Goal: Task Accomplishment & Management: Manage account settings

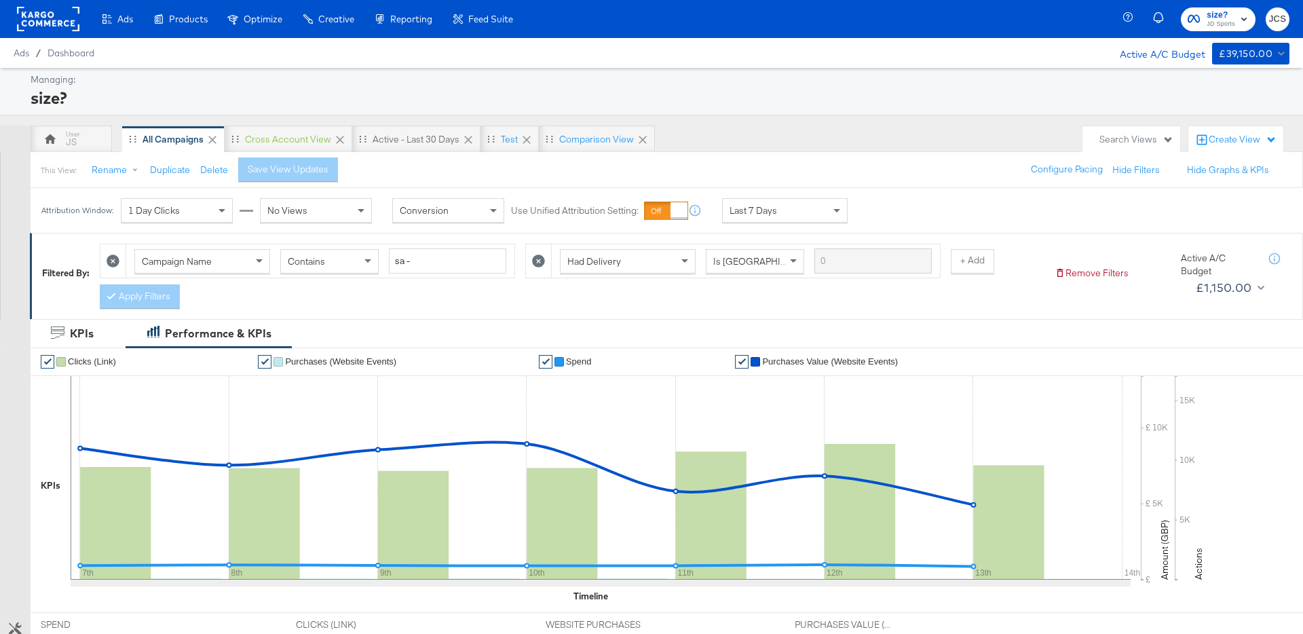
click at [48, 19] on rect at bounding box center [48, 19] width 62 height 24
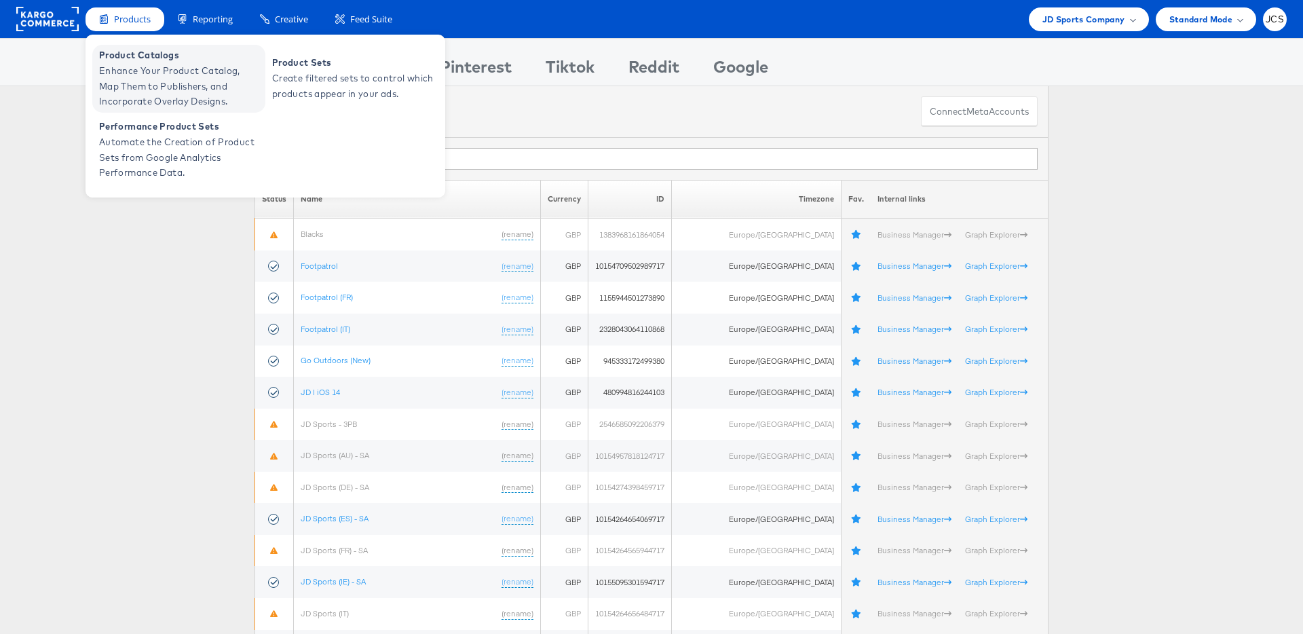
click at [138, 61] on span "Product Catalogs" at bounding box center [180, 56] width 163 height 16
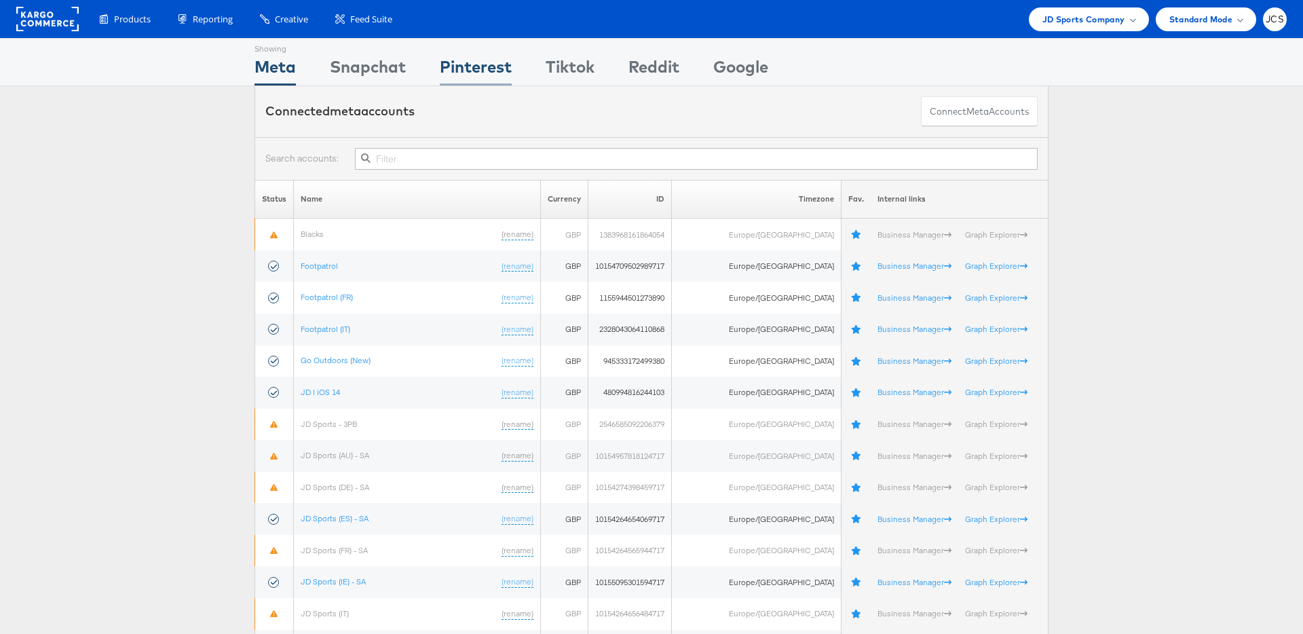
scroll to position [1, 0]
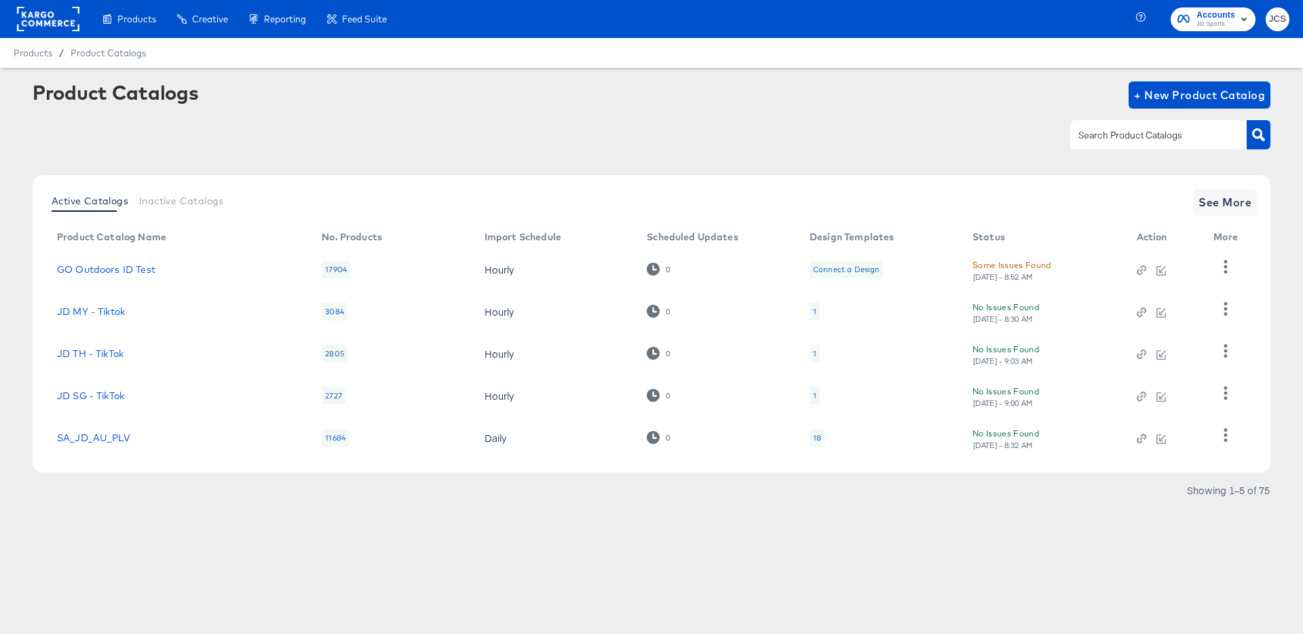
click at [1112, 133] on input "text" at bounding box center [1148, 136] width 145 height 16
type input "main"
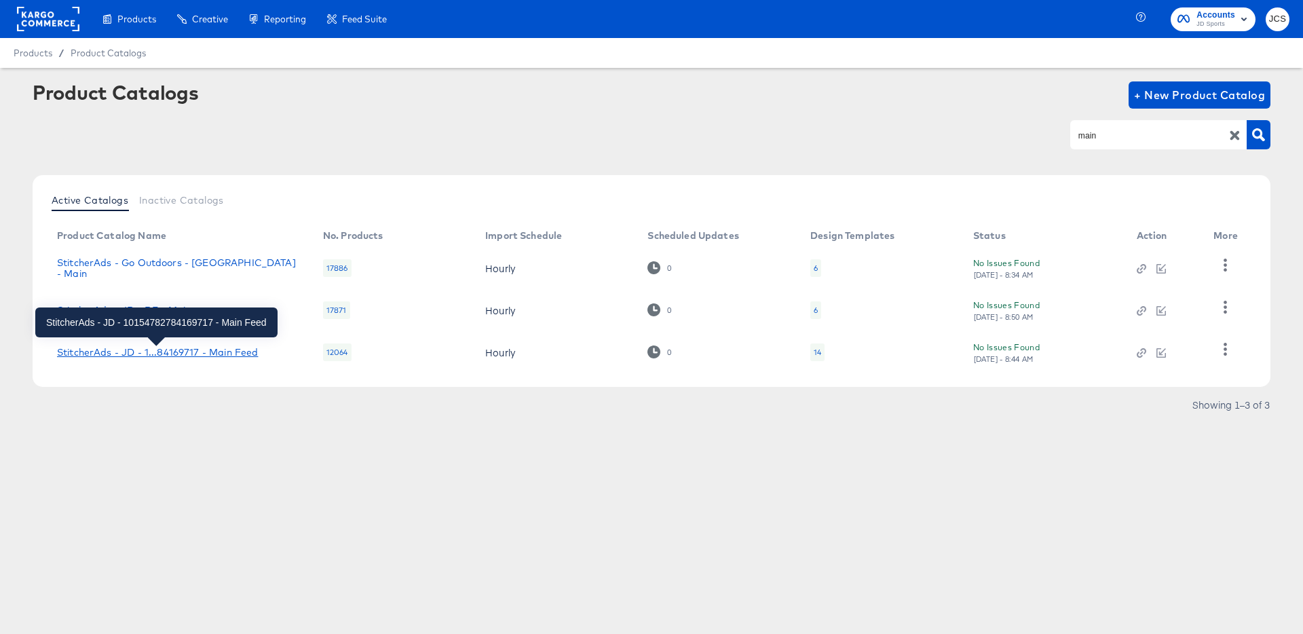
click at [242, 357] on div "StitcherAds - JD - 1...84169717 - Main Feed" at bounding box center [157, 352] width 201 height 11
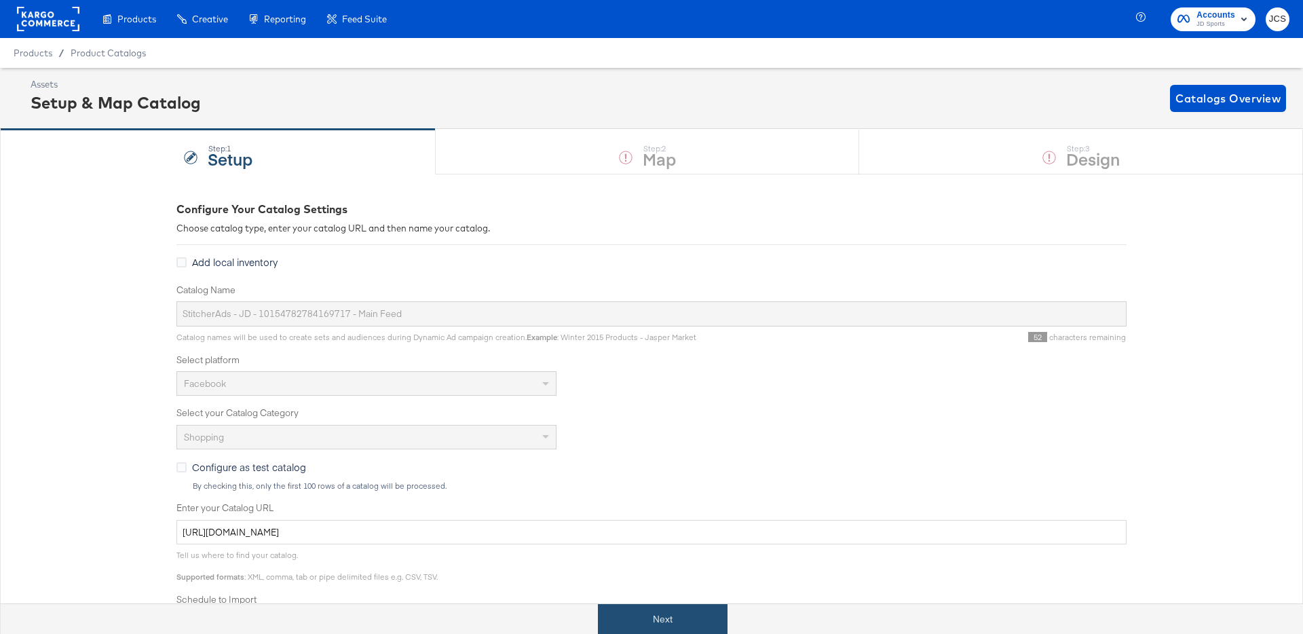
click at [668, 624] on button "Next" at bounding box center [663, 619] width 130 height 31
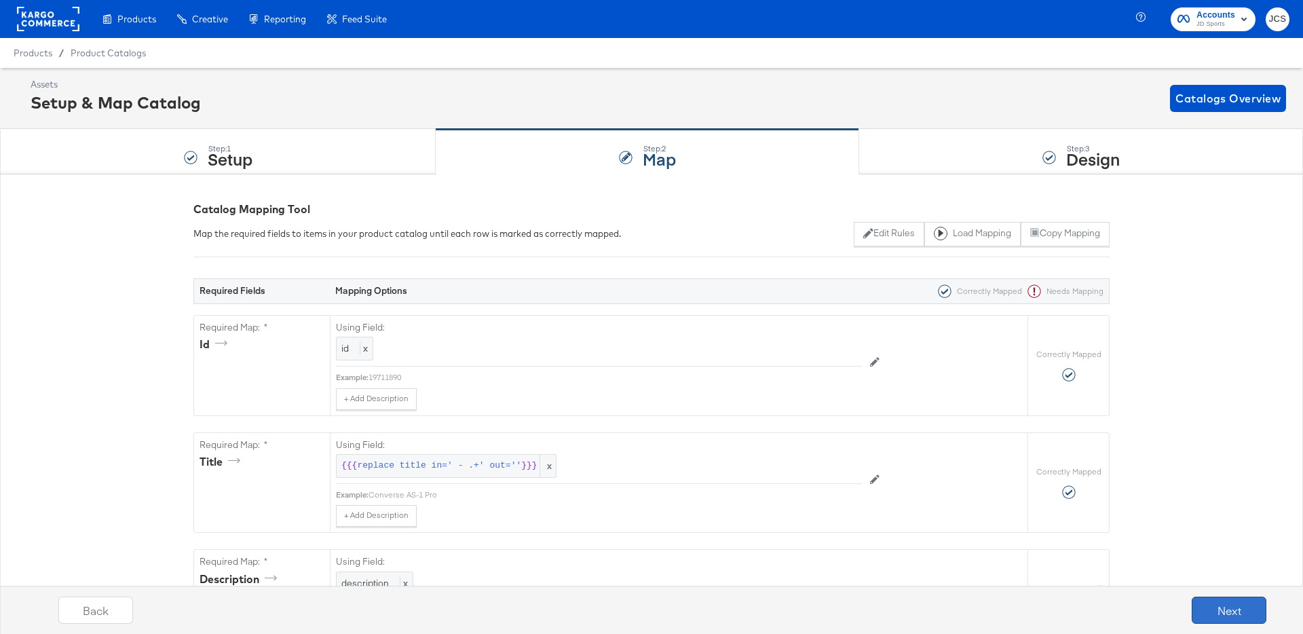
click at [1221, 606] on button "Next" at bounding box center [1229, 609] width 75 height 27
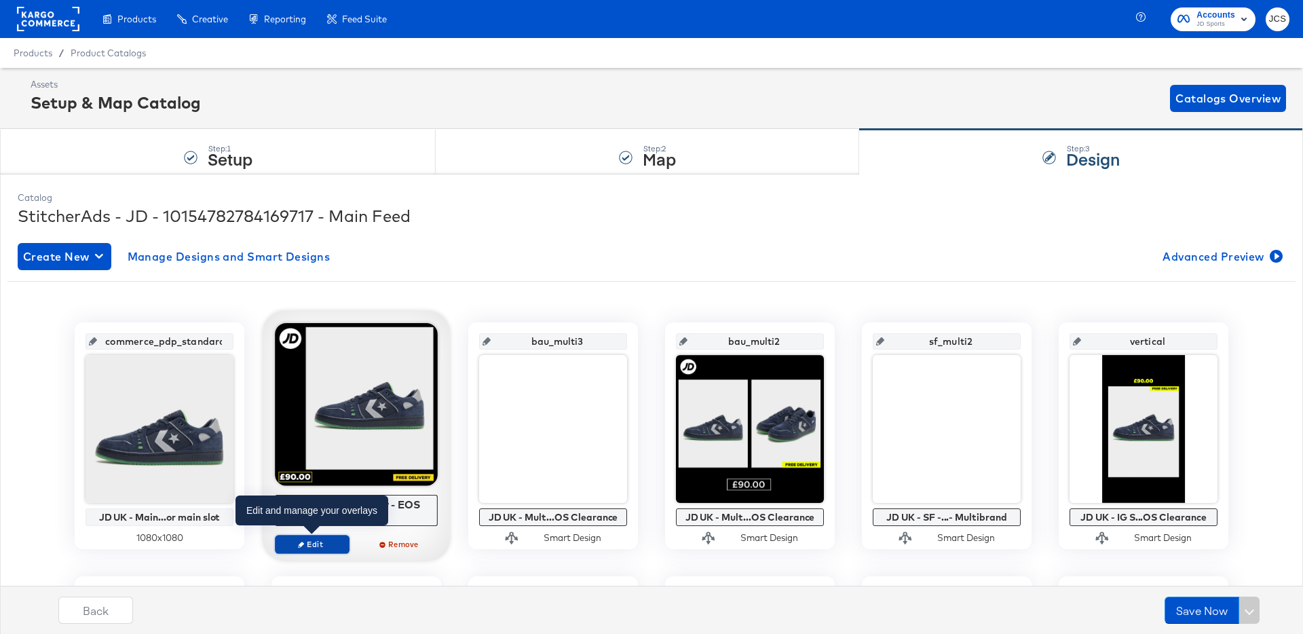
click at [335, 545] on span "Edit" at bounding box center [312, 544] width 62 height 10
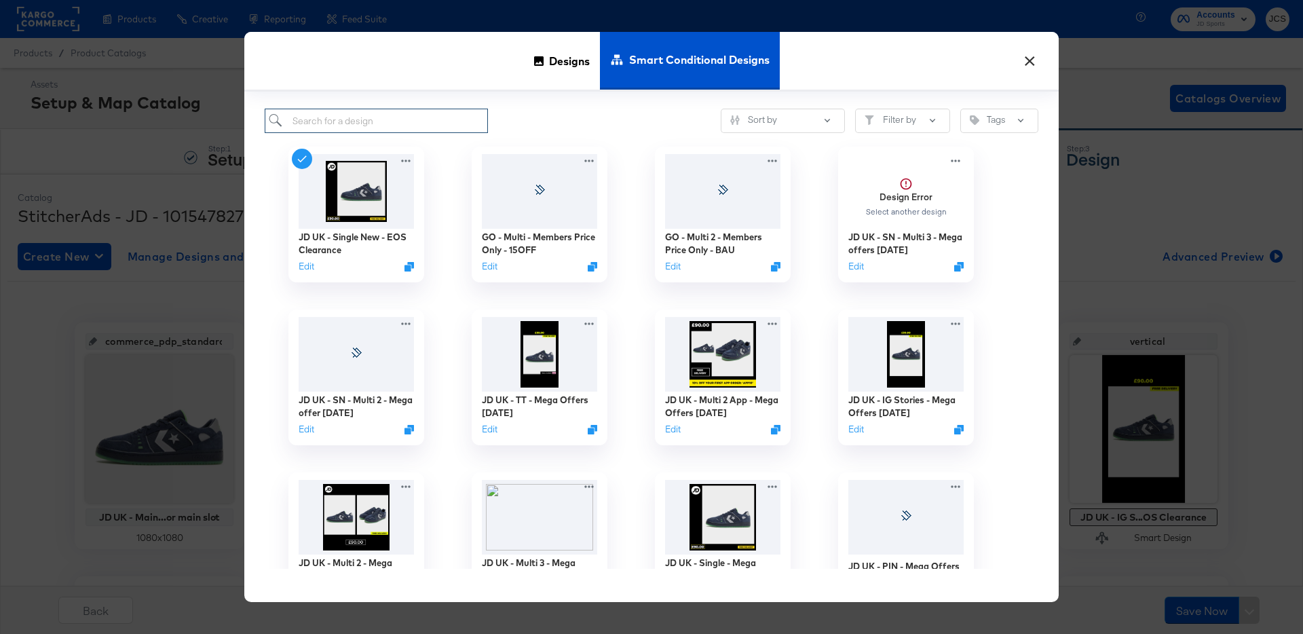
click at [421, 123] on input "search" at bounding box center [376, 121] width 223 height 25
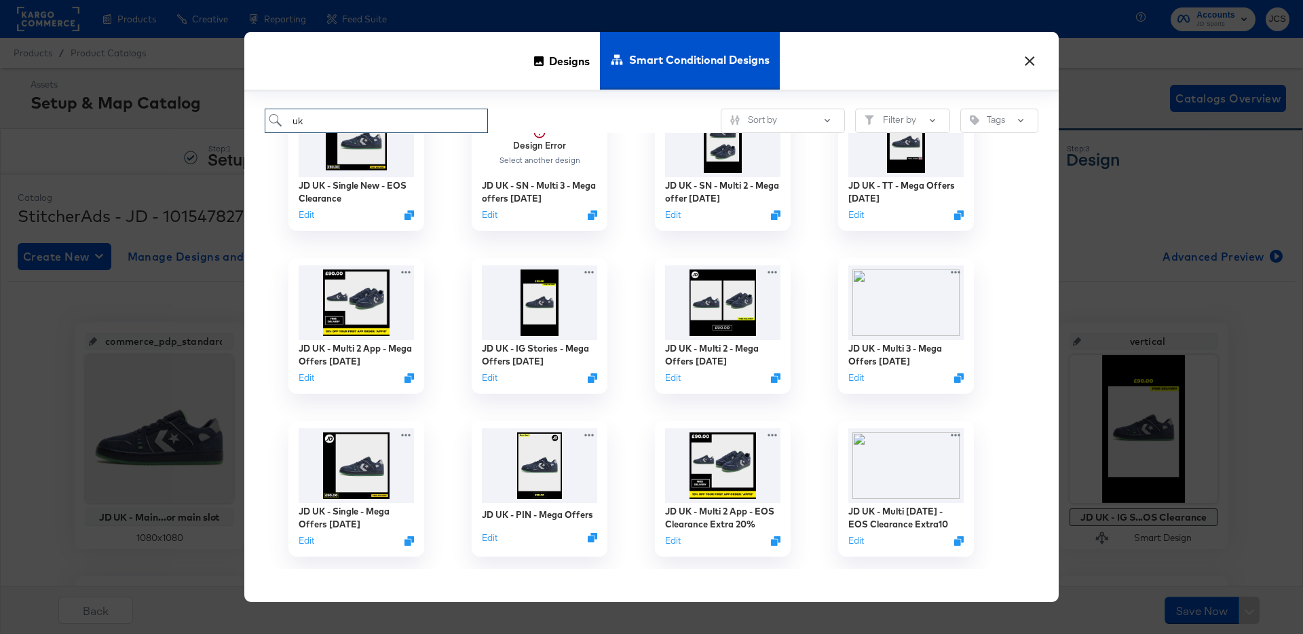
scroll to position [69, 0]
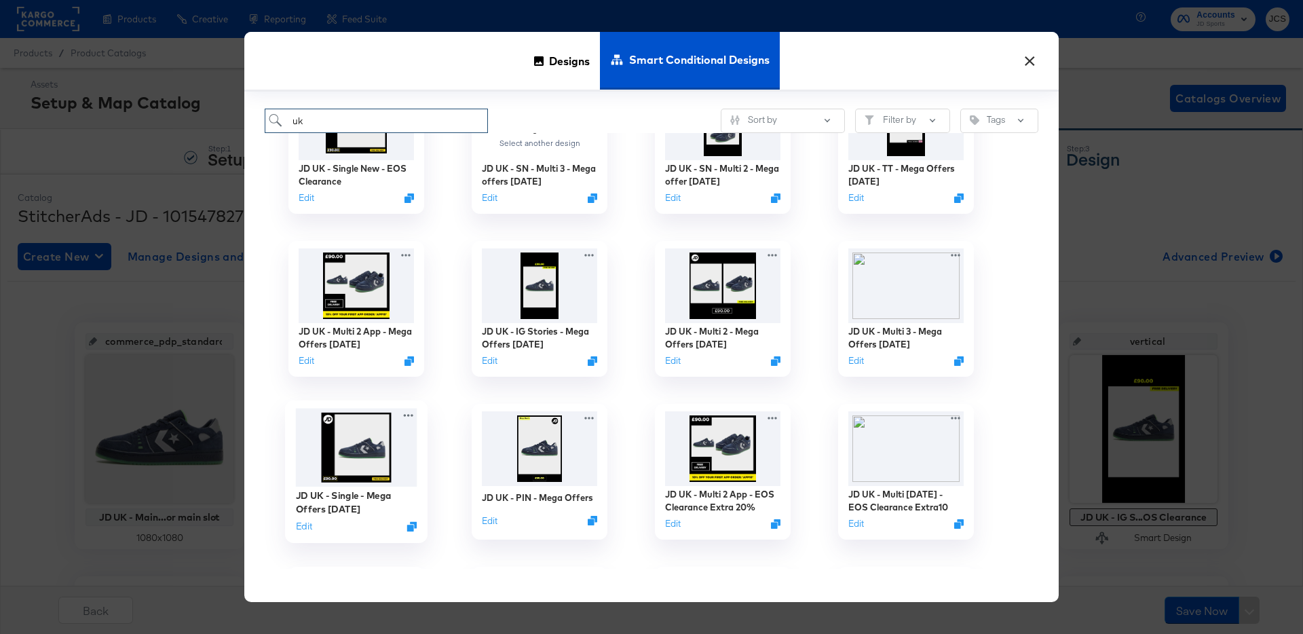
type input "uk"
click at [365, 449] on img at bounding box center [356, 448] width 121 height 79
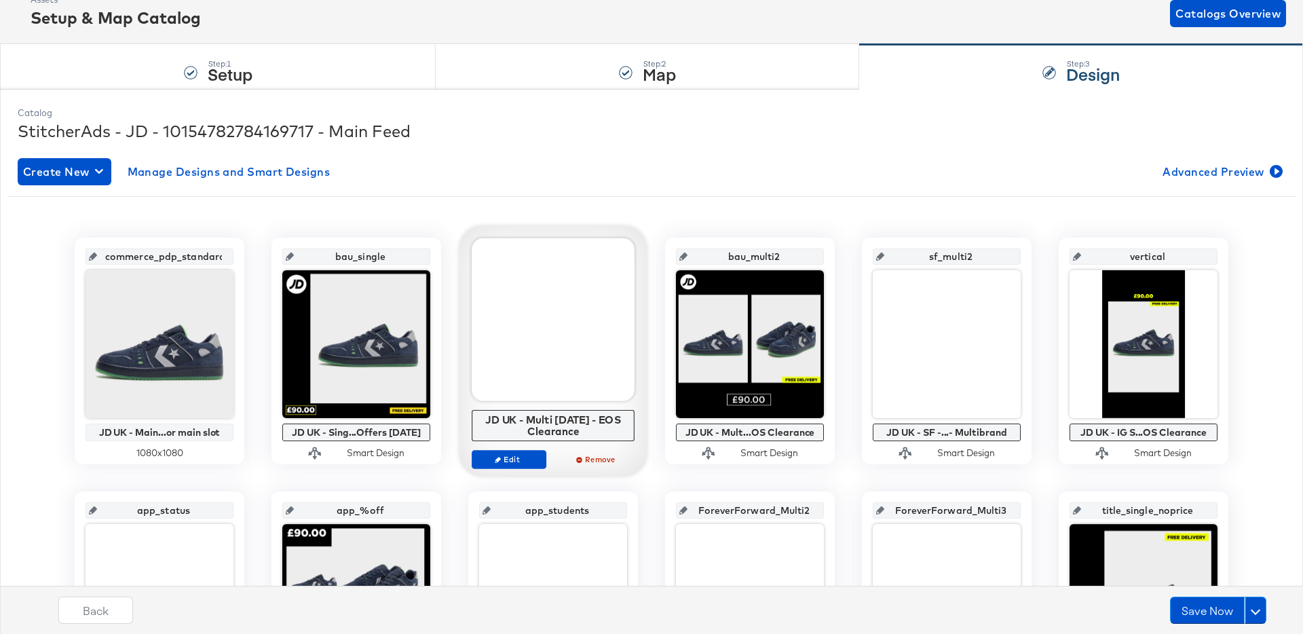
scroll to position [87, 0]
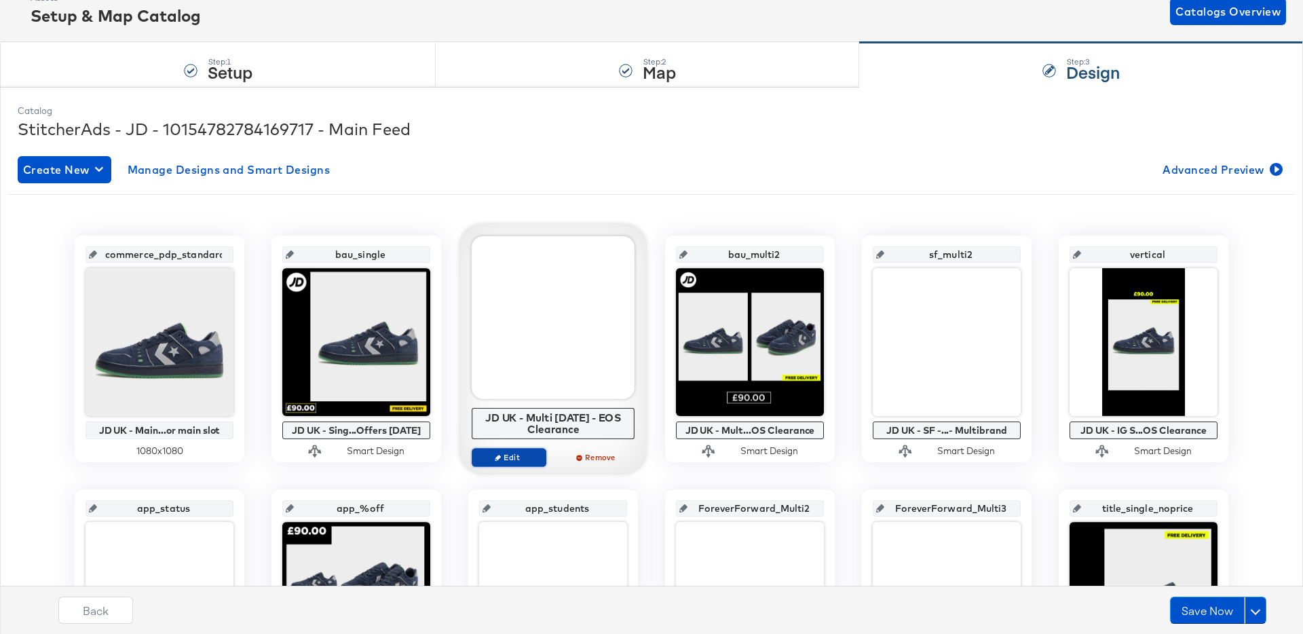
click at [503, 454] on span "Edit" at bounding box center [509, 457] width 62 height 10
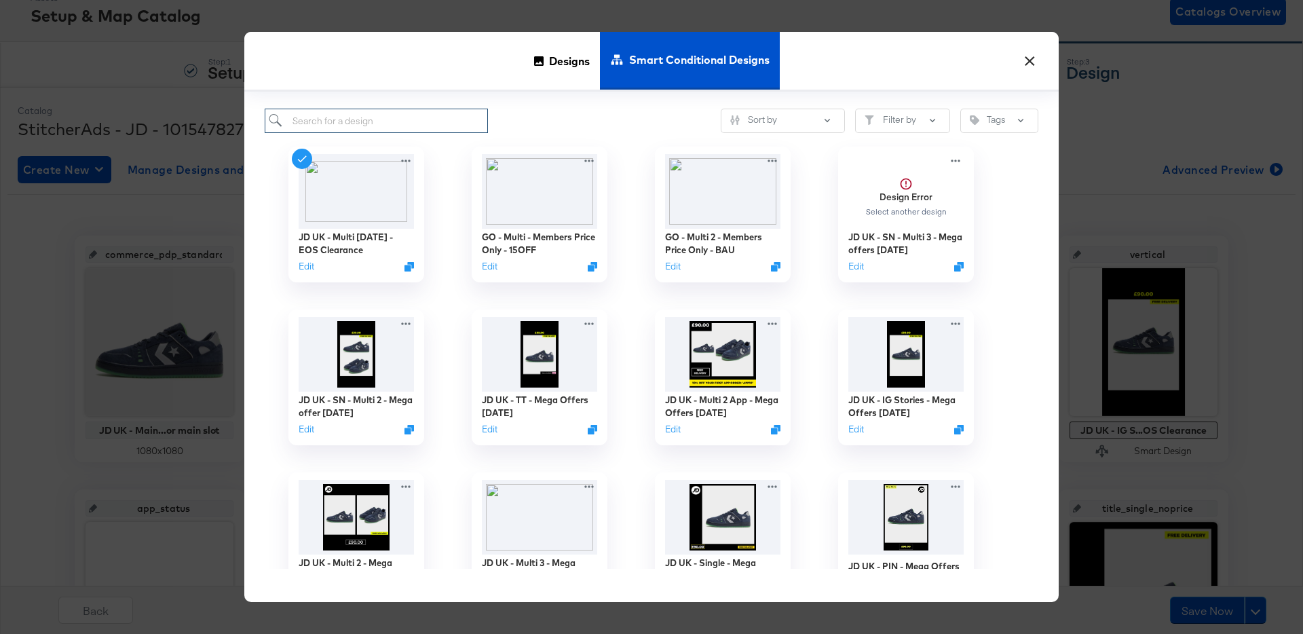
click at [389, 123] on input "search" at bounding box center [376, 121] width 223 height 25
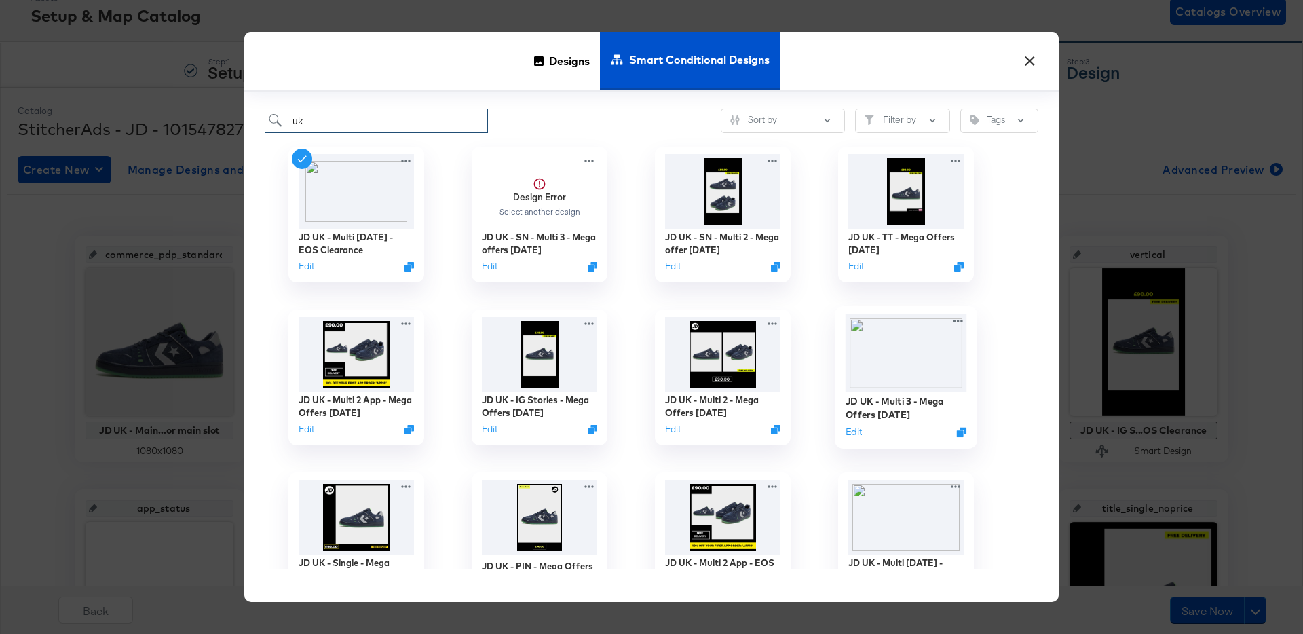
type input "uk"
click at [892, 360] on img at bounding box center [906, 353] width 121 height 78
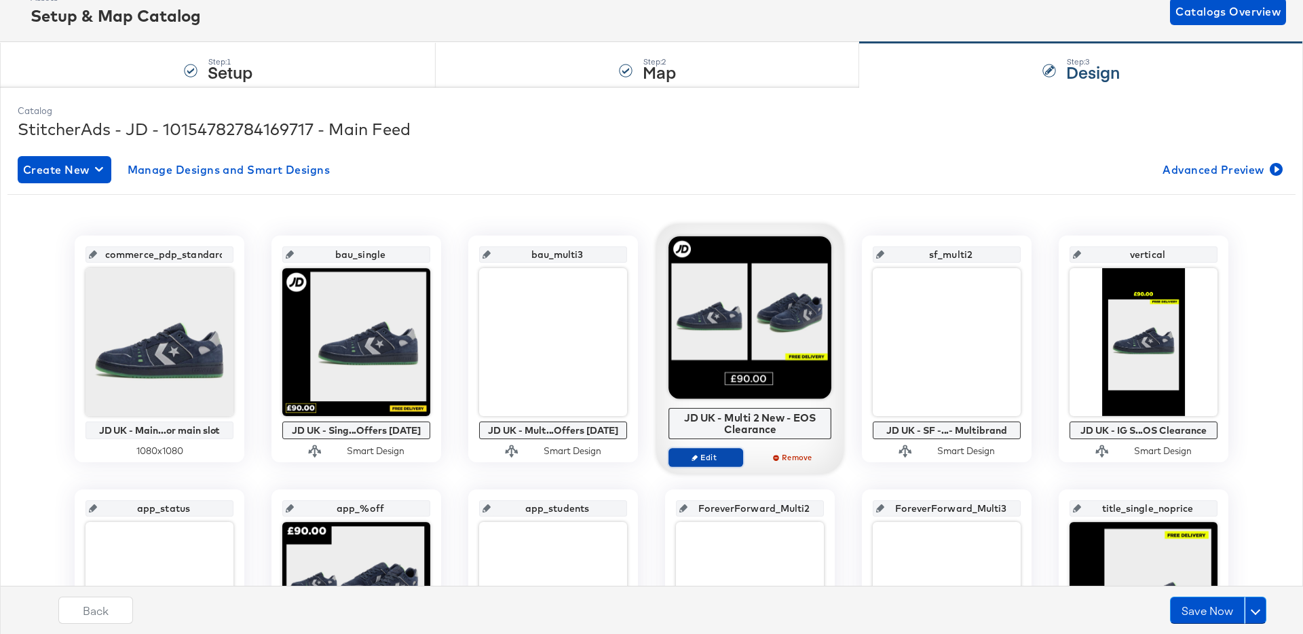
click at [727, 455] on span "Edit" at bounding box center [706, 457] width 62 height 10
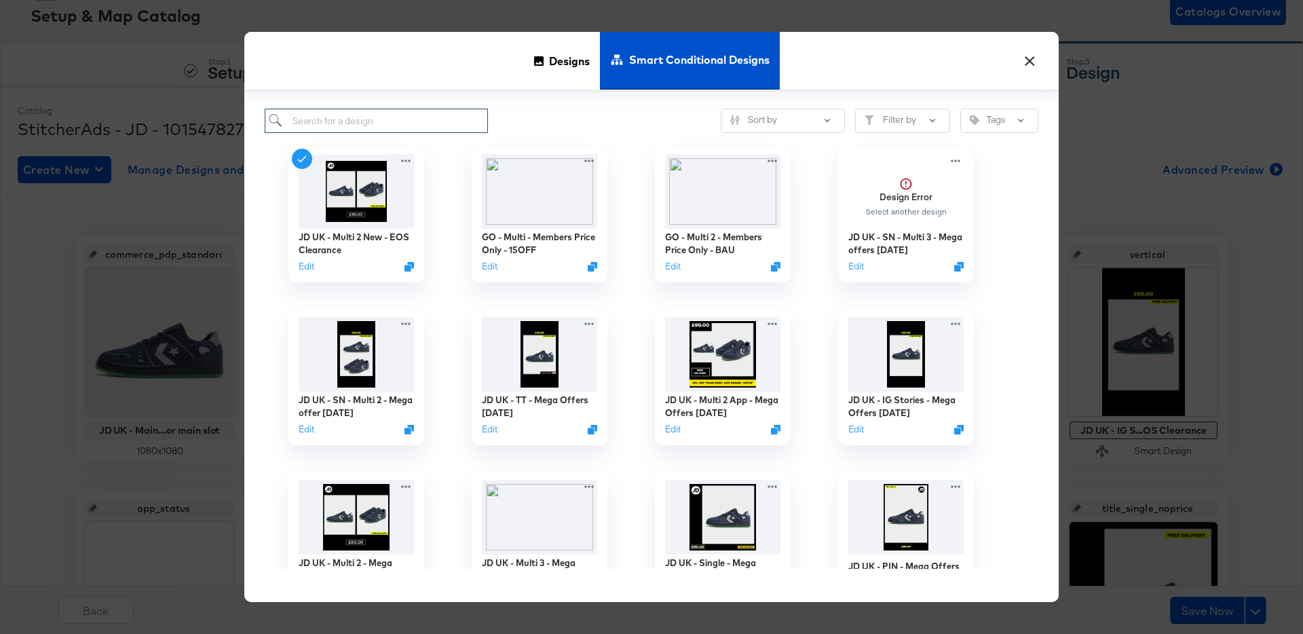
click at [385, 117] on input "search" at bounding box center [376, 121] width 223 height 25
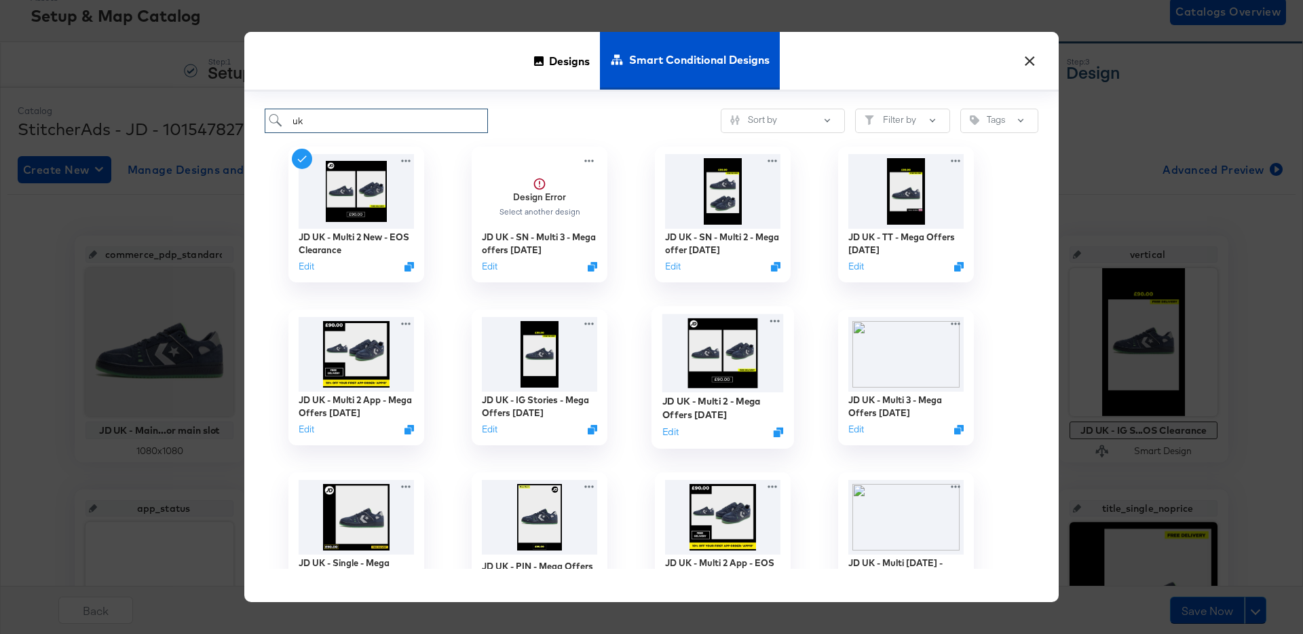
type input "uk"
click at [731, 335] on img at bounding box center [722, 353] width 121 height 78
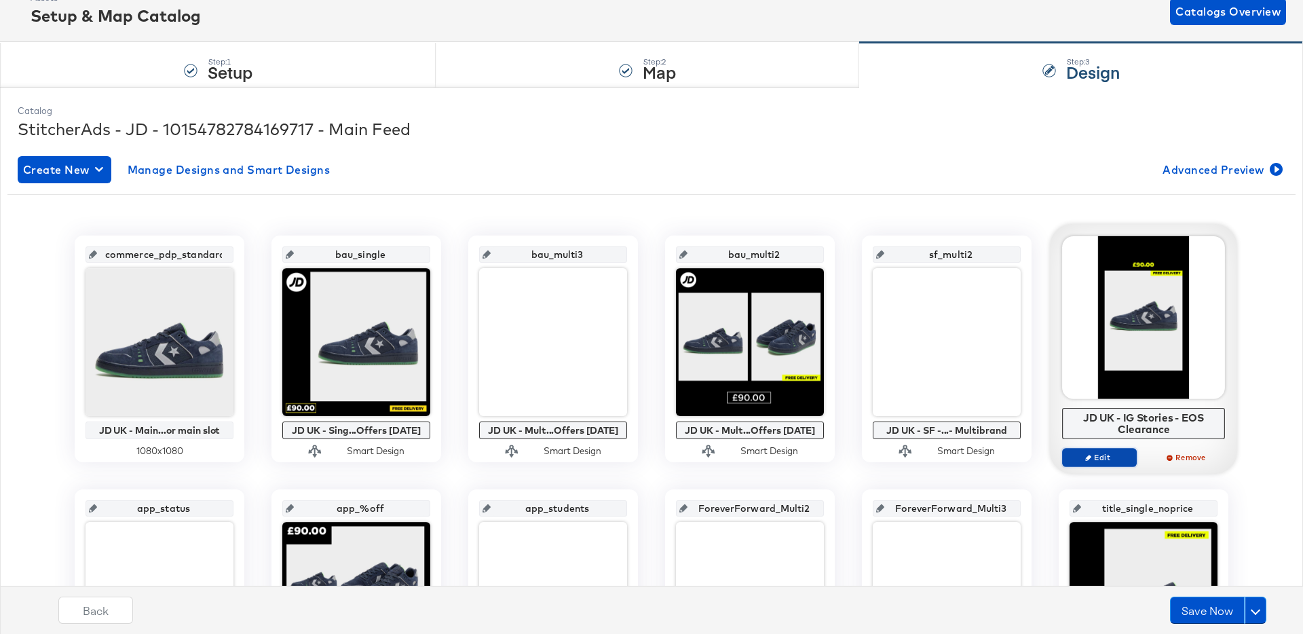
click at [1098, 453] on span "Edit" at bounding box center [1099, 457] width 62 height 10
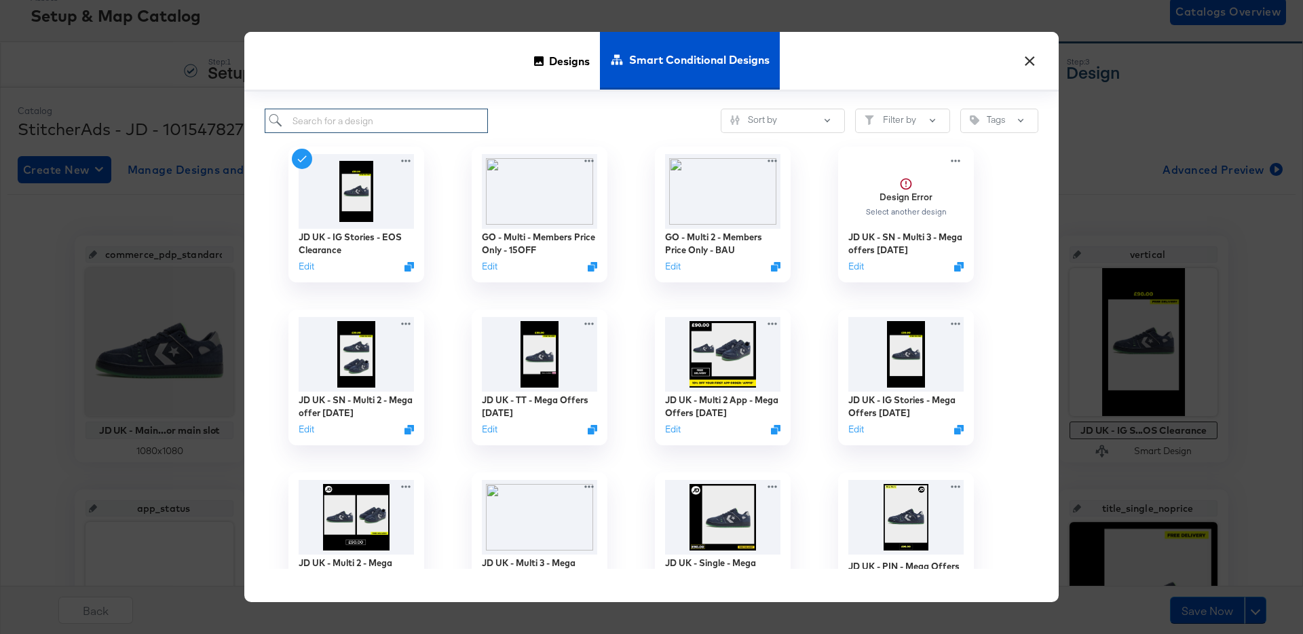
click at [443, 124] on input "search" at bounding box center [376, 121] width 223 height 25
type input "k"
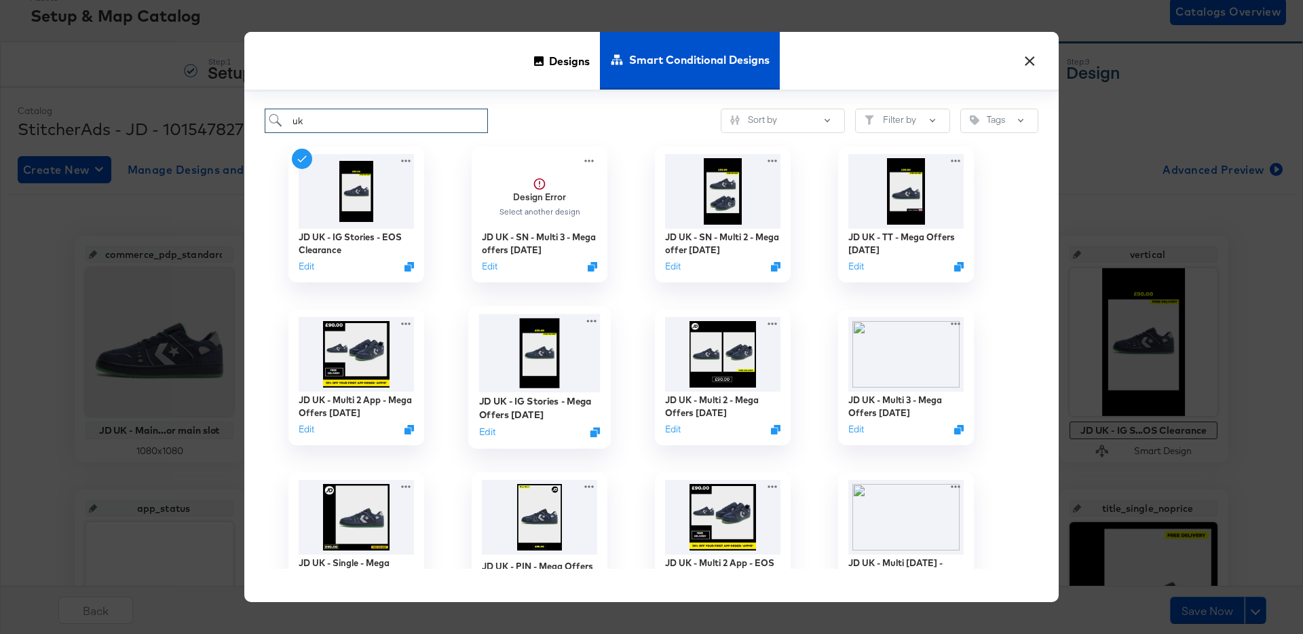
type input "uk"
click at [537, 349] on img at bounding box center [539, 353] width 121 height 78
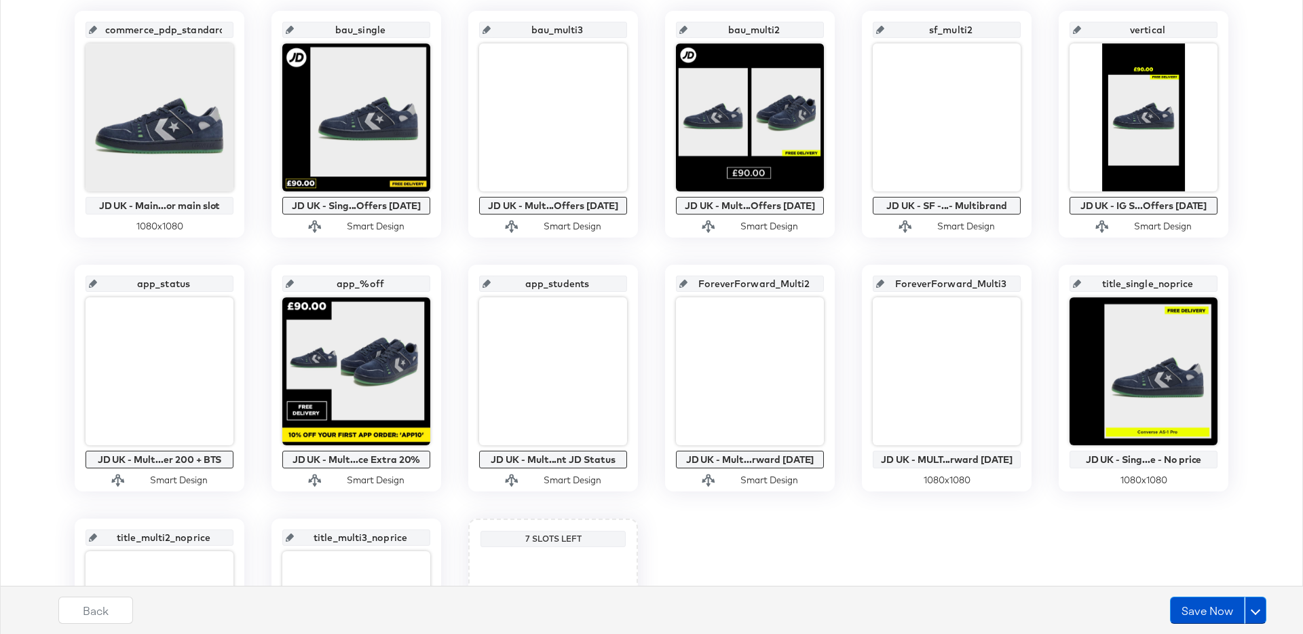
scroll to position [314, 0]
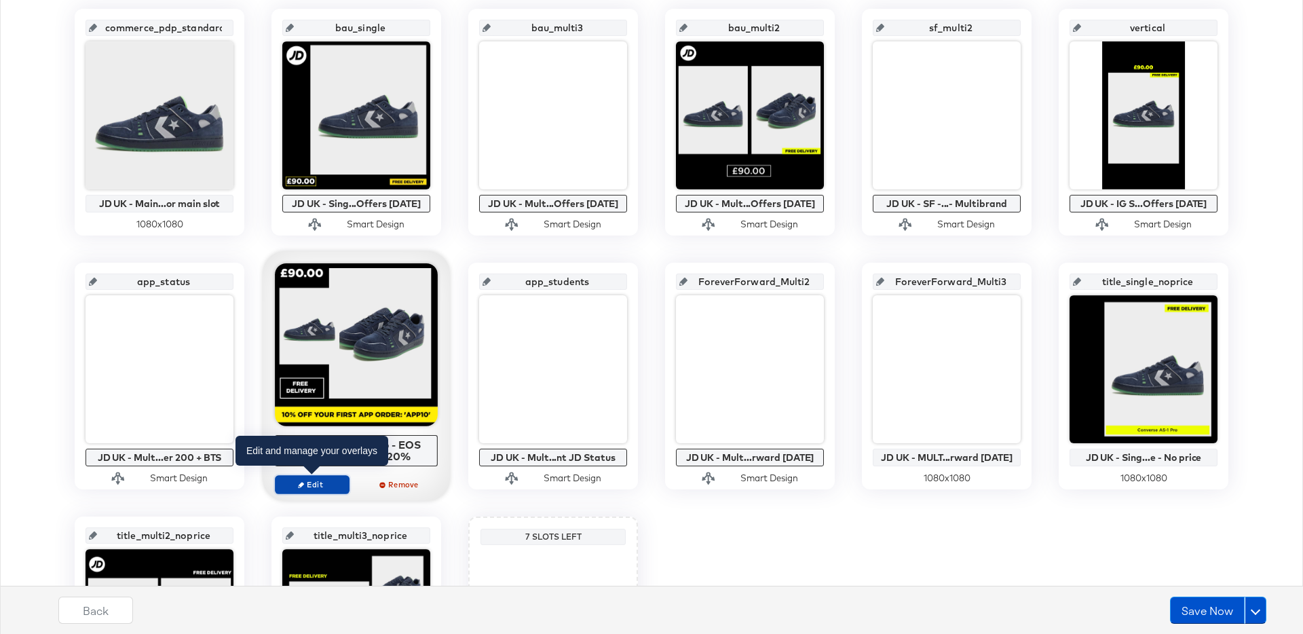
click at [337, 485] on span "Edit" at bounding box center [312, 484] width 62 height 10
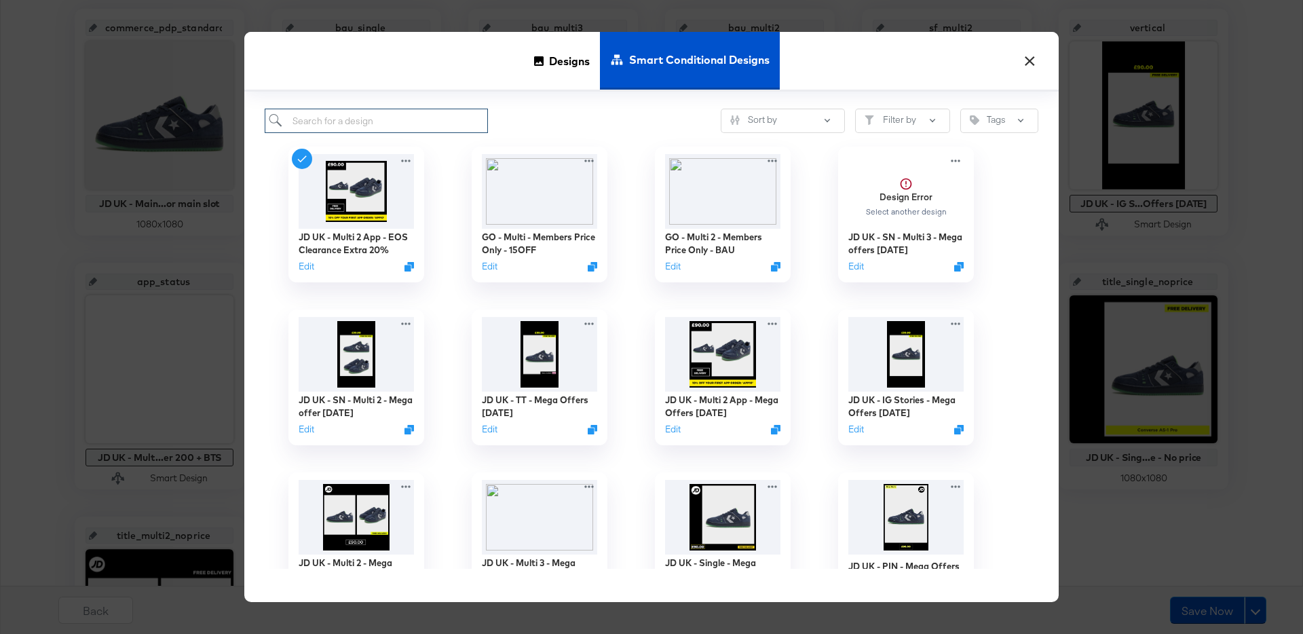
click at [359, 130] on input "search" at bounding box center [376, 121] width 223 height 25
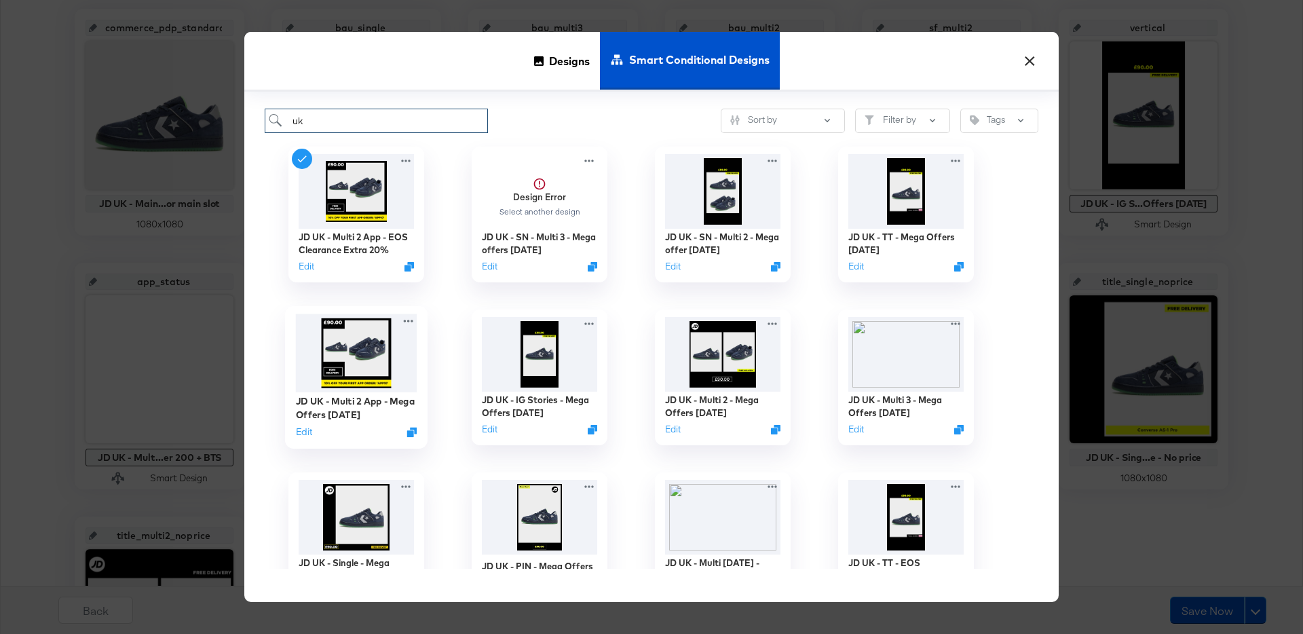
type input "uk"
click at [372, 342] on img at bounding box center [356, 353] width 121 height 78
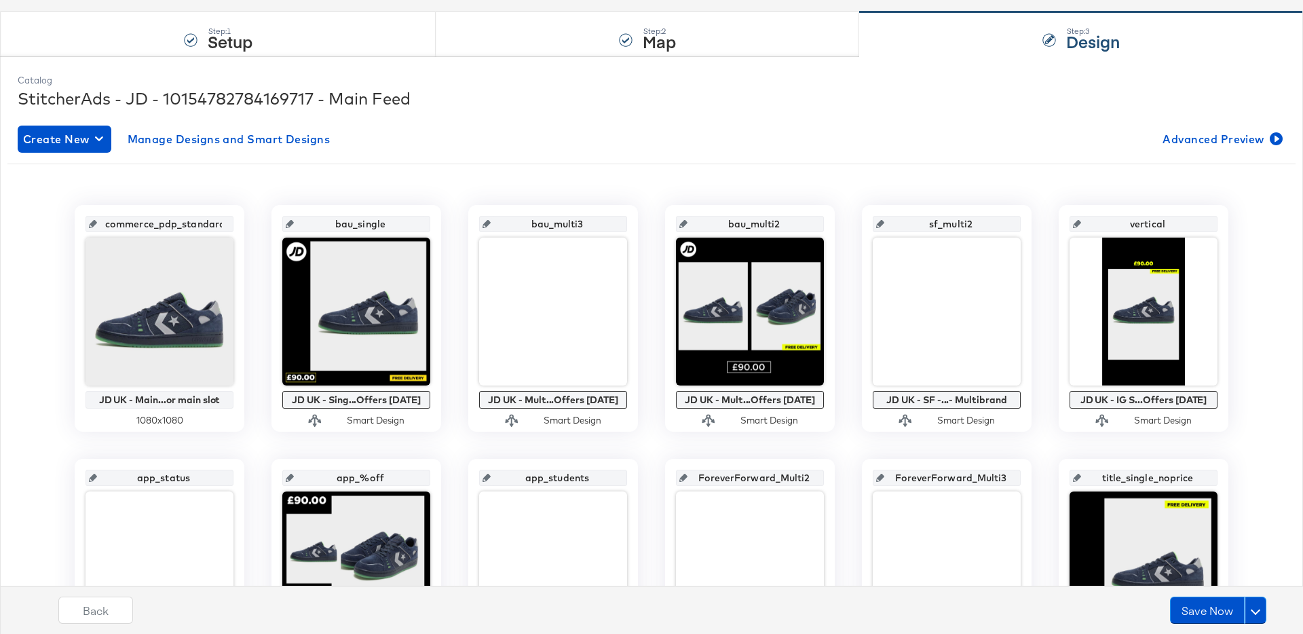
scroll to position [0, 0]
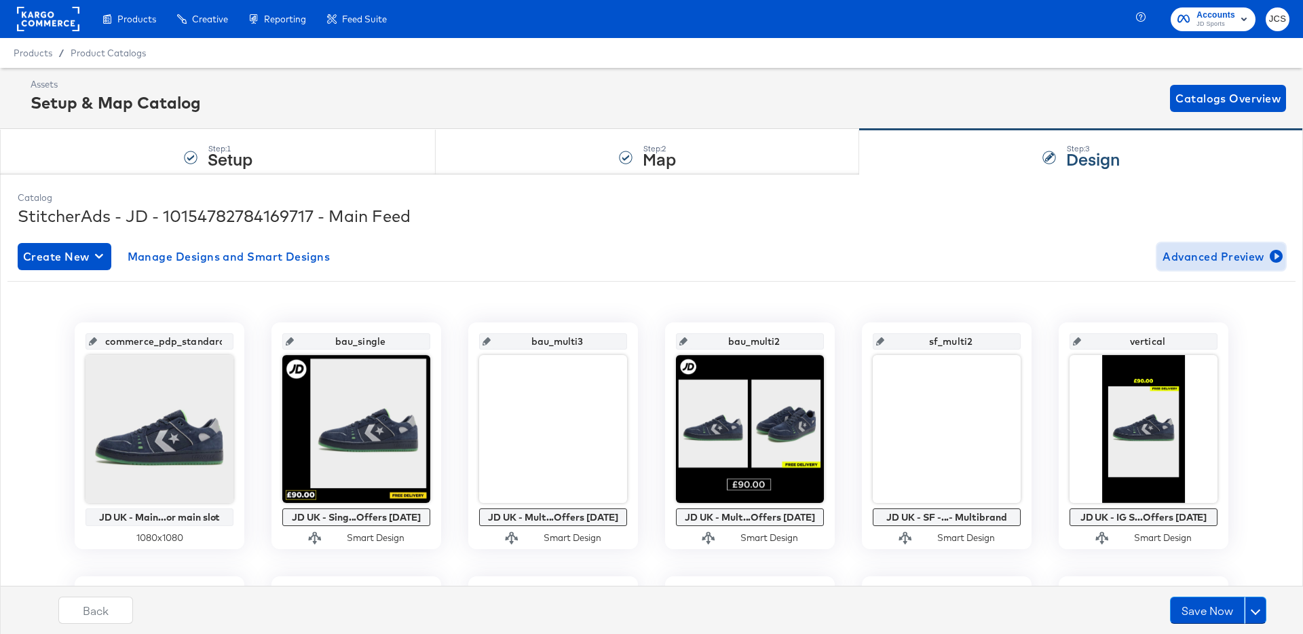
click at [1202, 257] on span "Advanced Preview" at bounding box center [1220, 256] width 117 height 19
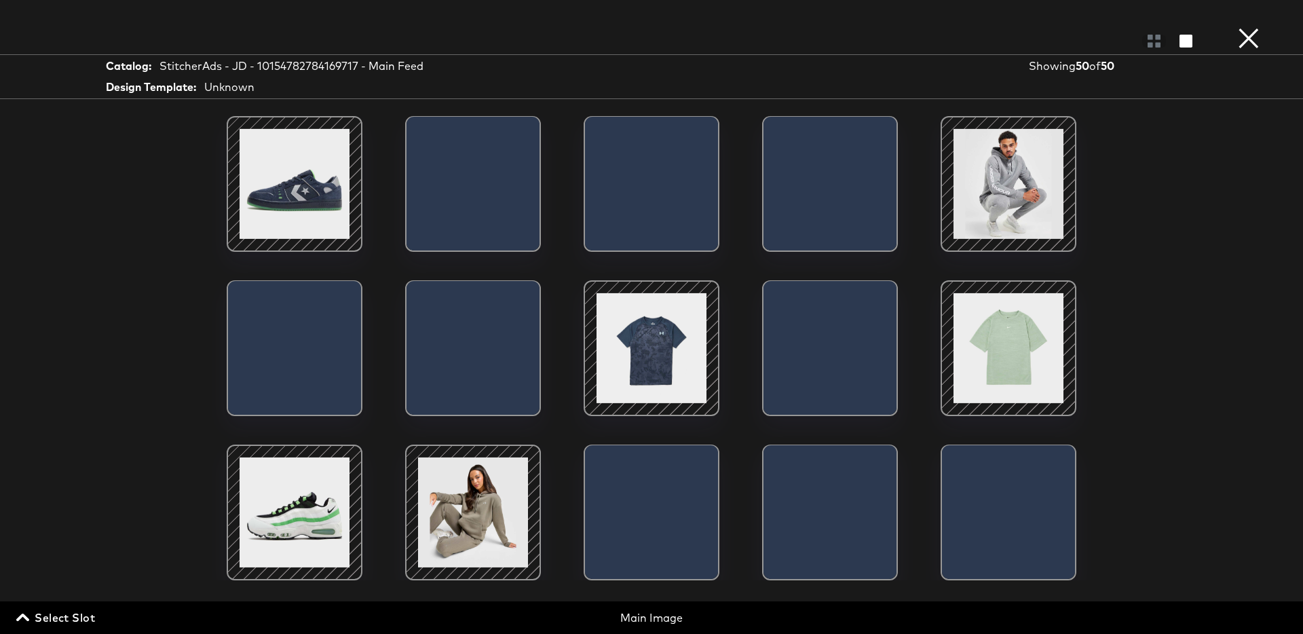
click at [81, 612] on span "Select Slot" at bounding box center [57, 617] width 76 height 19
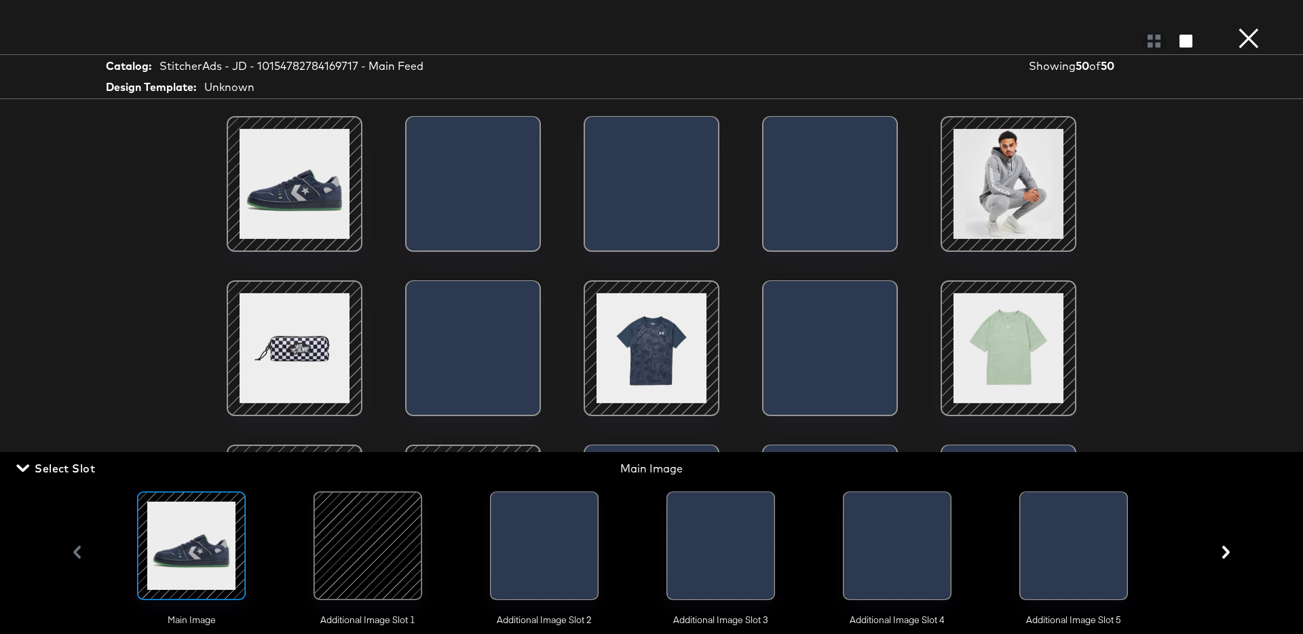
click at [387, 560] on div at bounding box center [368, 545] width 92 height 92
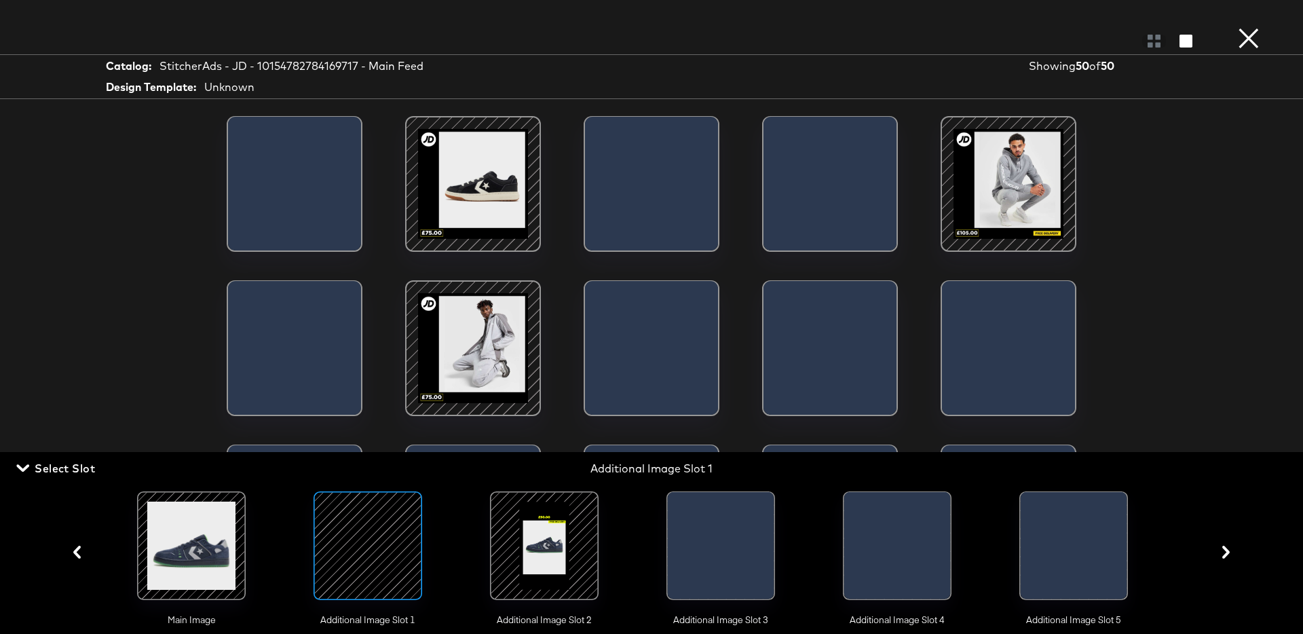
click at [54, 470] on span "Select Slot" at bounding box center [57, 468] width 76 height 19
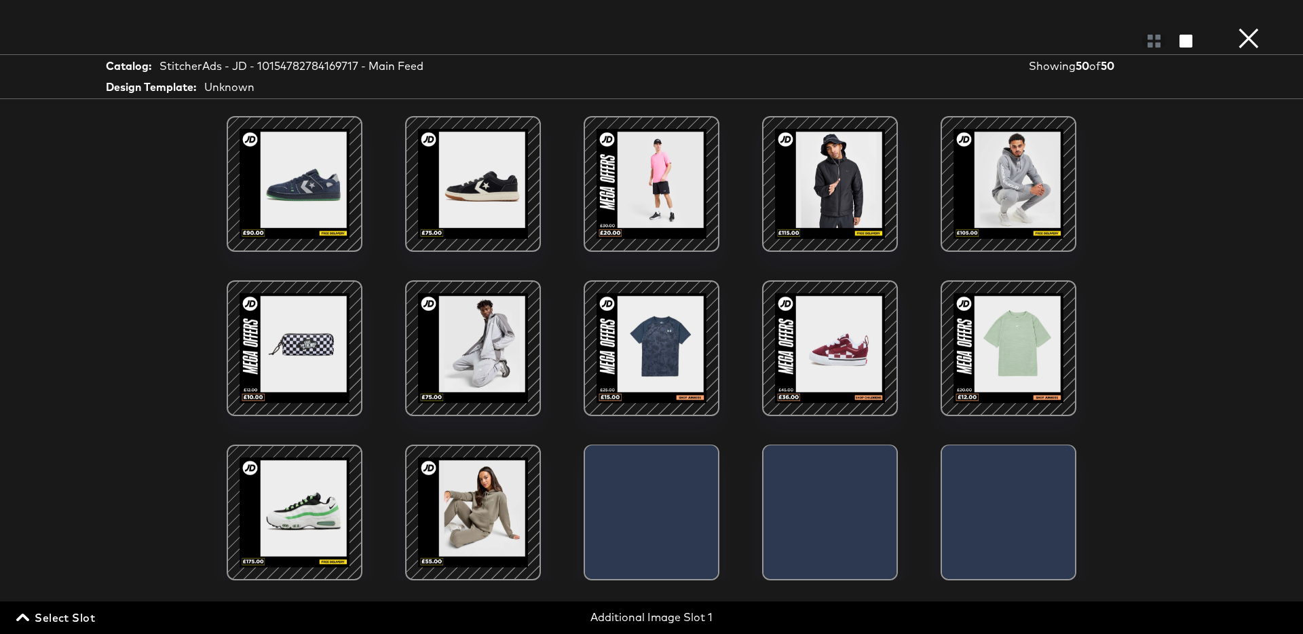
click at [634, 380] on div at bounding box center [651, 347] width 115 height 115
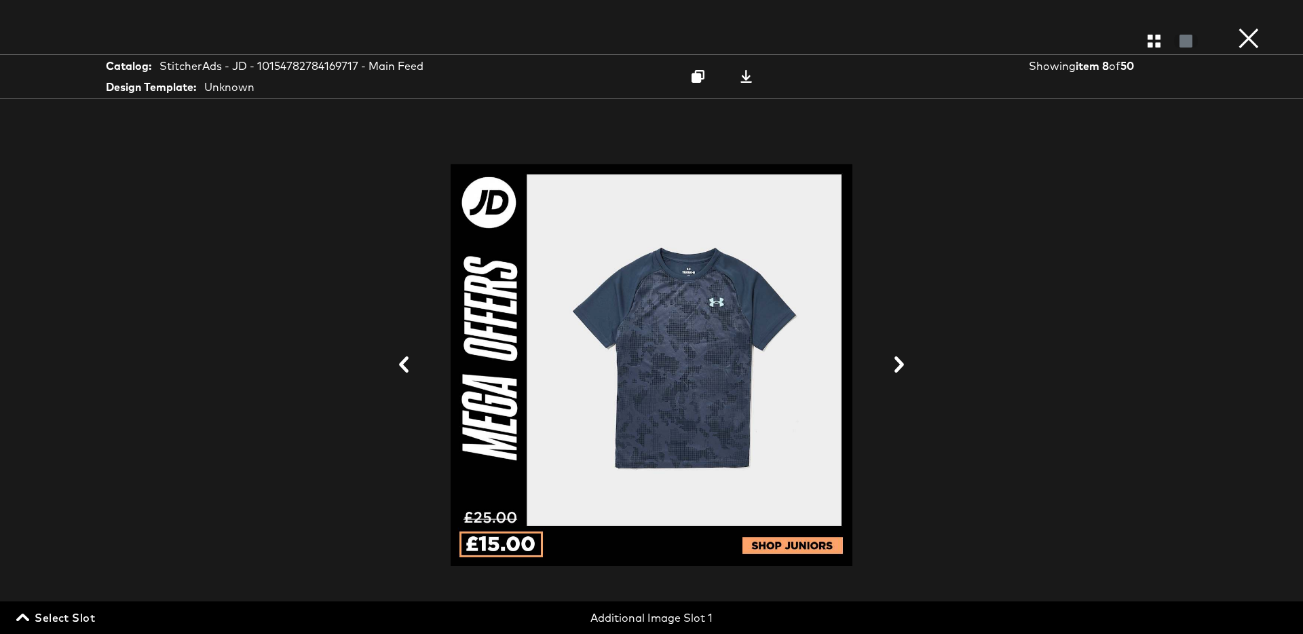
click at [901, 365] on icon at bounding box center [899, 364] width 10 height 16
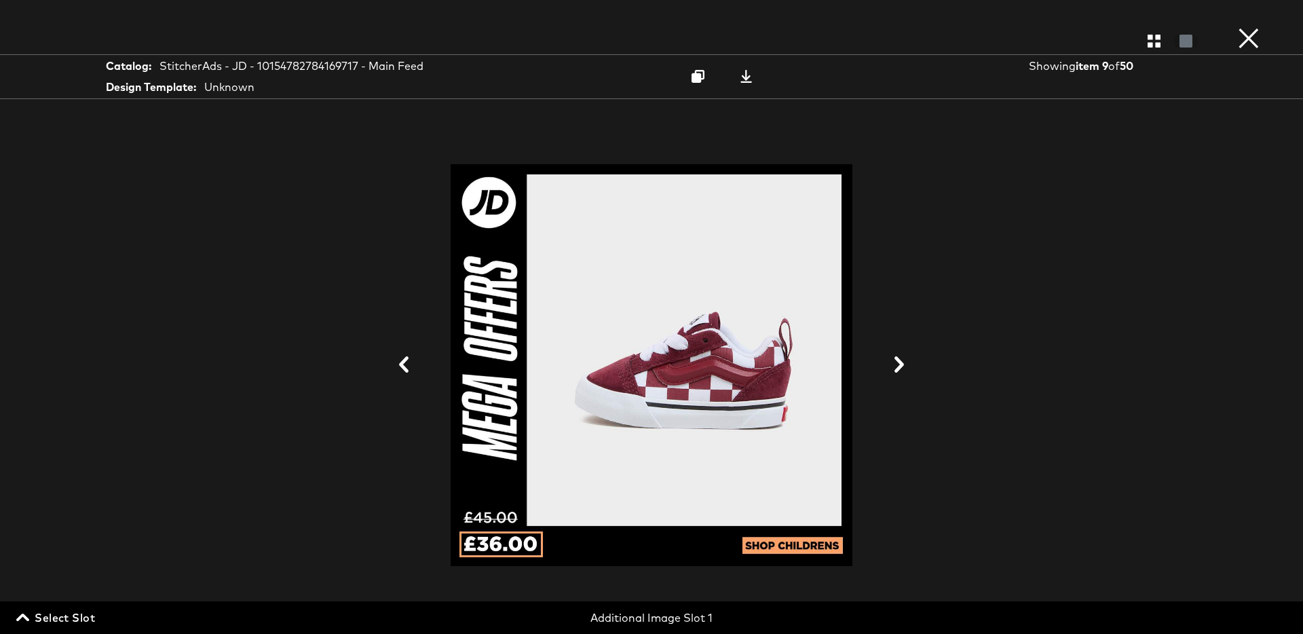
click at [901, 365] on icon at bounding box center [899, 364] width 10 height 16
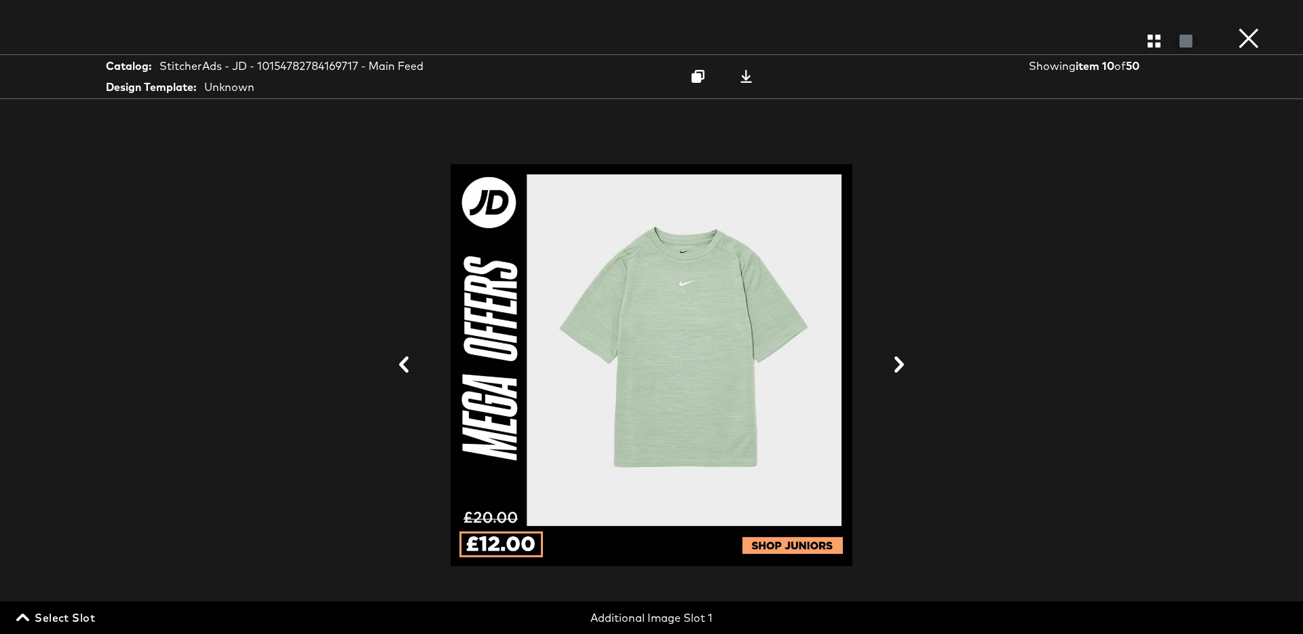
click at [901, 365] on icon at bounding box center [899, 364] width 10 height 16
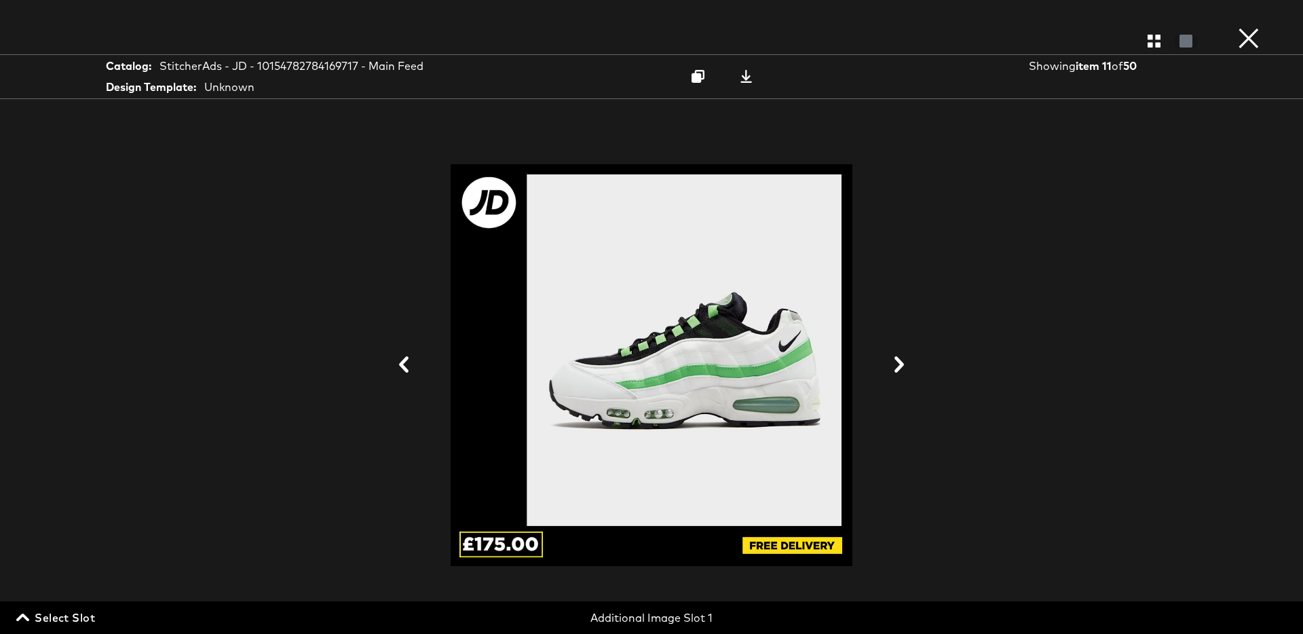
click at [901, 365] on icon at bounding box center [899, 364] width 10 height 16
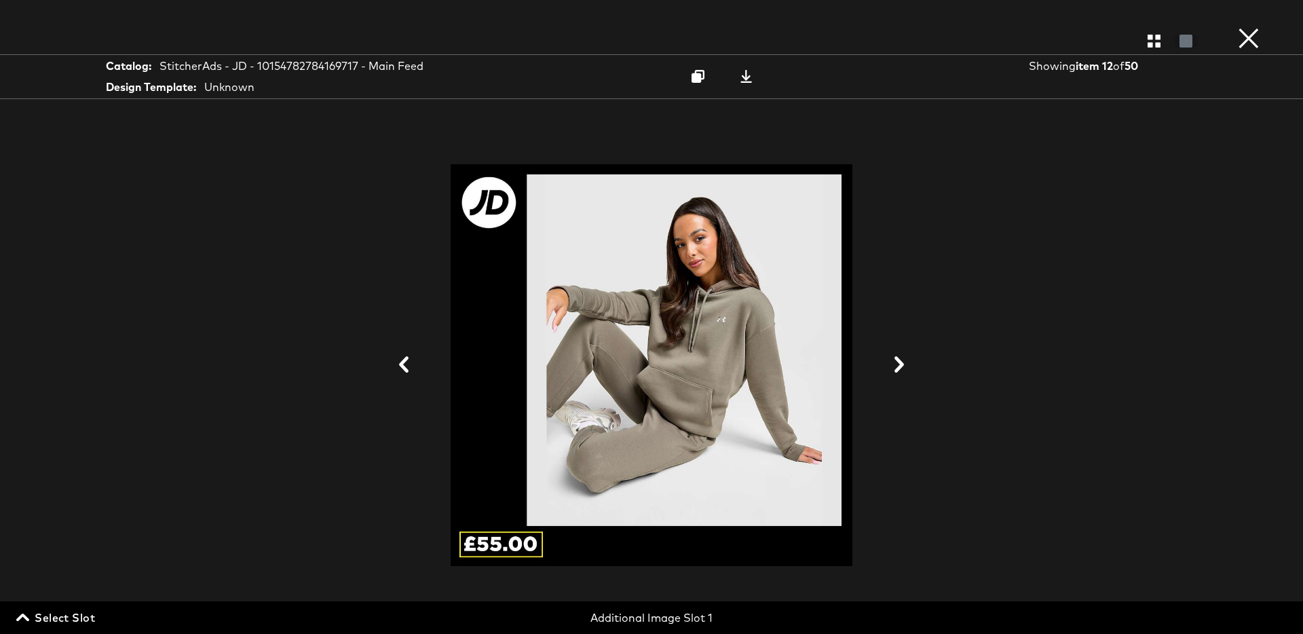
click at [901, 365] on icon at bounding box center [899, 364] width 10 height 16
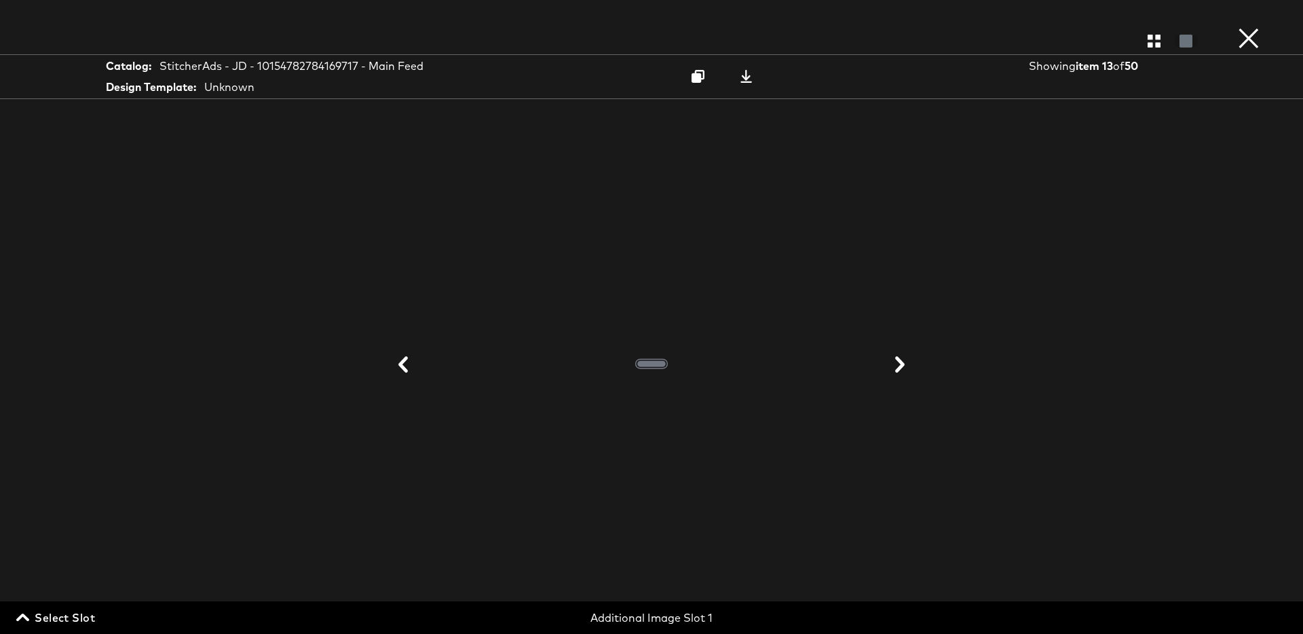
click at [407, 371] on icon at bounding box center [403, 364] width 10 height 16
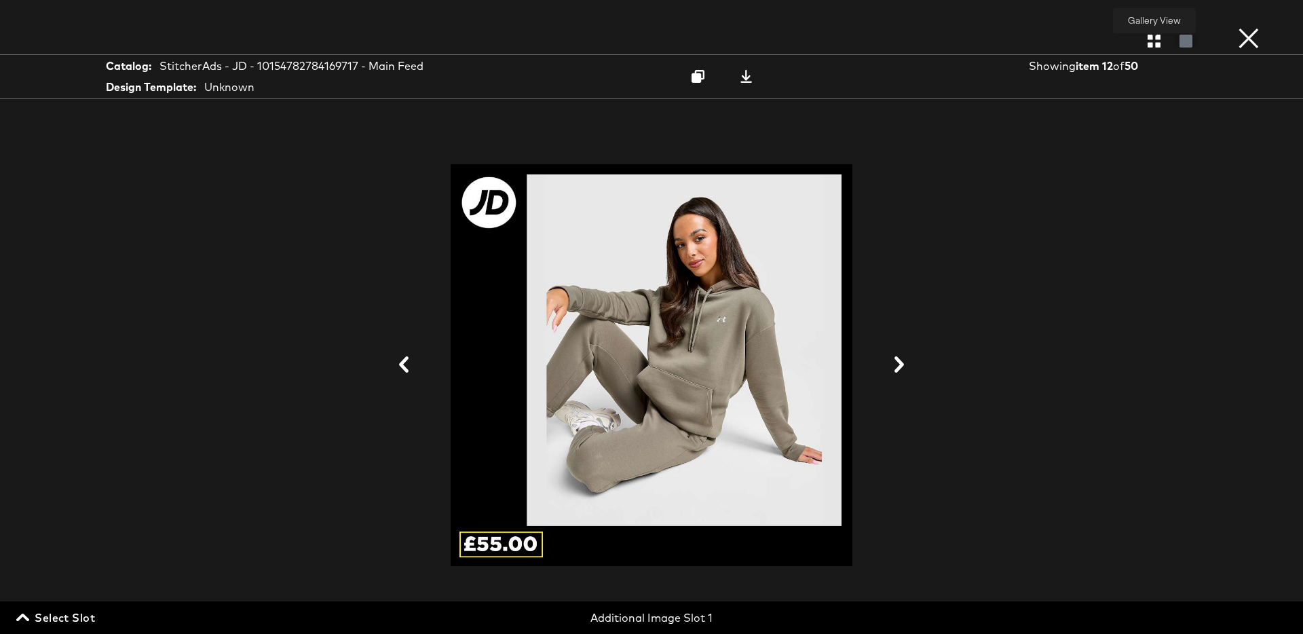
click at [1150, 43] on icon "button" at bounding box center [1153, 41] width 13 height 13
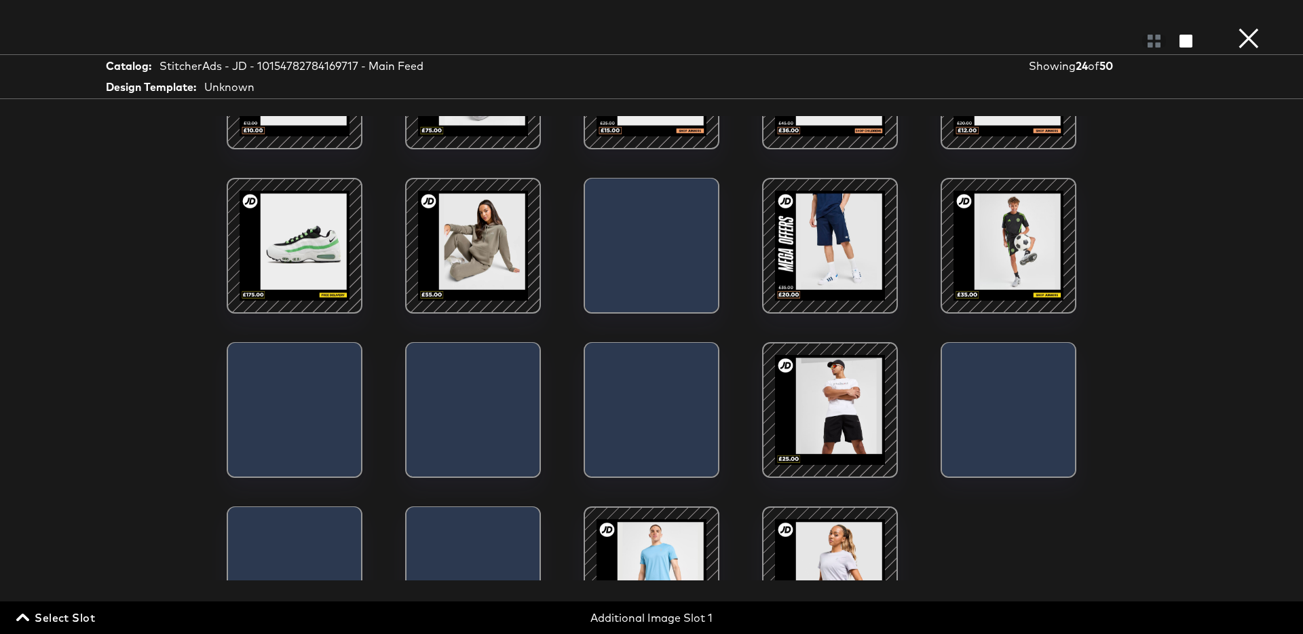
scroll to position [282, 0]
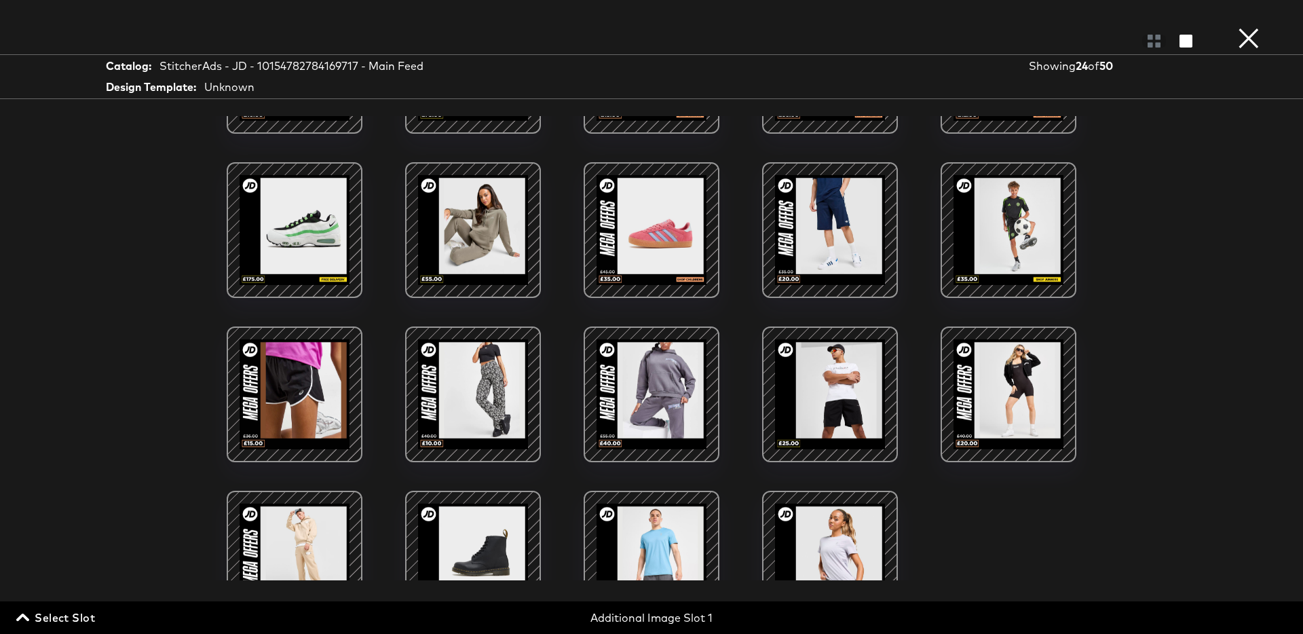
click at [53, 620] on span "Select Slot" at bounding box center [57, 617] width 76 height 19
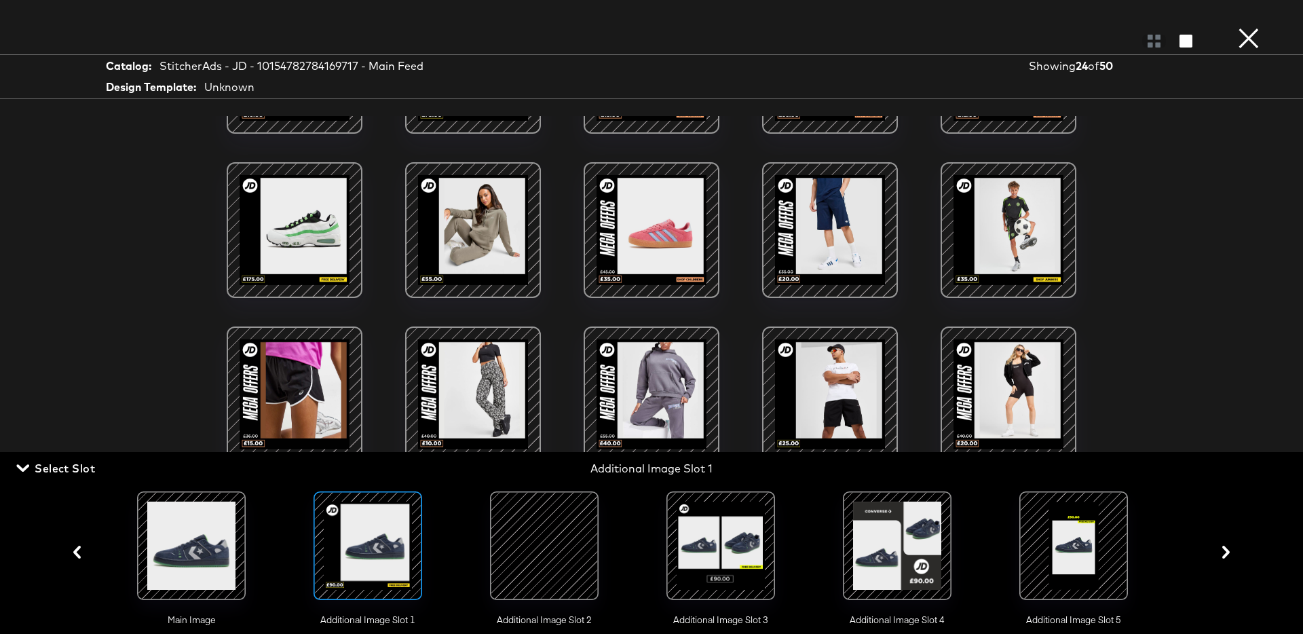
click at [515, 565] on div at bounding box center [544, 545] width 92 height 92
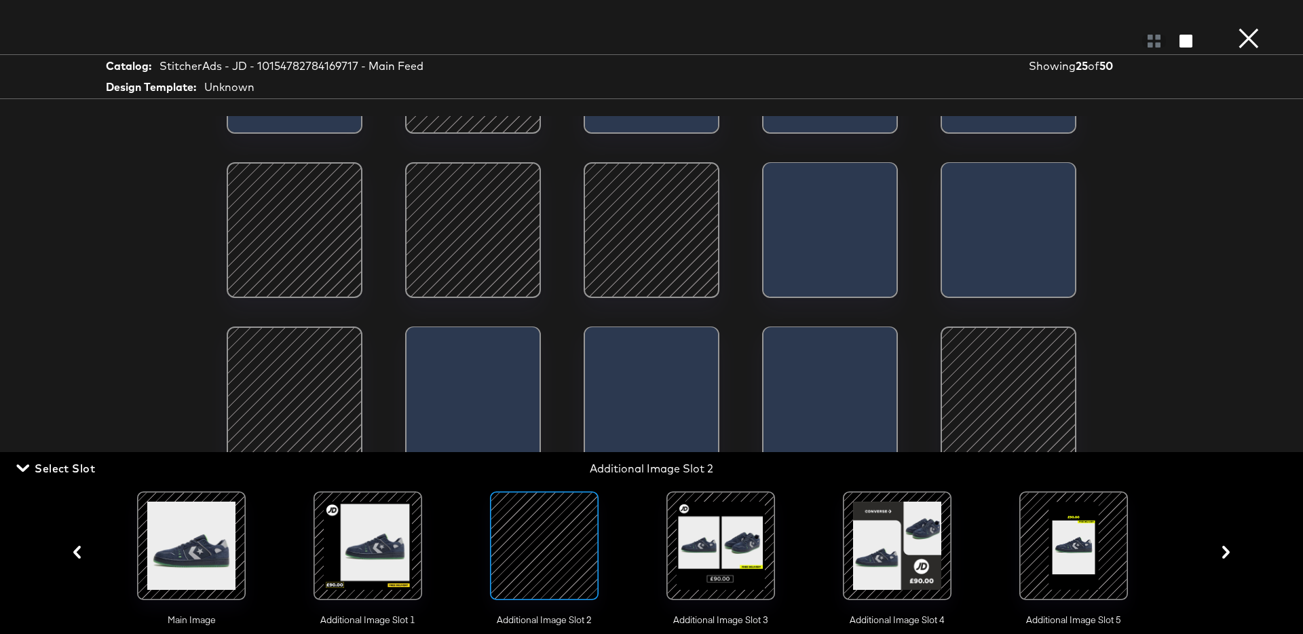
click at [69, 469] on span "Select Slot" at bounding box center [57, 468] width 76 height 19
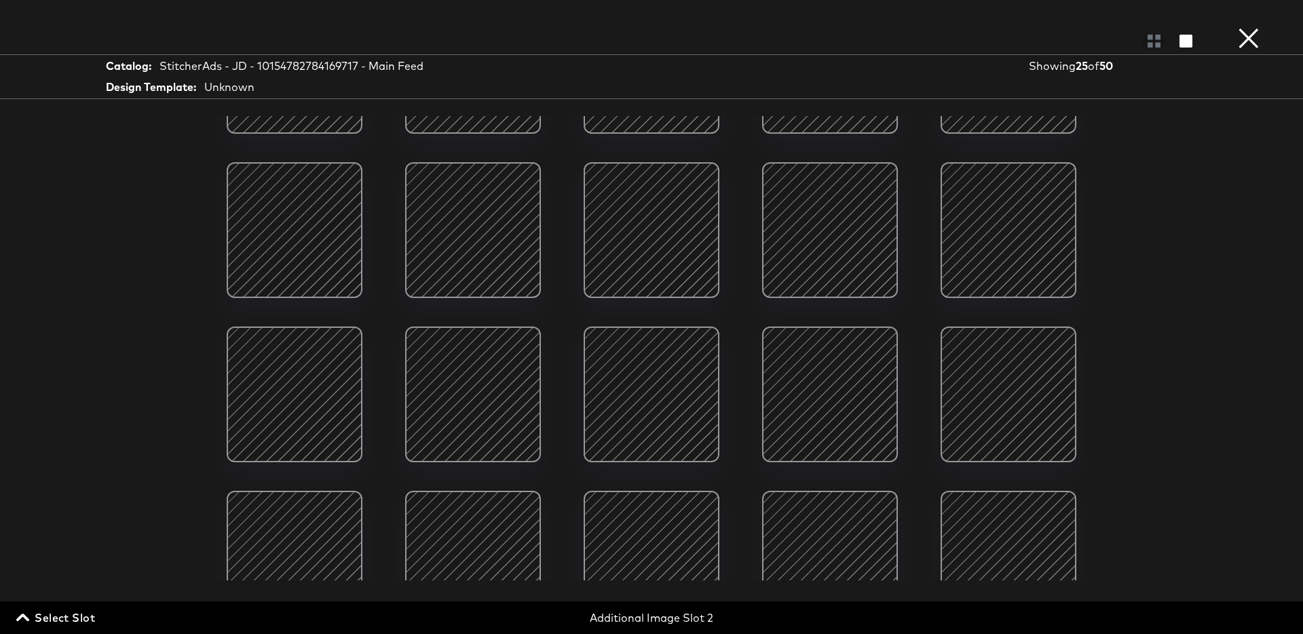
click at [73, 619] on span "Select Slot" at bounding box center [57, 617] width 76 height 19
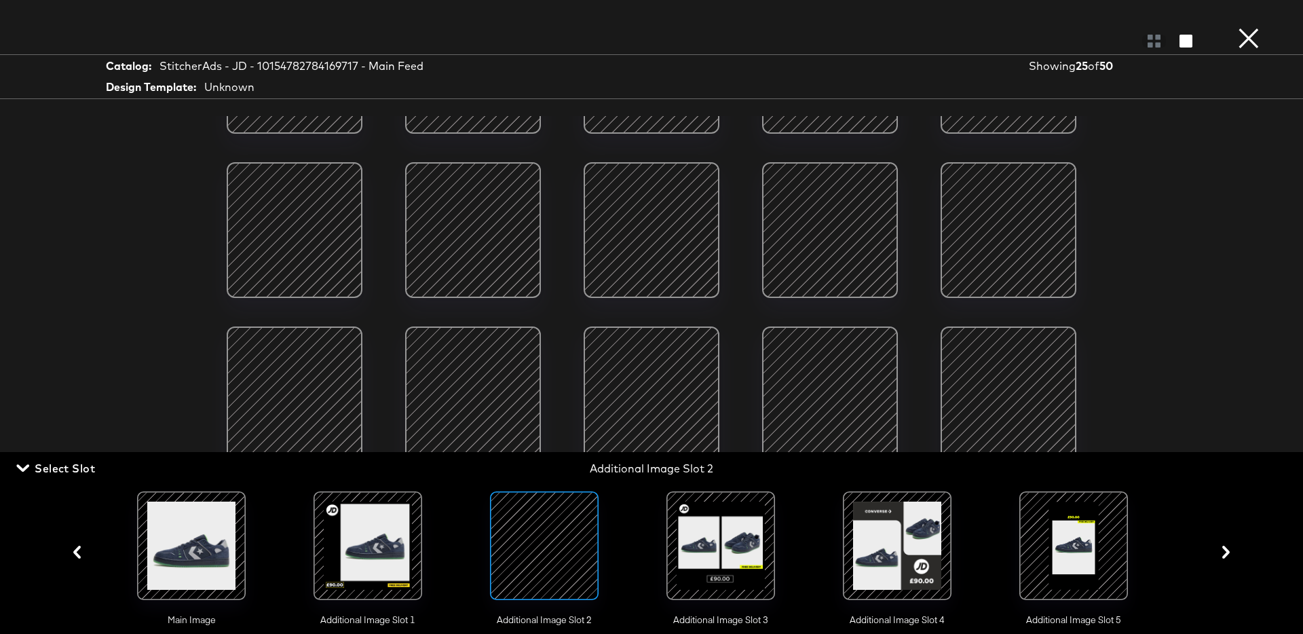
click at [704, 567] on div at bounding box center [721, 545] width 92 height 92
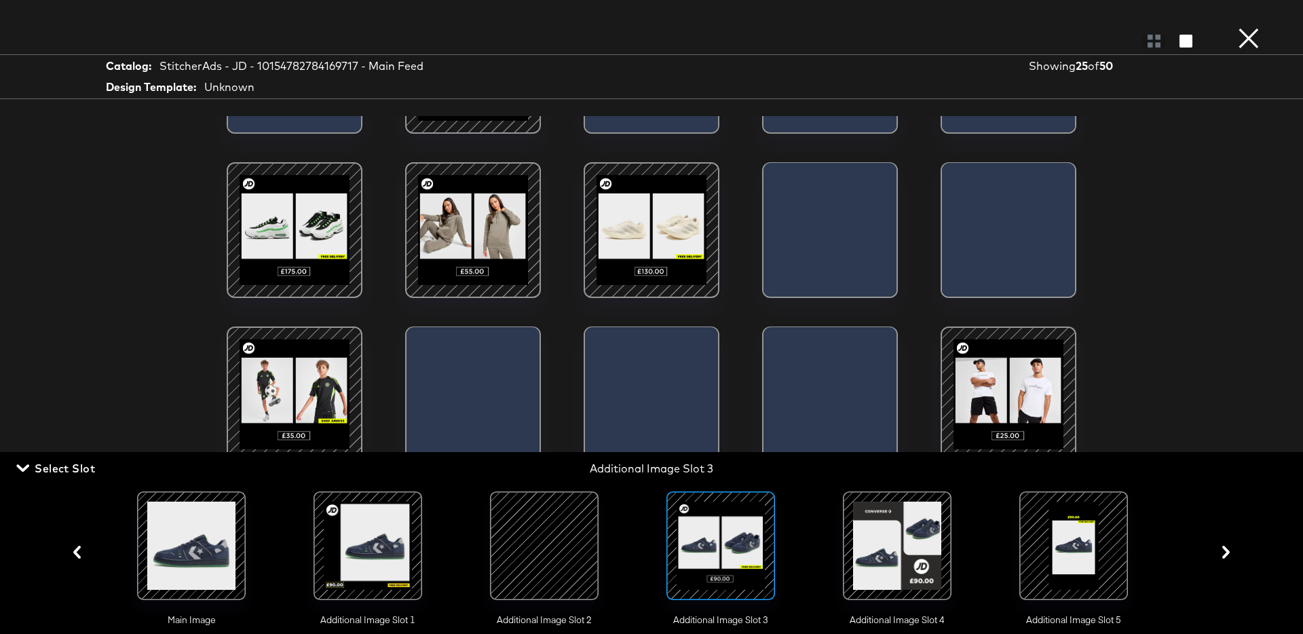
click at [77, 472] on span "Select Slot" at bounding box center [57, 468] width 76 height 19
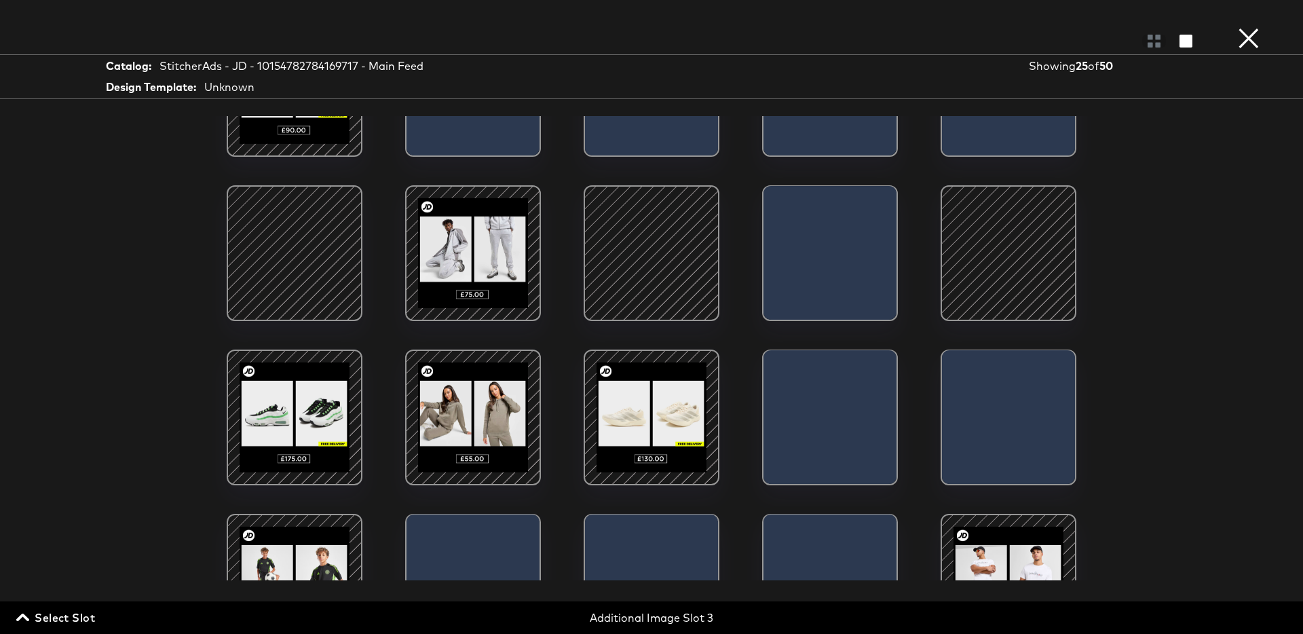
scroll to position [93, 0]
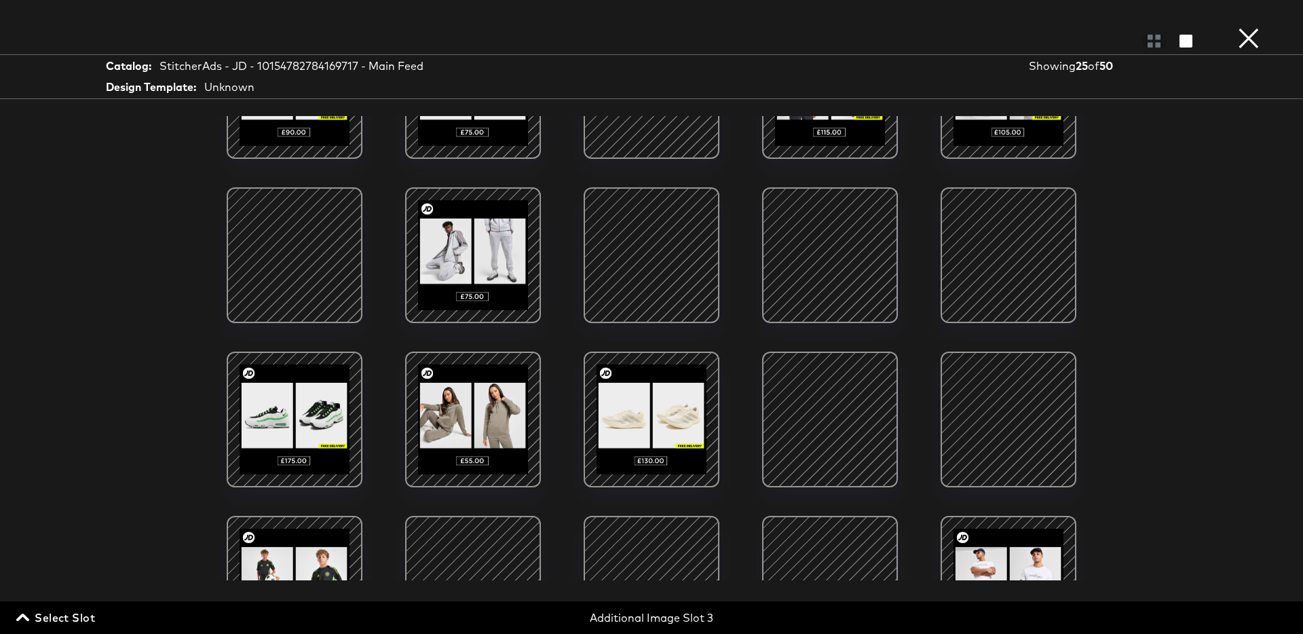
click at [82, 618] on span "Select Slot" at bounding box center [57, 617] width 76 height 19
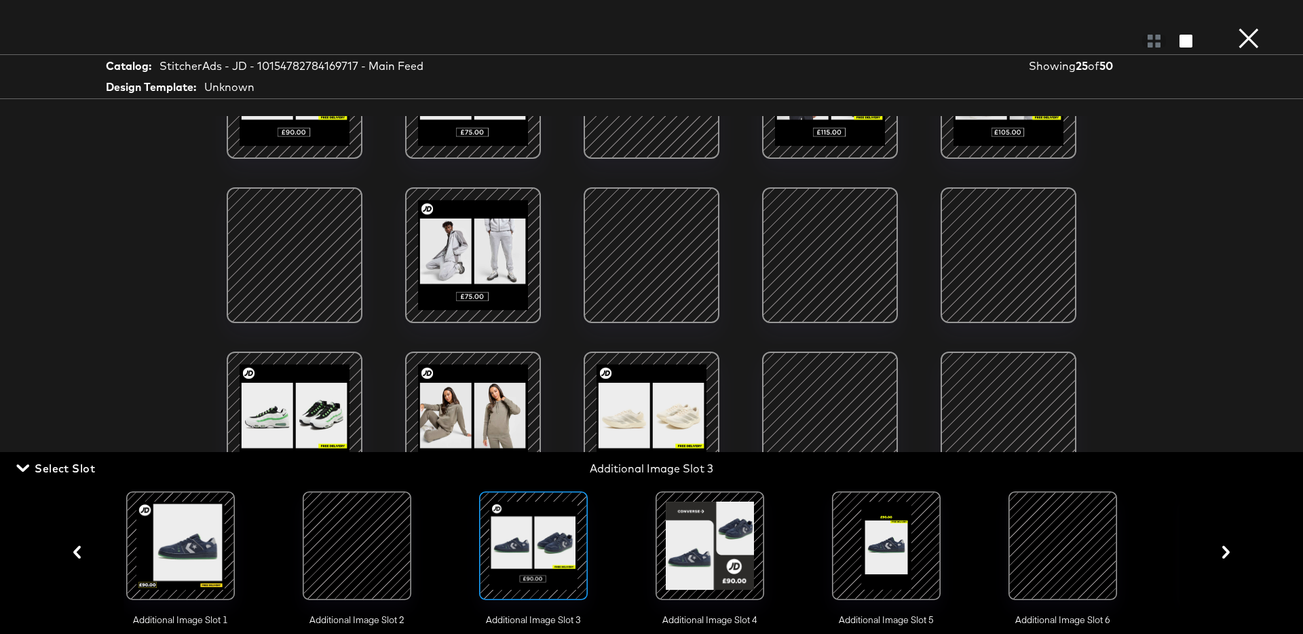
click at [921, 548] on div at bounding box center [886, 545] width 92 height 92
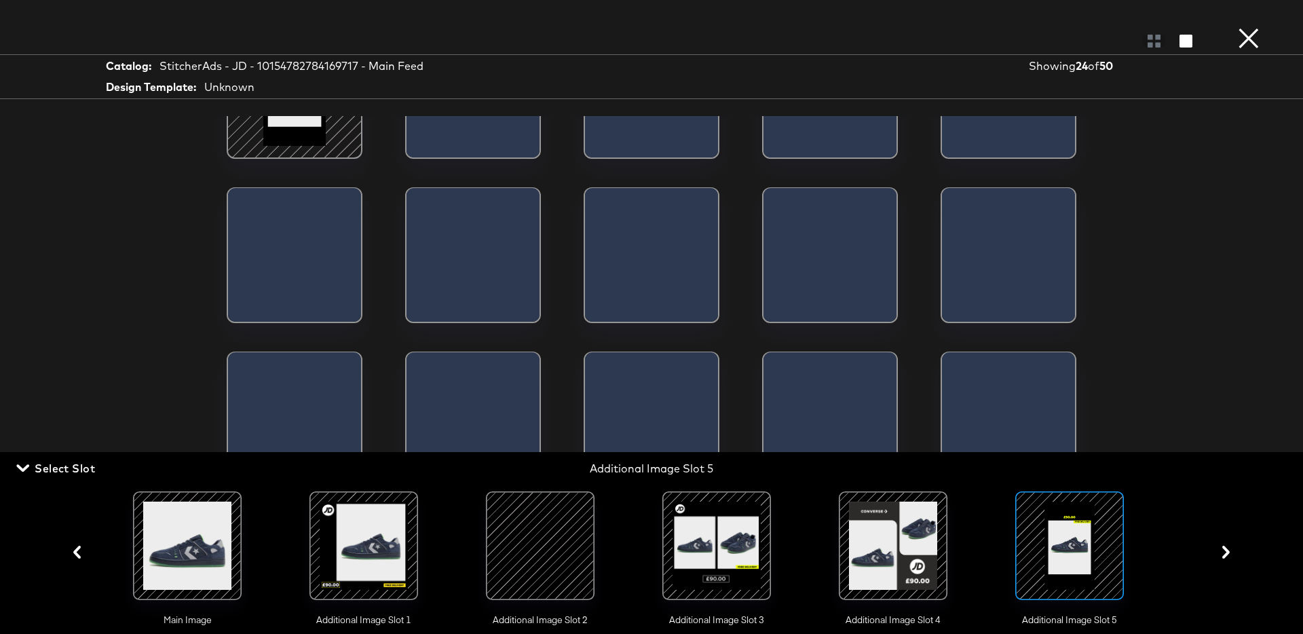
scroll to position [0, 0]
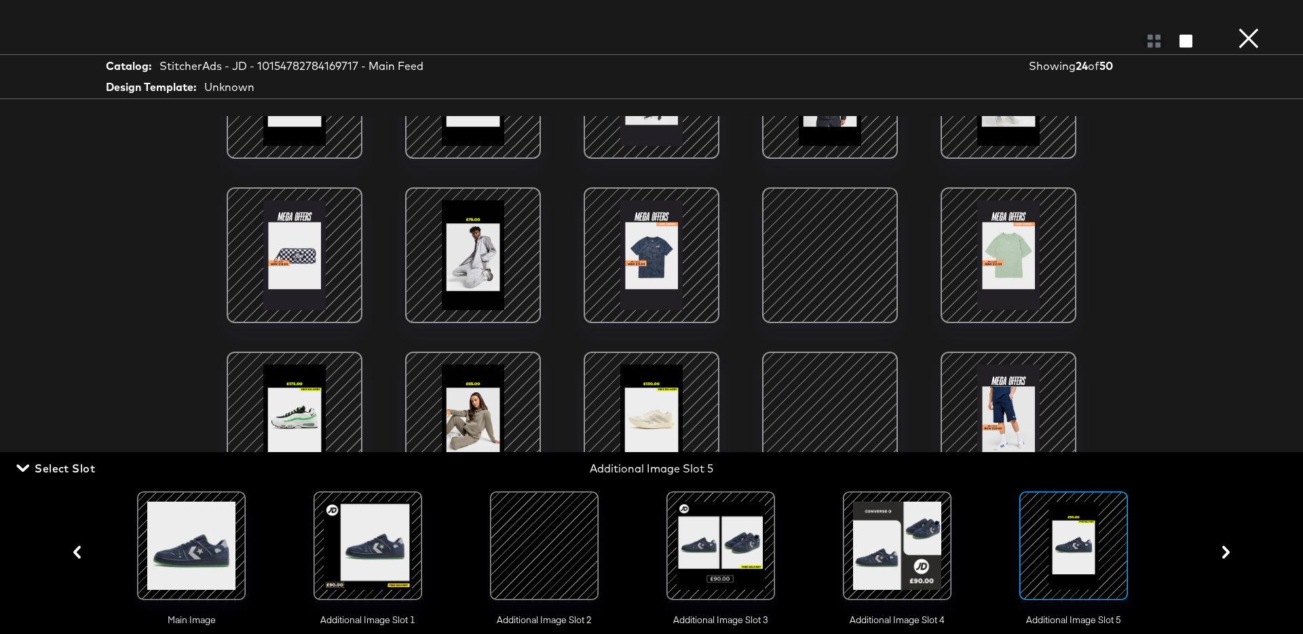
click at [669, 275] on div at bounding box center [651, 254] width 115 height 115
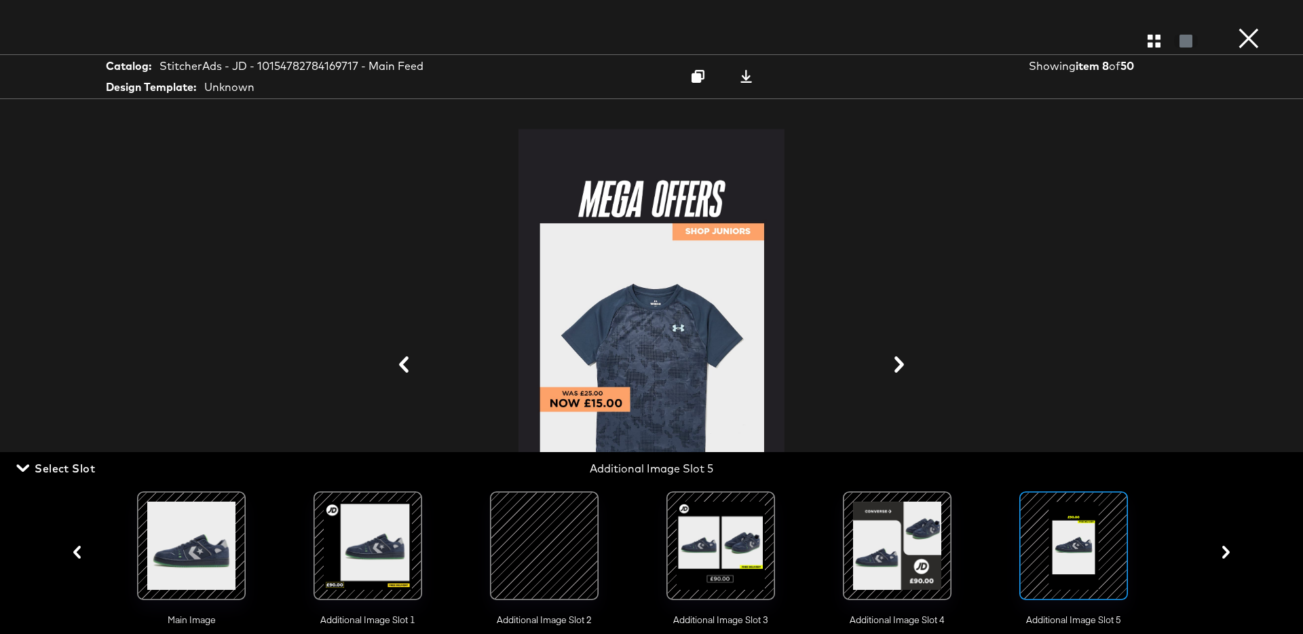
click at [67, 472] on span "Select Slot" at bounding box center [57, 468] width 76 height 19
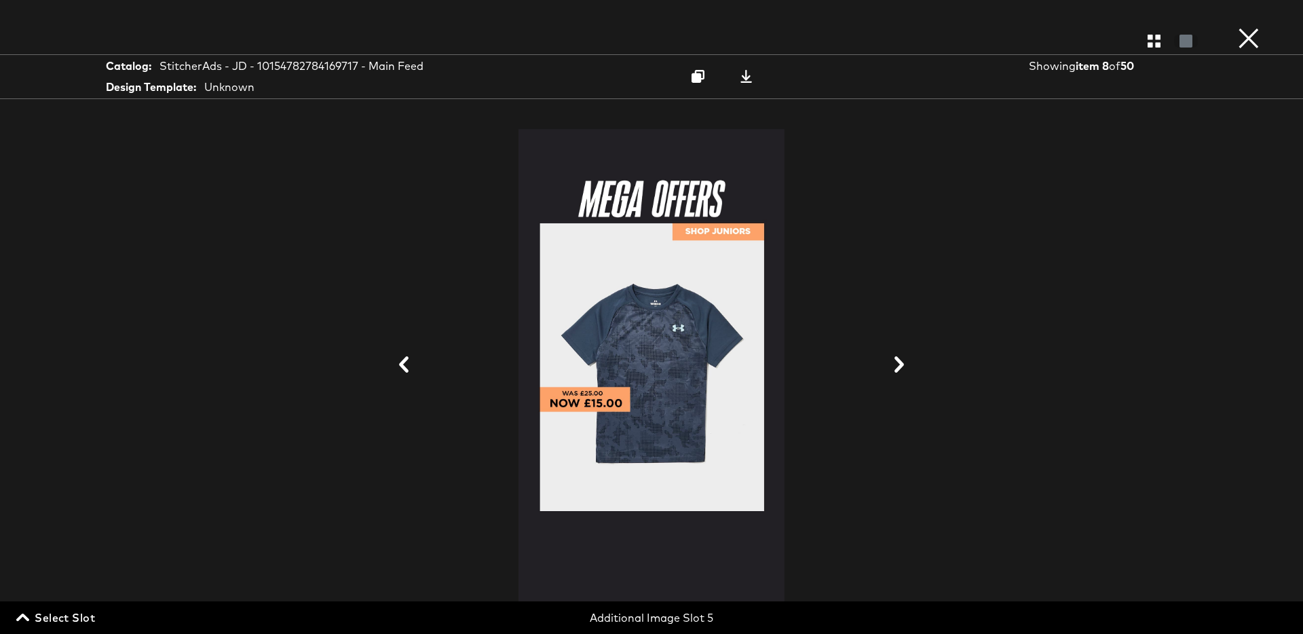
click at [77, 616] on span "Select Slot" at bounding box center [57, 617] width 76 height 19
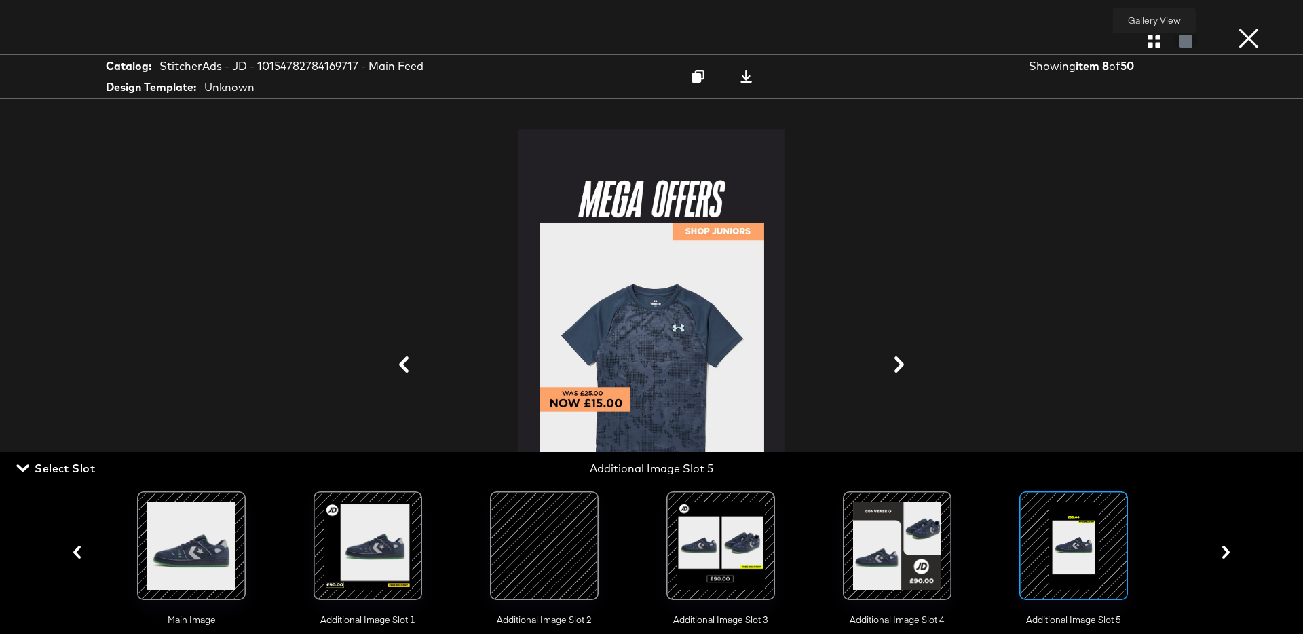
click at [1155, 43] on icon "button" at bounding box center [1153, 41] width 13 height 13
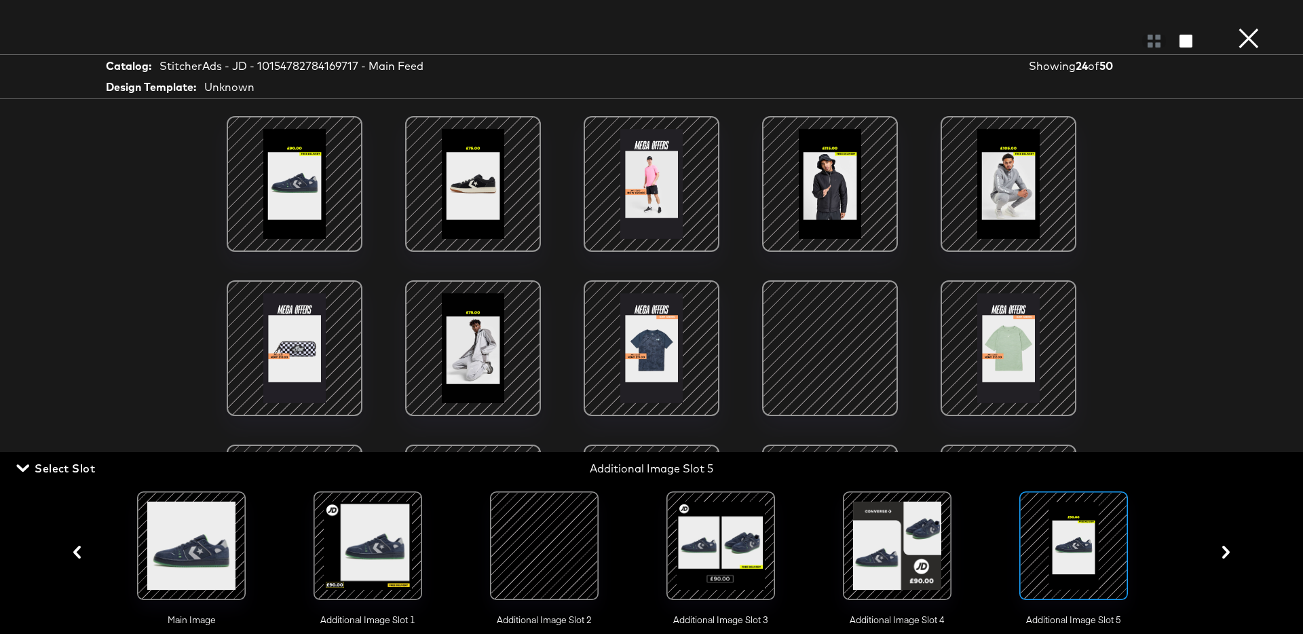
click at [1256, 27] on button "×" at bounding box center [1248, 13] width 27 height 27
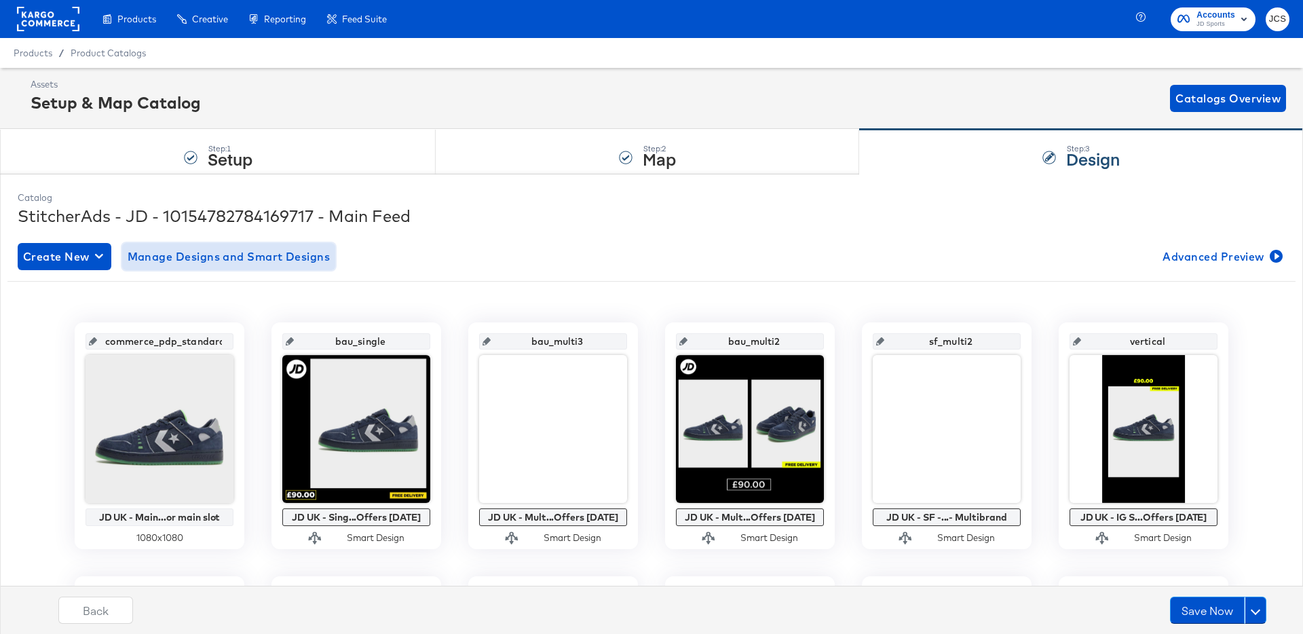
click at [290, 263] on span "Manage Designs and Smart Designs" at bounding box center [229, 256] width 203 height 19
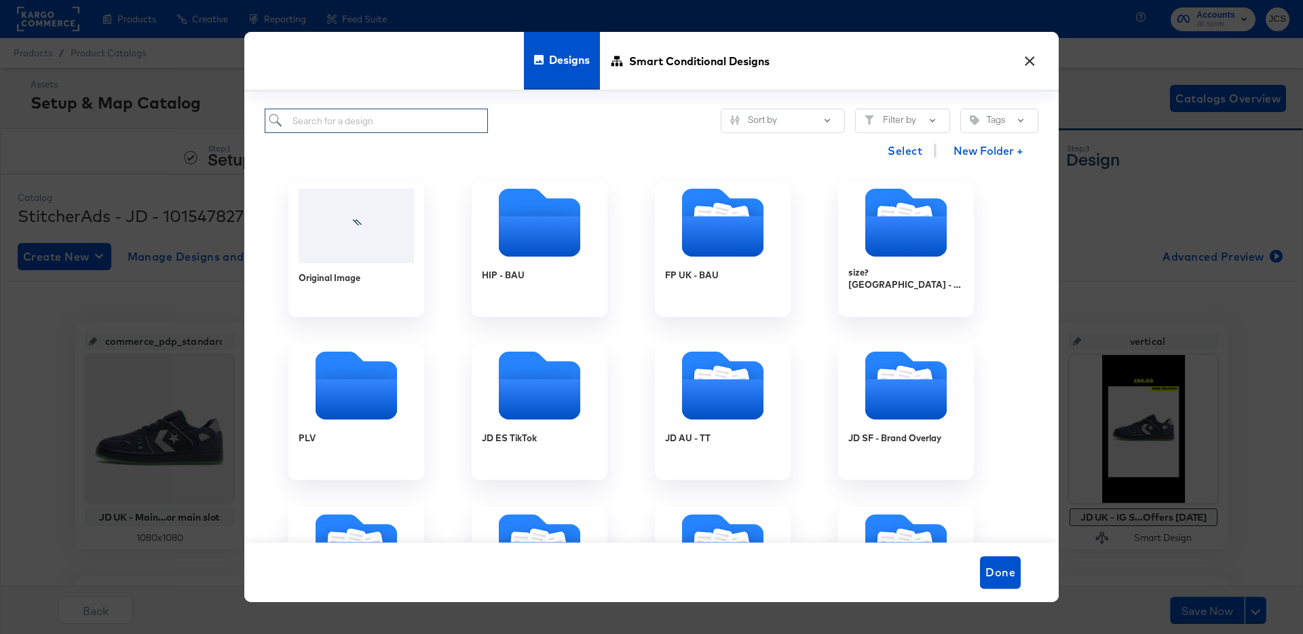
click at [358, 124] on input "search" at bounding box center [376, 121] width 223 height 25
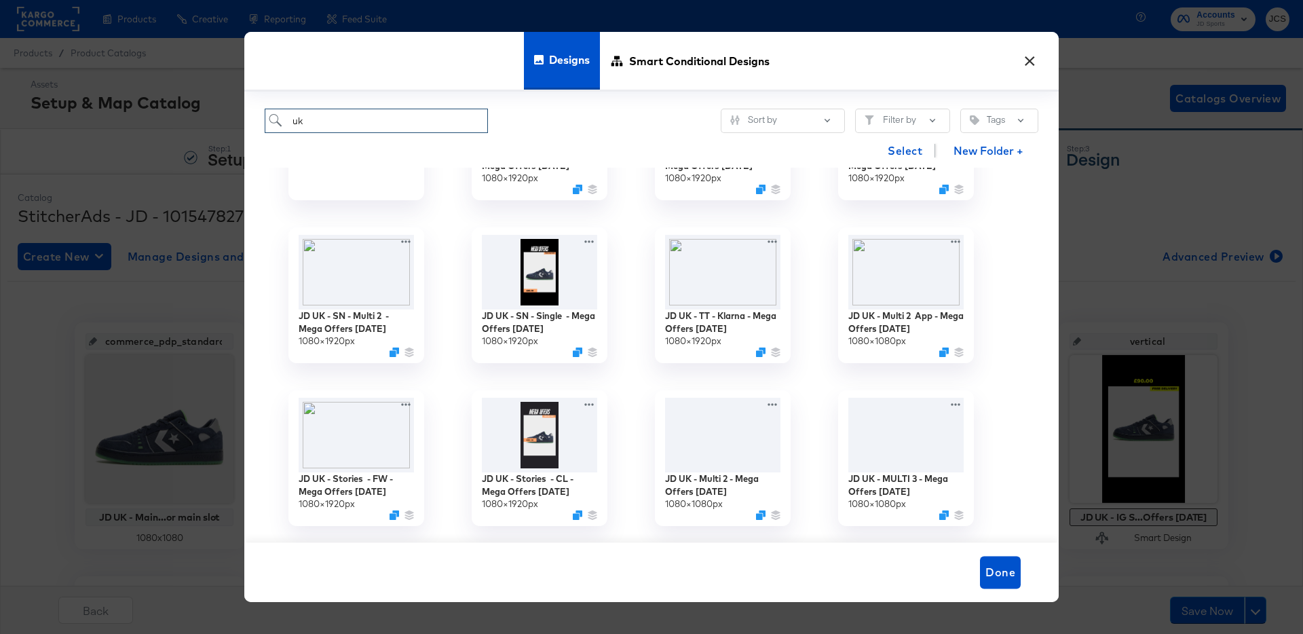
scroll to position [280, 0]
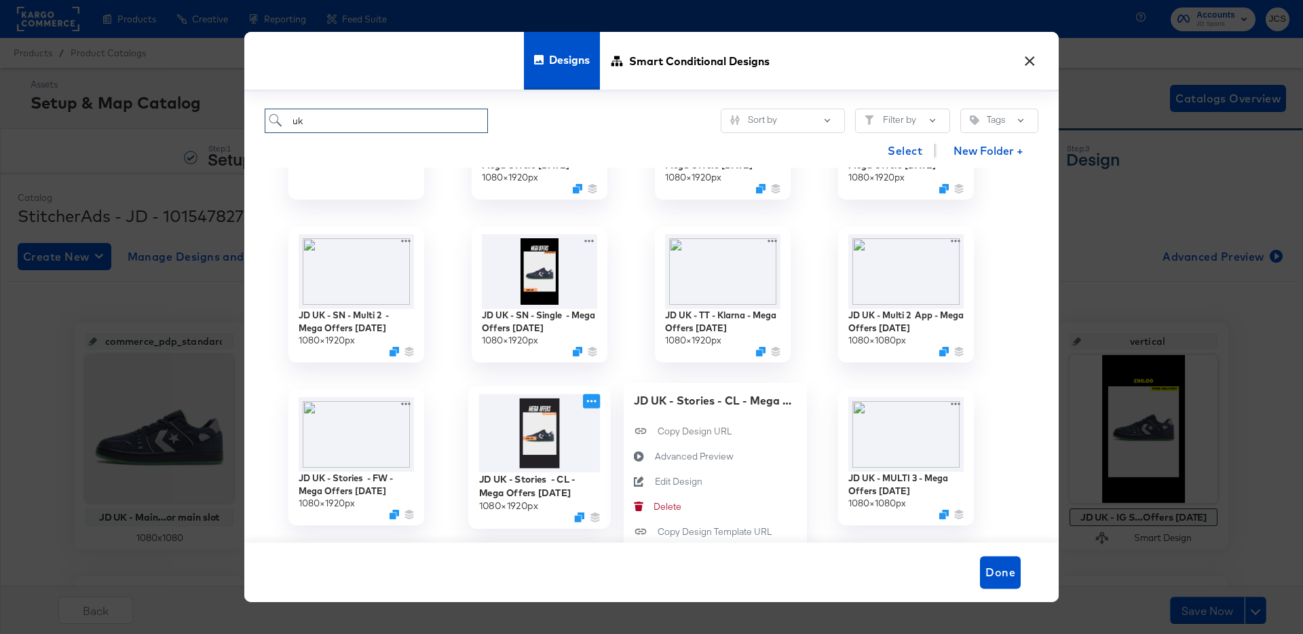
click at [593, 402] on icon at bounding box center [591, 401] width 17 height 14
type input "uk"
click at [655, 456] on div "Advanced Preview Advanced Preview" at bounding box center [655, 456] width 0 height 0
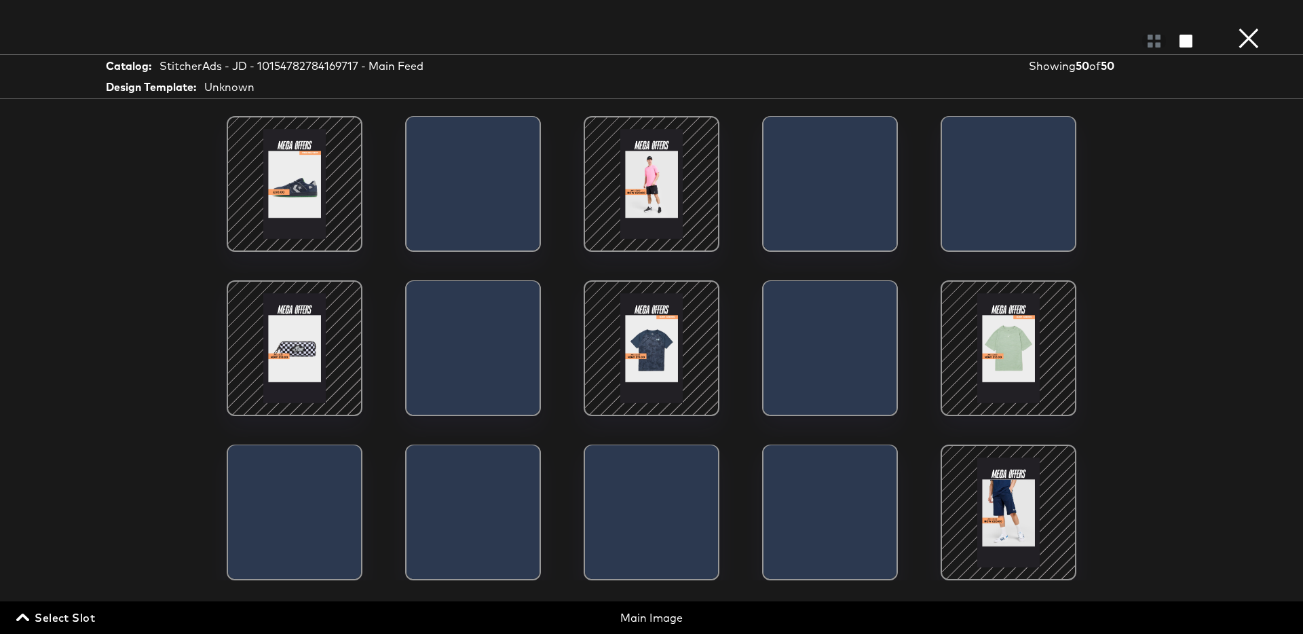
click at [1253, 27] on button "×" at bounding box center [1248, 13] width 27 height 27
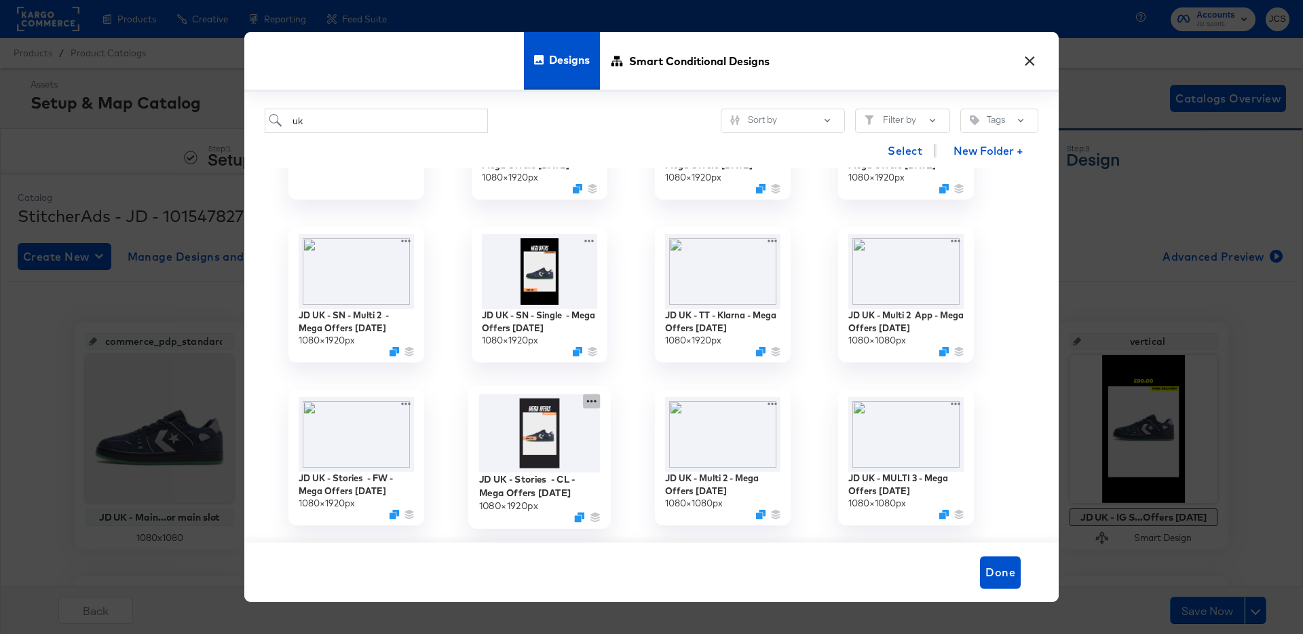
click at [590, 400] on icon at bounding box center [591, 401] width 17 height 14
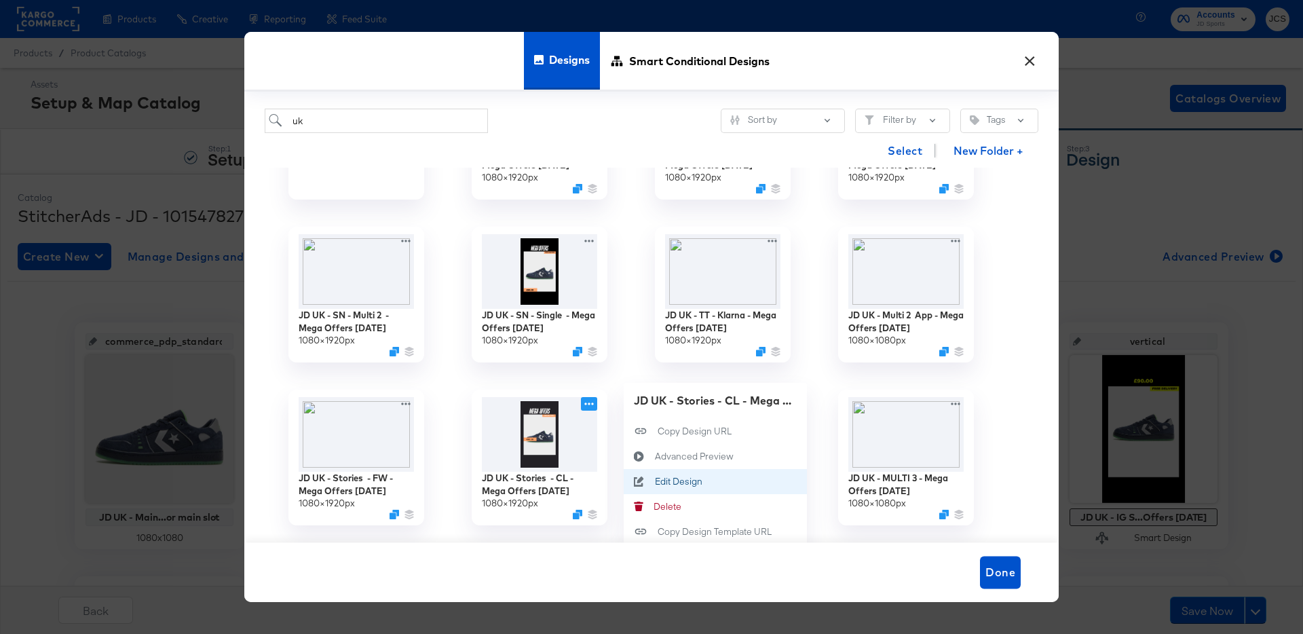
click at [655, 481] on div "Edit Design Edit Design" at bounding box center [655, 481] width 0 height 0
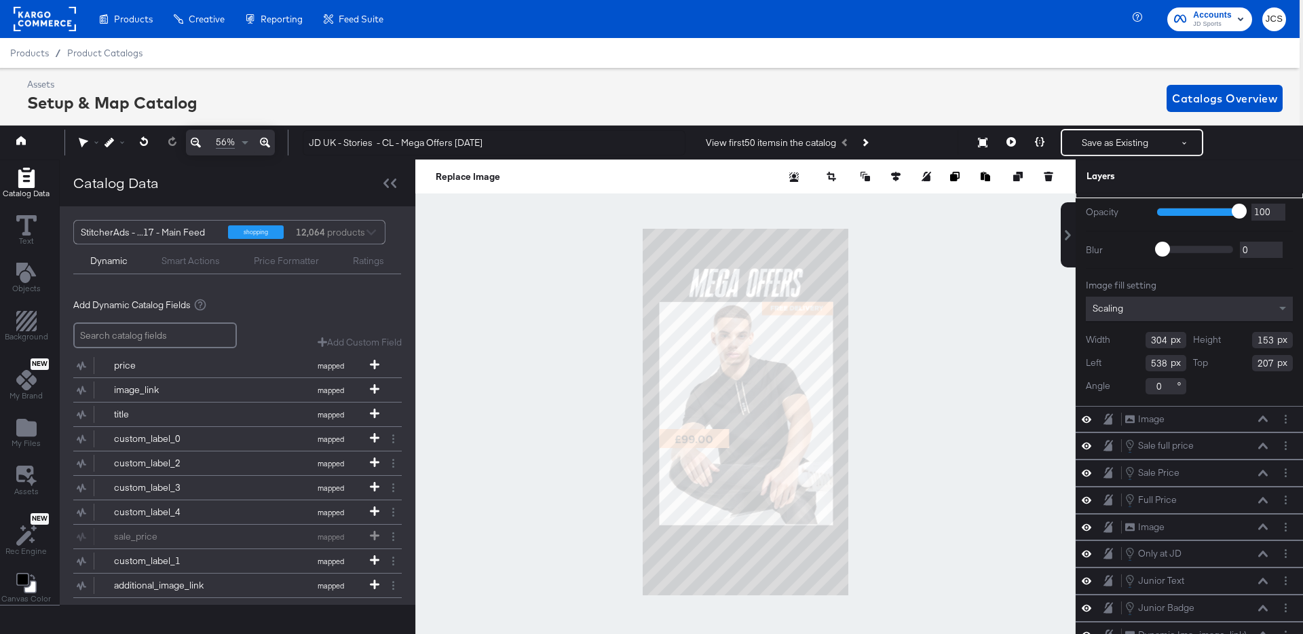
scroll to position [0, 0]
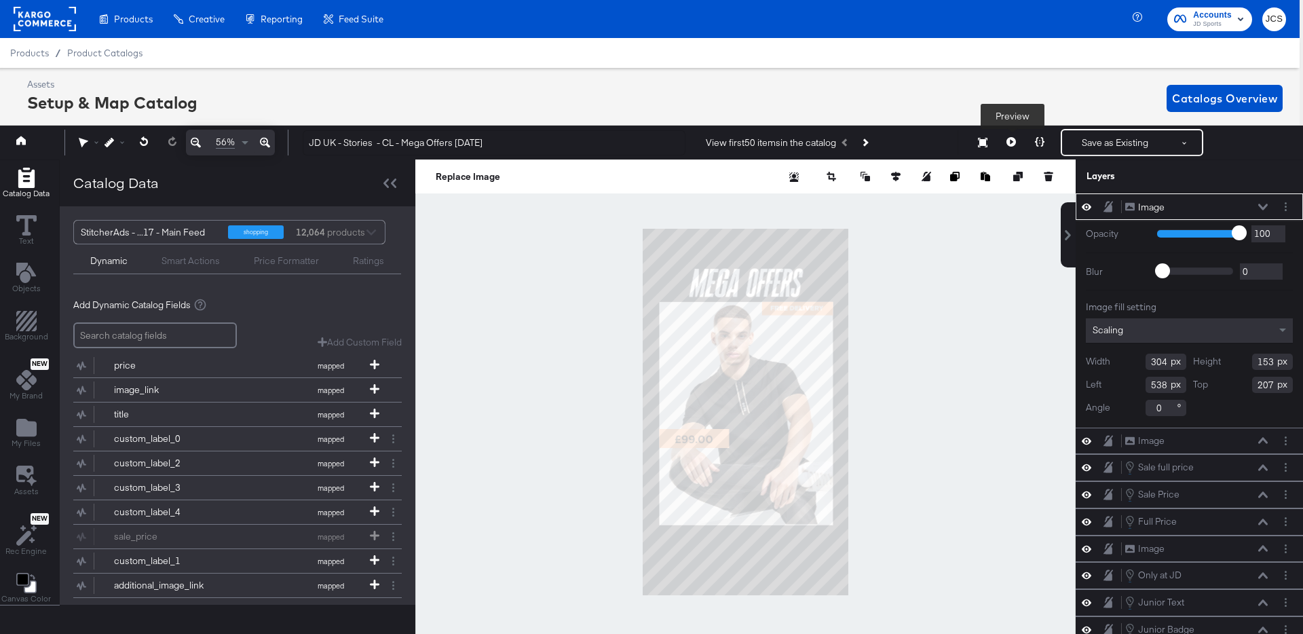
click at [1012, 140] on icon at bounding box center [1011, 142] width 10 height 10
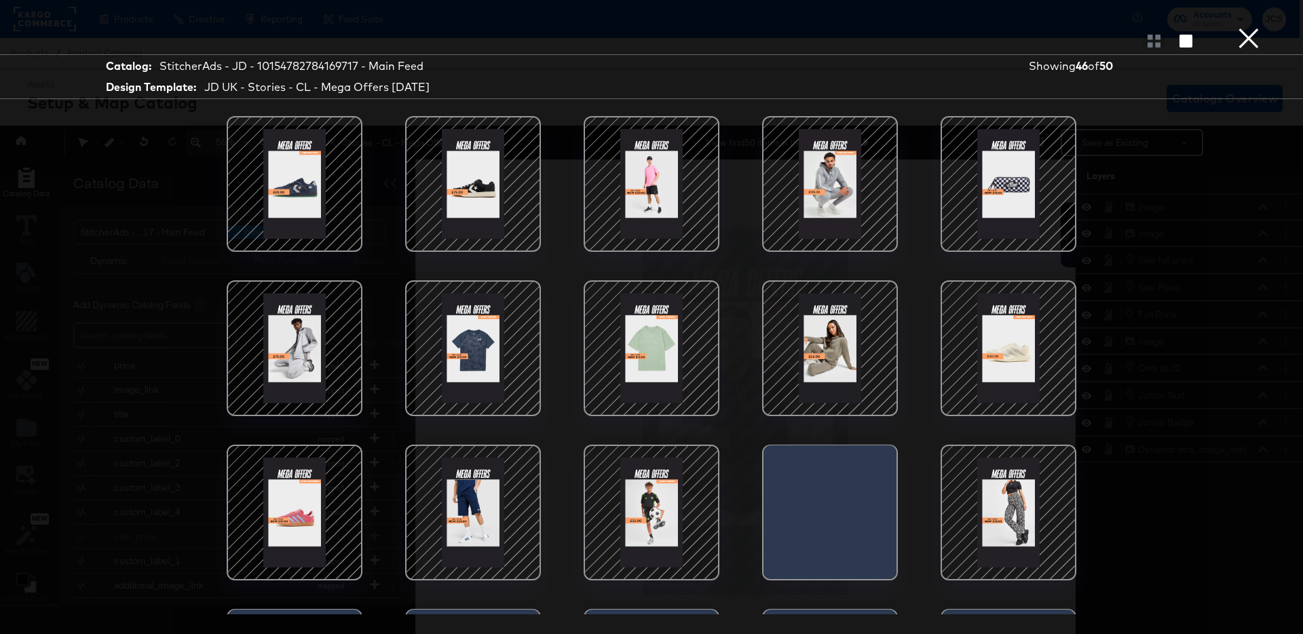
click at [638, 360] on div at bounding box center [651, 347] width 115 height 115
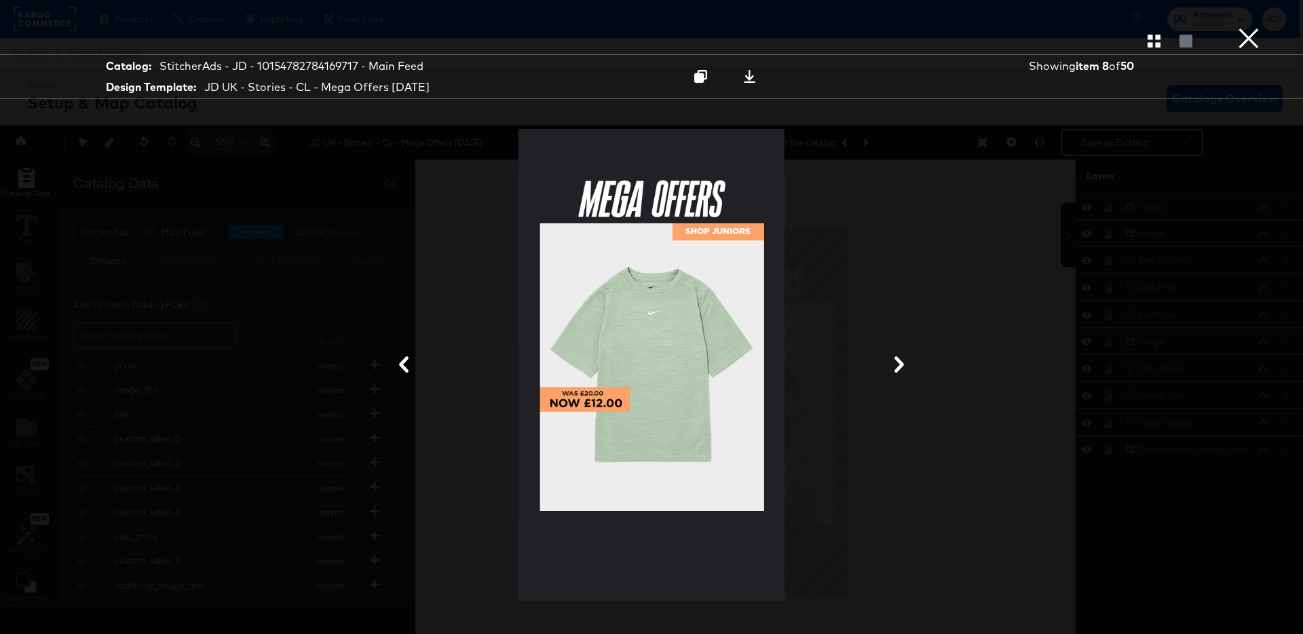
click at [1247, 27] on button "×" at bounding box center [1248, 13] width 27 height 27
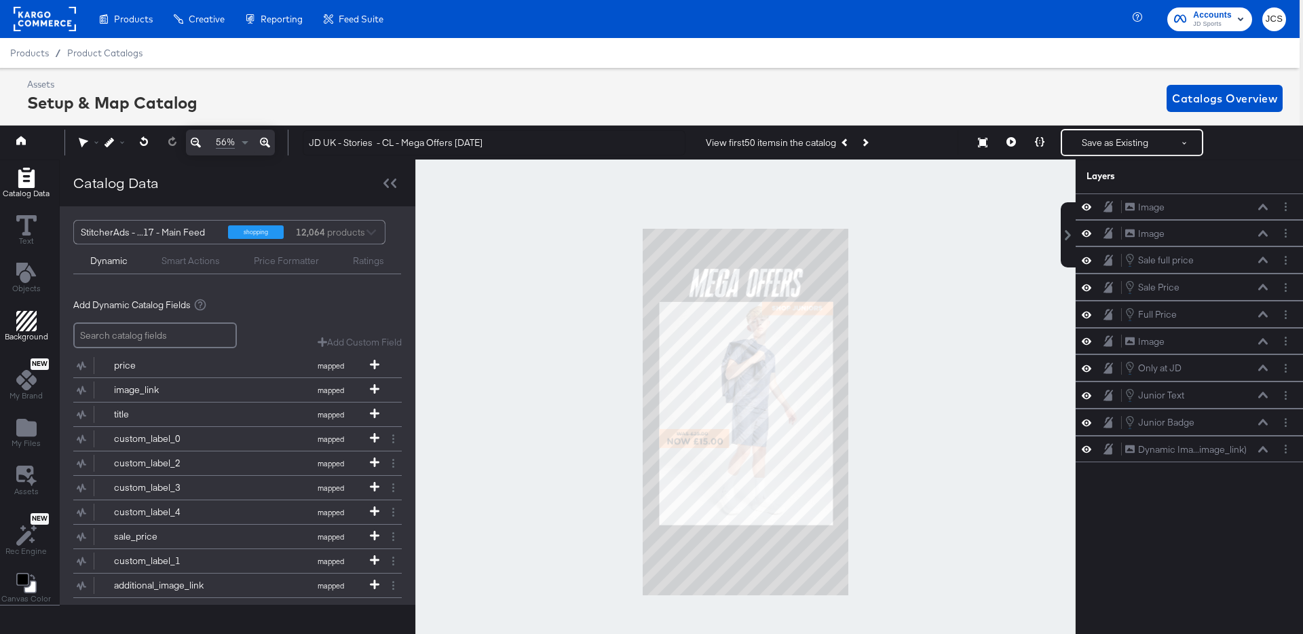
click at [26, 324] on icon "Add Rectangle" at bounding box center [26, 321] width 20 height 20
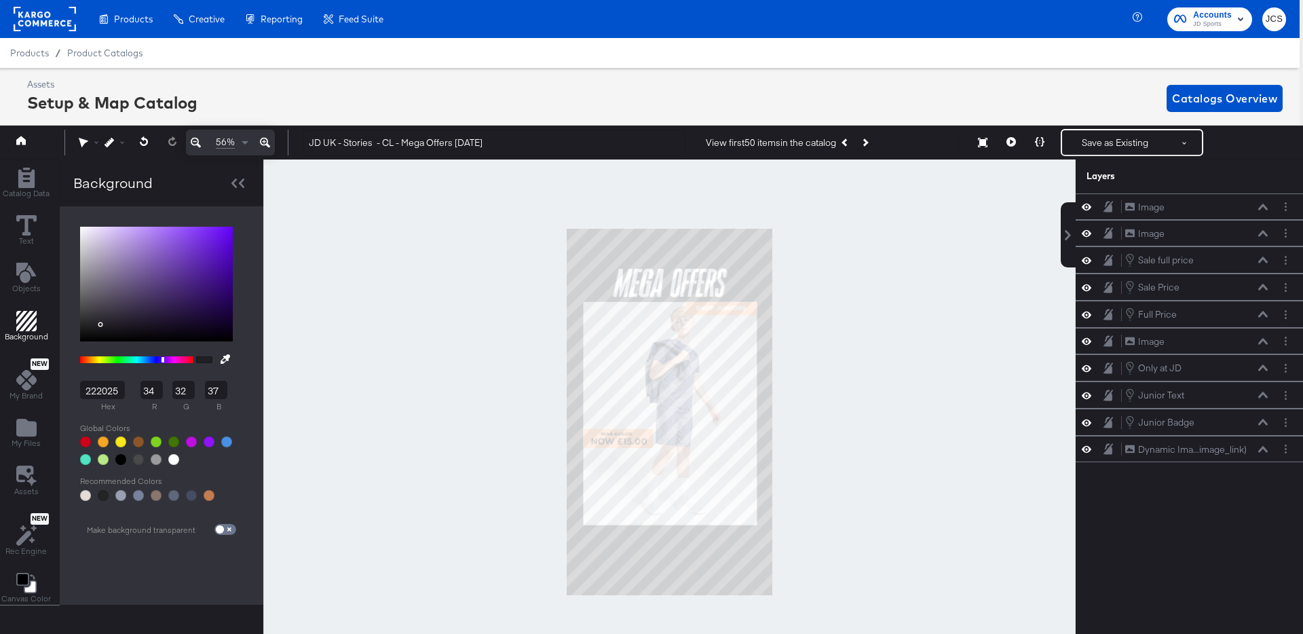
click at [117, 459] on div at bounding box center [120, 459] width 11 height 11
type input "000000"
type input "0"
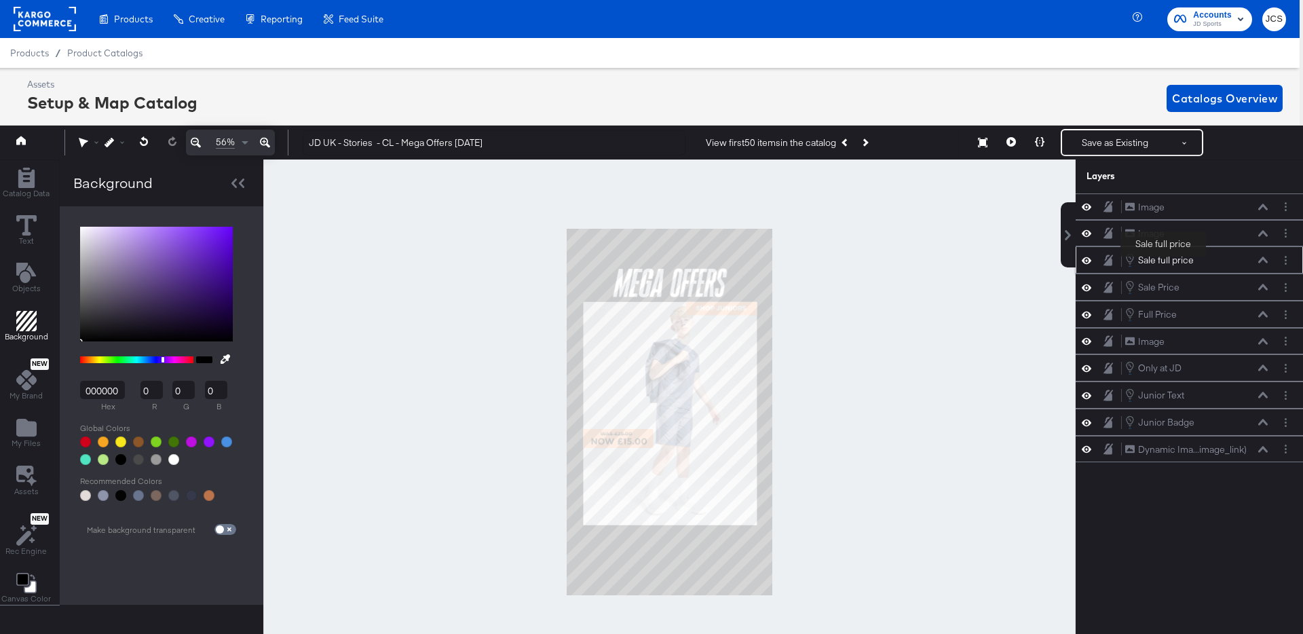
click at [1163, 259] on div "Sale full price" at bounding box center [1166, 260] width 56 height 13
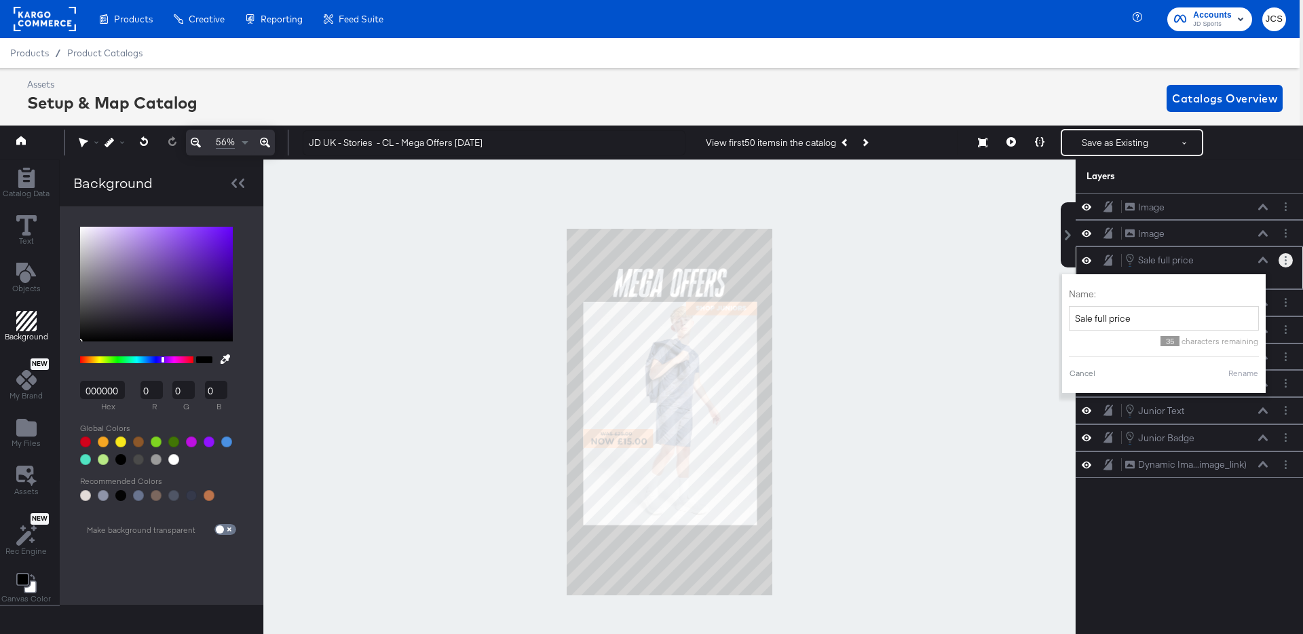
click at [1287, 263] on button "Layer Options" at bounding box center [1285, 260] width 14 height 14
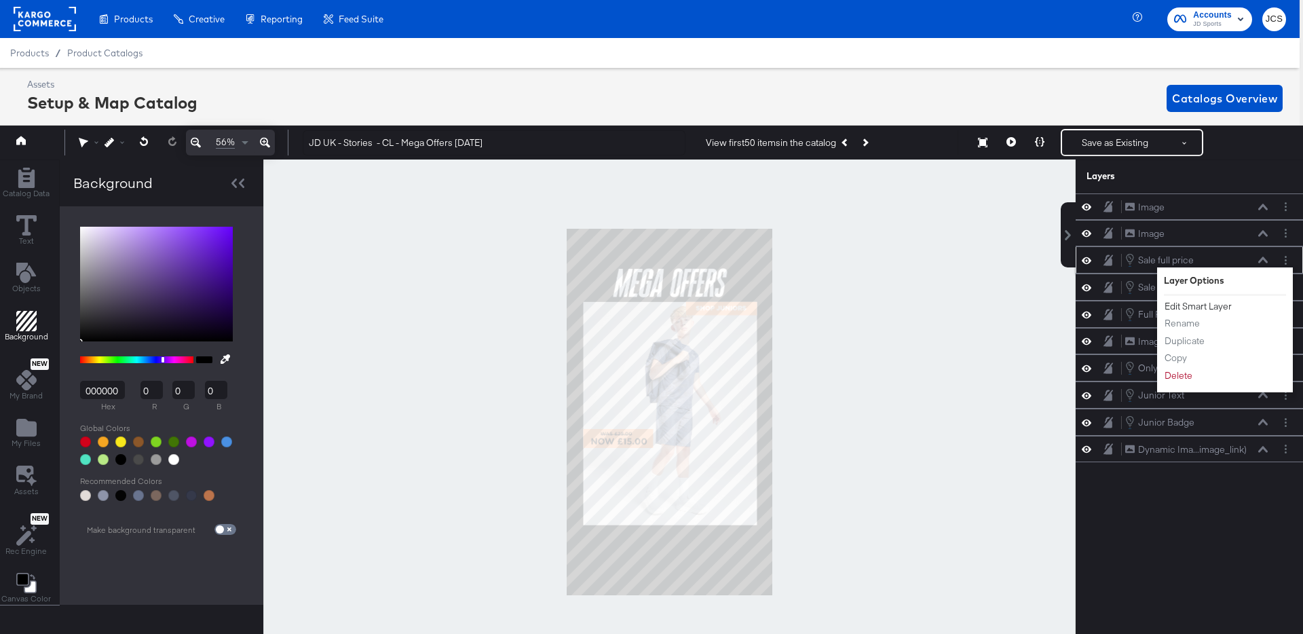
click at [1212, 305] on button "Edit Smart Layer" at bounding box center [1198, 306] width 69 height 14
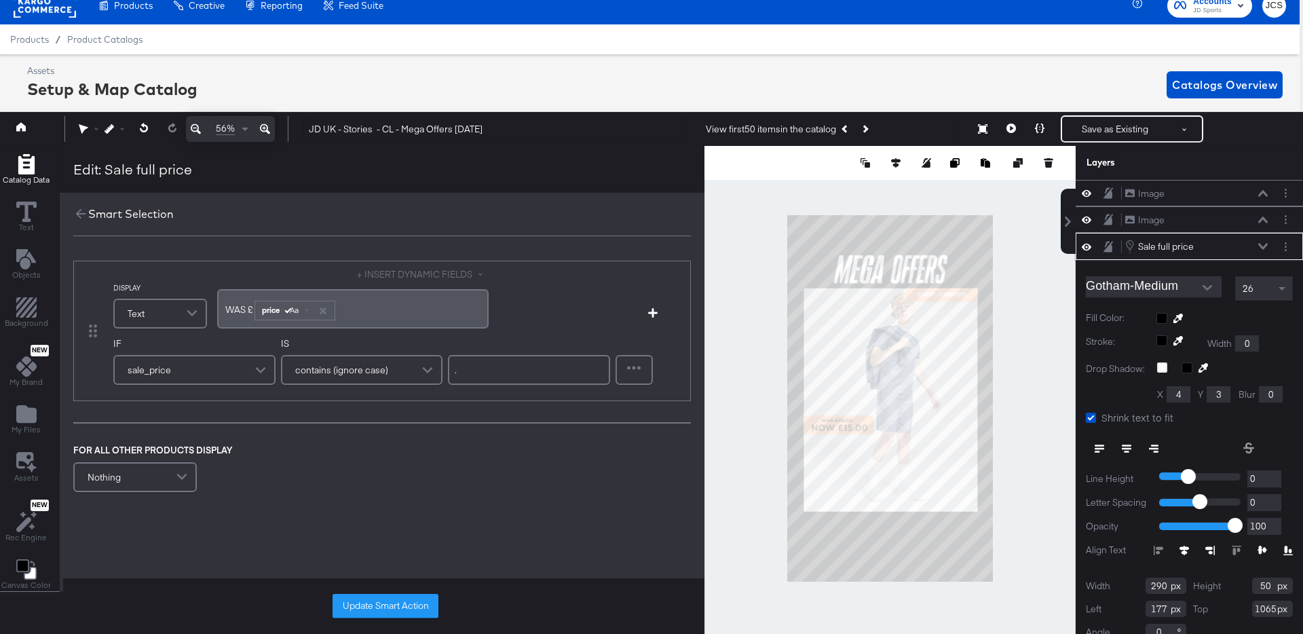
scroll to position [17, 0]
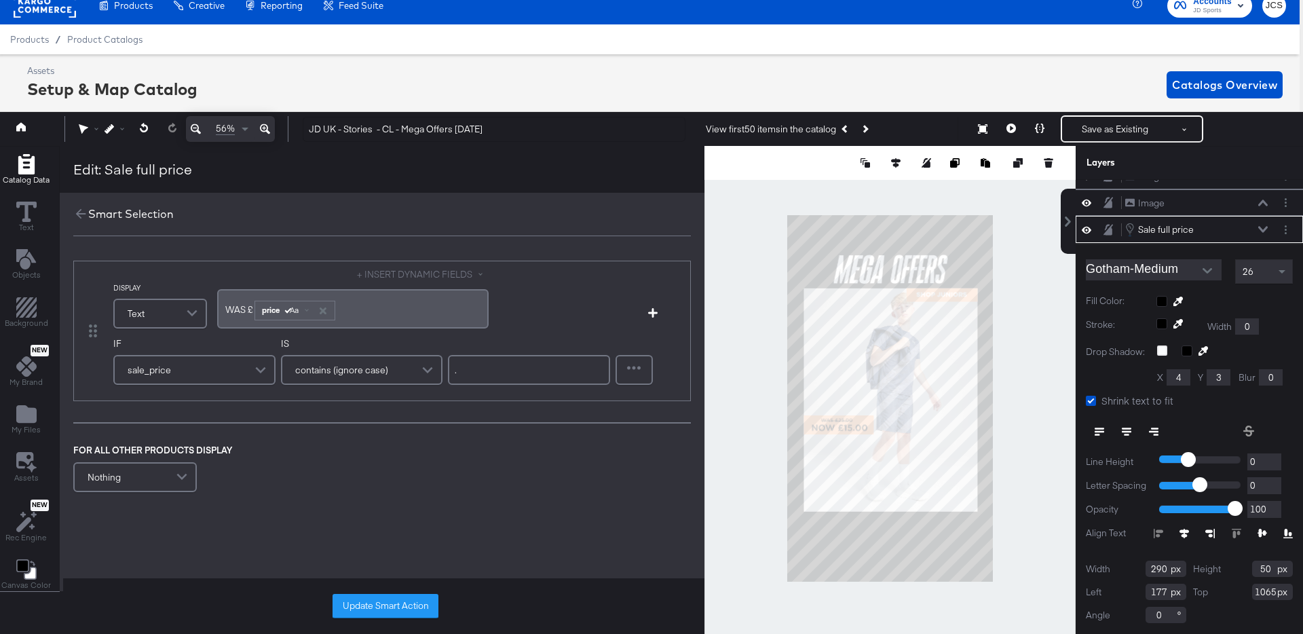
click at [233, 307] on span "WAS ﻿£" at bounding box center [239, 309] width 28 height 12
click at [406, 610] on button "Update Smart Action" at bounding box center [386, 606] width 106 height 24
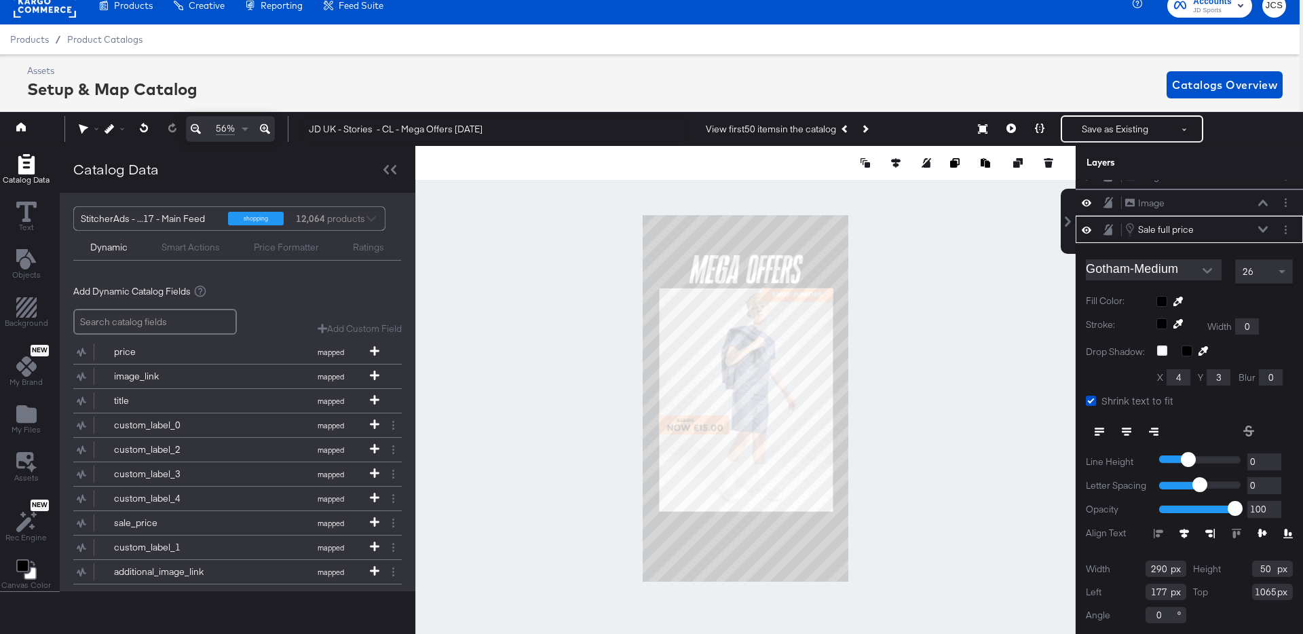
click at [1126, 430] on icon at bounding box center [1127, 432] width 10 height 10
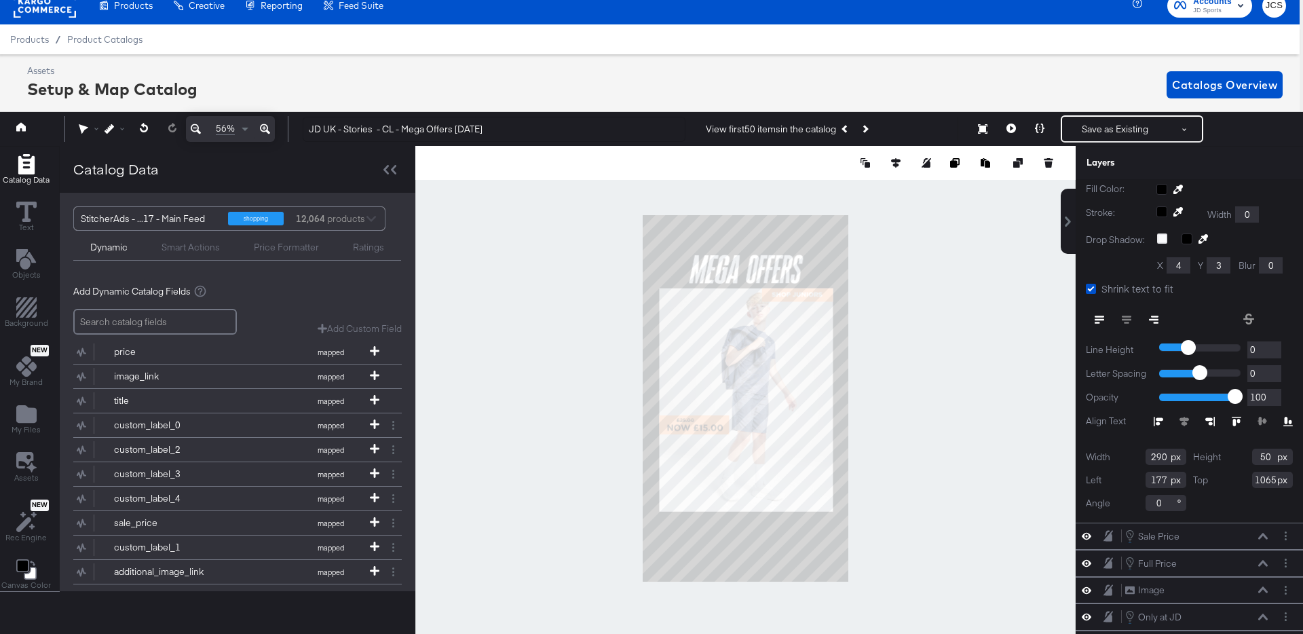
scroll to position [134, 0]
type input "147"
type input "1054"
type input "129"
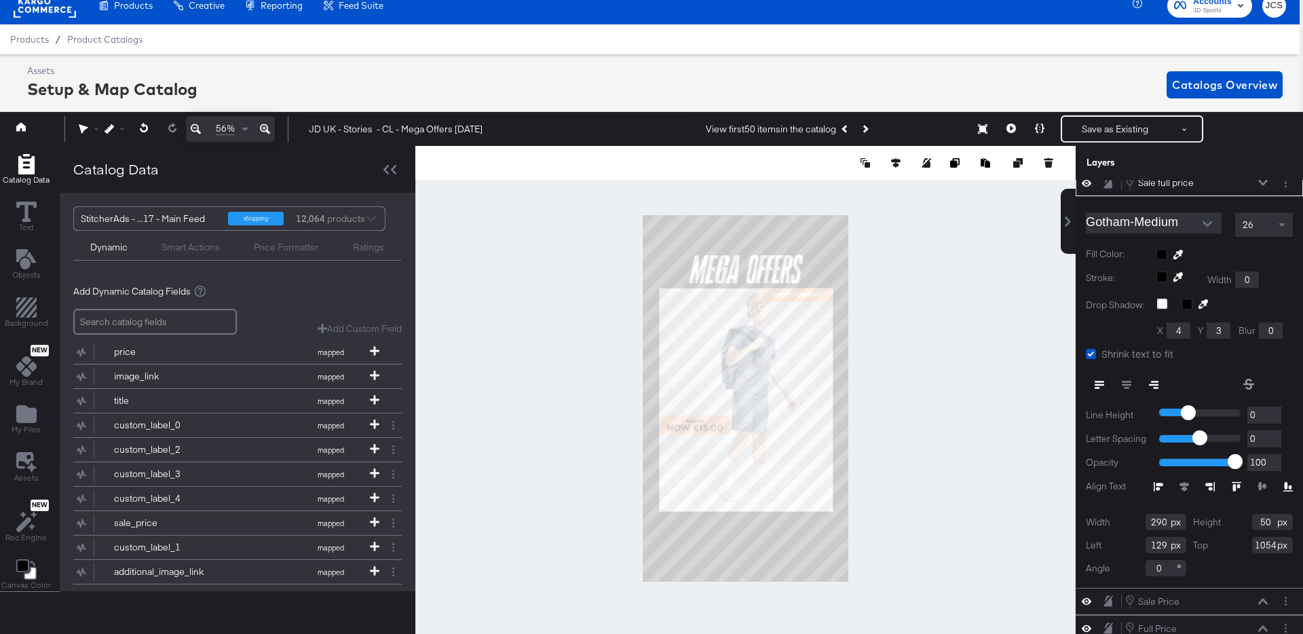
scroll to position [34, 0]
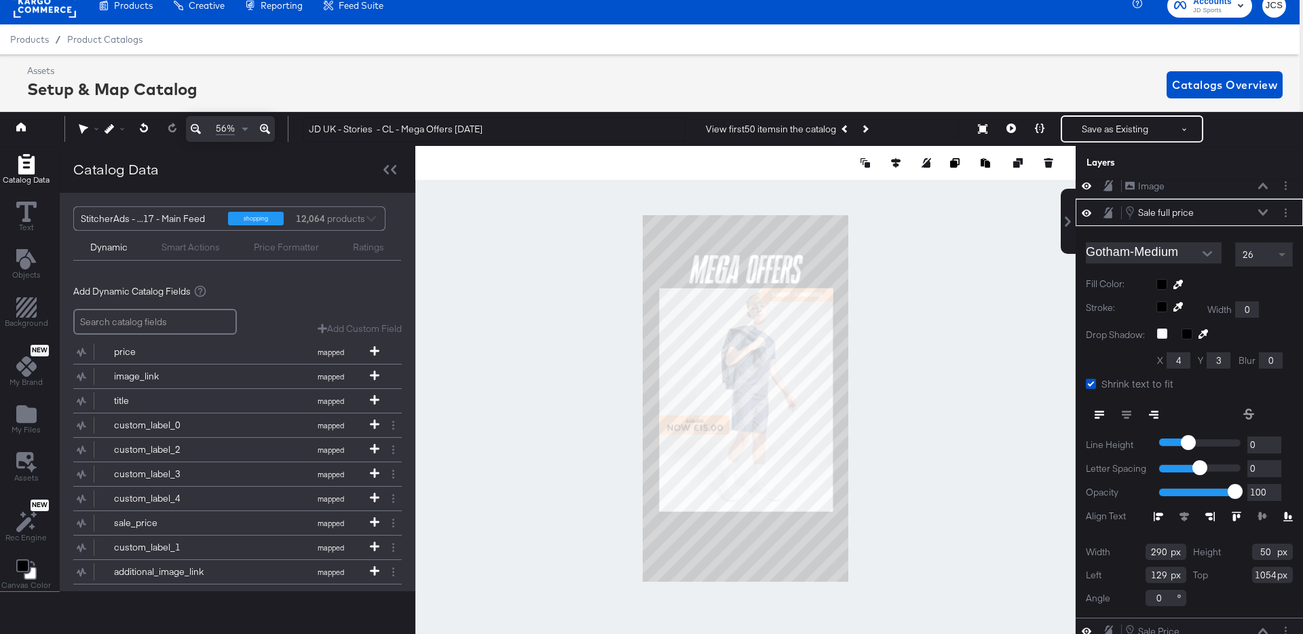
click at [1275, 253] on span at bounding box center [1283, 254] width 17 height 23
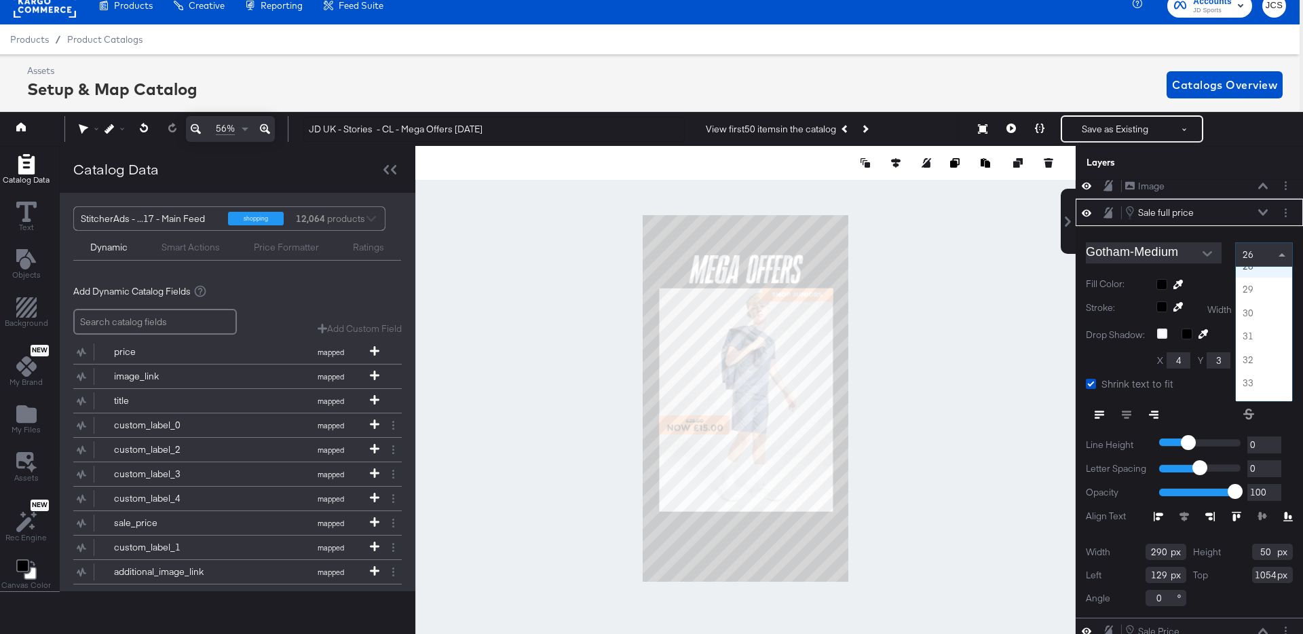
scroll to position [670, 0]
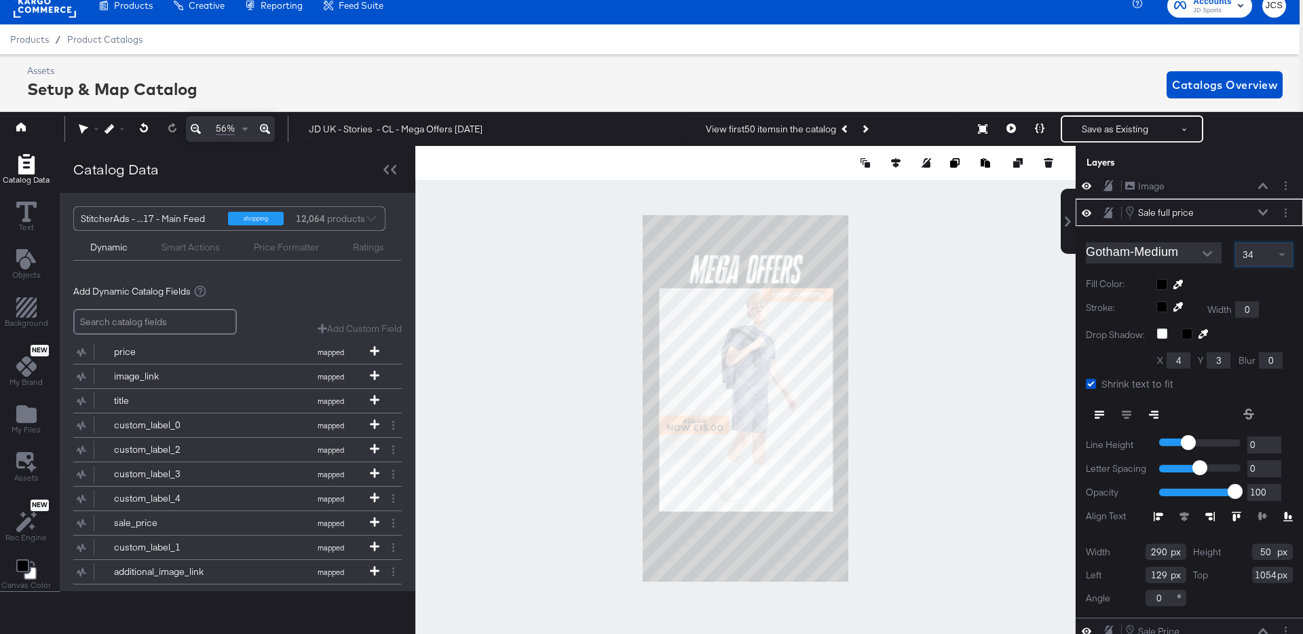
click at [1284, 253] on span at bounding box center [1281, 255] width 7 height 5
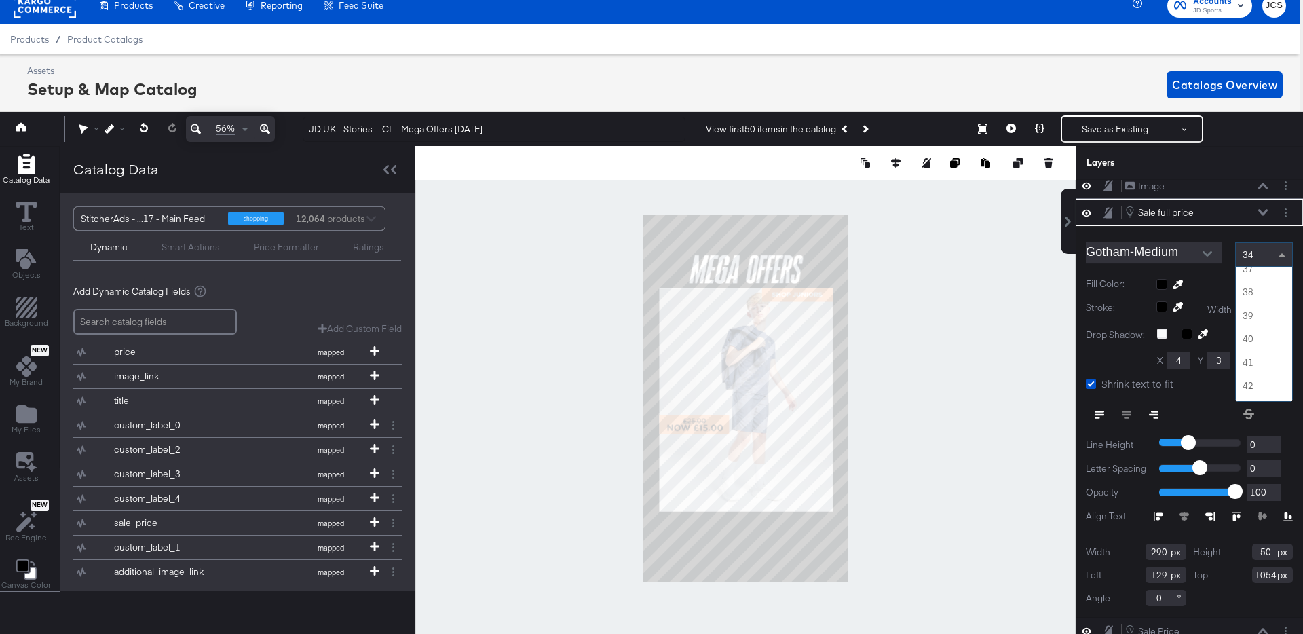
scroll to position [856, 0]
click at [1283, 258] on span at bounding box center [1283, 254] width 17 height 23
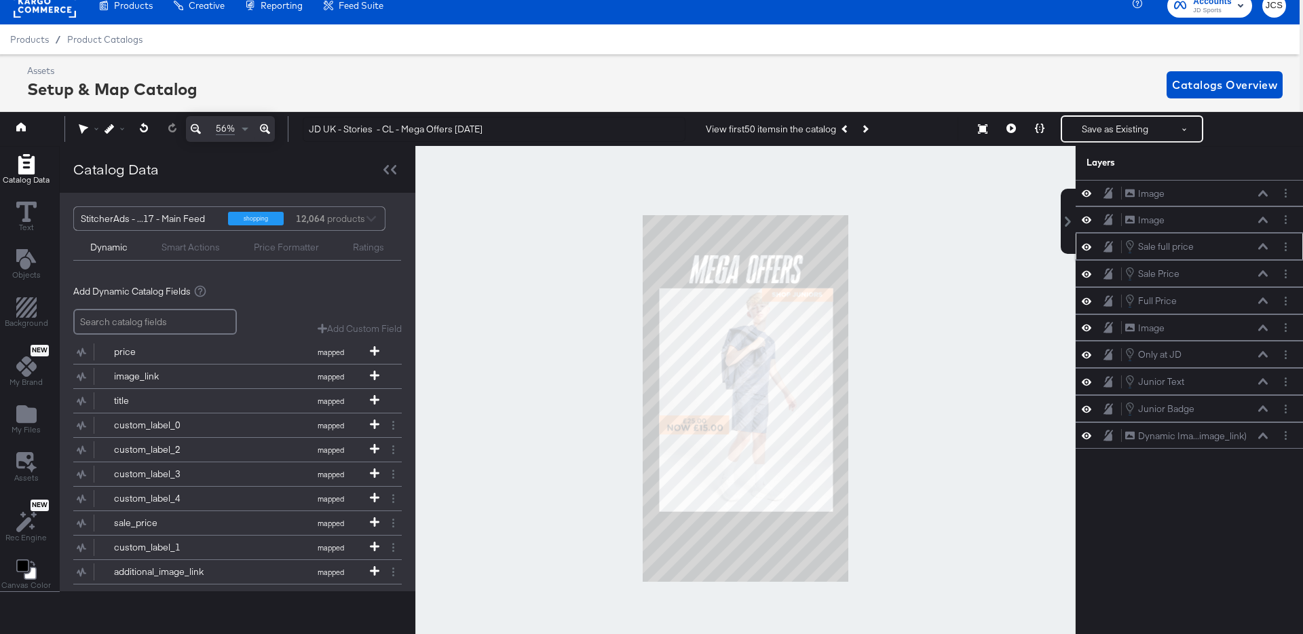
click at [952, 412] on div at bounding box center [745, 398] width 660 height 505
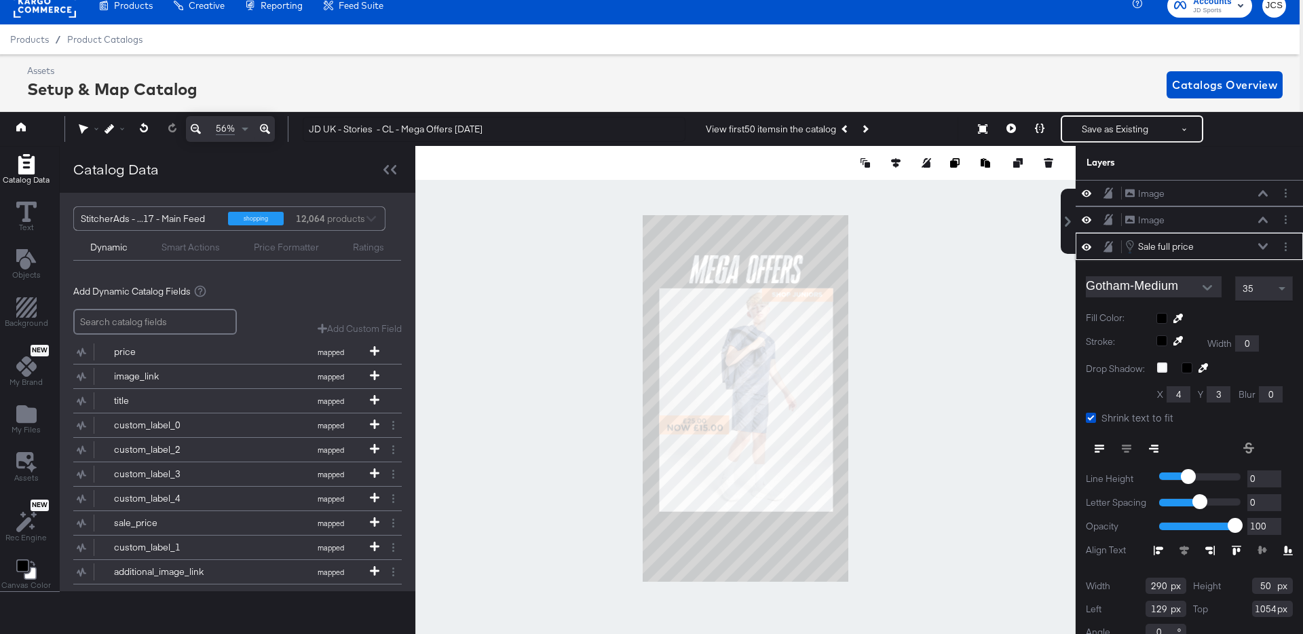
scroll to position [17, 0]
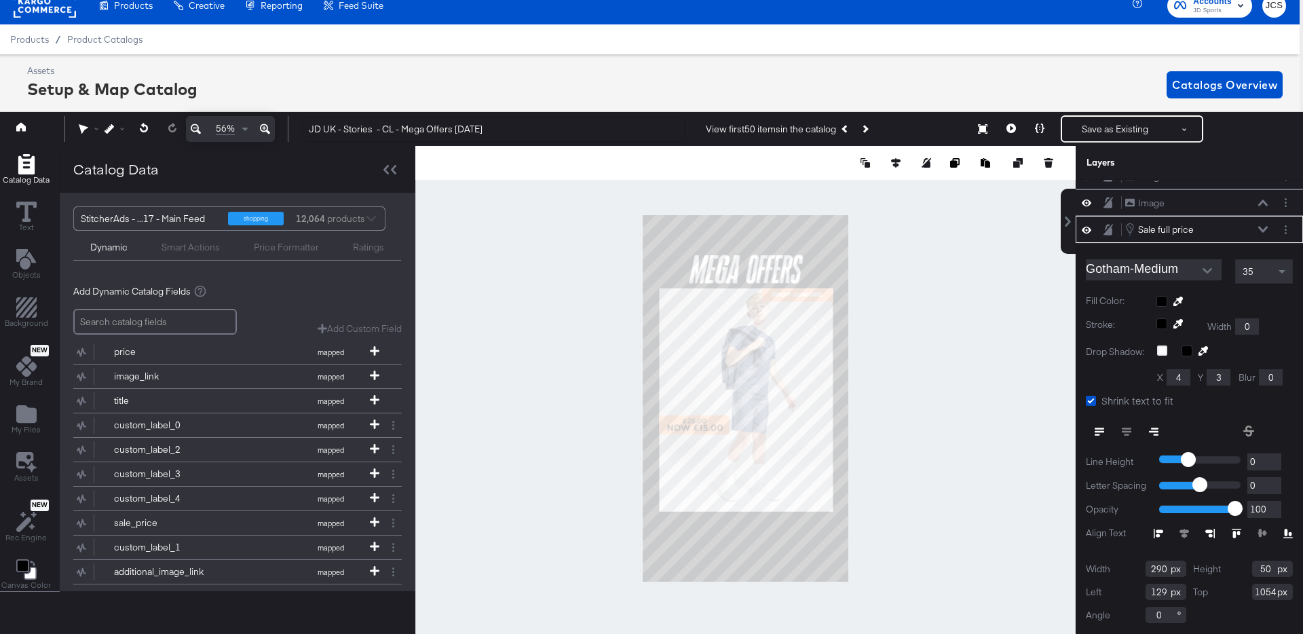
click at [1250, 430] on icon at bounding box center [1248, 430] width 11 height 11
click at [1249, 429] on icon at bounding box center [1248, 430] width 11 height 11
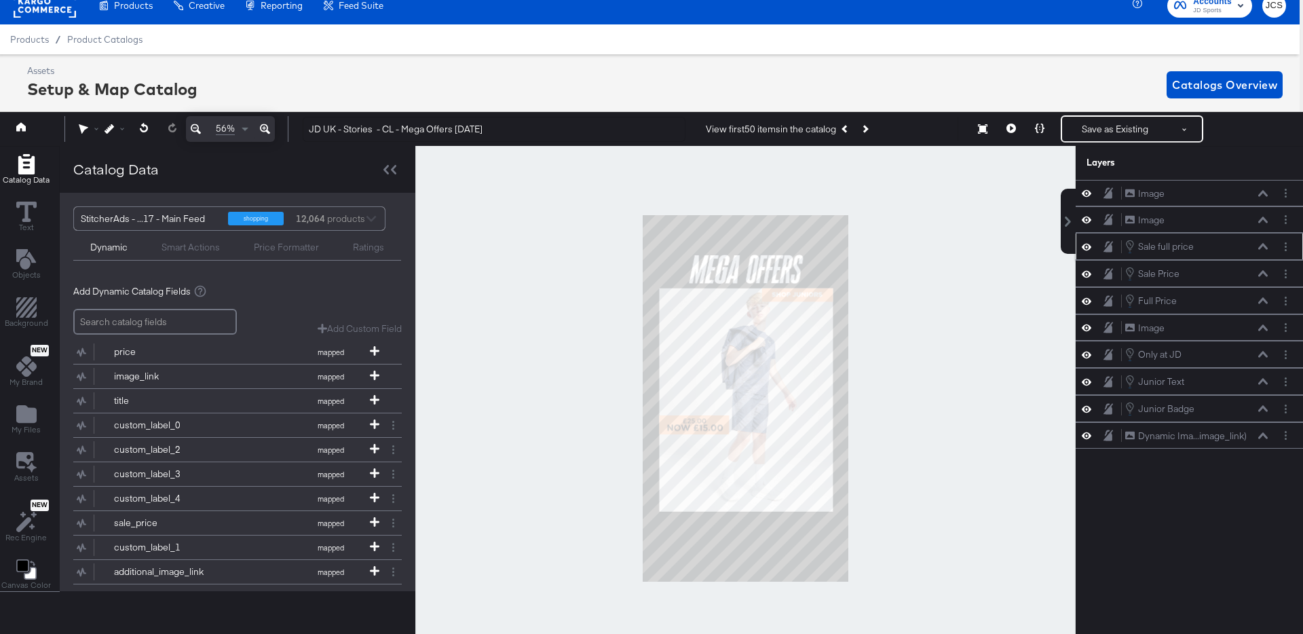
click at [952, 414] on div at bounding box center [745, 398] width 660 height 505
click at [1266, 245] on icon at bounding box center [1263, 246] width 10 height 7
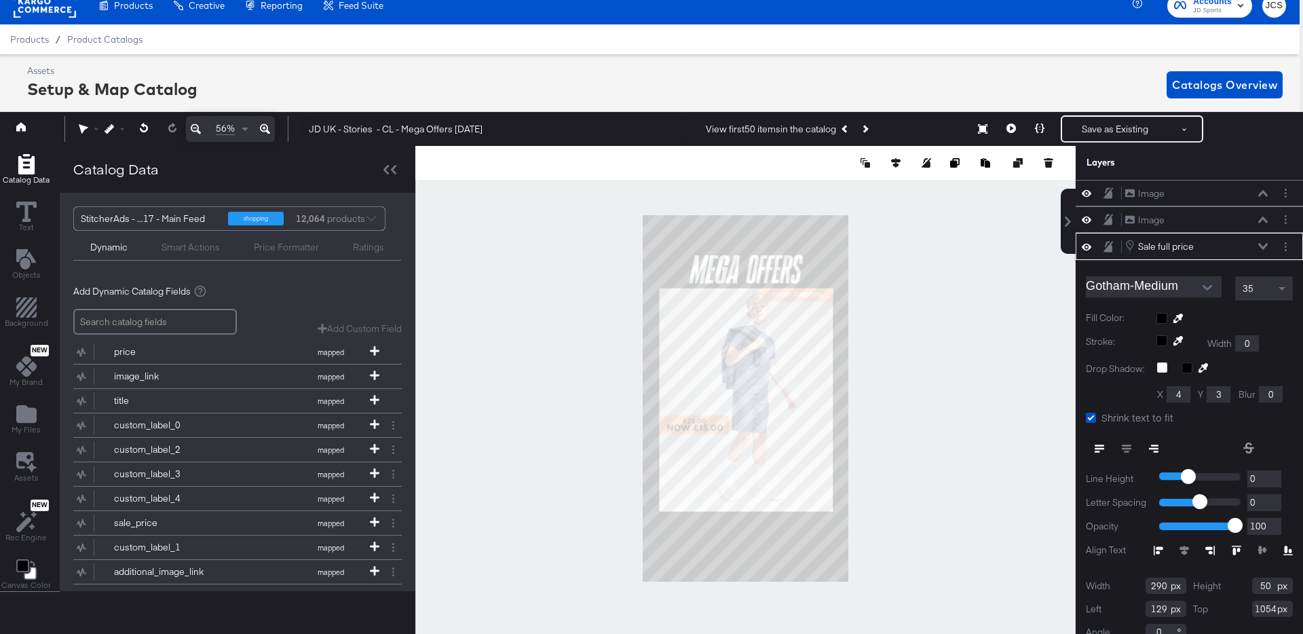
scroll to position [17, 0]
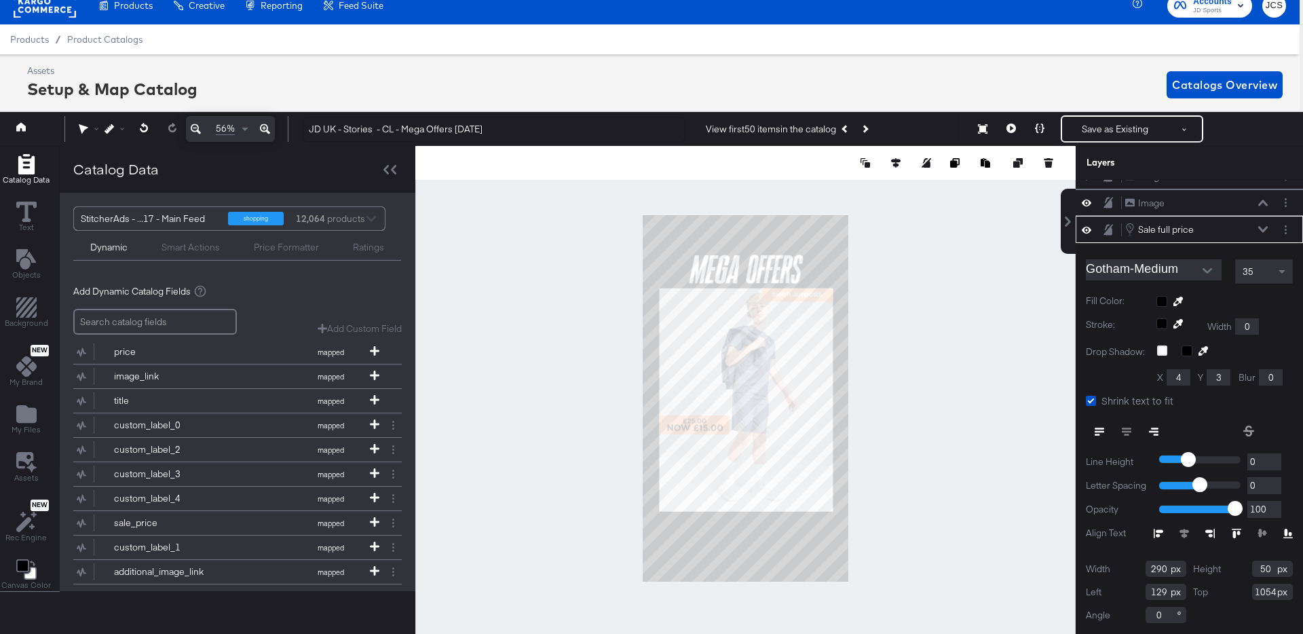
click at [1249, 424] on button at bounding box center [1249, 431] width 30 height 24
click at [1249, 430] on icon at bounding box center [1248, 430] width 11 height 11
click at [1261, 233] on div "Sale full price Sale full price" at bounding box center [1196, 229] width 144 height 15
click at [1265, 232] on icon at bounding box center [1263, 229] width 10 height 7
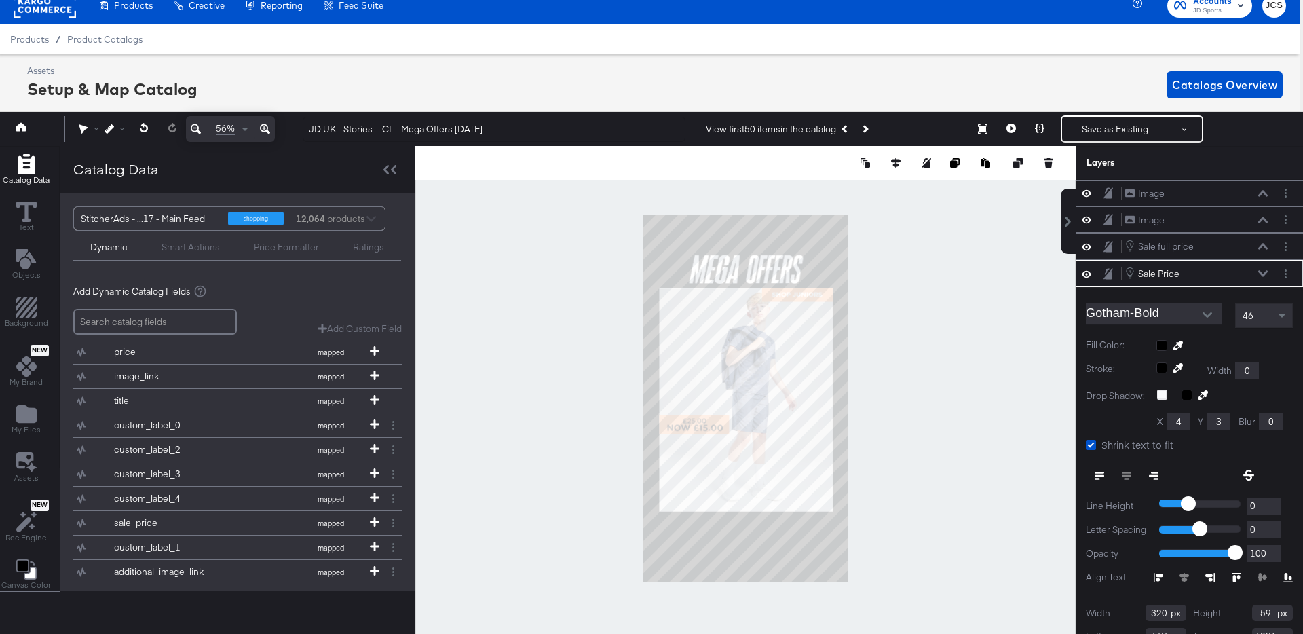
scroll to position [44, 0]
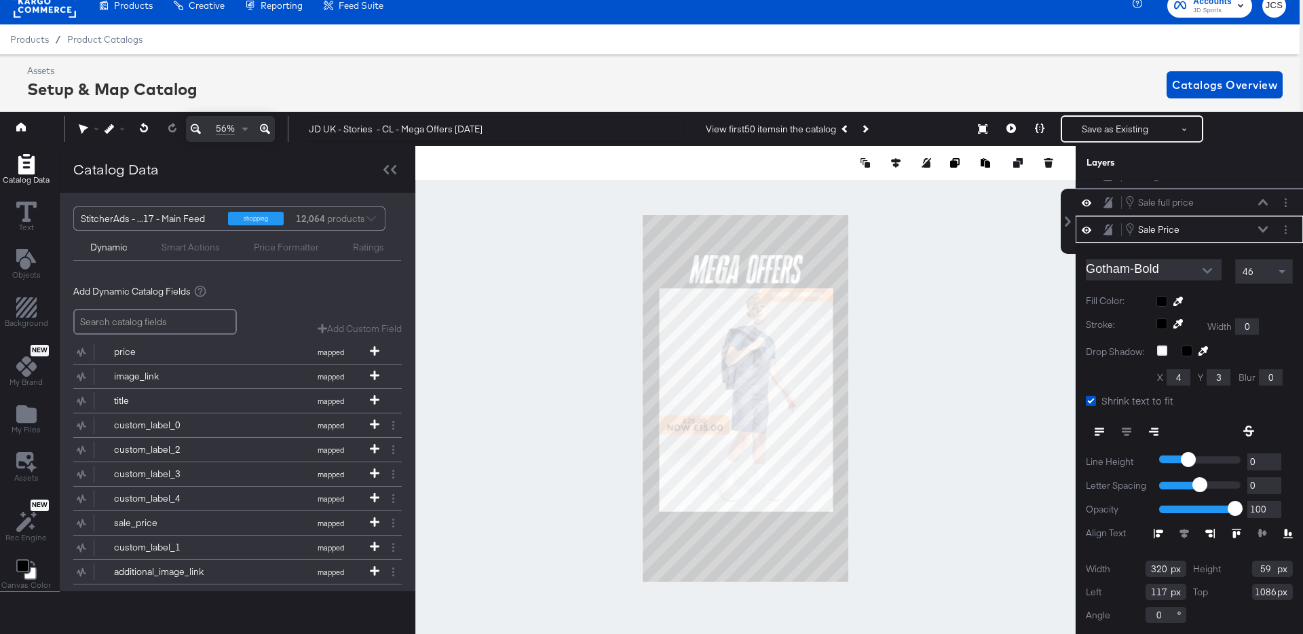
click at [1290, 235] on div at bounding box center [1285, 230] width 14 height 14
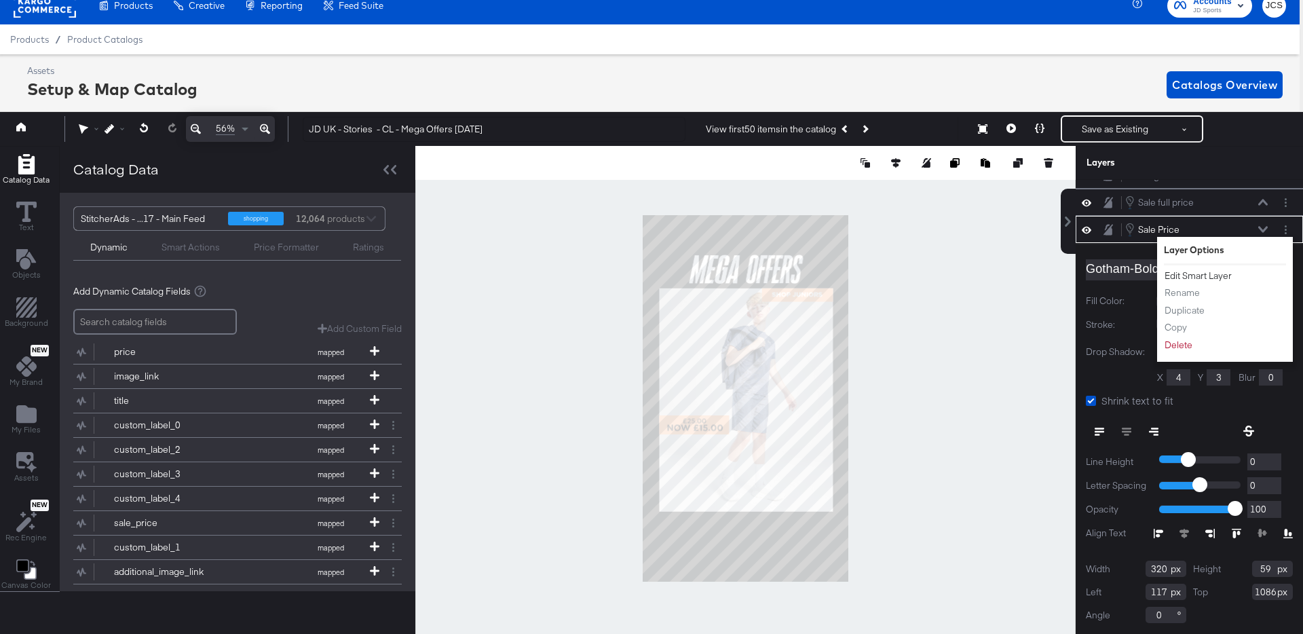
click at [1188, 274] on button "Edit Smart Layer" at bounding box center [1198, 276] width 69 height 14
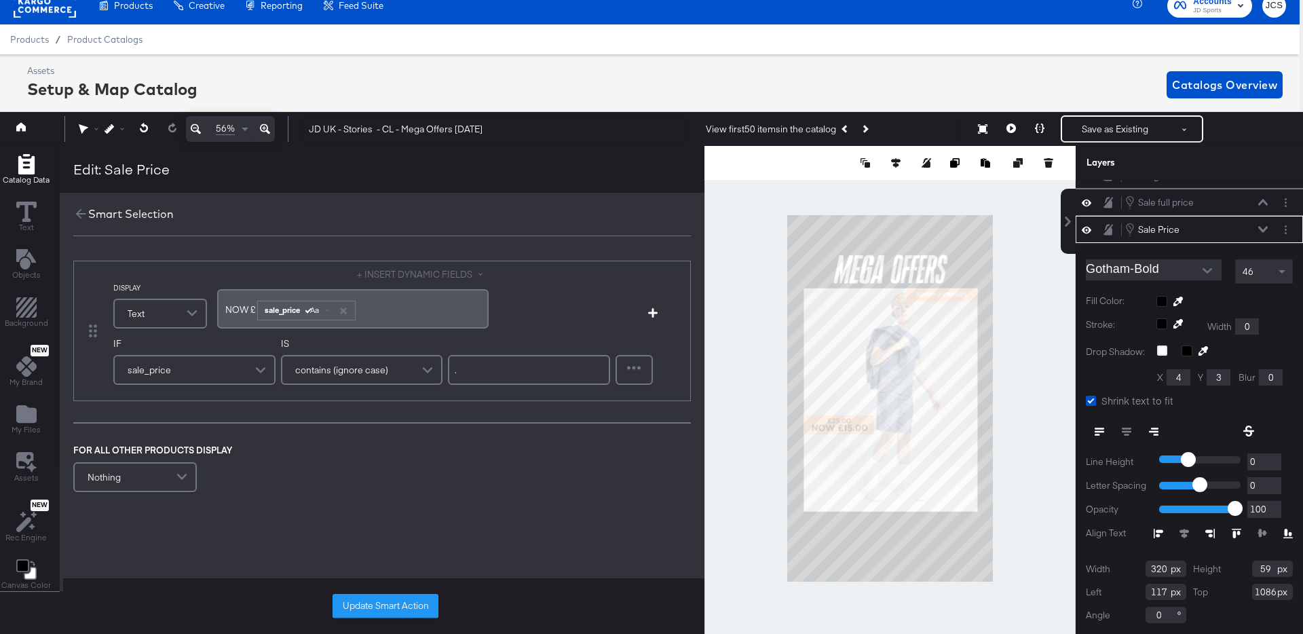
click at [227, 306] on span "NOW ﻿£" at bounding box center [240, 309] width 31 height 12
click at [388, 607] on button "Update Smart Action" at bounding box center [386, 606] width 106 height 24
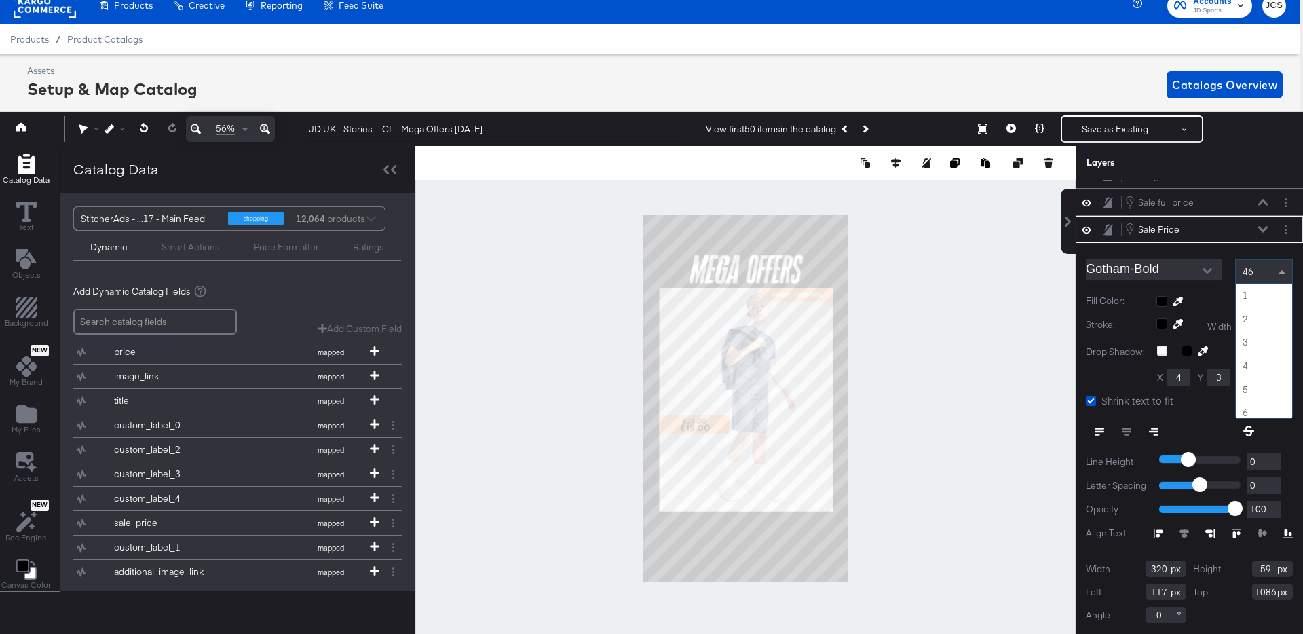
click at [1276, 274] on span at bounding box center [1283, 271] width 17 height 23
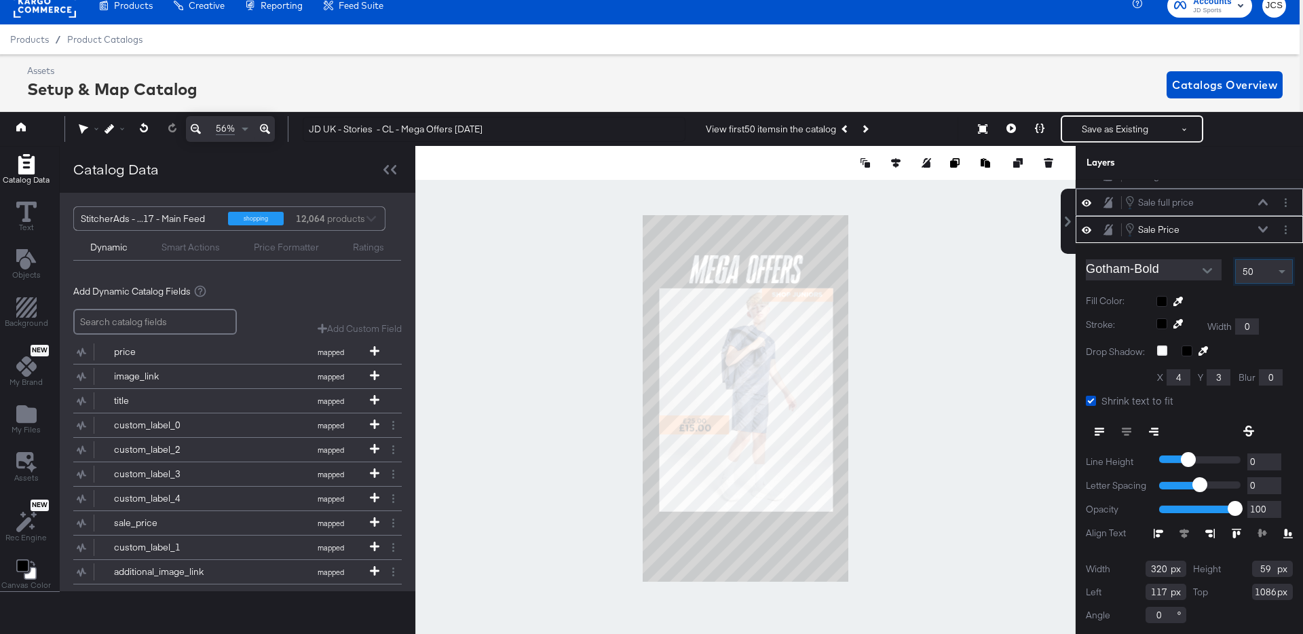
click at [1263, 199] on icon at bounding box center [1263, 202] width 10 height 7
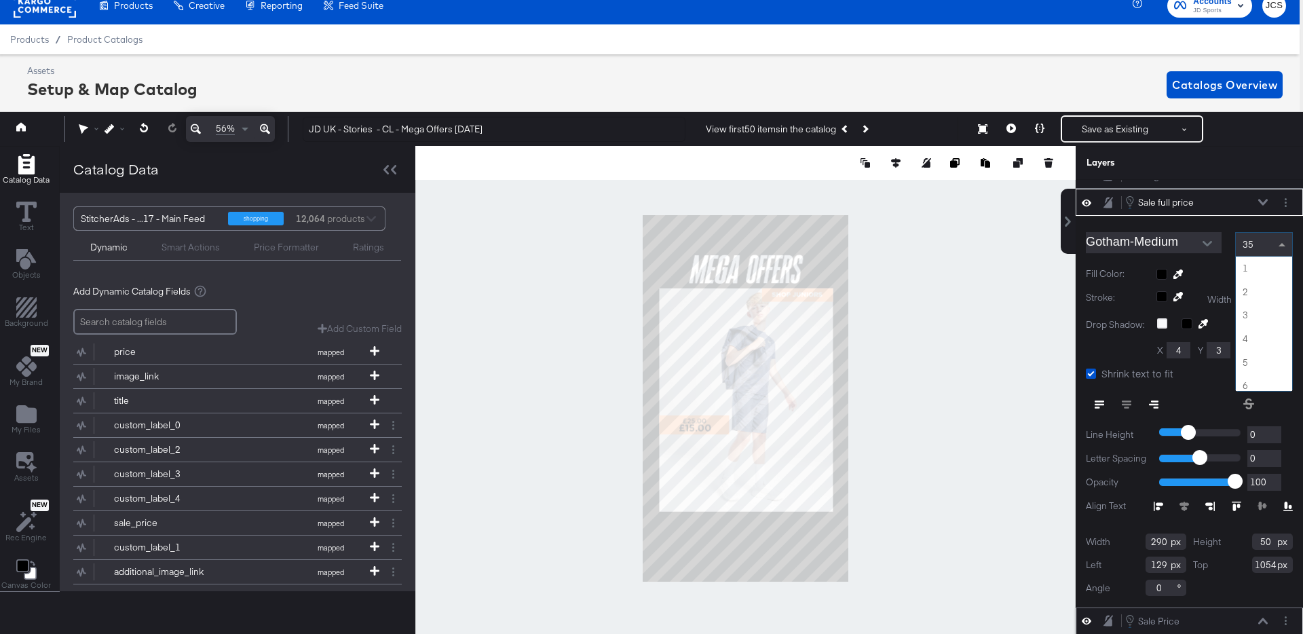
click at [1280, 242] on span at bounding box center [1283, 244] width 17 height 23
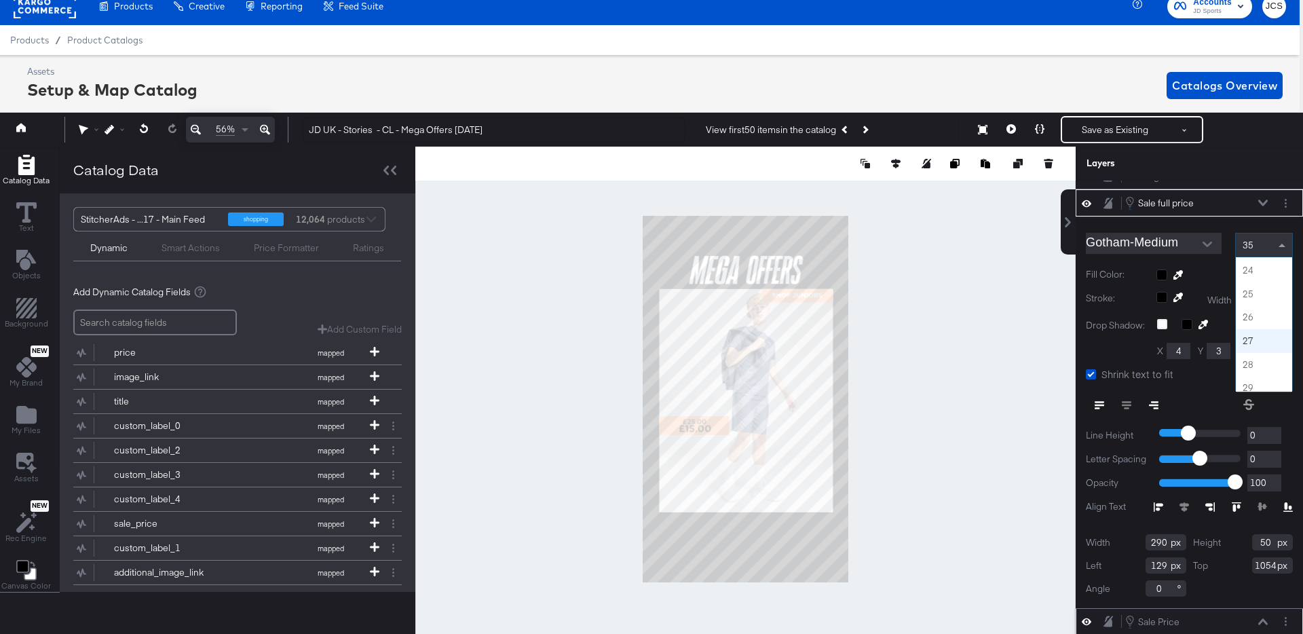
scroll to position [537, 0]
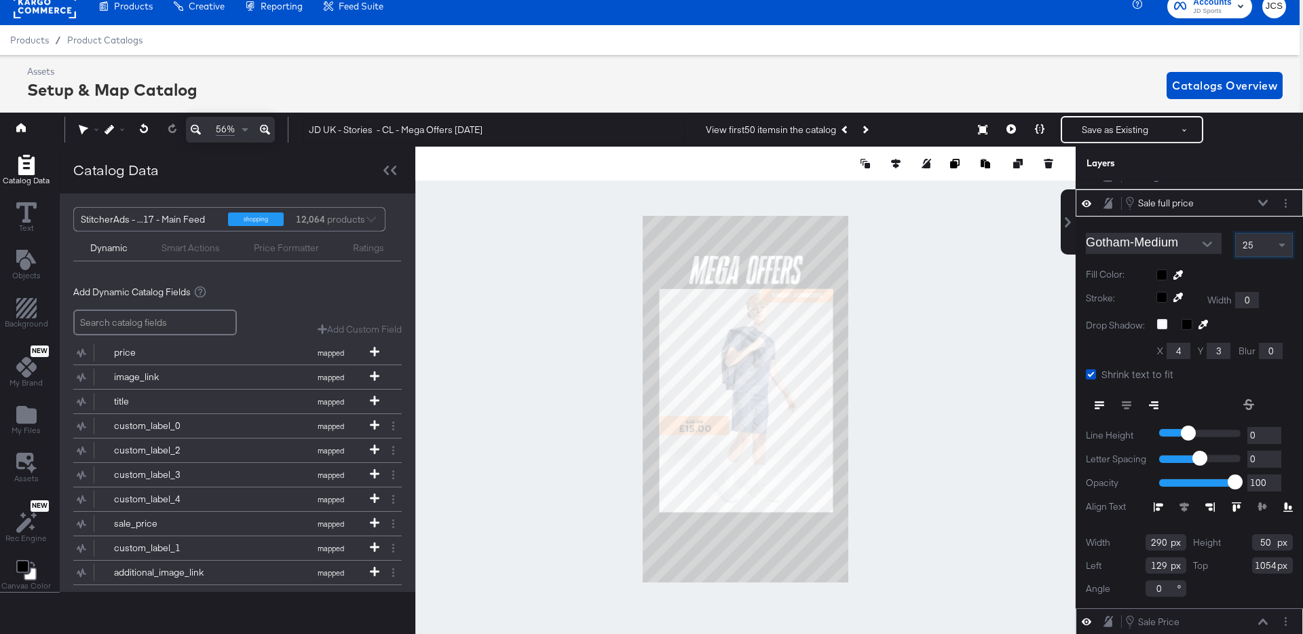
click at [945, 365] on div at bounding box center [745, 399] width 660 height 505
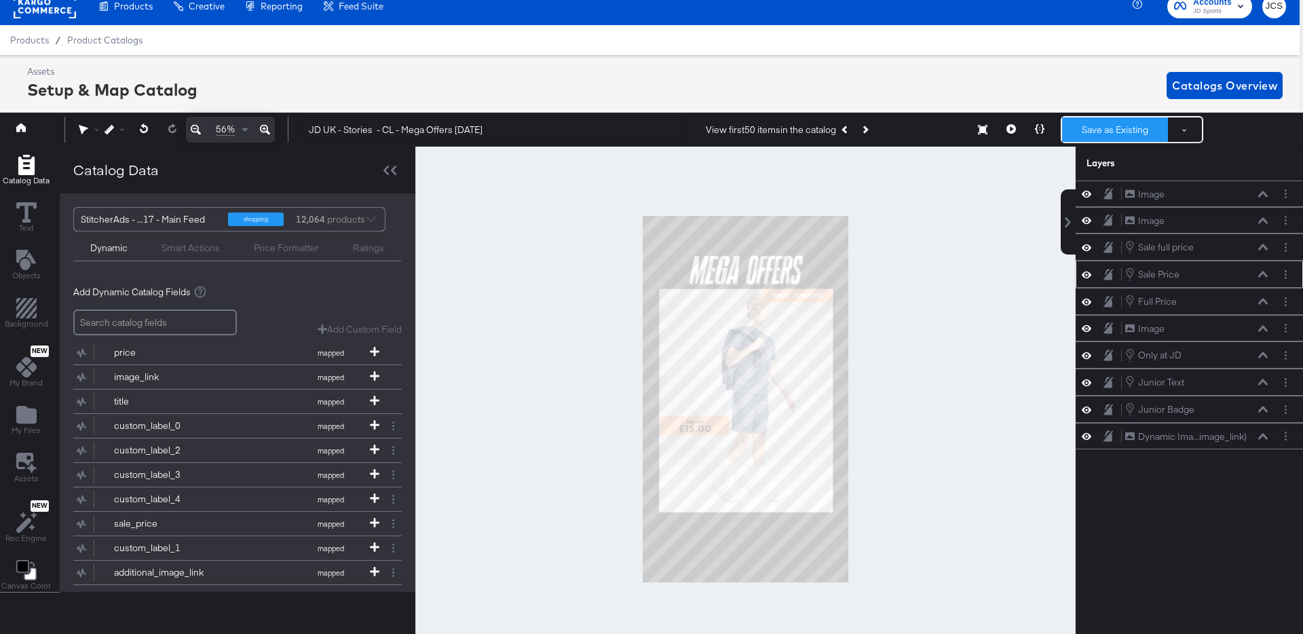
click at [1112, 135] on button "Save as Existing" at bounding box center [1115, 129] width 106 height 24
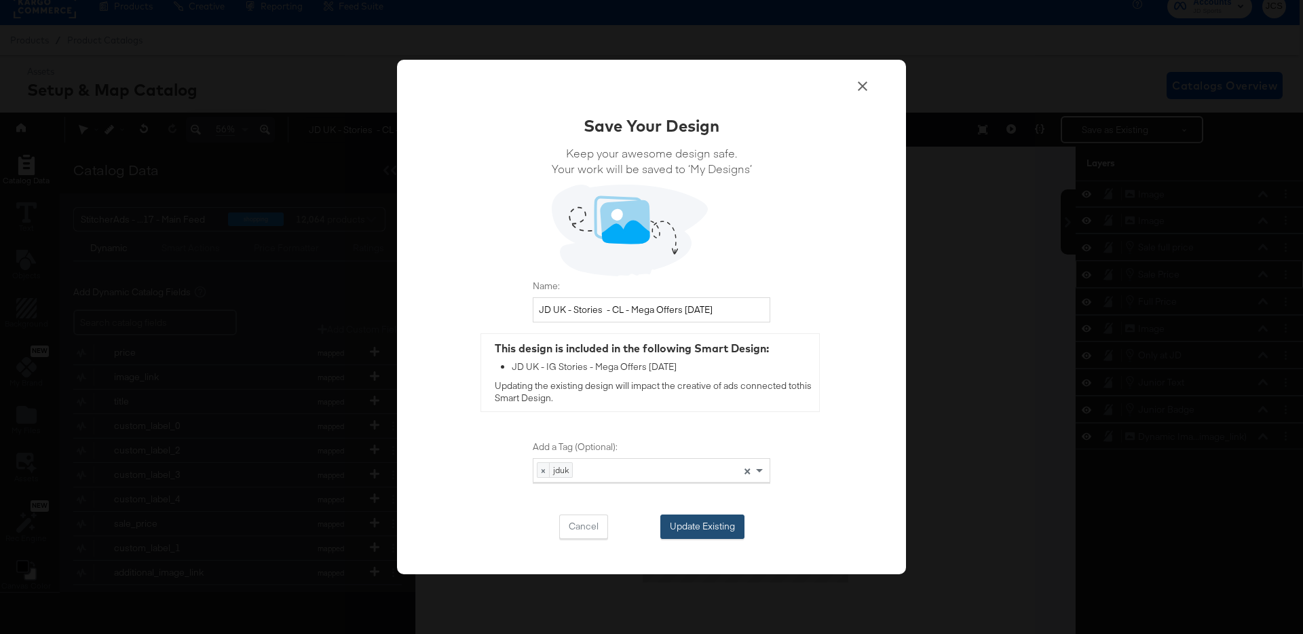
click at [704, 527] on button "Update Existing" at bounding box center [702, 526] width 84 height 24
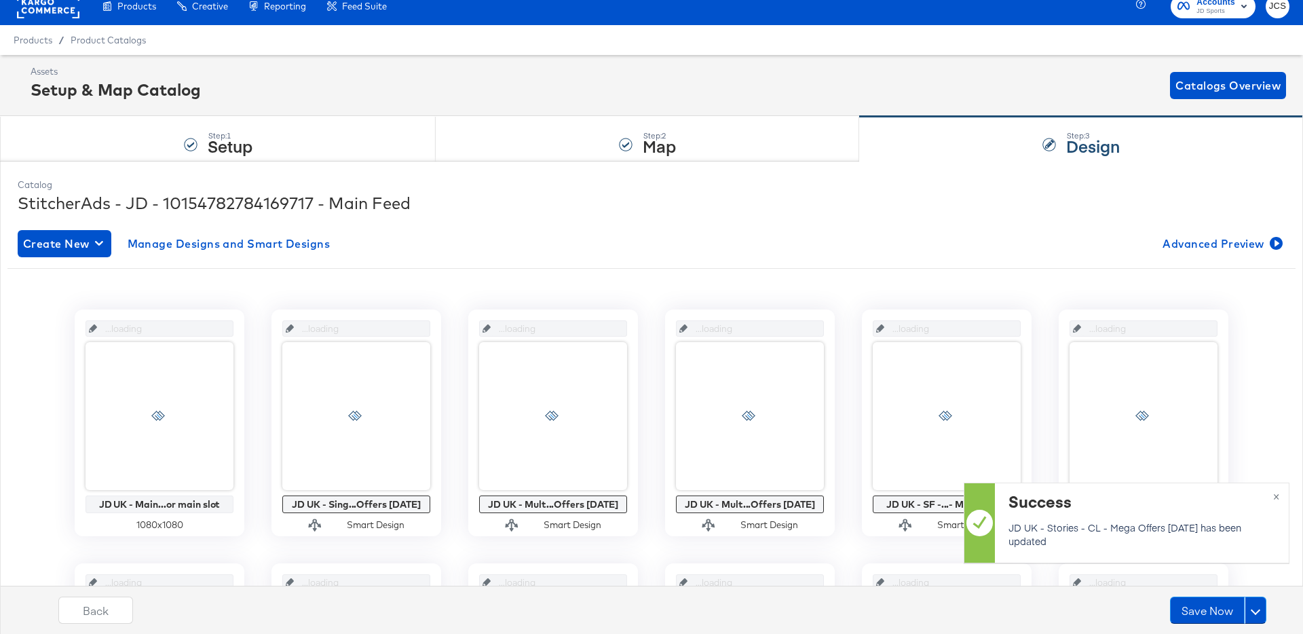
scroll to position [13, 0]
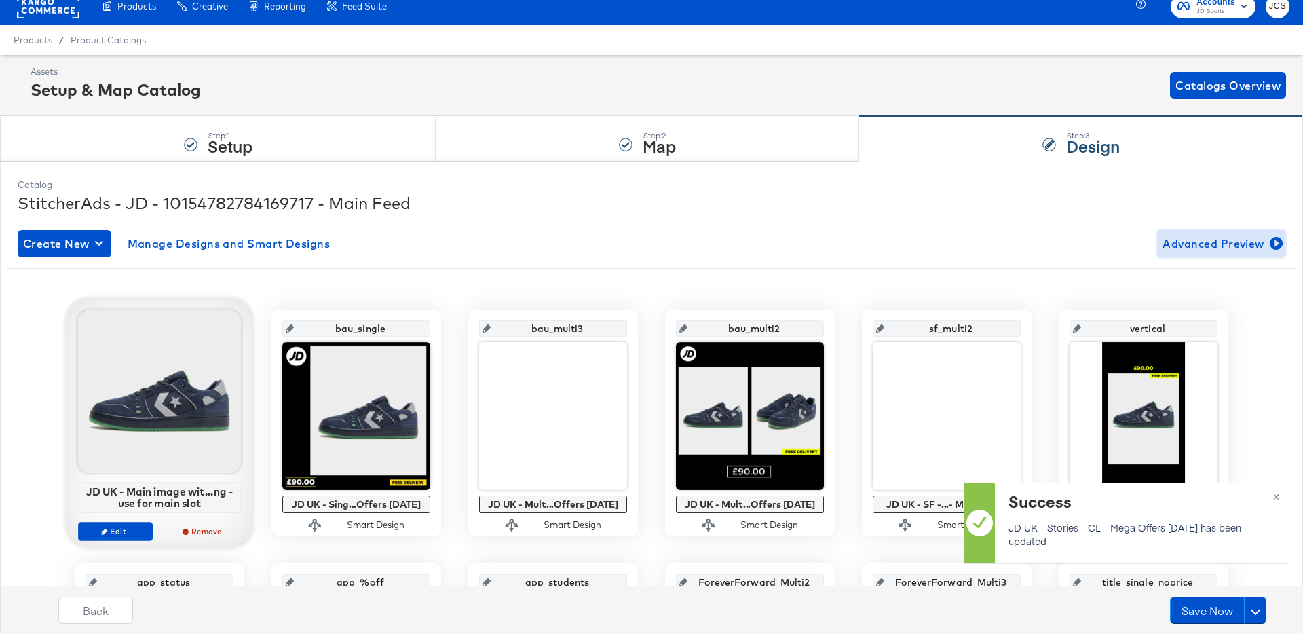
click at [1223, 250] on span "Advanced Preview" at bounding box center [1220, 243] width 117 height 19
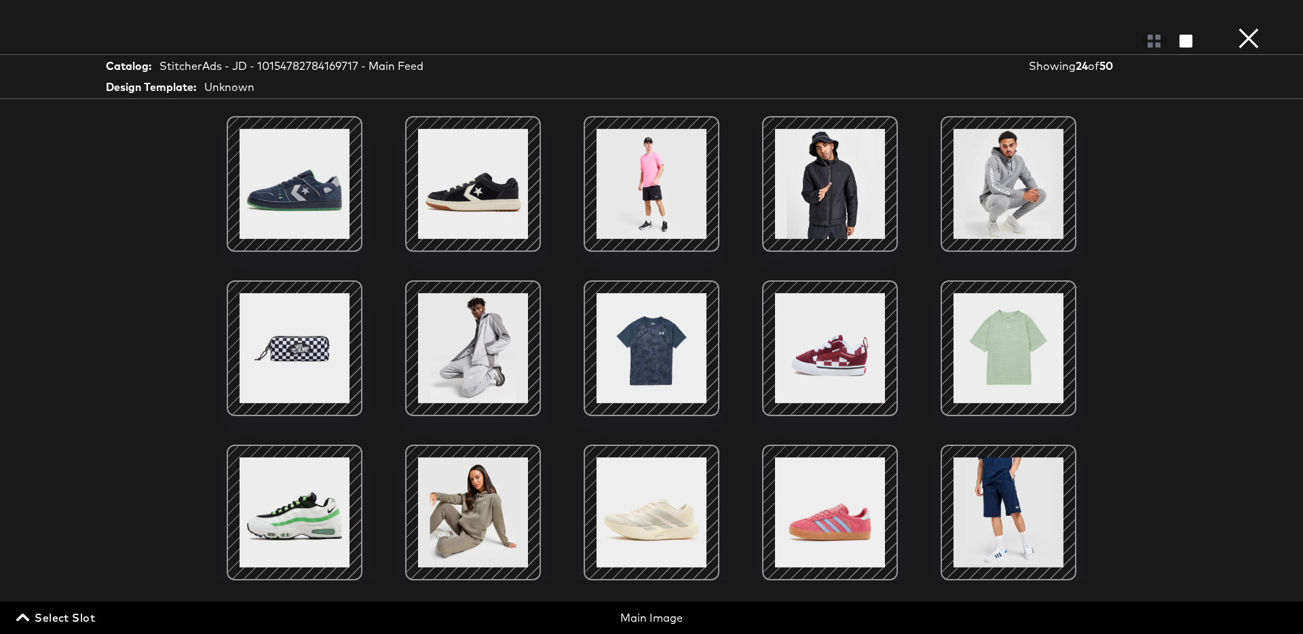
click at [101, 624] on div "Select Slot Main Image" at bounding box center [651, 614] width 1303 height 26
click at [89, 622] on span "Select Slot" at bounding box center [57, 617] width 76 height 19
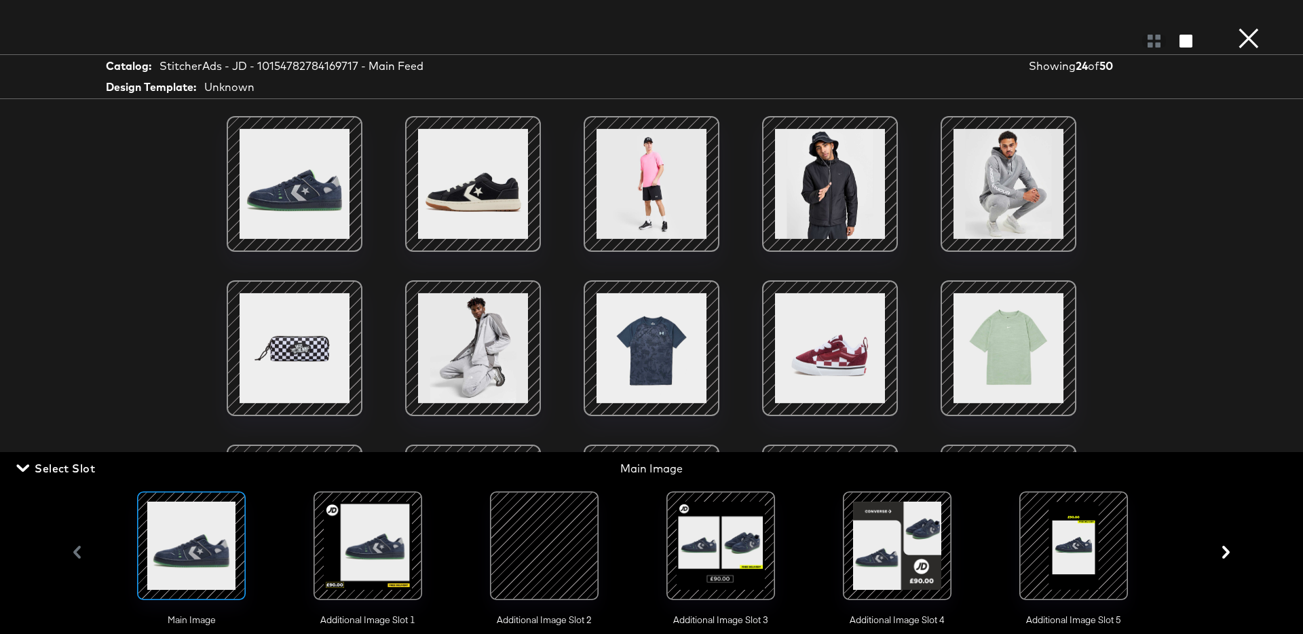
click at [1059, 556] on div at bounding box center [1073, 545] width 92 height 92
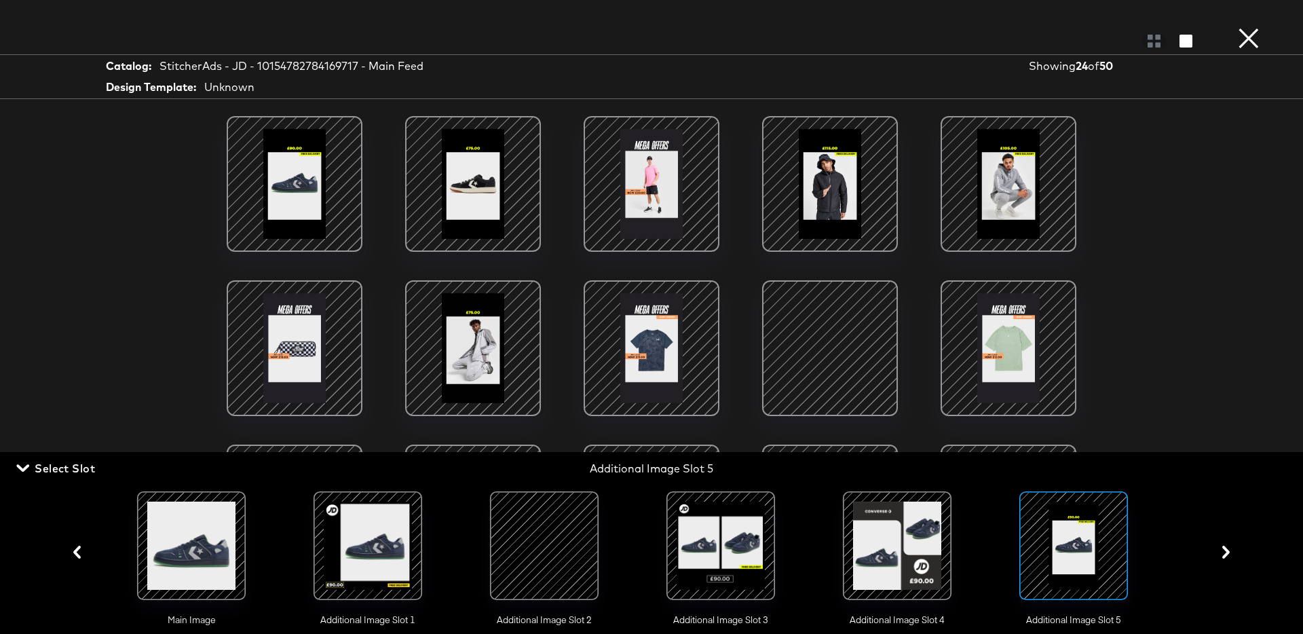
click at [656, 362] on div at bounding box center [651, 347] width 115 height 115
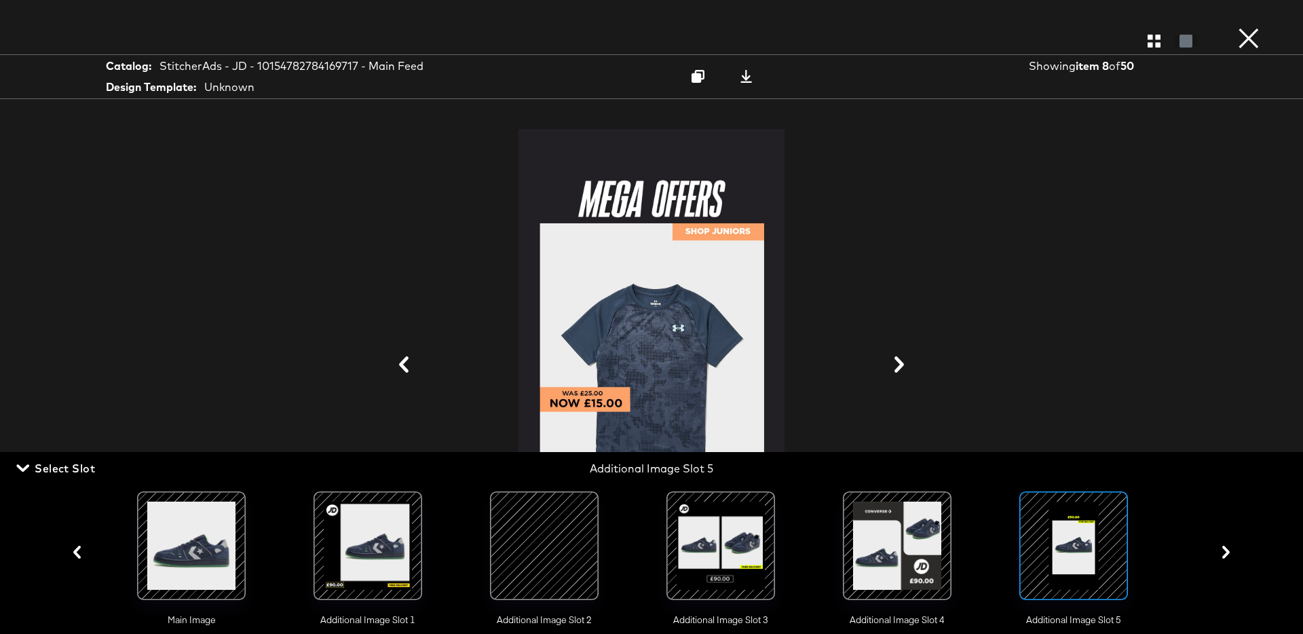
click at [1247, 27] on button "×" at bounding box center [1248, 13] width 27 height 27
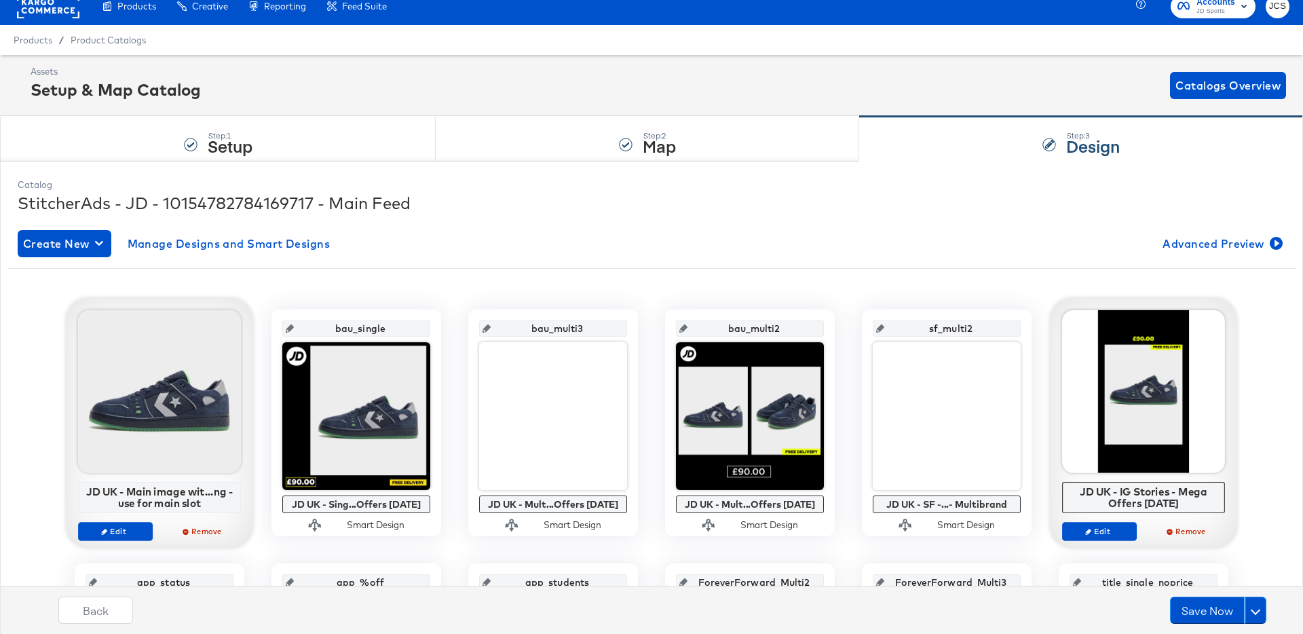
click at [1144, 440] on div at bounding box center [1143, 391] width 163 height 163
click at [1104, 530] on span "Edit" at bounding box center [1099, 531] width 62 height 10
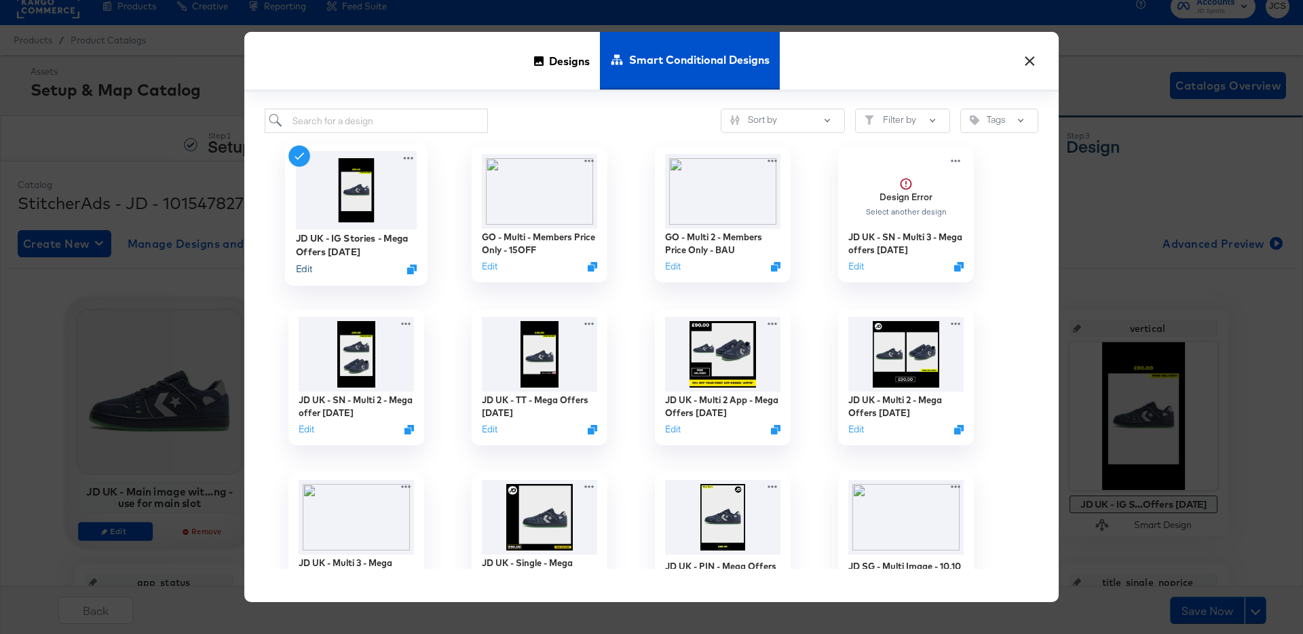
click at [311, 267] on button "Edit" at bounding box center [304, 269] width 16 height 13
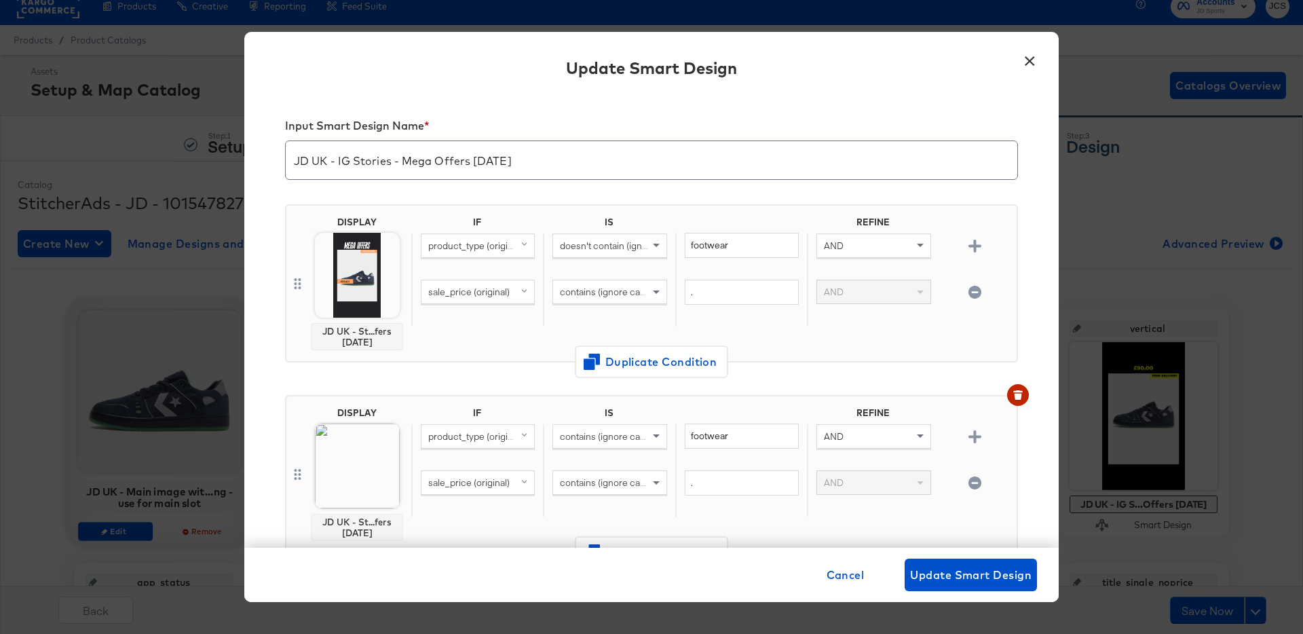
click at [357, 284] on img at bounding box center [357, 275] width 85 height 85
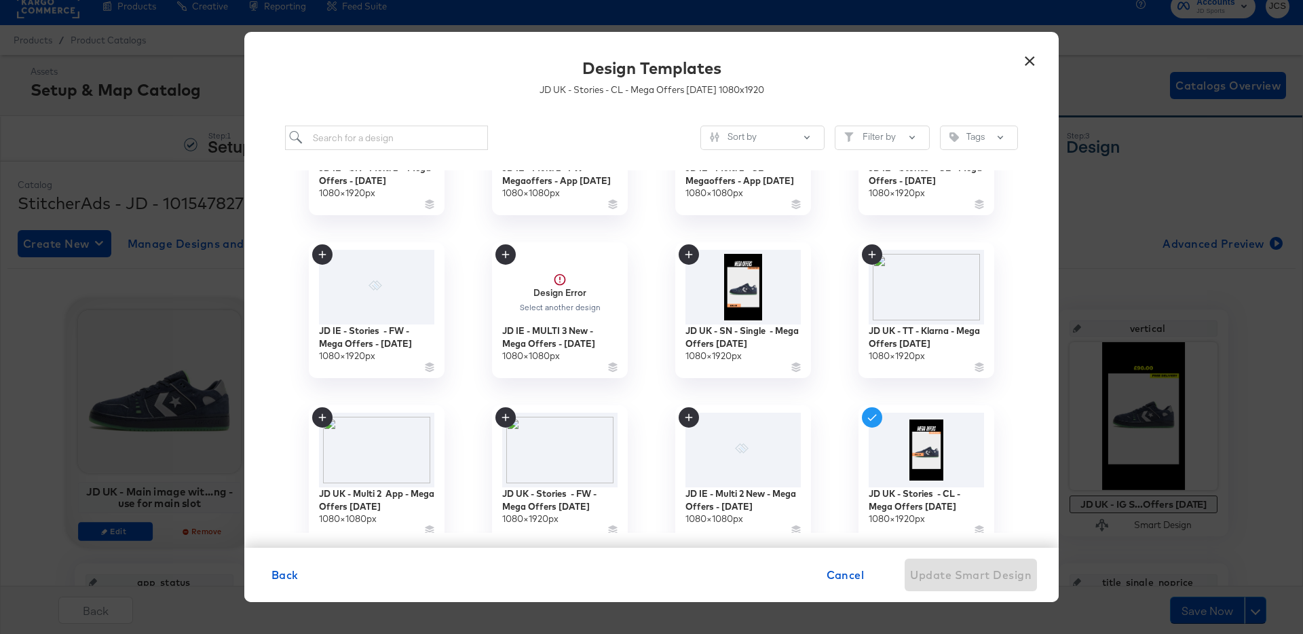
scroll to position [556, 0]
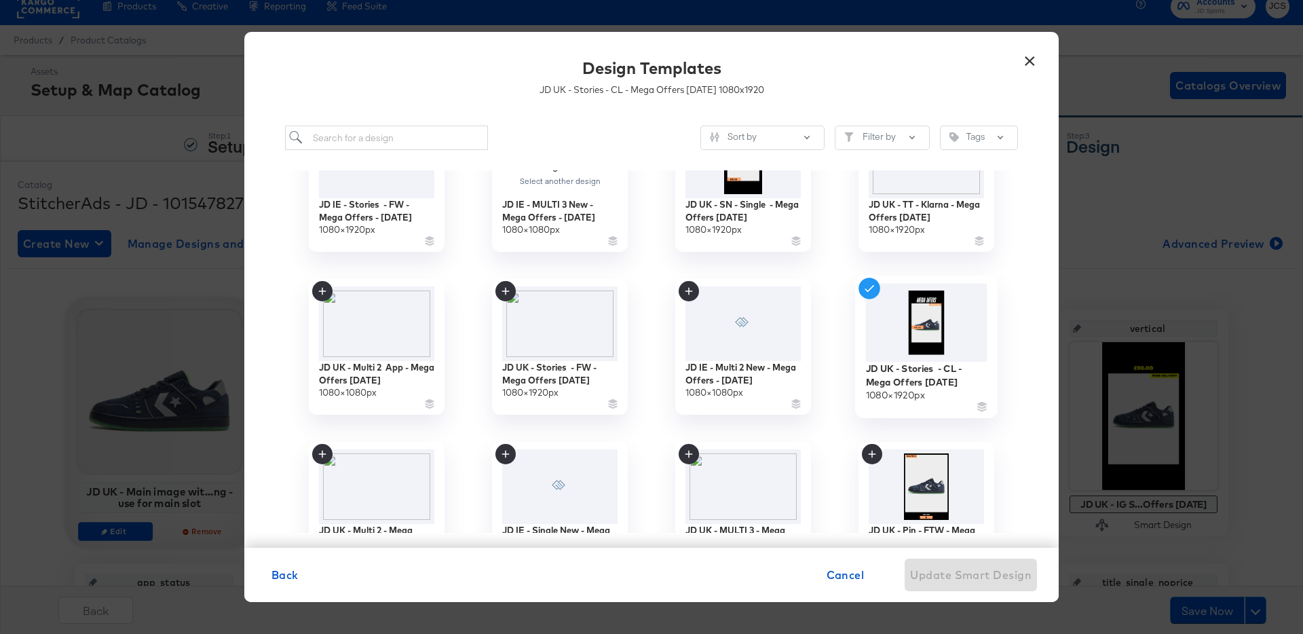
click at [936, 332] on img at bounding box center [926, 323] width 121 height 78
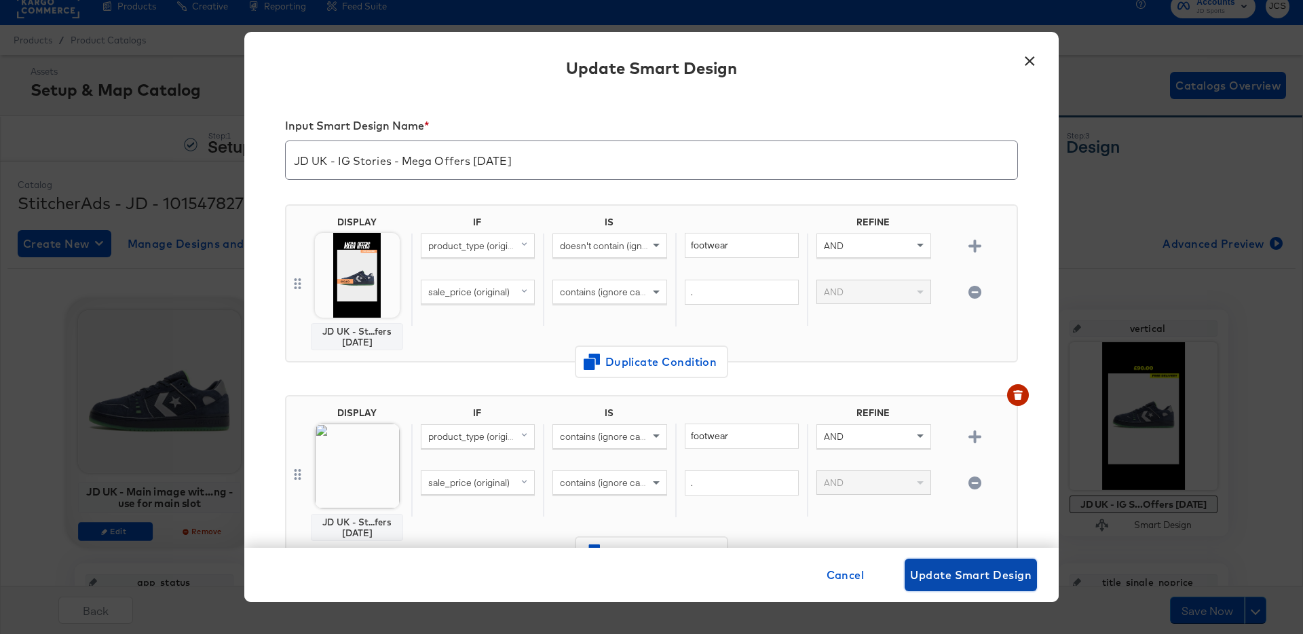
click at [970, 574] on span "Update Smart Design" at bounding box center [970, 574] width 121 height 19
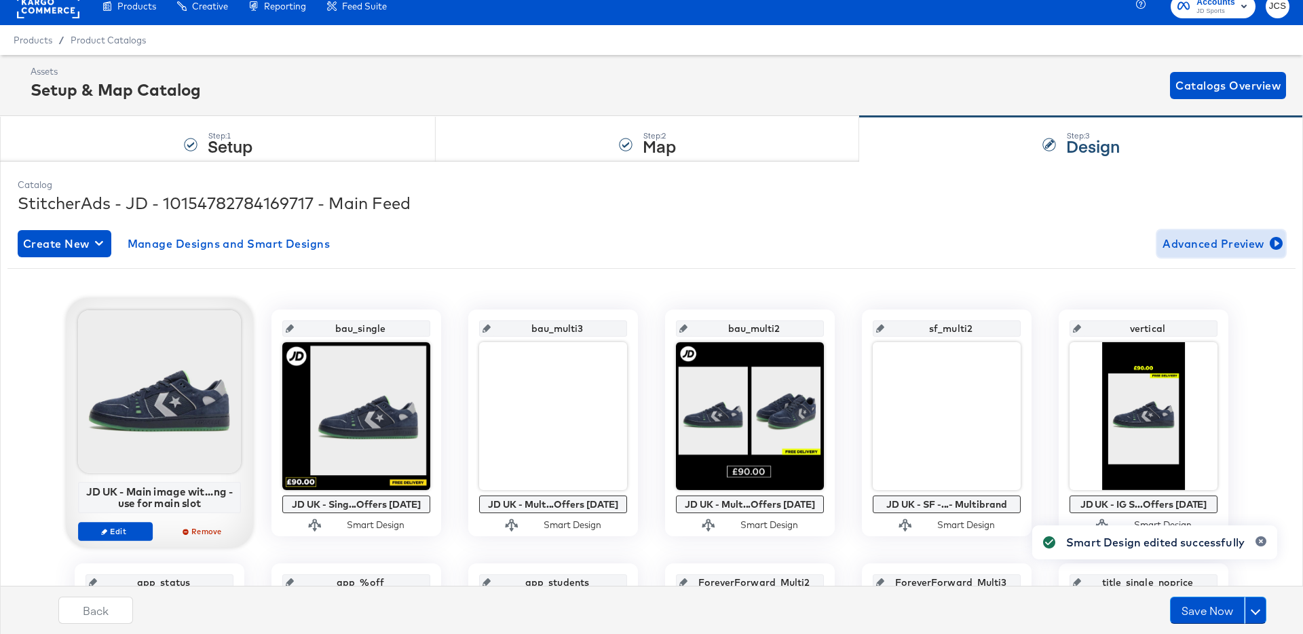
click at [1227, 242] on span "Advanced Preview" at bounding box center [1220, 243] width 117 height 19
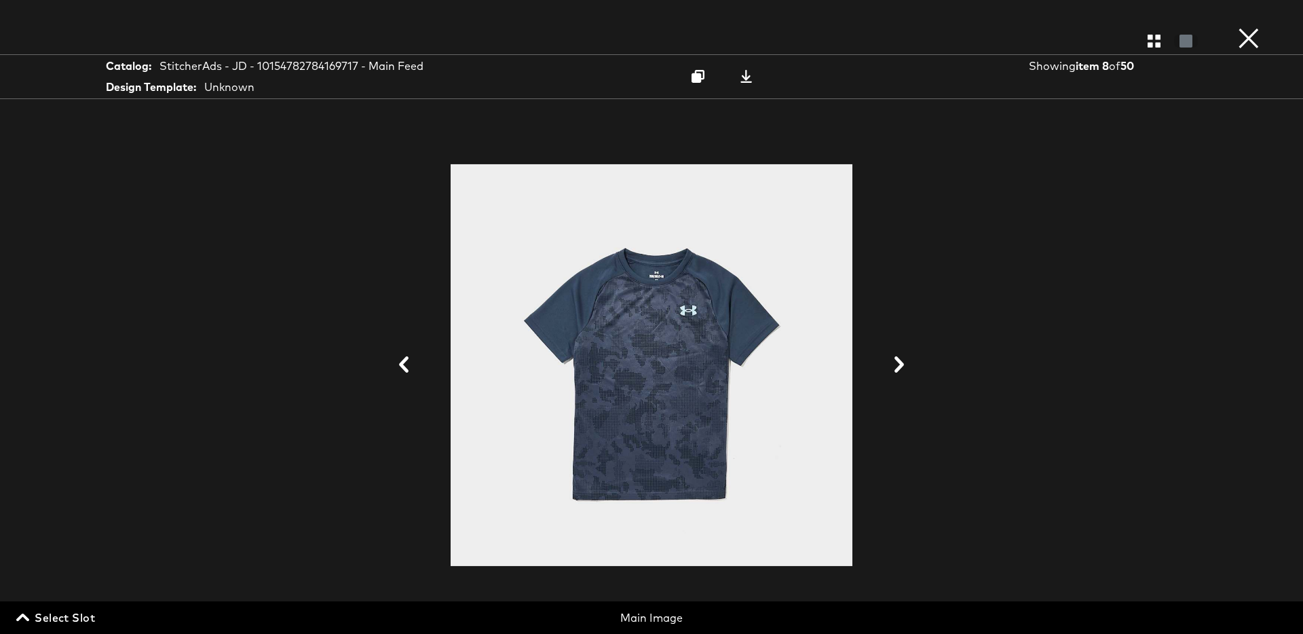
click at [86, 615] on span "Select Slot" at bounding box center [57, 617] width 76 height 19
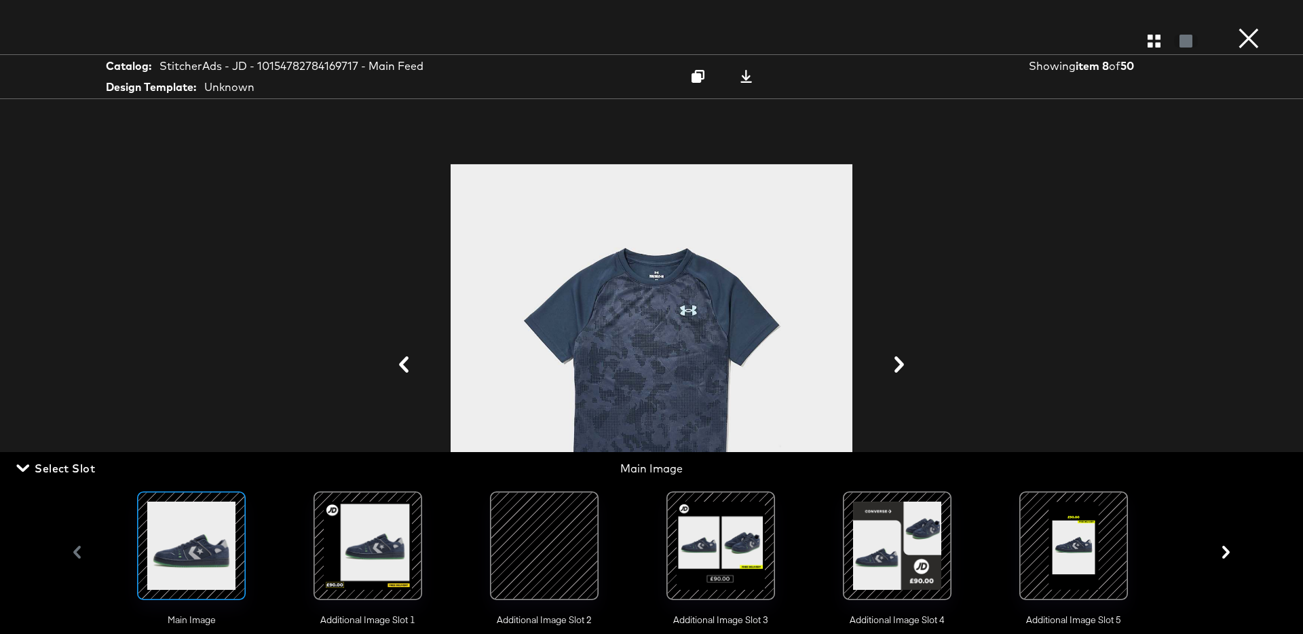
click at [1053, 557] on div at bounding box center [1073, 545] width 92 height 92
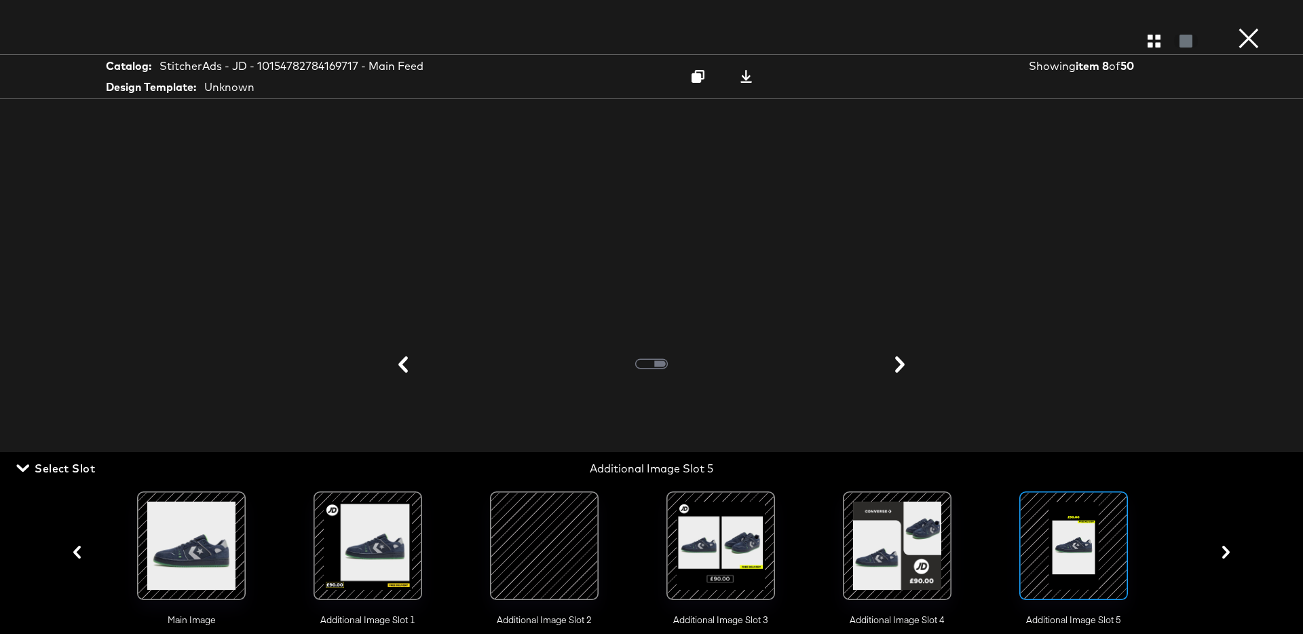
click at [71, 465] on span "Select Slot" at bounding box center [57, 468] width 76 height 19
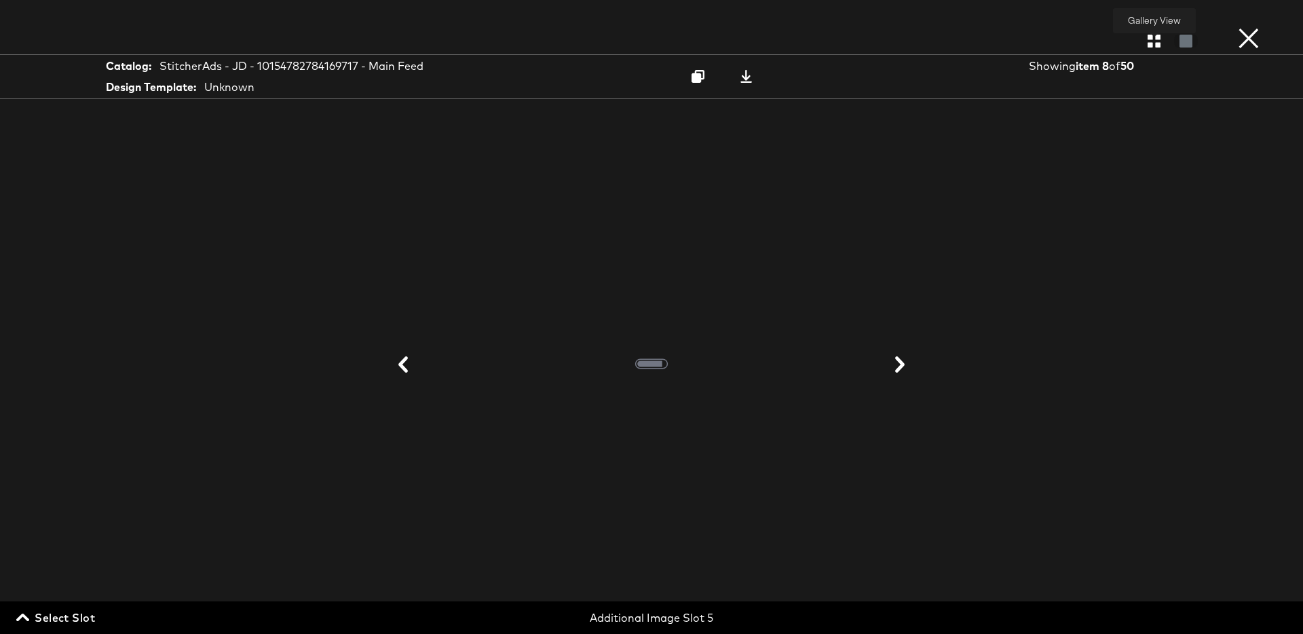
click at [1150, 42] on icon "button" at bounding box center [1153, 41] width 13 height 13
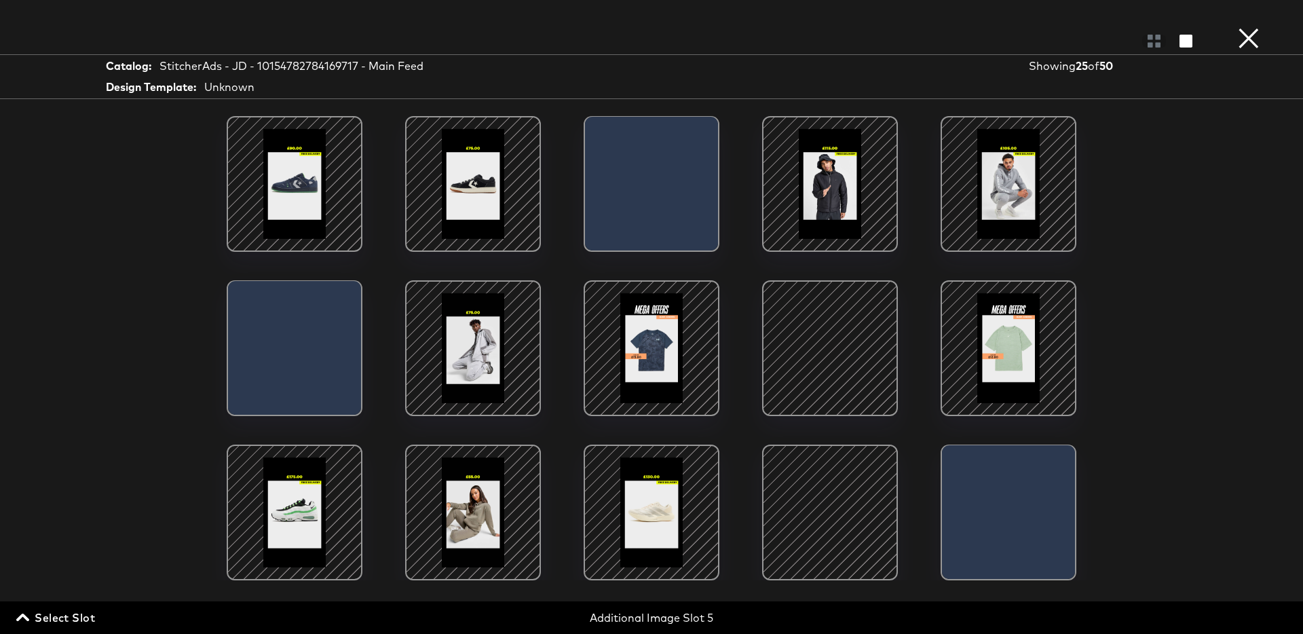
click at [653, 354] on div at bounding box center [651, 347] width 115 height 115
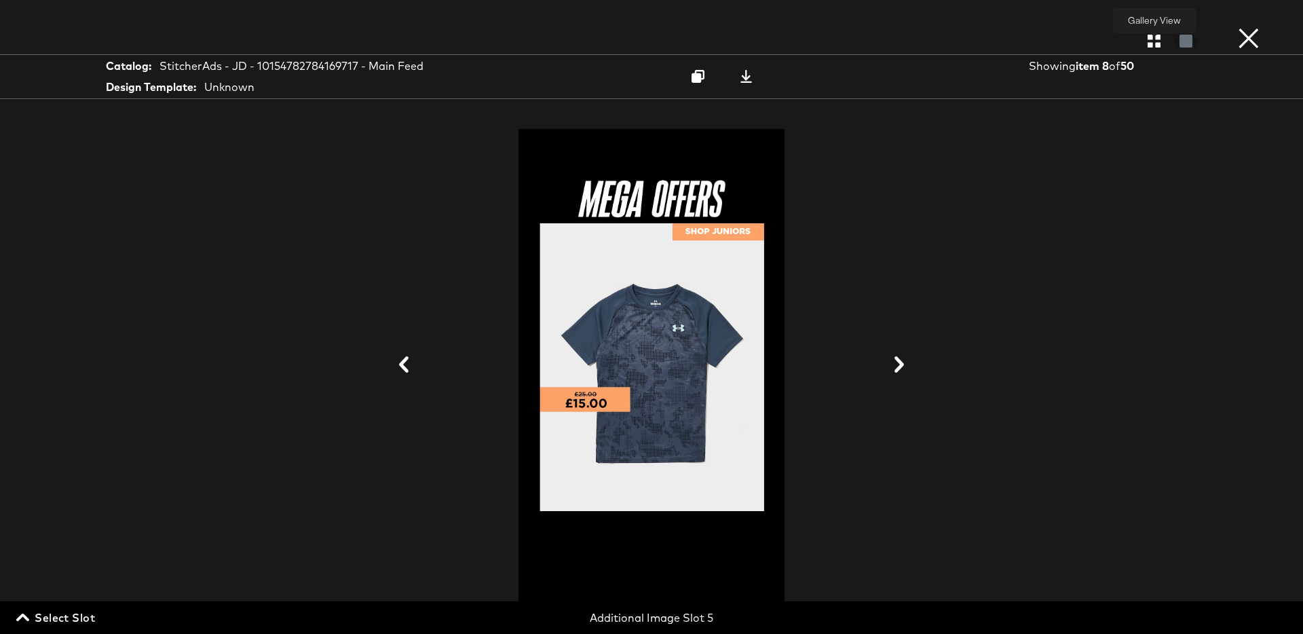
click at [1153, 40] on icon "button" at bounding box center [1153, 41] width 13 height 13
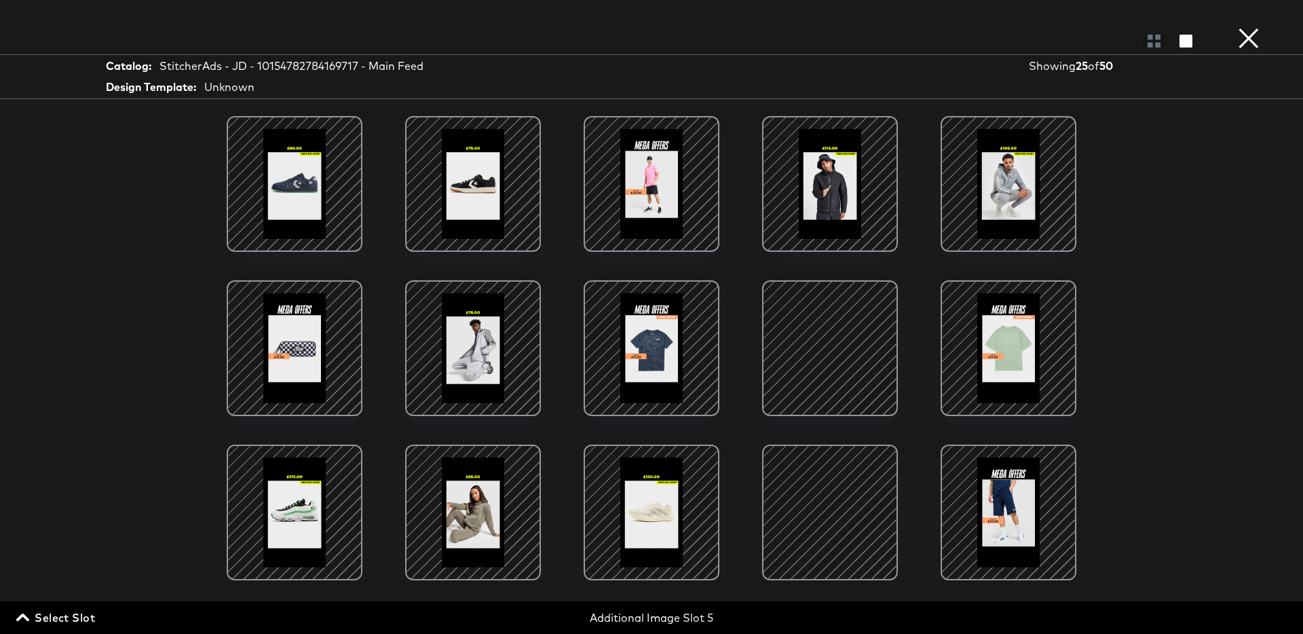
click at [74, 615] on span "Select Slot" at bounding box center [57, 617] width 76 height 19
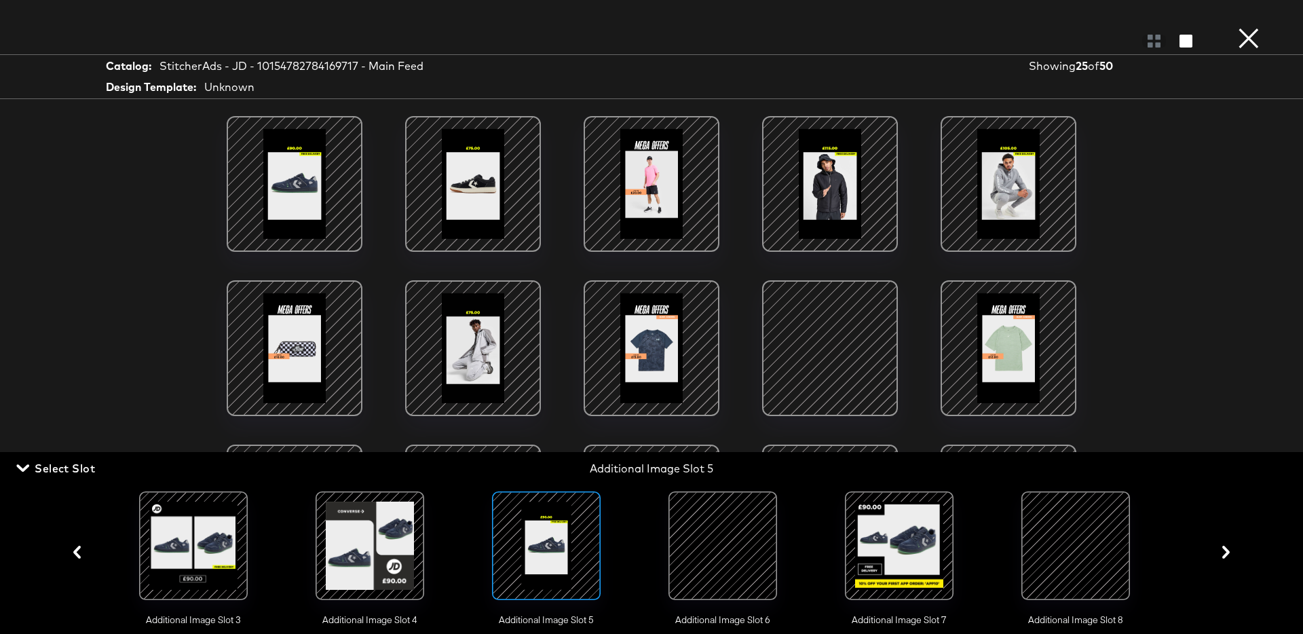
scroll to position [0, 534]
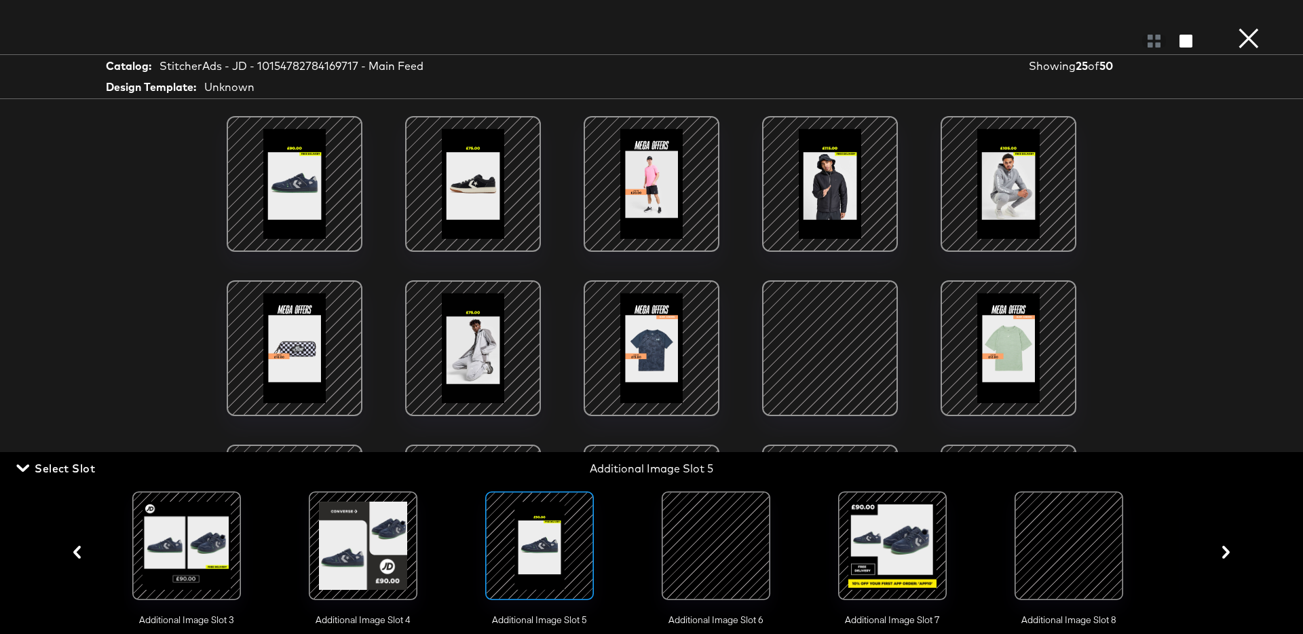
click at [903, 556] on div at bounding box center [892, 545] width 92 height 92
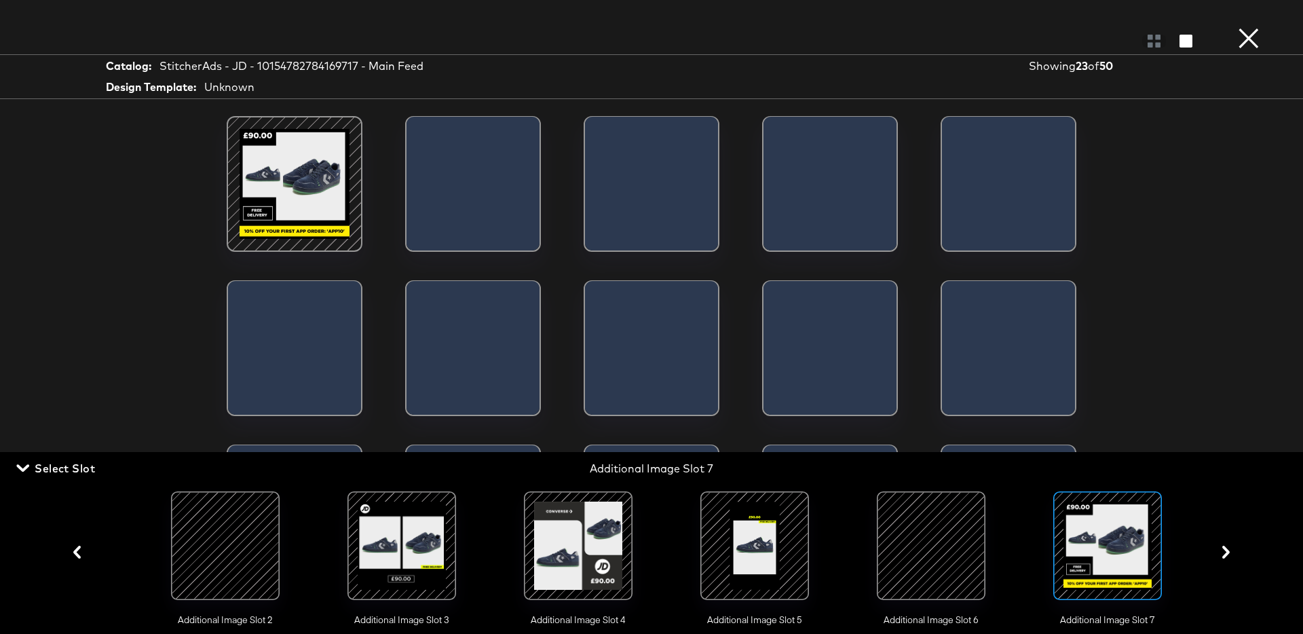
scroll to position [0, 316]
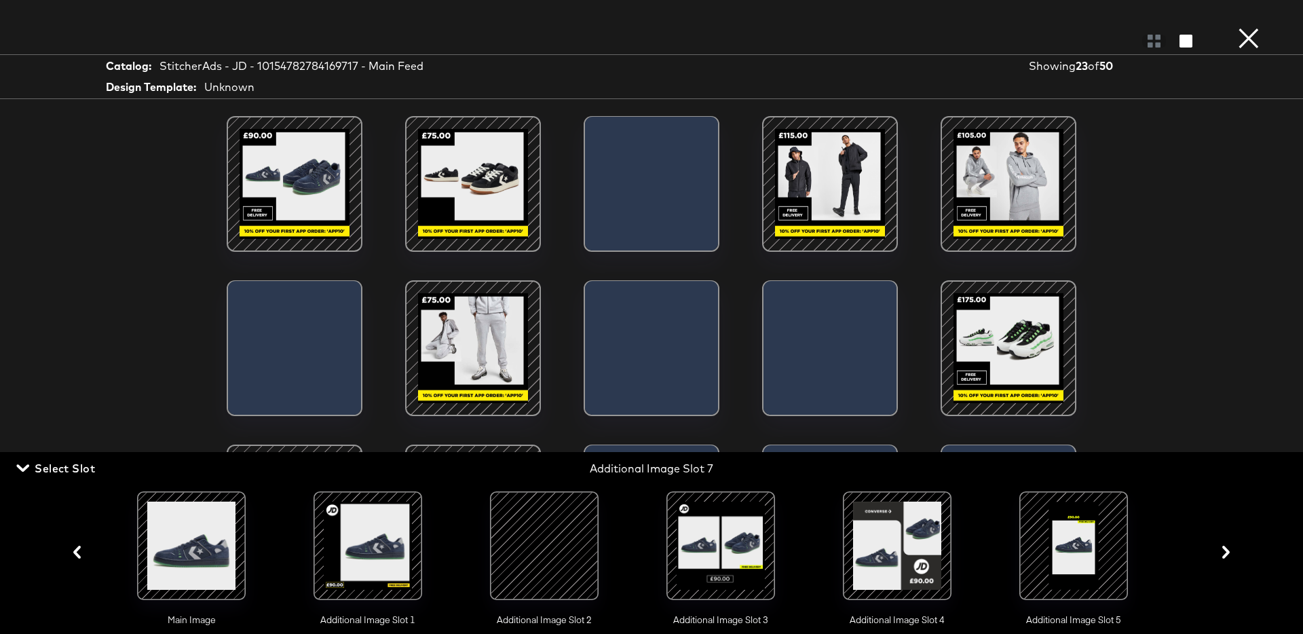
scroll to position [0, 316]
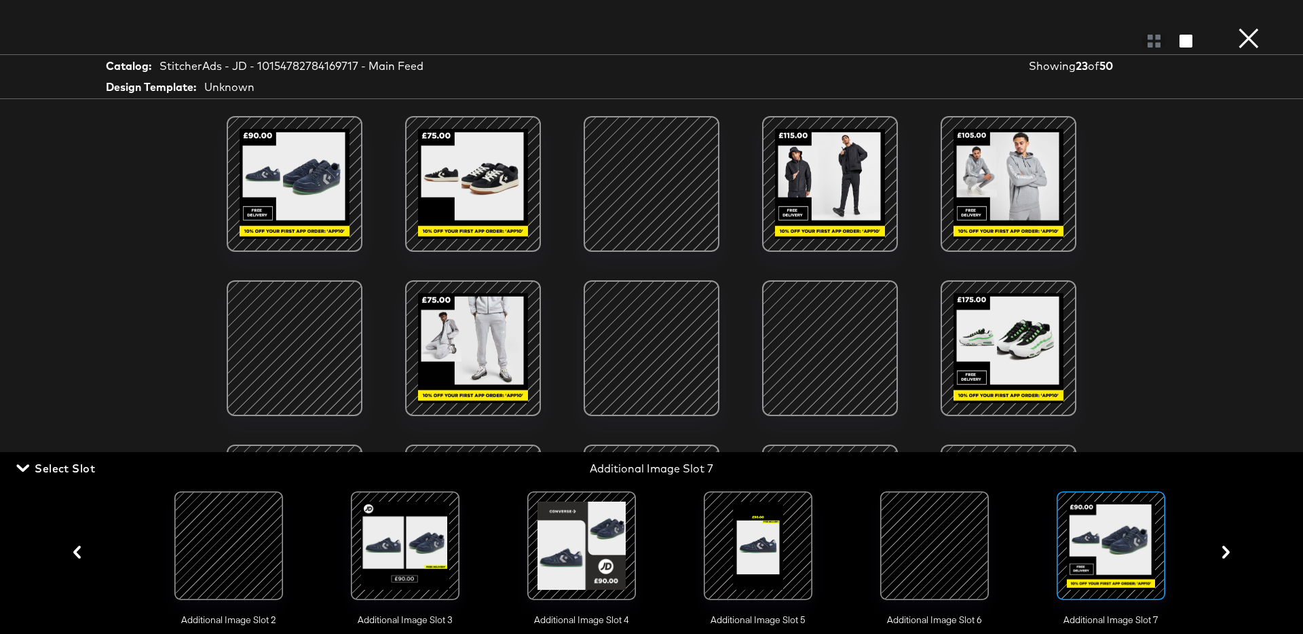
click at [1242, 27] on button "×" at bounding box center [1248, 13] width 27 height 27
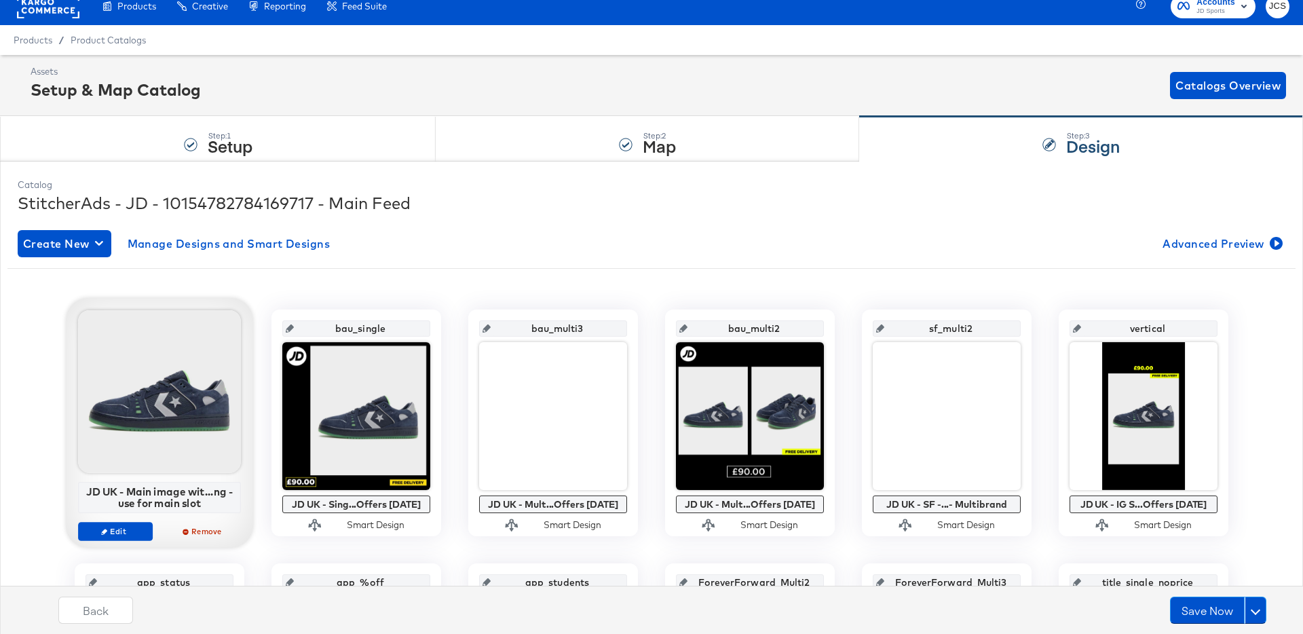
click at [1204, 630] on div "Back Save Now" at bounding box center [662, 615] width 1316 height 51
click at [1204, 611] on button "Save Now" at bounding box center [1207, 609] width 75 height 27
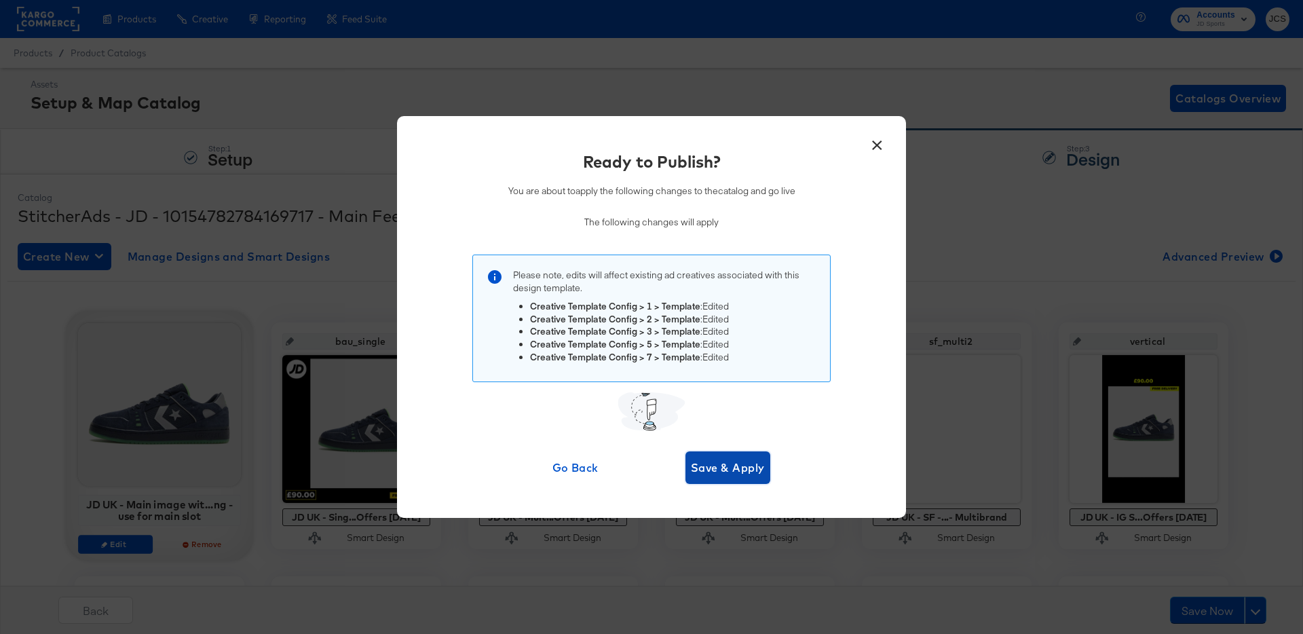
click at [736, 471] on span "Save & Apply" at bounding box center [728, 467] width 74 height 19
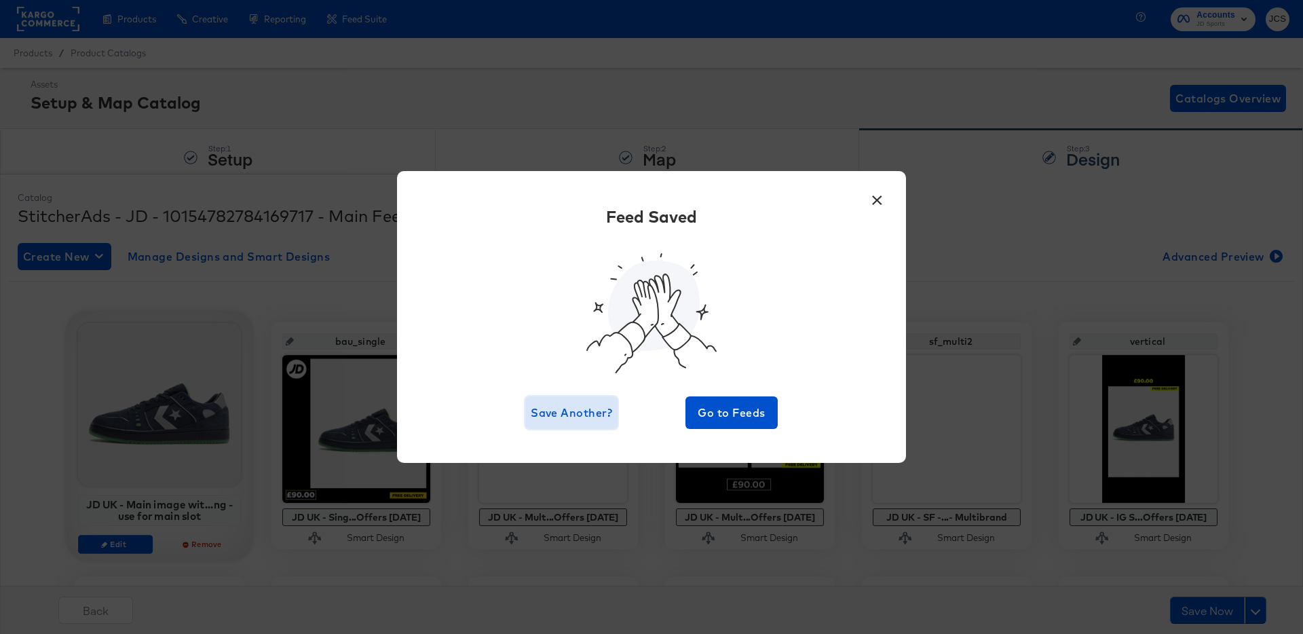
click at [598, 413] on span "Save Another?" at bounding box center [571, 412] width 81 height 19
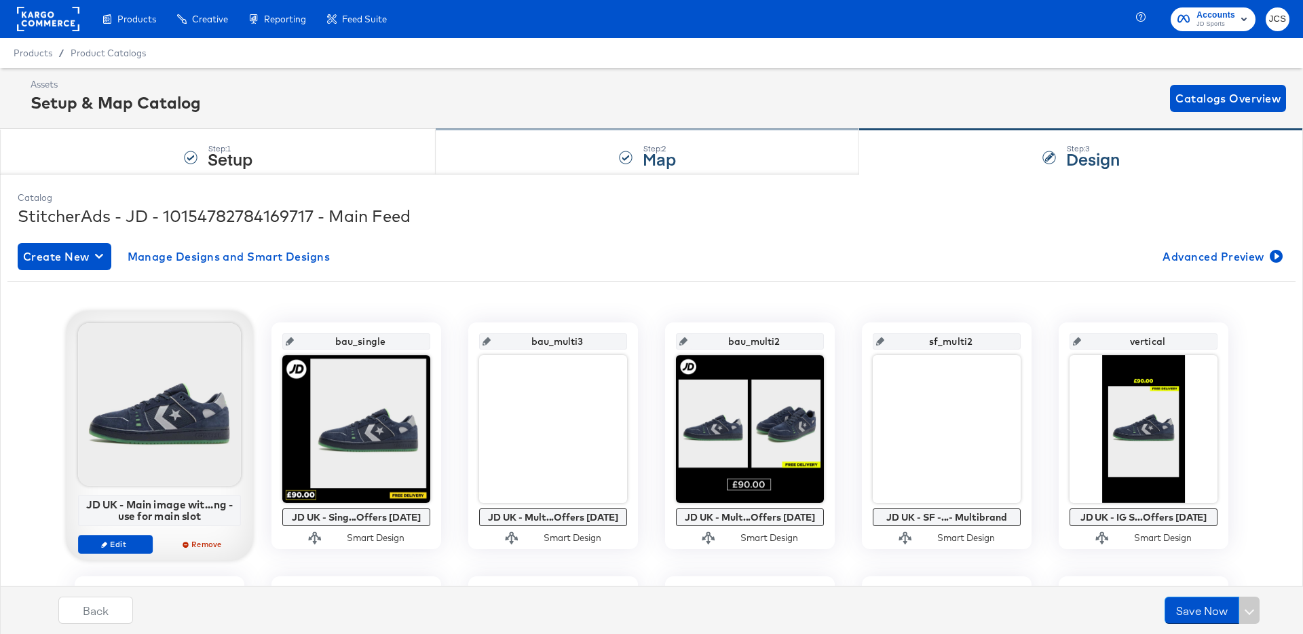
click at [647, 147] on strong "Map" at bounding box center [659, 158] width 33 height 22
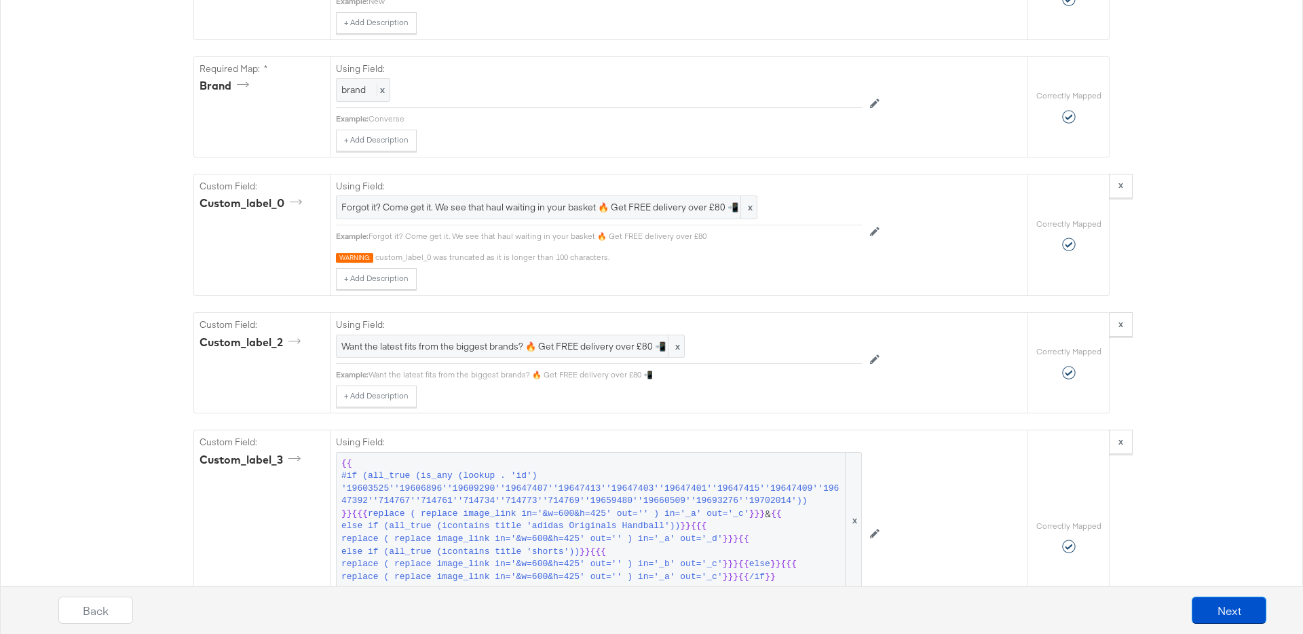
scroll to position [1535, 0]
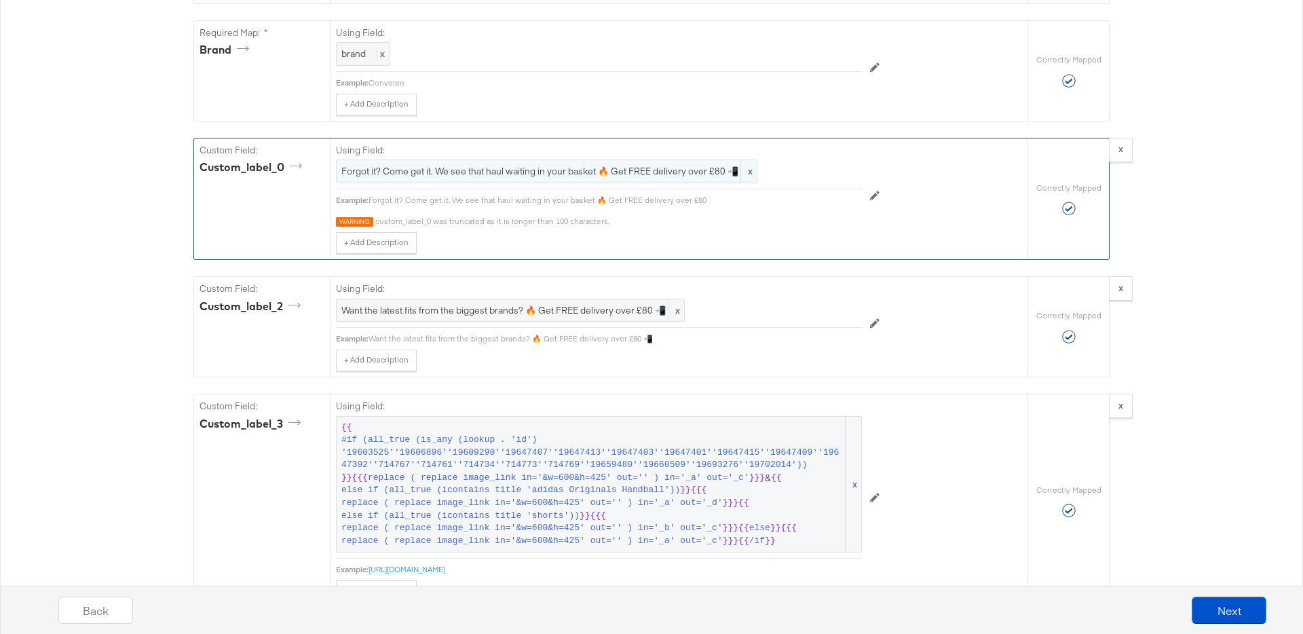
click at [548, 171] on span "Forgot it? Come get it. We see that haul waiting in your basket 🔥 Get FREE deli…" at bounding box center [546, 171] width 411 height 13
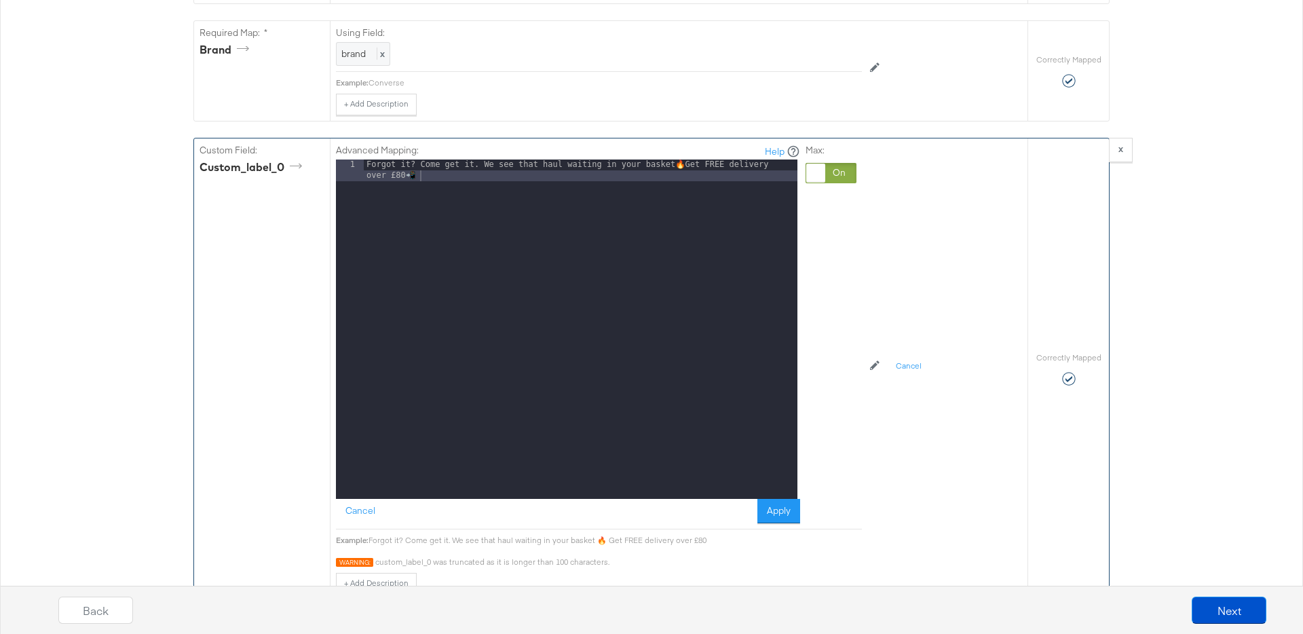
click at [562, 170] on div "Forgot it? Come get it. We see that haul waiting in your basket 🔥 Get FREE deli…" at bounding box center [581, 350] width 434 height 383
click at [770, 509] on button "Apply" at bounding box center [778, 511] width 43 height 24
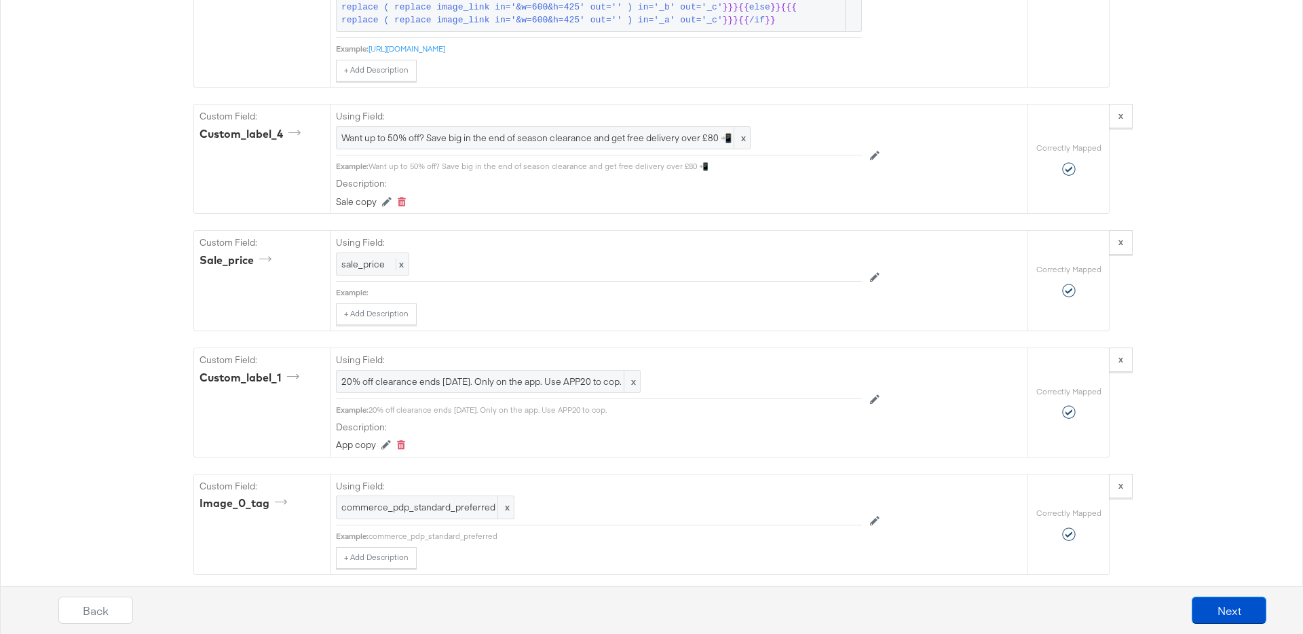
scroll to position [2068, 0]
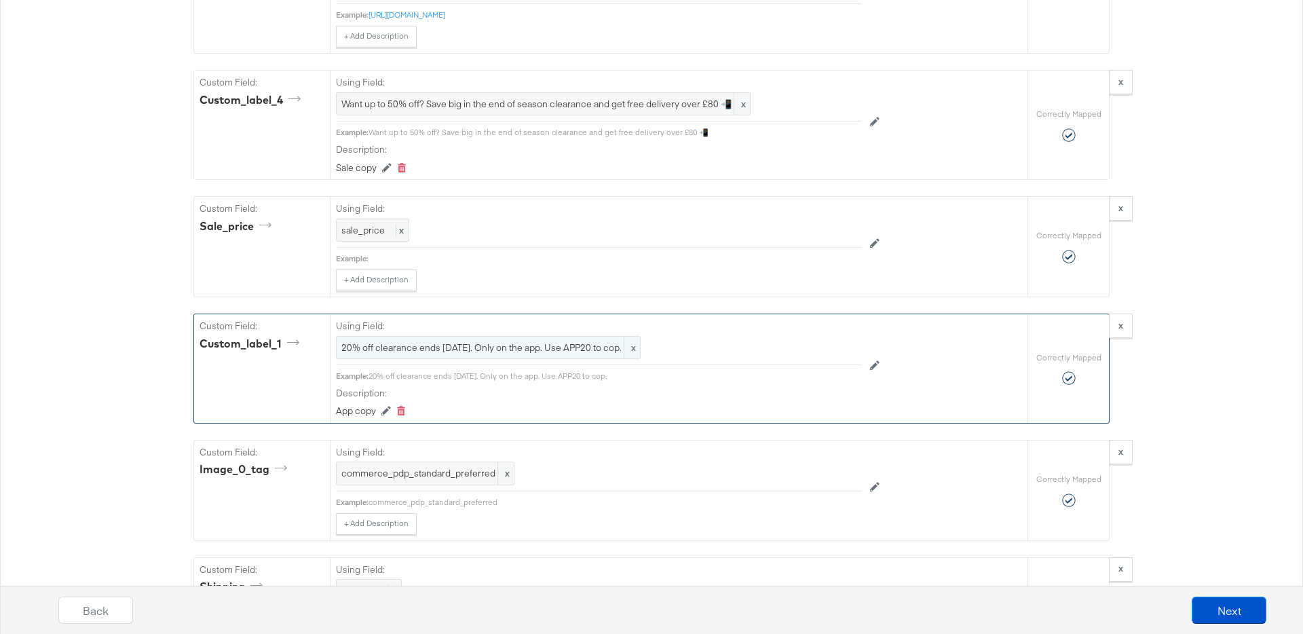
click at [461, 347] on span "20% off clearance ends tomorrow. Only on the app. Use APP20 to cop." at bounding box center [488, 347] width 294 height 13
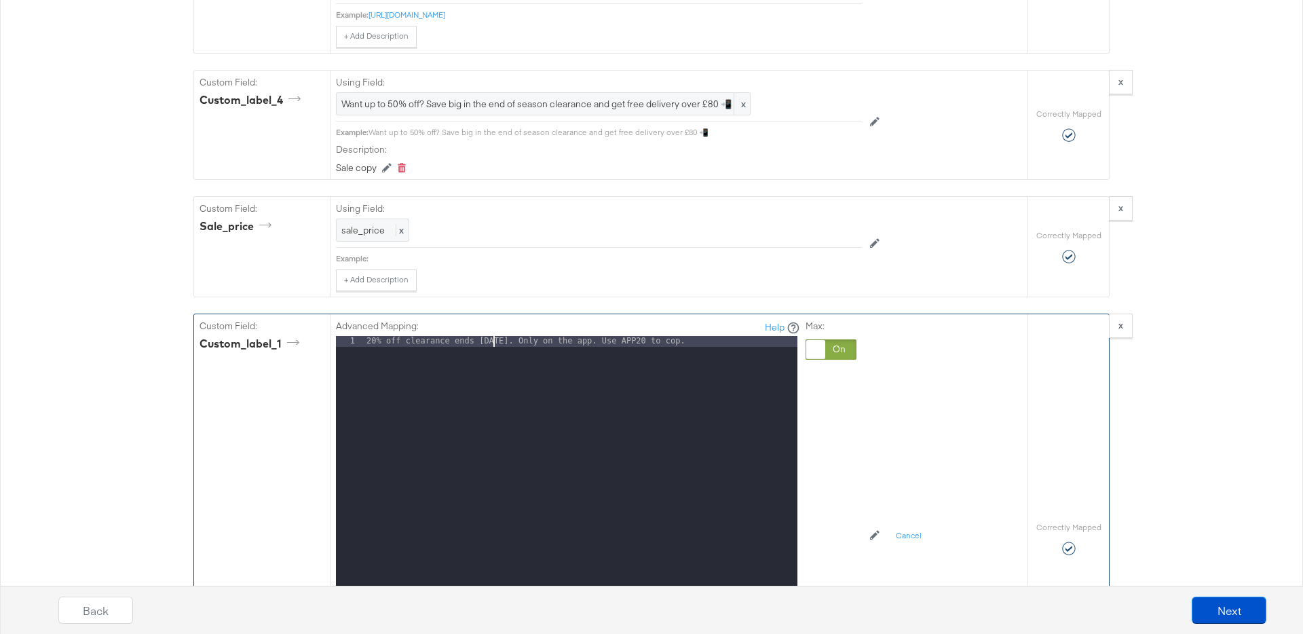
click at [495, 342] on div "20% off clearance ends tomorrow. Only on the app. Use APP20 to cop." at bounding box center [581, 516] width 434 height 361
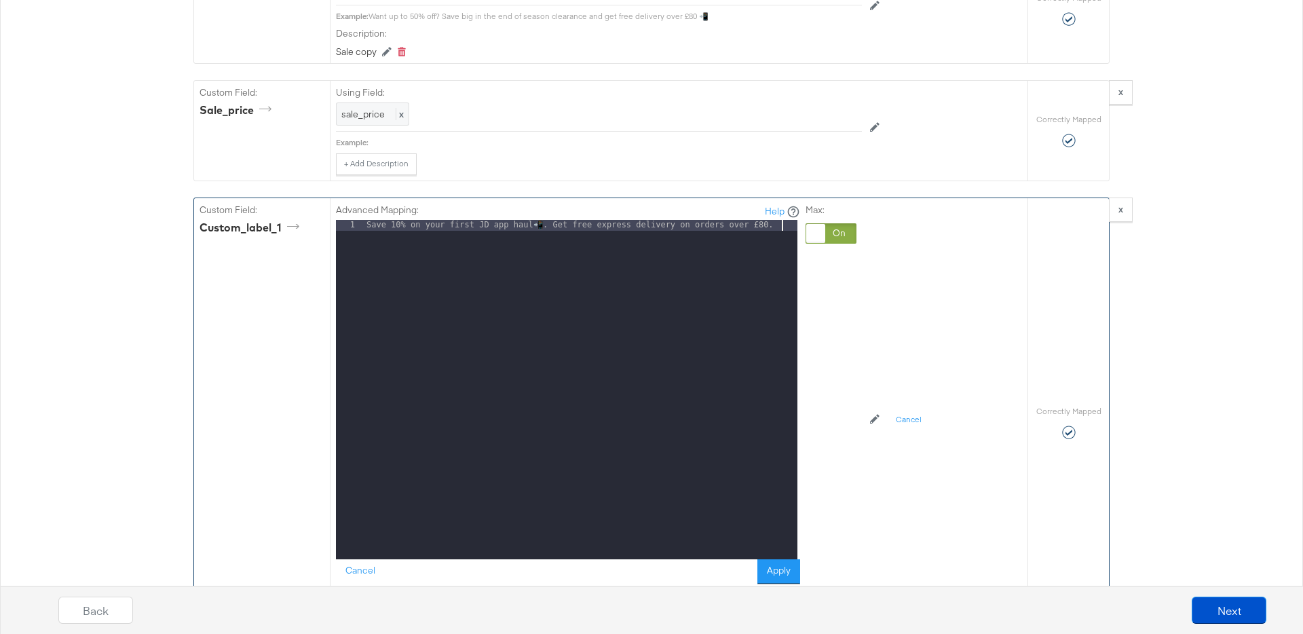
scroll to position [2214, 0]
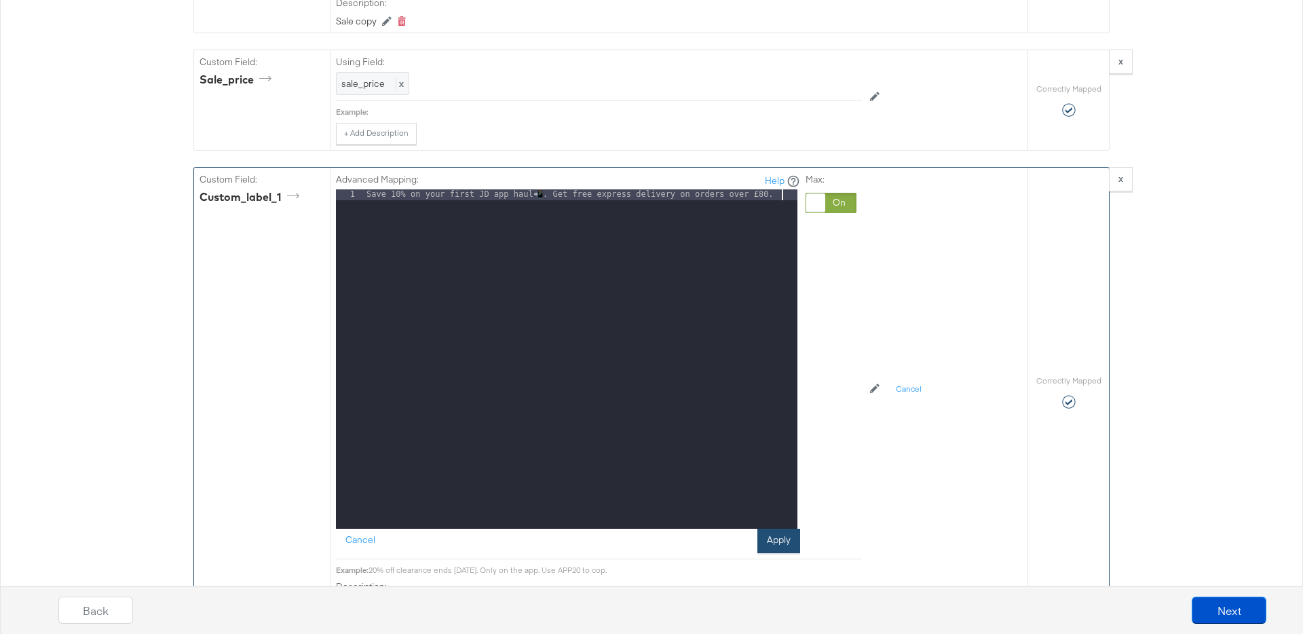
click at [770, 544] on button "Apply" at bounding box center [778, 541] width 43 height 24
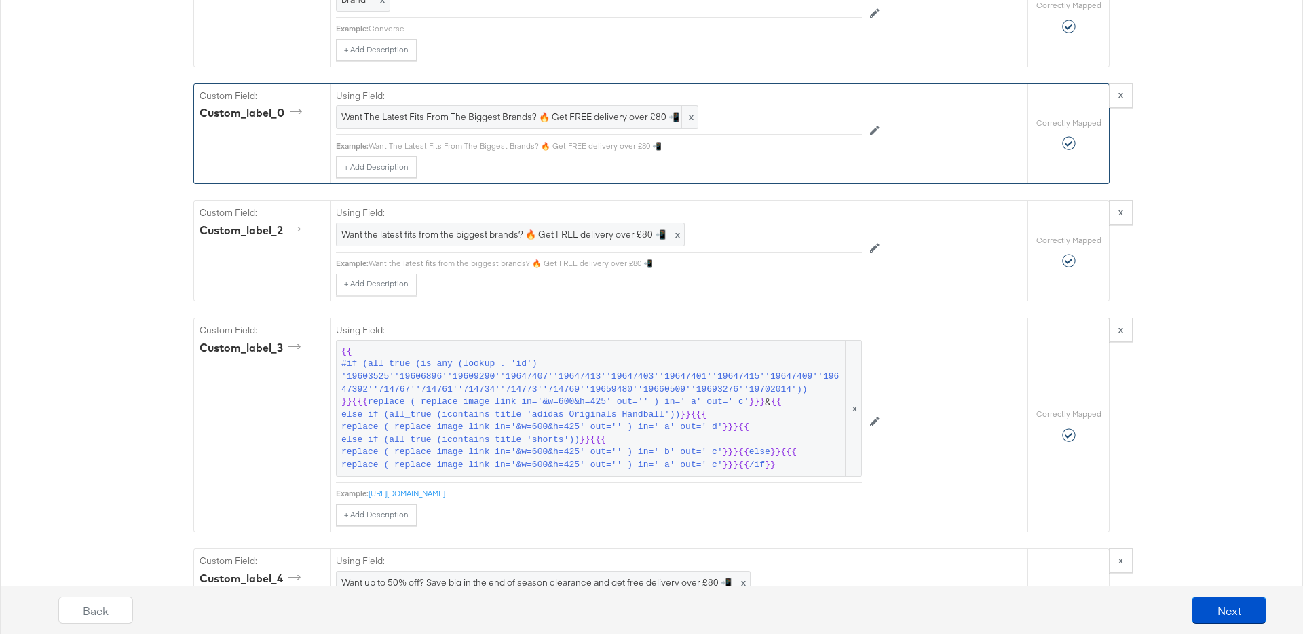
scroll to position [1588, 0]
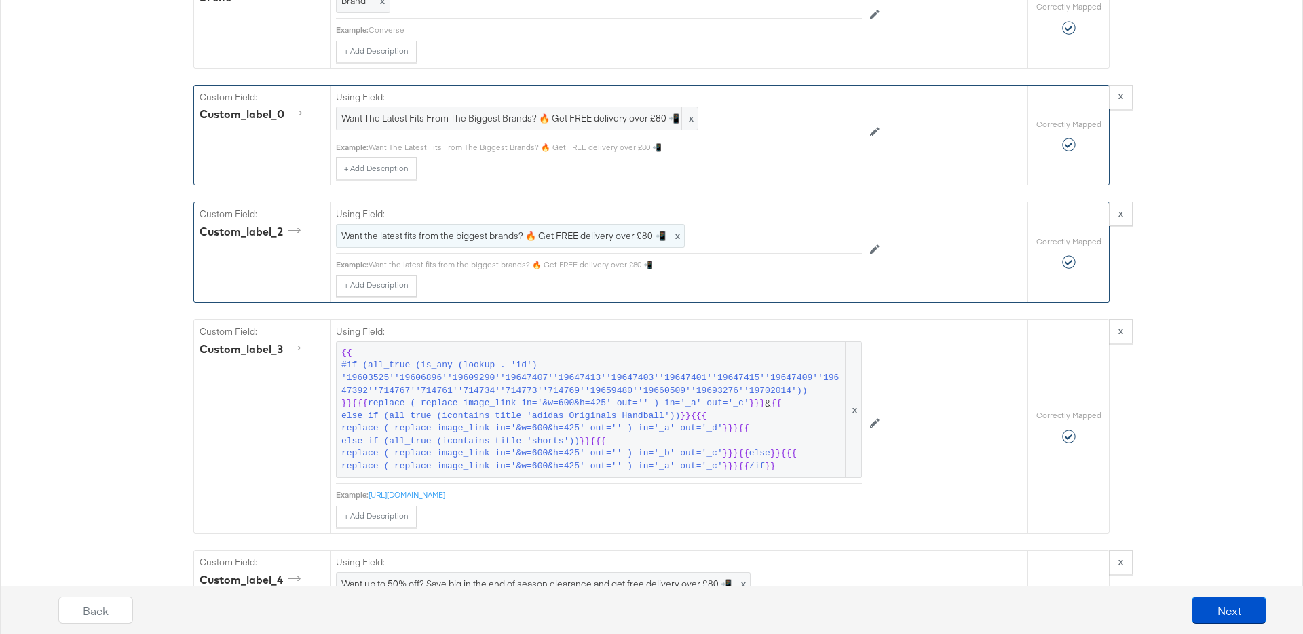
click at [434, 237] on span "Want the latest fits from the biggest brands? 🔥 Get FREE delivery over £80 📲" at bounding box center [510, 235] width 338 height 13
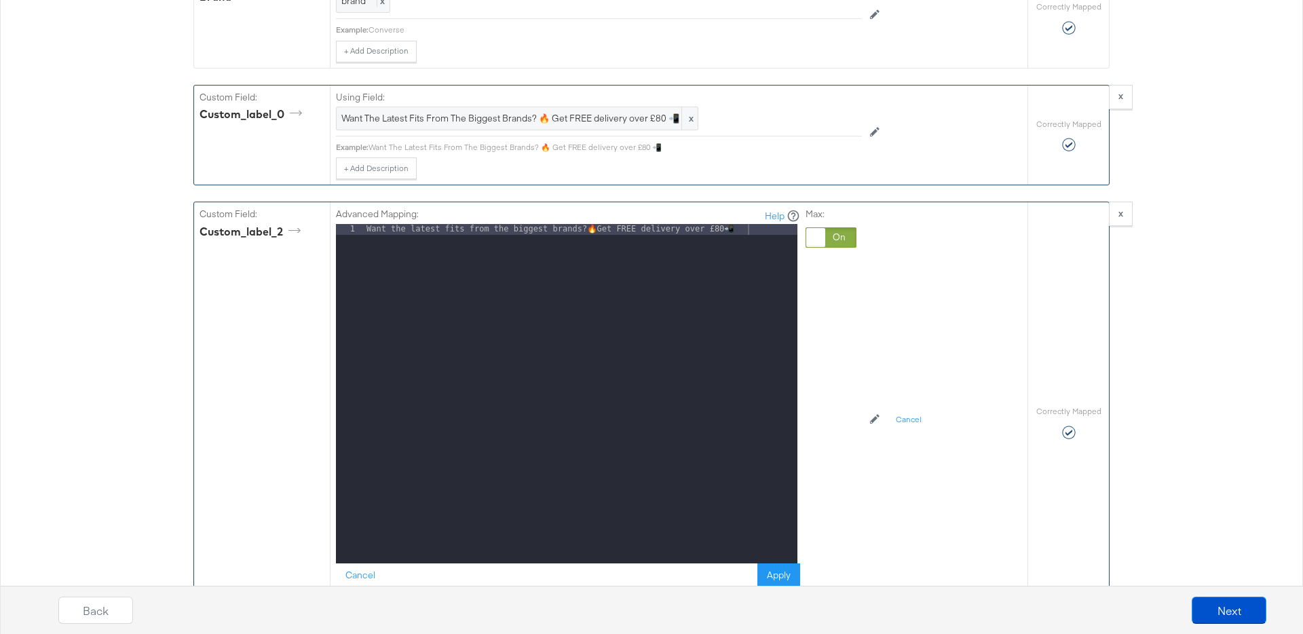
click at [451, 231] on div "Want the latest fits from the biggest brands? 🔥 Get FREE delivery over £80 📲" at bounding box center [581, 404] width 434 height 361
click at [795, 579] on div "Back Next" at bounding box center [662, 604] width 1303 height 58
click at [787, 578] on div "Back Next" at bounding box center [662, 604] width 1303 height 58
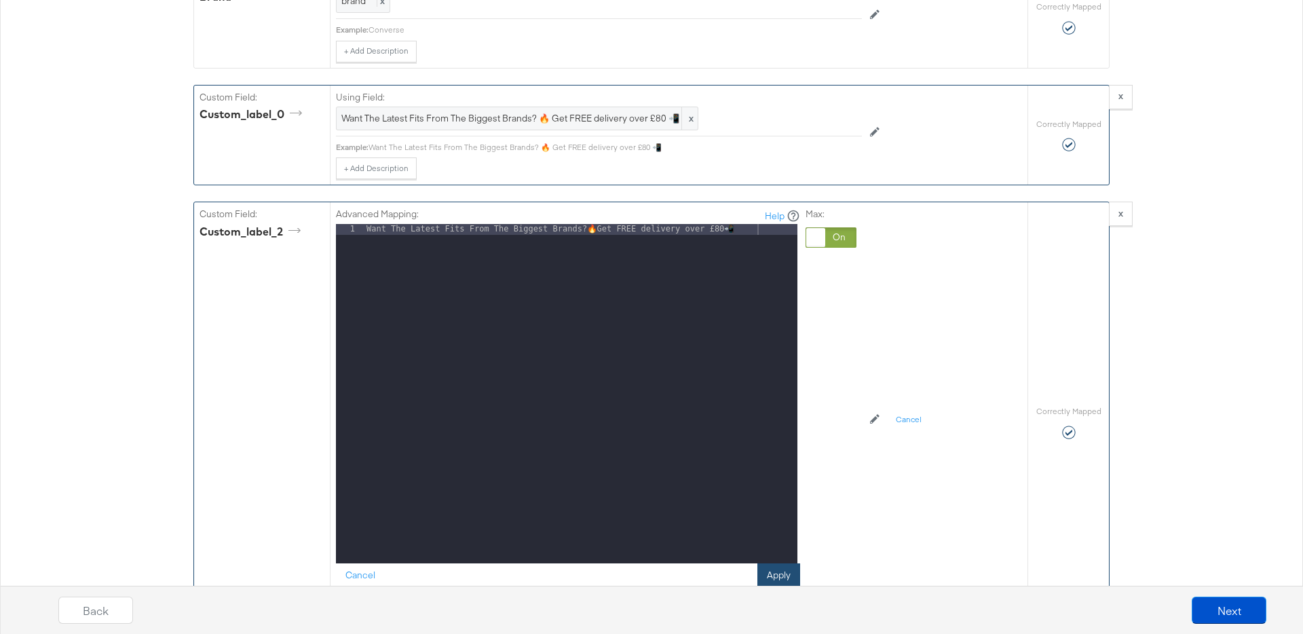
click at [771, 570] on button "Apply" at bounding box center [778, 575] width 43 height 24
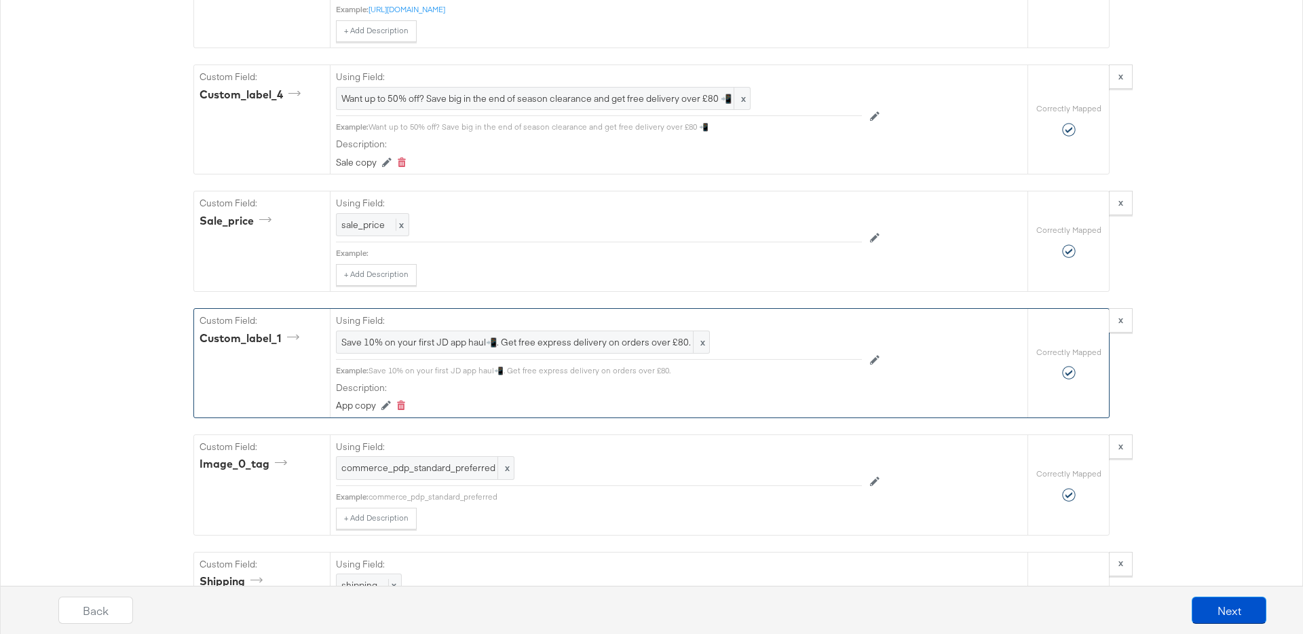
scroll to position [2066, 0]
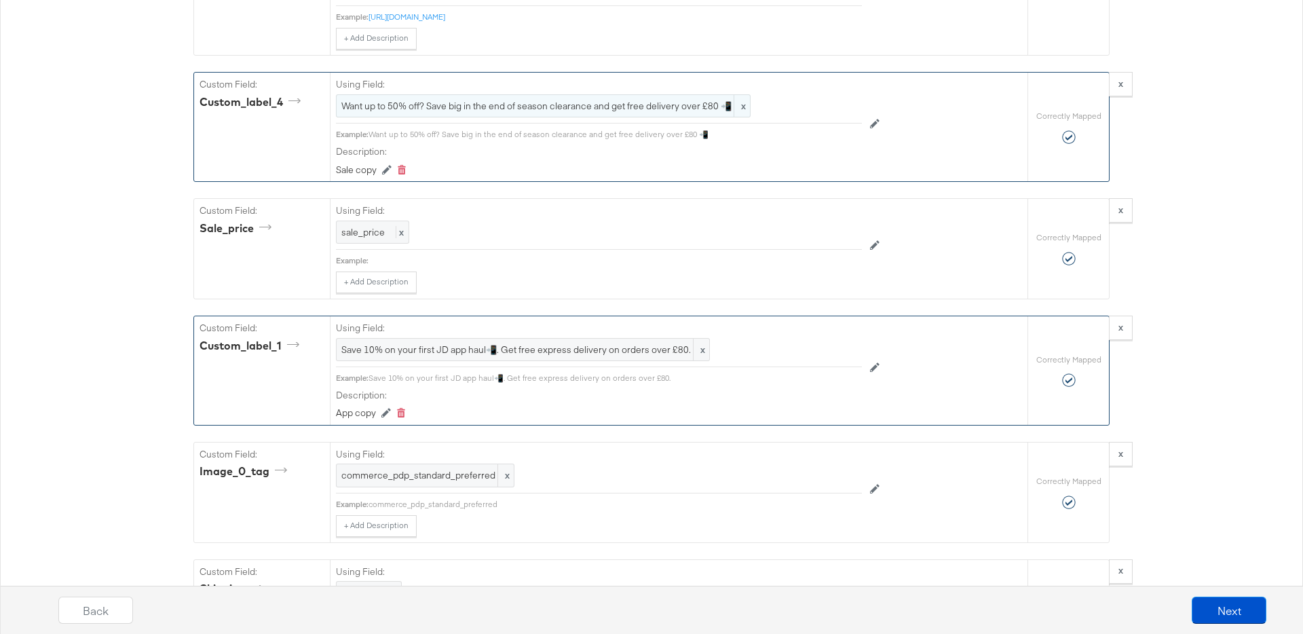
click at [466, 102] on span "Want up to 50% off? Save big in the end of season clearance and get free delive…" at bounding box center [543, 106] width 404 height 13
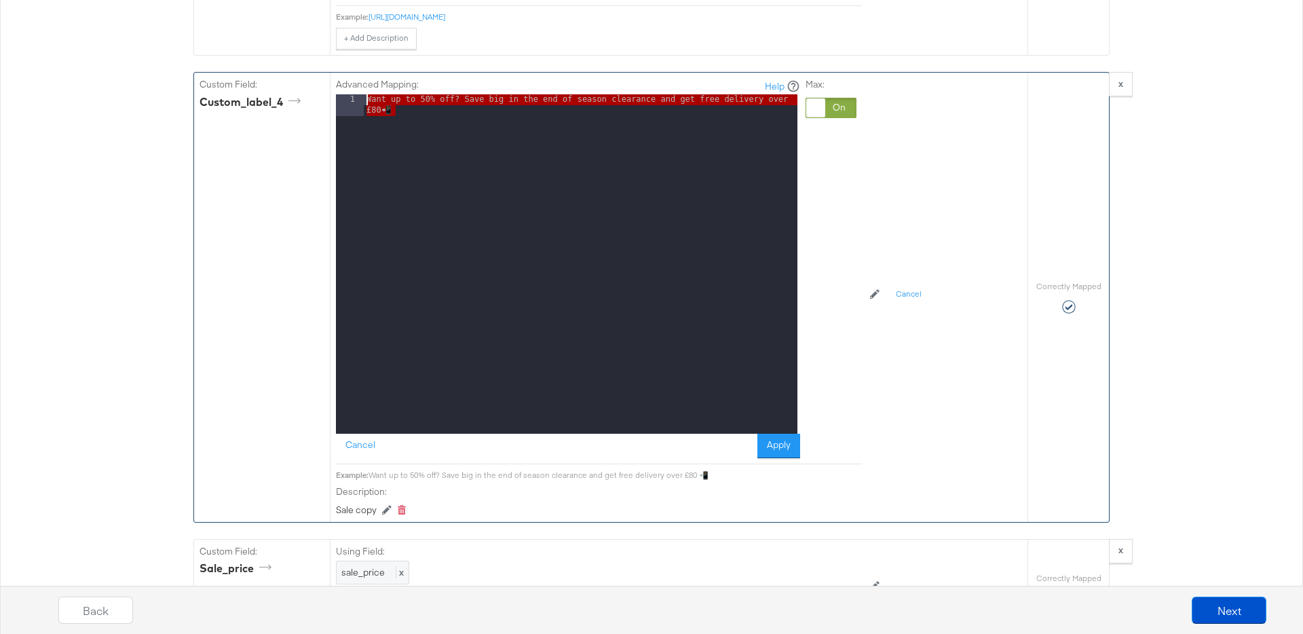
drag, startPoint x: 432, startPoint y: 107, endPoint x: 337, endPoint y: 98, distance: 94.7
click at [337, 98] on div "1 Want up to 50% off? Save big in the end of season clearance and get free deli…" at bounding box center [566, 263] width 461 height 339
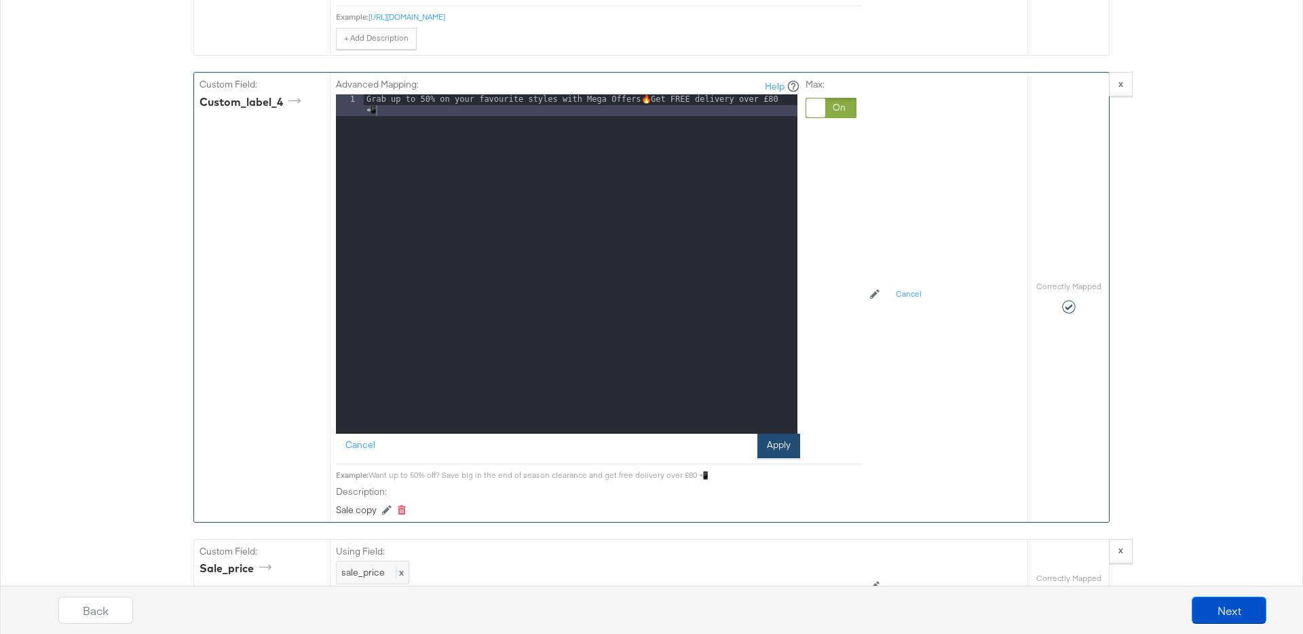
click at [791, 451] on button "Apply" at bounding box center [778, 446] width 43 height 24
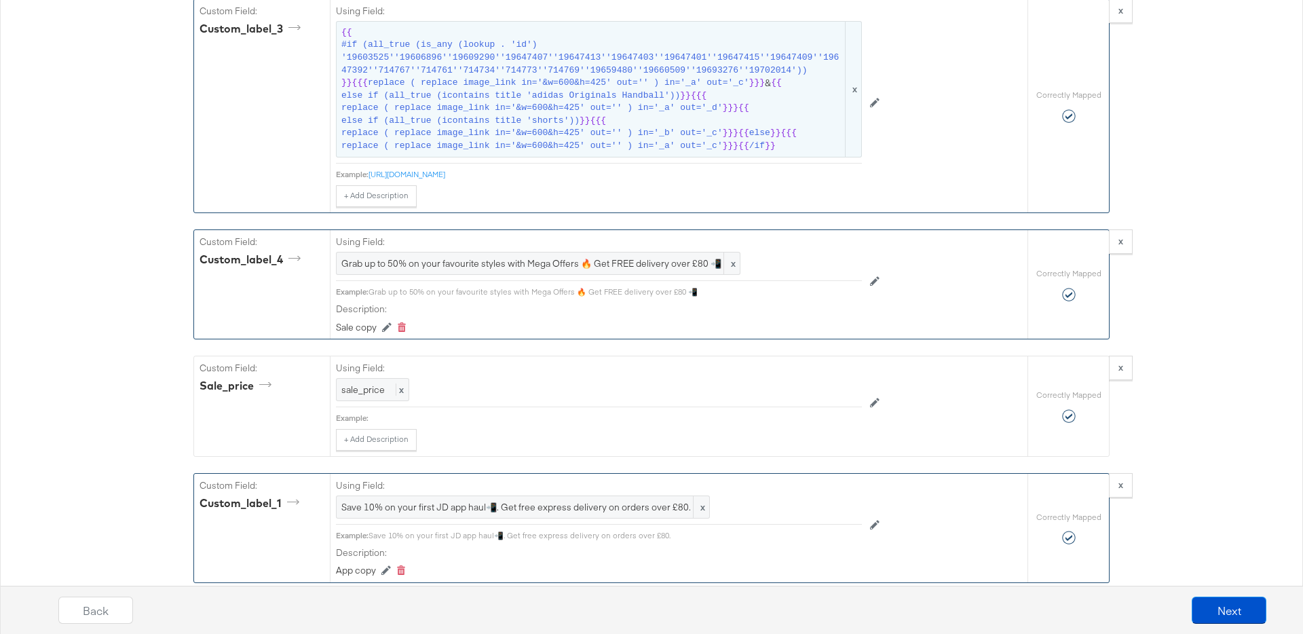
scroll to position [1914, 0]
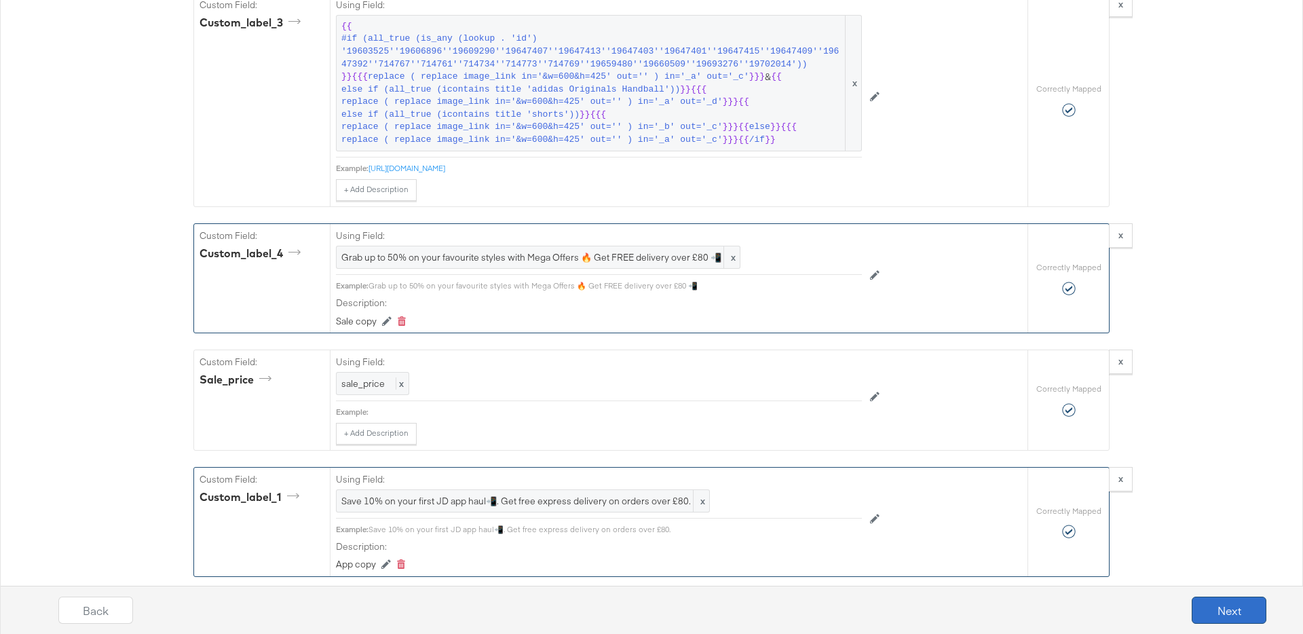
click at [1227, 620] on button "Next" at bounding box center [1229, 609] width 75 height 27
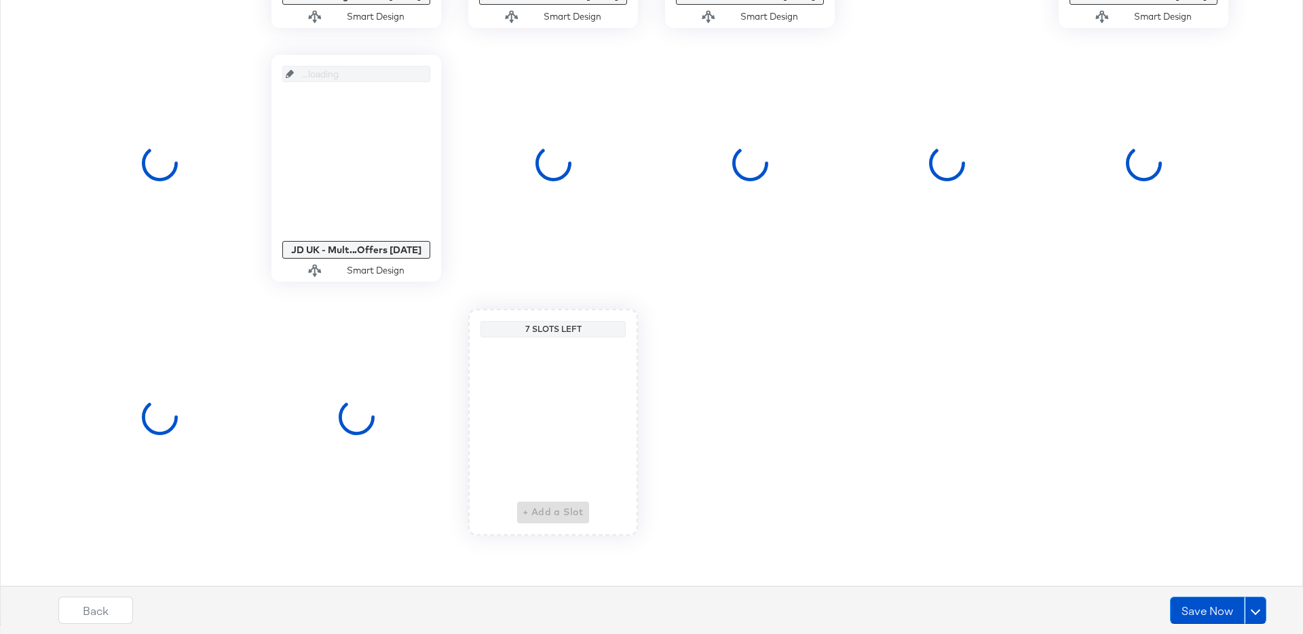
scroll to position [0, 0]
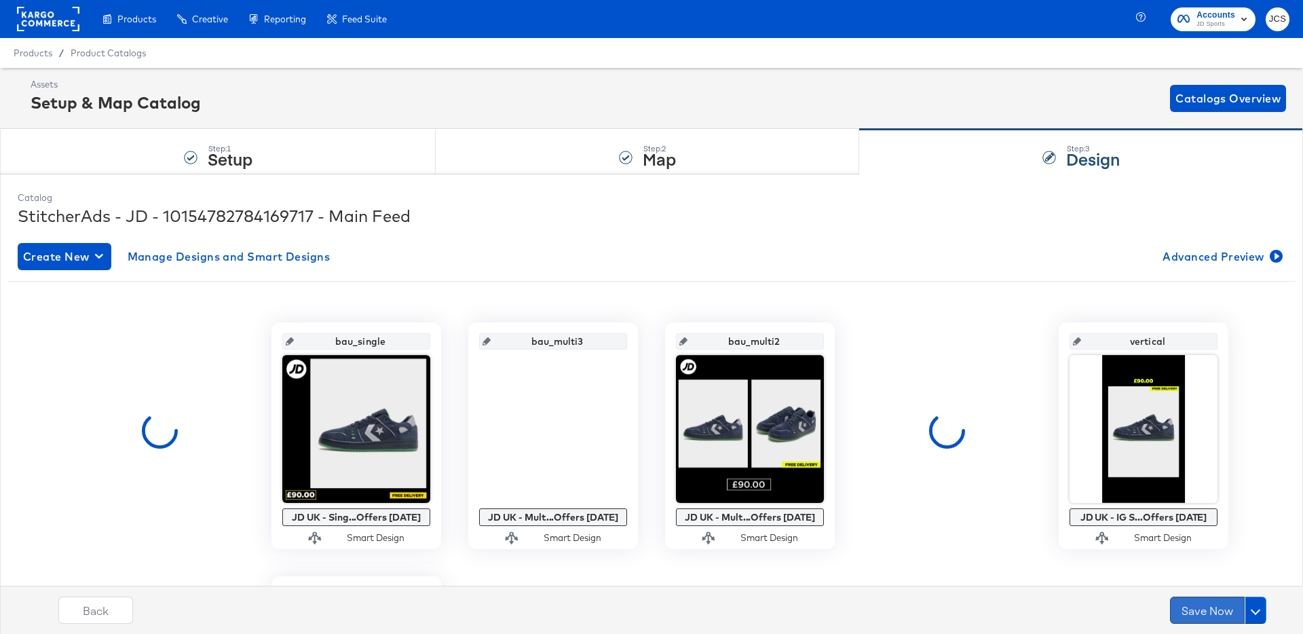
click at [1218, 613] on button "Save Now" at bounding box center [1207, 609] width 75 height 27
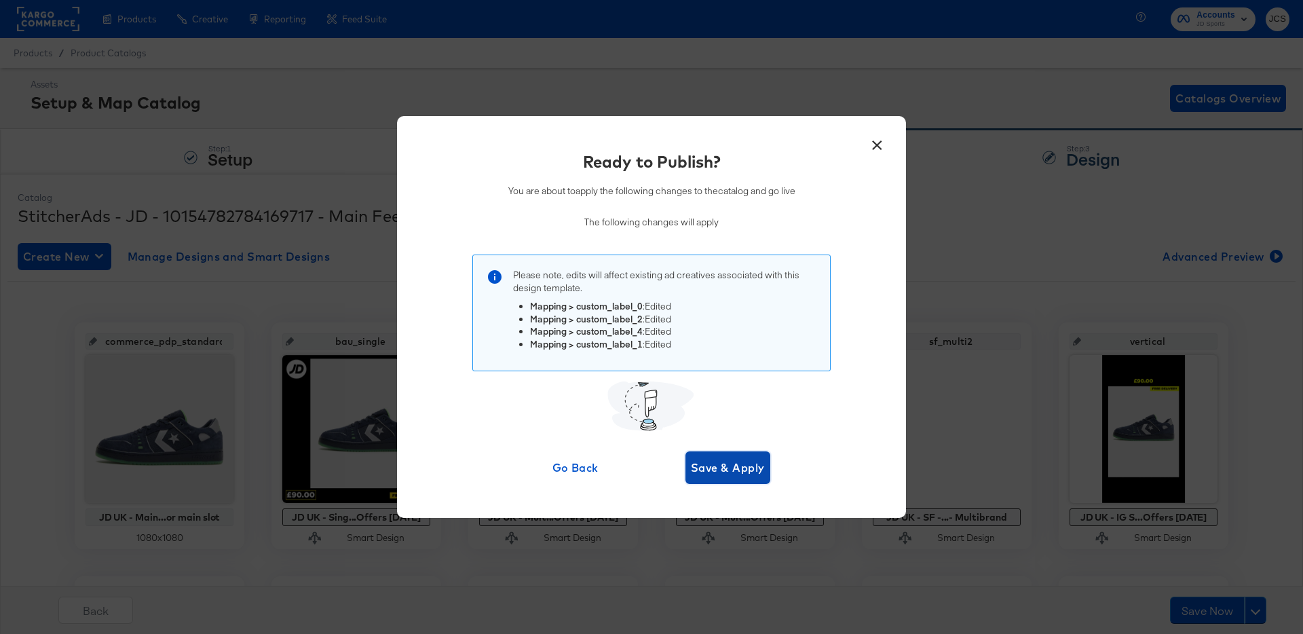
click at [755, 472] on span "Save & Apply" at bounding box center [728, 467] width 74 height 19
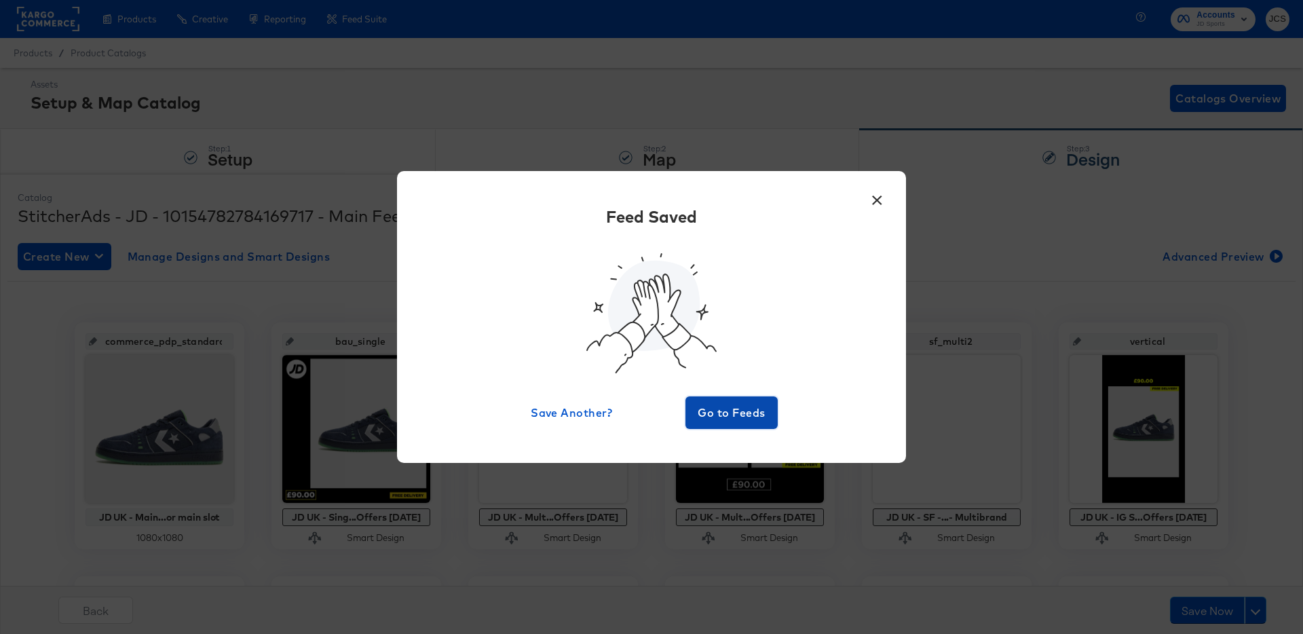
click at [744, 402] on button "Go to Feeds" at bounding box center [731, 412] width 92 height 33
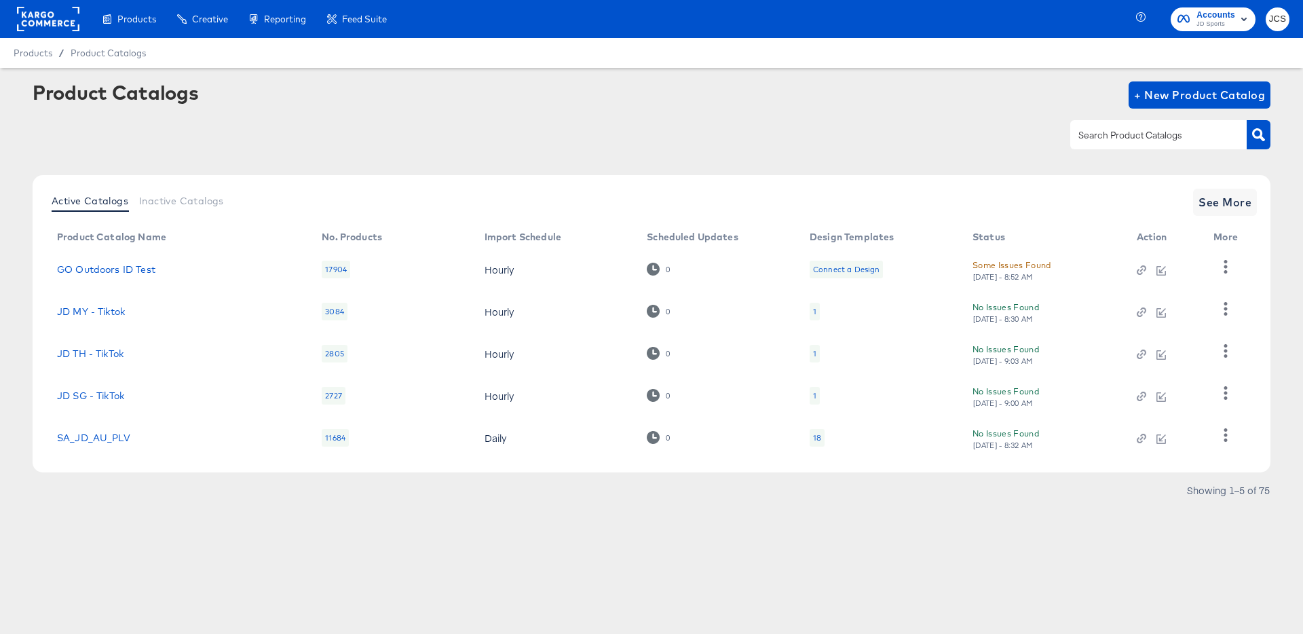
click at [1122, 137] on input "text" at bounding box center [1148, 136] width 145 height 16
type input "tiktok"
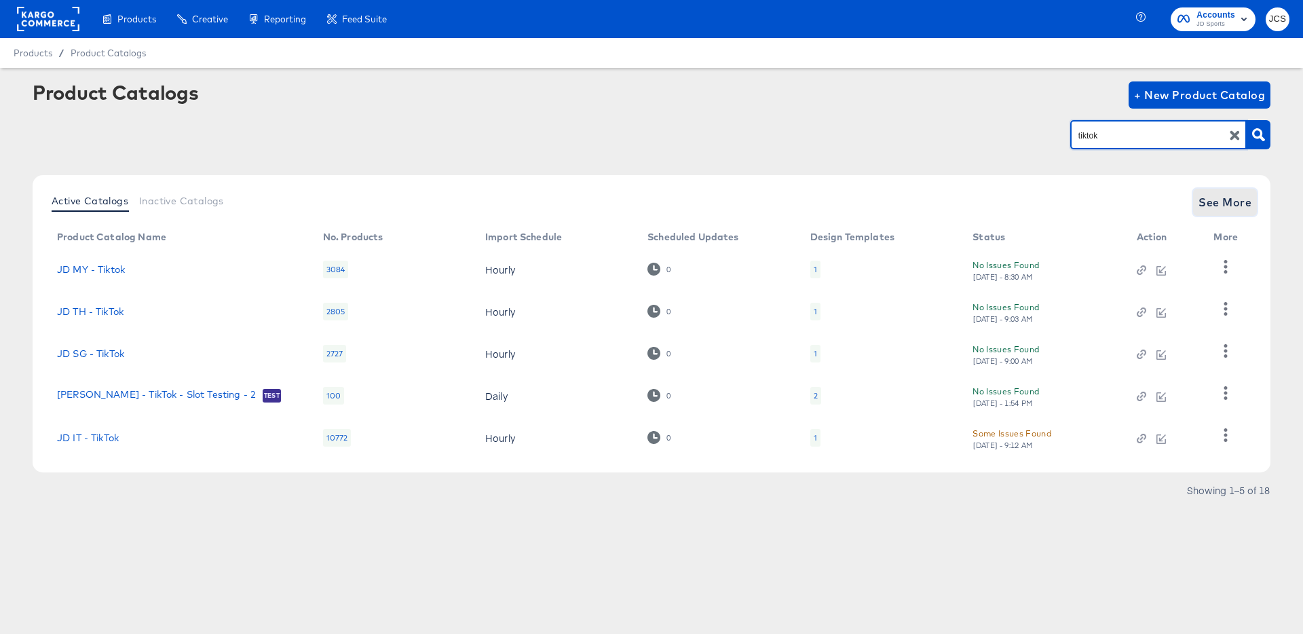
click at [1217, 206] on span "See More" at bounding box center [1224, 202] width 53 height 19
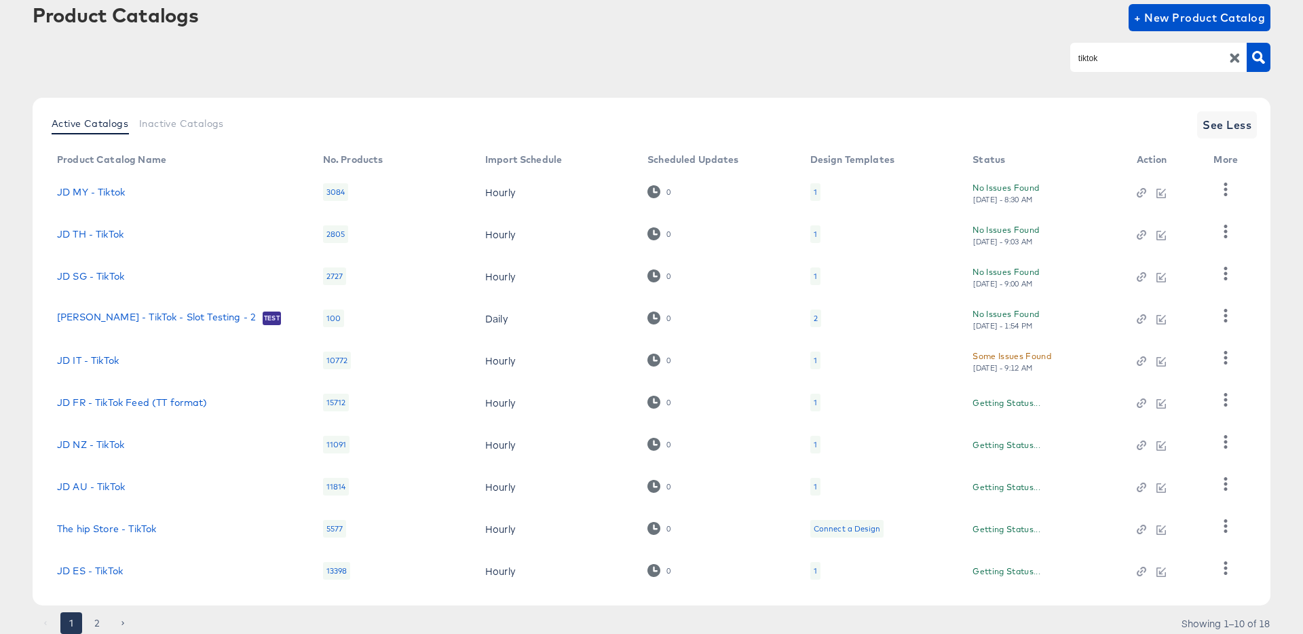
scroll to position [125, 0]
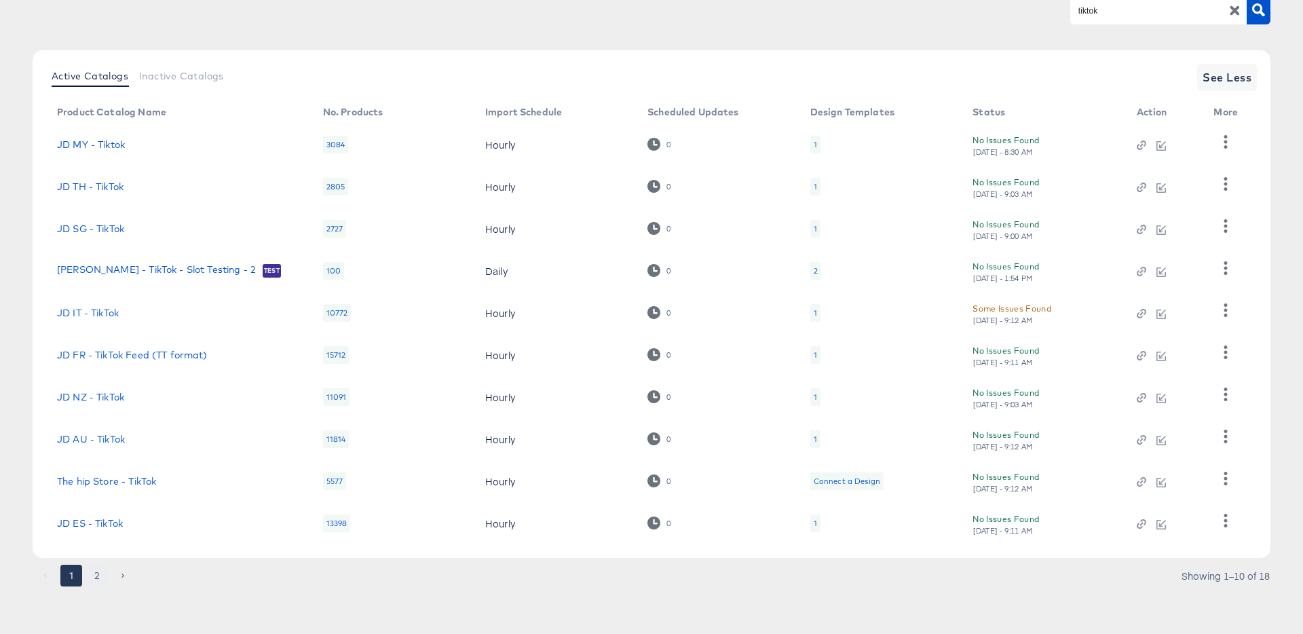
click at [100, 570] on button "2" at bounding box center [97, 576] width 22 height 22
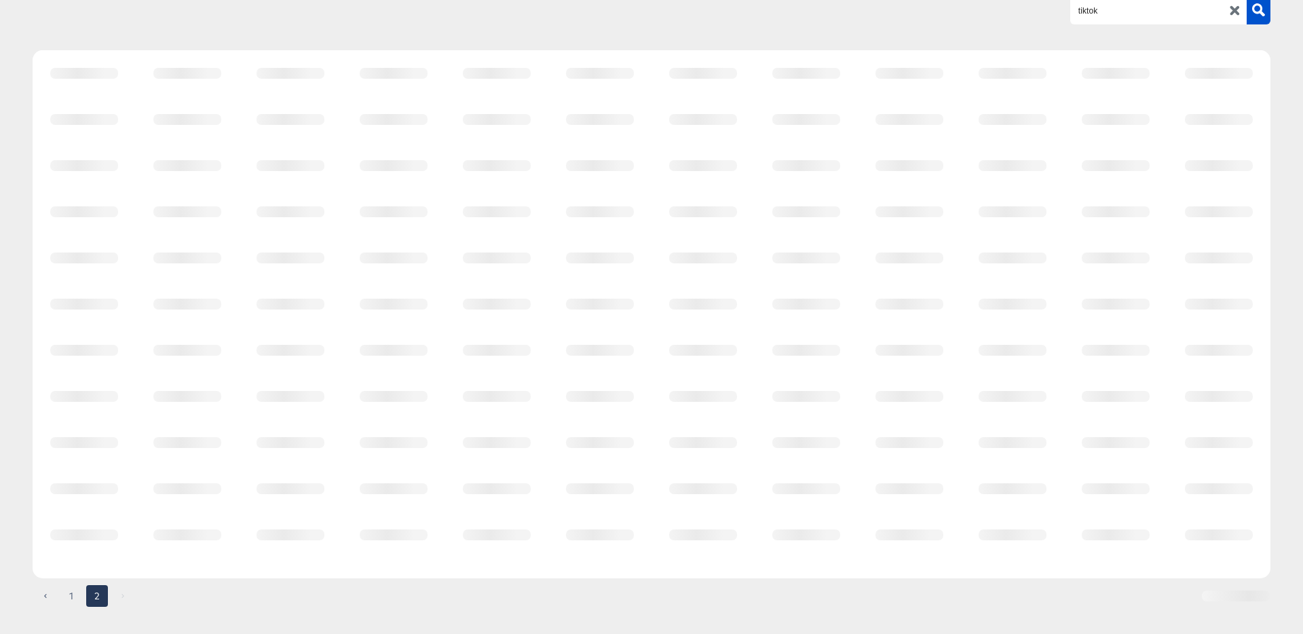
scroll to position [41, 0]
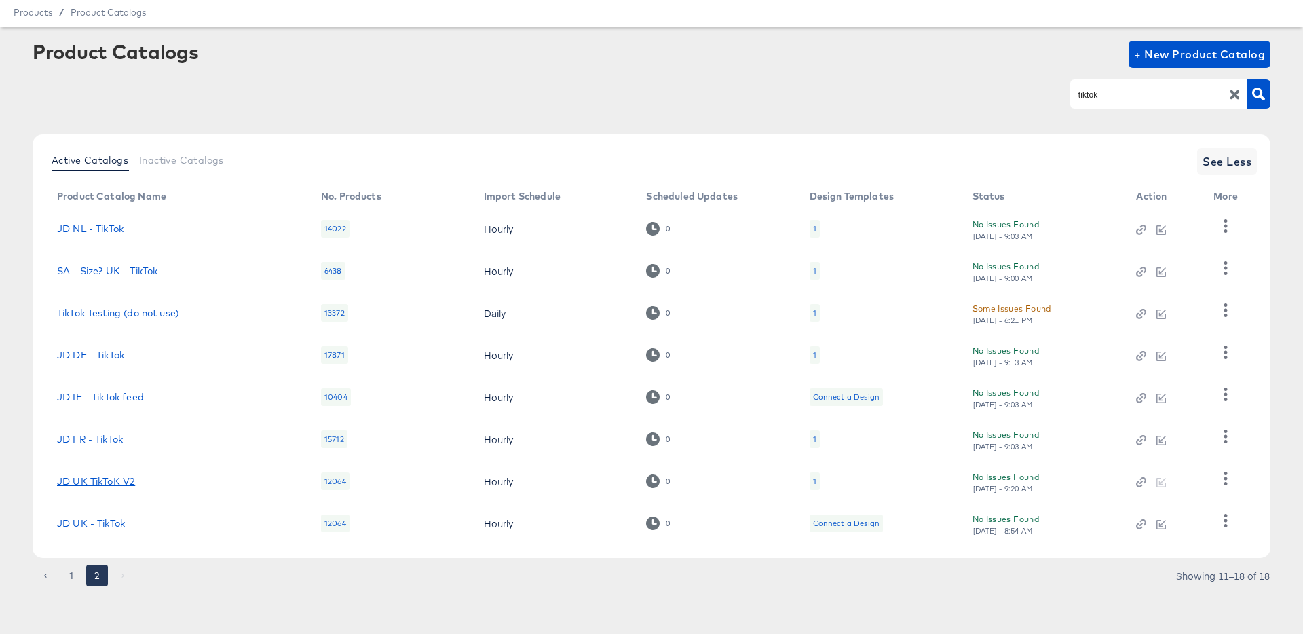
click at [106, 481] on link "JD UK TikToK V2" at bounding box center [96, 481] width 78 height 11
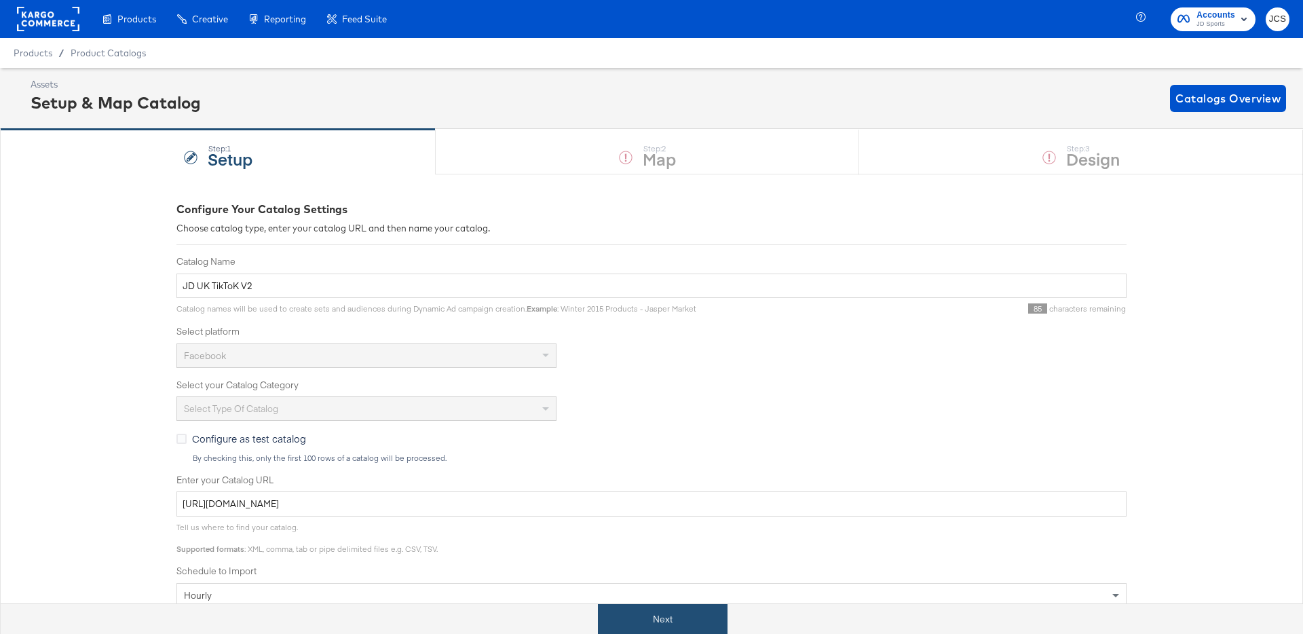
click at [692, 617] on button "Next" at bounding box center [663, 619] width 130 height 31
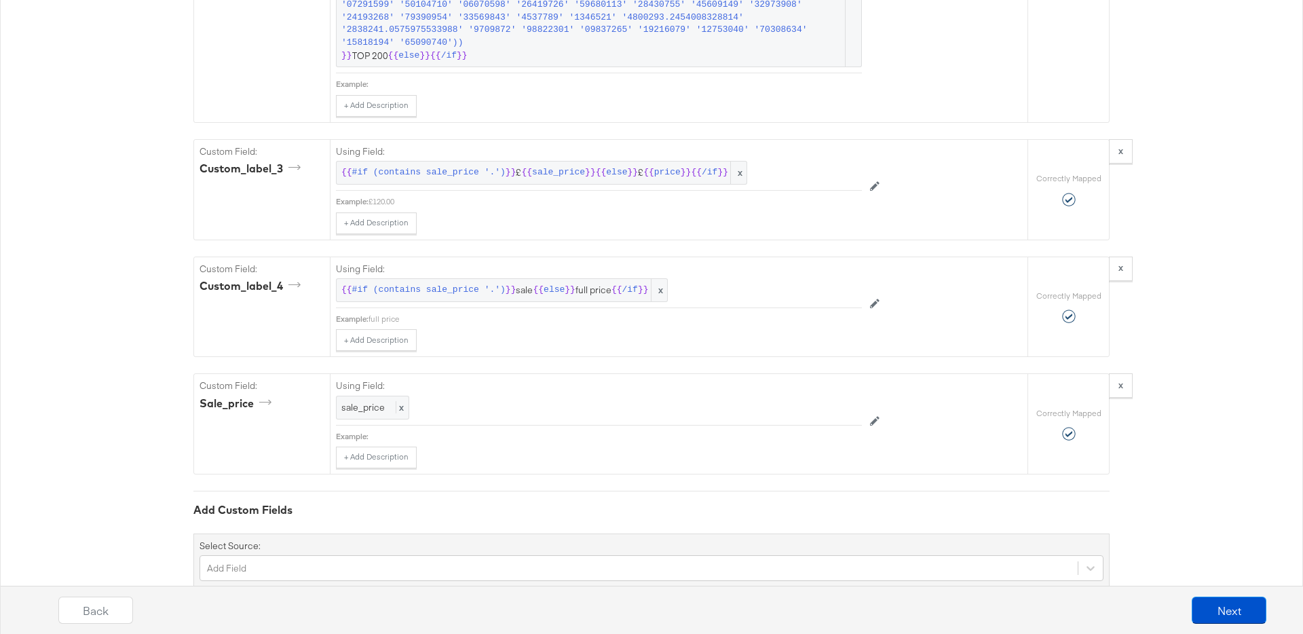
scroll to position [2838, 0]
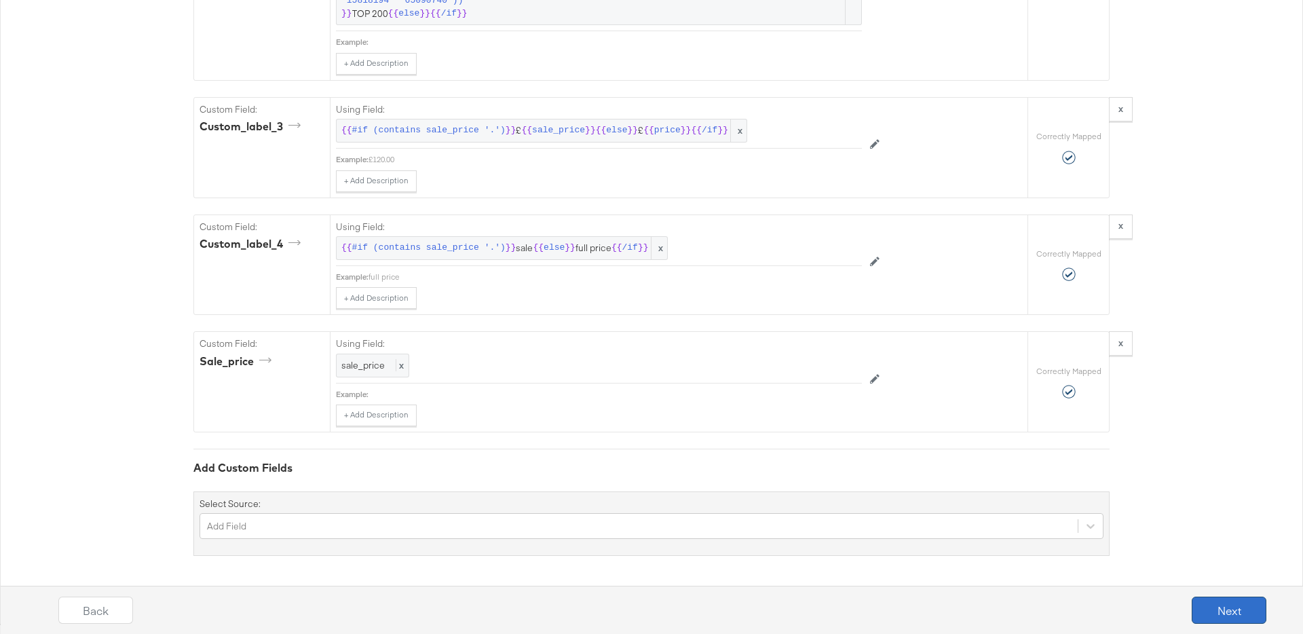
click at [1235, 609] on button "Next" at bounding box center [1229, 609] width 75 height 27
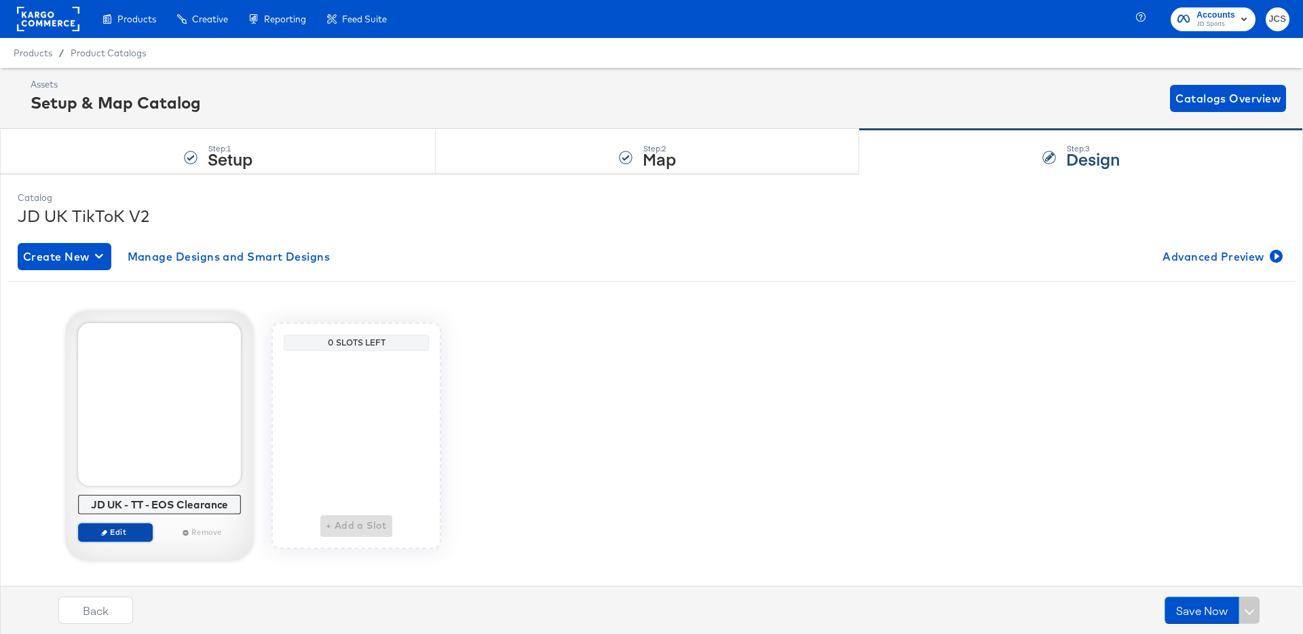
click at [126, 532] on span "Edit" at bounding box center [115, 532] width 62 height 10
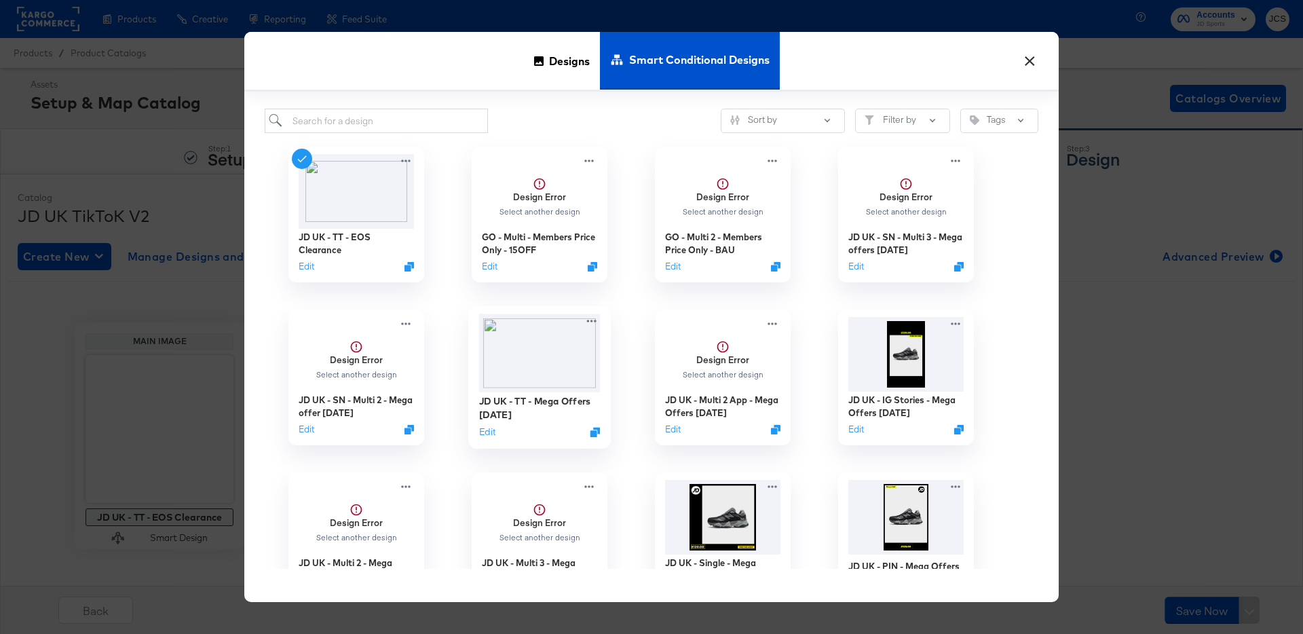
click at [538, 348] on img at bounding box center [539, 353] width 121 height 78
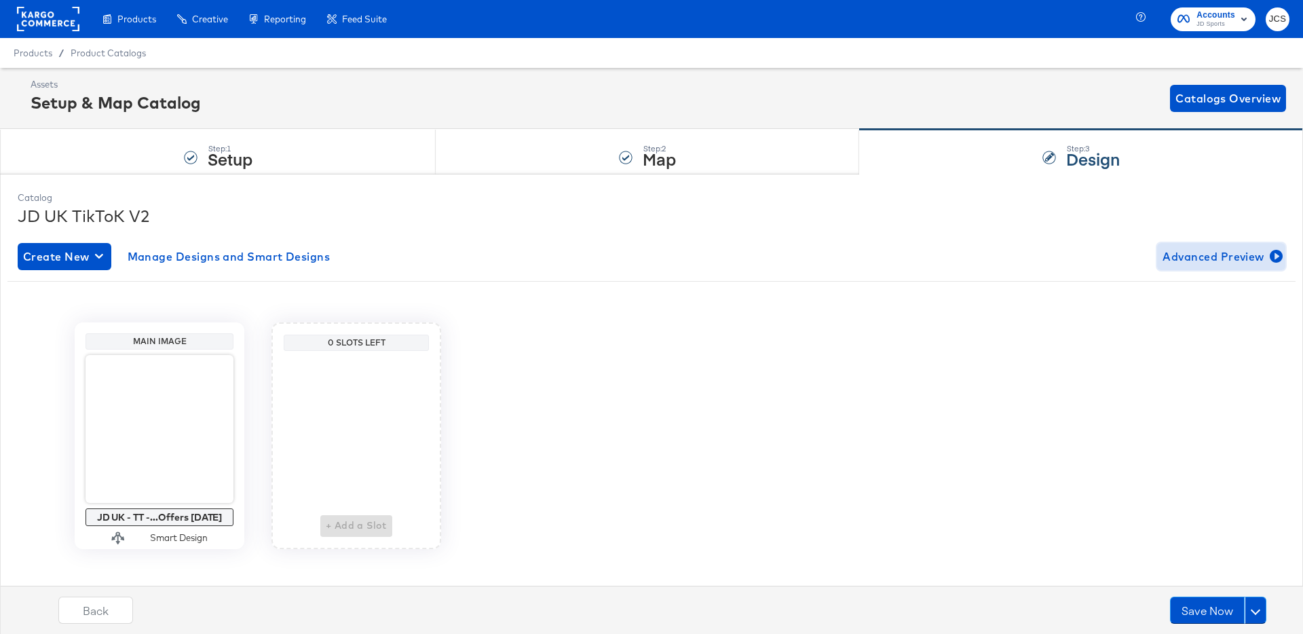
click at [1187, 262] on span "Advanced Preview" at bounding box center [1220, 256] width 117 height 19
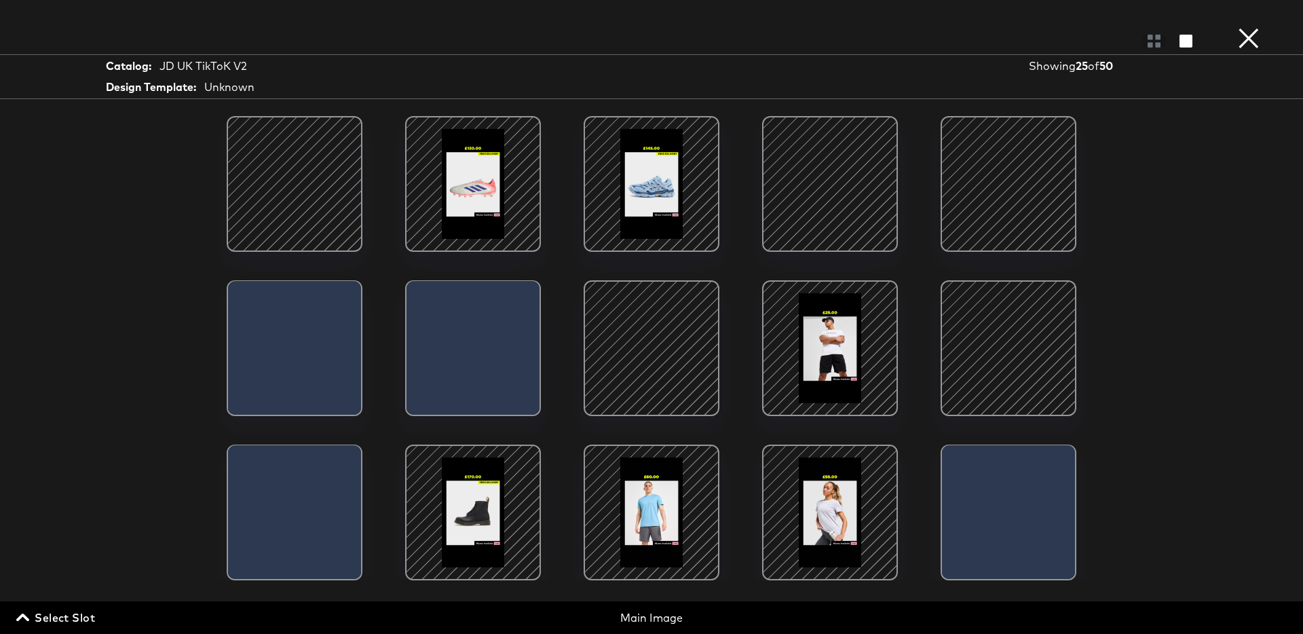
click at [822, 194] on div at bounding box center [829, 183] width 115 height 115
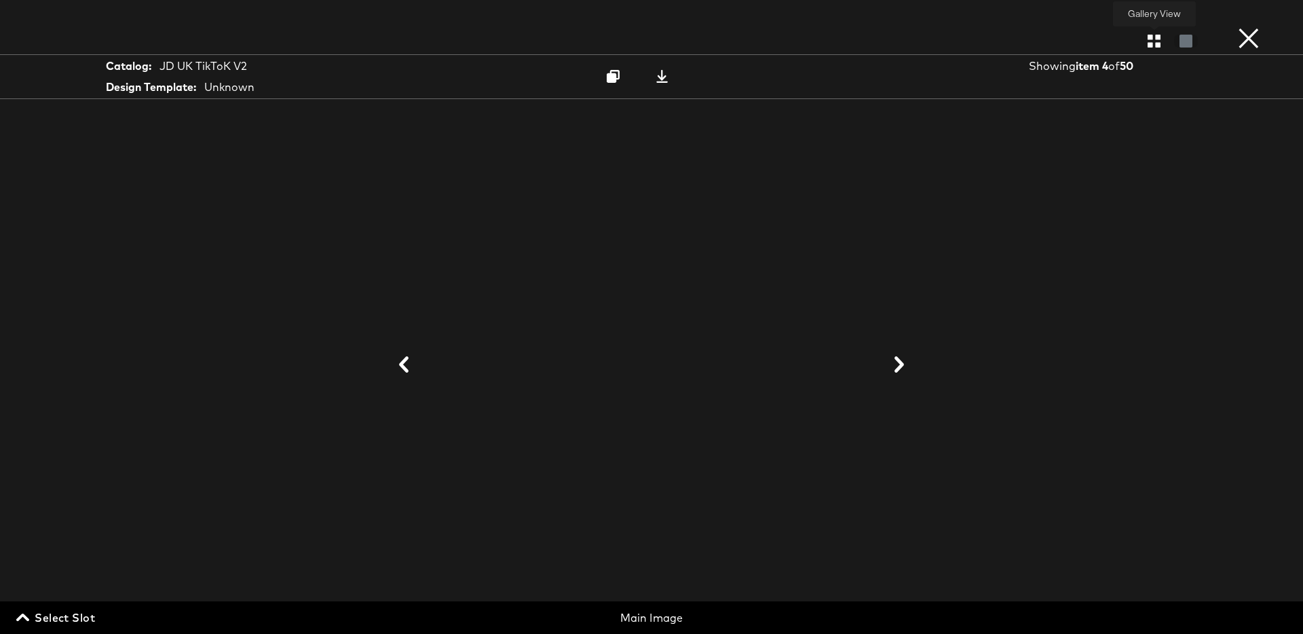
click at [1157, 46] on icon "button" at bounding box center [1153, 41] width 13 height 13
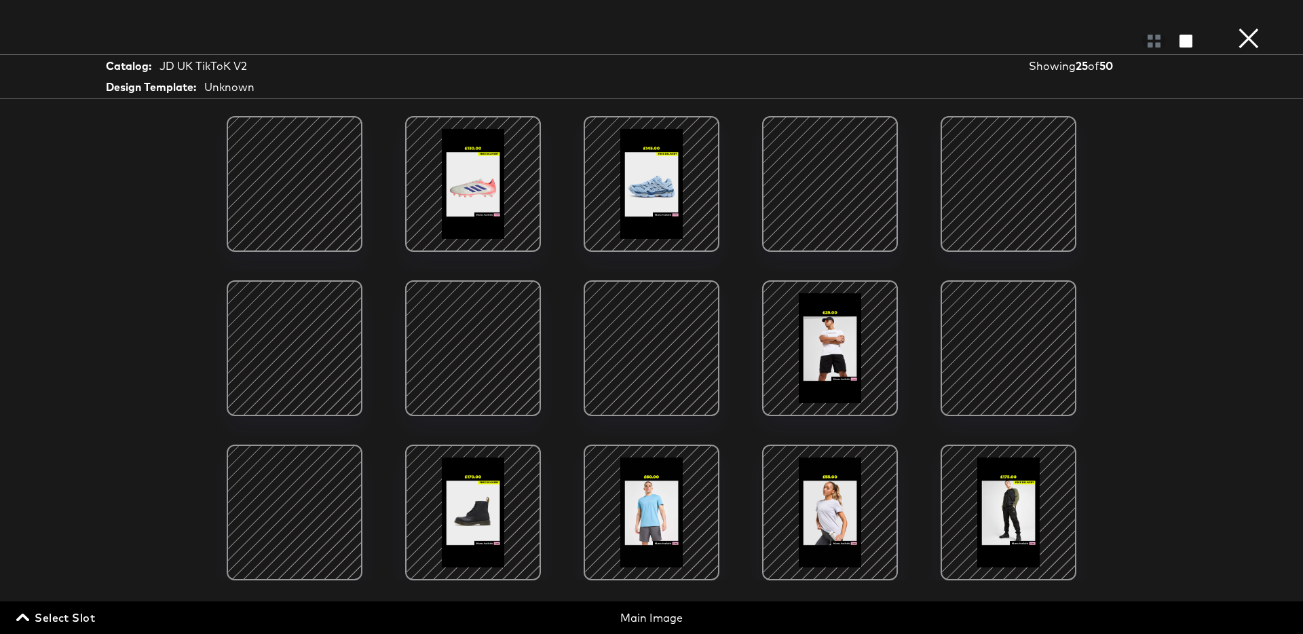
click at [643, 339] on div at bounding box center [651, 347] width 115 height 115
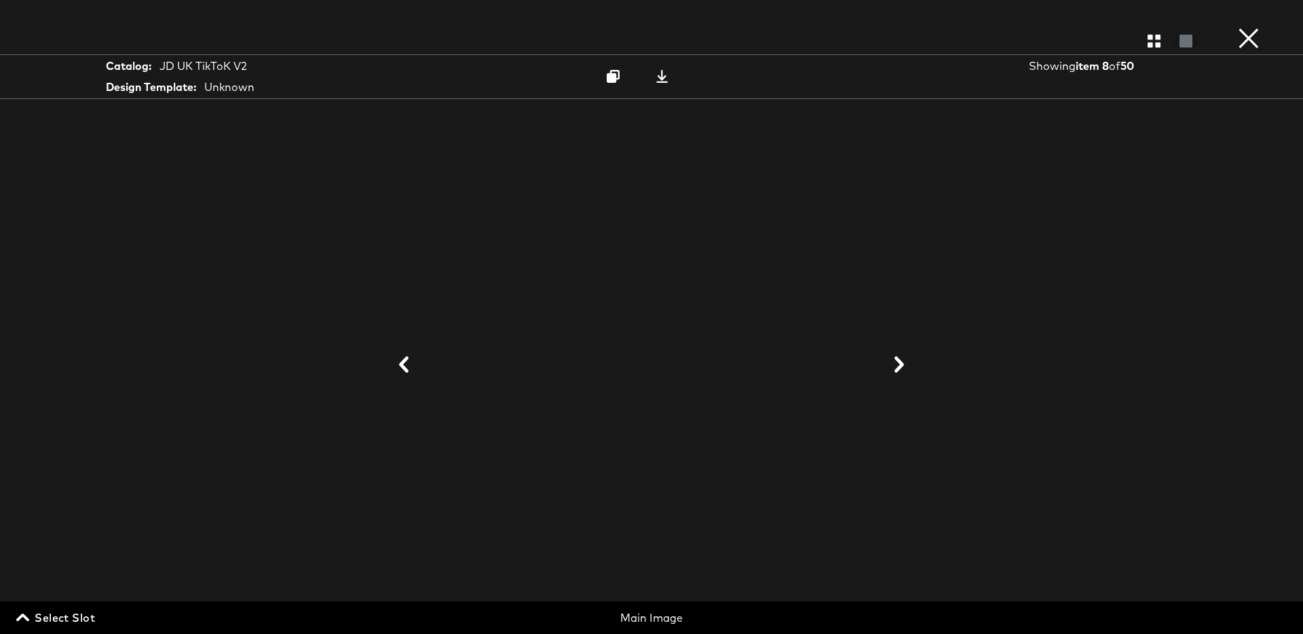
click at [894, 368] on icon at bounding box center [899, 364] width 16 height 16
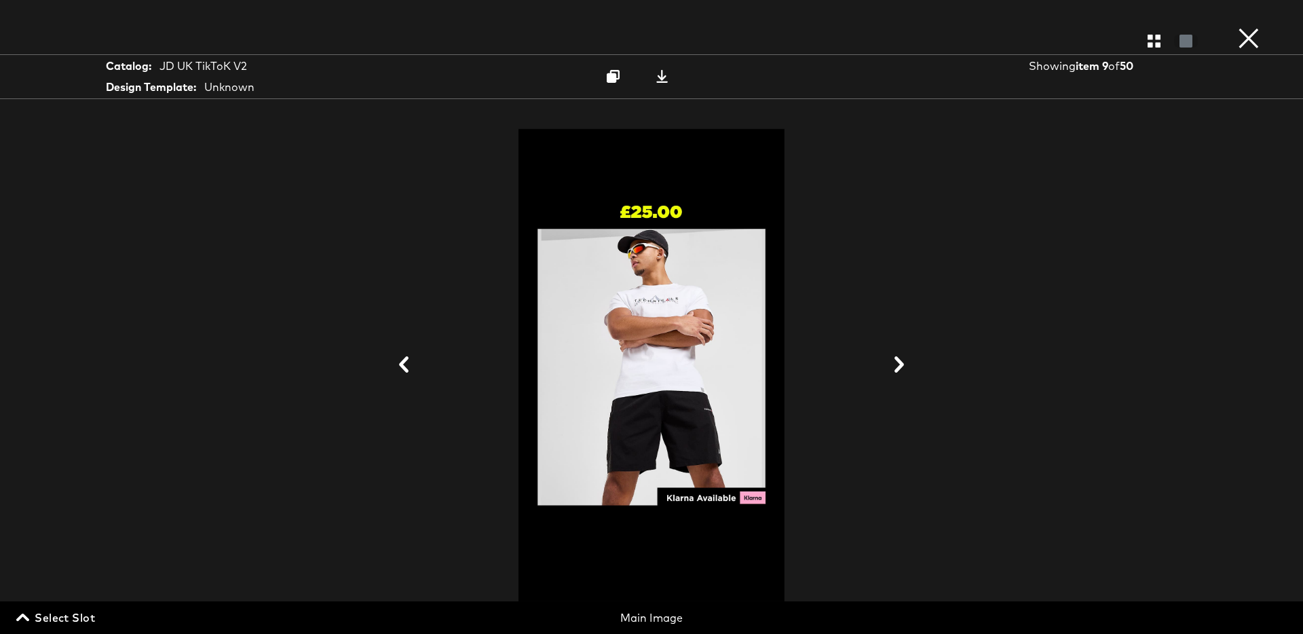
click at [894, 368] on icon at bounding box center [899, 364] width 16 height 16
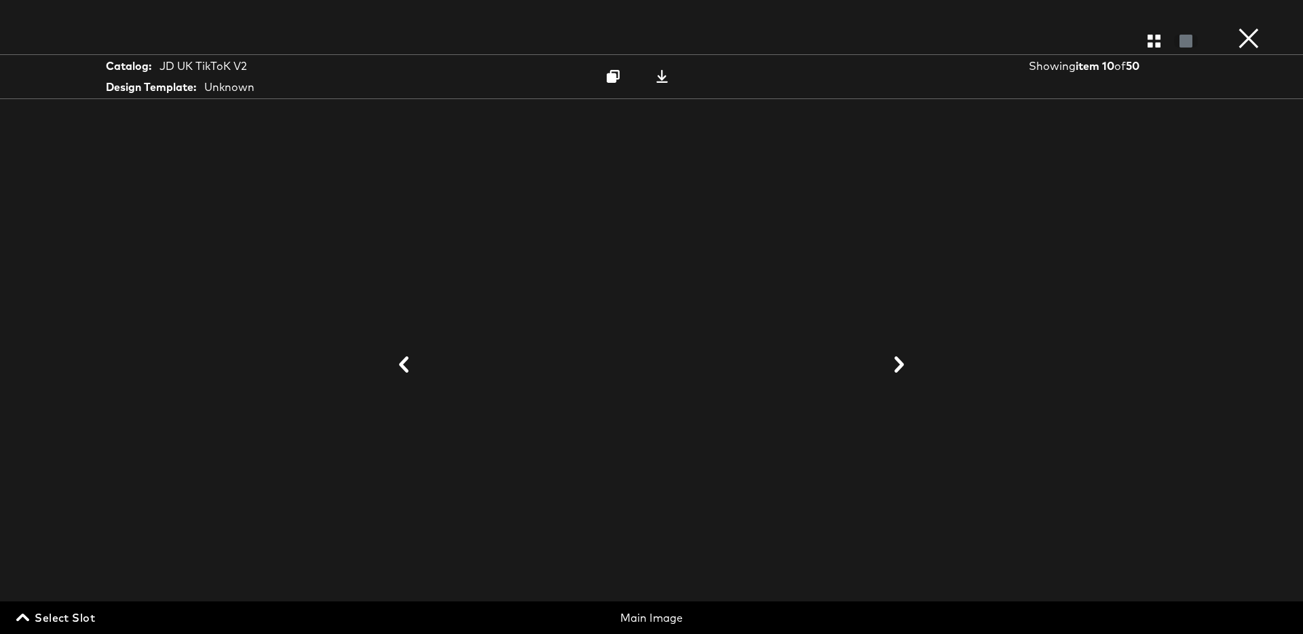
click at [398, 362] on icon at bounding box center [404, 364] width 16 height 16
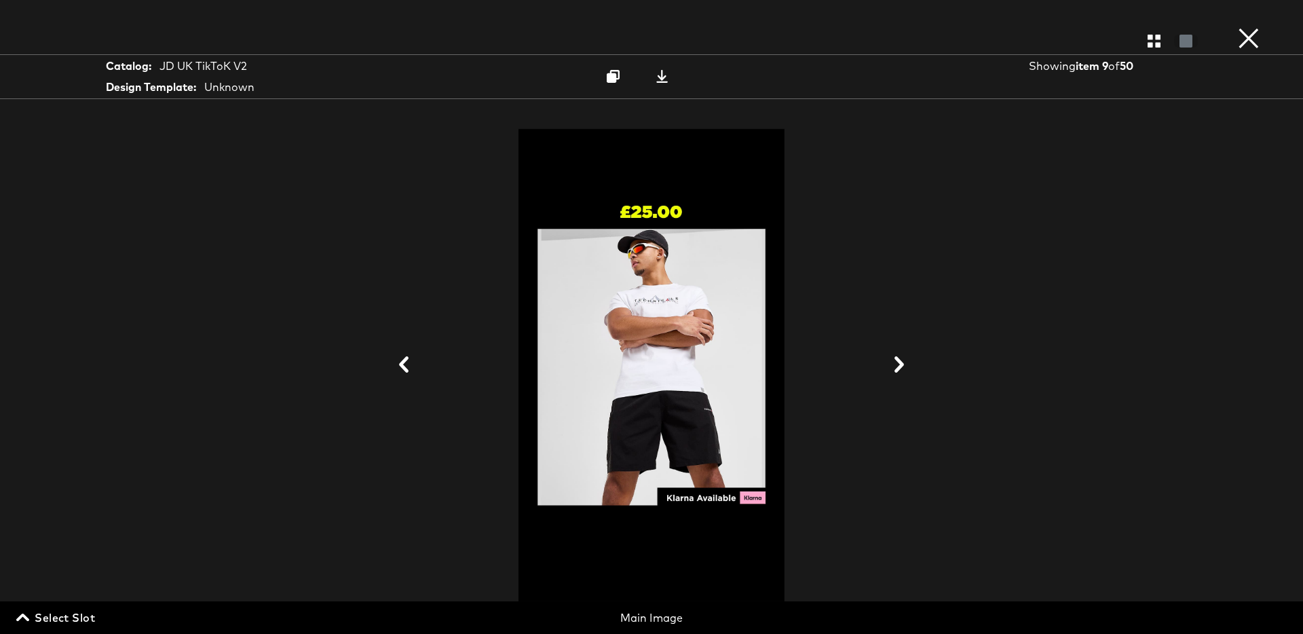
click at [398, 362] on icon at bounding box center [404, 364] width 16 height 16
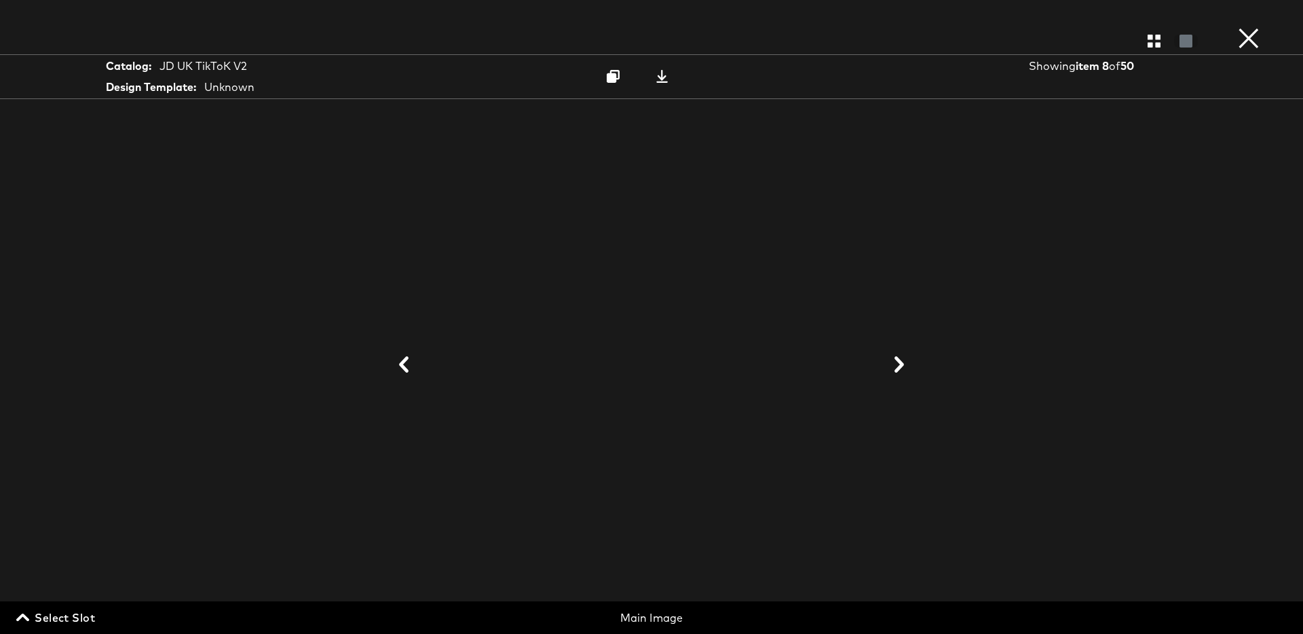
click at [398, 362] on icon at bounding box center [404, 364] width 16 height 16
click at [398, 363] on icon at bounding box center [404, 364] width 16 height 16
click at [1250, 27] on button "×" at bounding box center [1248, 13] width 27 height 27
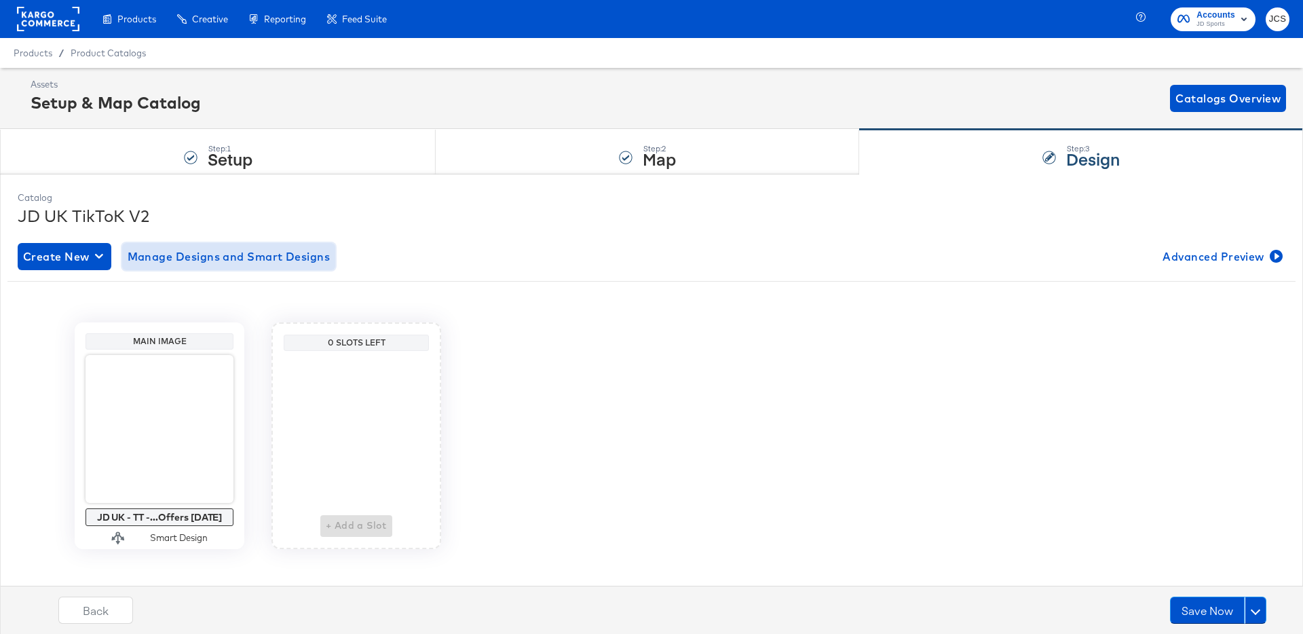
click at [178, 264] on span "Manage Designs and Smart Designs" at bounding box center [229, 256] width 203 height 19
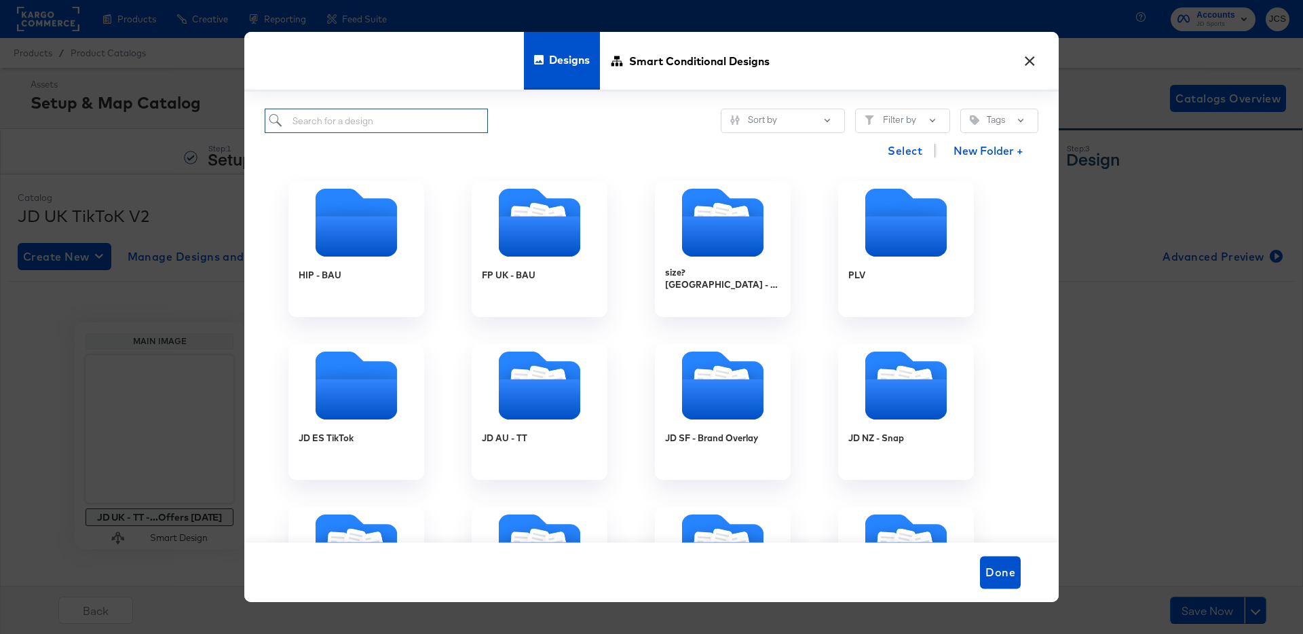
click at [388, 128] on input "search" at bounding box center [376, 121] width 223 height 25
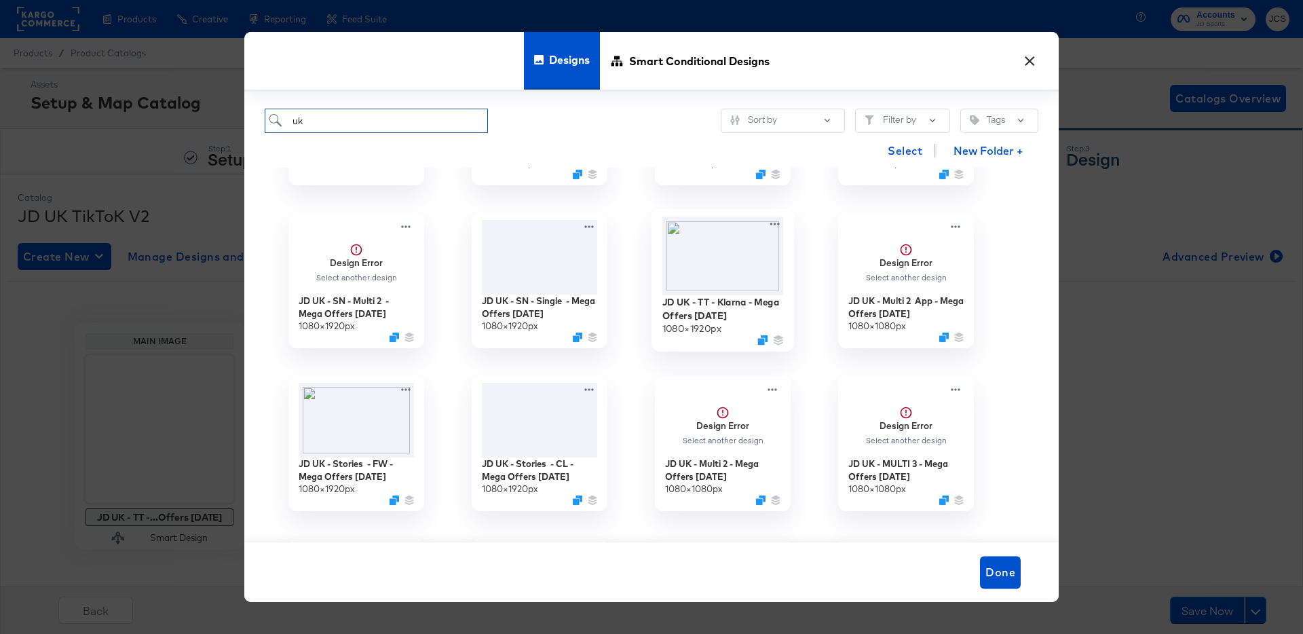
scroll to position [295, 0]
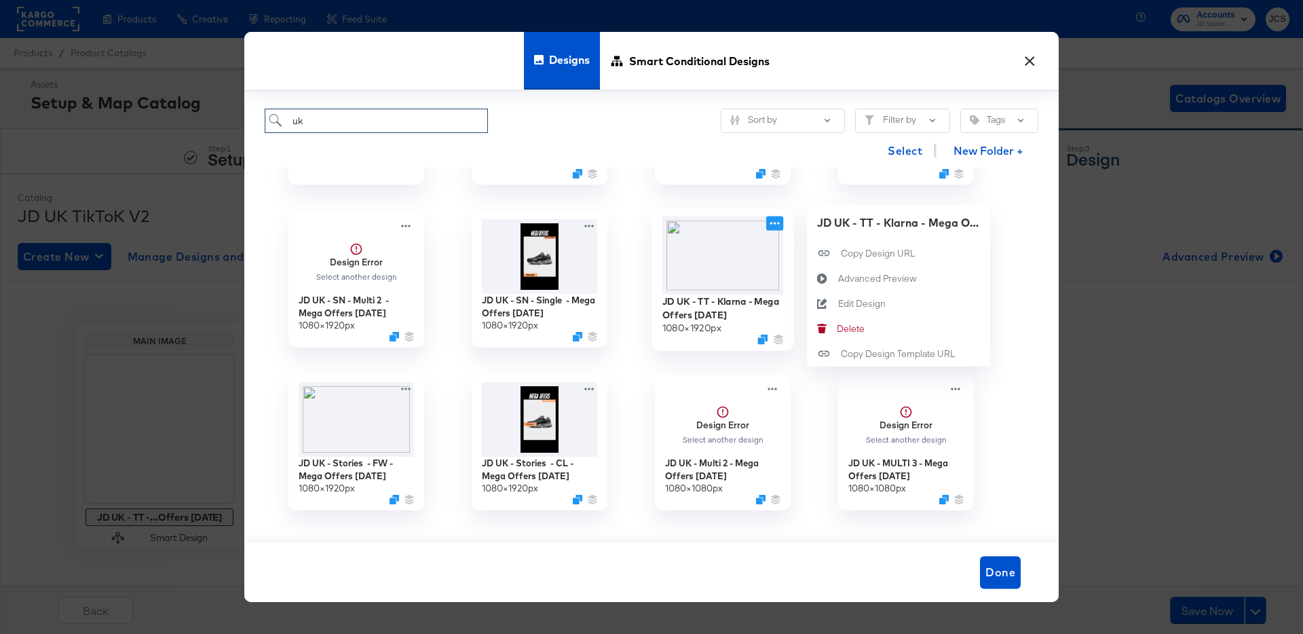
click at [776, 223] on icon at bounding box center [774, 223] width 17 height 14
type input "uk"
click at [838, 303] on div "Edit Design Edit Design" at bounding box center [838, 303] width 0 height 0
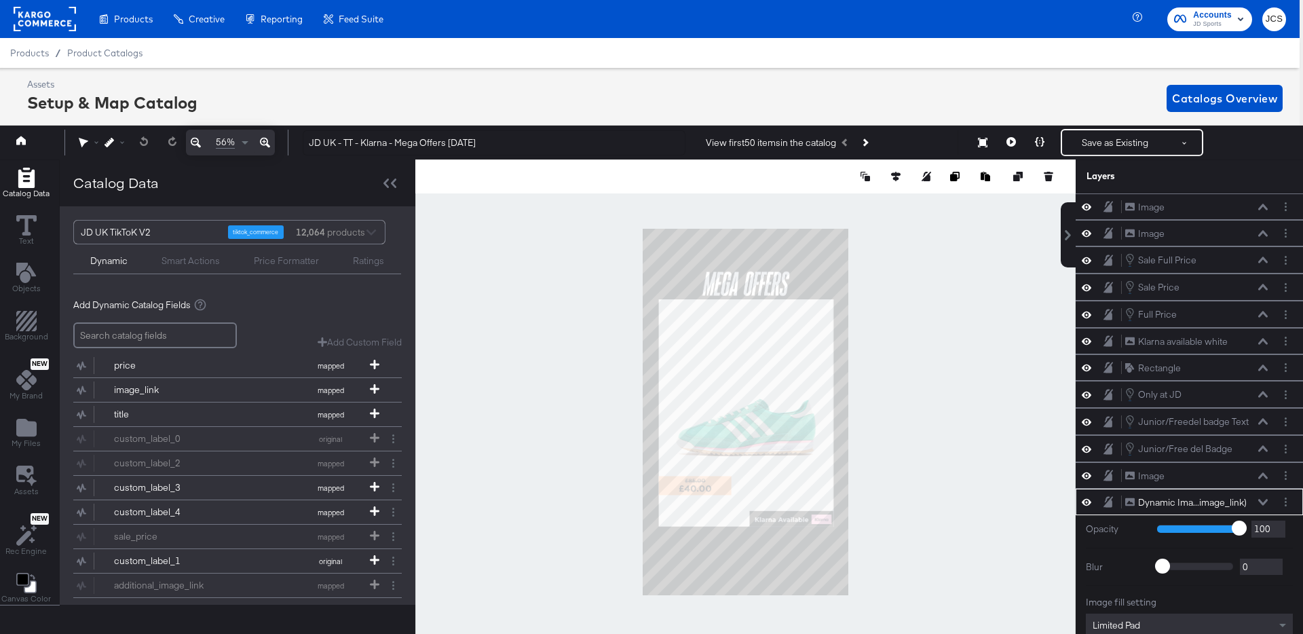
scroll to position [14, 3]
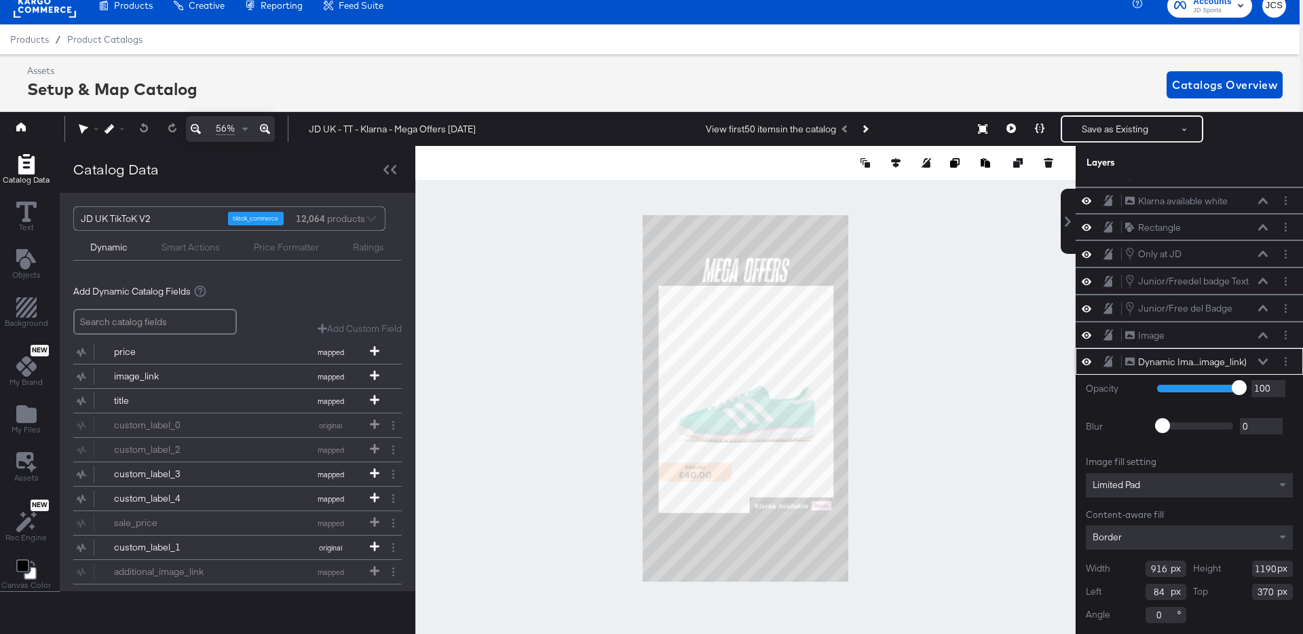
click at [1138, 491] on div "Limited Pad" at bounding box center [1189, 485] width 207 height 24
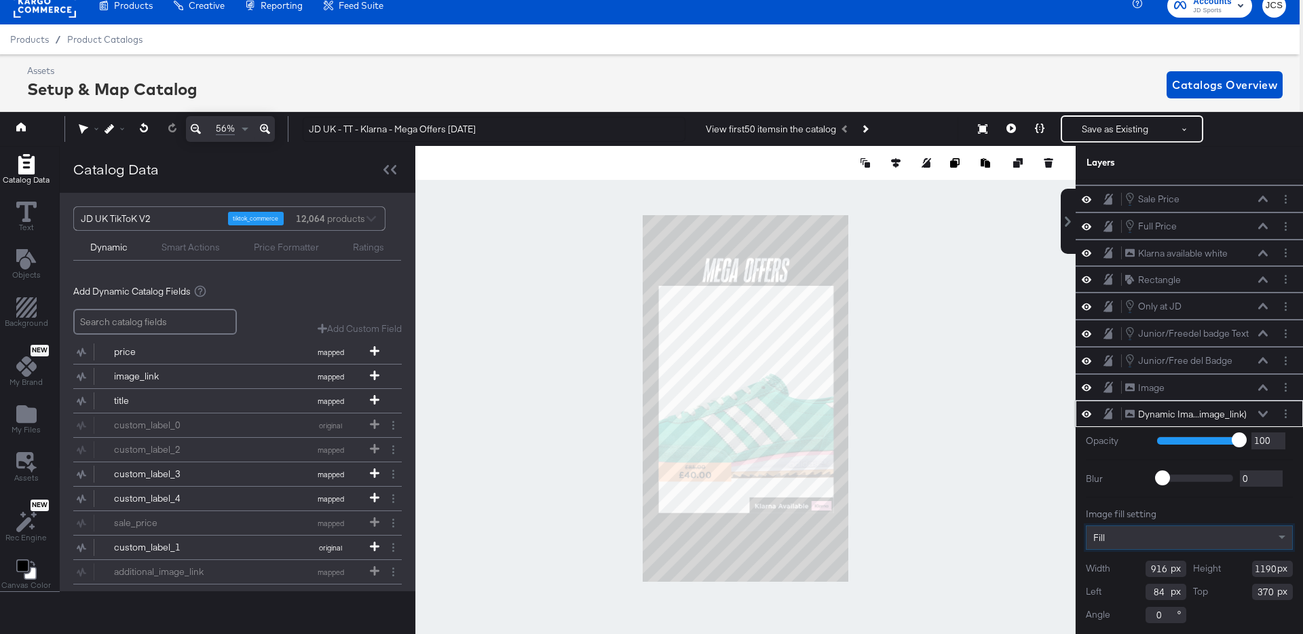
scroll to position [14, 3]
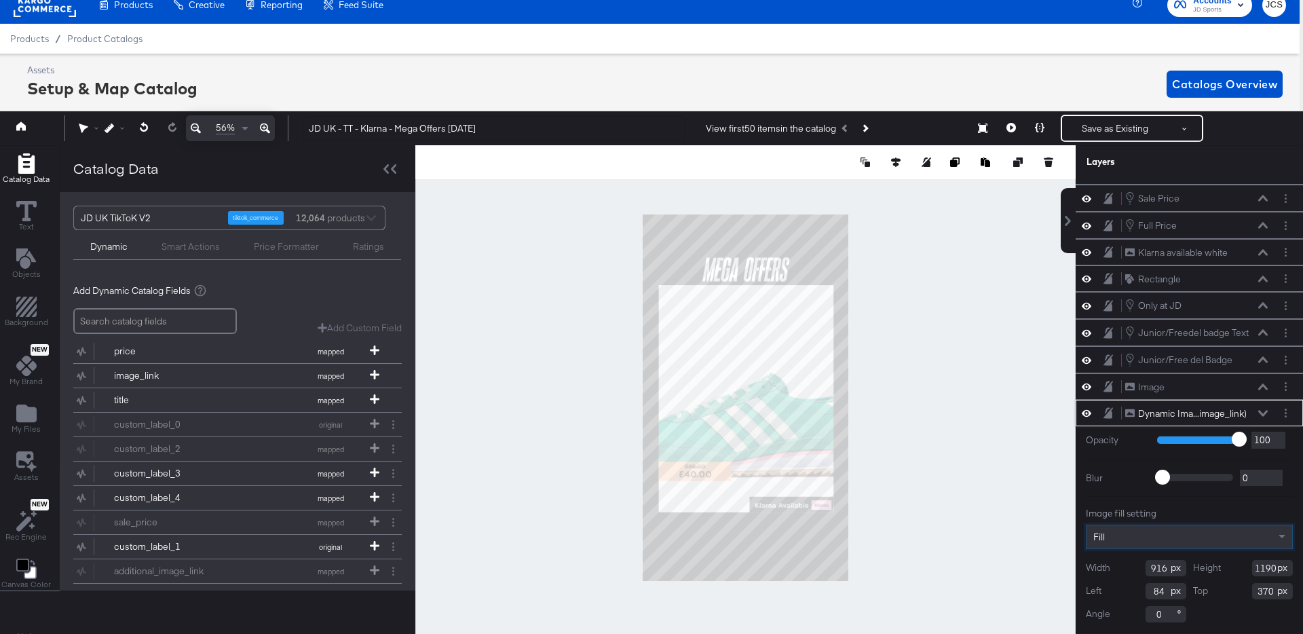
click at [1134, 537] on div "Fill" at bounding box center [1189, 537] width 207 height 24
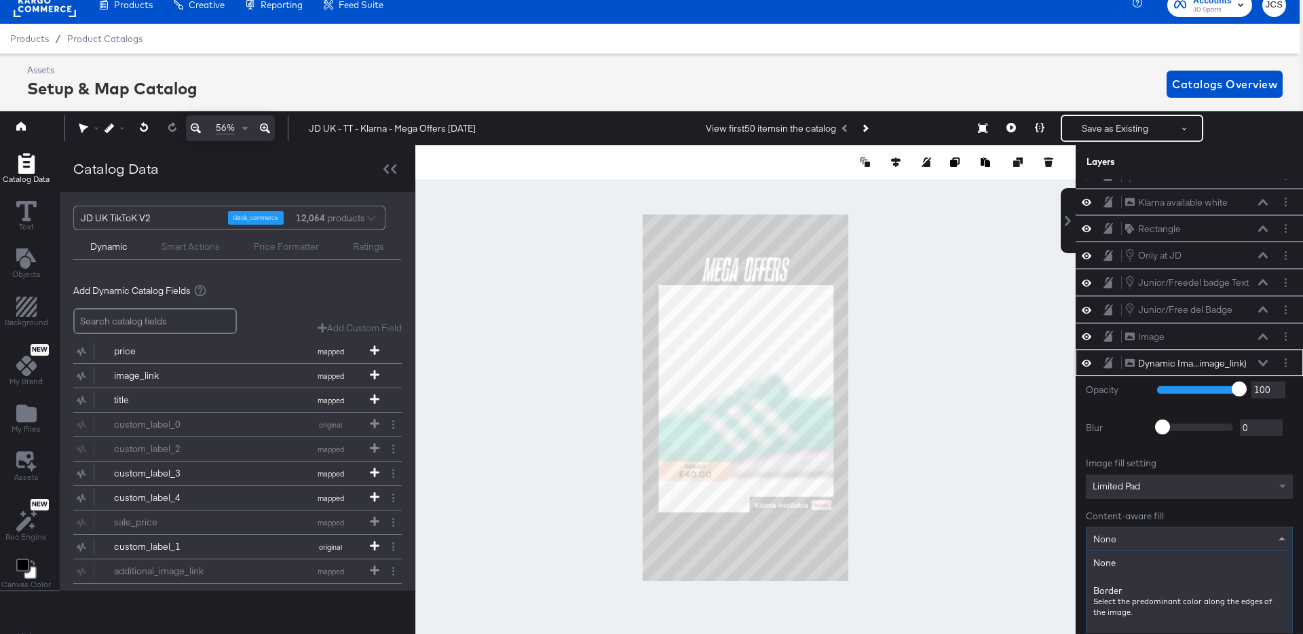
scroll to position [31, 3]
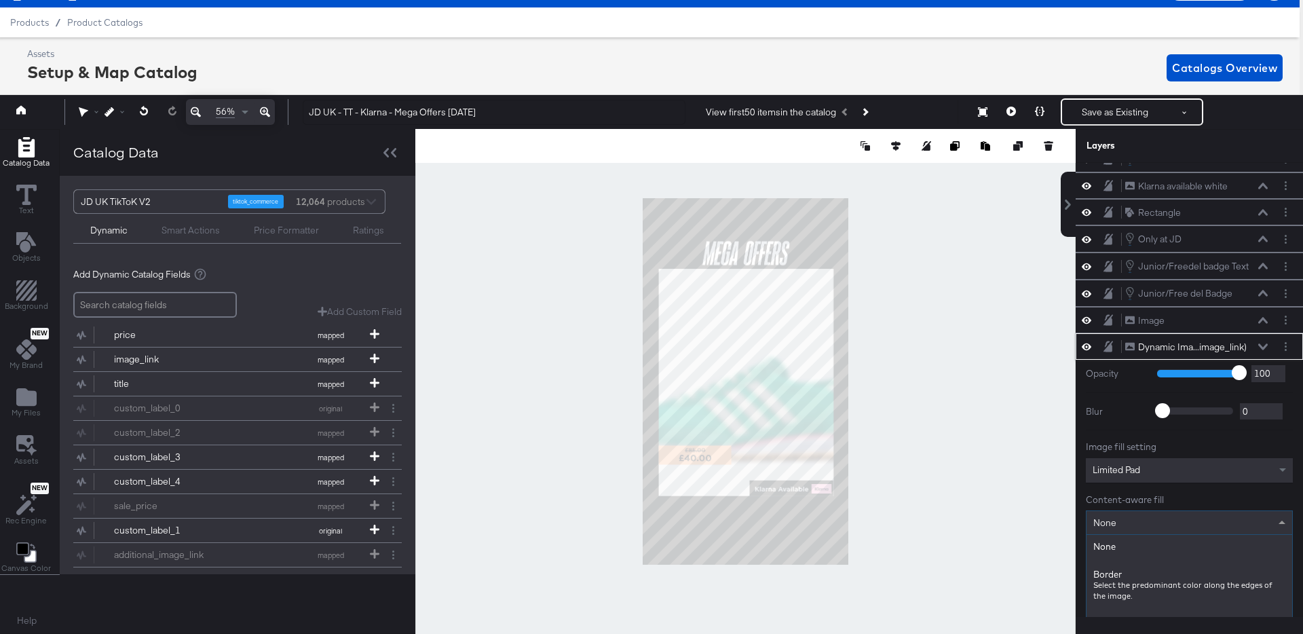
click at [1126, 535] on div "None None Border Select the predominant color along the edges of the image. Bor…" at bounding box center [1189, 522] width 207 height 24
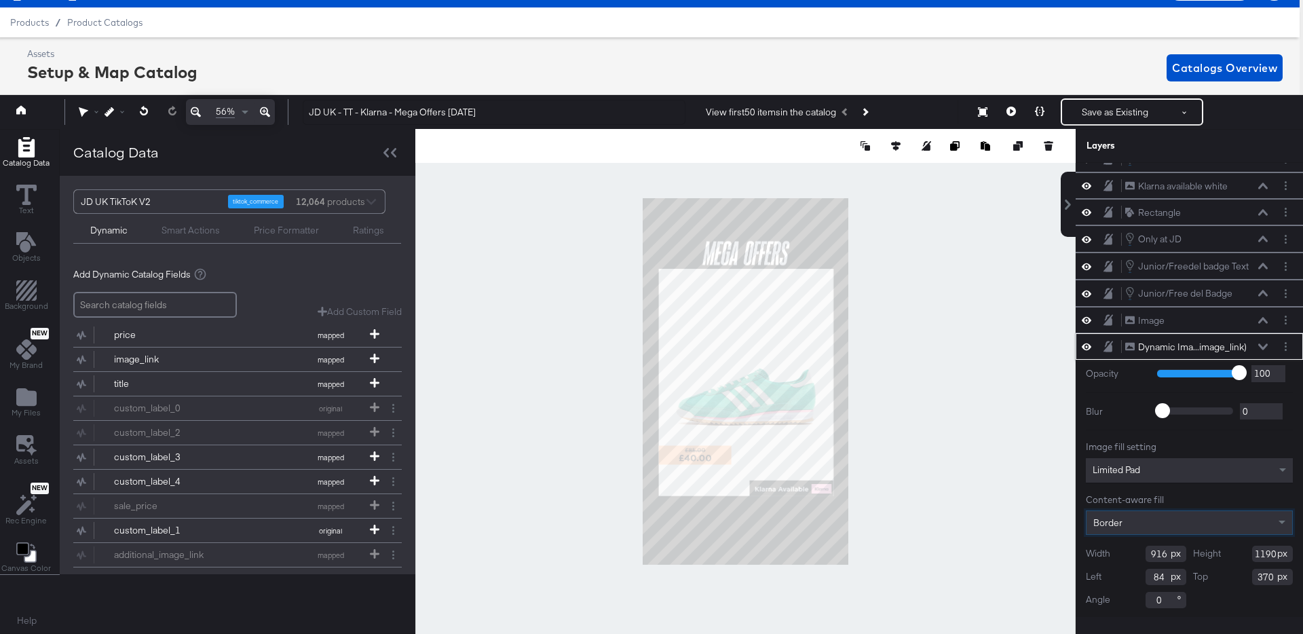
scroll to position [0, 3]
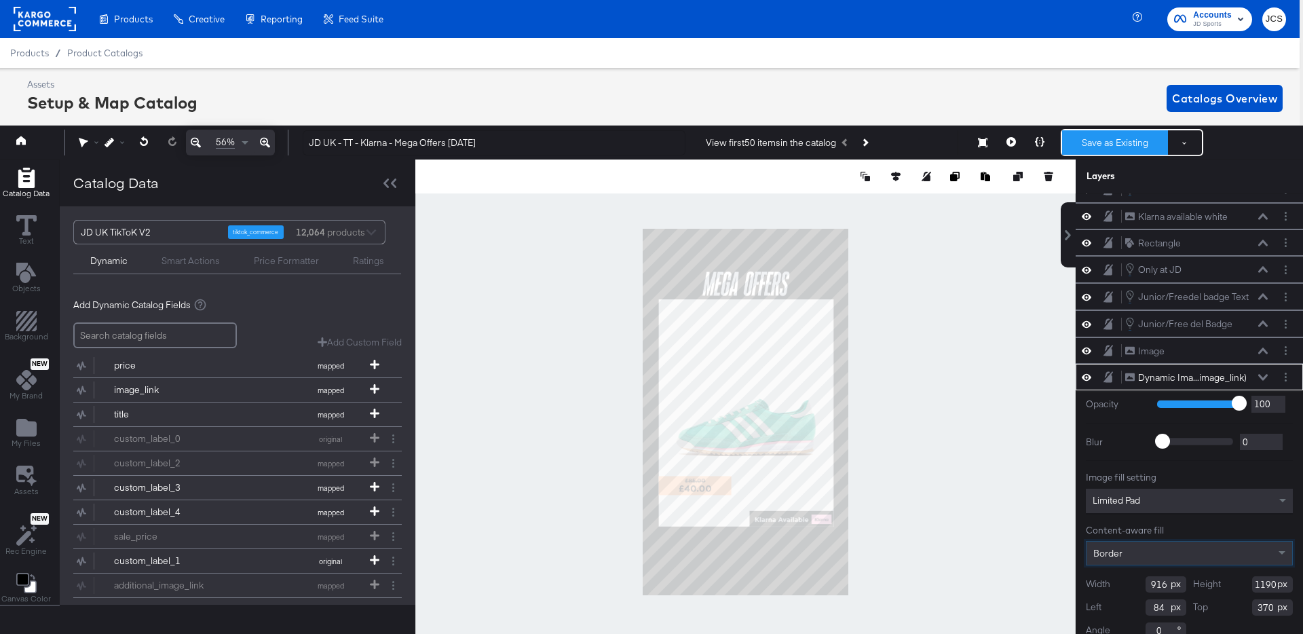
click at [1102, 140] on button "Save as Existing" at bounding box center [1115, 142] width 106 height 24
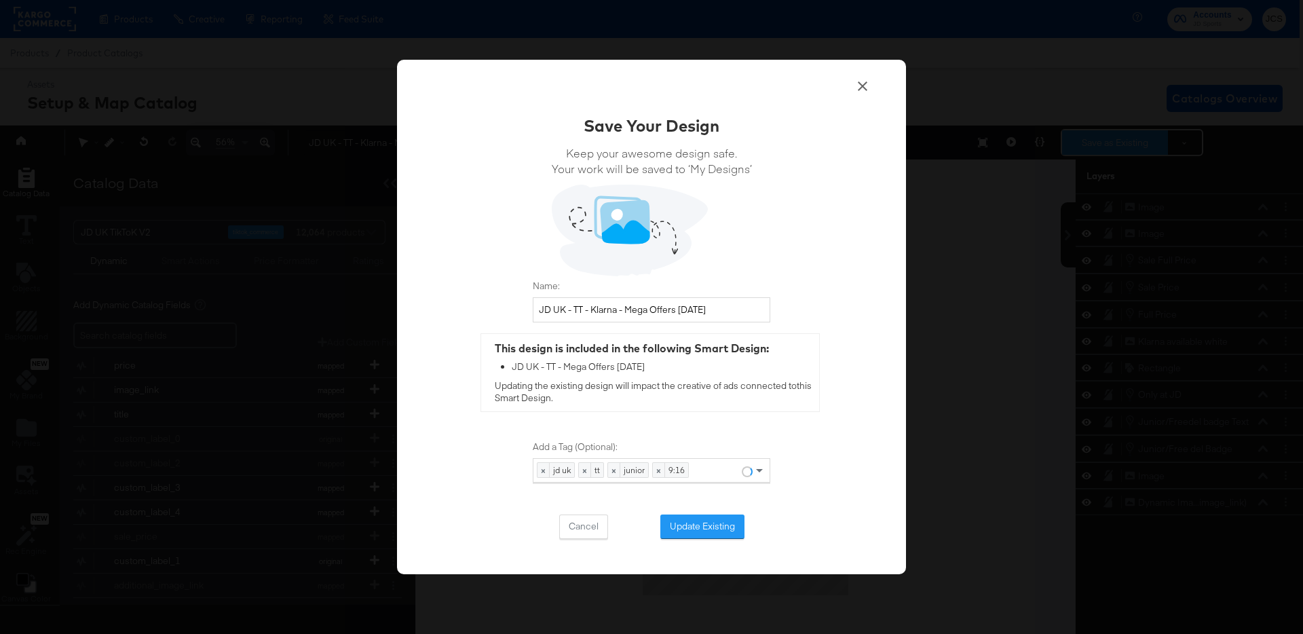
scroll to position [0, 0]
click at [689, 522] on button "Update Existing" at bounding box center [702, 526] width 84 height 24
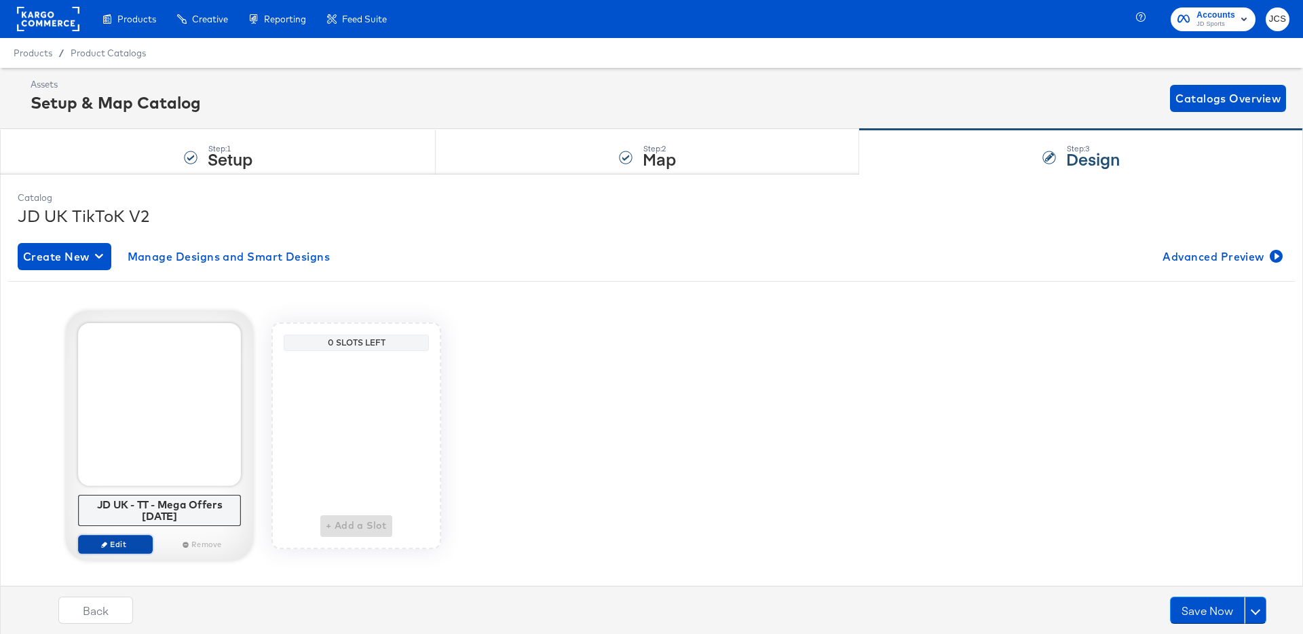
click at [129, 545] on span "Edit" at bounding box center [115, 544] width 62 height 10
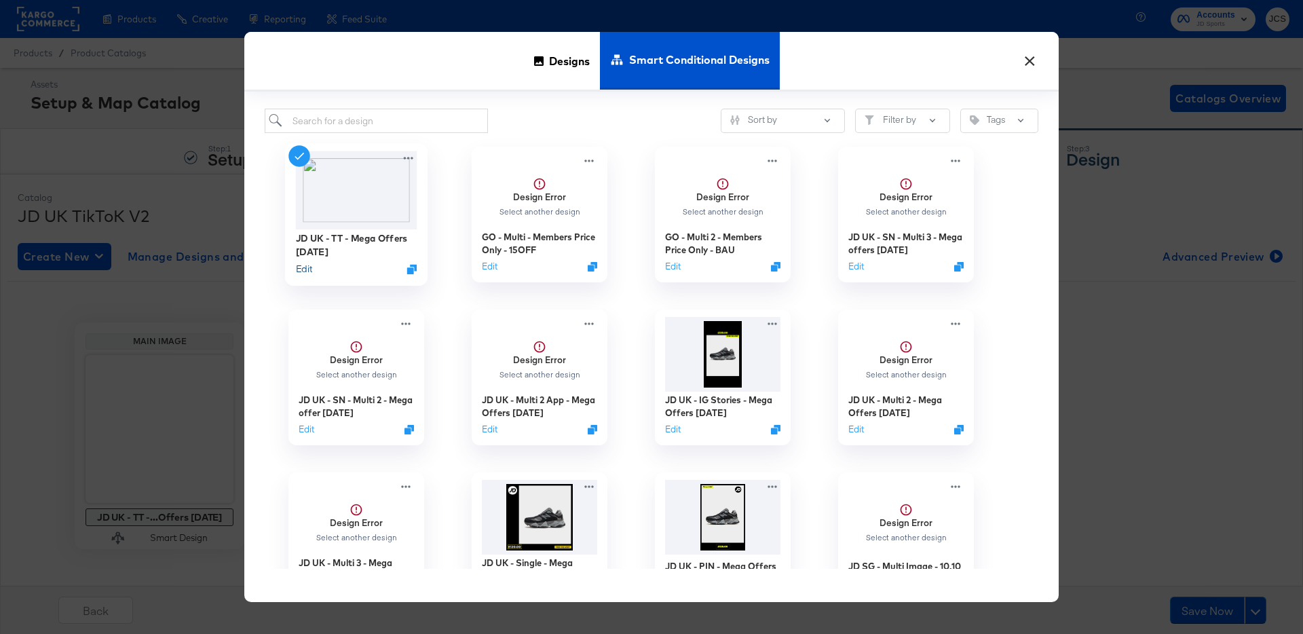
click at [309, 269] on button "Edit" at bounding box center [304, 269] width 16 height 13
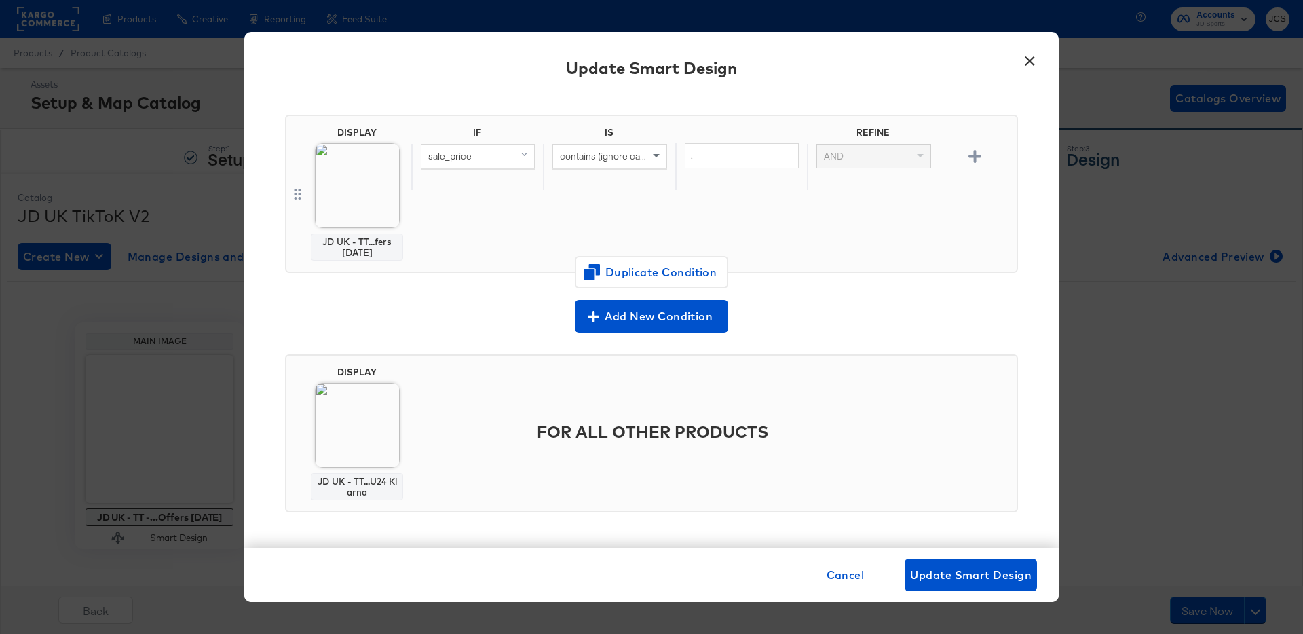
scroll to position [14, 0]
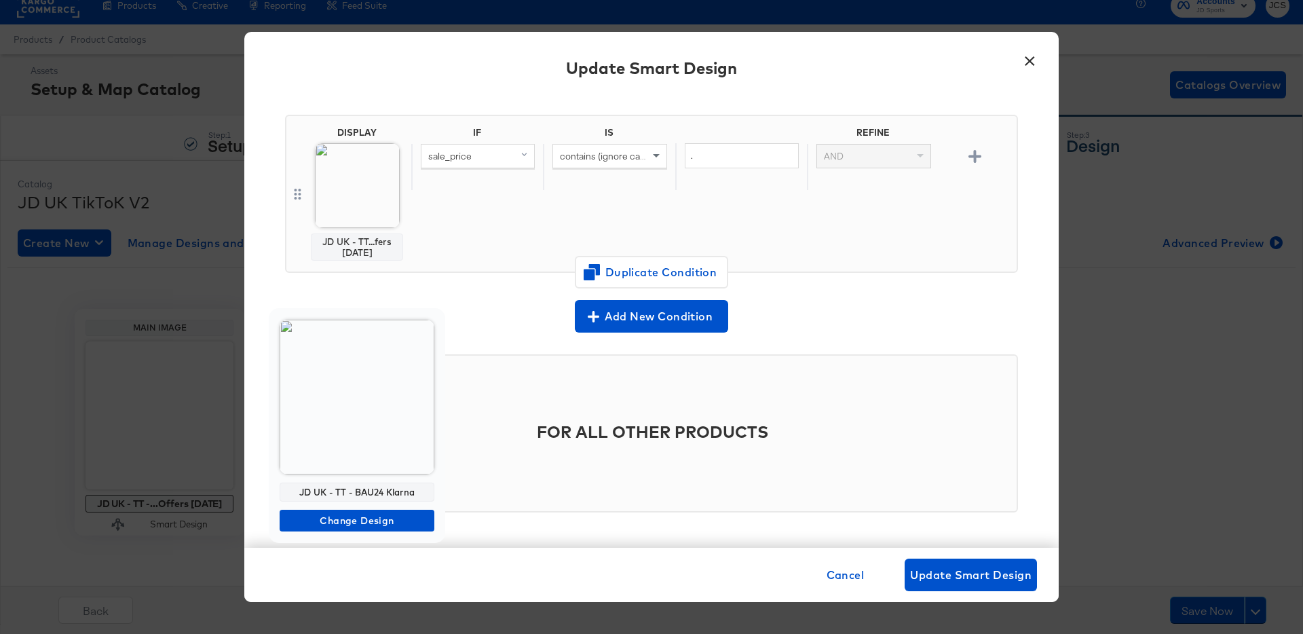
click at [375, 493] on div "JD UK - TT - BAU24 Klarna" at bounding box center [357, 491] width 155 height 19
copy div "JD UK - TT - BAU24 Klarna"
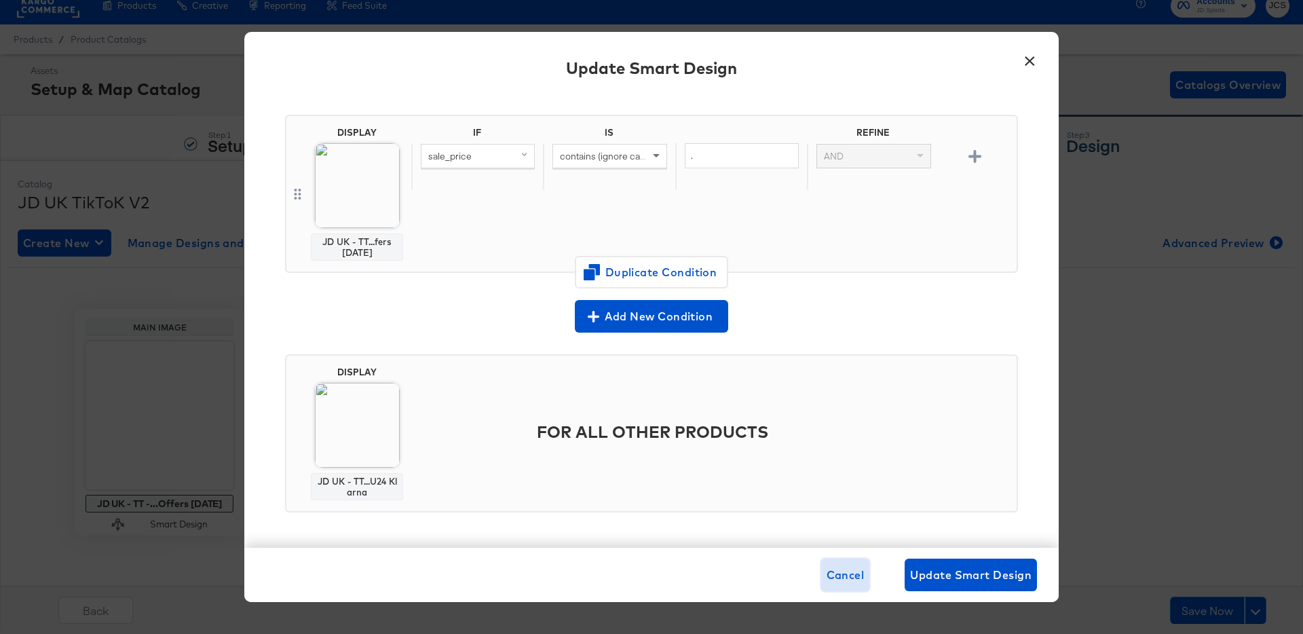
click at [839, 575] on span "Cancel" at bounding box center [846, 574] width 38 height 19
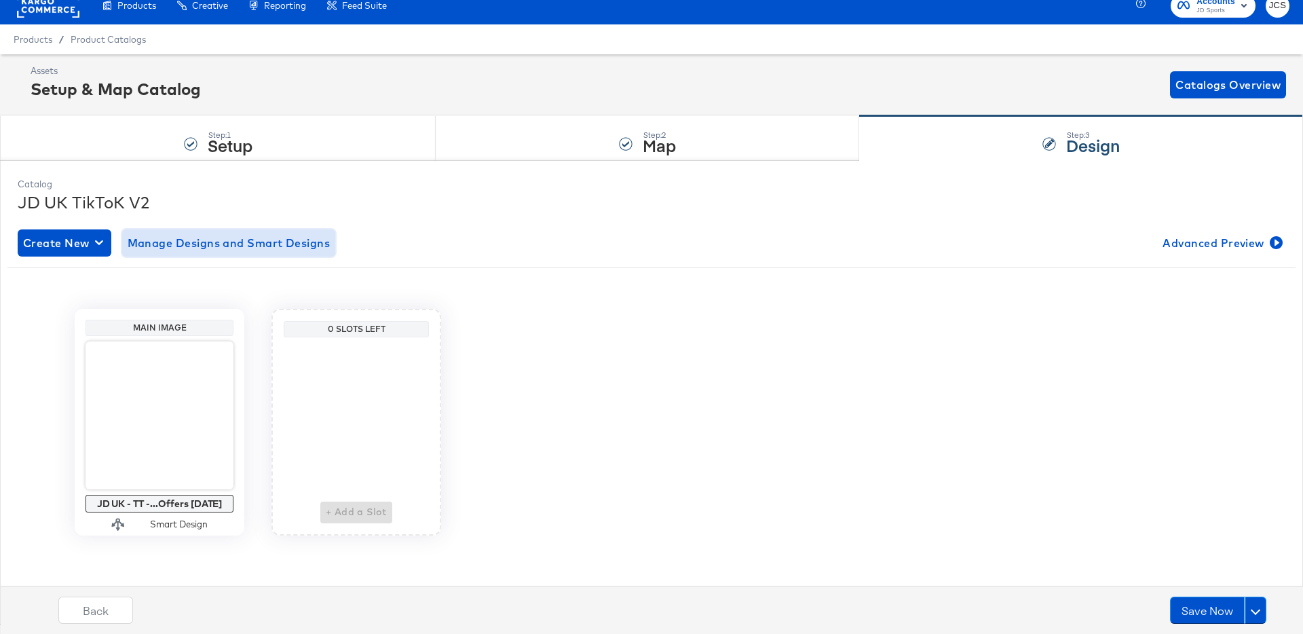
click at [271, 244] on span "Manage Designs and Smart Designs" at bounding box center [229, 242] width 203 height 19
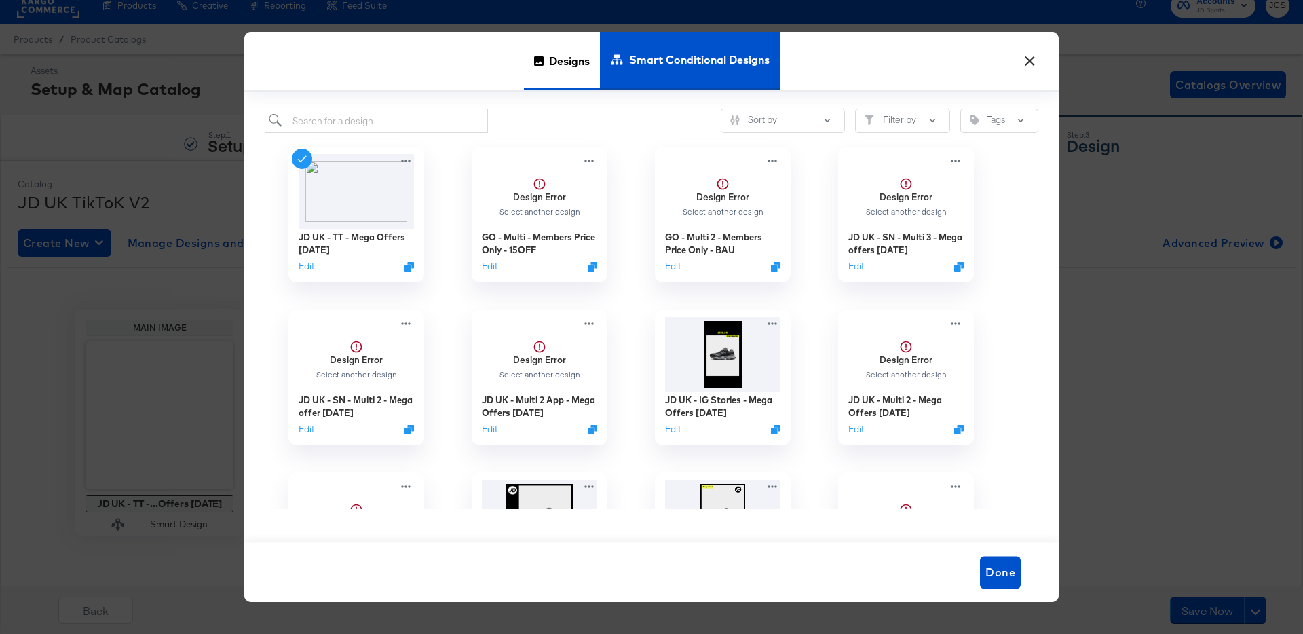
click at [585, 59] on span "Designs" at bounding box center [569, 61] width 41 height 60
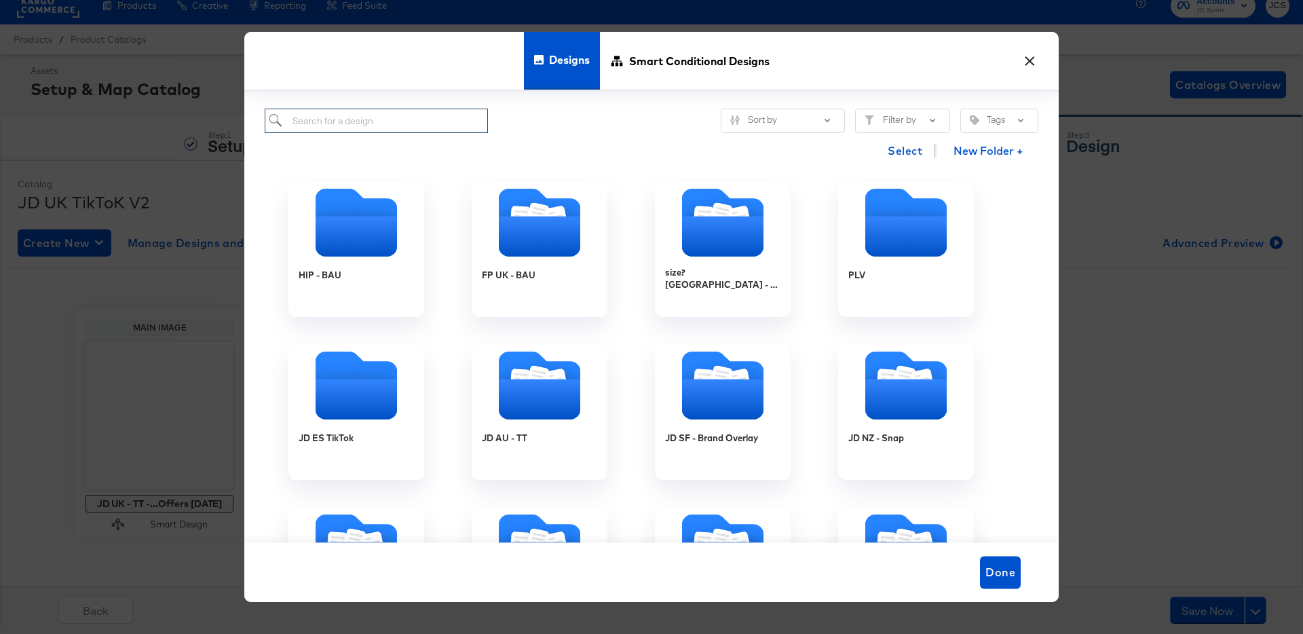
click at [413, 122] on input "search" at bounding box center [376, 121] width 223 height 25
paste input "JD UK - TT - BAU24 Klarna"
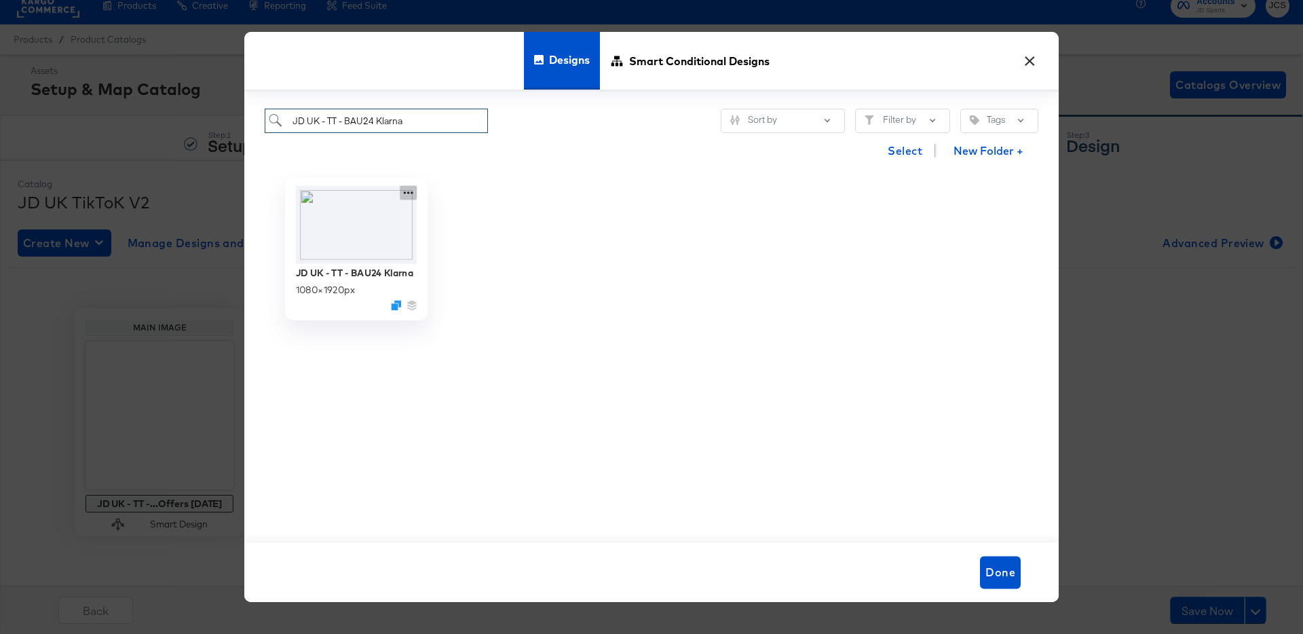
click at [410, 194] on icon at bounding box center [408, 193] width 17 height 14
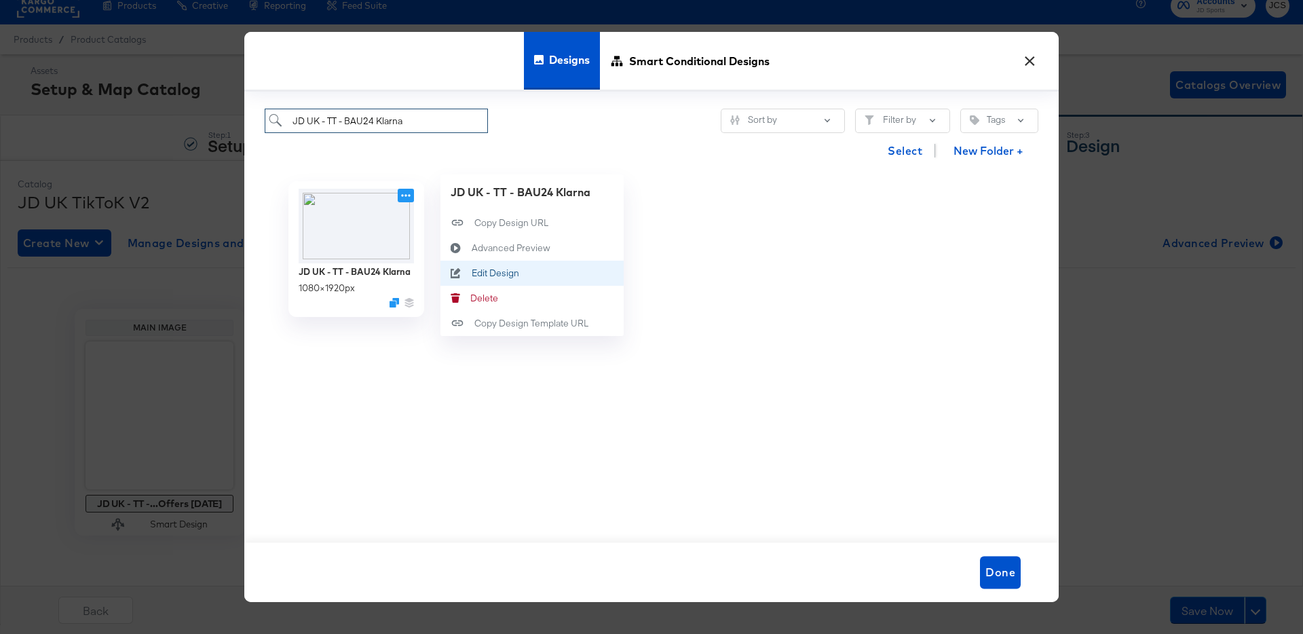
type input "JD UK - TT - BAU24 Klarna"
click at [472, 273] on div "Edit Design Edit Design" at bounding box center [472, 273] width 0 height 0
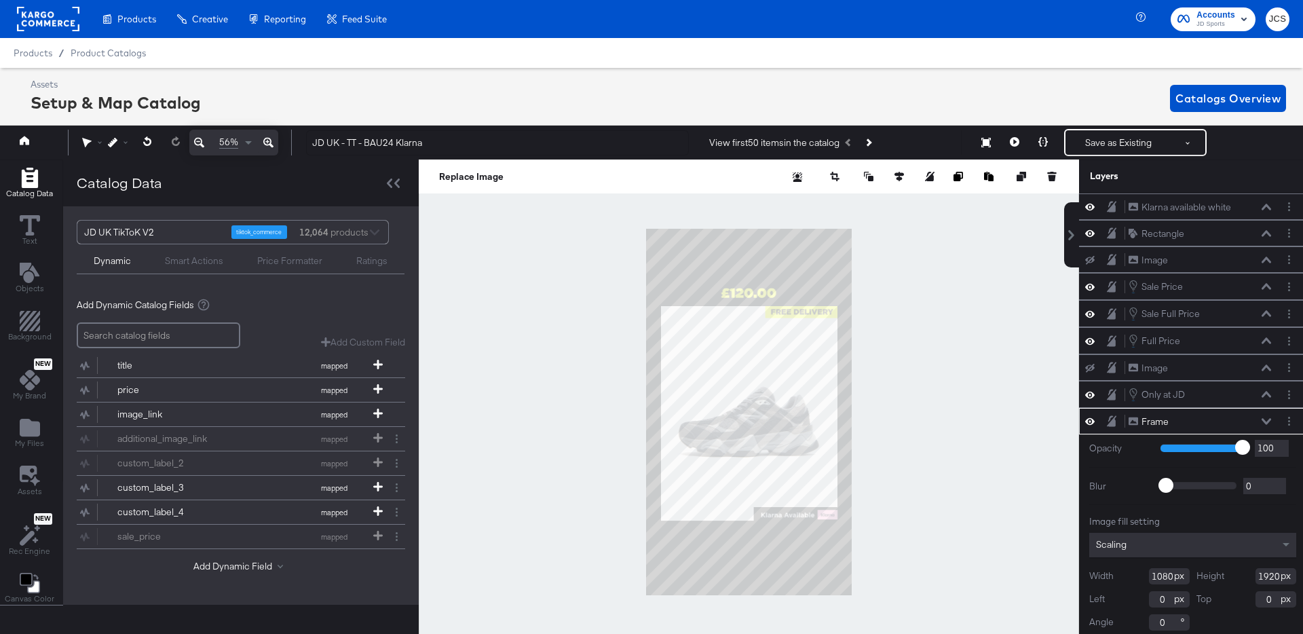
scroll to position [8, 3]
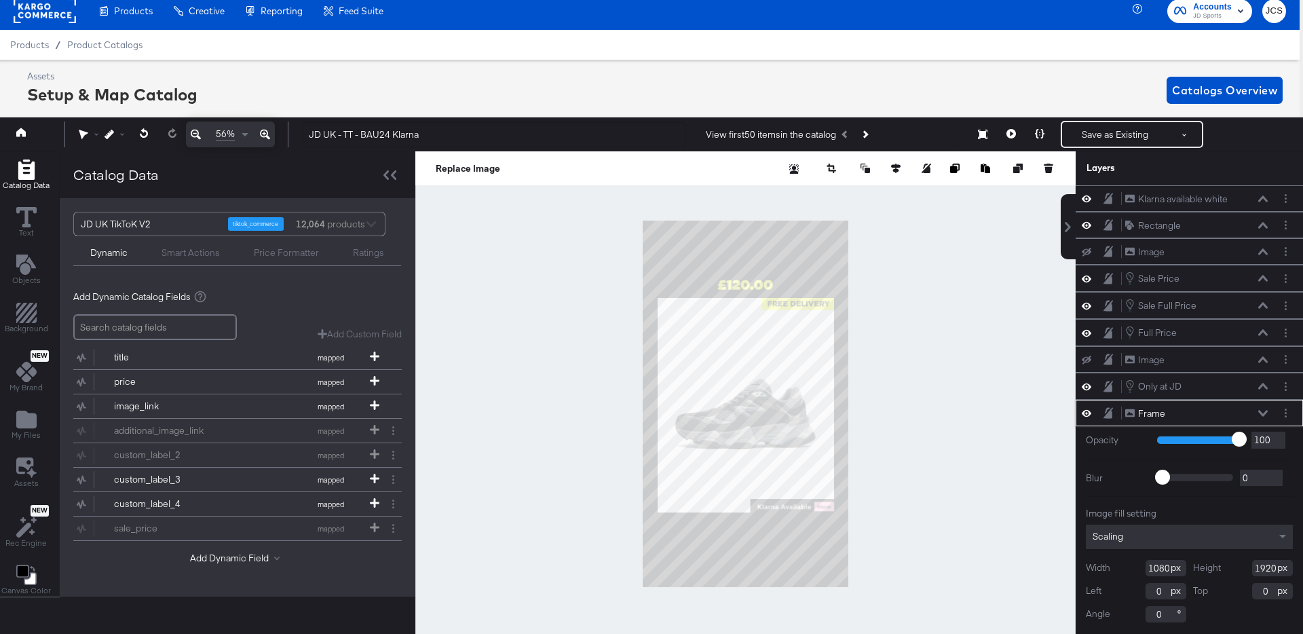
click at [1265, 413] on icon at bounding box center [1263, 413] width 10 height 6
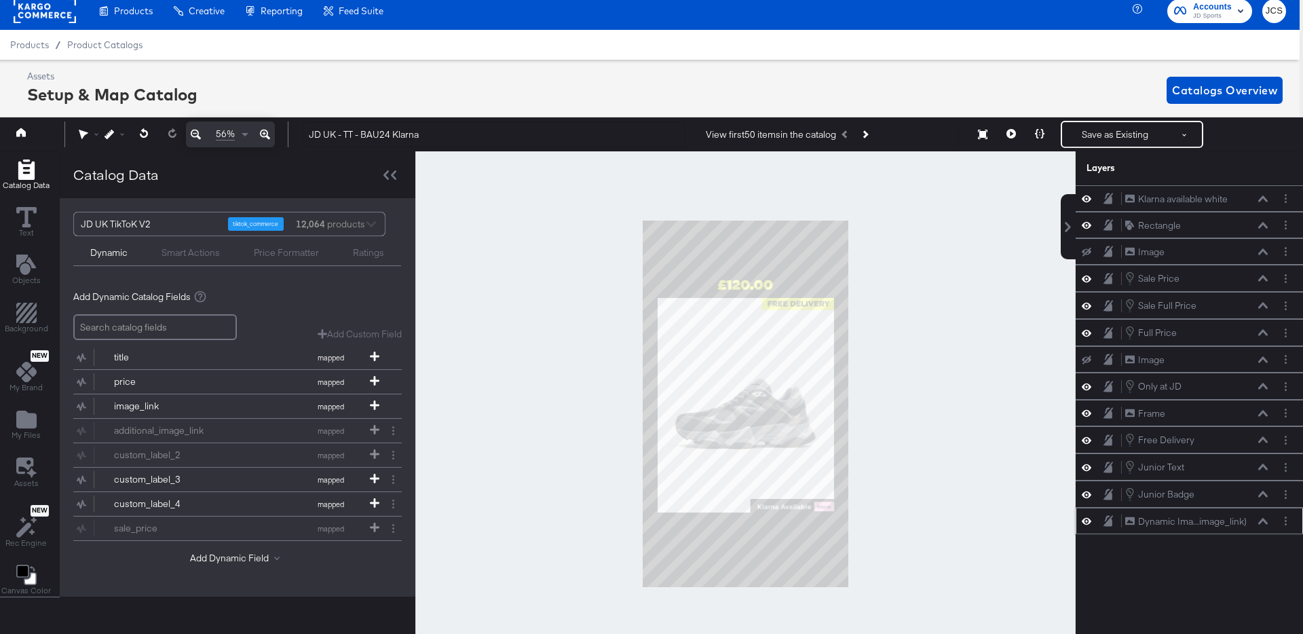
click at [1265, 521] on icon at bounding box center [1263, 521] width 10 height 6
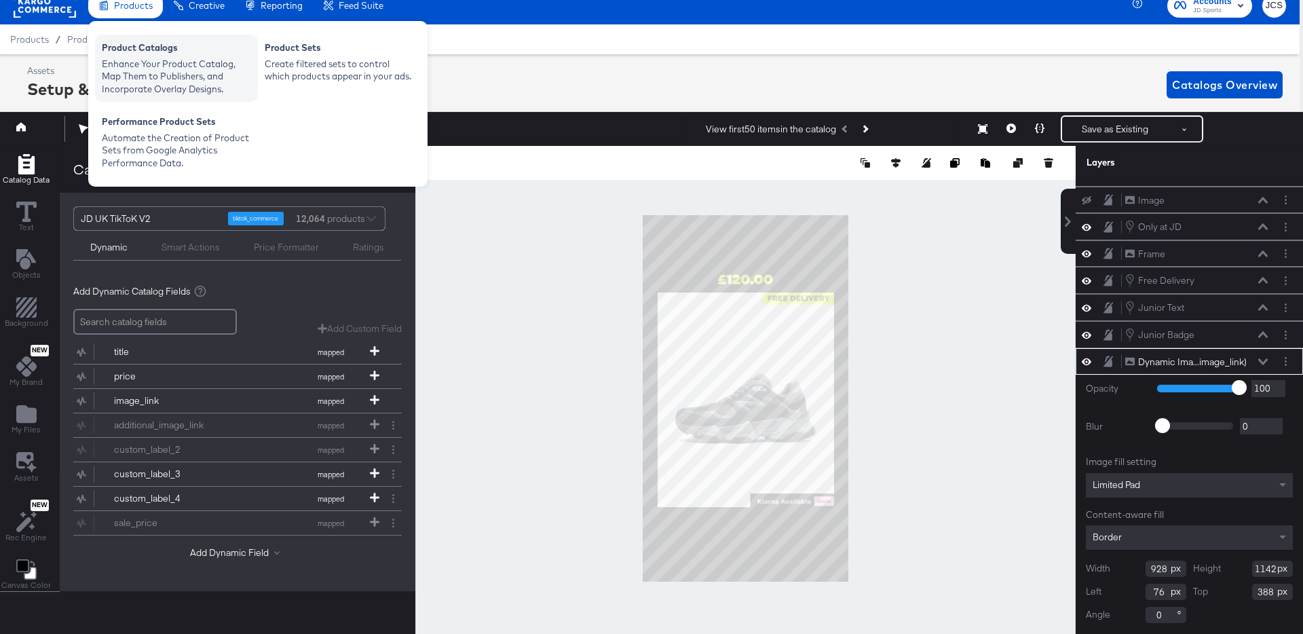
click at [124, 69] on div "Enhance Your Product Catalog, Map Them to Publishers, and Incorporate Overlay D…" at bounding box center [176, 77] width 149 height 38
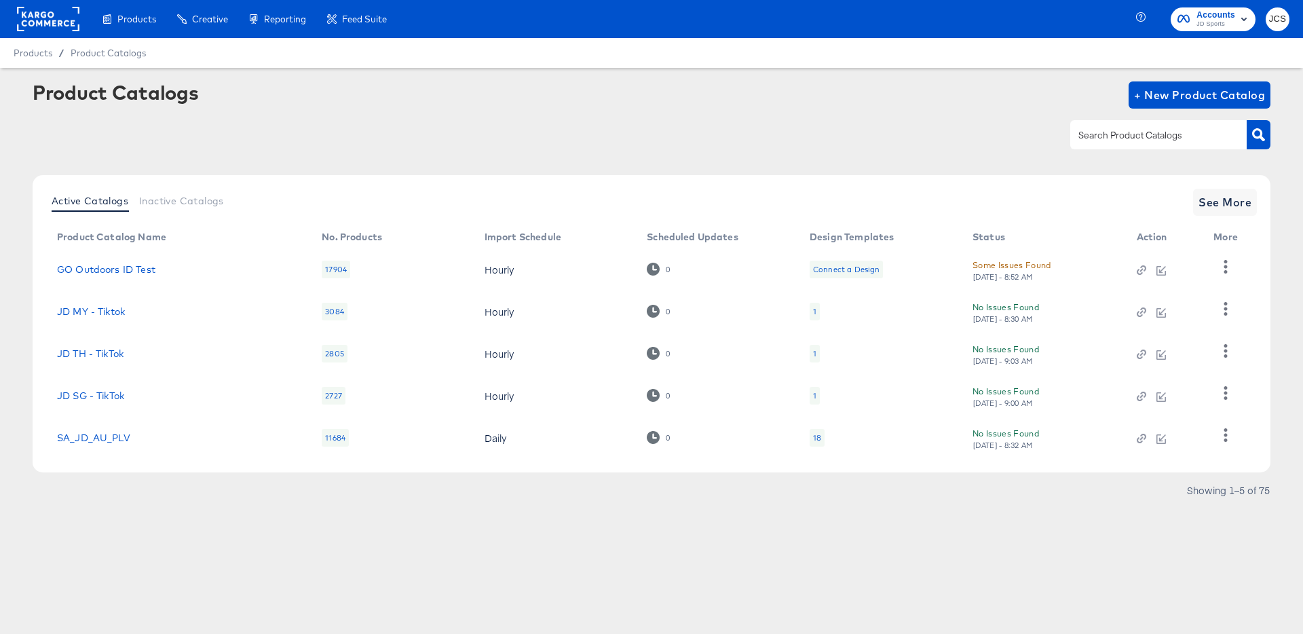
click at [1129, 136] on input "text" at bounding box center [1148, 136] width 145 height 16
type input "tiktok"
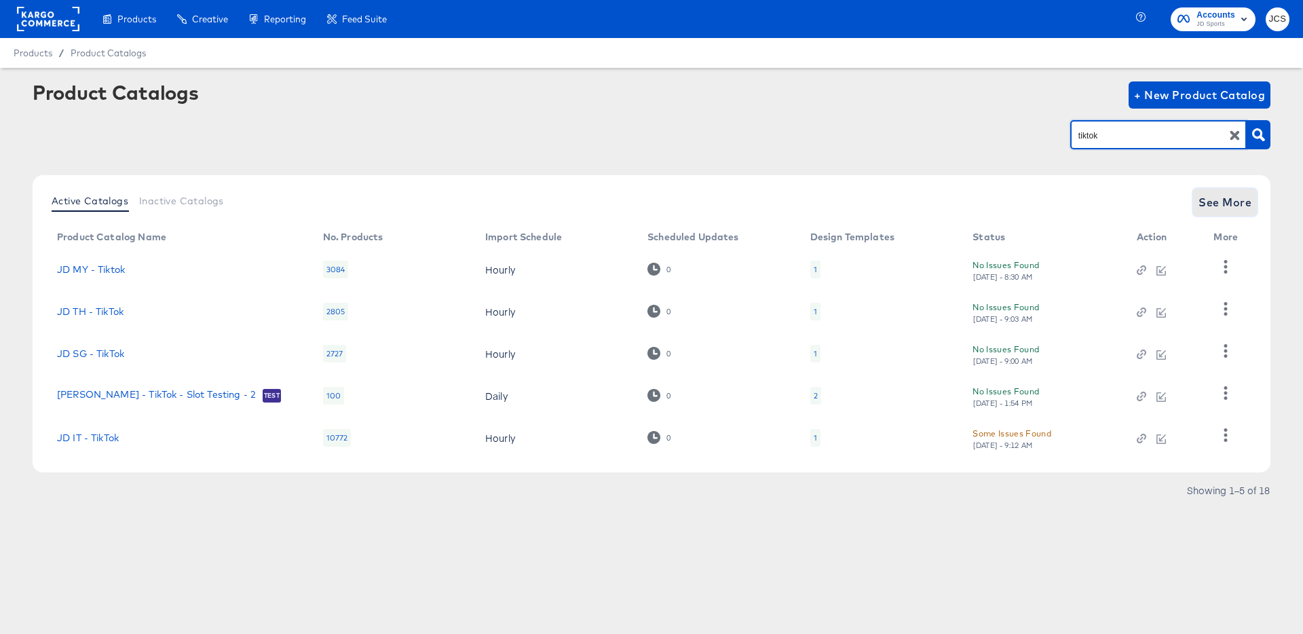
click at [1242, 201] on span "See More" at bounding box center [1224, 202] width 53 height 19
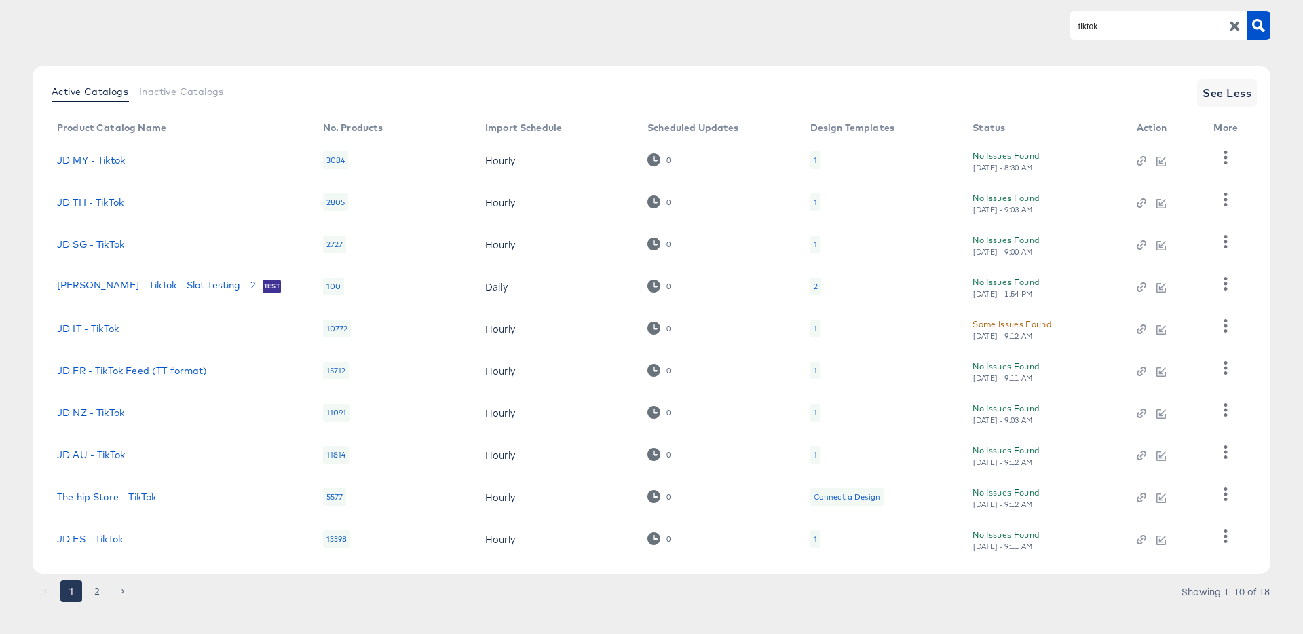
scroll to position [125, 0]
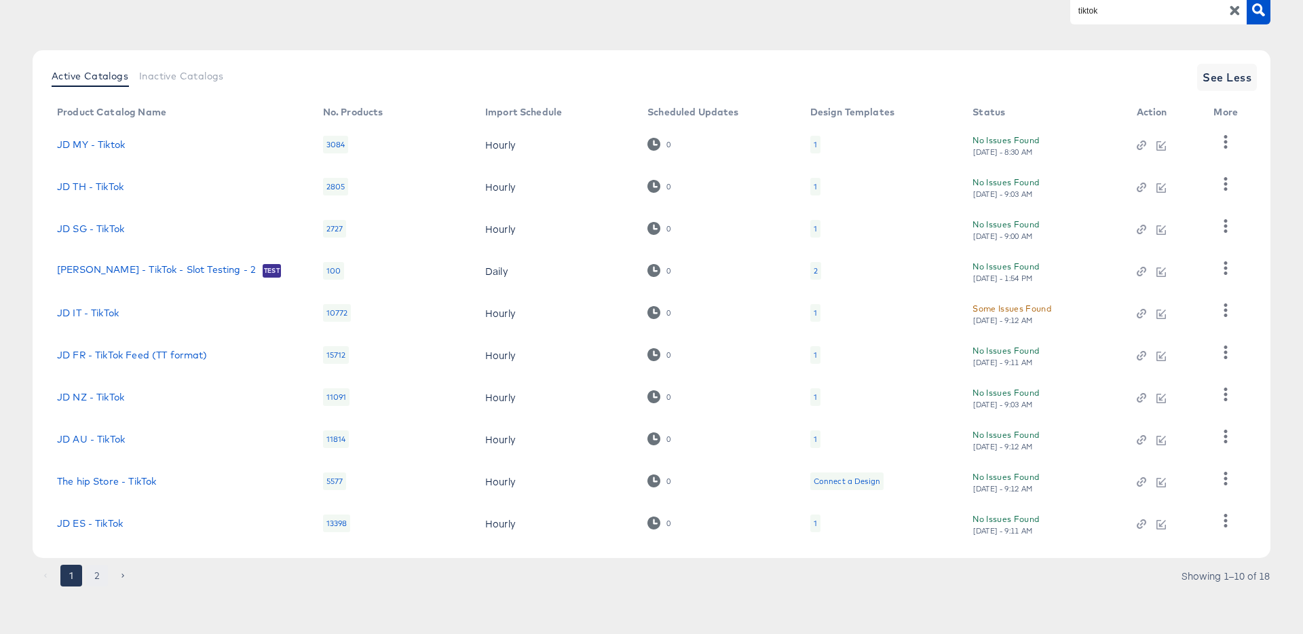
click at [98, 574] on button "2" at bounding box center [97, 576] width 22 height 22
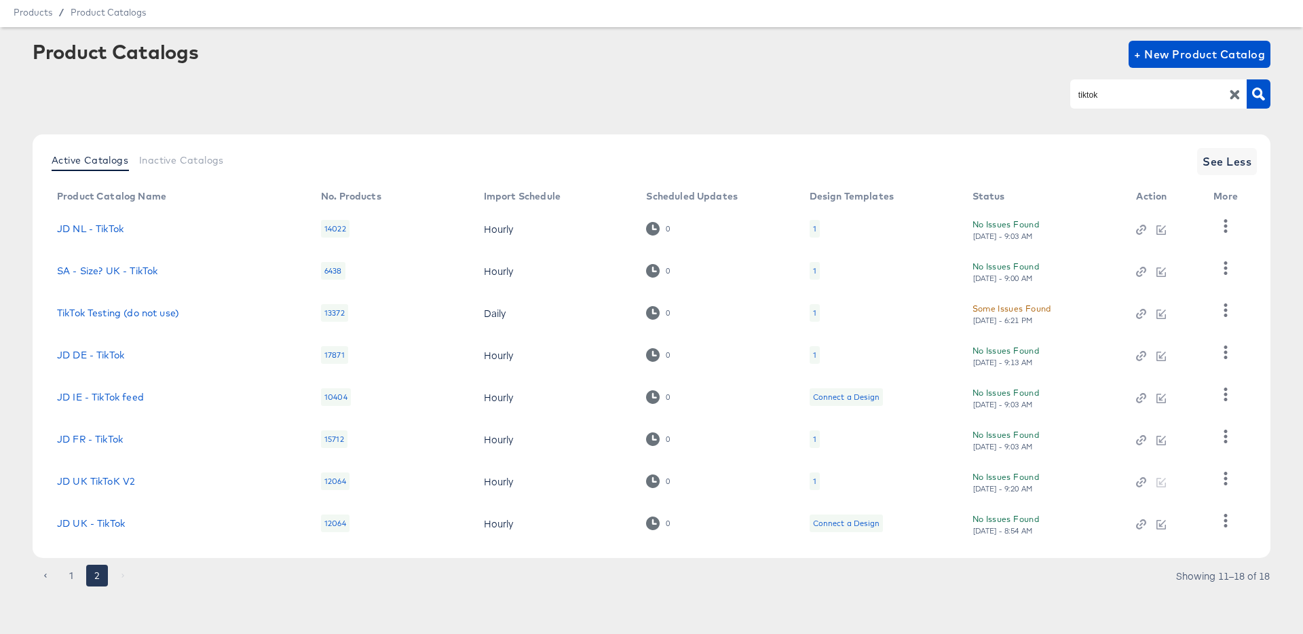
scroll to position [41, 0]
click at [124, 470] on td "JD UK TikToK V2" at bounding box center [178, 481] width 264 height 42
click at [122, 478] on link "JD UK TikToK V2" at bounding box center [96, 481] width 78 height 11
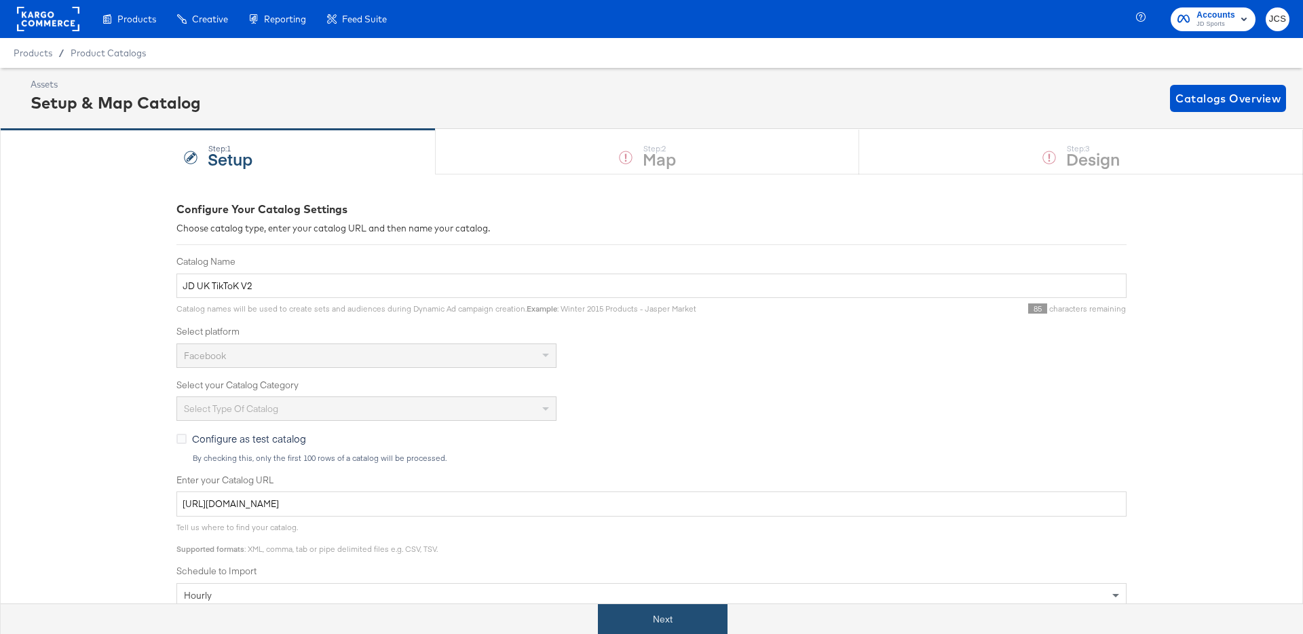
click at [647, 615] on button "Next" at bounding box center [663, 619] width 130 height 31
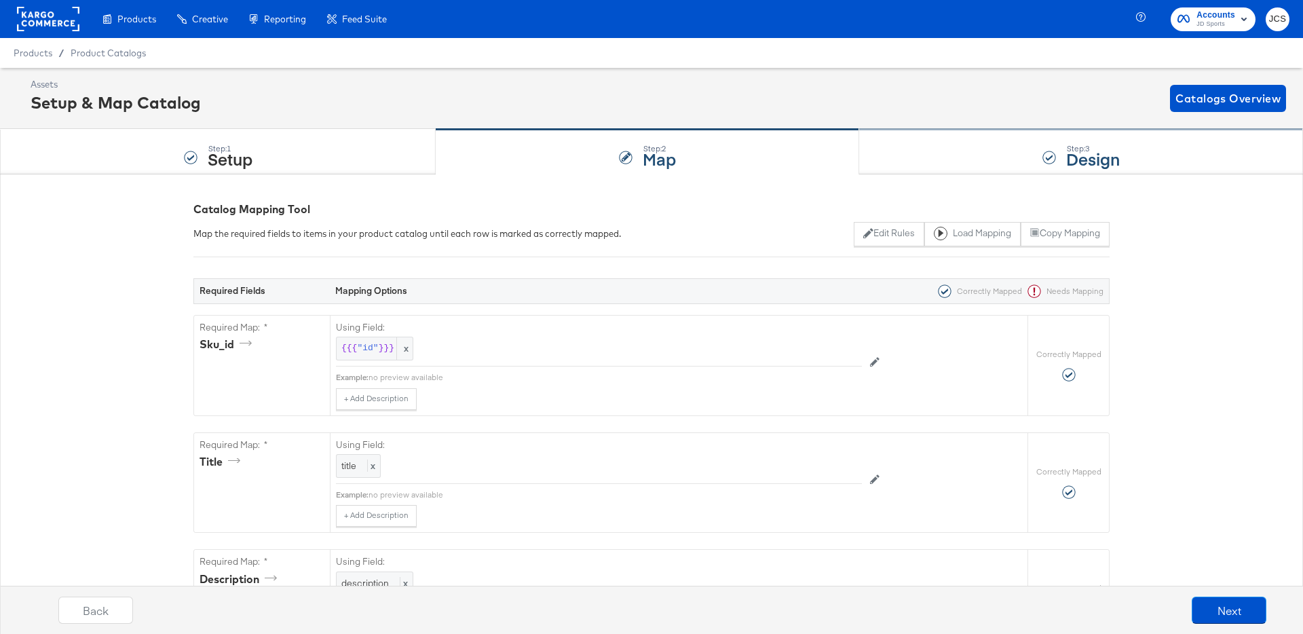
click at [998, 157] on div "Step: 3 Design" at bounding box center [1081, 152] width 444 height 45
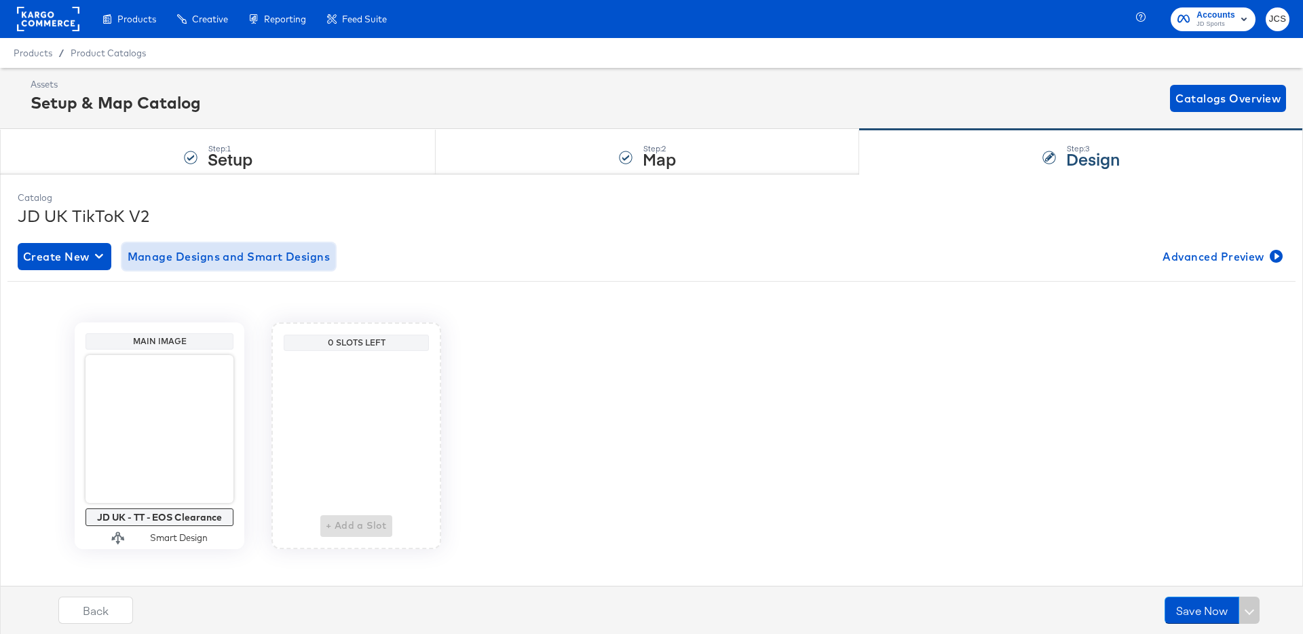
click at [199, 261] on span "Manage Designs and Smart Designs" at bounding box center [229, 256] width 203 height 19
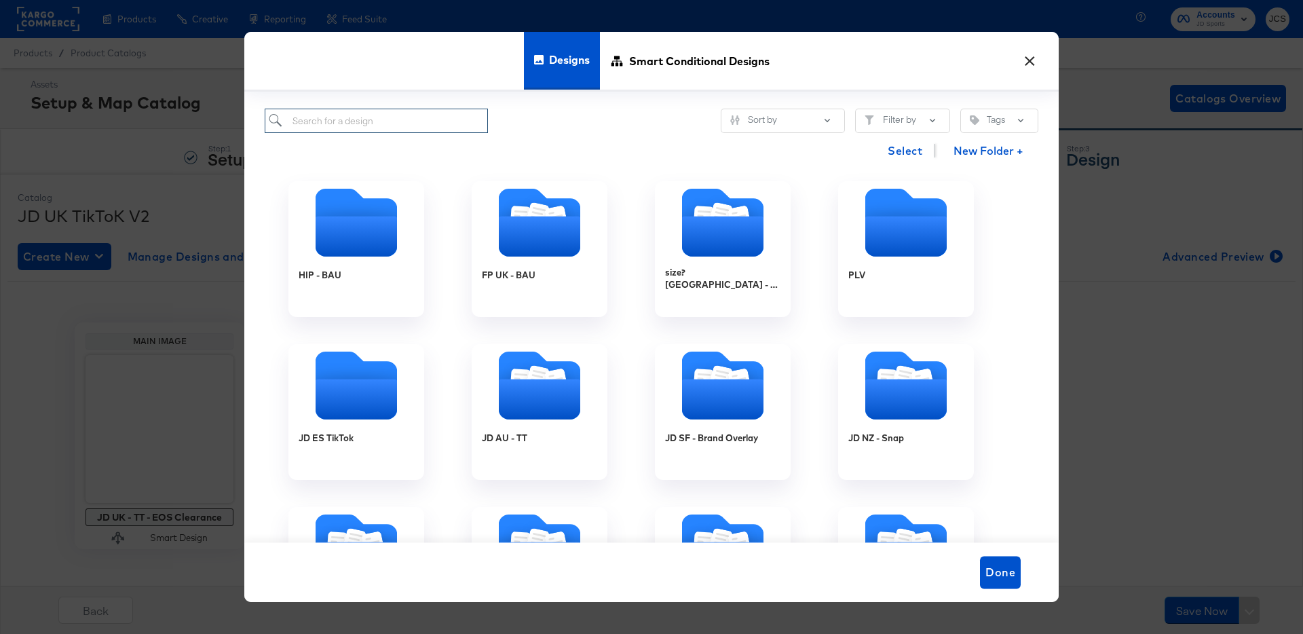
click at [378, 113] on input "search" at bounding box center [376, 121] width 223 height 25
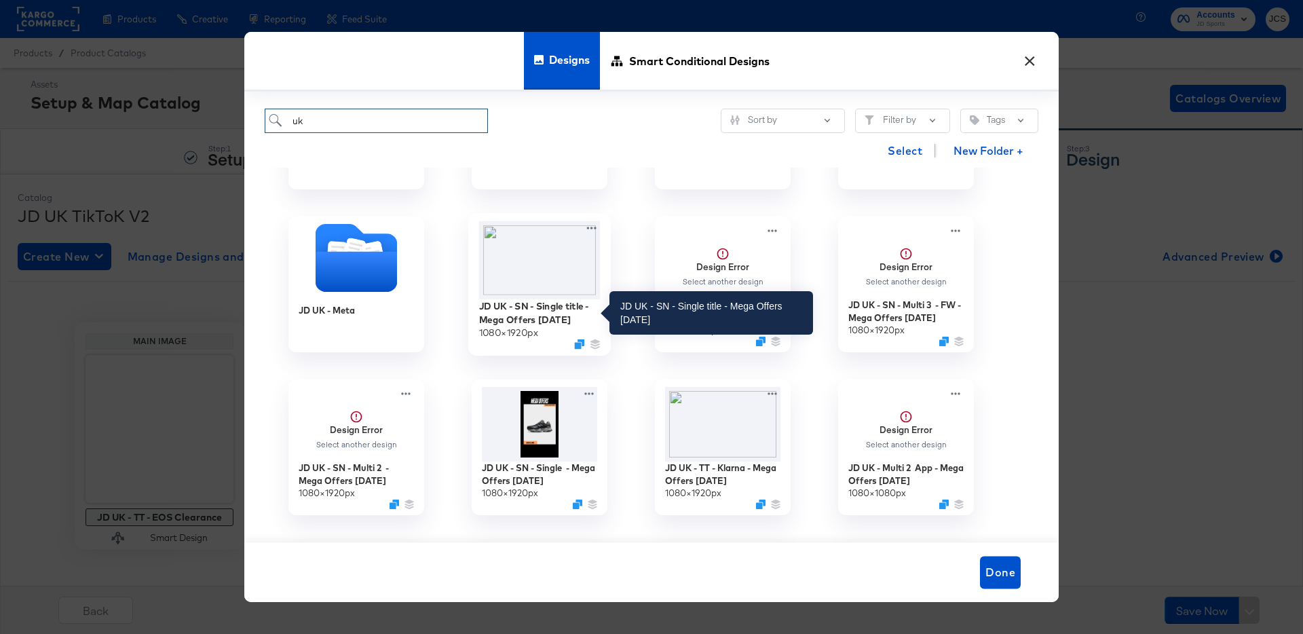
scroll to position [170, 0]
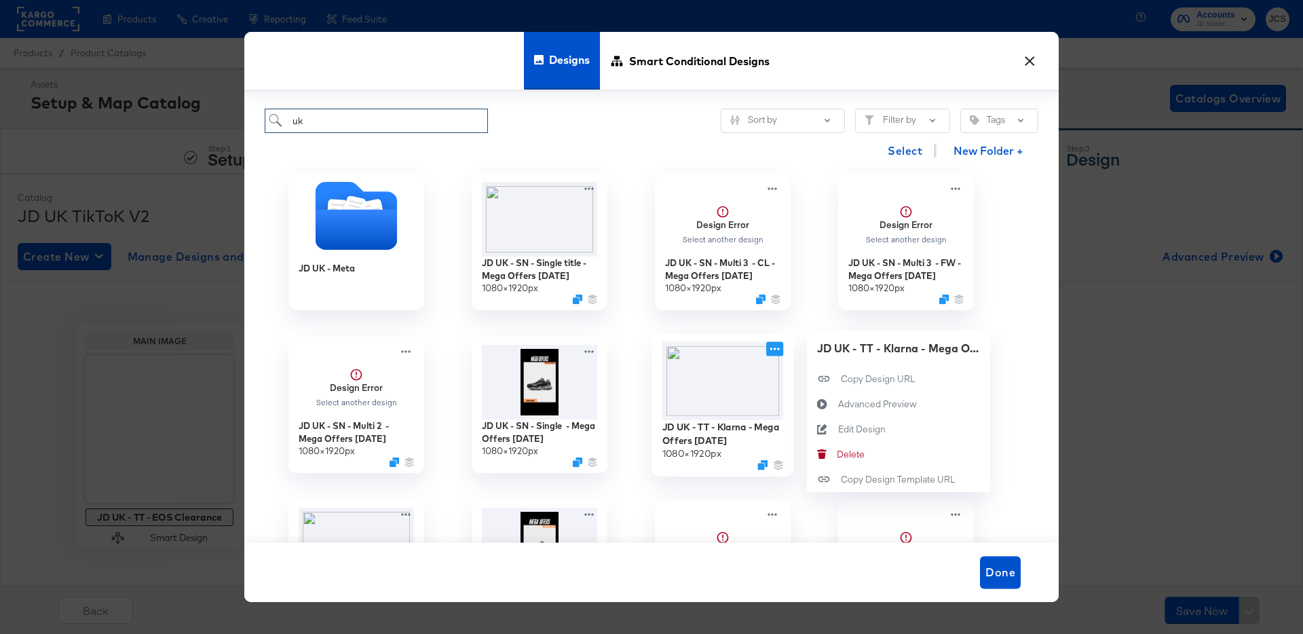
click at [777, 345] on icon at bounding box center [774, 349] width 17 height 14
type input "uk"
click at [838, 429] on div "Edit Design Edit Design" at bounding box center [838, 429] width 0 height 0
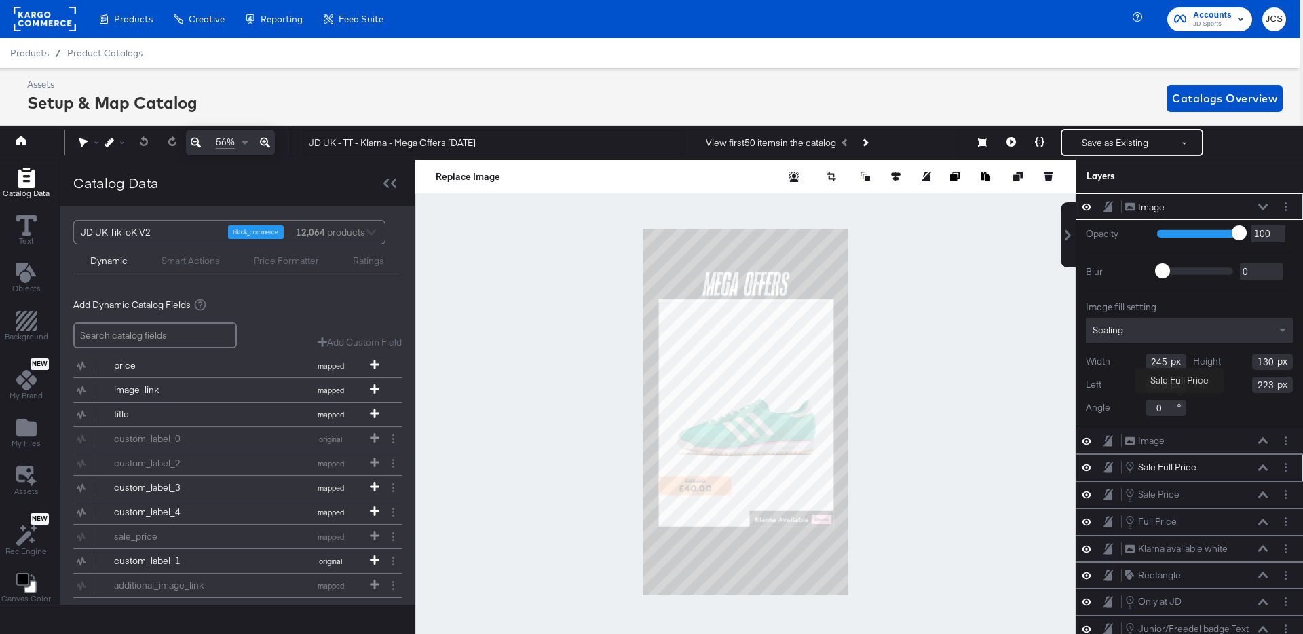
scroll to position [75, 0]
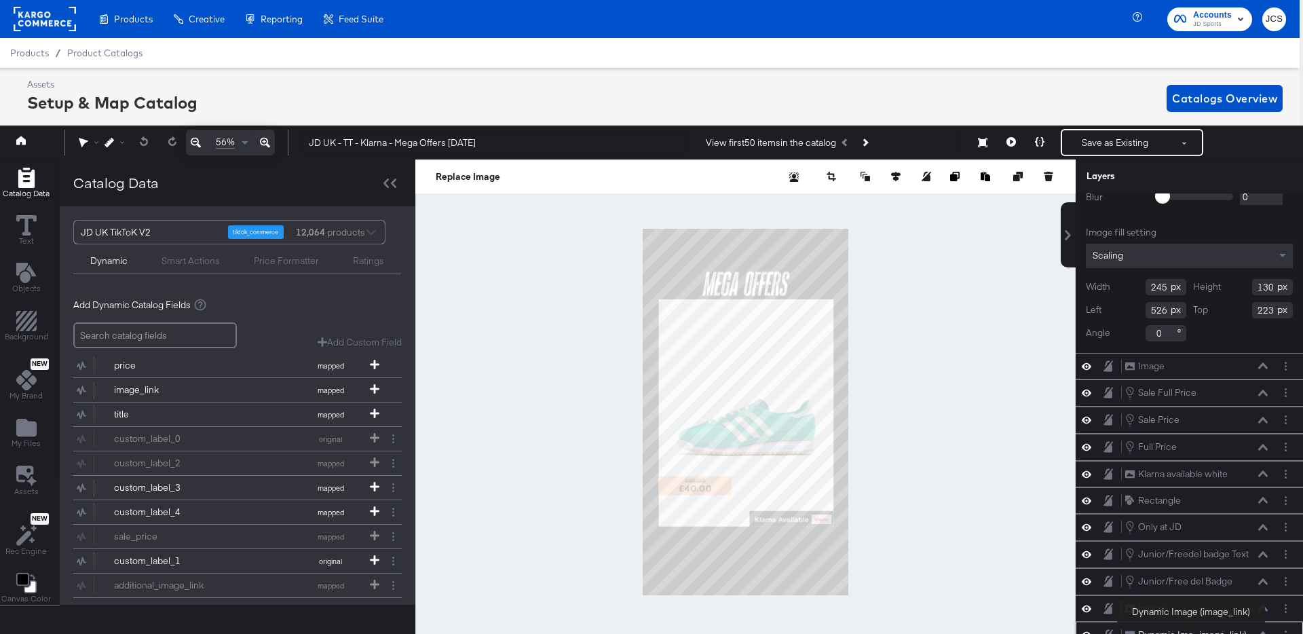
click at [1192, 628] on div "Dynamic Ima...image_link)" at bounding box center [1192, 634] width 109 height 13
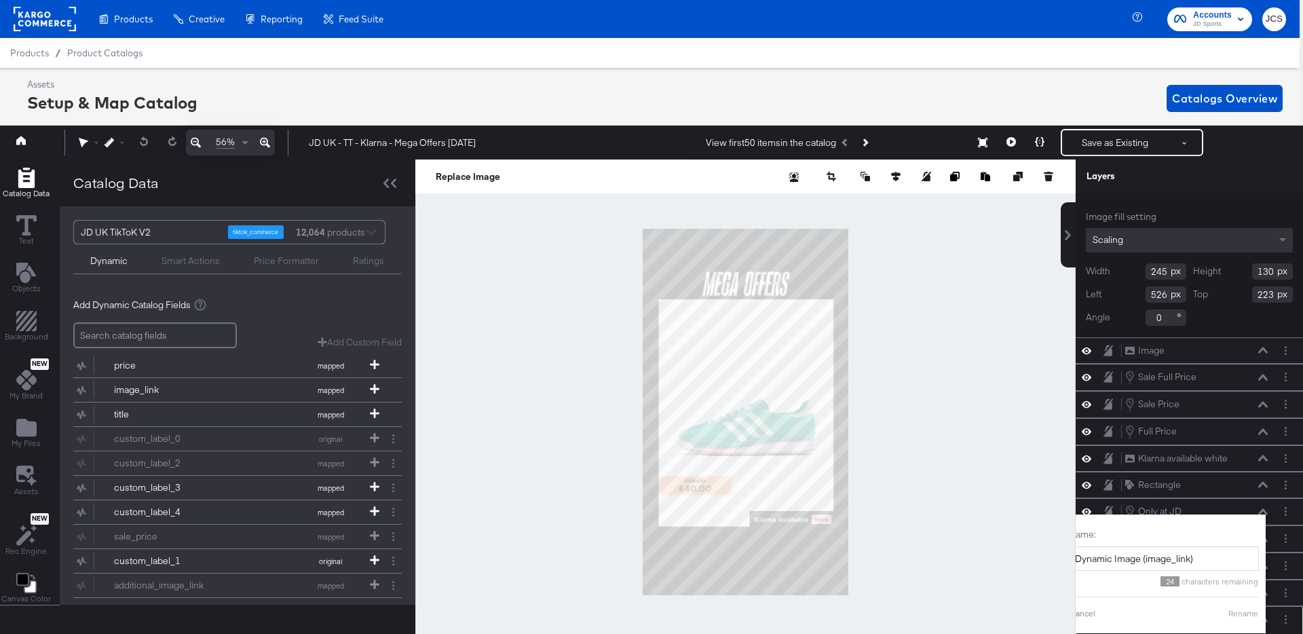
click at [1267, 624] on div "Dynamic Ima...image_link) Dynamic Image (image_link)" at bounding box center [1196, 619] width 144 height 14
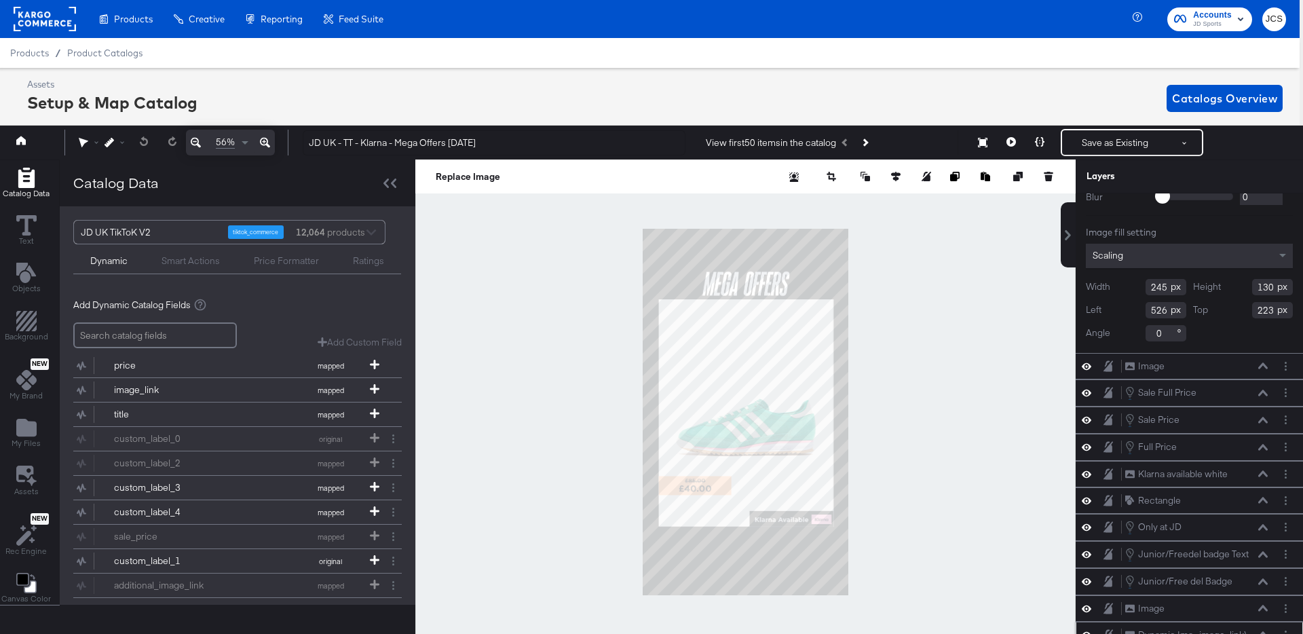
click at [1260, 632] on icon at bounding box center [1263, 634] width 10 height 7
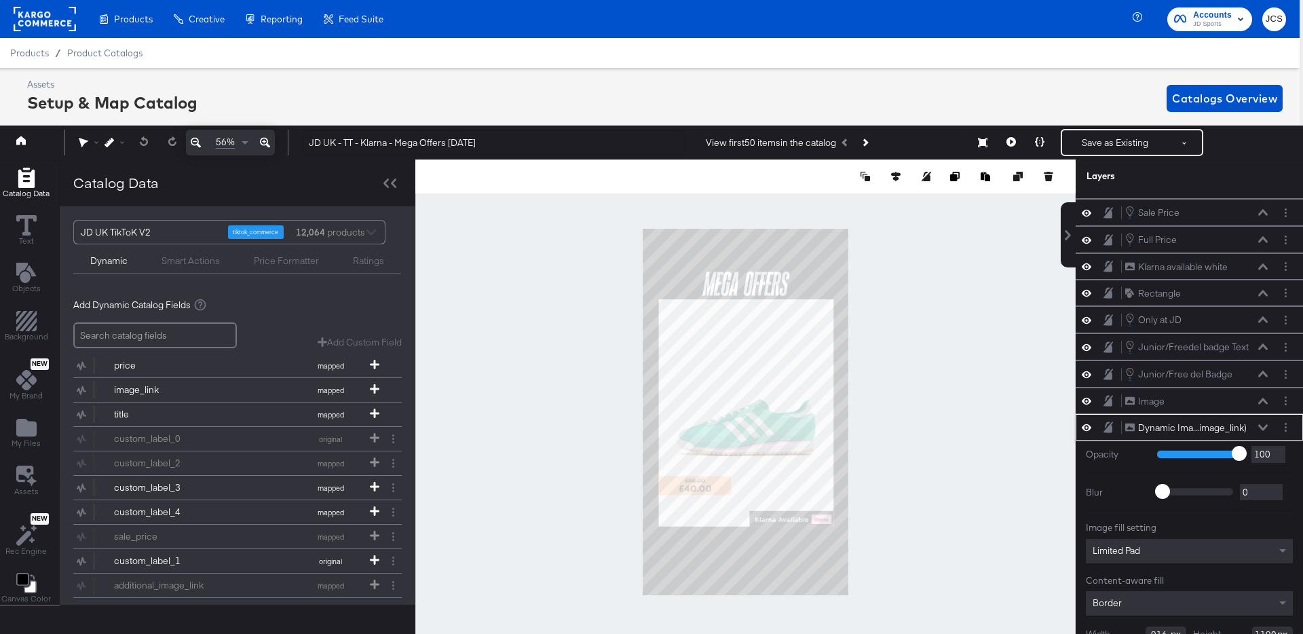
scroll to position [127, 0]
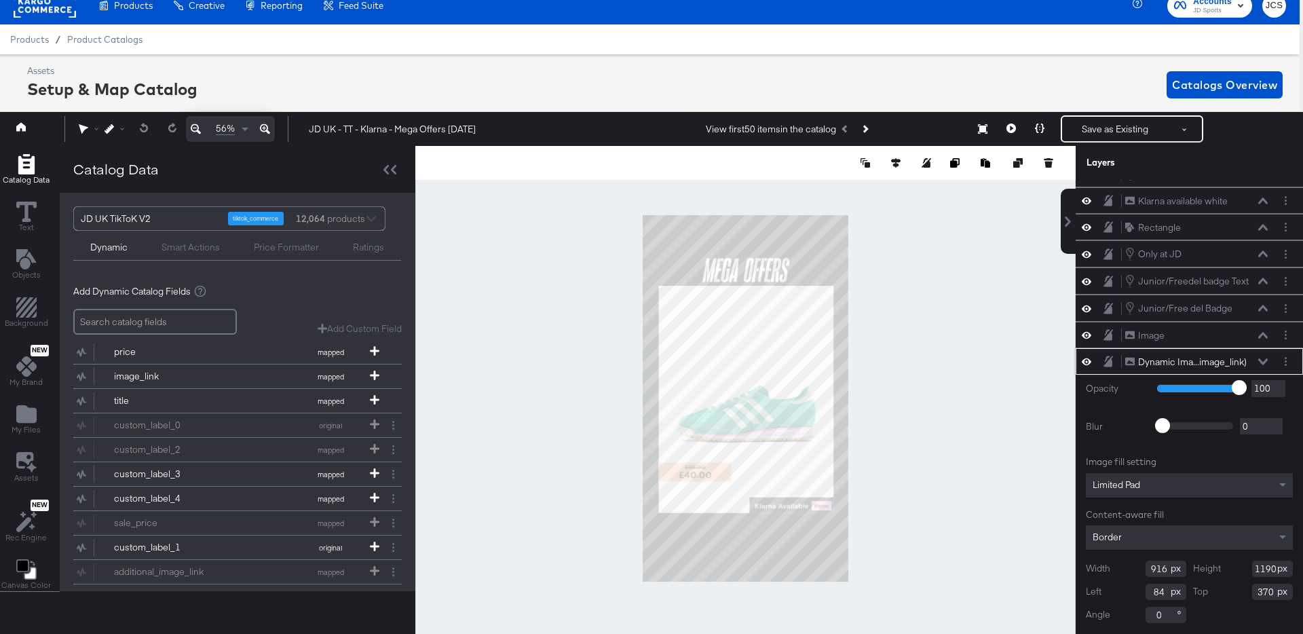
click at [1162, 569] on input "916" at bounding box center [1165, 569] width 41 height 16
type input "928"
click at [869, 135] on button "Next Product" at bounding box center [864, 129] width 19 height 24
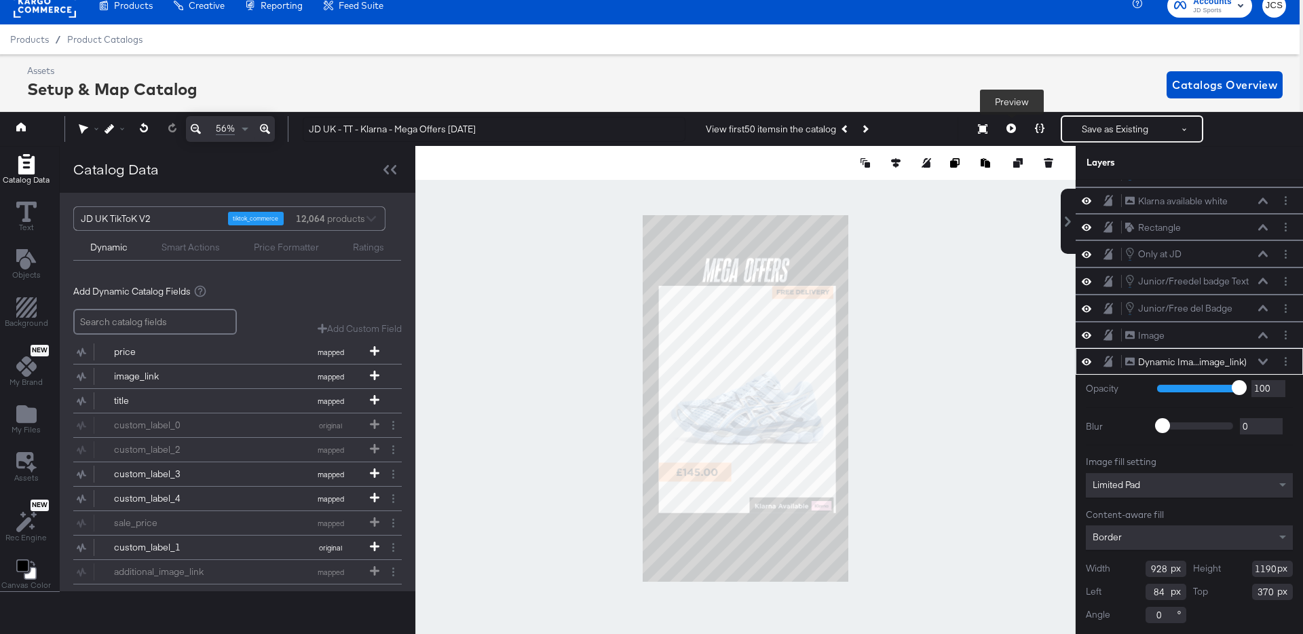
click at [1014, 130] on icon at bounding box center [1011, 129] width 10 height 10
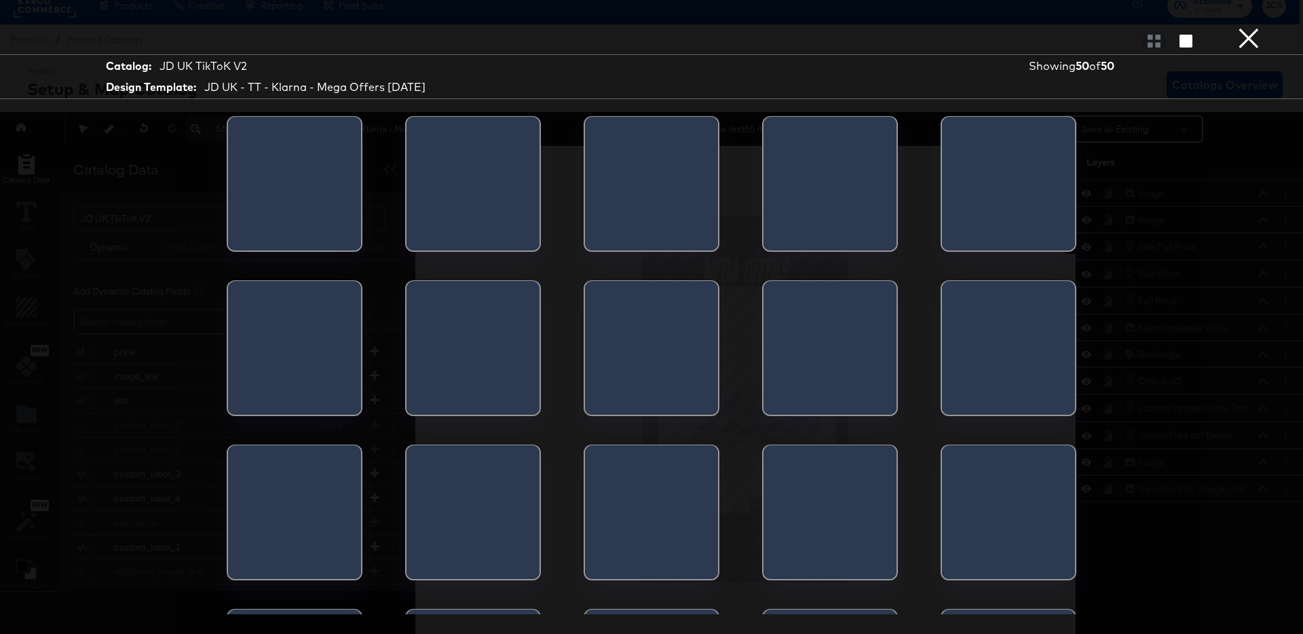
scroll to position [0, 0]
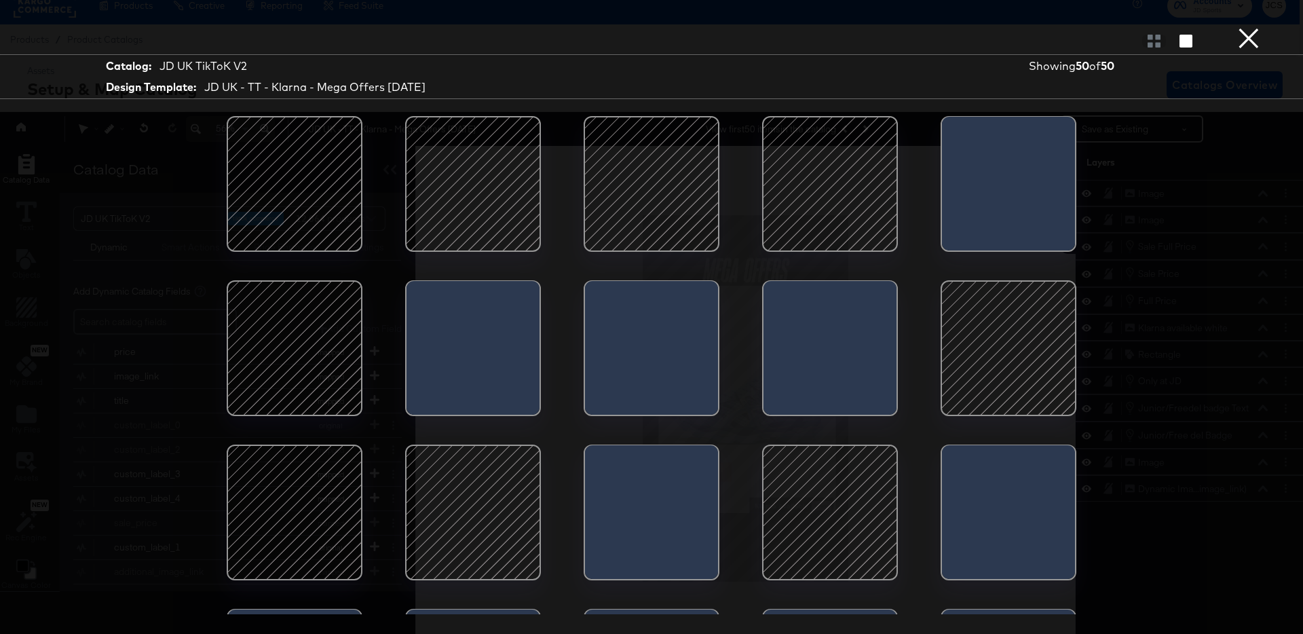
click at [834, 174] on div at bounding box center [829, 183] width 115 height 115
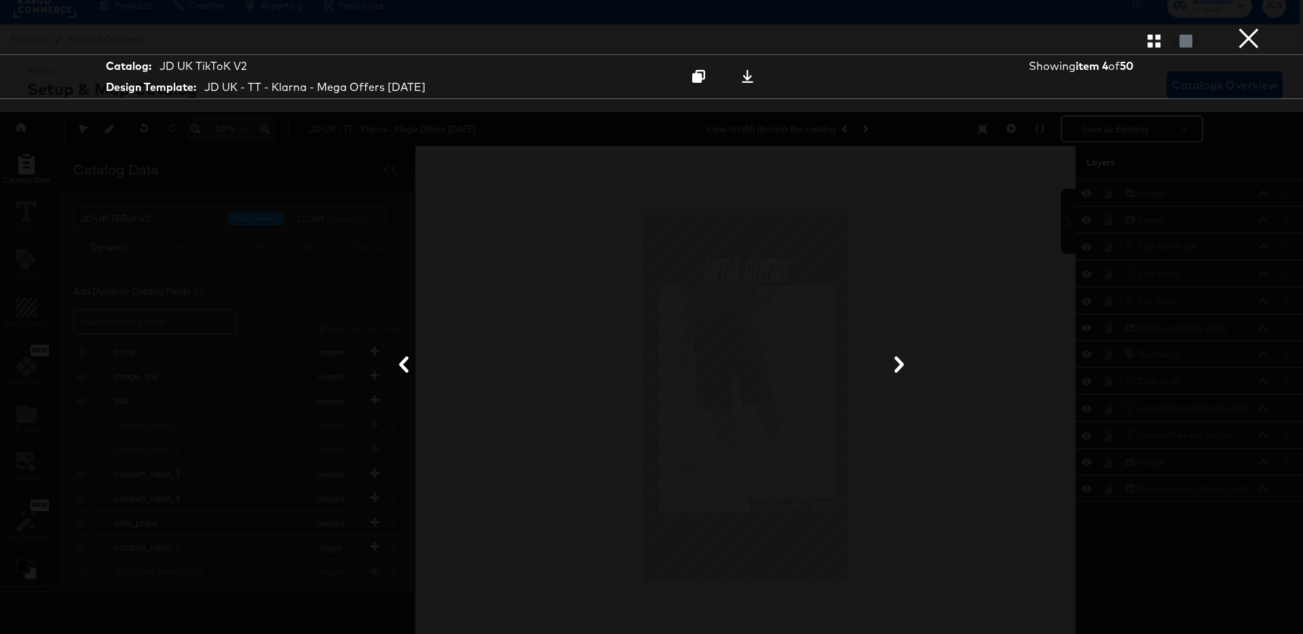
click at [1240, 27] on button "×" at bounding box center [1248, 13] width 27 height 27
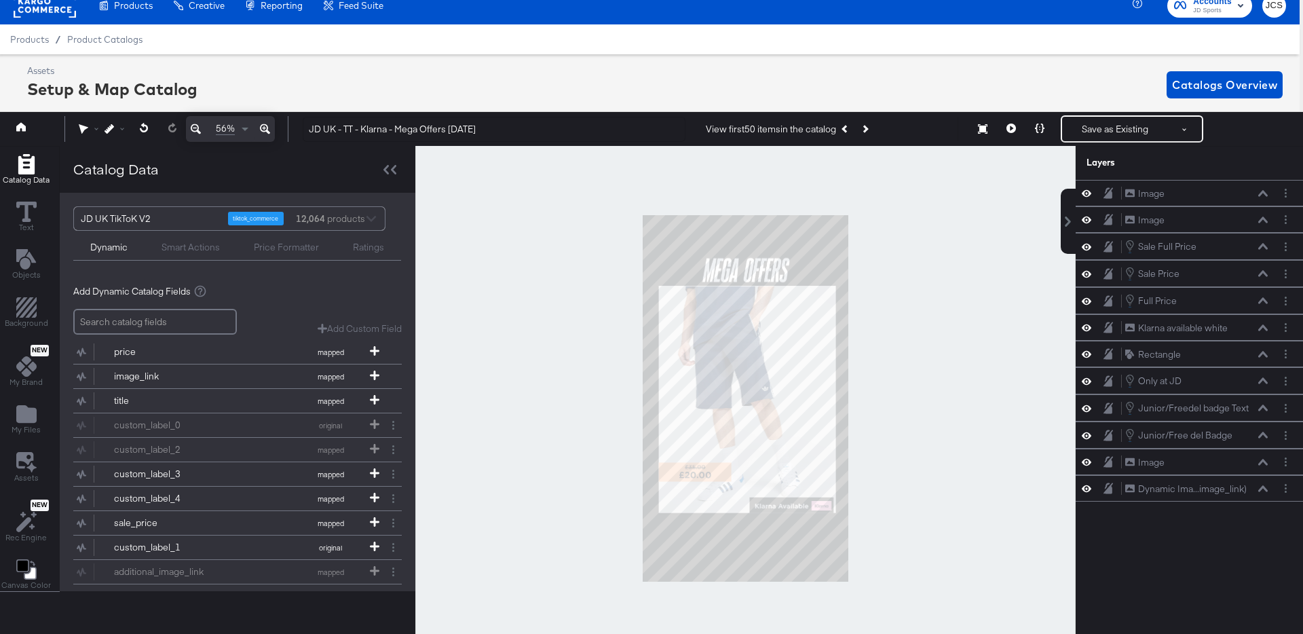
scroll to position [127, 0]
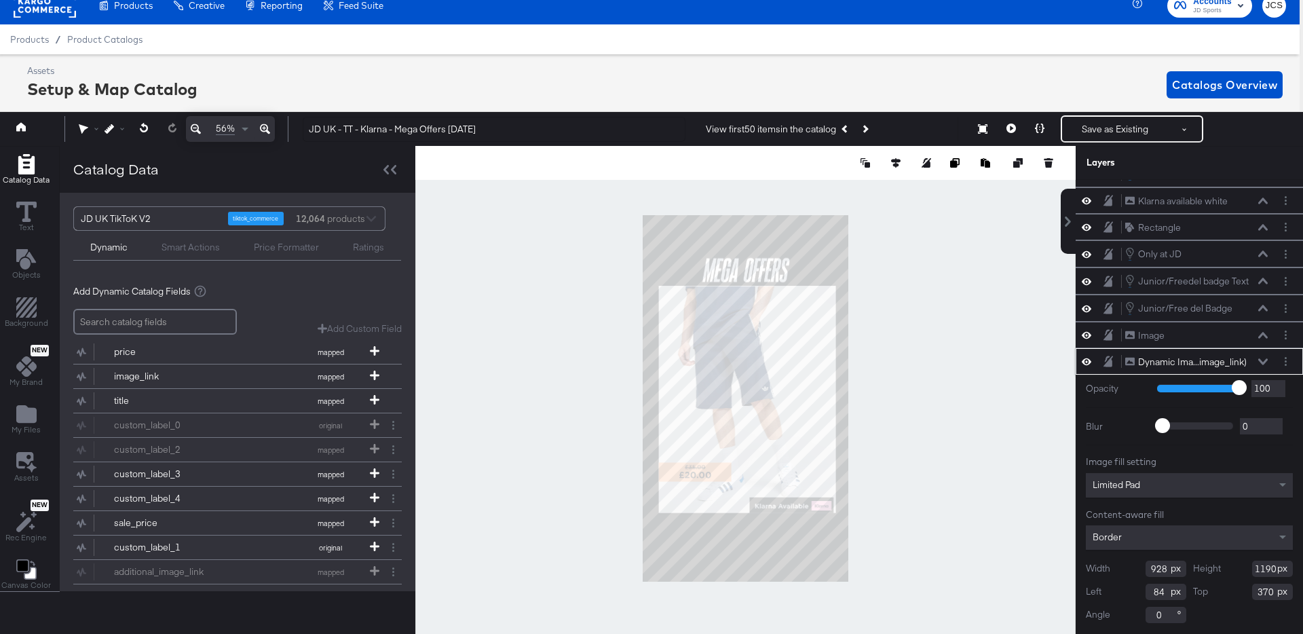
click at [1166, 569] on input "928" at bounding box center [1165, 569] width 41 height 16
type input "940"
click at [891, 162] on button at bounding box center [896, 163] width 14 height 14
click at [799, 188] on icon at bounding box center [796, 188] width 10 height 10
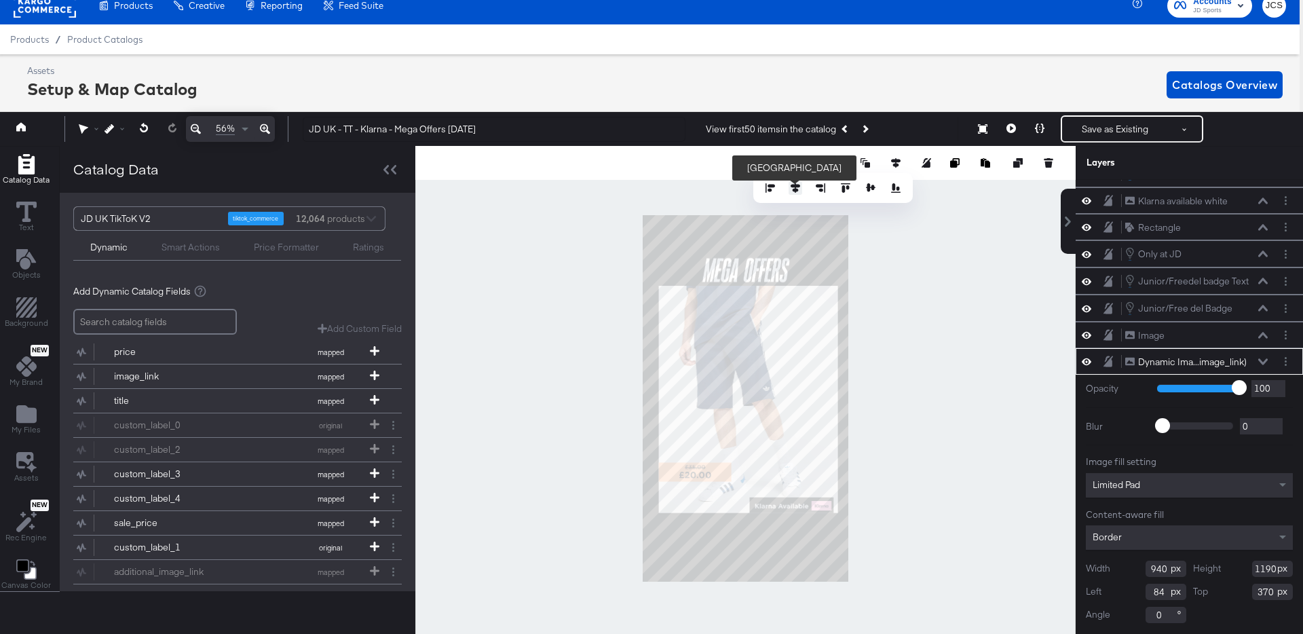
type input "70"
click at [968, 315] on div at bounding box center [745, 398] width 660 height 505
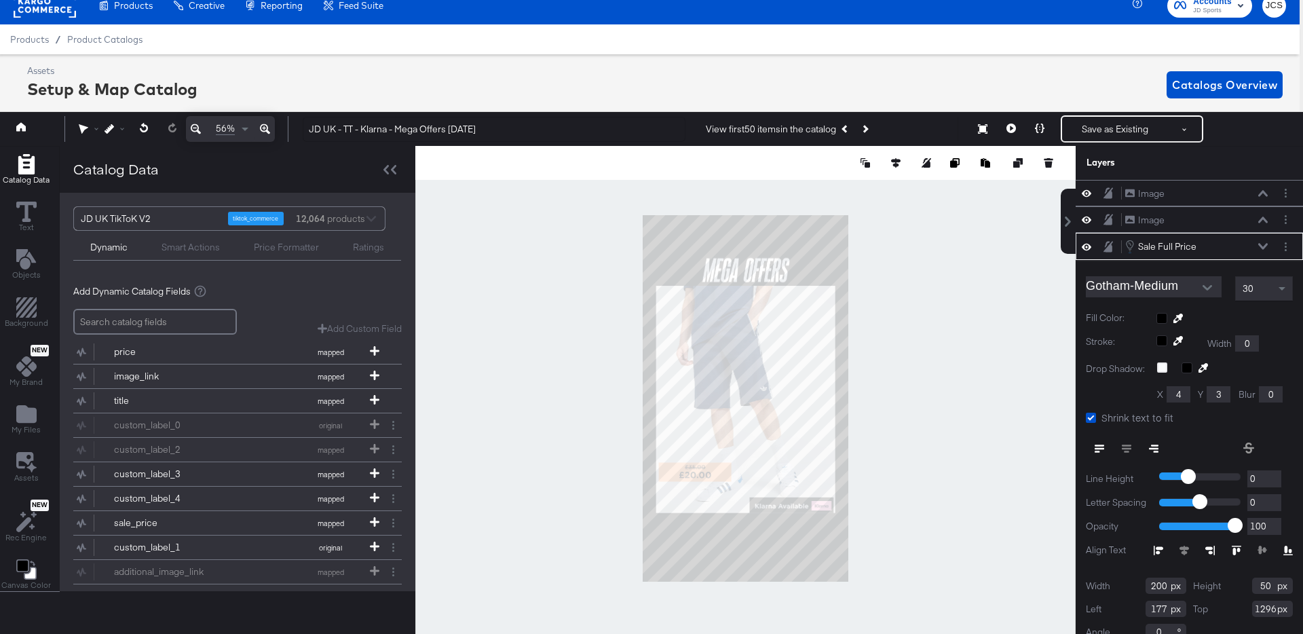
scroll to position [17, 0]
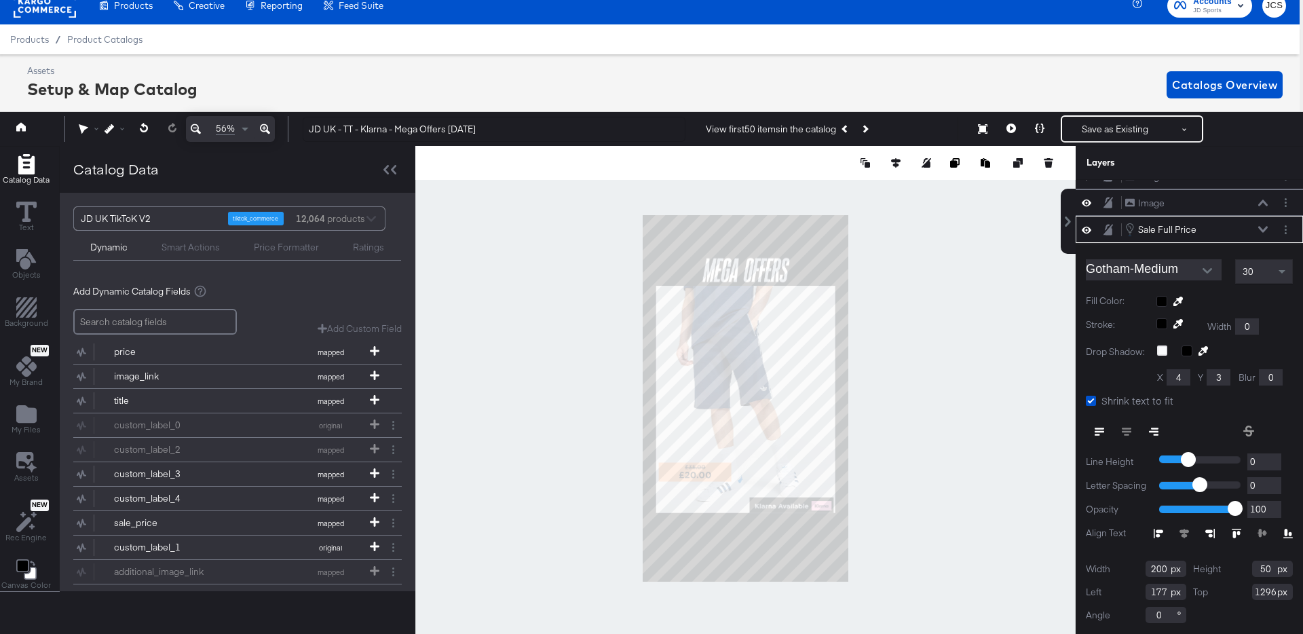
click at [1265, 229] on icon at bounding box center [1263, 230] width 10 height 6
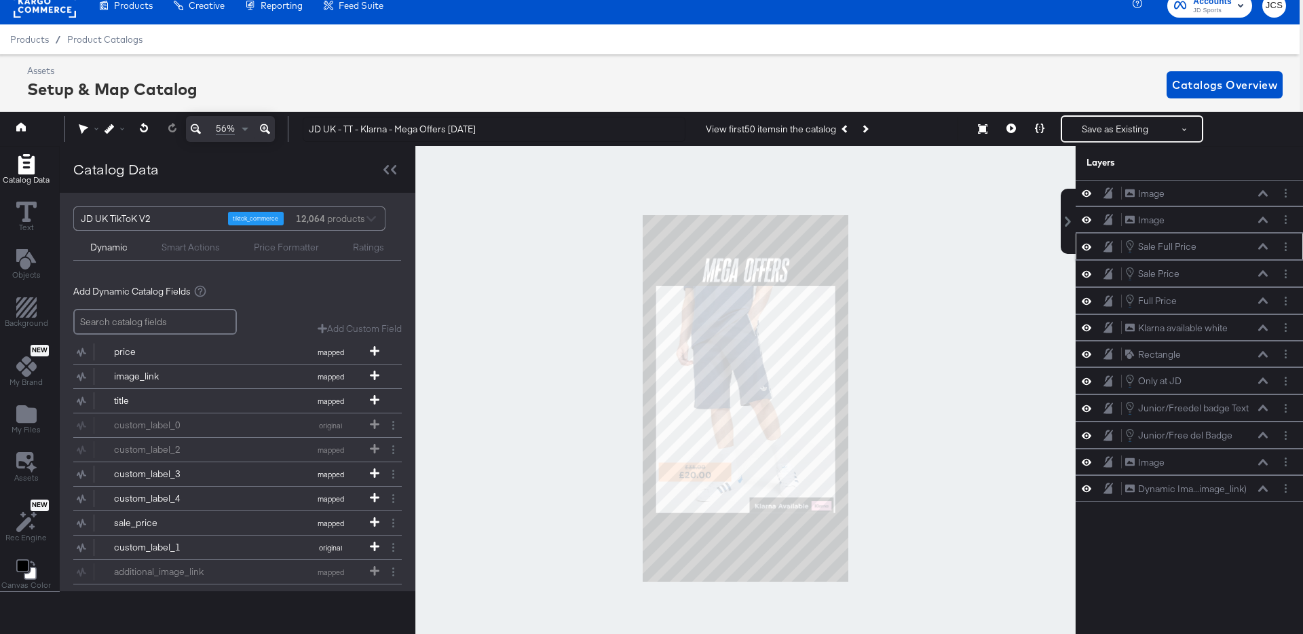
scroll to position [0, 0]
click at [1086, 221] on icon at bounding box center [1087, 219] width 10 height 7
click at [1086, 221] on icon at bounding box center [1087, 220] width 10 height 9
click at [1088, 351] on icon at bounding box center [1087, 354] width 10 height 12
click at [1088, 351] on icon at bounding box center [1087, 354] width 10 height 9
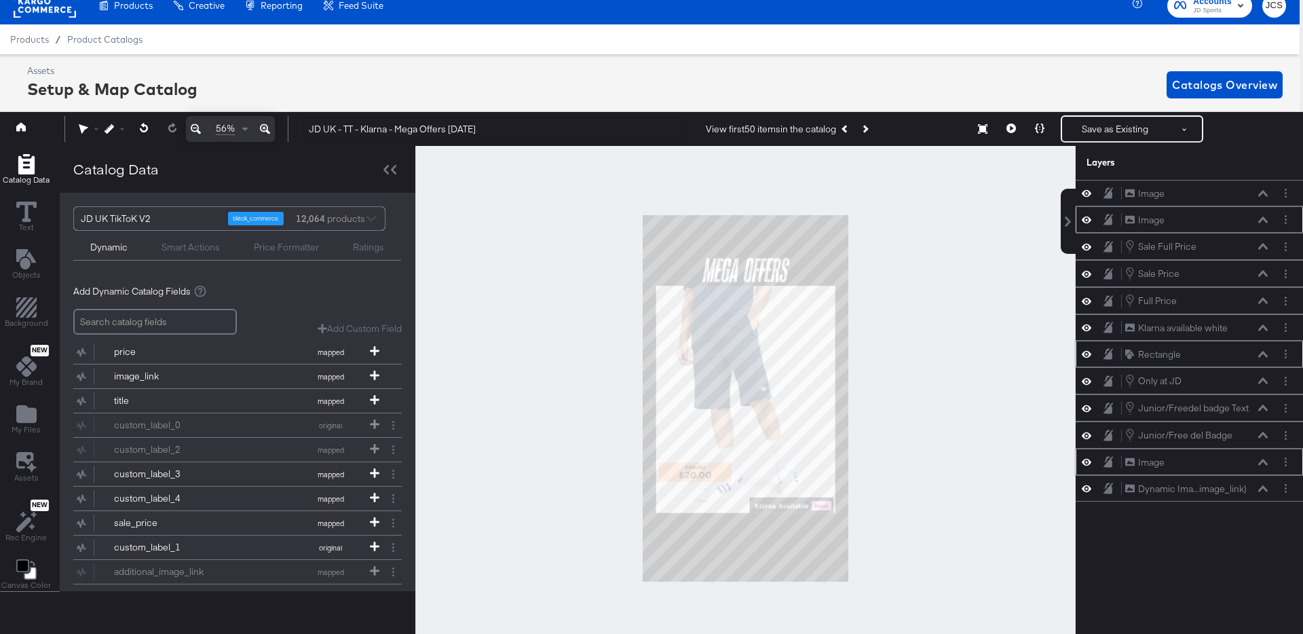
click at [1091, 460] on button at bounding box center [1086, 461] width 11 height 13
click at [1091, 460] on button at bounding box center [1086, 462] width 11 height 11
drag, startPoint x: 1188, startPoint y: 460, endPoint x: 1207, endPoint y: 305, distance: 156.6
click at [1207, 305] on div "Image Image Image Image Sale Full Price Sale Full Price Sale Price Sale Price F…" at bounding box center [1189, 341] width 227 height 322
click at [1264, 326] on icon at bounding box center [1263, 327] width 10 height 6
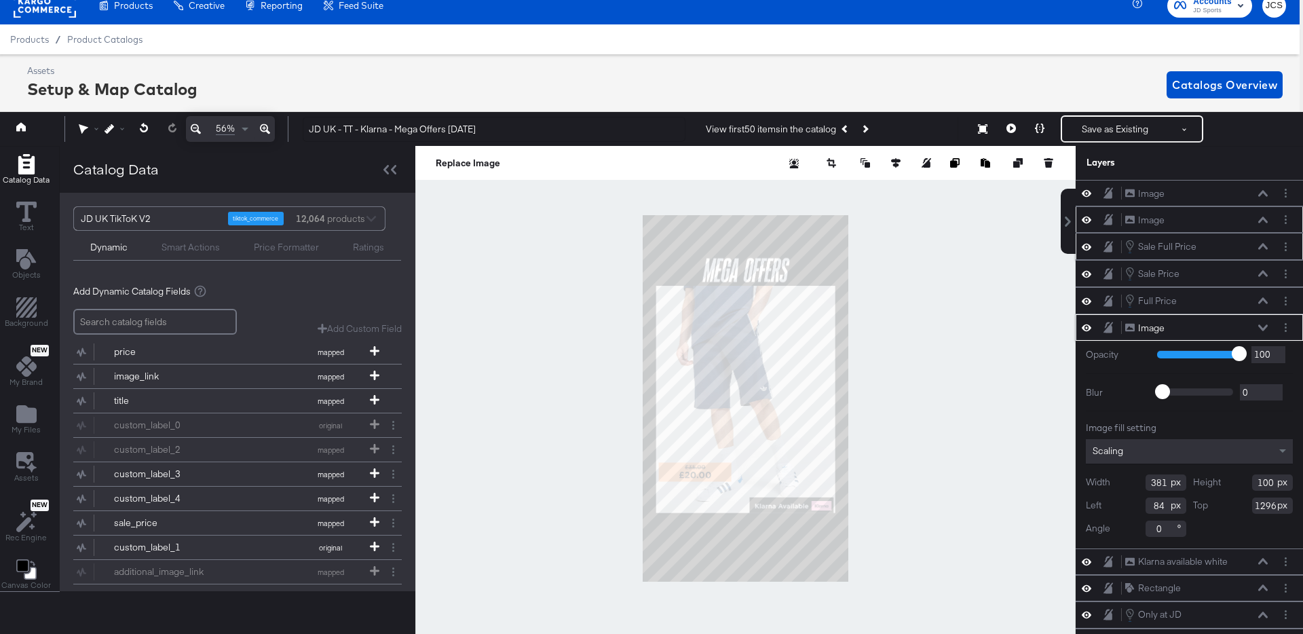
click at [1259, 246] on icon at bounding box center [1263, 246] width 10 height 7
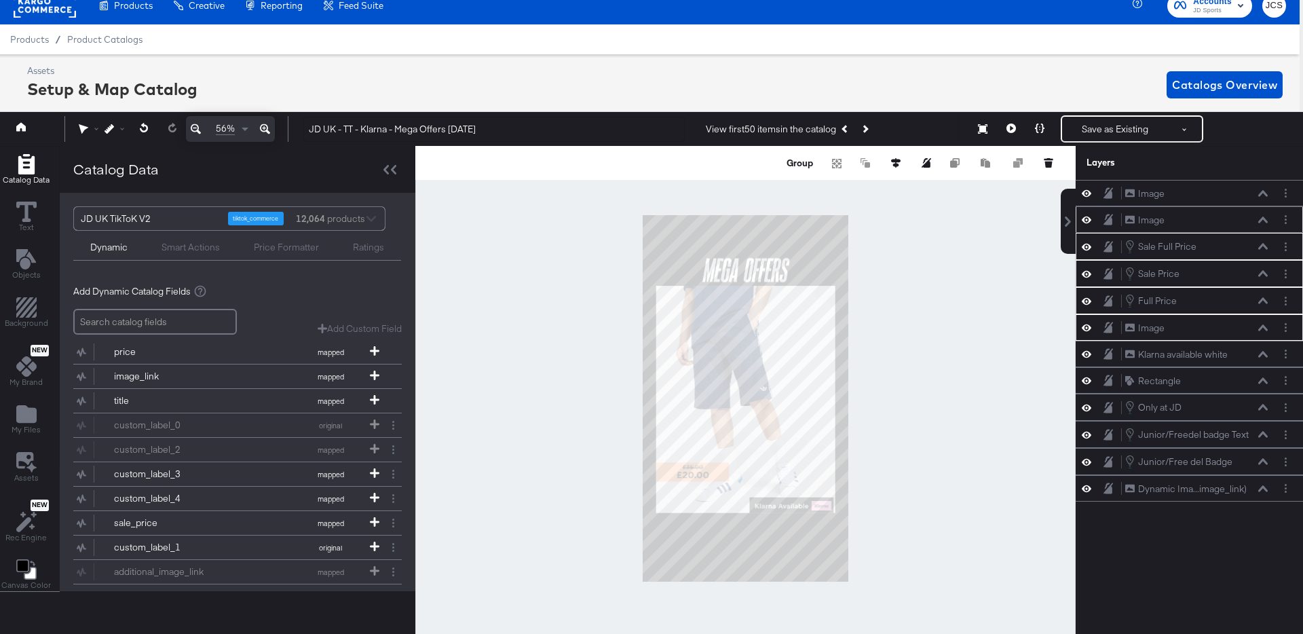
click at [947, 330] on div at bounding box center [745, 398] width 660 height 505
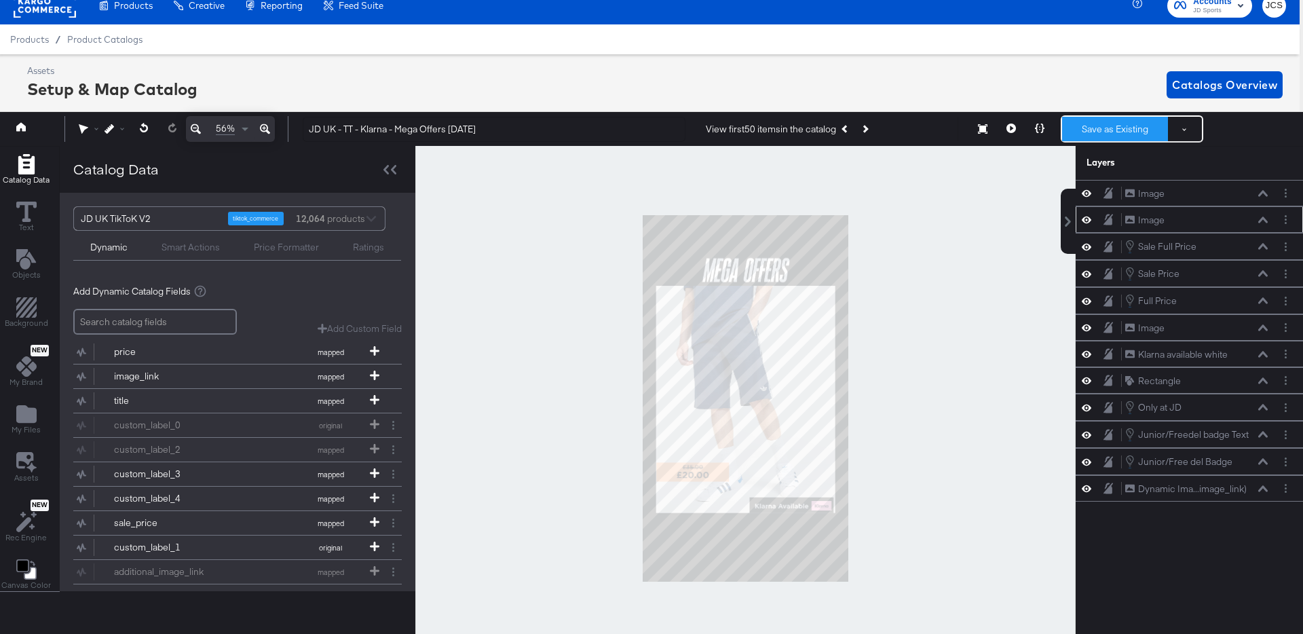
click at [1090, 129] on button "Save as Existing" at bounding box center [1115, 129] width 106 height 24
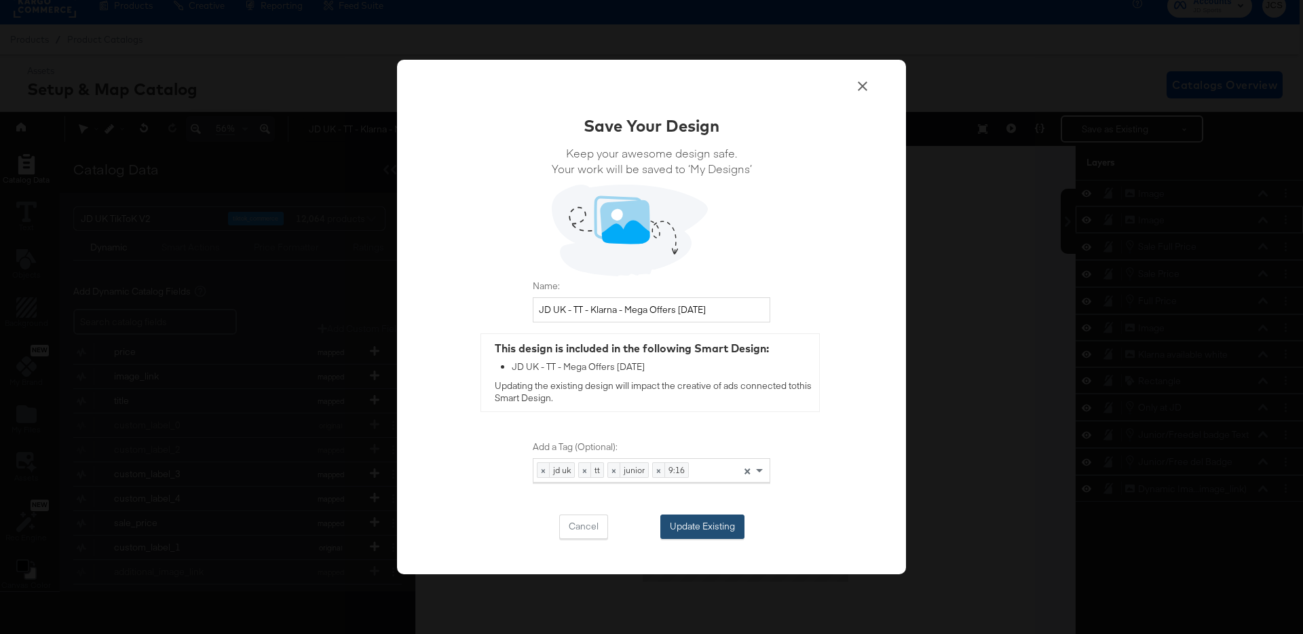
click at [725, 516] on button "Update Existing" at bounding box center [702, 526] width 84 height 24
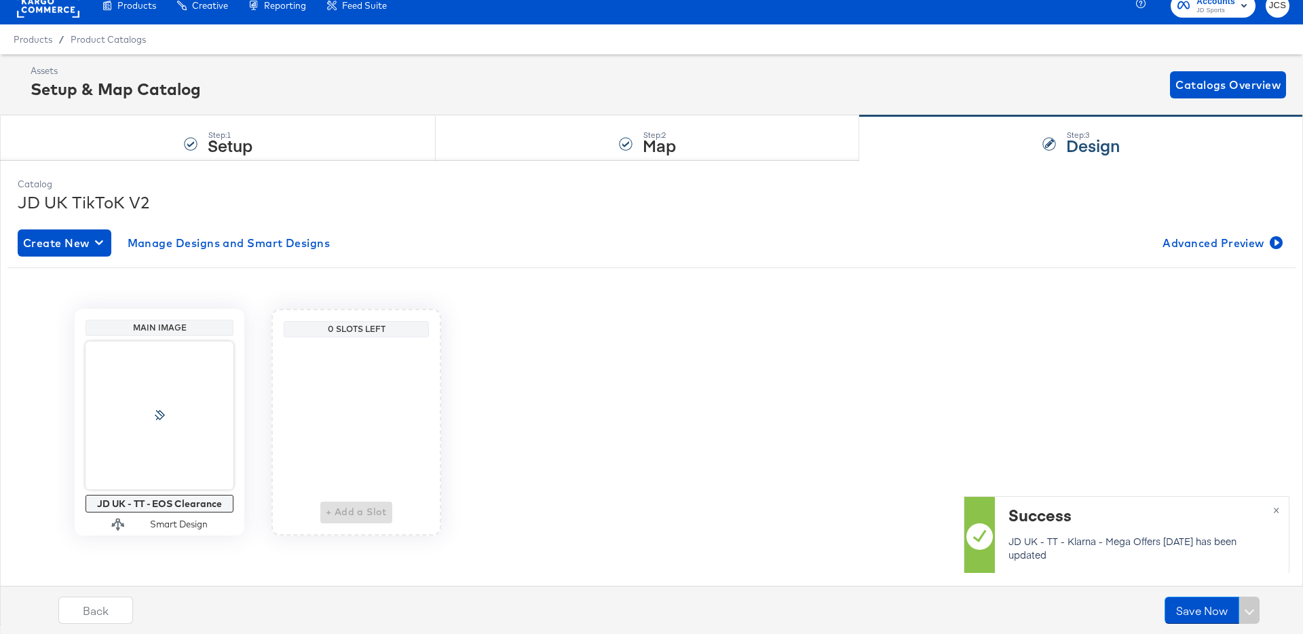
scroll to position [14, 0]
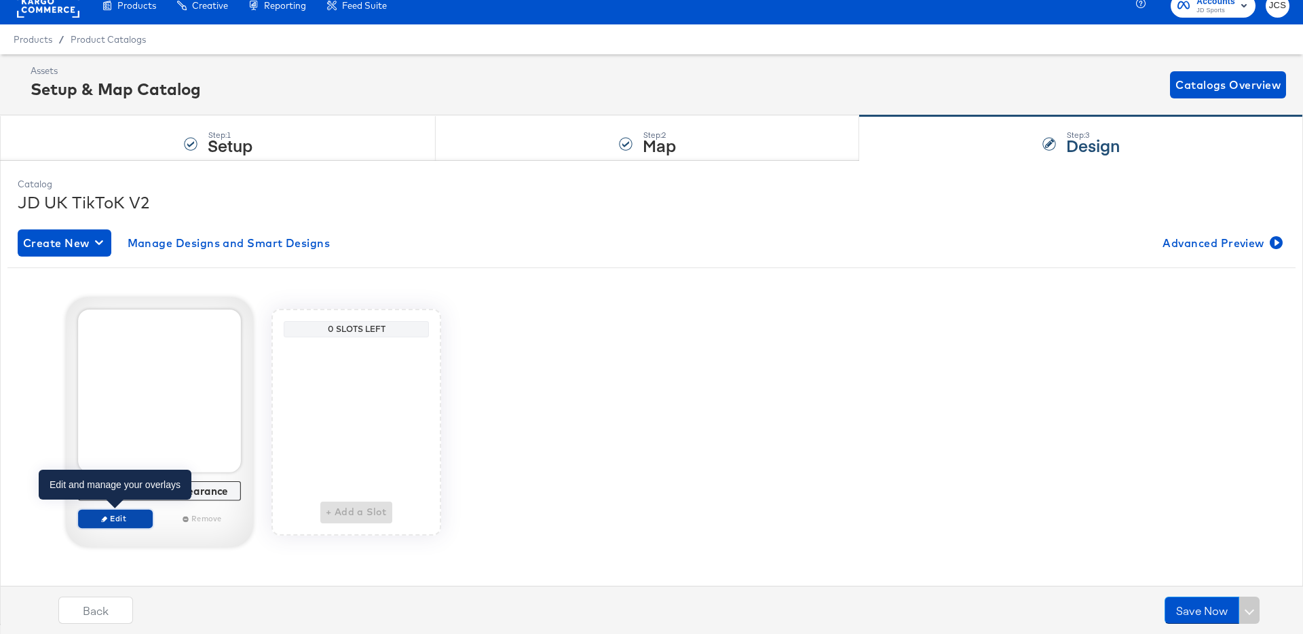
click at [120, 516] on span "Edit" at bounding box center [115, 518] width 62 height 10
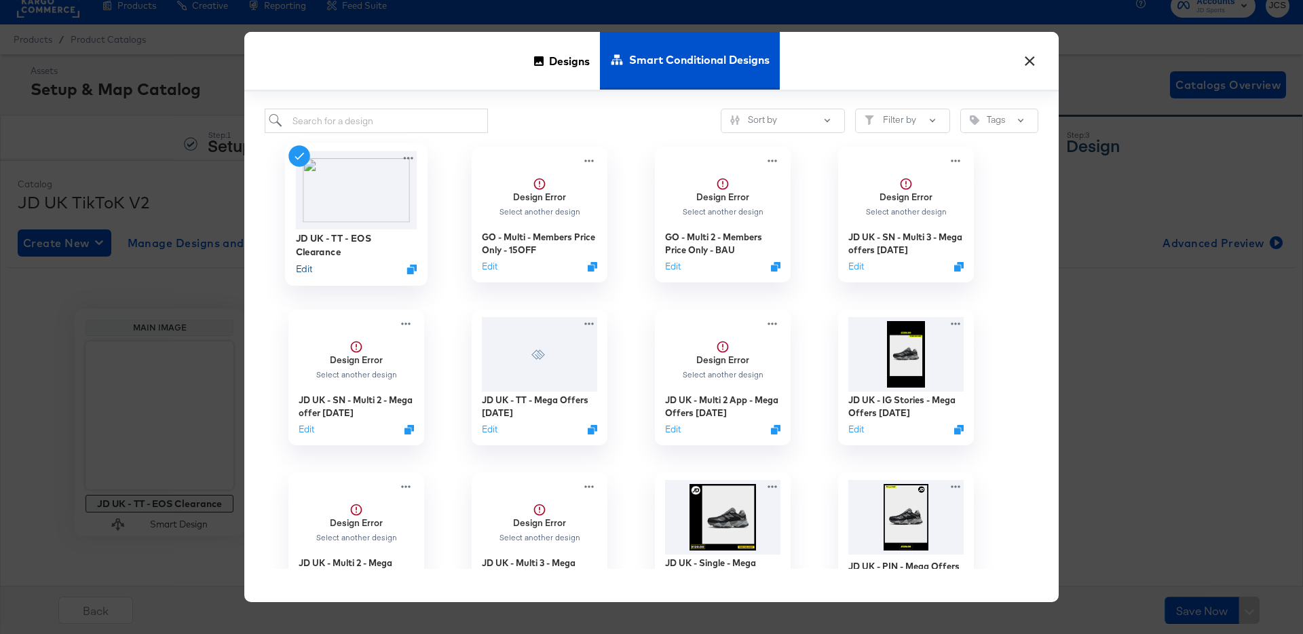
click at [310, 268] on button "Edit" at bounding box center [304, 269] width 16 height 13
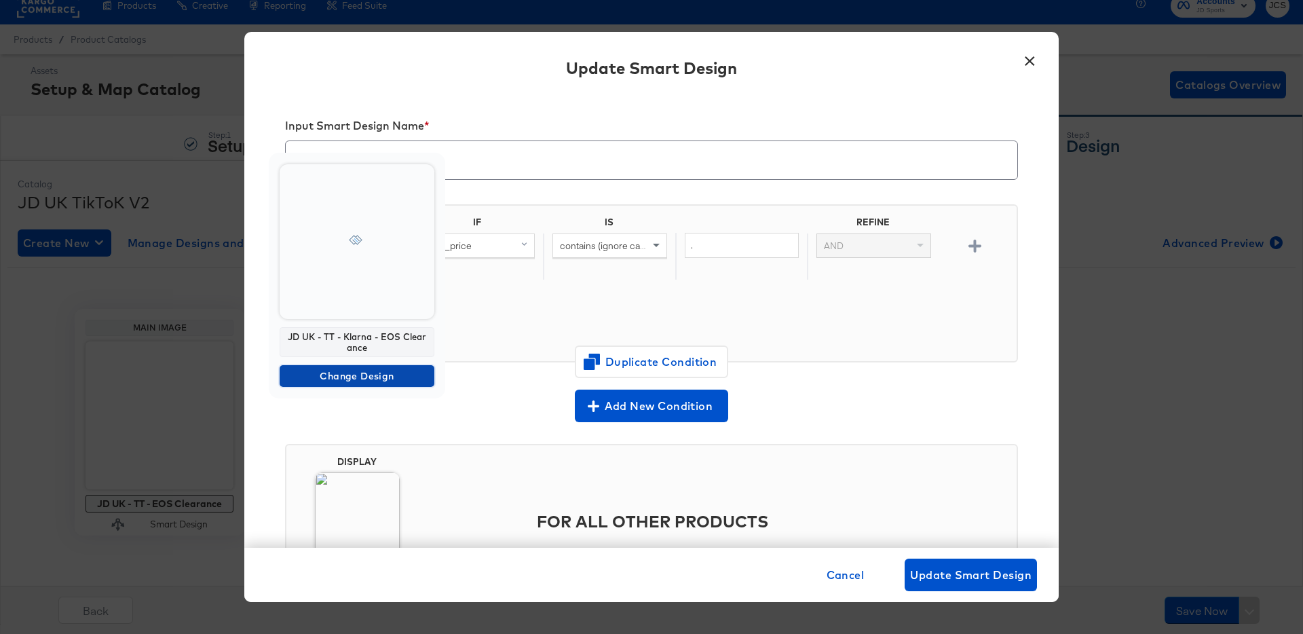
click at [352, 378] on span "Change Design" at bounding box center [357, 376] width 144 height 17
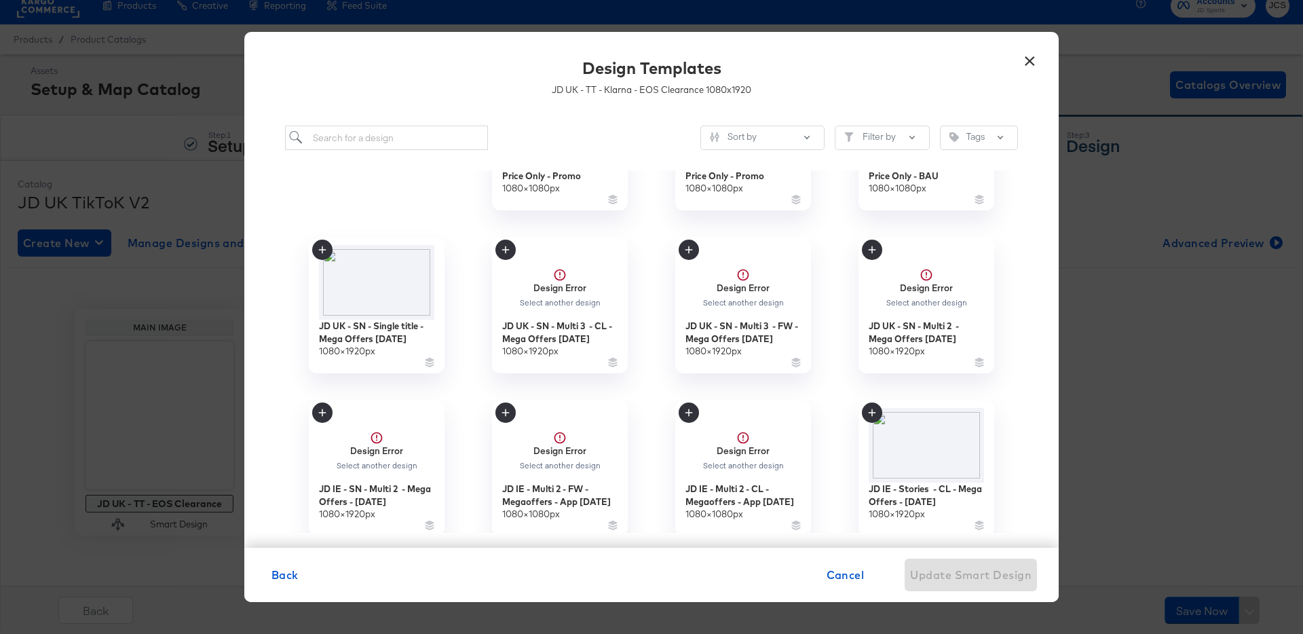
scroll to position [0, 0]
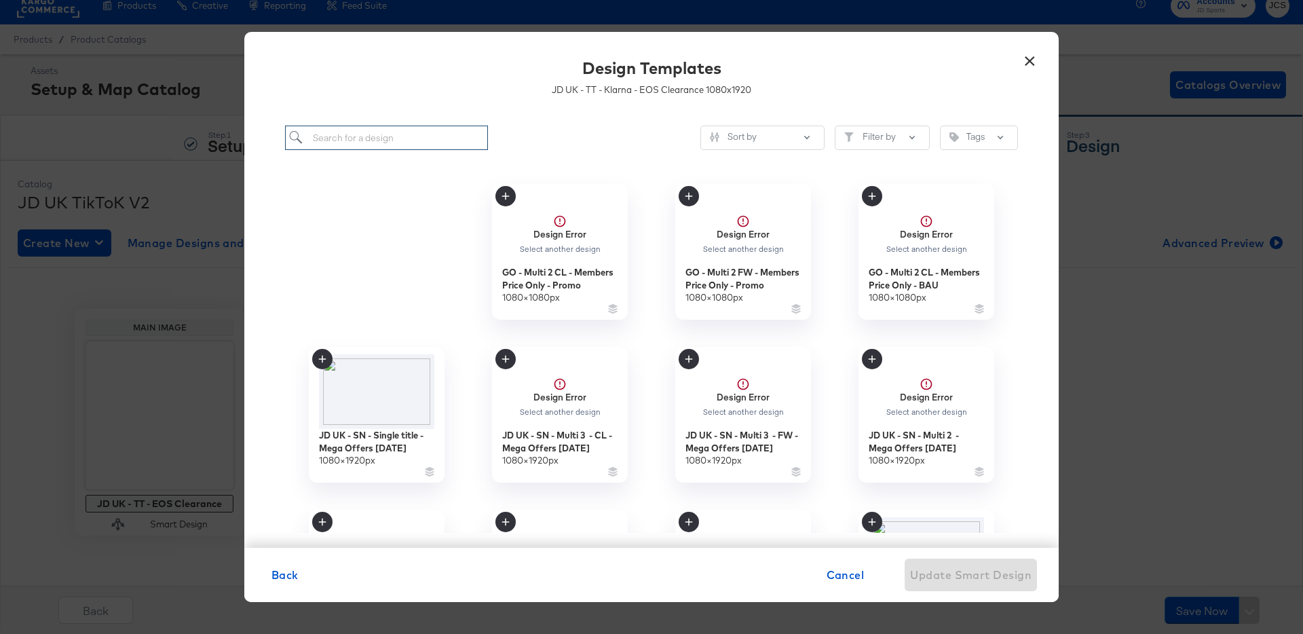
click at [371, 136] on input "search" at bounding box center [386, 138] width 203 height 25
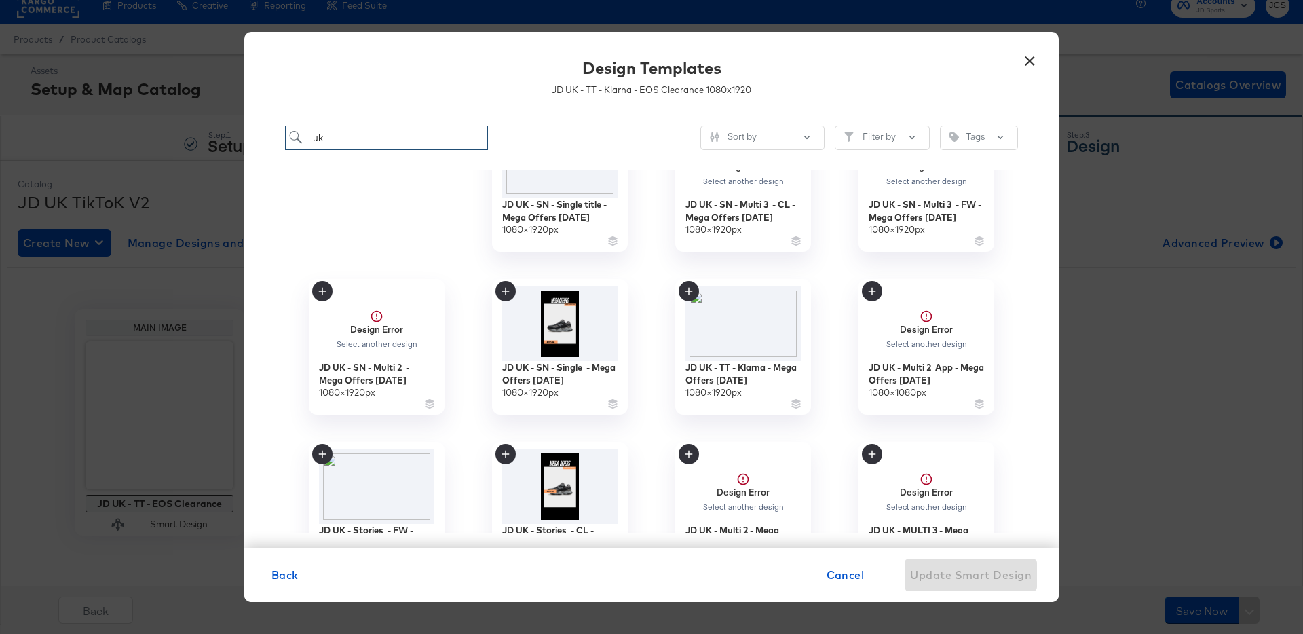
scroll to position [100, 0]
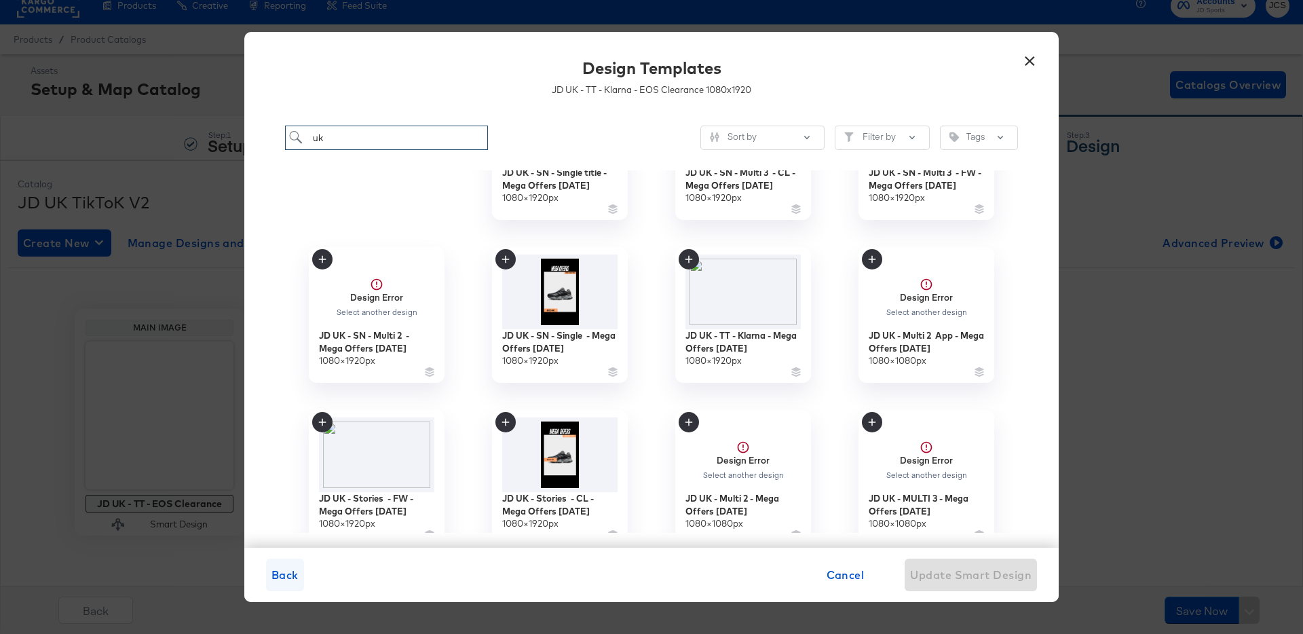
type input "uk"
click at [285, 571] on span "Back" at bounding box center [284, 574] width 27 height 19
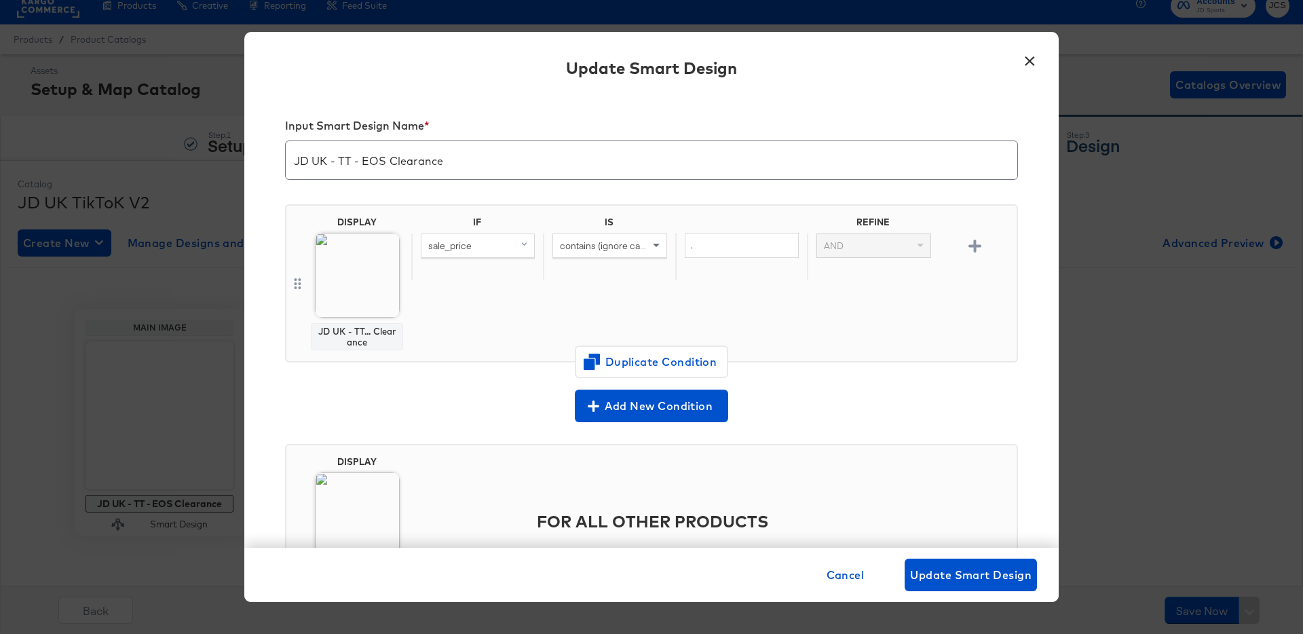
click at [1027, 61] on button "×" at bounding box center [1029, 57] width 24 height 24
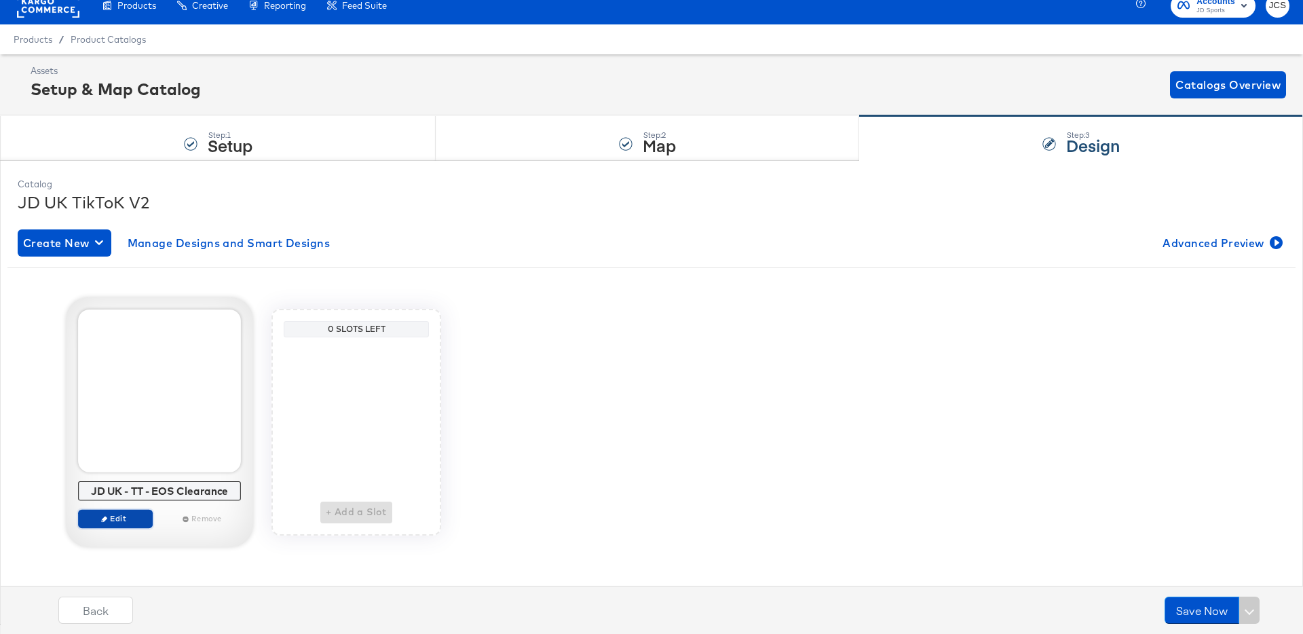
click at [126, 513] on span "Edit" at bounding box center [115, 518] width 62 height 10
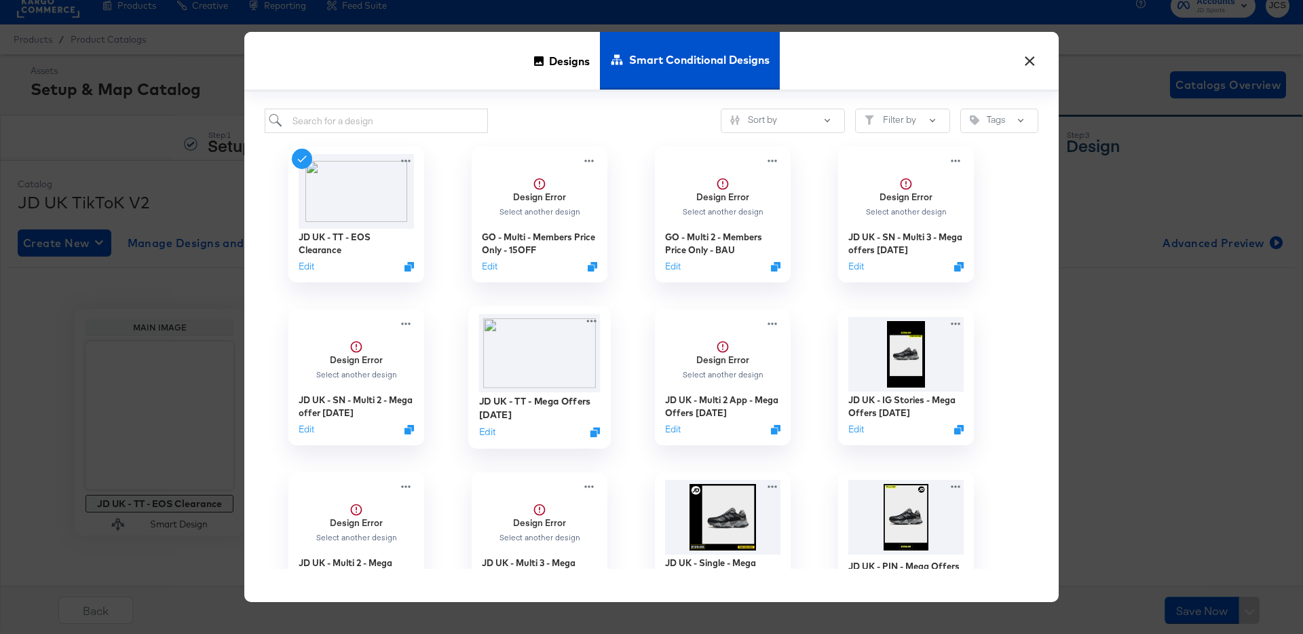
click at [540, 341] on img at bounding box center [539, 353] width 121 height 78
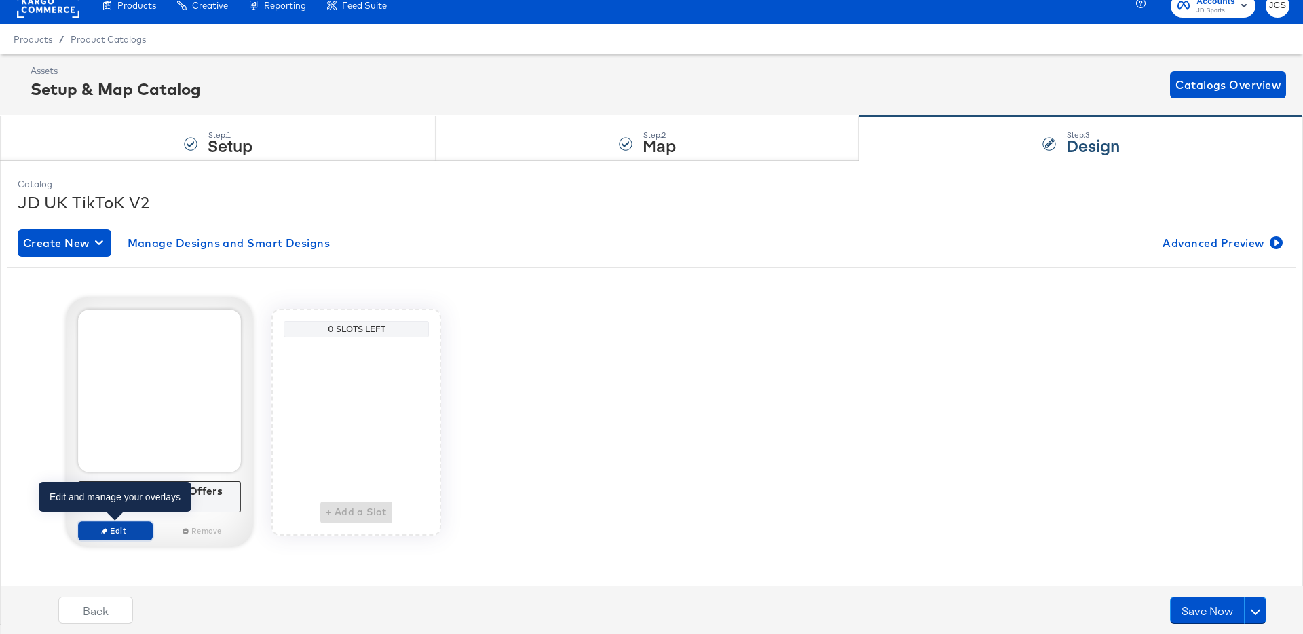
click at [121, 531] on span "Edit" at bounding box center [115, 530] width 62 height 10
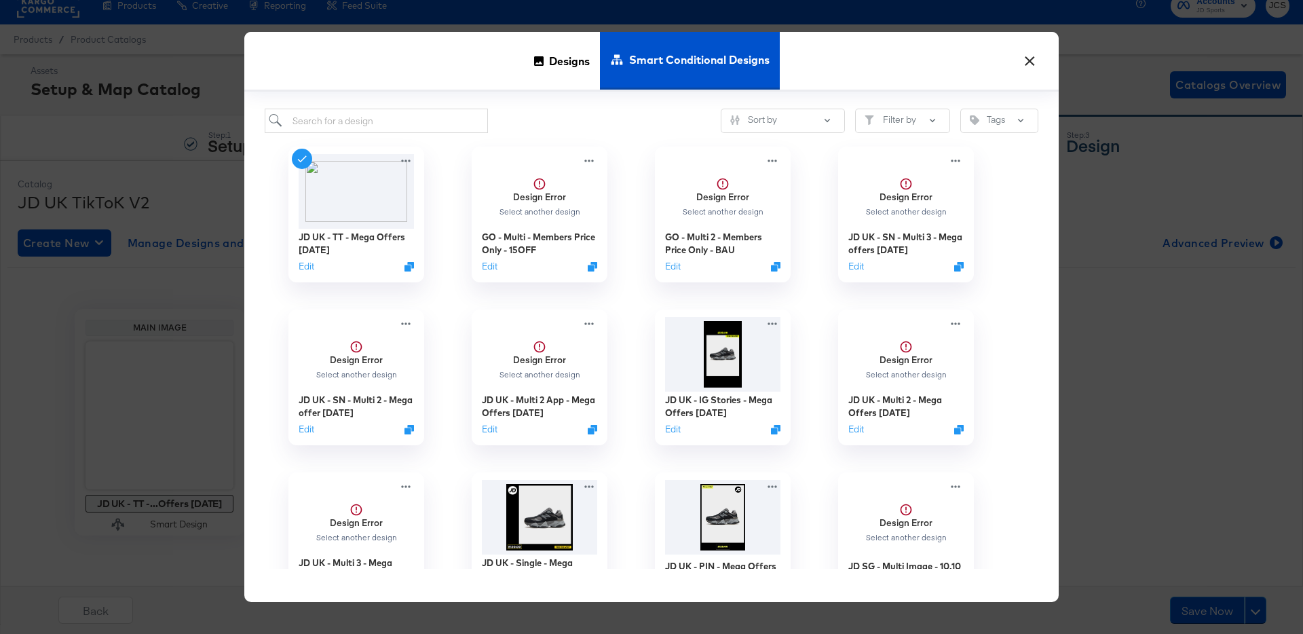
click at [1023, 64] on button "×" at bounding box center [1029, 57] width 24 height 24
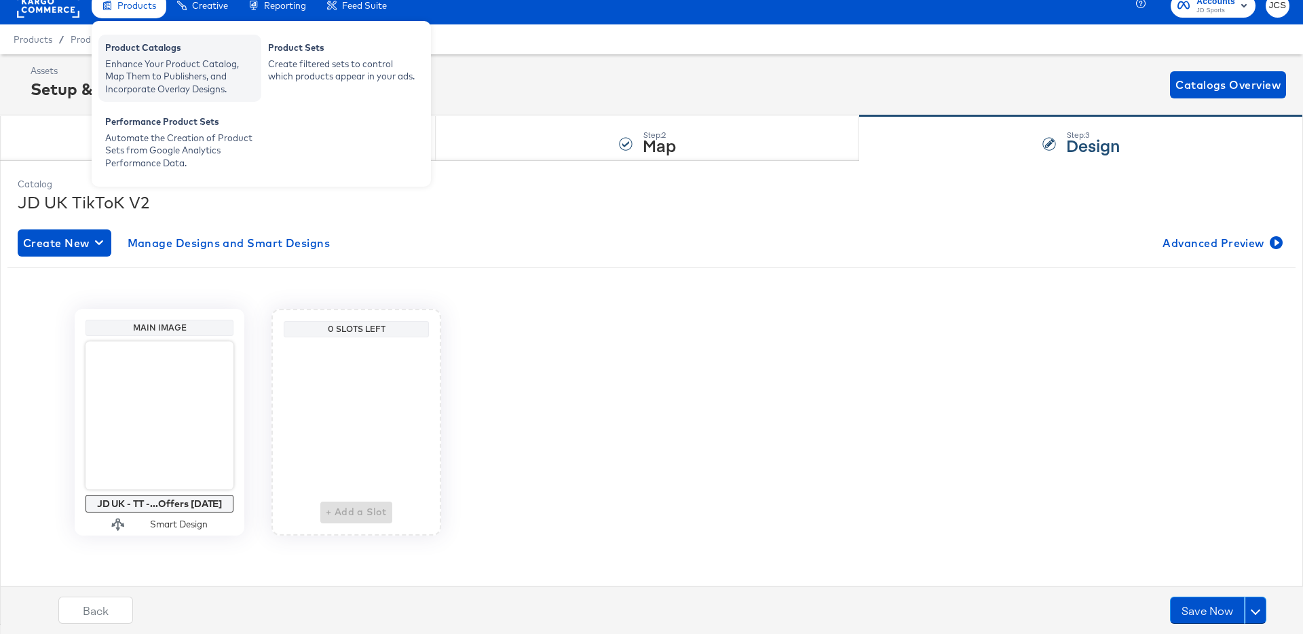
click at [136, 58] on div "Enhance Your Product Catalog, Map Them to Publishers, and Incorporate Overlay D…" at bounding box center [179, 77] width 149 height 38
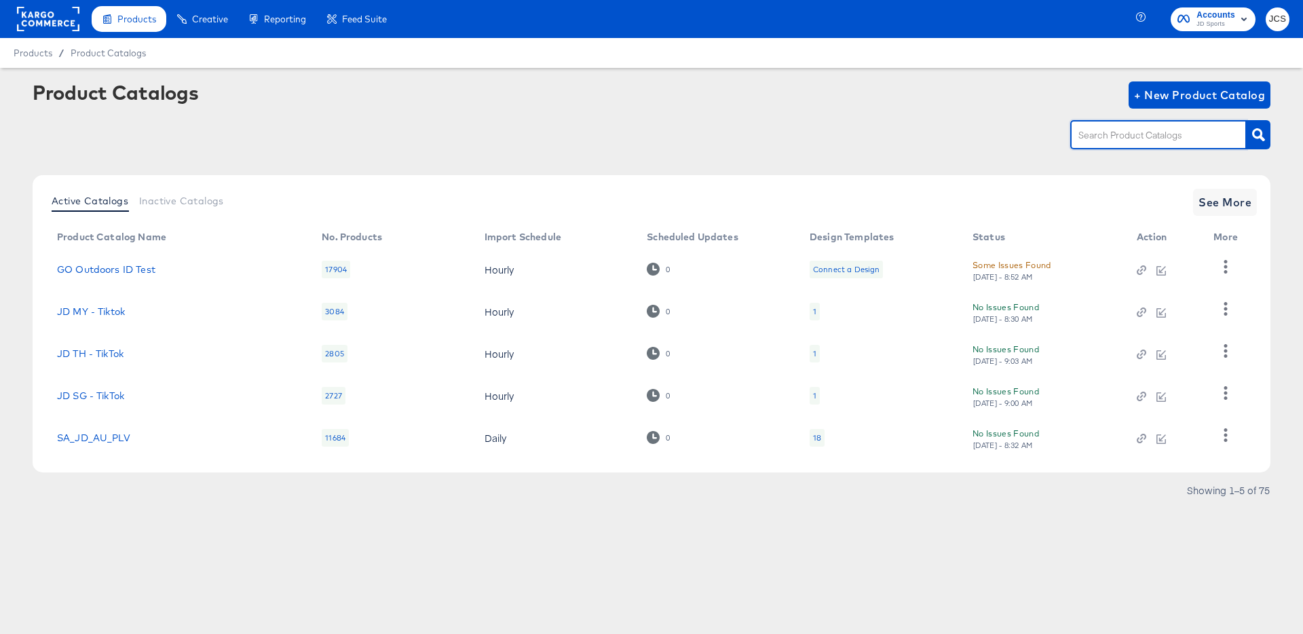
click at [1113, 132] on input "text" at bounding box center [1148, 136] width 145 height 16
type input "tiktok"
click at [1198, 211] on span "See More" at bounding box center [1224, 202] width 53 height 19
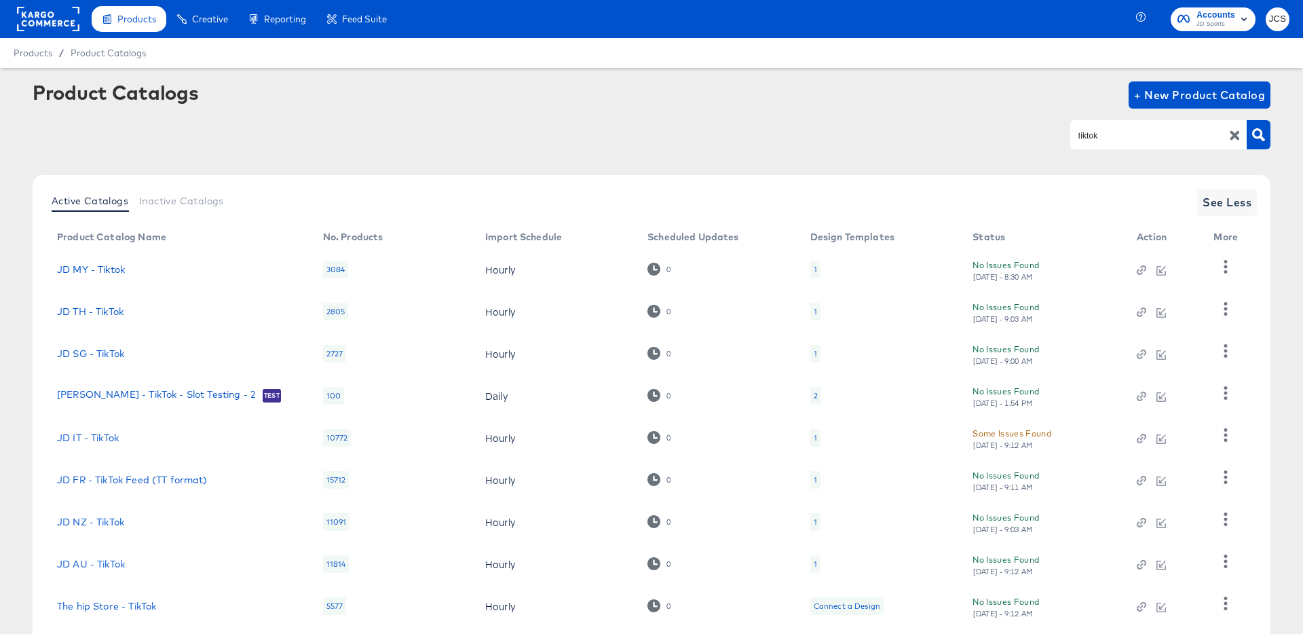
scroll to position [125, 0]
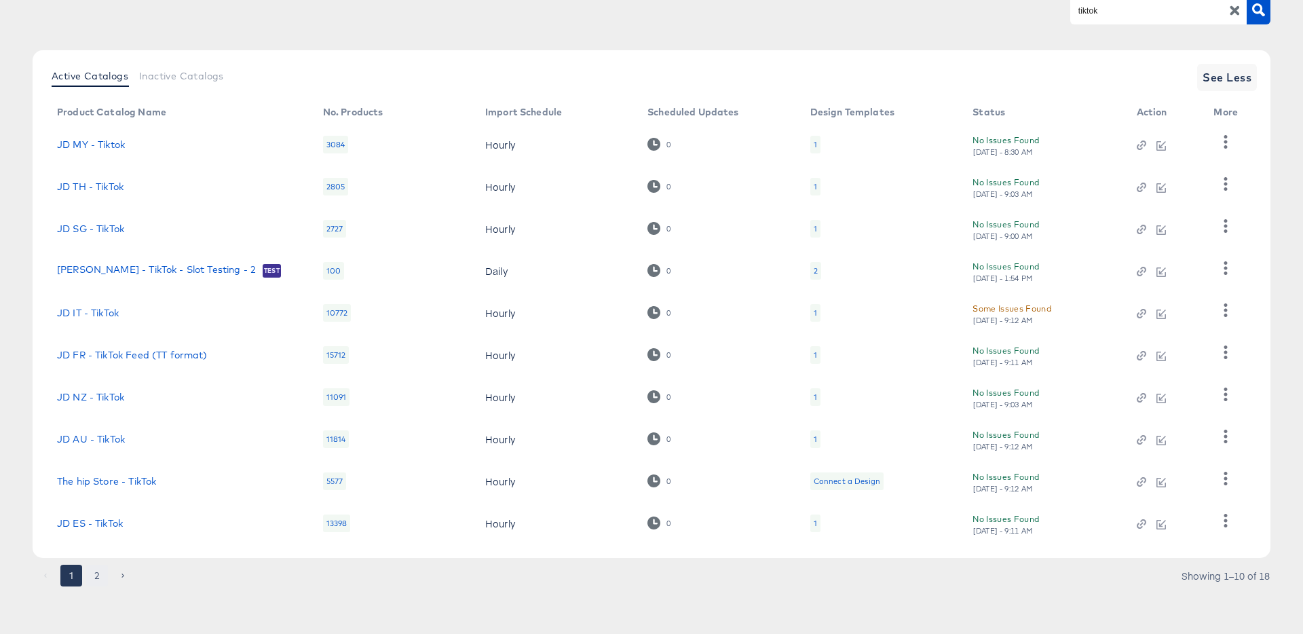
click at [89, 577] on button "2" at bounding box center [97, 576] width 22 height 22
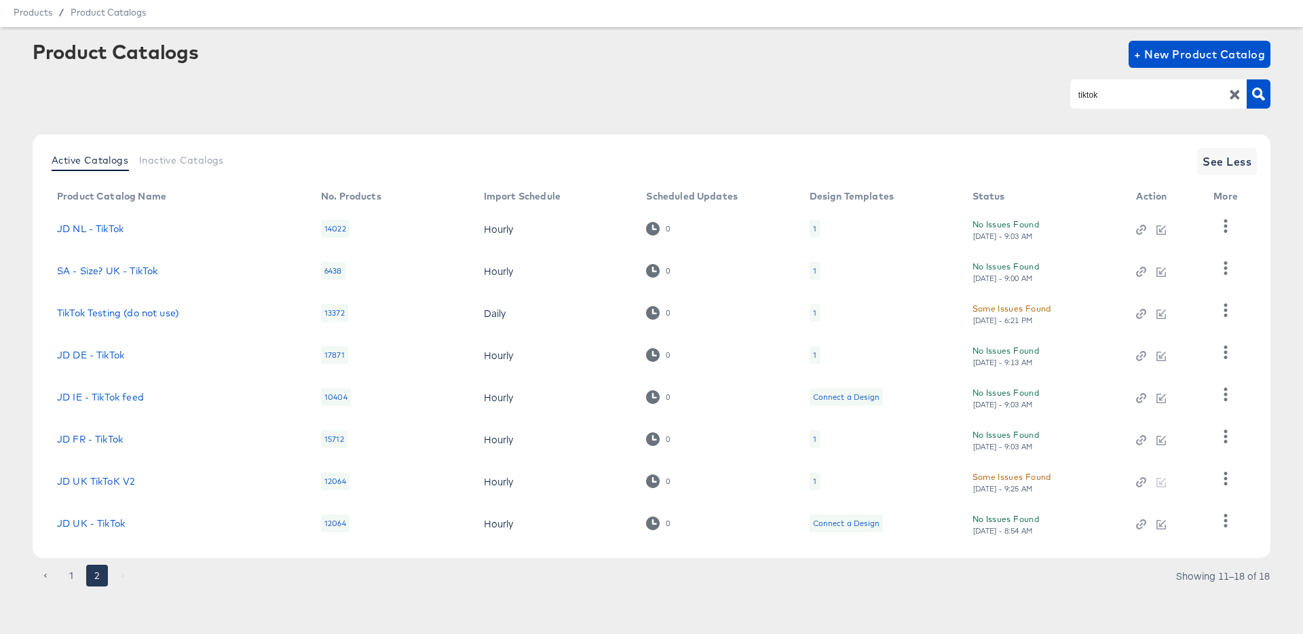
scroll to position [41, 0]
click at [654, 482] on icon at bounding box center [652, 480] width 13 height 13
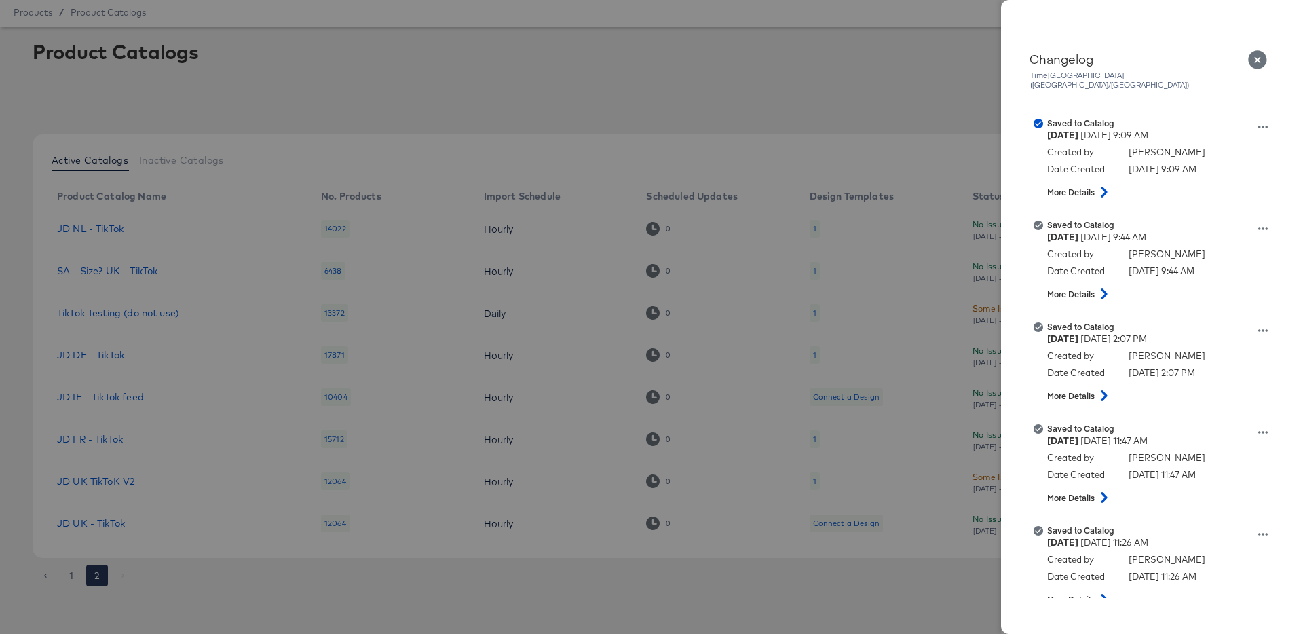
click at [1258, 57] on icon "Close" at bounding box center [1257, 59] width 19 height 19
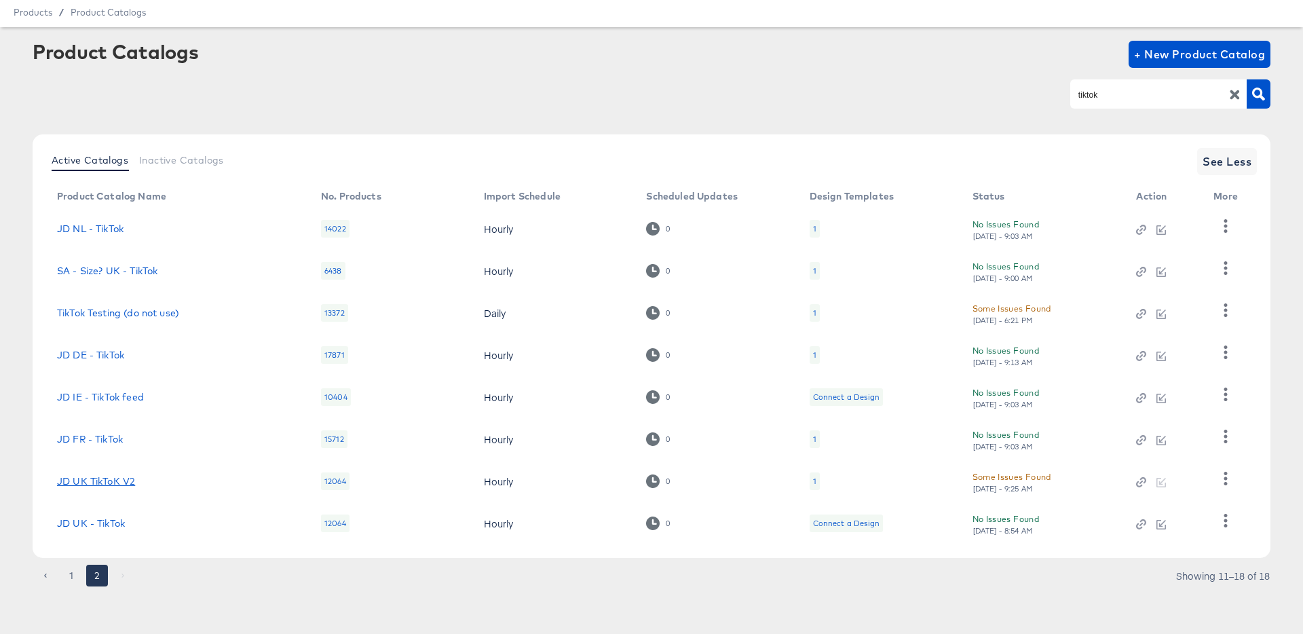
click at [111, 483] on link "JD UK TikToK V2" at bounding box center [96, 481] width 78 height 11
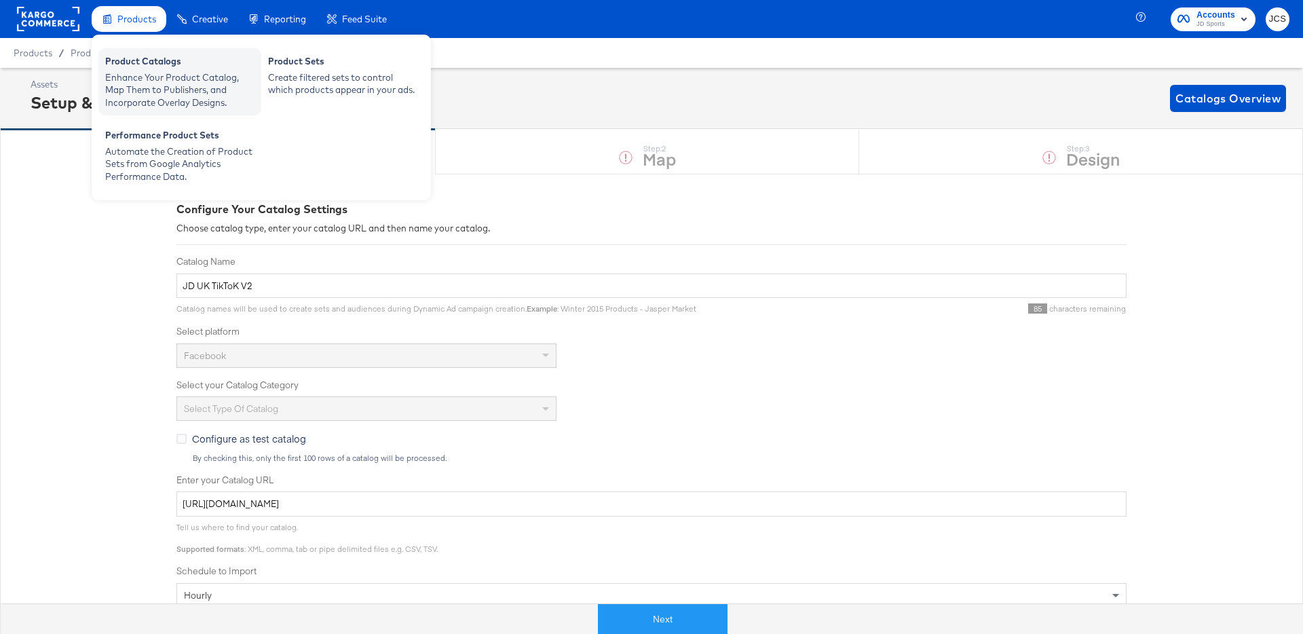
click at [136, 90] on div "Enhance Your Product Catalog, Map Them to Publishers, and Incorporate Overlay D…" at bounding box center [179, 90] width 149 height 38
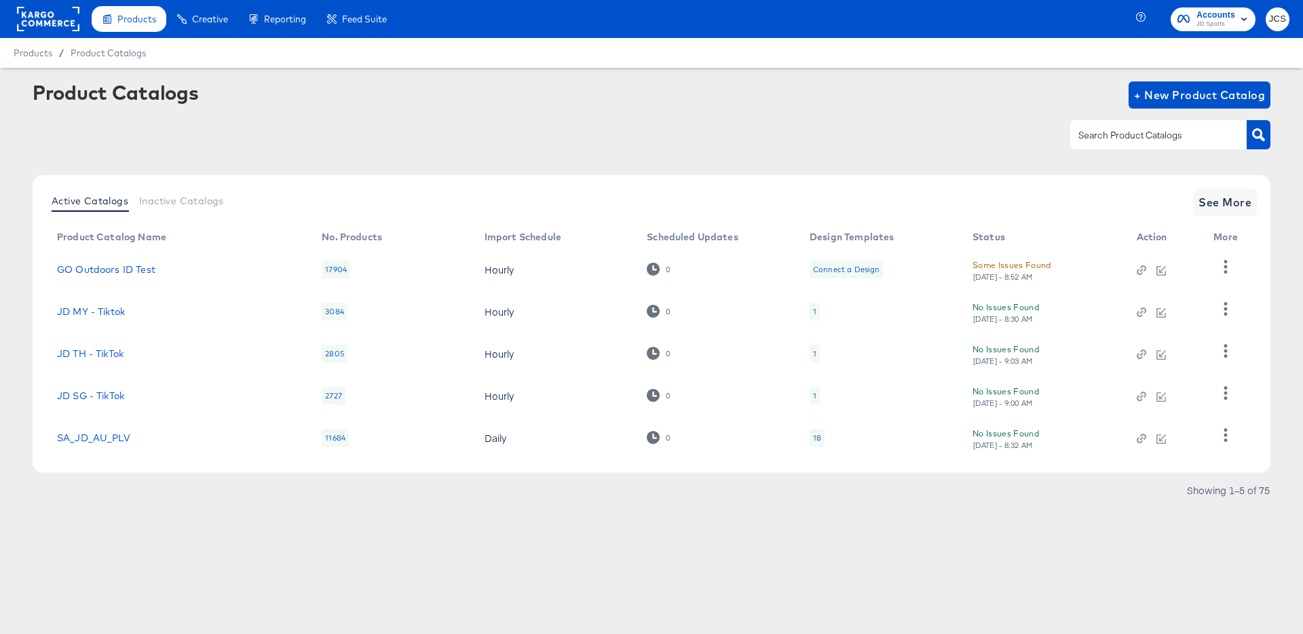
click at [1181, 145] on div at bounding box center [1158, 134] width 176 height 29
type input "tiktok"
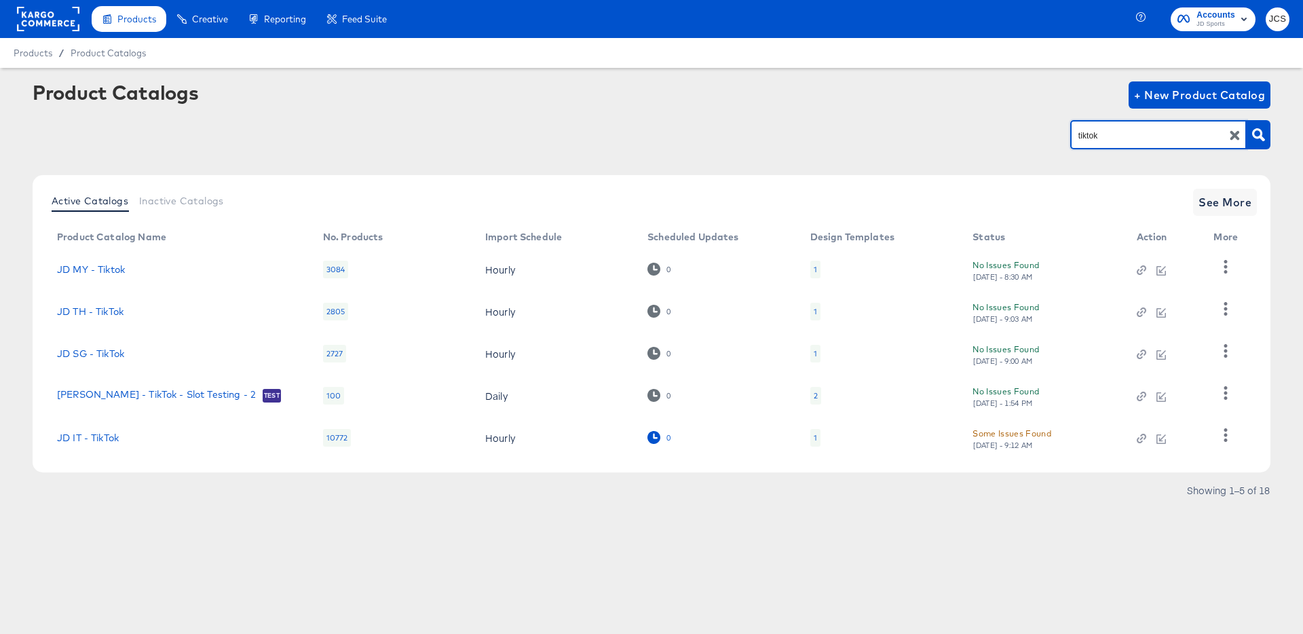
click at [662, 439] on div "0" at bounding box center [659, 437] width 24 height 13
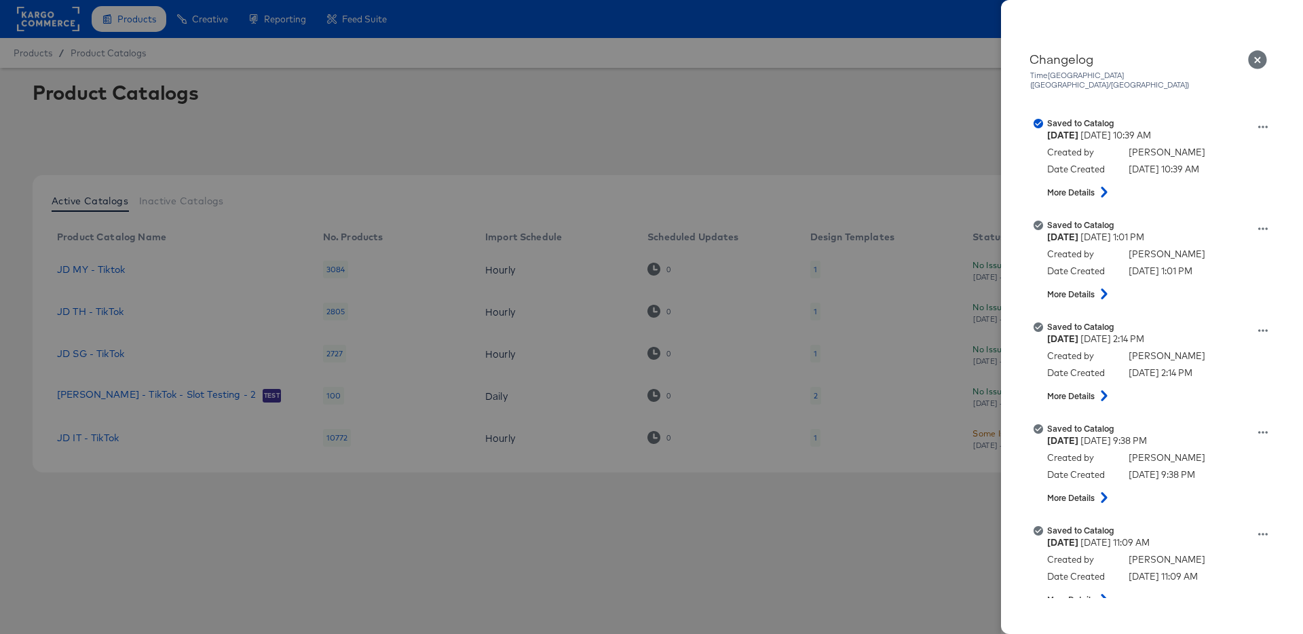
click at [1253, 60] on icon "Close" at bounding box center [1257, 59] width 19 height 19
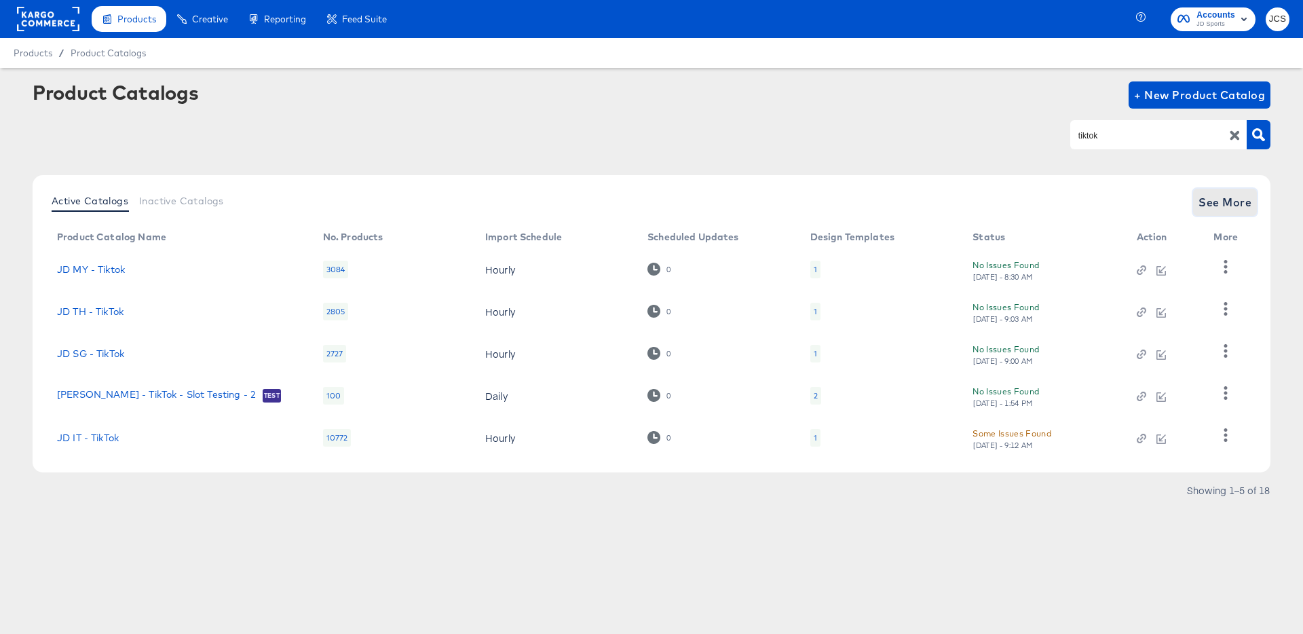
click at [1211, 196] on span "See More" at bounding box center [1224, 202] width 53 height 19
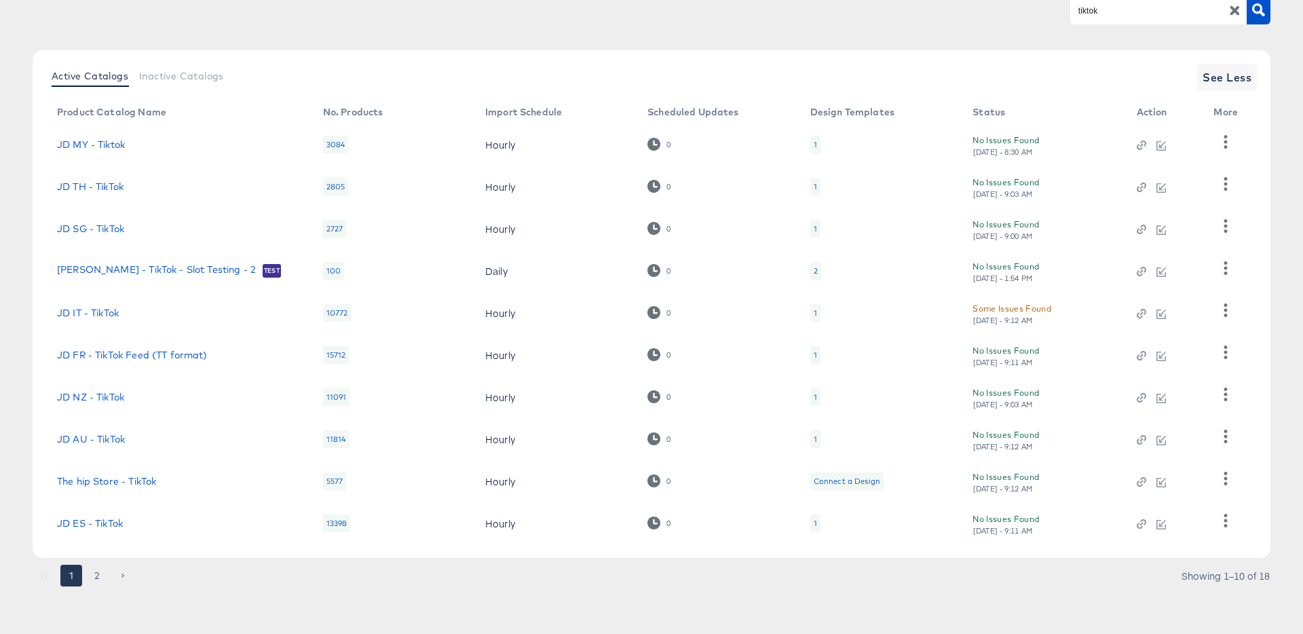
scroll to position [125, 0]
click at [107, 579] on button "2" at bounding box center [97, 576] width 22 height 22
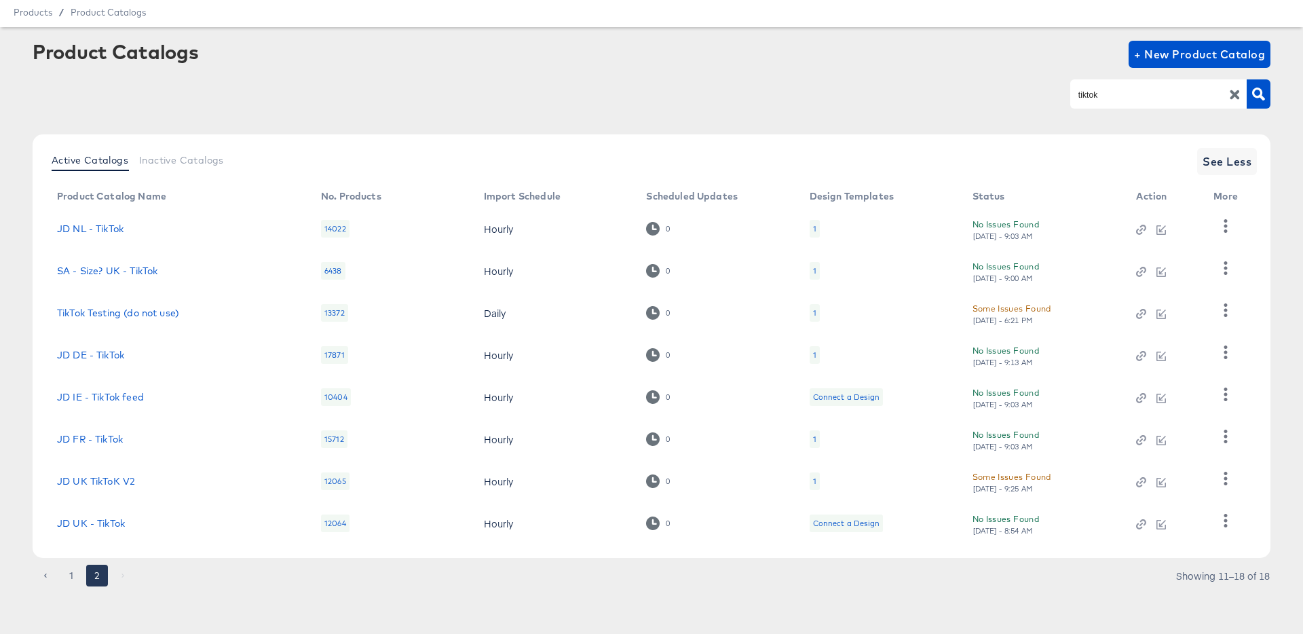
scroll to position [41, 0]
click at [654, 435] on icon at bounding box center [652, 438] width 13 height 13
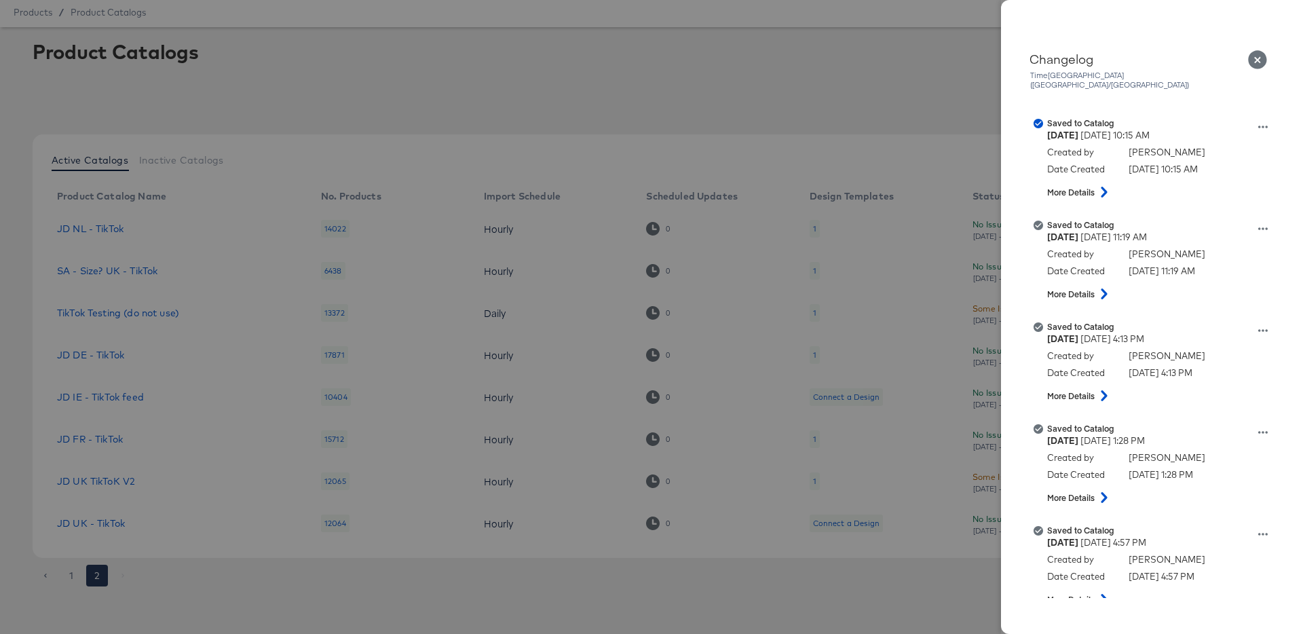
click at [1257, 67] on icon "Close" at bounding box center [1257, 59] width 19 height 19
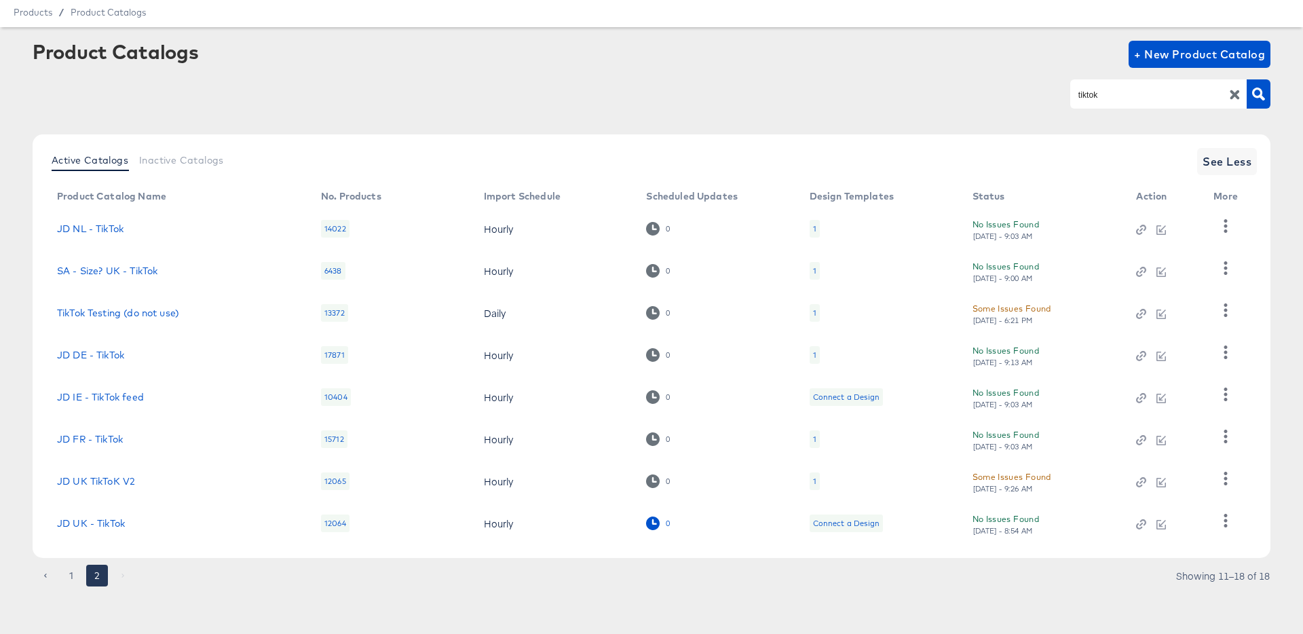
click at [658, 521] on icon at bounding box center [652, 522] width 13 height 13
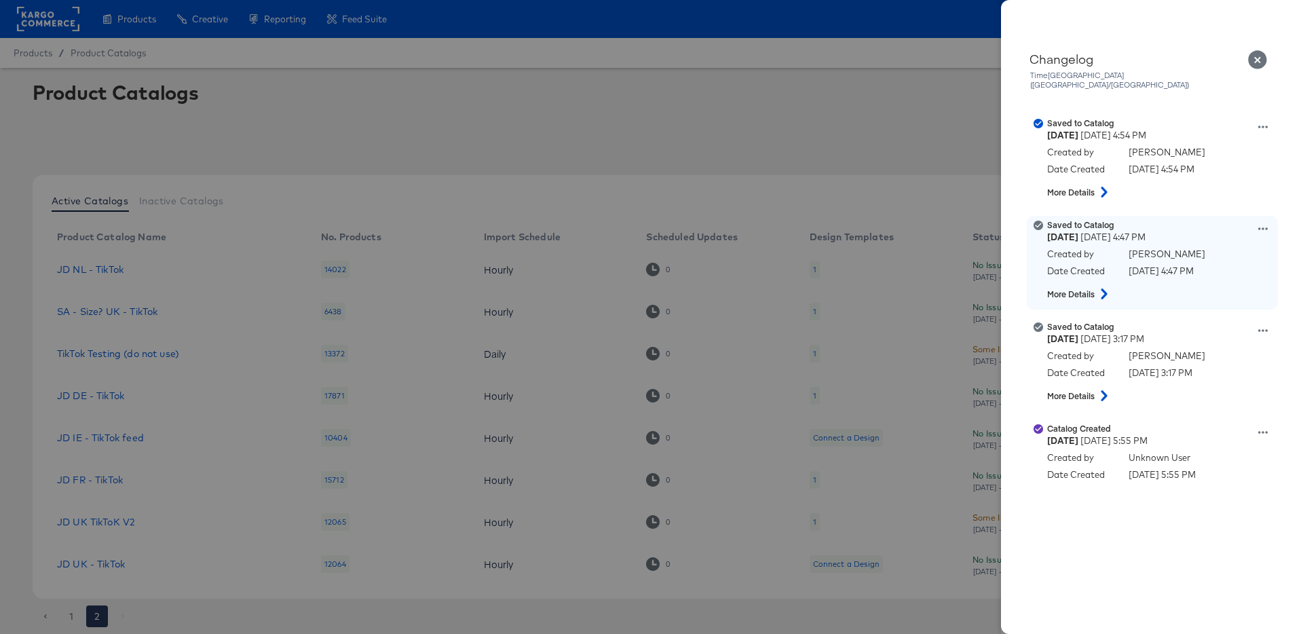
scroll to position [41, 0]
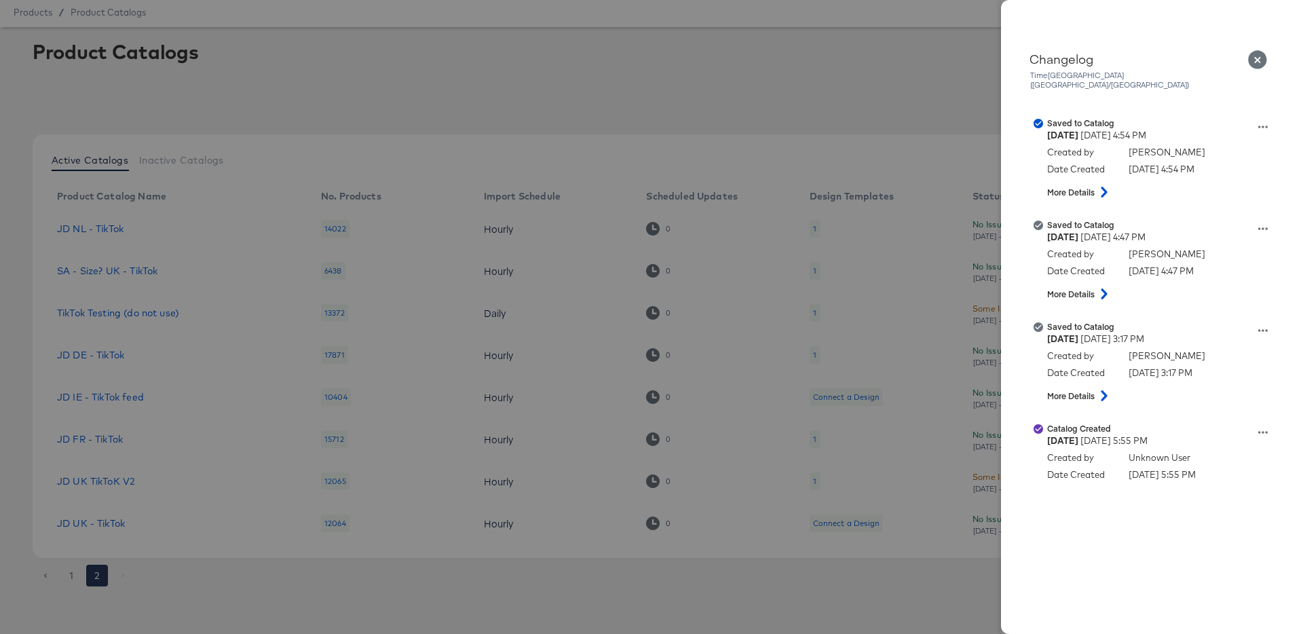
click at [1259, 56] on icon "Close" at bounding box center [1257, 59] width 19 height 19
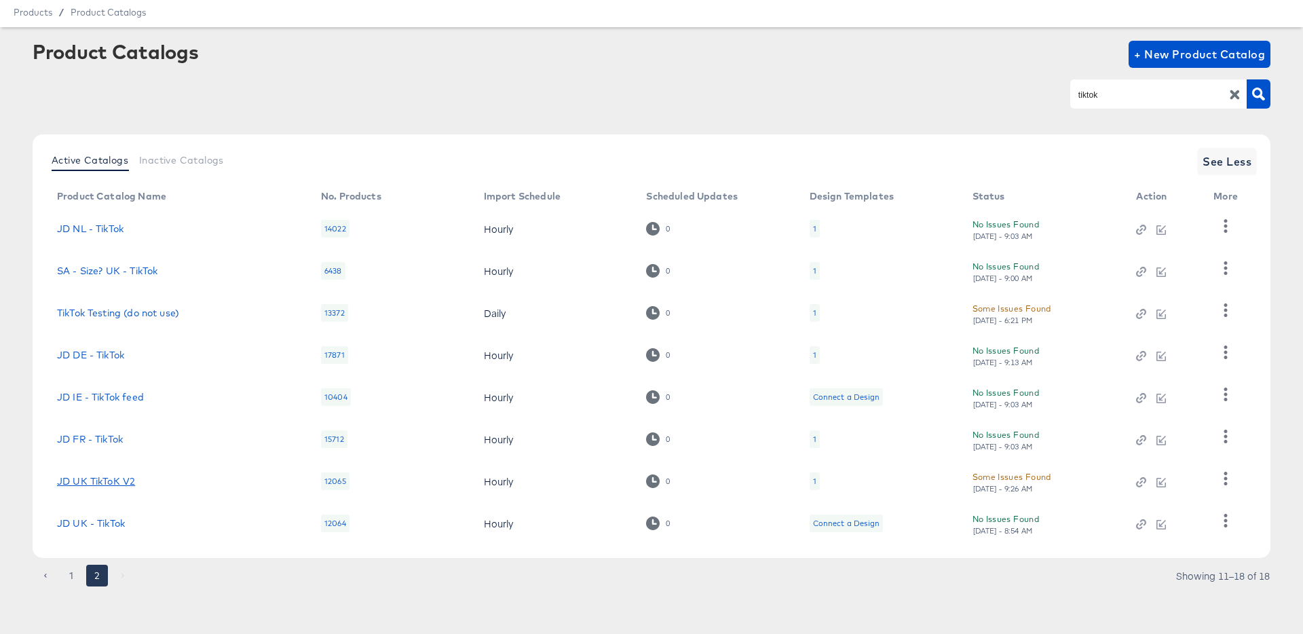
click at [89, 479] on link "JD UK TikToK V2" at bounding box center [96, 481] width 78 height 11
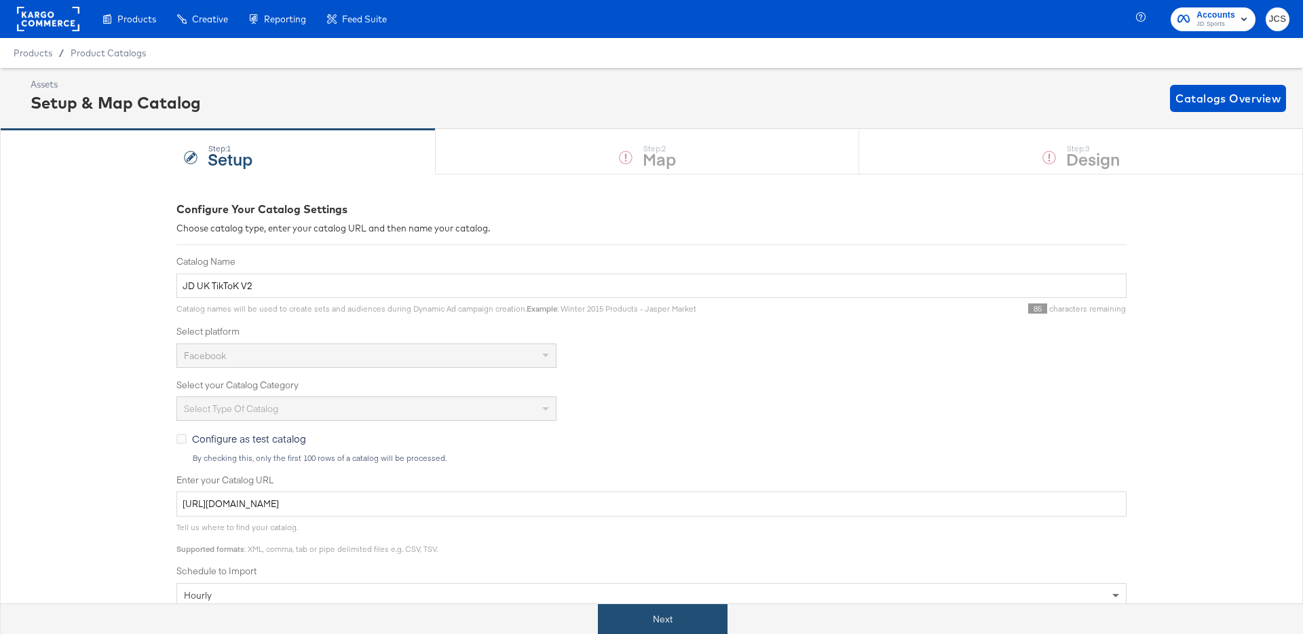
click at [656, 628] on button "Next" at bounding box center [663, 619] width 130 height 31
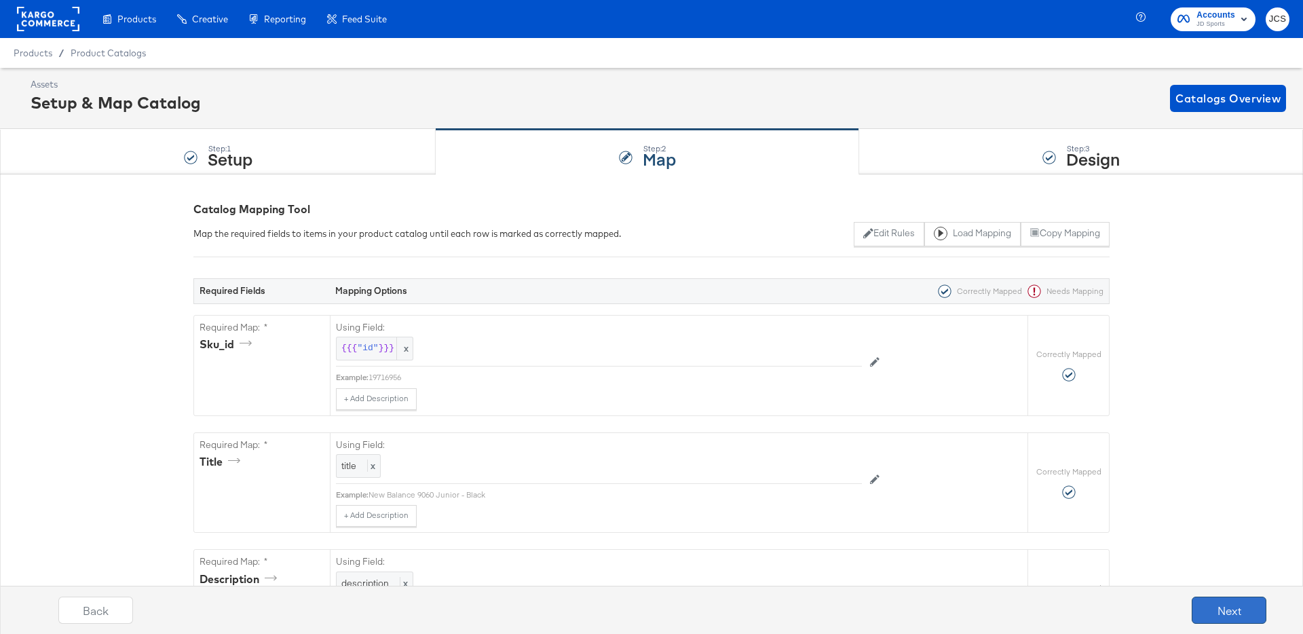
click at [1229, 610] on button "Next" at bounding box center [1229, 609] width 75 height 27
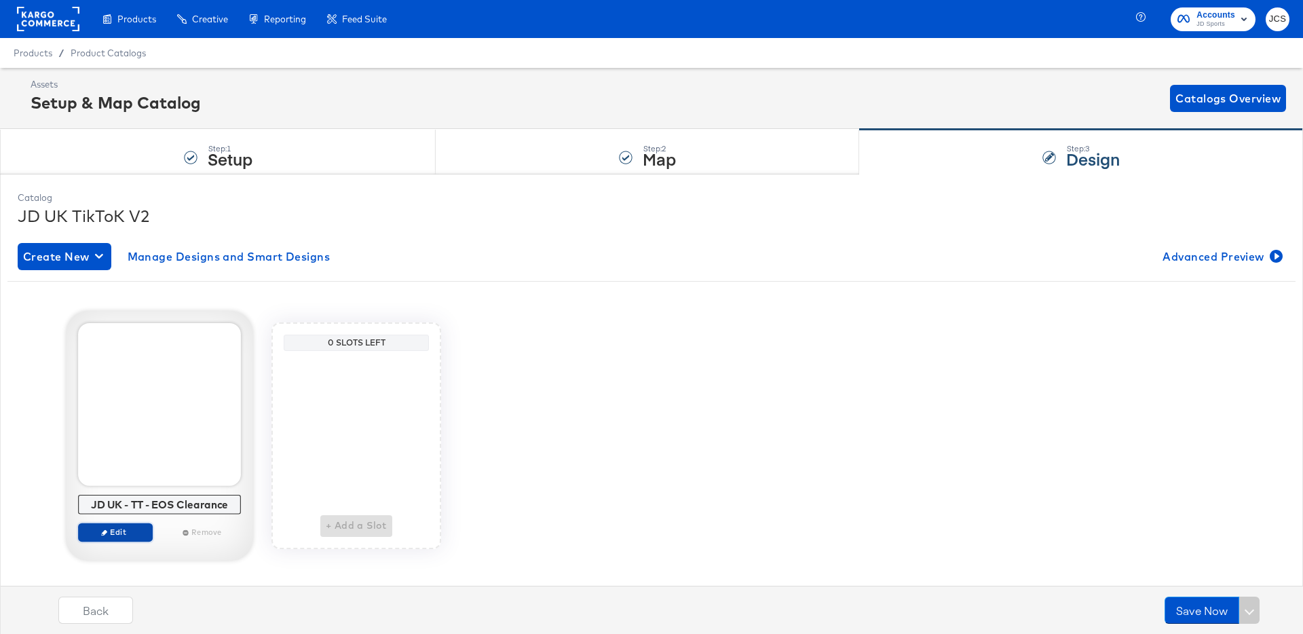
click at [141, 525] on button "Edit" at bounding box center [115, 532] width 75 height 19
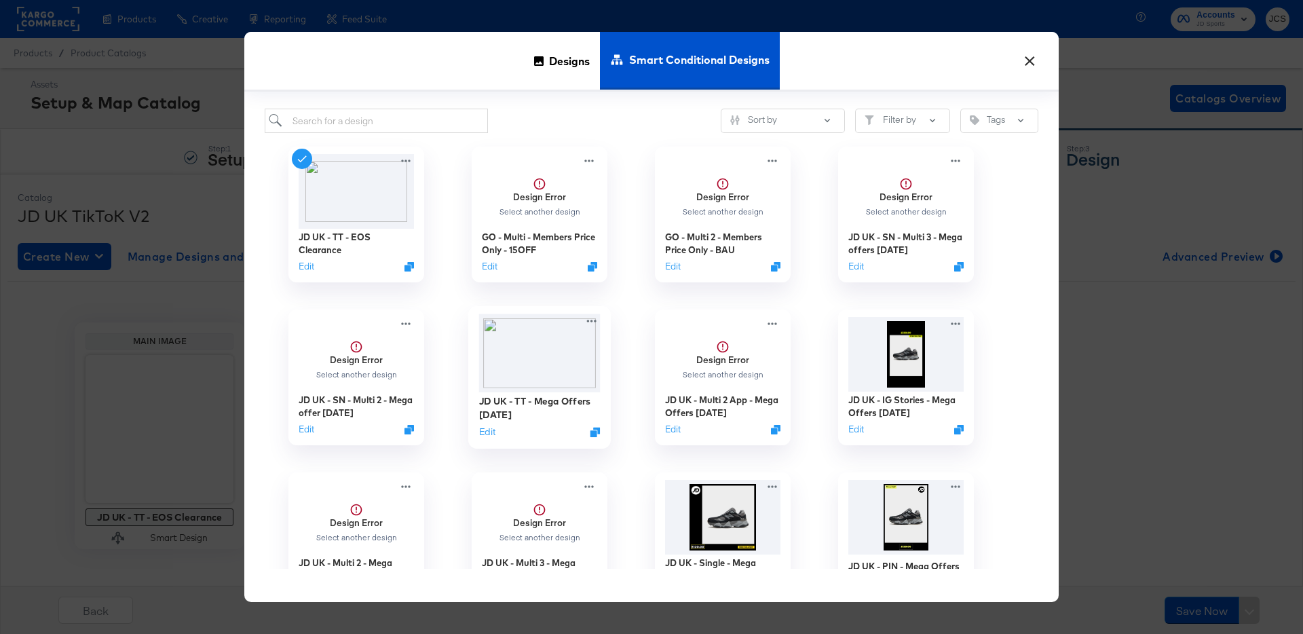
click at [552, 366] on img at bounding box center [539, 353] width 121 height 78
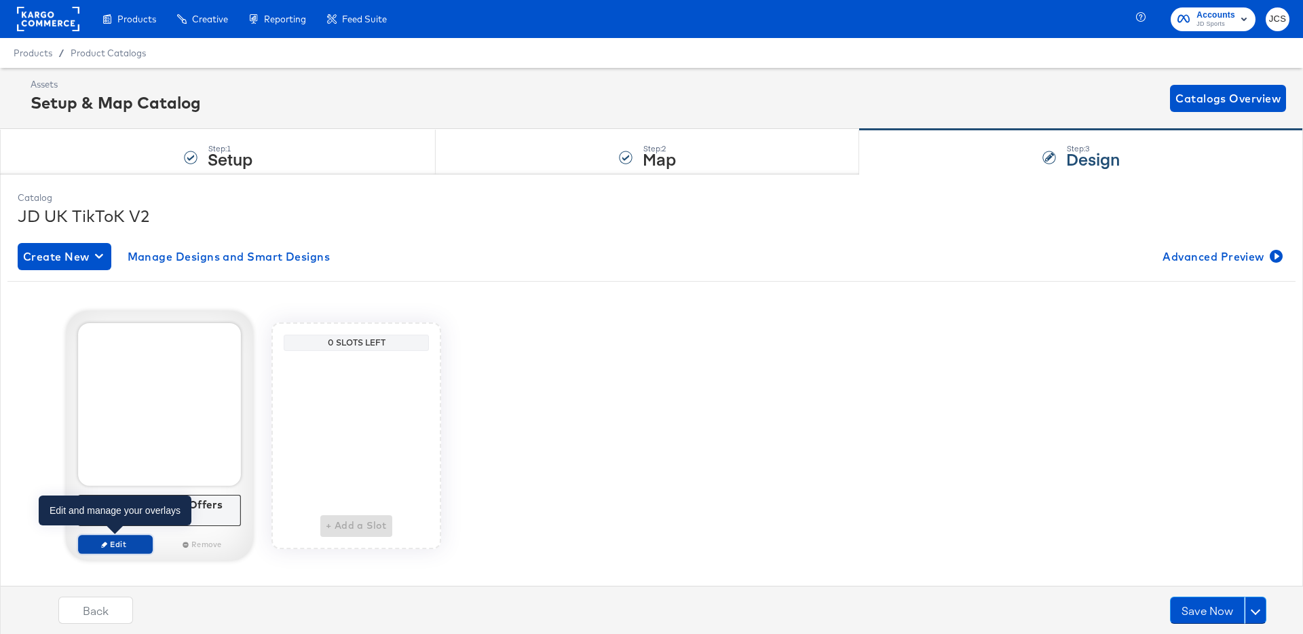
click at [123, 539] on span "Edit" at bounding box center [115, 544] width 62 height 10
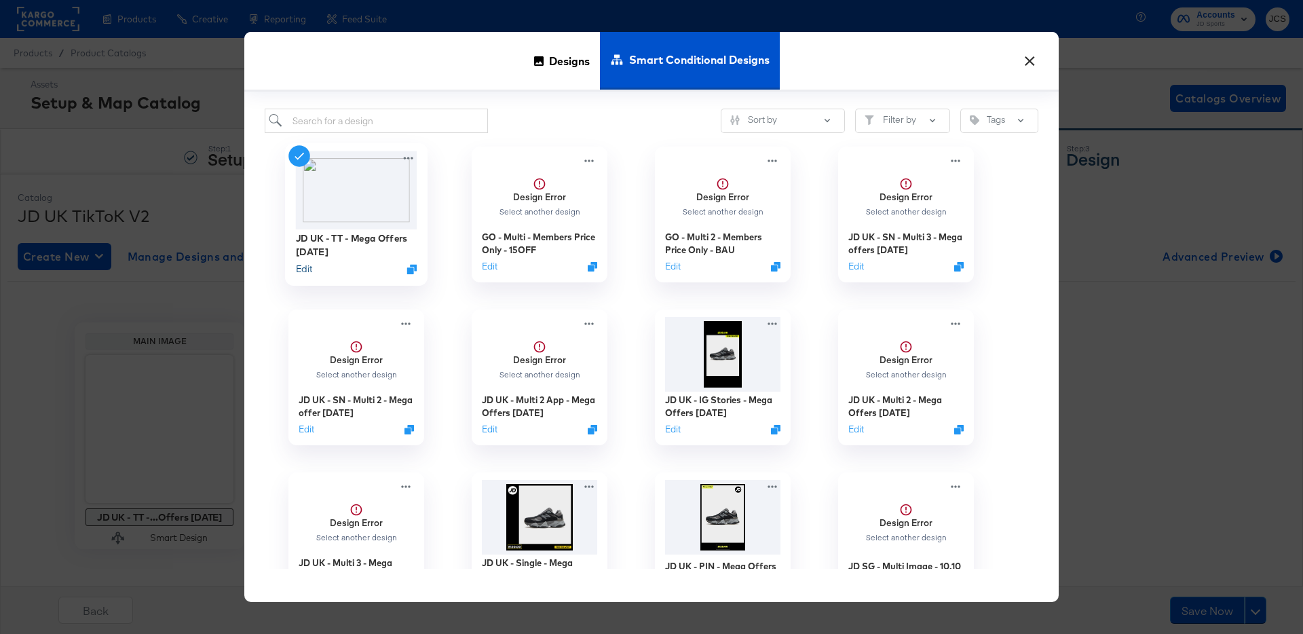
click at [305, 269] on button "Edit" at bounding box center [304, 269] width 16 height 13
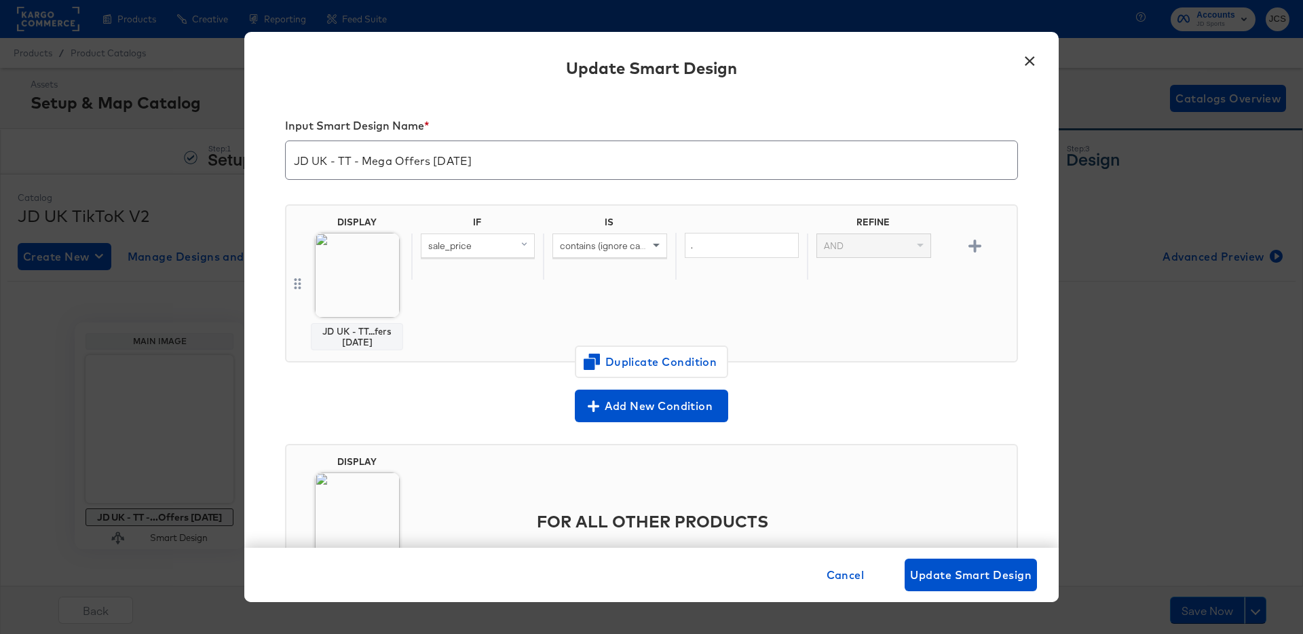
click at [356, 264] on img at bounding box center [357, 275] width 85 height 85
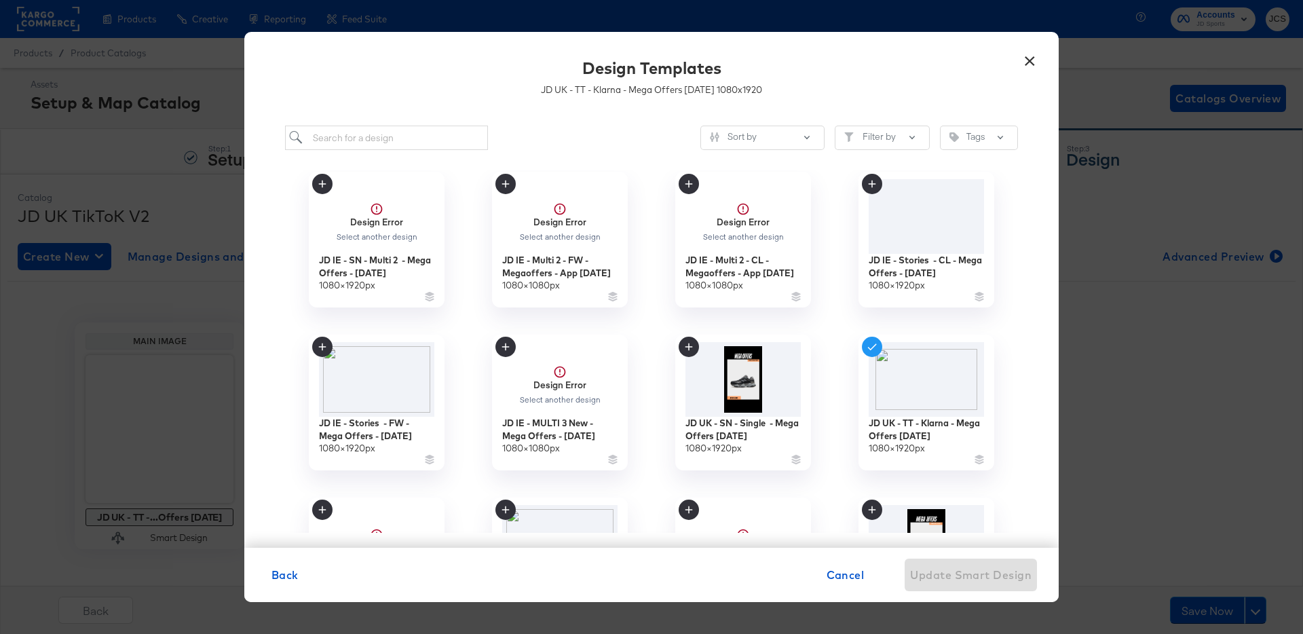
scroll to position [384, 0]
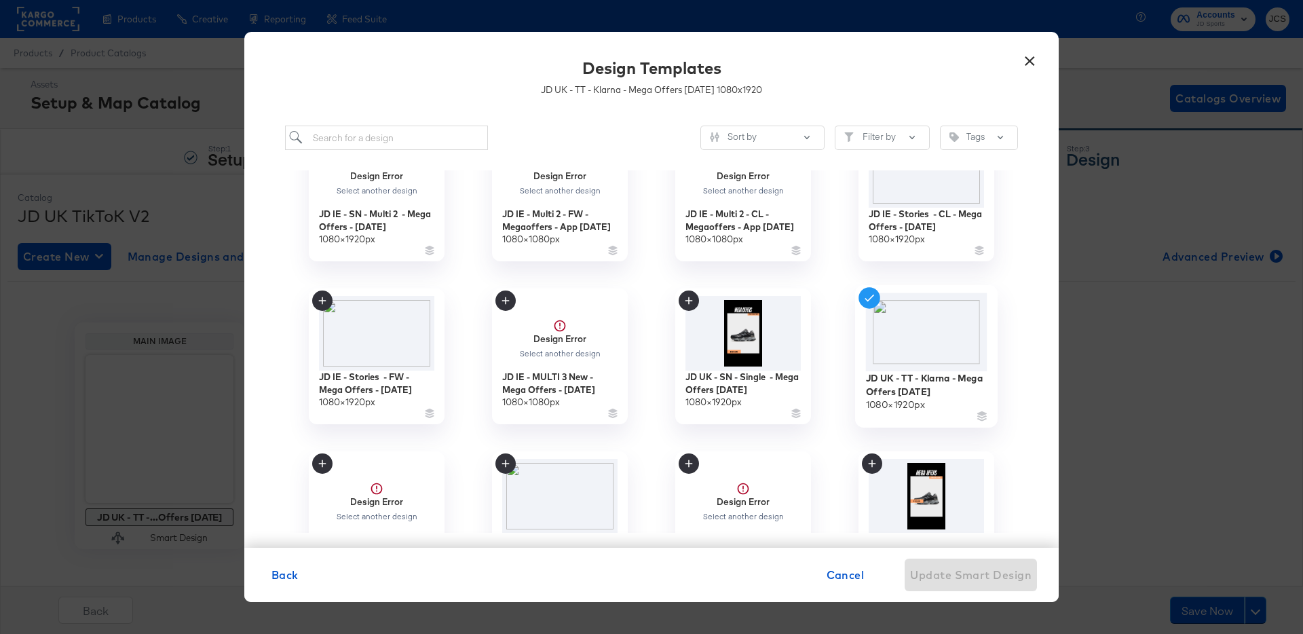
click at [933, 337] on img at bounding box center [926, 332] width 121 height 78
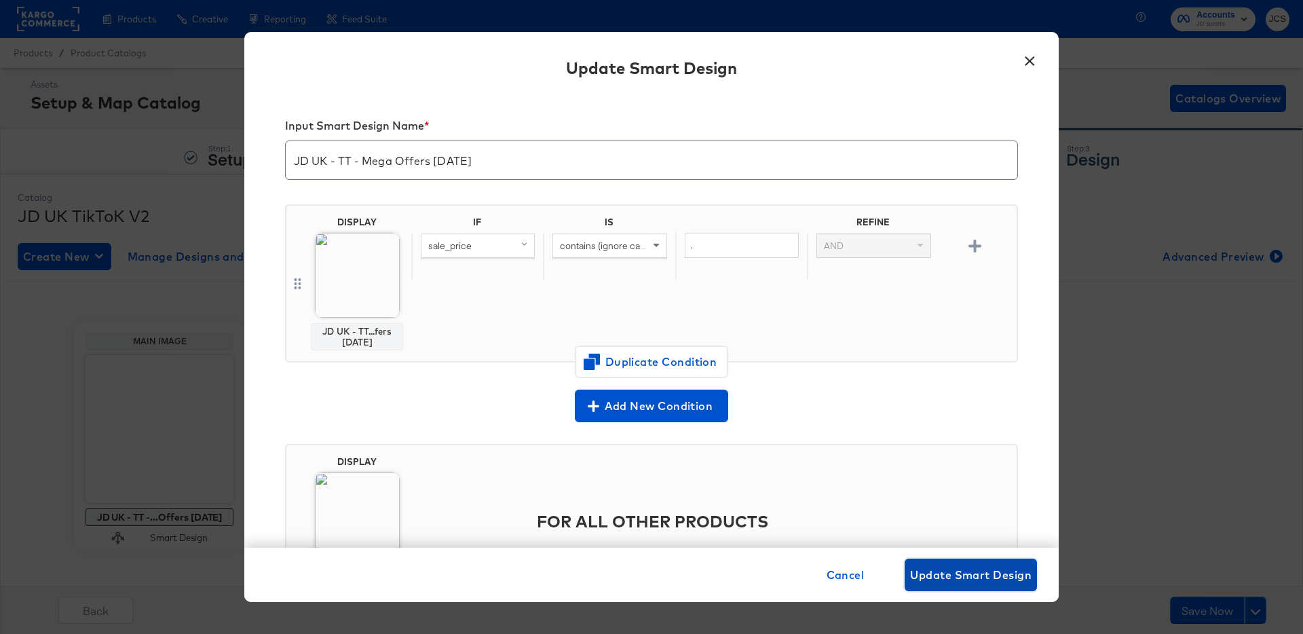
click at [945, 572] on span "Update Smart Design" at bounding box center [970, 574] width 121 height 19
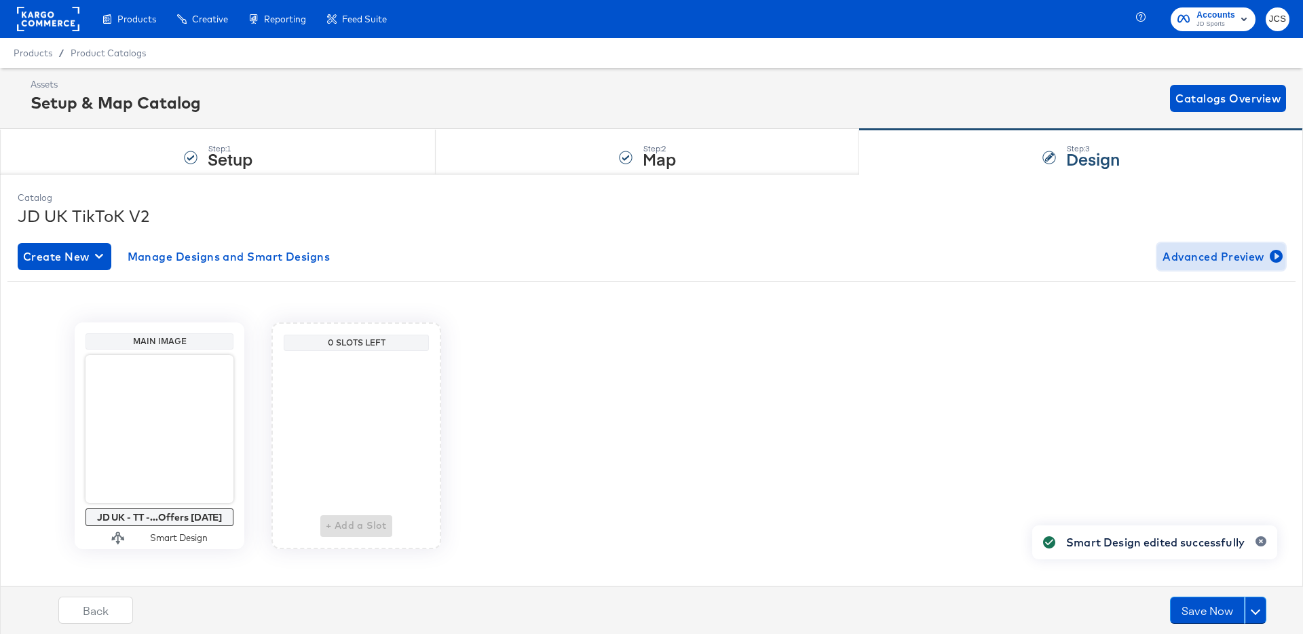
click at [1191, 259] on span "Advanced Preview" at bounding box center [1220, 256] width 117 height 19
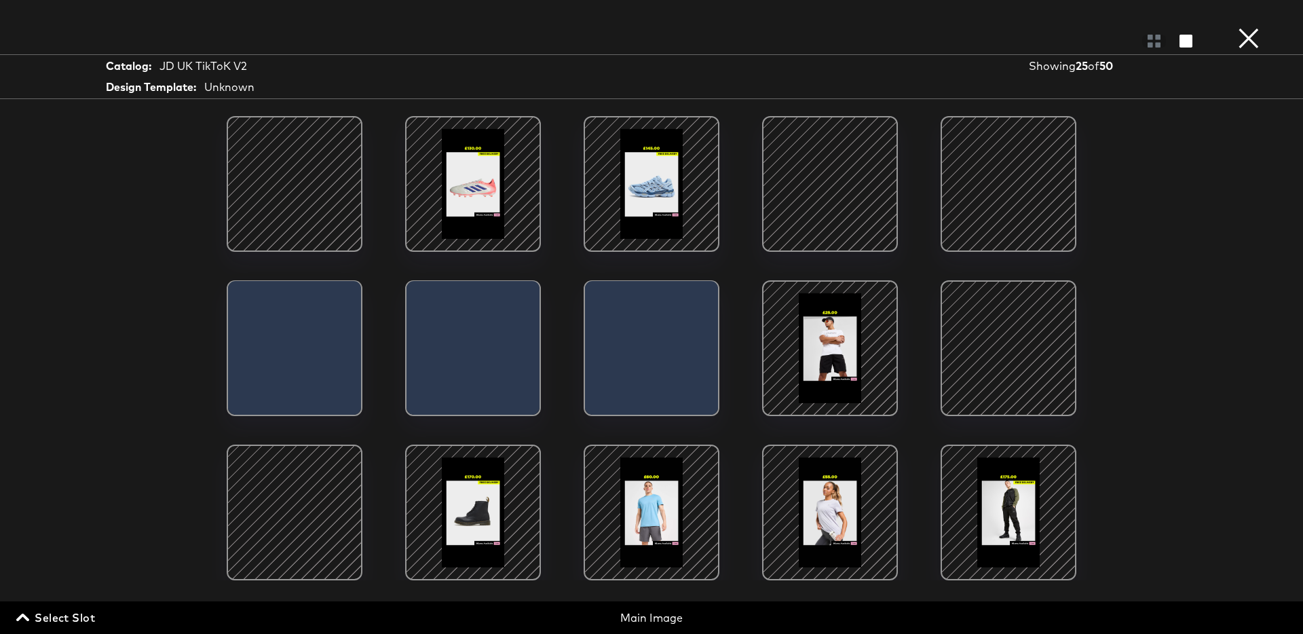
click at [678, 212] on div at bounding box center [651, 183] width 115 height 115
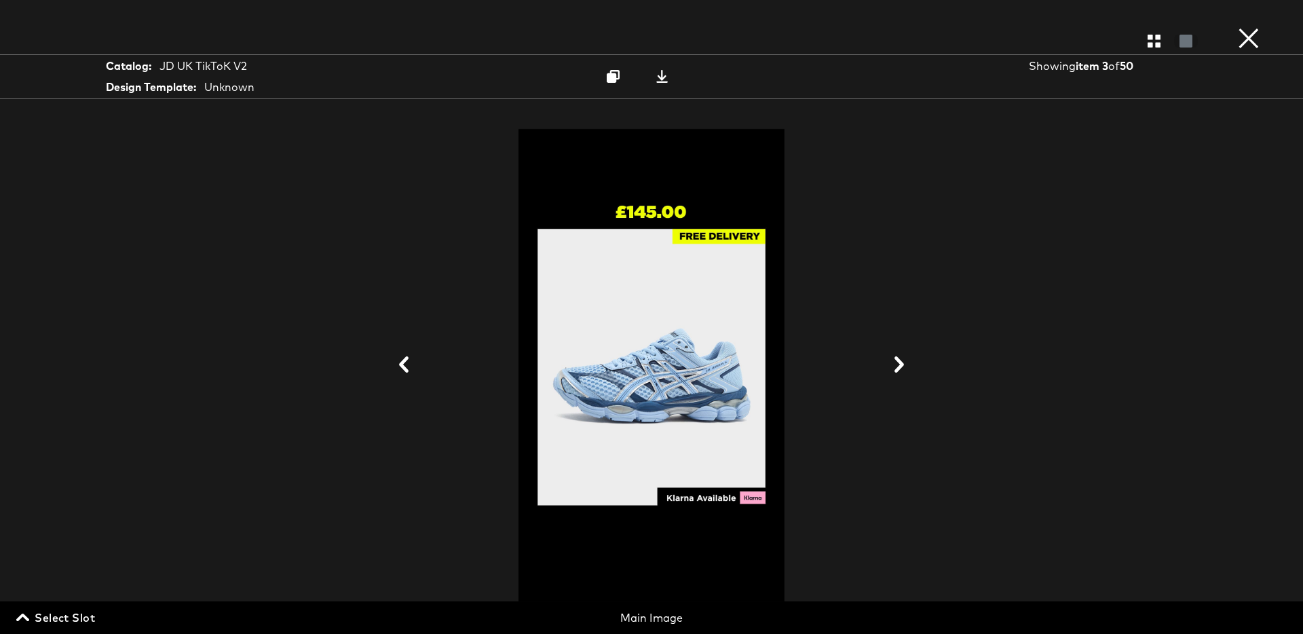
click at [898, 368] on icon at bounding box center [899, 364] width 10 height 16
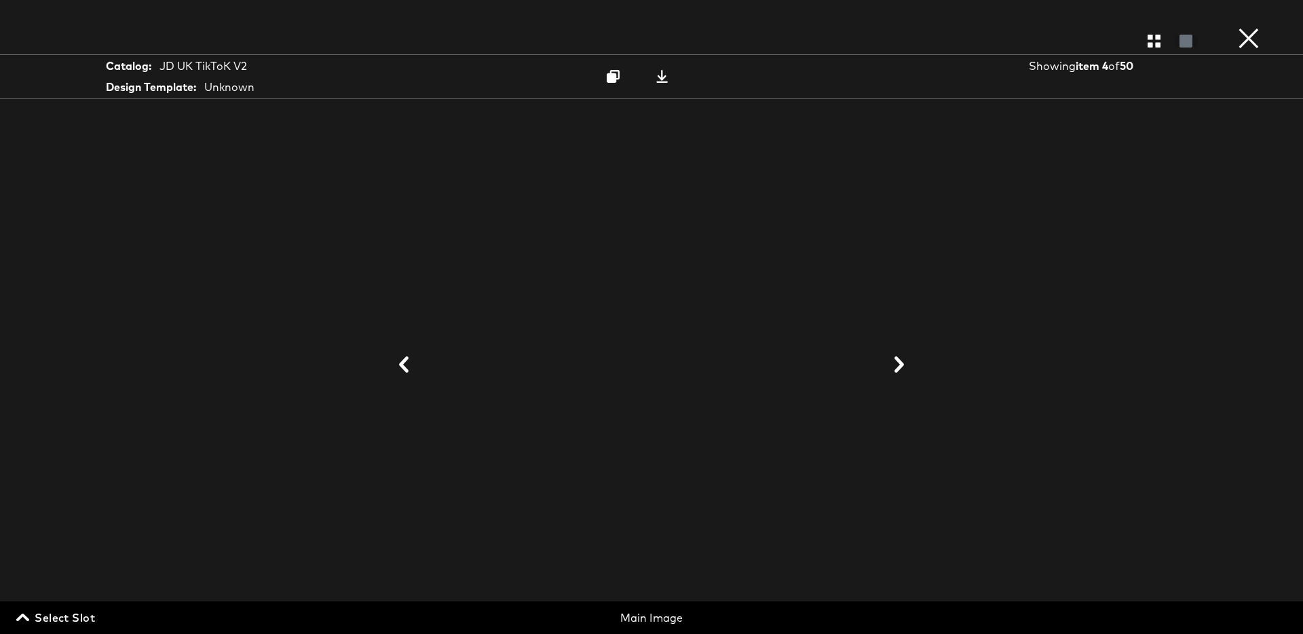
click at [898, 368] on icon at bounding box center [899, 364] width 10 height 16
click at [409, 367] on icon at bounding box center [404, 364] width 16 height 16
click at [1249, 27] on button "×" at bounding box center [1248, 13] width 27 height 27
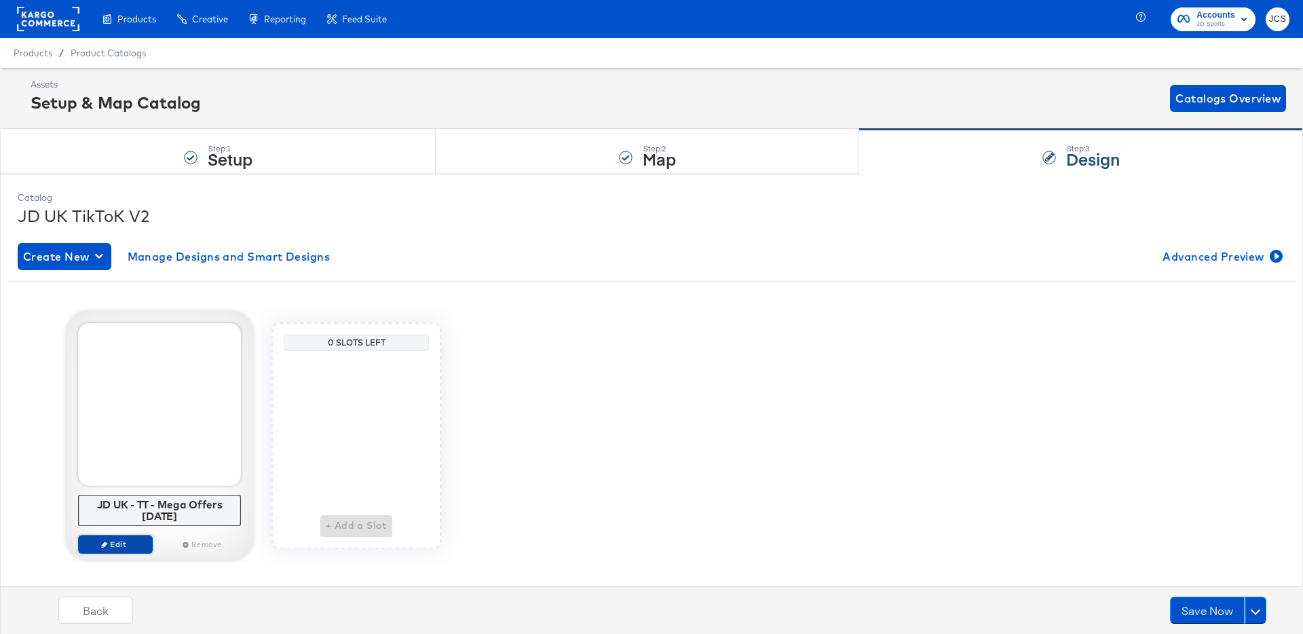
click at [115, 544] on span "Edit" at bounding box center [115, 544] width 62 height 10
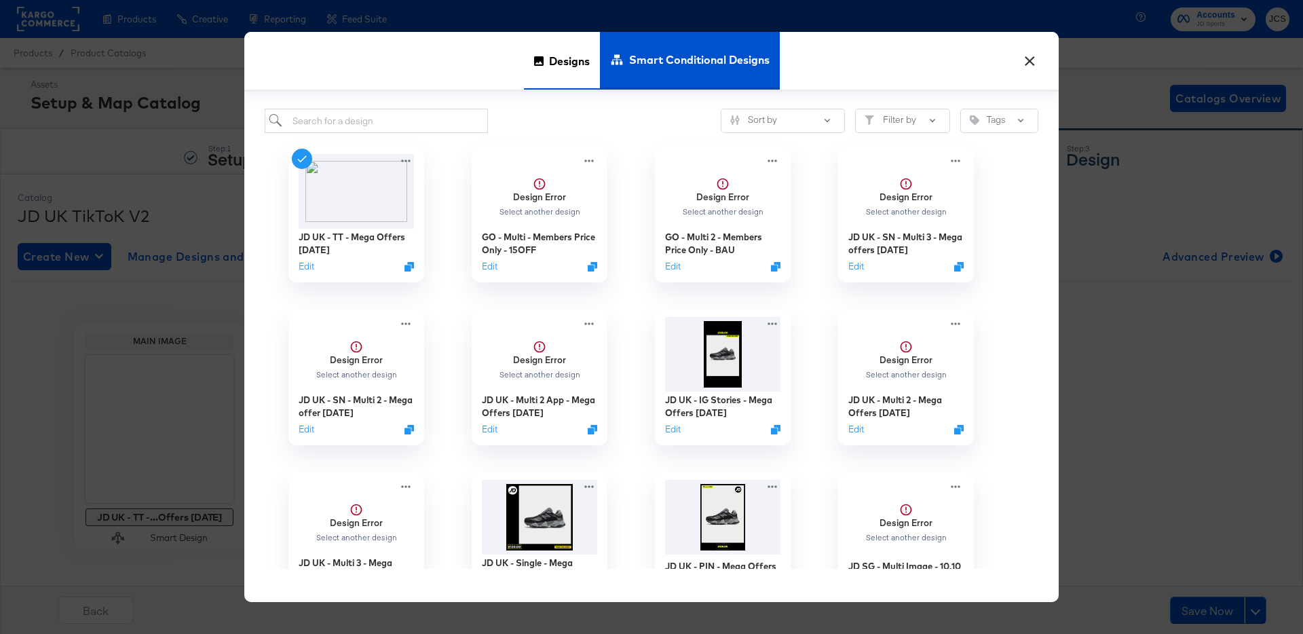
click at [559, 73] on span "Designs" at bounding box center [569, 61] width 41 height 60
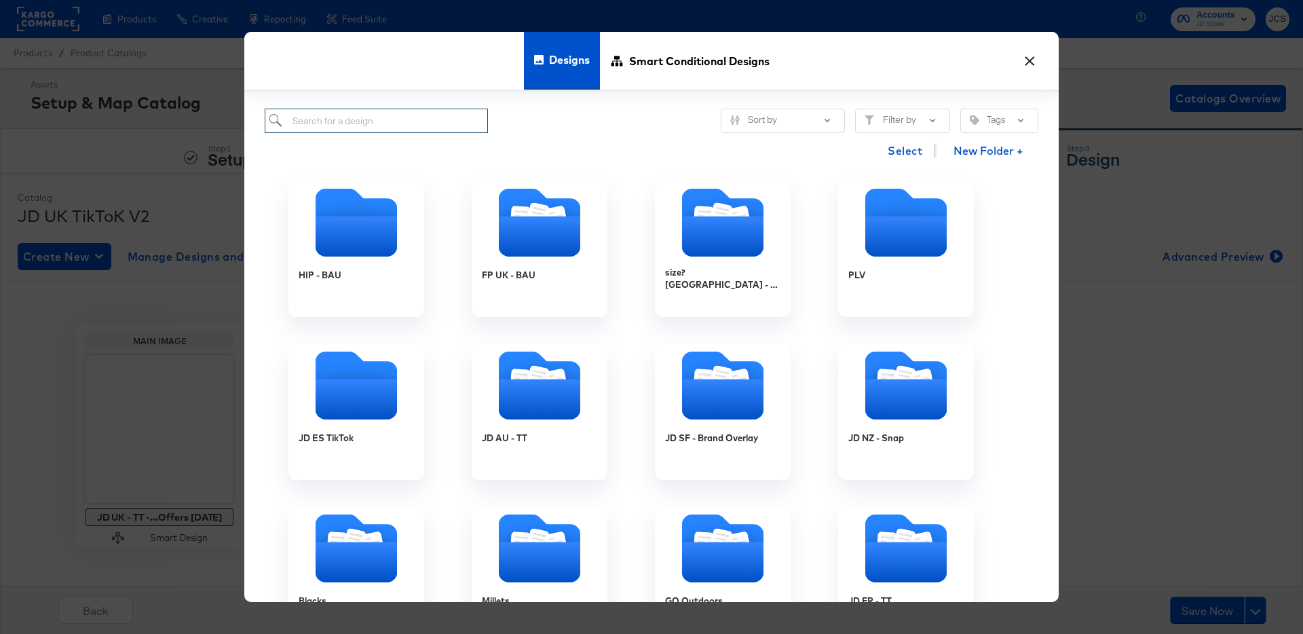
click at [417, 117] on input "search" at bounding box center [376, 121] width 223 height 25
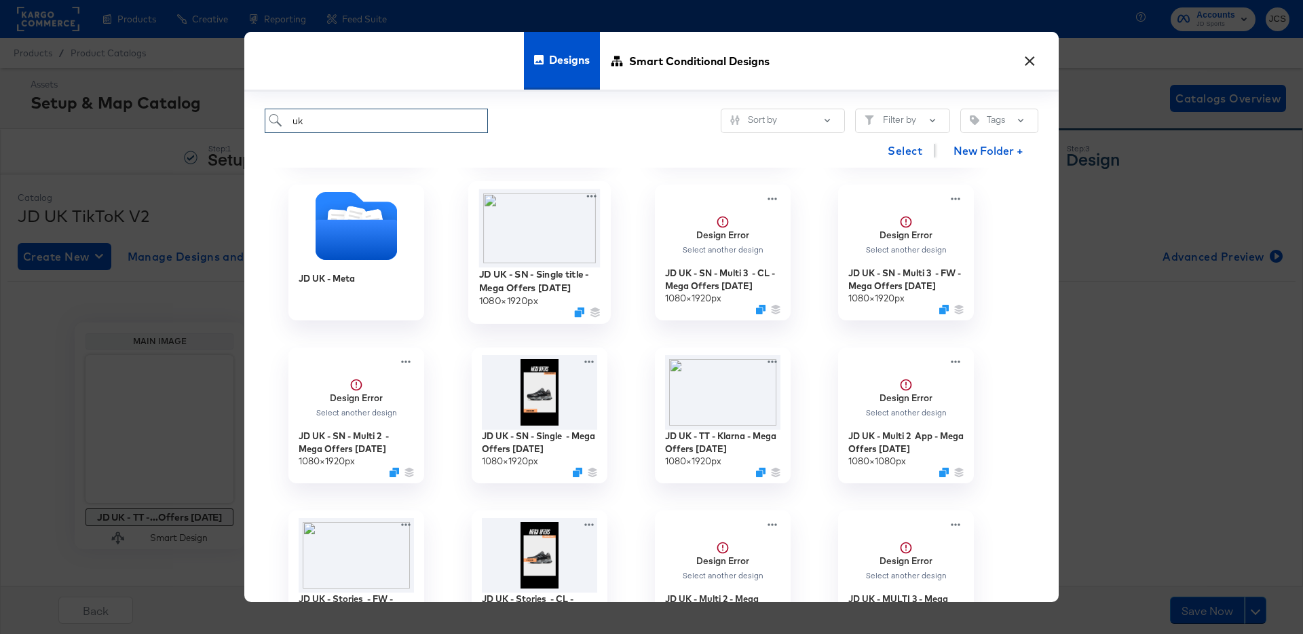
scroll to position [162, 0]
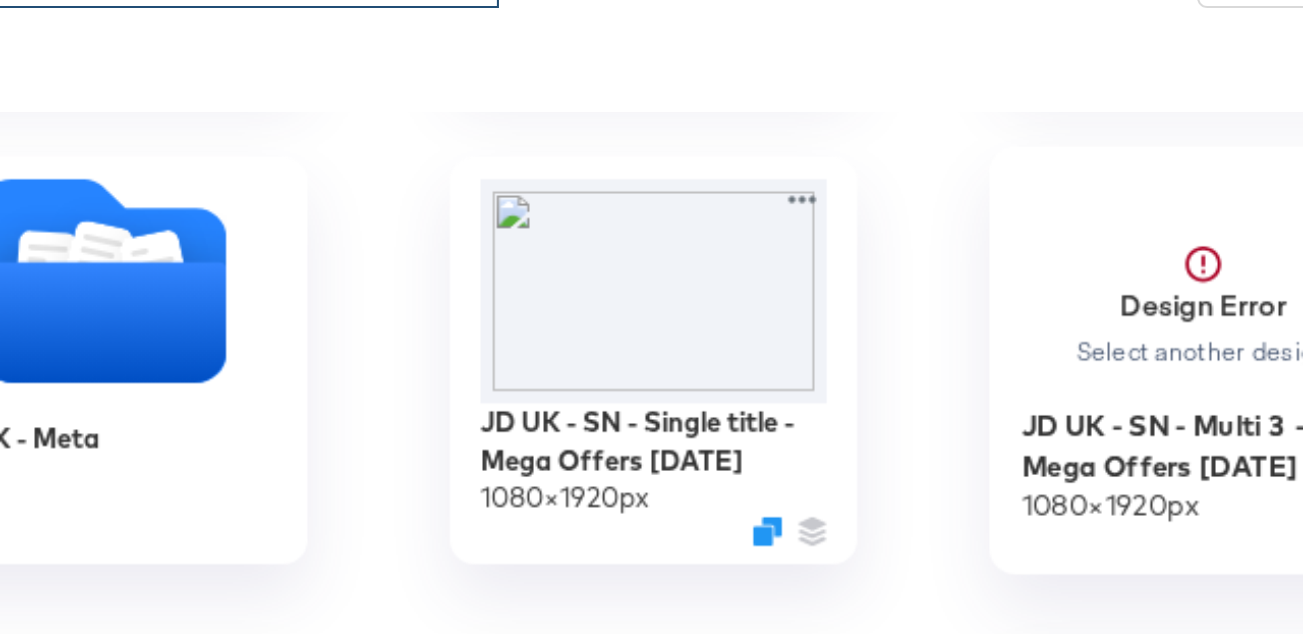
type input "uk"
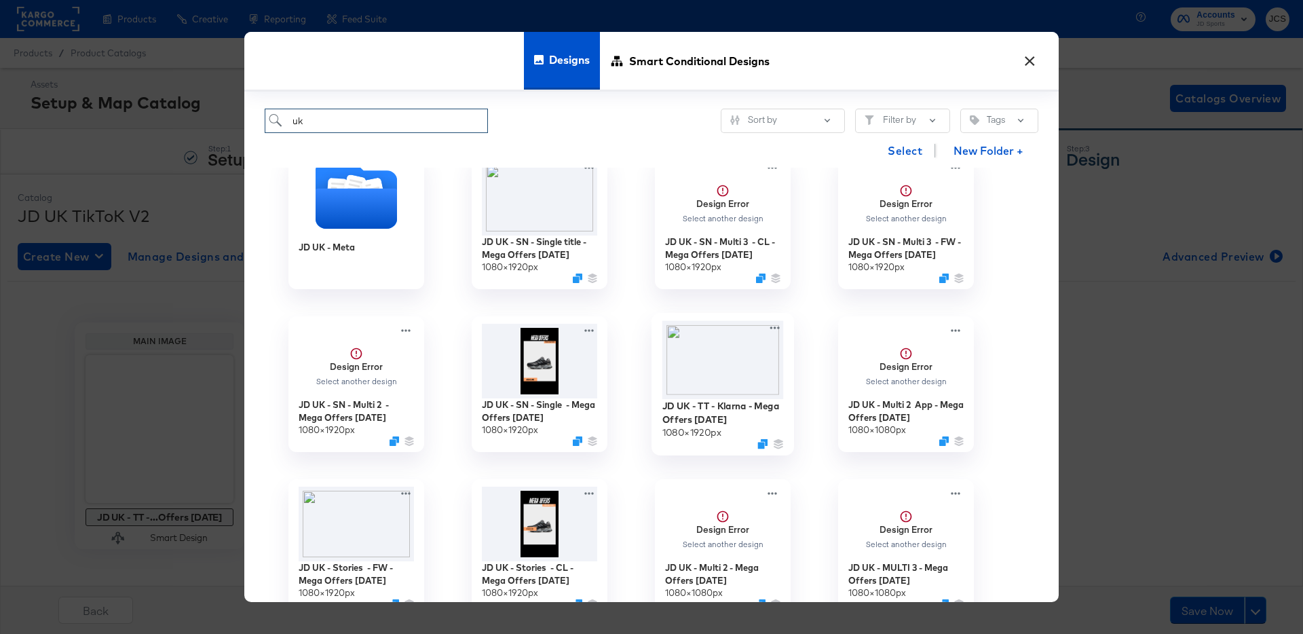
scroll to position [195, 0]
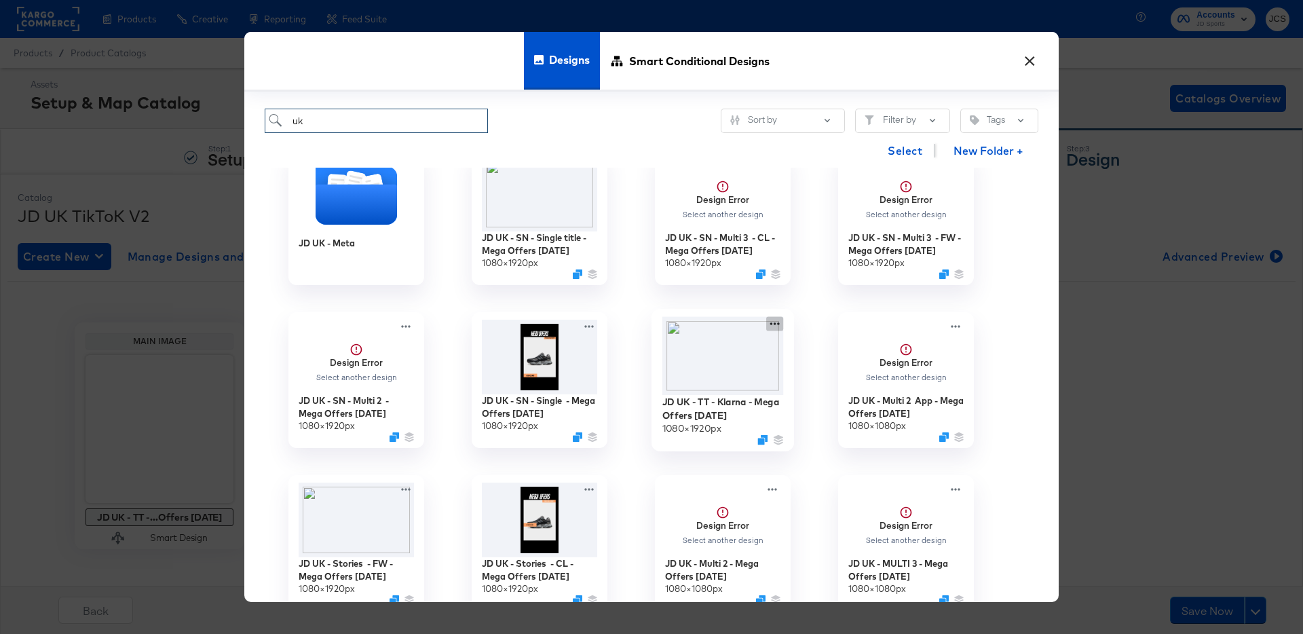
click at [773, 320] on icon at bounding box center [774, 324] width 17 height 14
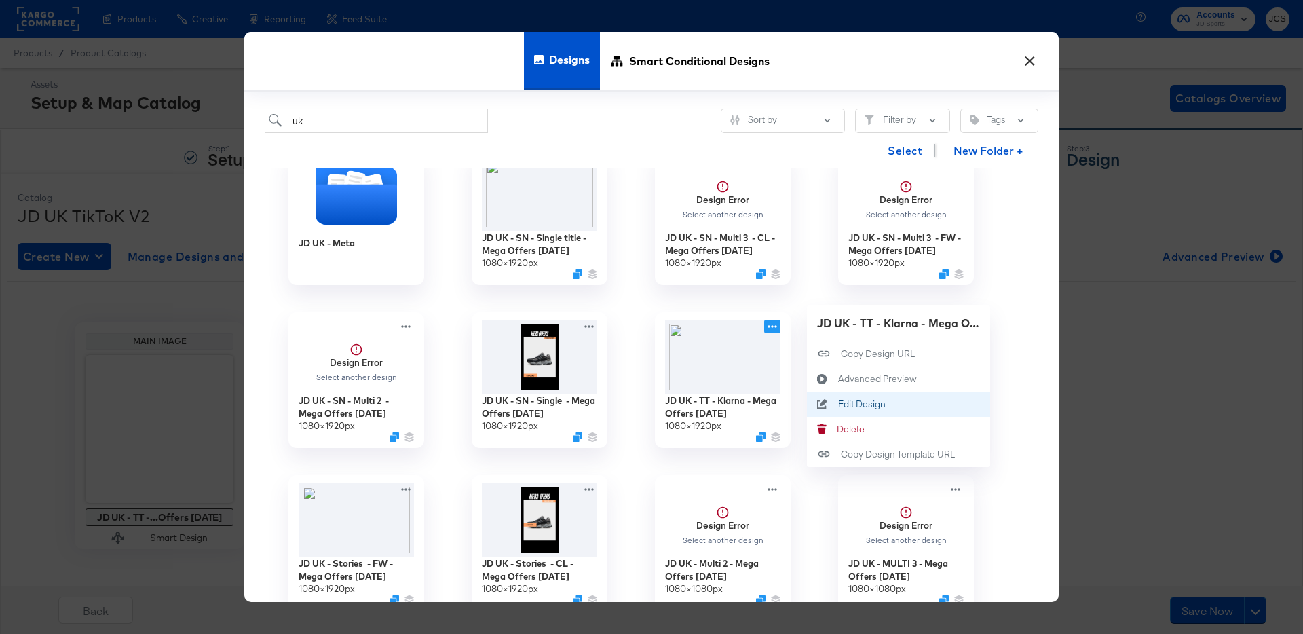
click at [838, 404] on div "Edit Design Edit Design" at bounding box center [838, 404] width 0 height 0
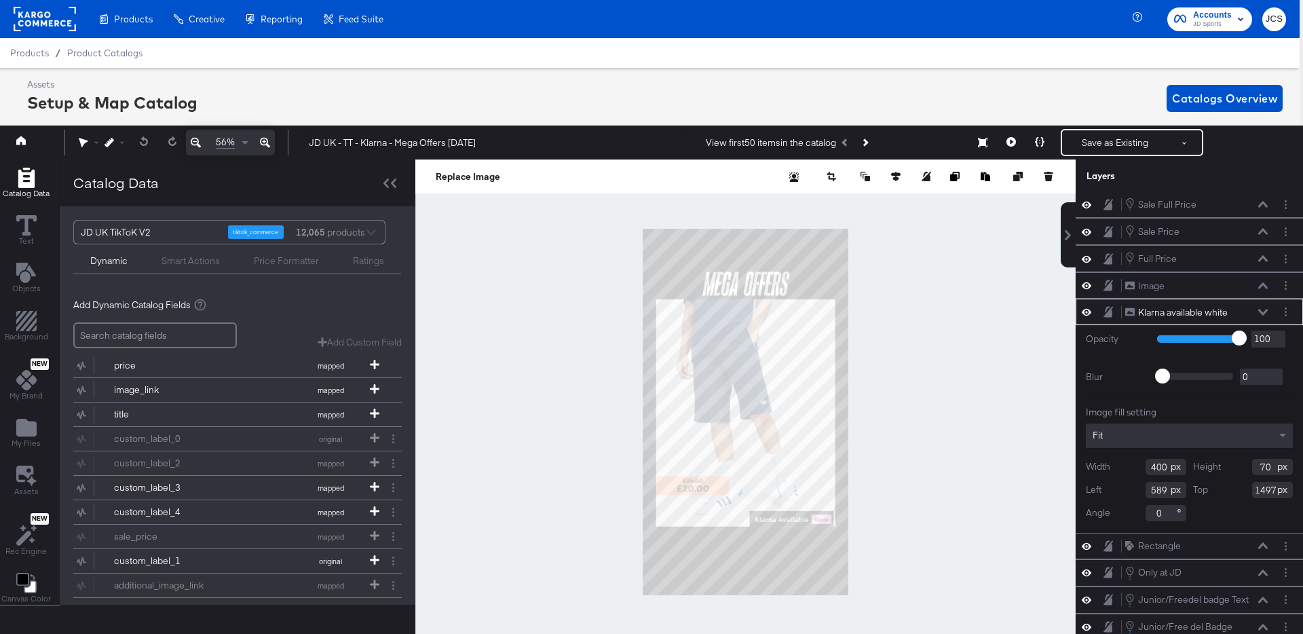
scroll to position [70, 0]
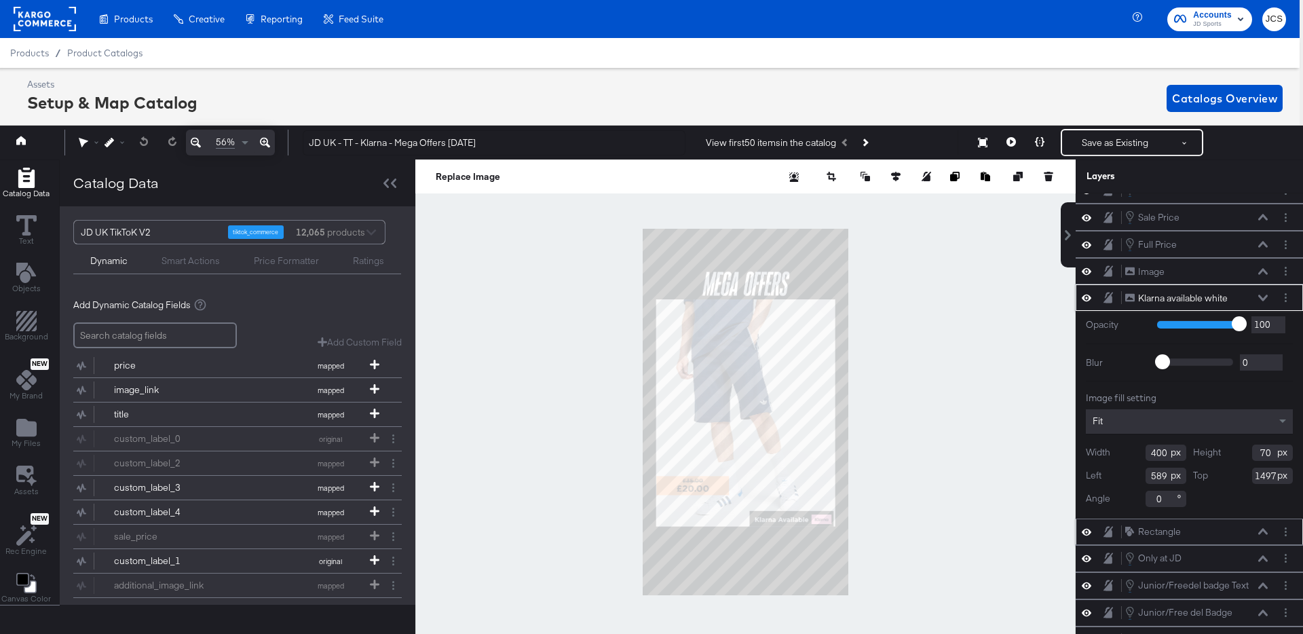
click at [1265, 529] on icon at bounding box center [1263, 531] width 10 height 7
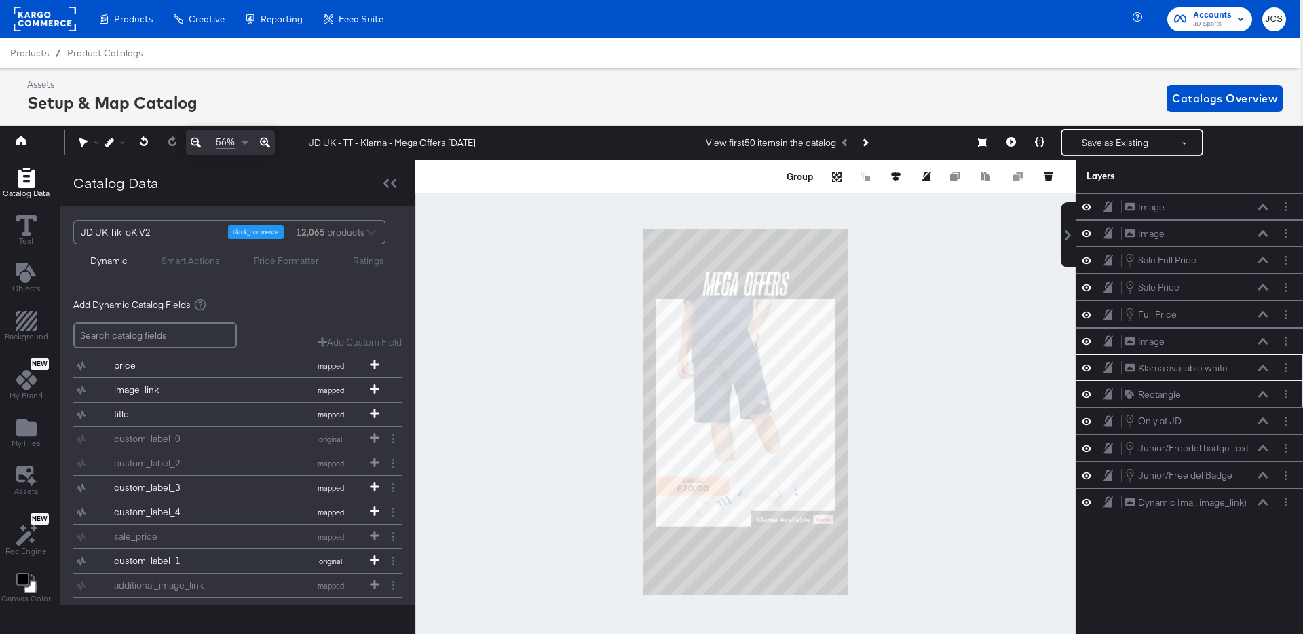
click at [972, 554] on div at bounding box center [745, 411] width 660 height 505
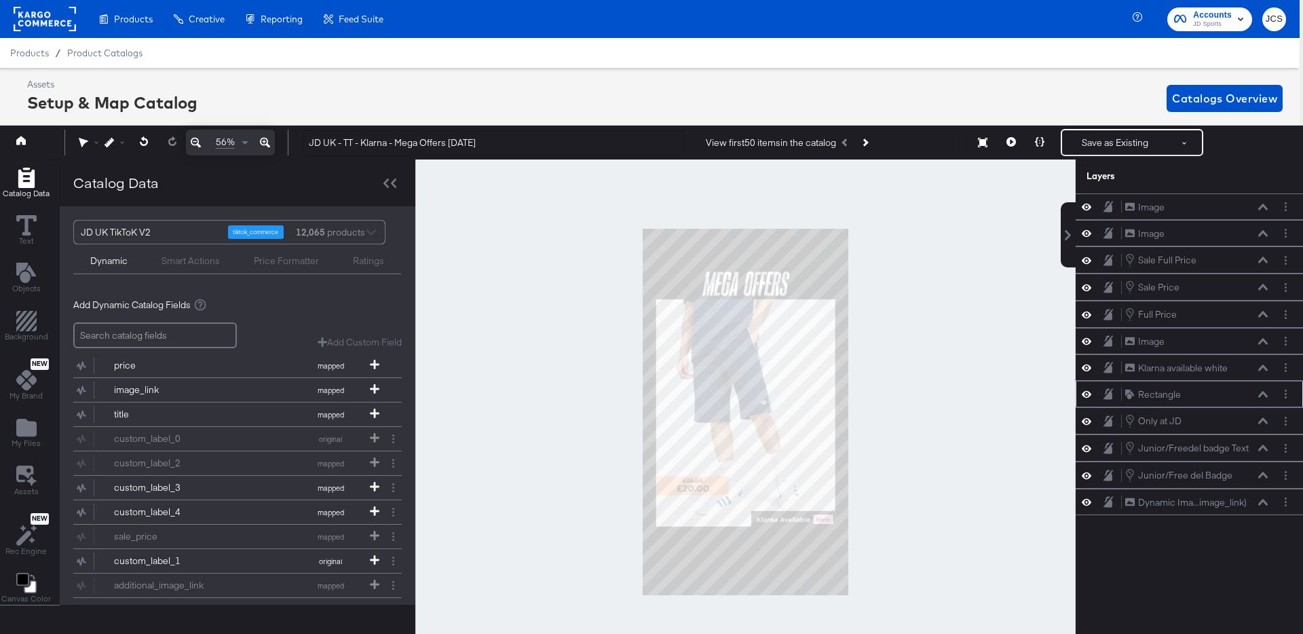
click at [1273, 394] on div "Rectangle Rectangle" at bounding box center [1199, 394] width 151 height 14
click at [1266, 394] on icon at bounding box center [1263, 394] width 10 height 7
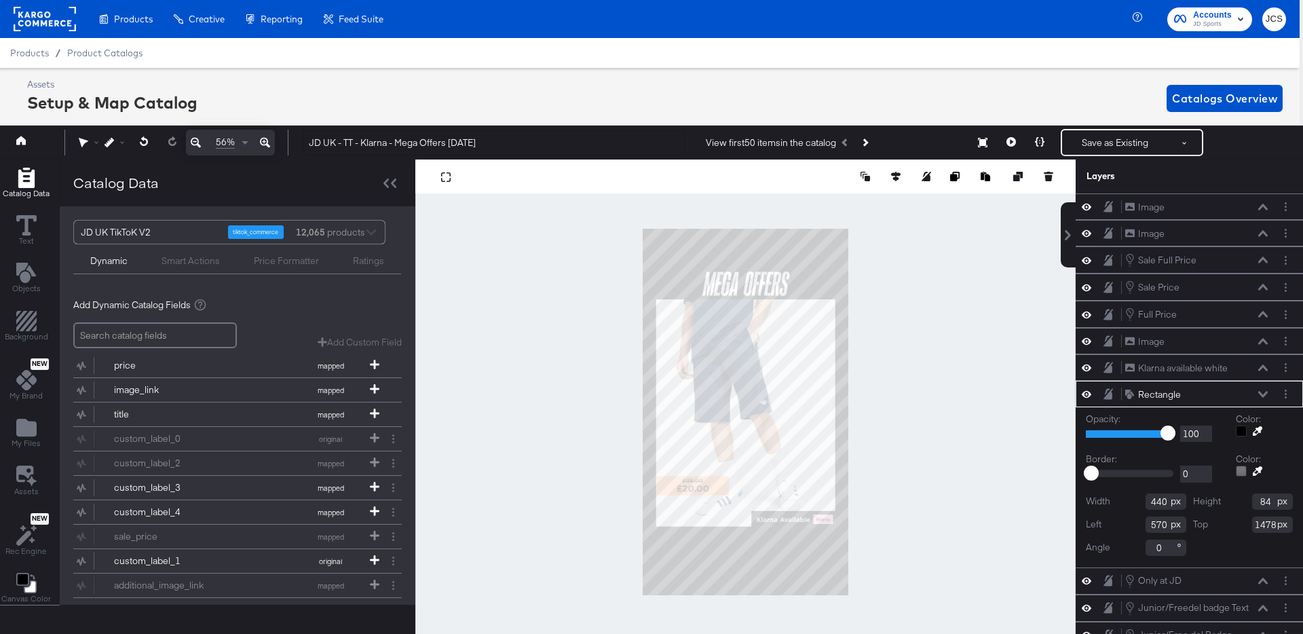
type input "571"
click at [942, 486] on div at bounding box center [745, 411] width 660 height 505
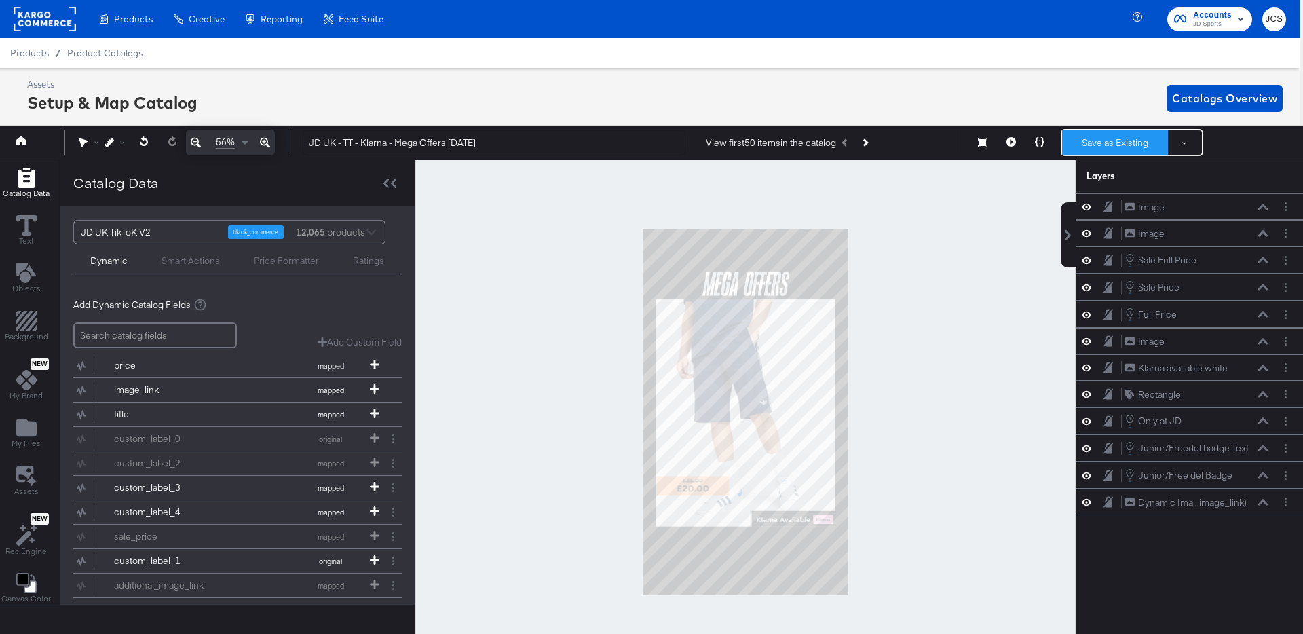
click at [1111, 149] on button "Save as Existing" at bounding box center [1115, 142] width 106 height 24
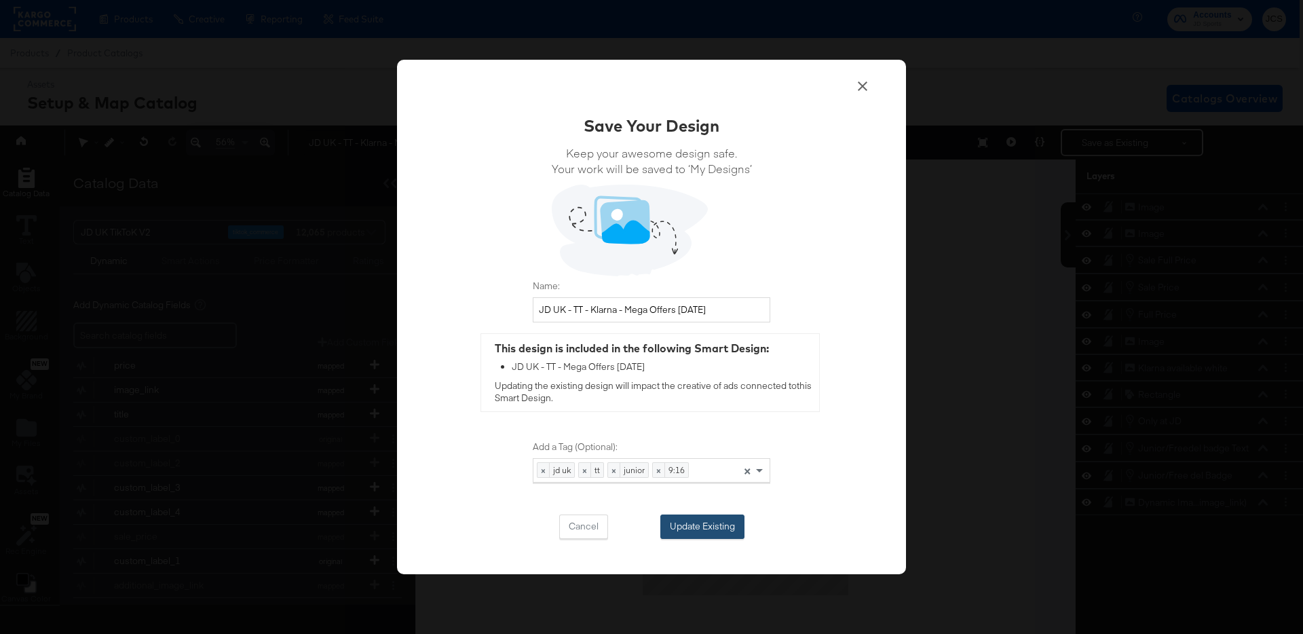
click at [696, 519] on button "Update Existing" at bounding box center [702, 526] width 84 height 24
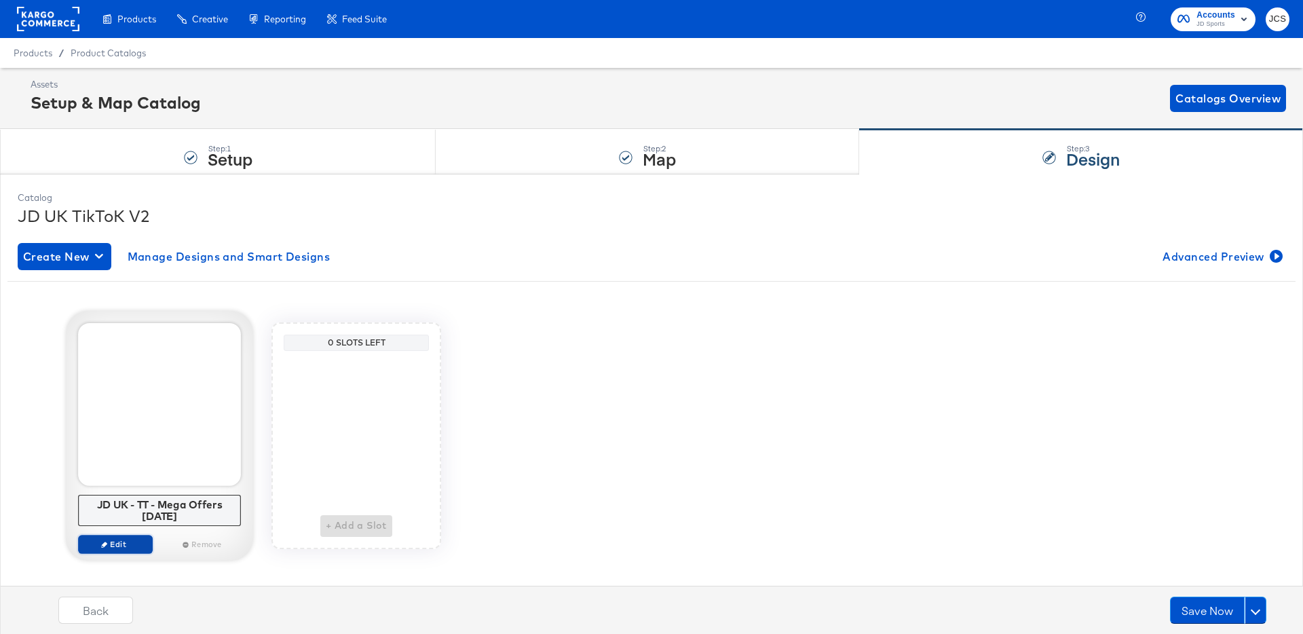
click at [121, 542] on span "Edit" at bounding box center [115, 544] width 62 height 10
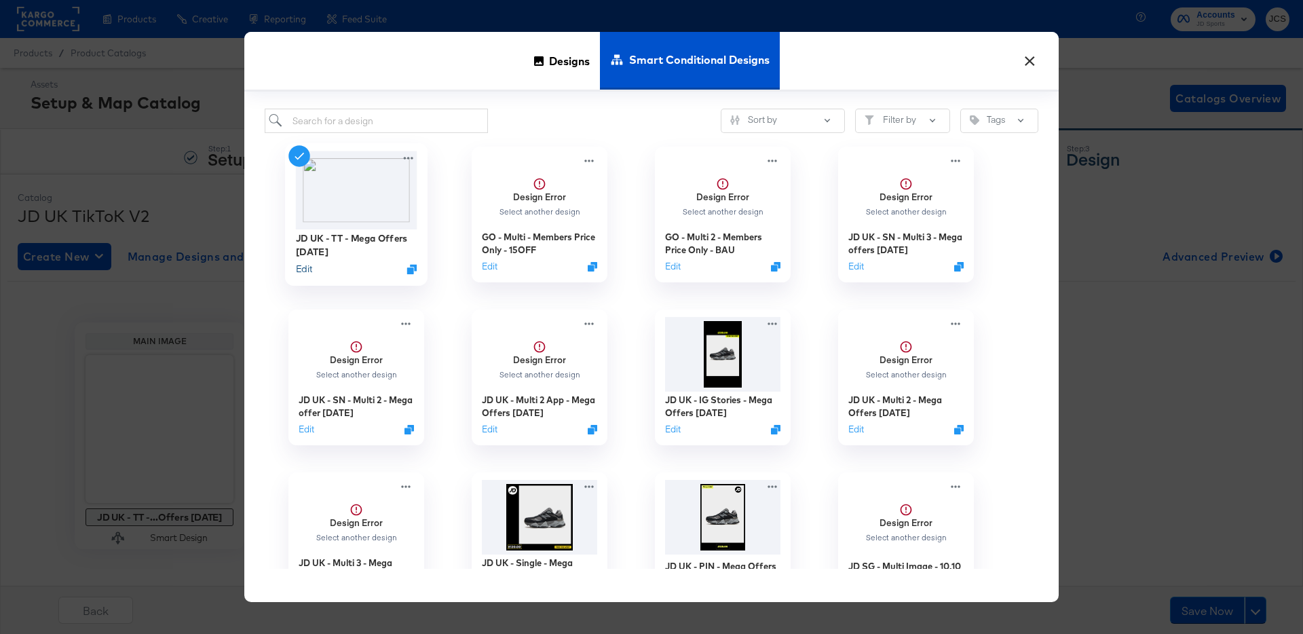
click at [303, 265] on button "Edit" at bounding box center [304, 269] width 16 height 13
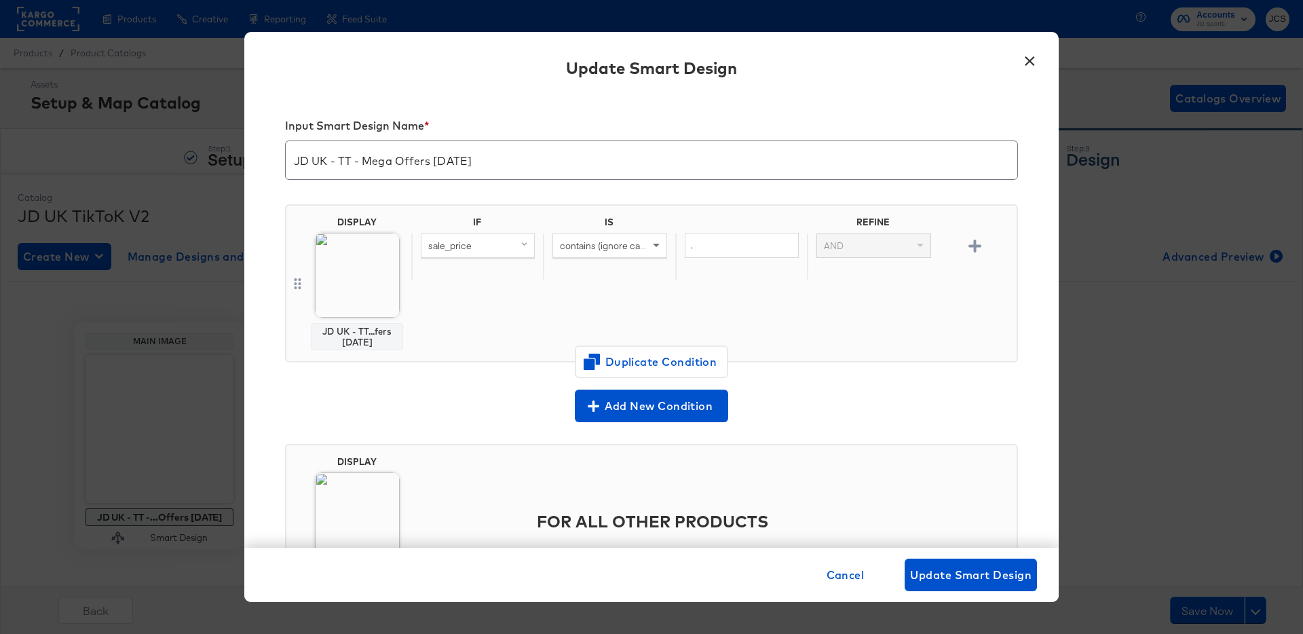
click at [349, 271] on body "Products Creative Reporting Feed Suite Accounts JD Sports JCS Products / Produc…" at bounding box center [651, 323] width 1303 height 647
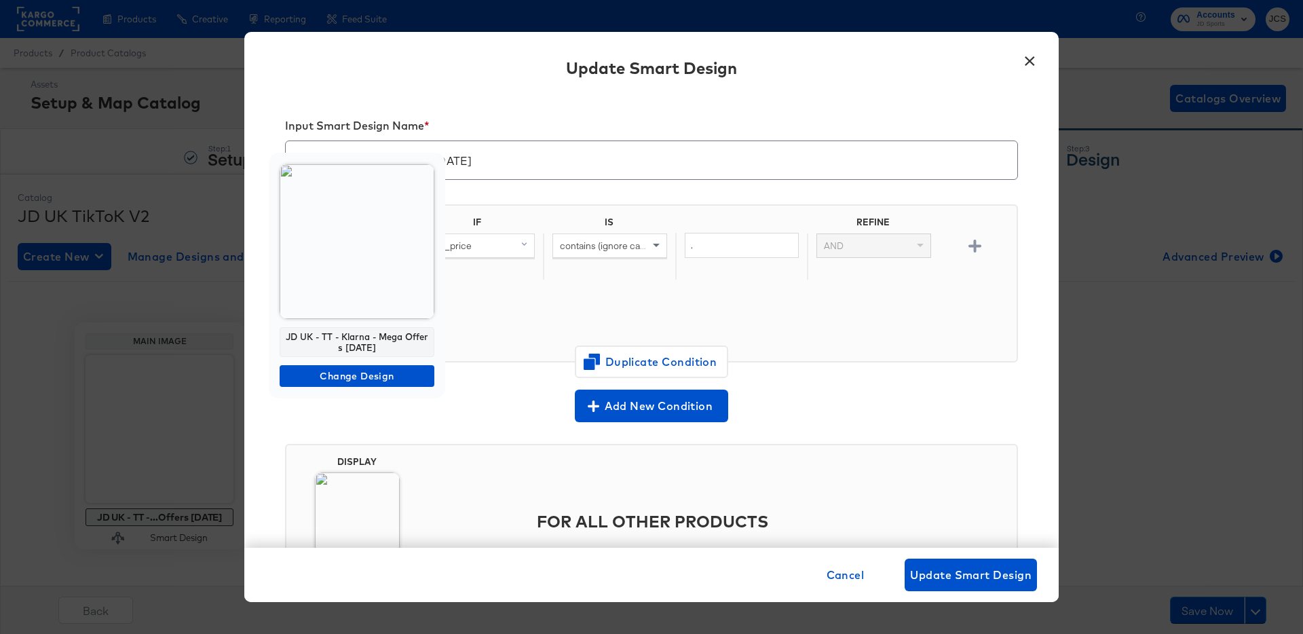
click at [354, 273] on img at bounding box center [357, 241] width 155 height 155
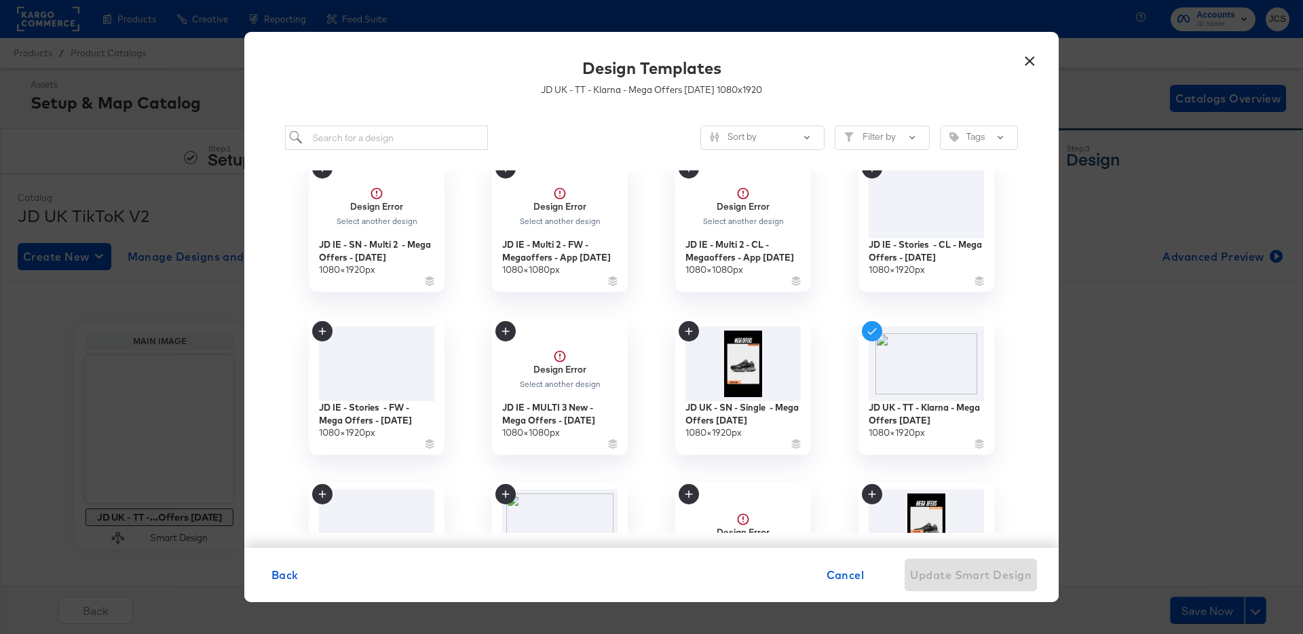
scroll to position [356, 0]
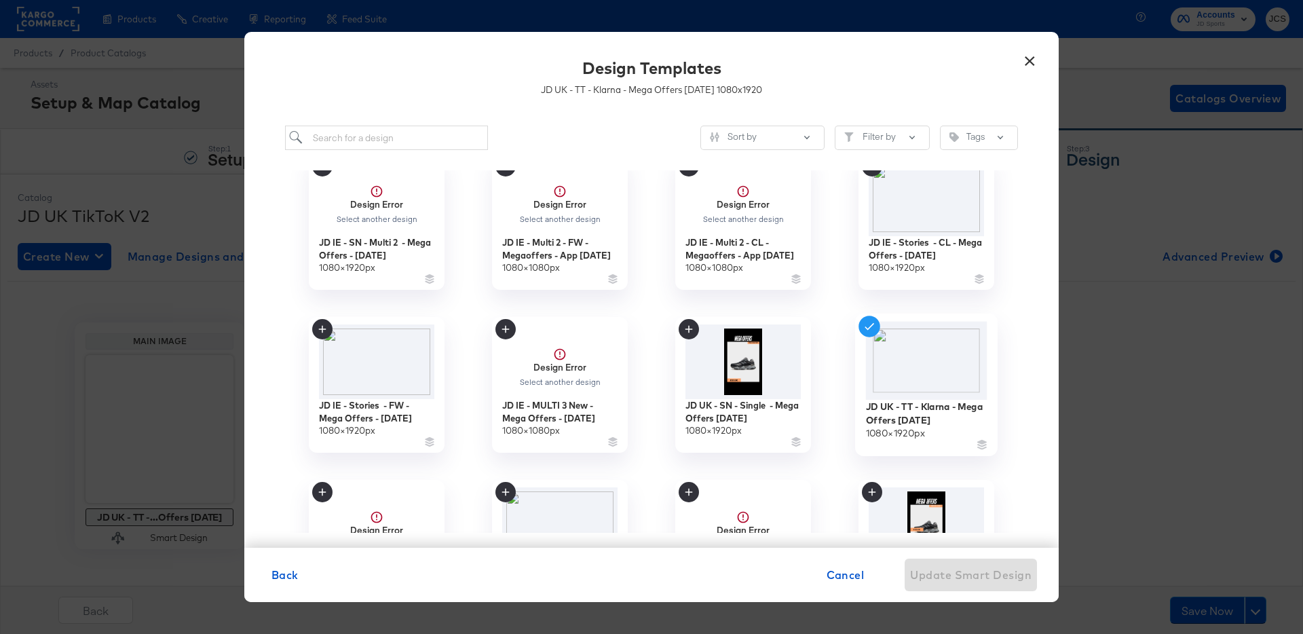
click at [925, 365] on img at bounding box center [926, 361] width 121 height 78
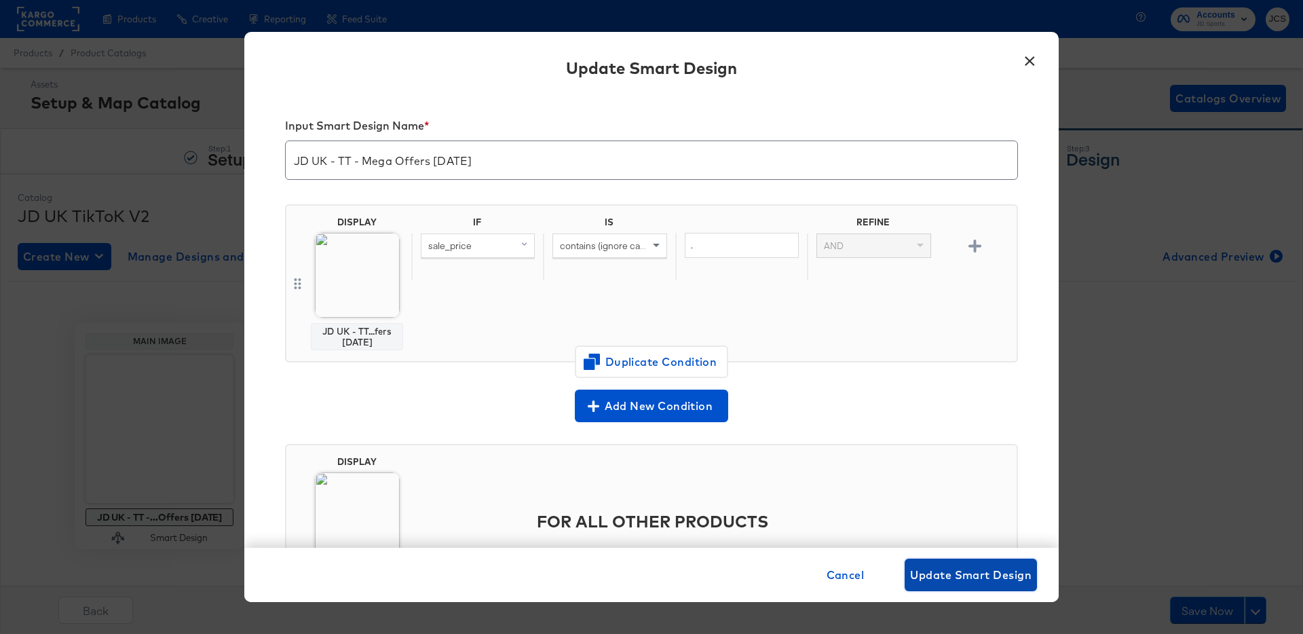
click at [942, 573] on span "Update Smart Design" at bounding box center [970, 574] width 121 height 19
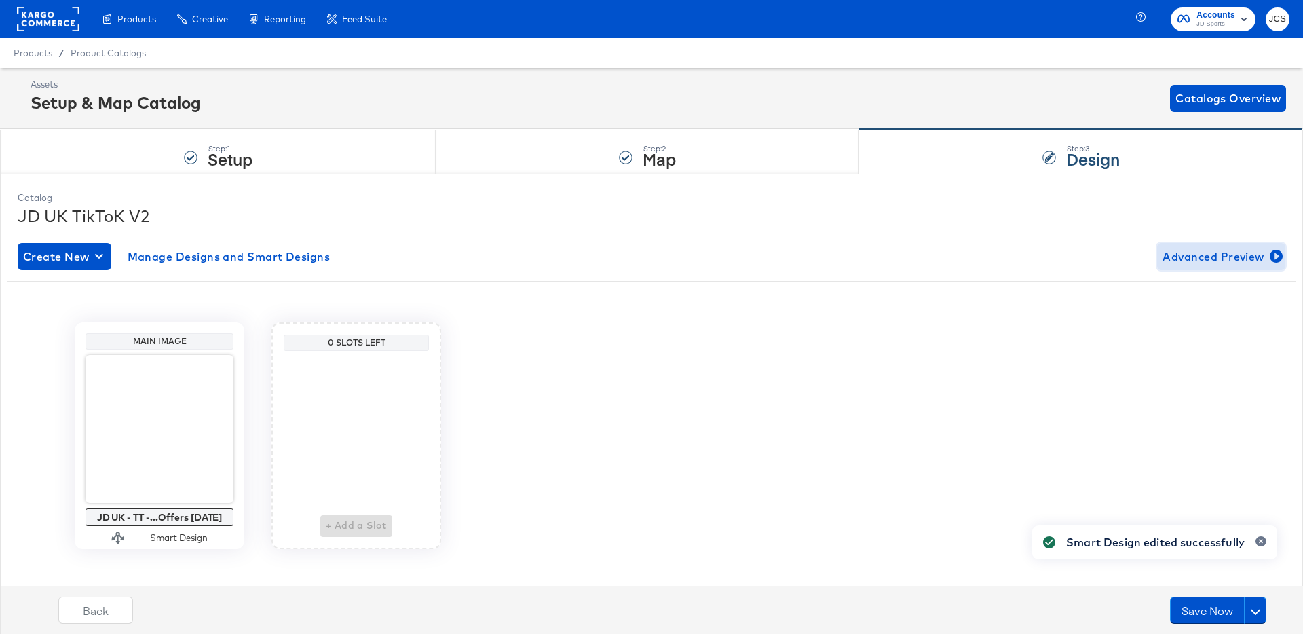
click at [1176, 249] on span "Advanced Preview" at bounding box center [1220, 256] width 117 height 19
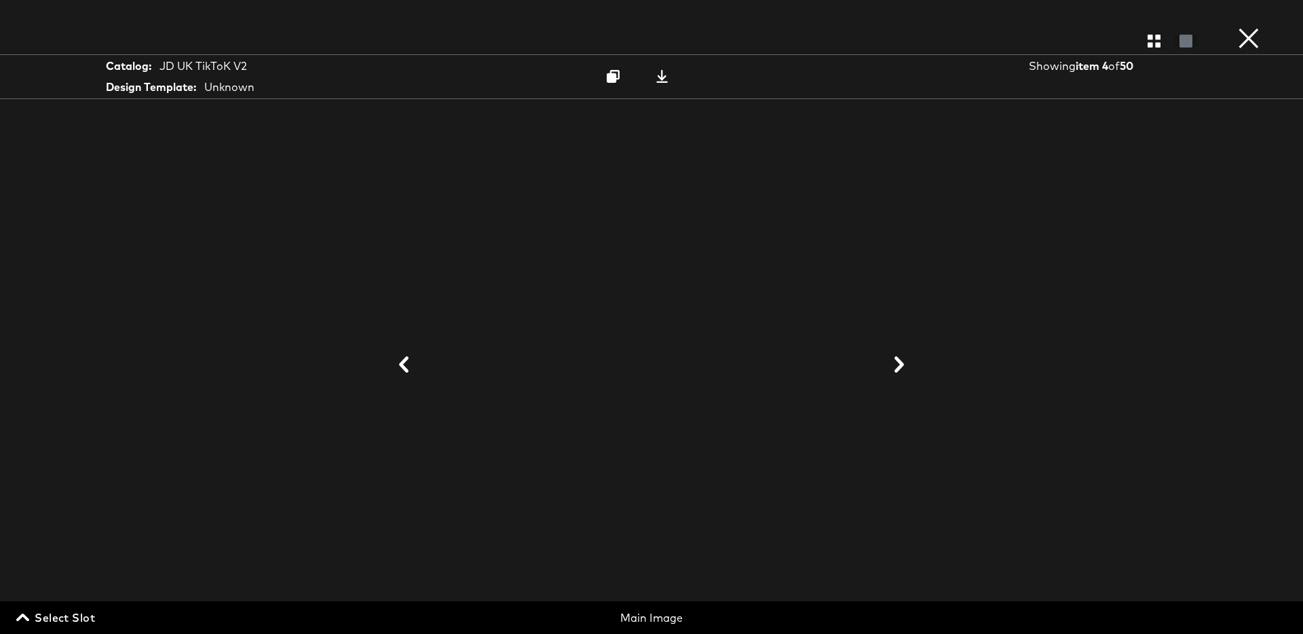
click at [1251, 27] on button "×" at bounding box center [1248, 13] width 27 height 27
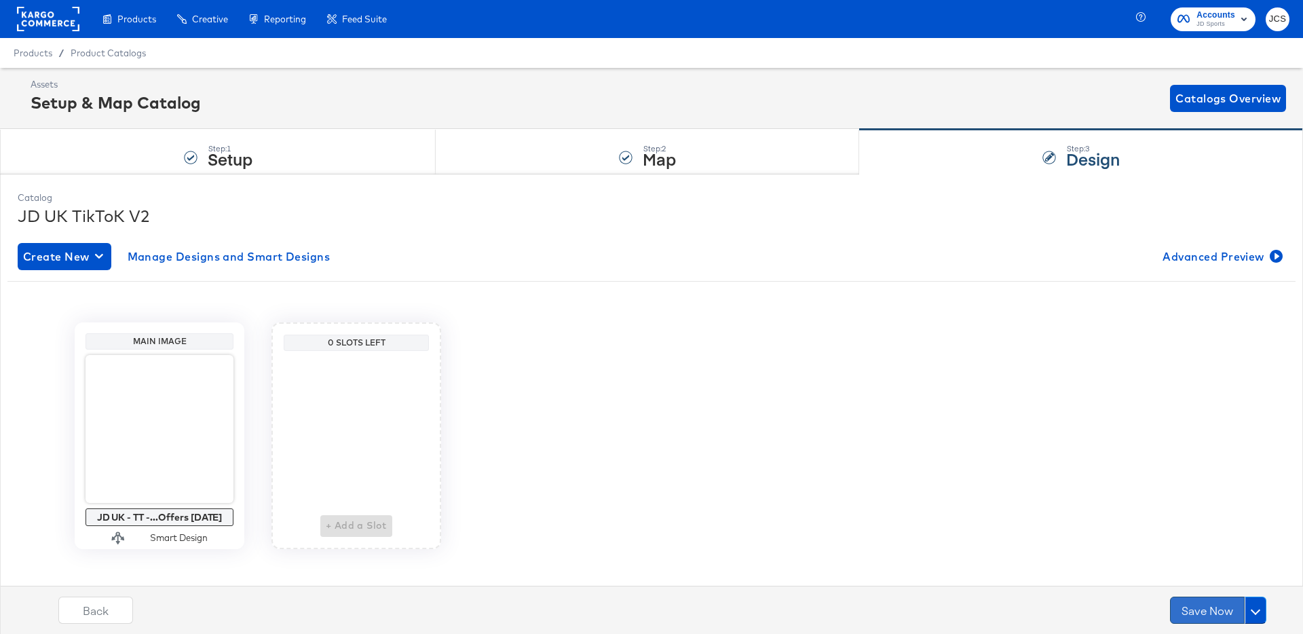
click at [1174, 609] on button "Save Now" at bounding box center [1207, 609] width 75 height 27
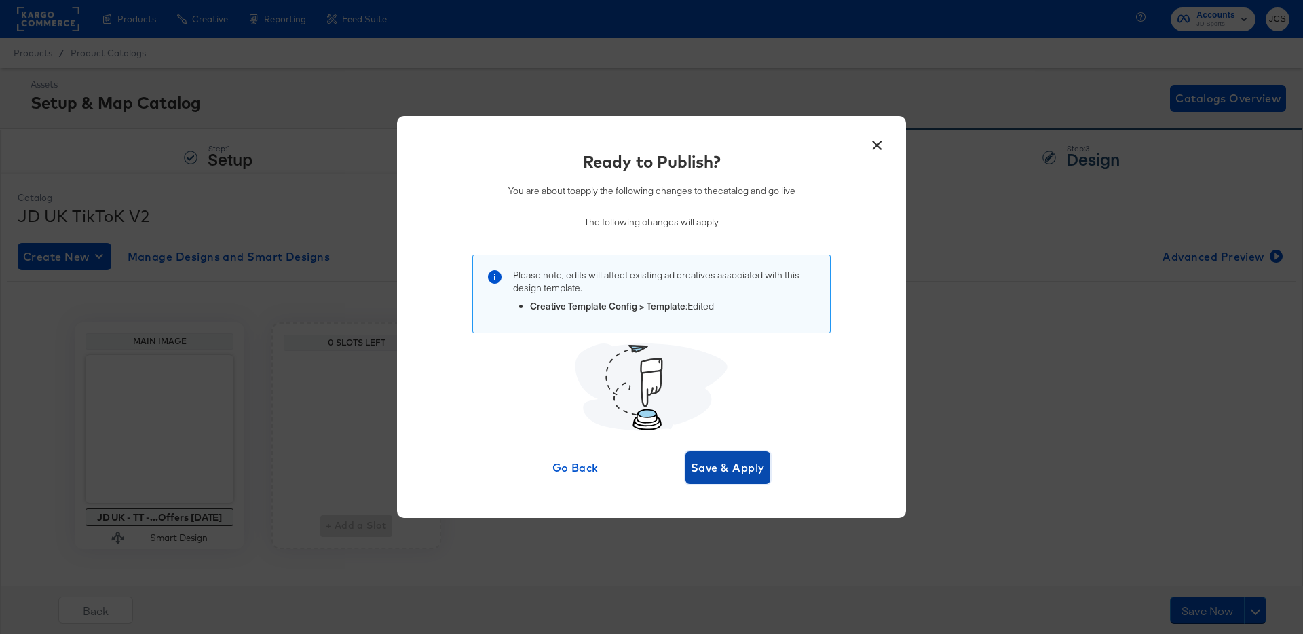
click at [746, 476] on span "Save & Apply" at bounding box center [728, 467] width 74 height 19
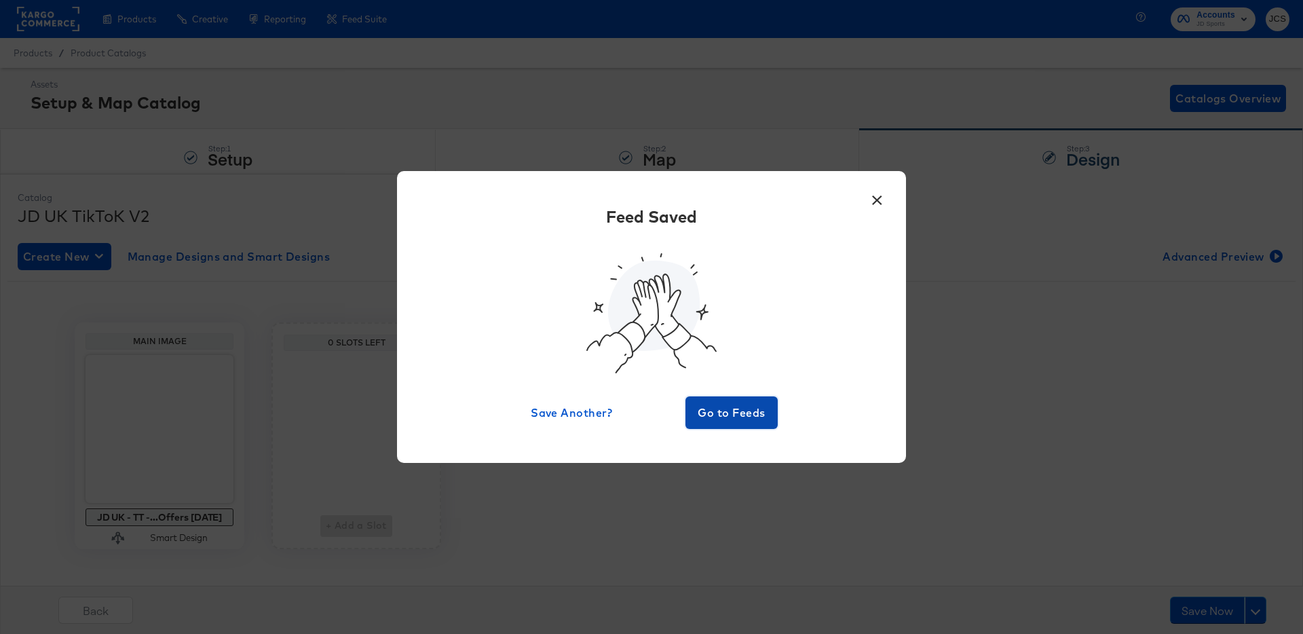
click at [734, 425] on button "Go to Feeds" at bounding box center [731, 412] width 92 height 33
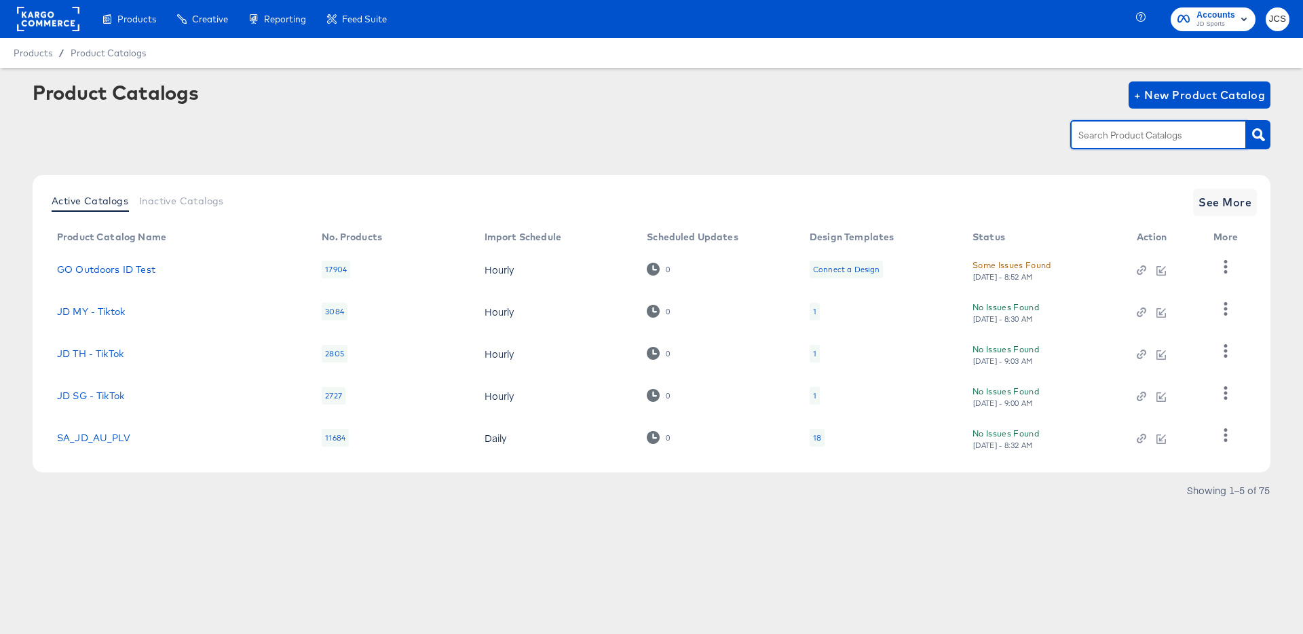
click at [1122, 139] on input "text" at bounding box center [1148, 136] width 145 height 16
type input "main"
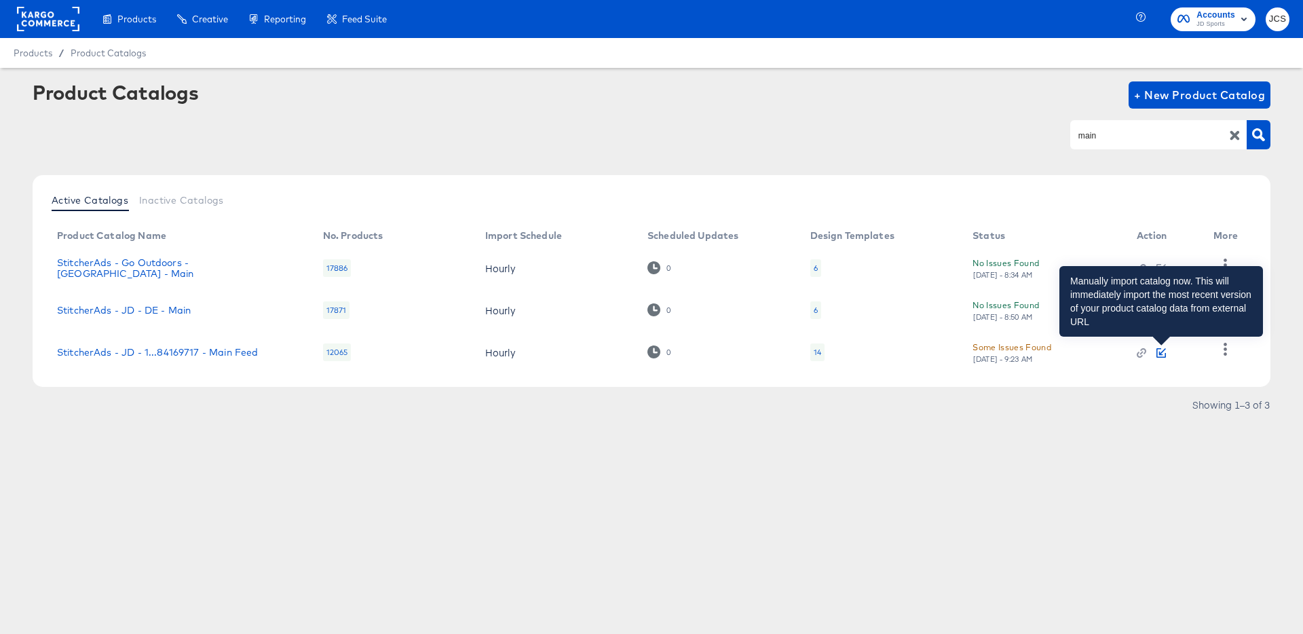
click at [1160, 355] on icon "button" at bounding box center [1162, 351] width 7 height 7
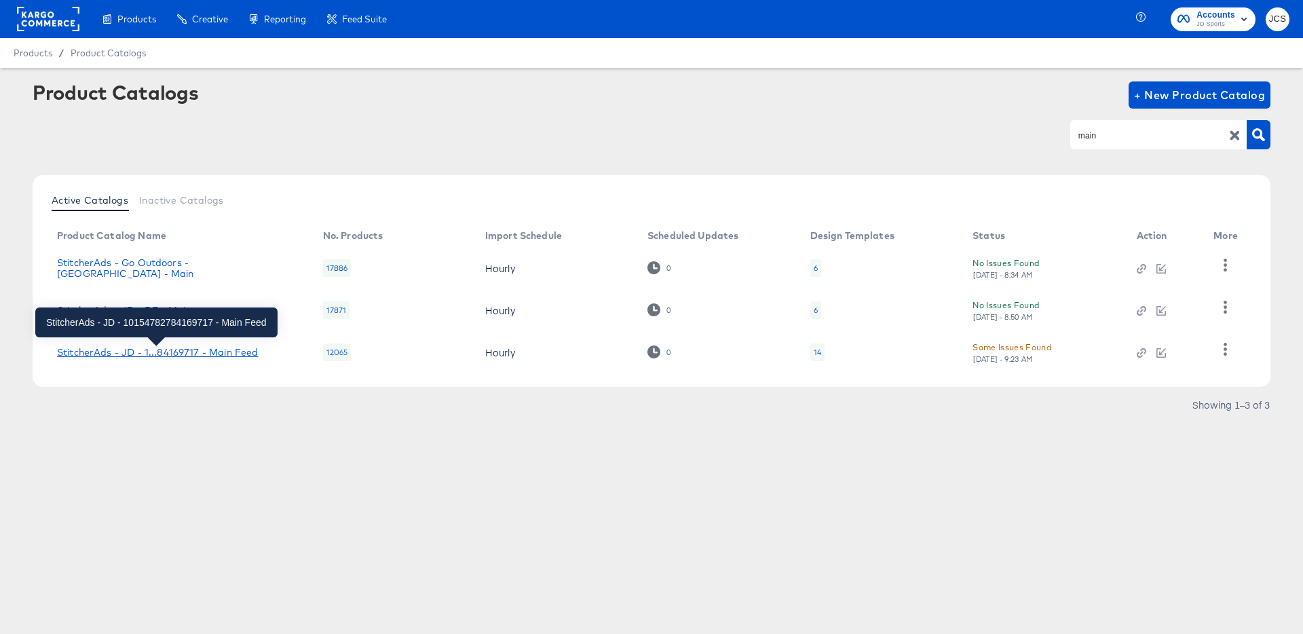
click at [243, 351] on div "StitcherAds - JD - 1...84169717 - Main Feed" at bounding box center [157, 352] width 201 height 11
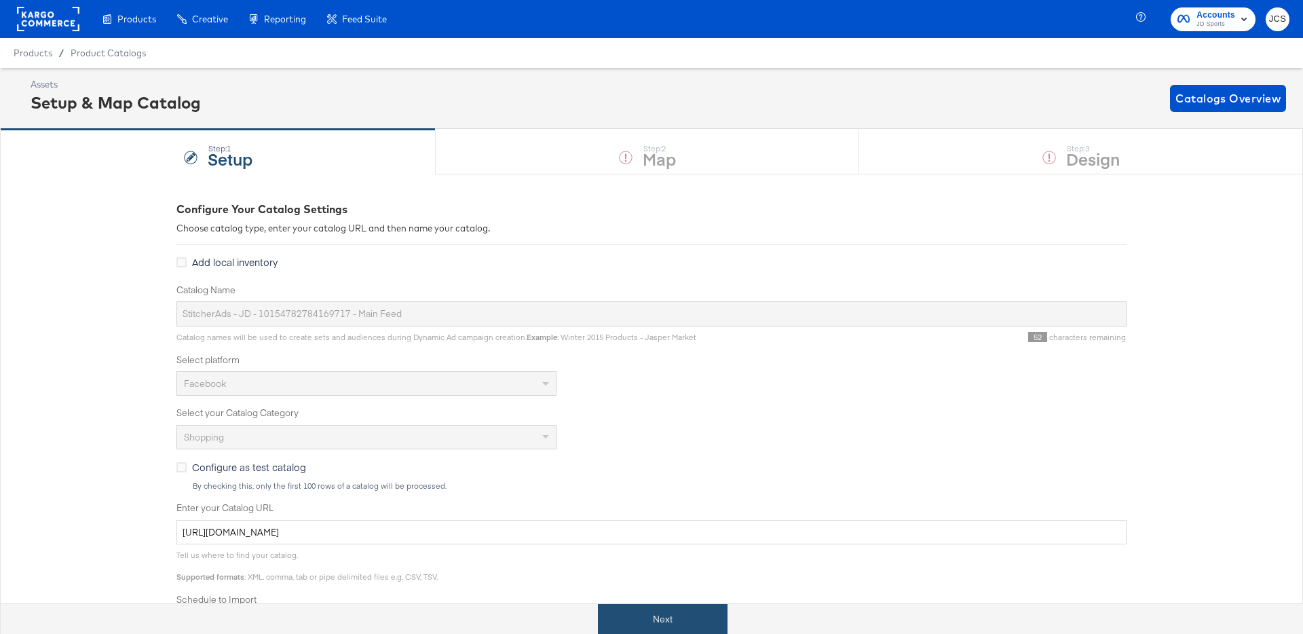
click at [653, 618] on button "Next" at bounding box center [663, 619] width 130 height 31
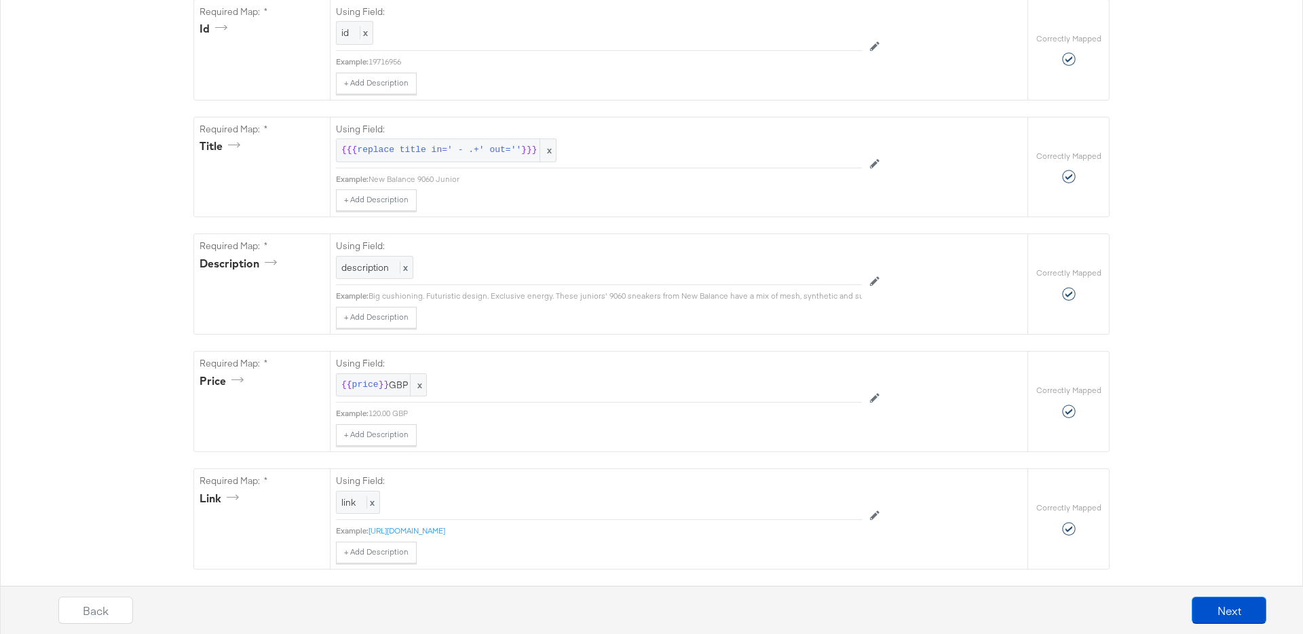
scroll to position [327, 0]
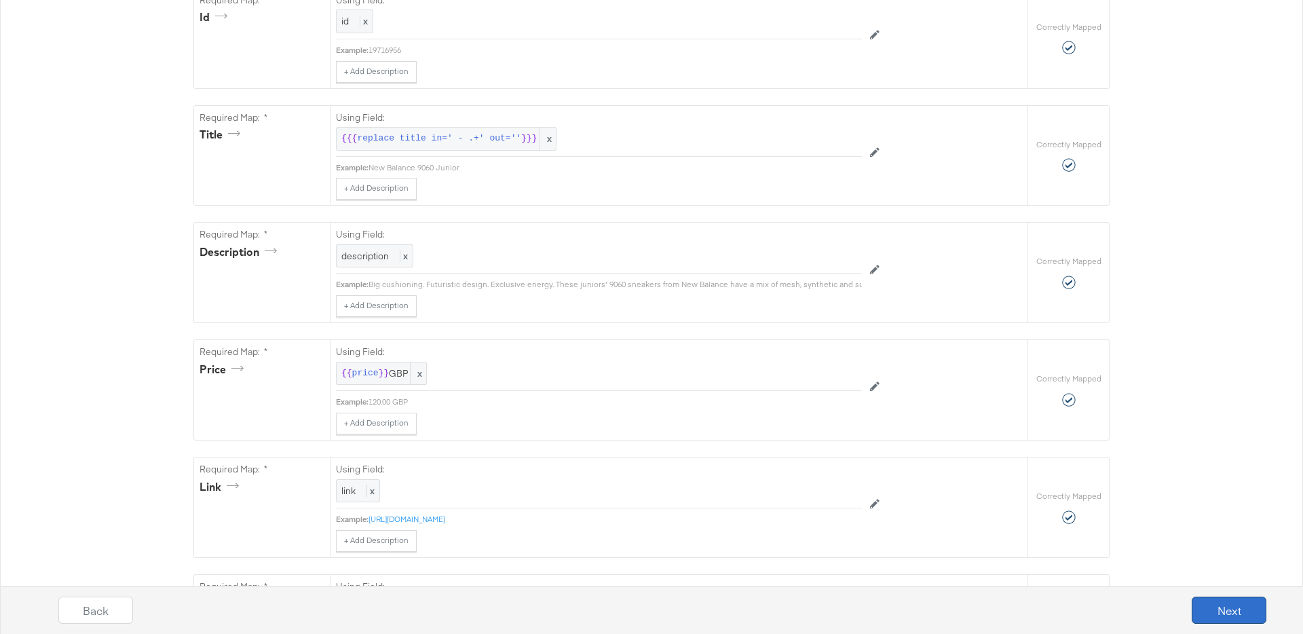
click at [1215, 607] on button "Next" at bounding box center [1229, 609] width 75 height 27
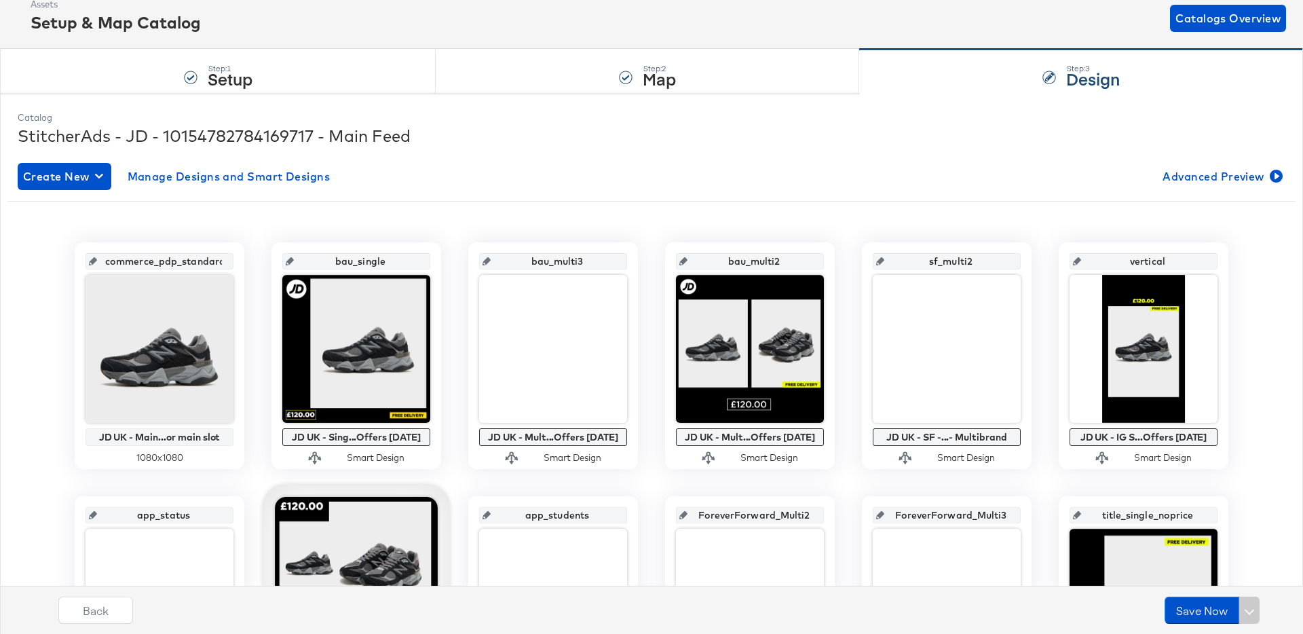
scroll to position [0, 0]
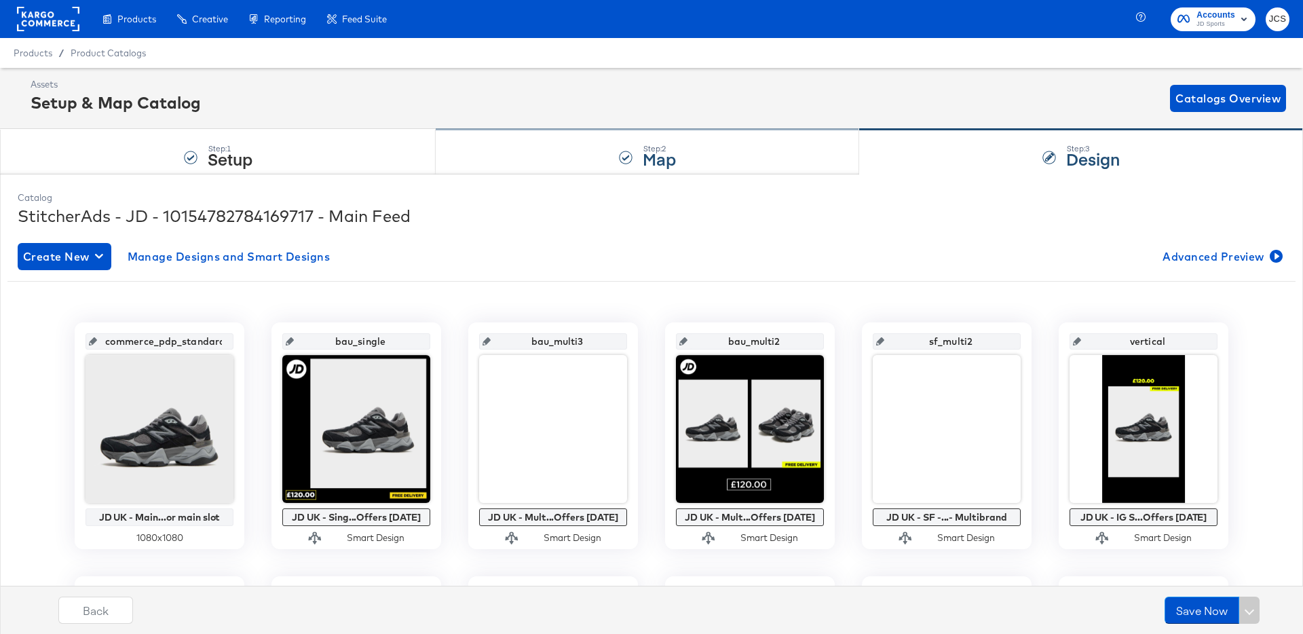
click at [643, 156] on strong "Map" at bounding box center [659, 158] width 33 height 22
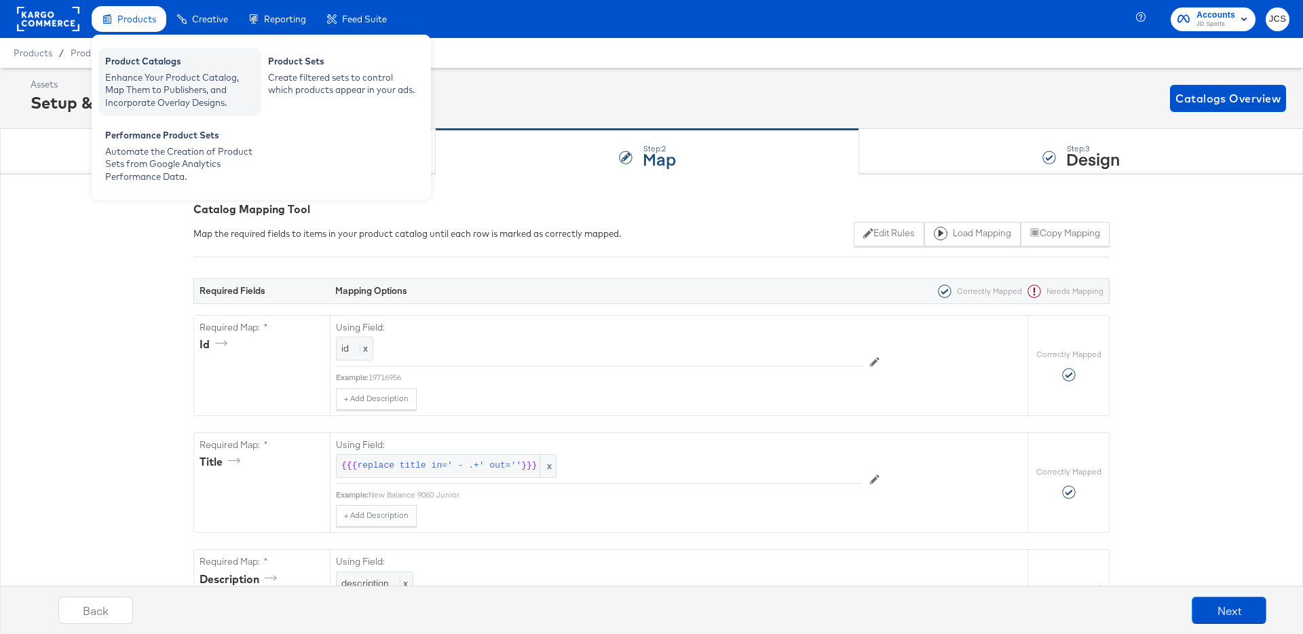
click at [123, 79] on div "Enhance Your Product Catalog, Map Them to Publishers, and Incorporate Overlay D…" at bounding box center [179, 90] width 149 height 38
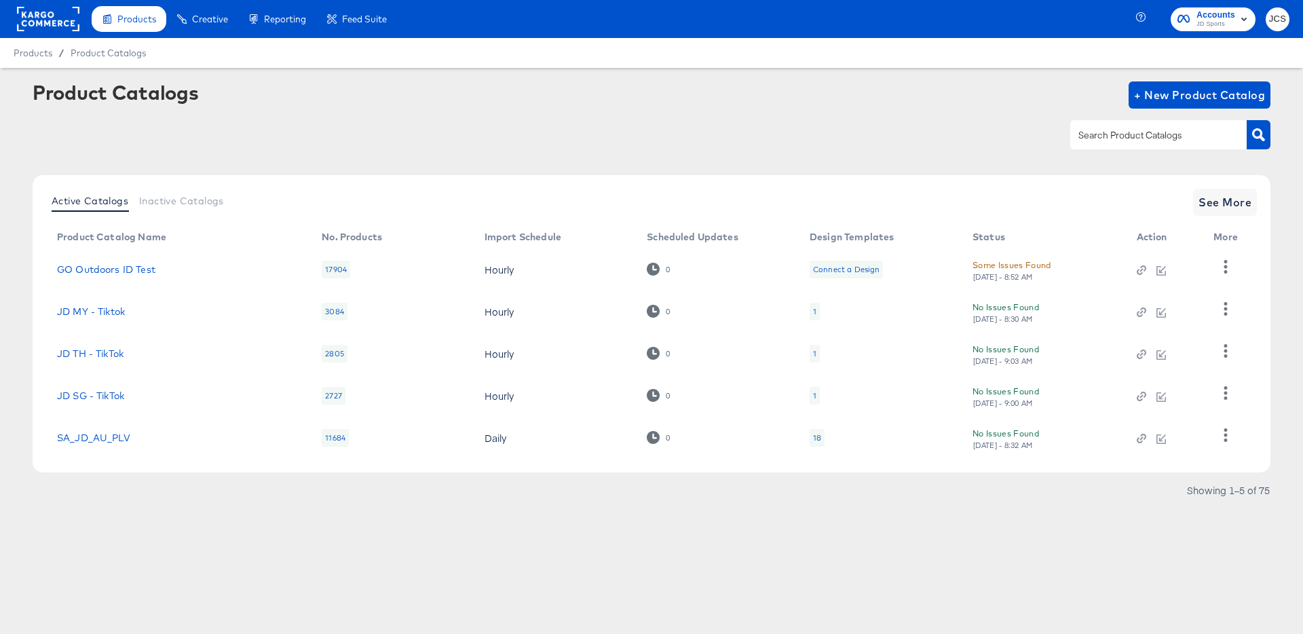
click at [1122, 135] on input "text" at bounding box center [1148, 136] width 145 height 16
type input "sn"
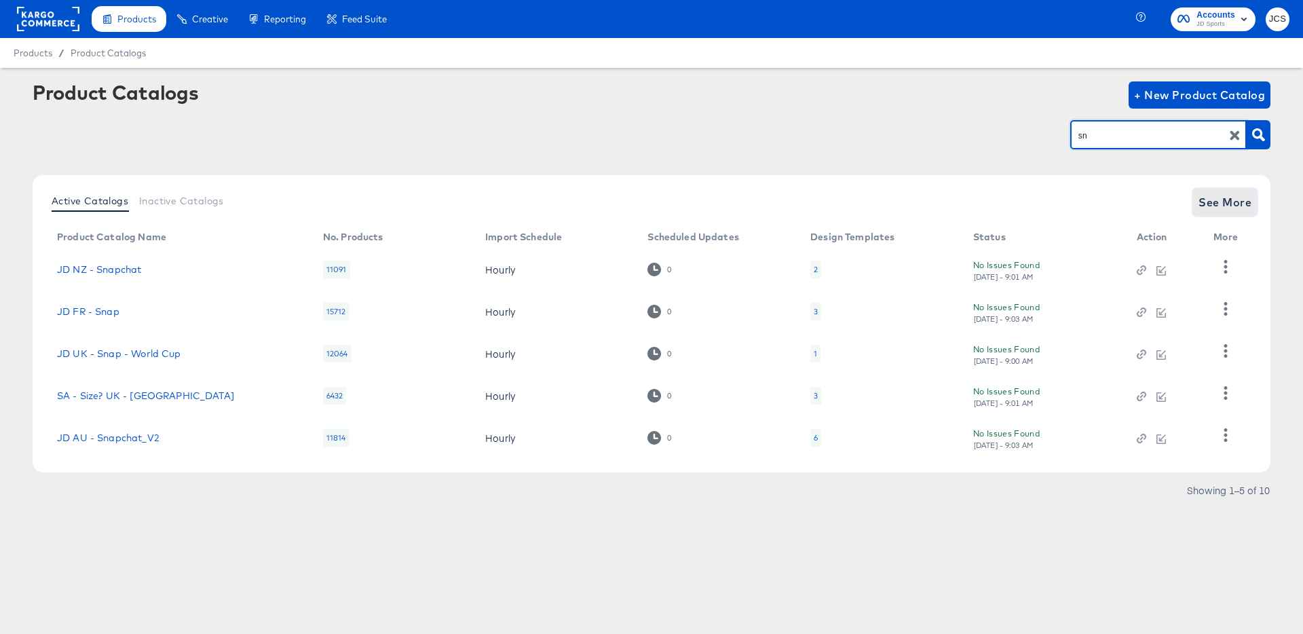
click at [1236, 202] on span "See More" at bounding box center [1224, 202] width 53 height 19
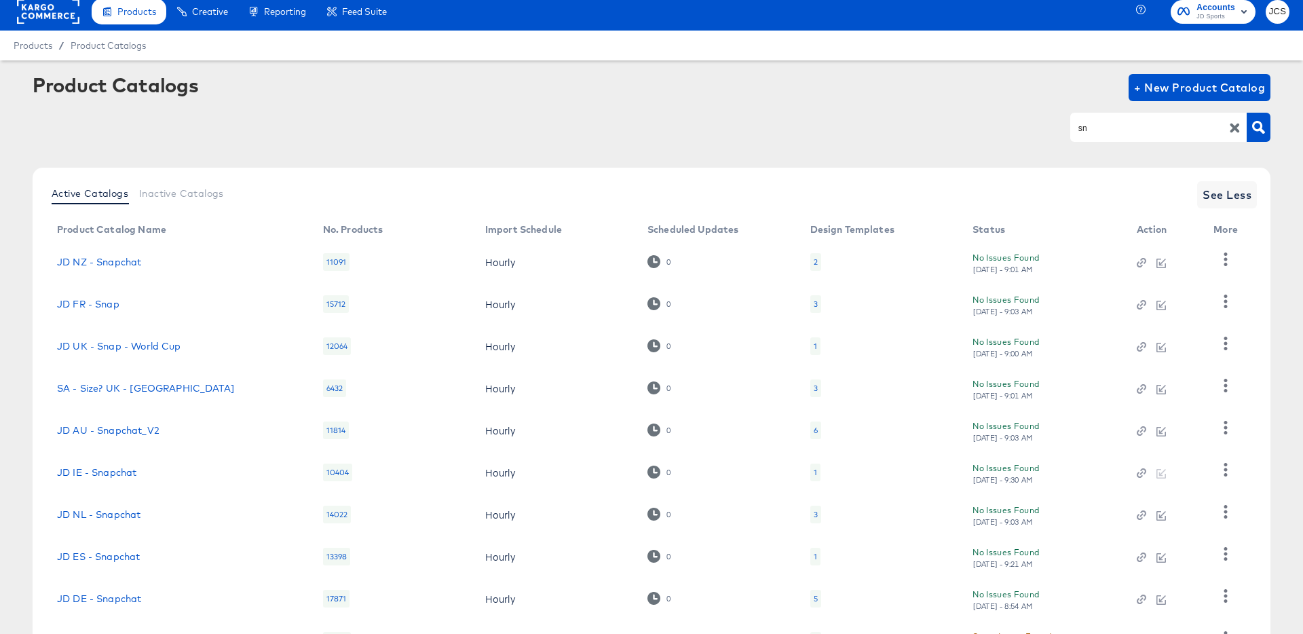
scroll to position [125, 0]
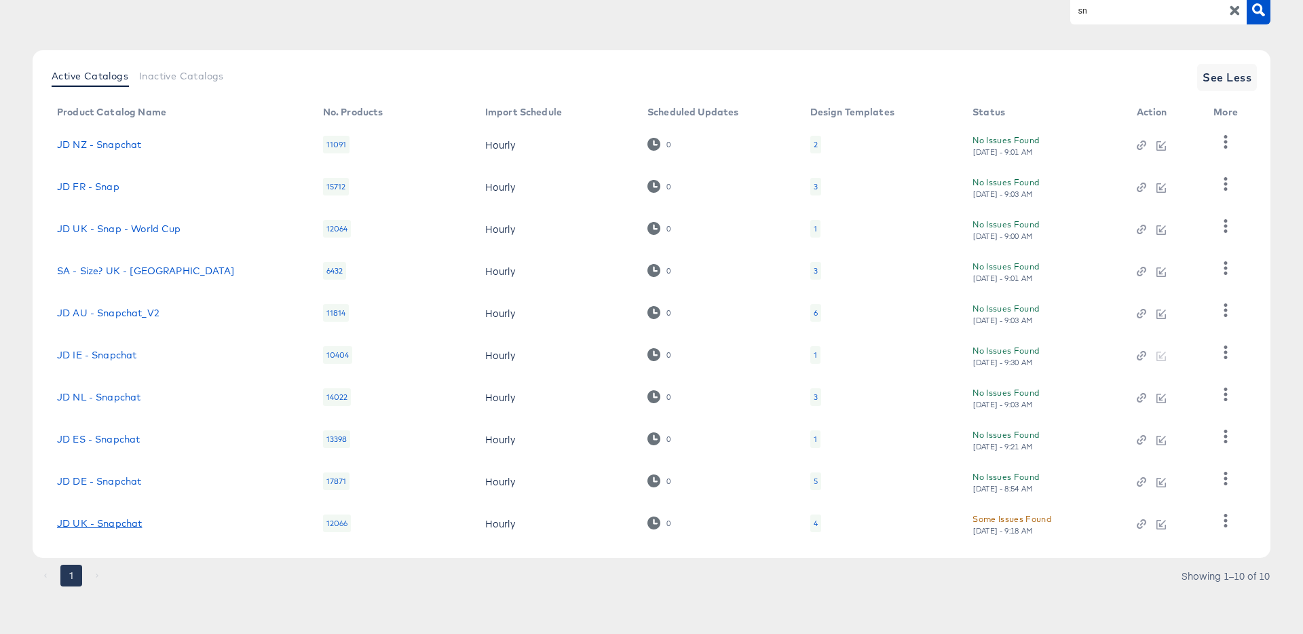
click at [113, 516] on td "JD UK - Snapchat" at bounding box center [179, 523] width 266 height 42
click at [114, 520] on link "JD UK - Snapchat" at bounding box center [99, 523] width 85 height 11
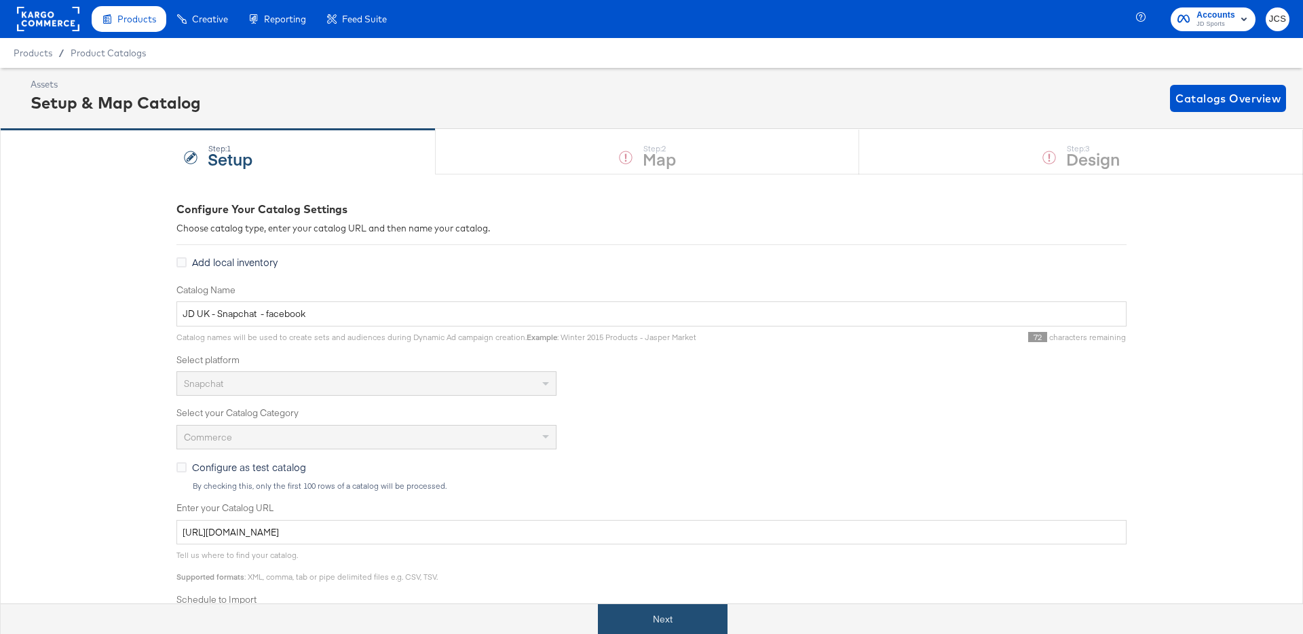
click at [658, 620] on button "Next" at bounding box center [663, 619] width 130 height 31
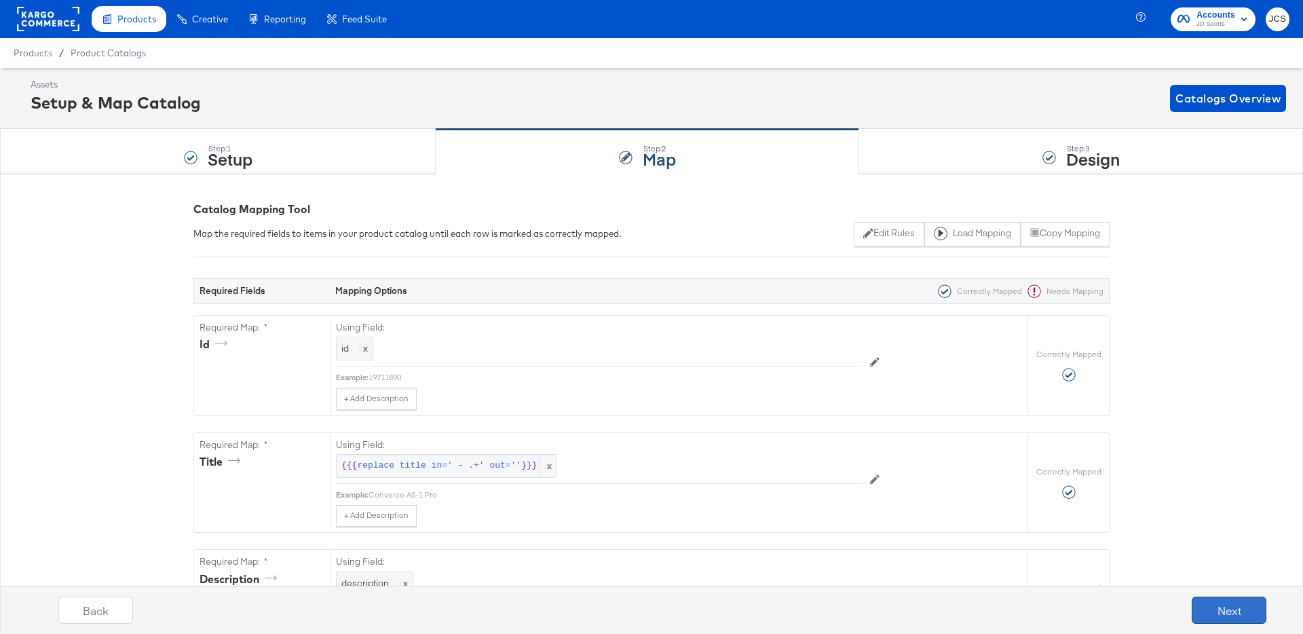
click at [1199, 598] on button "Next" at bounding box center [1229, 609] width 75 height 27
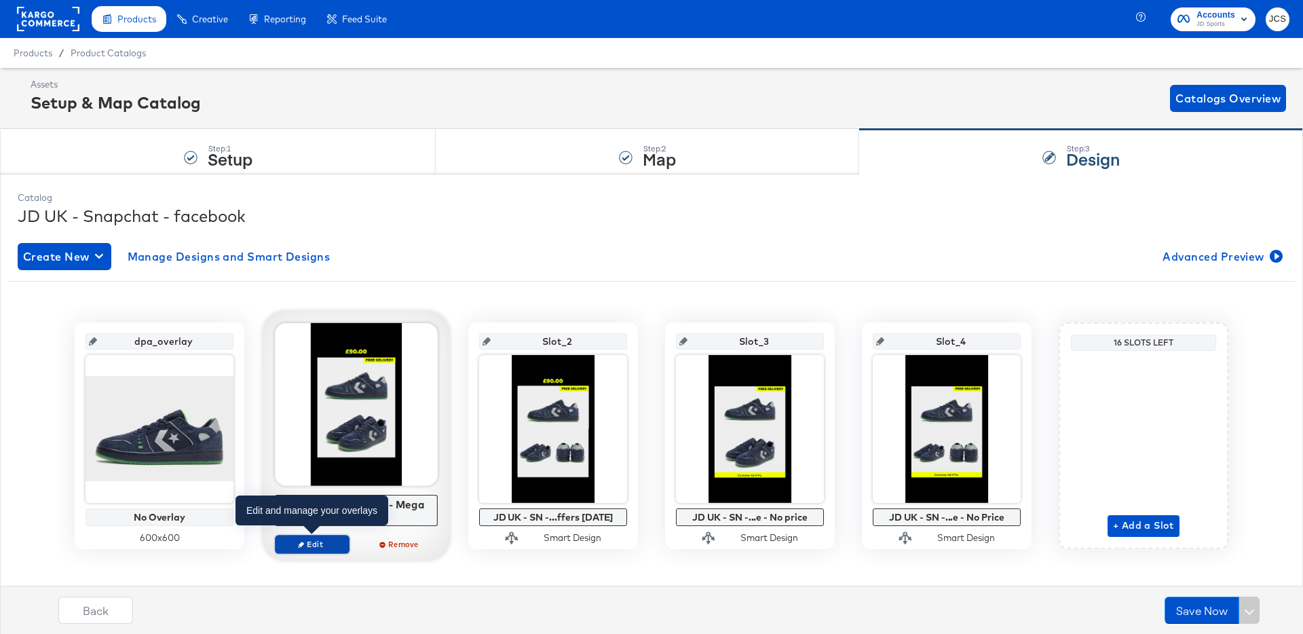
click at [332, 542] on span "Edit" at bounding box center [312, 544] width 62 height 10
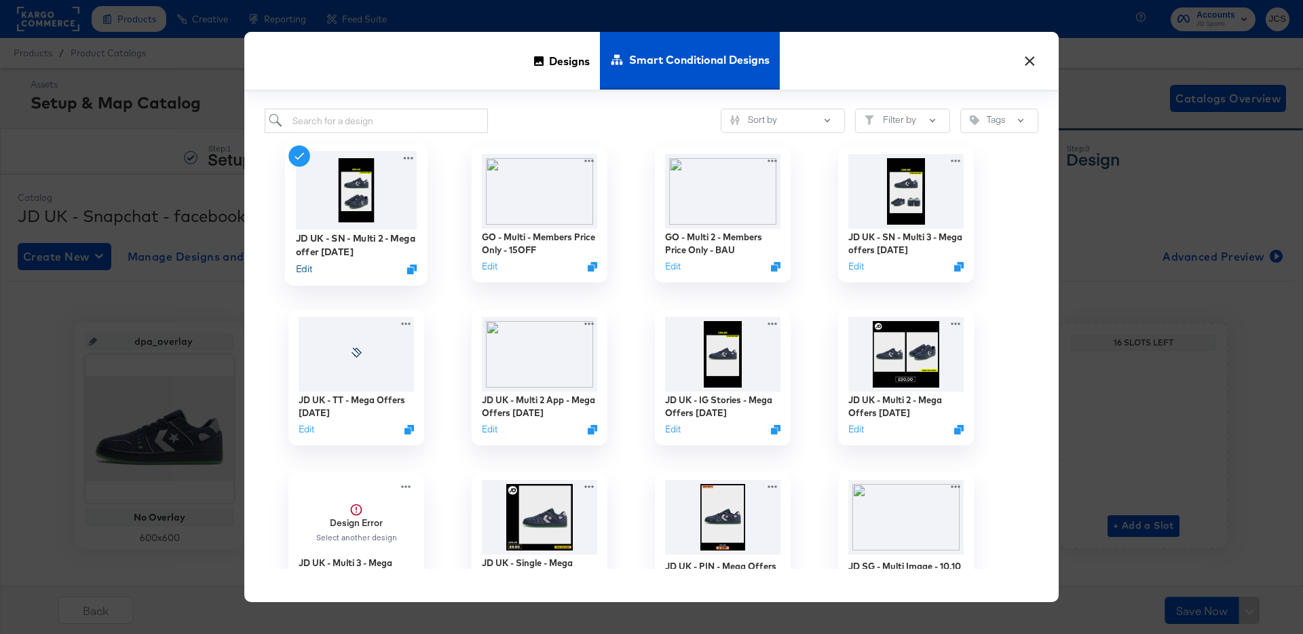
click at [306, 267] on button "Edit" at bounding box center [304, 269] width 16 height 13
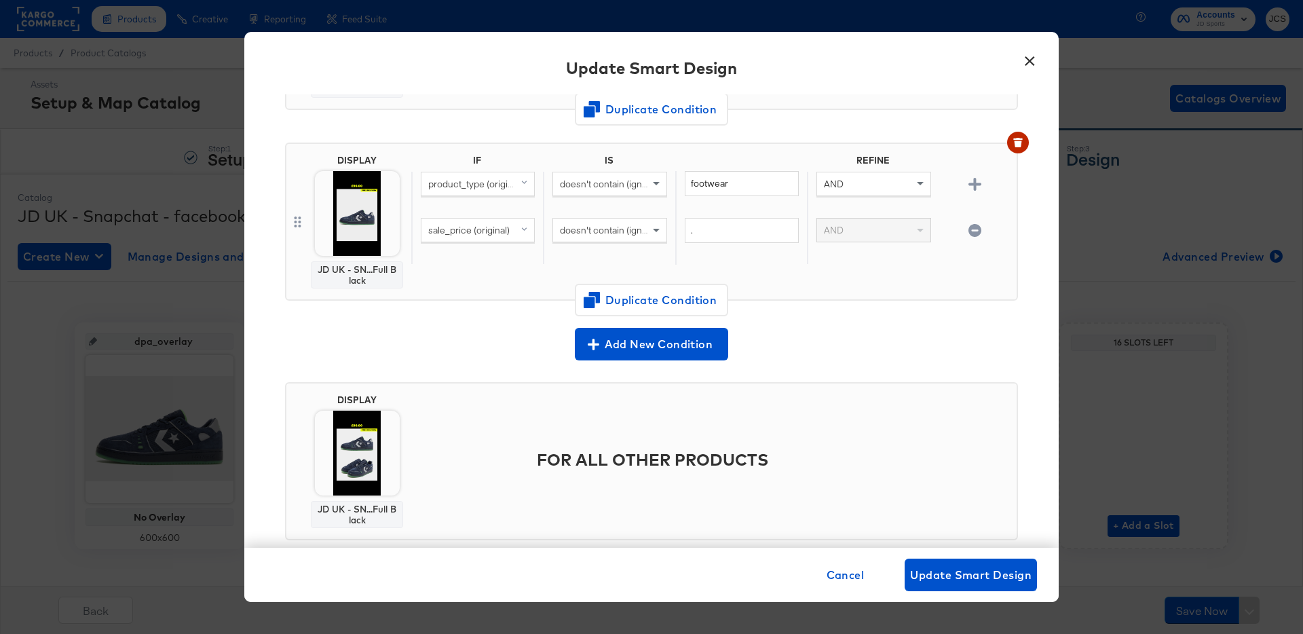
scroll to position [471, 0]
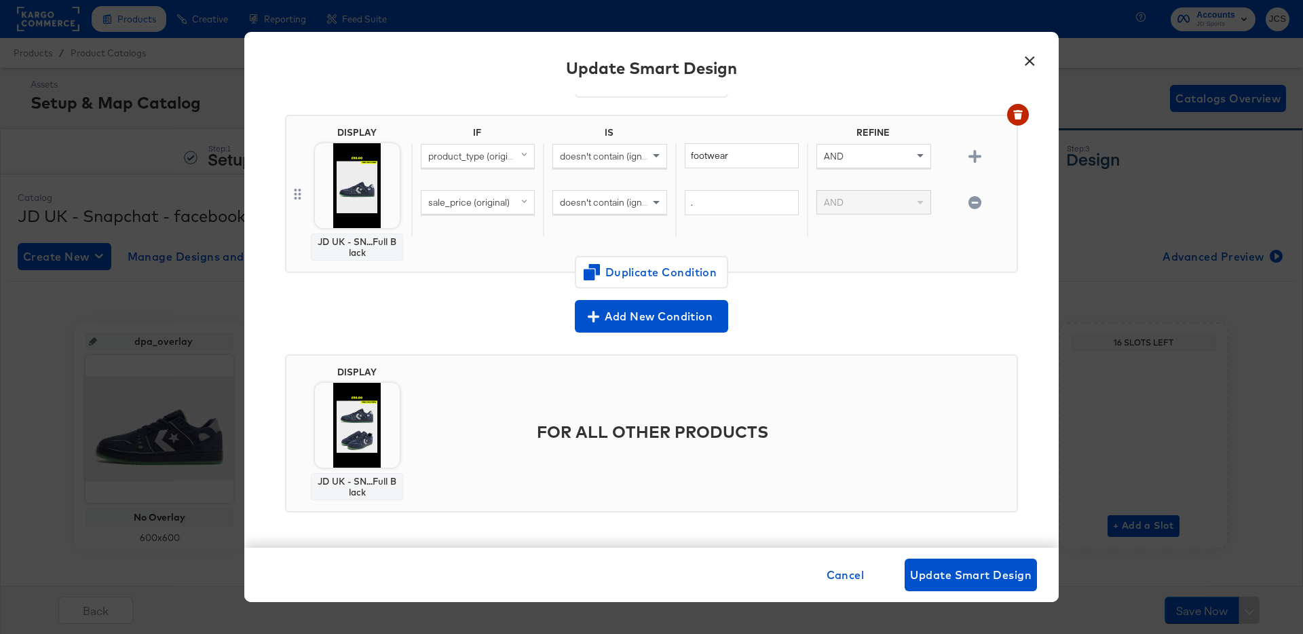
click at [1034, 59] on button "×" at bounding box center [1029, 57] width 24 height 24
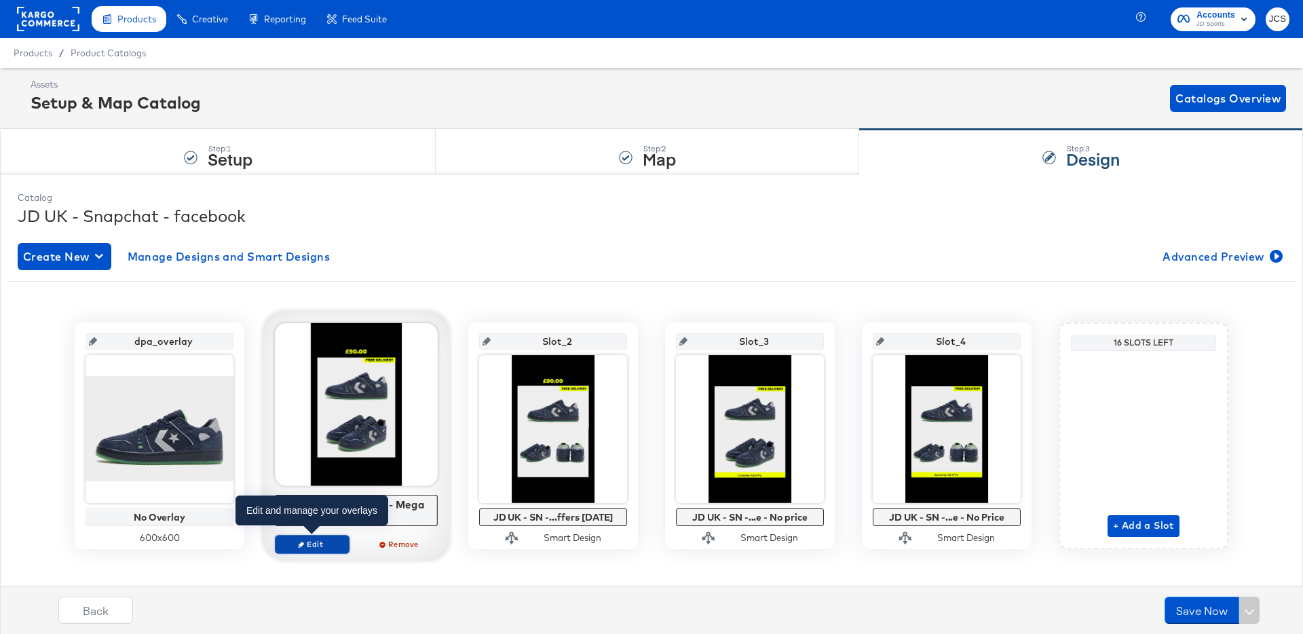
click at [339, 542] on span "Edit" at bounding box center [312, 544] width 62 height 10
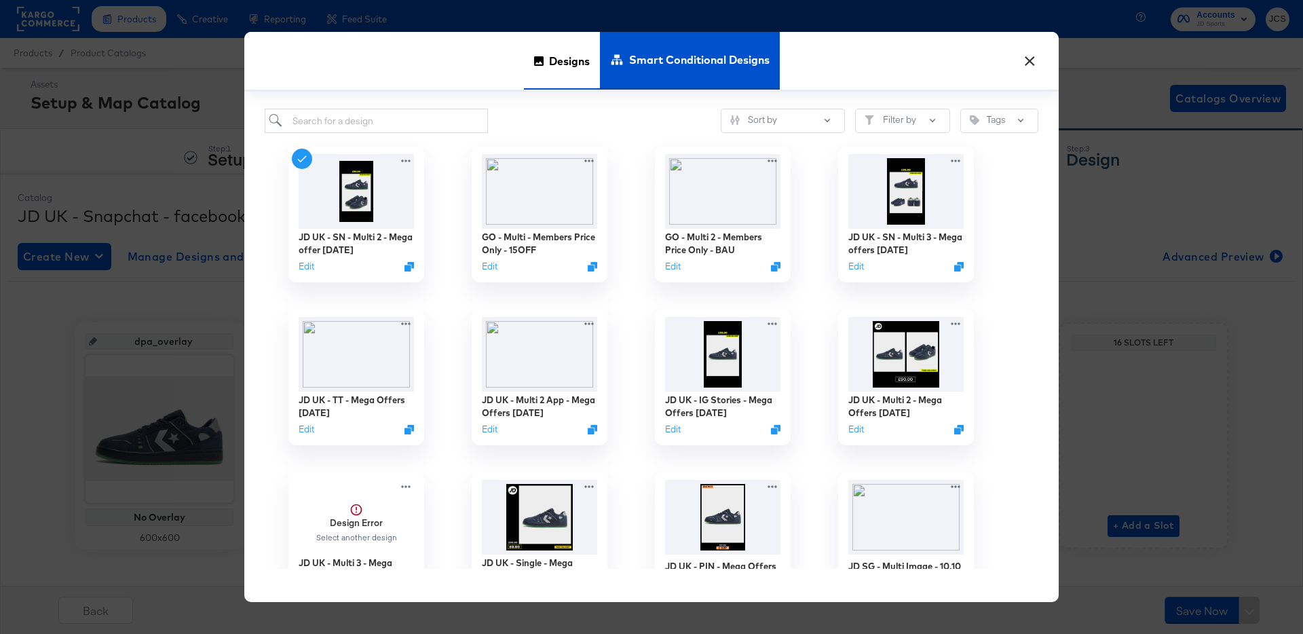
click at [582, 44] on span "Designs" at bounding box center [569, 61] width 41 height 60
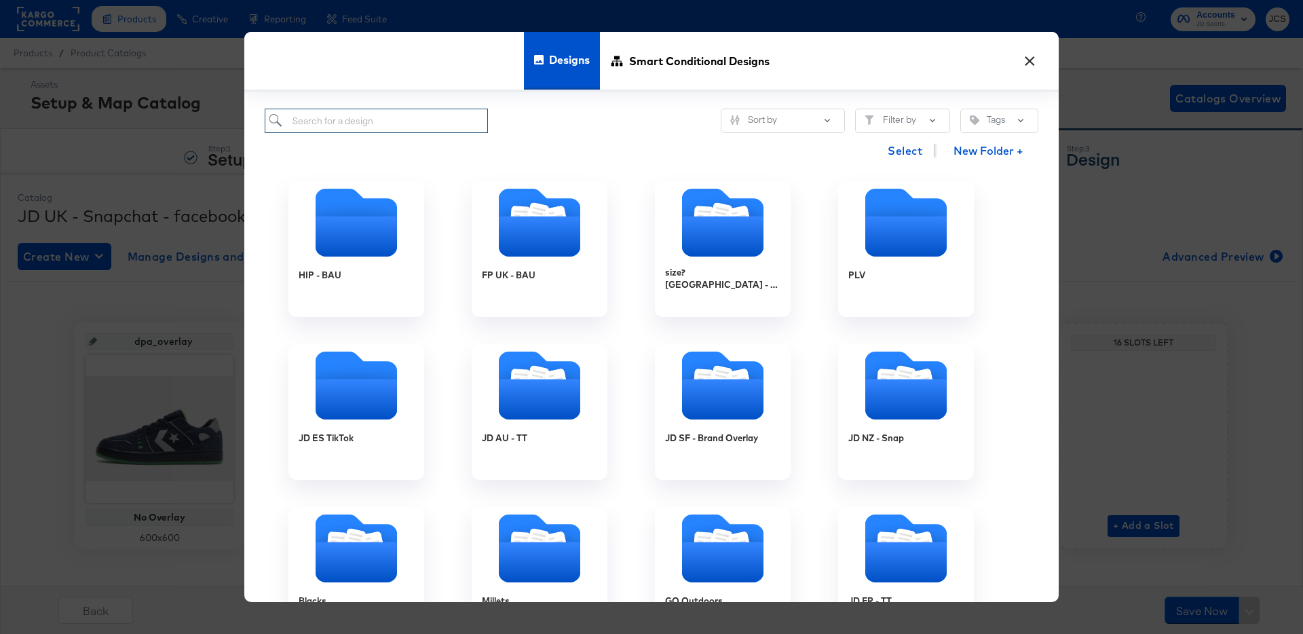
click at [417, 121] on input "search" at bounding box center [376, 121] width 223 height 25
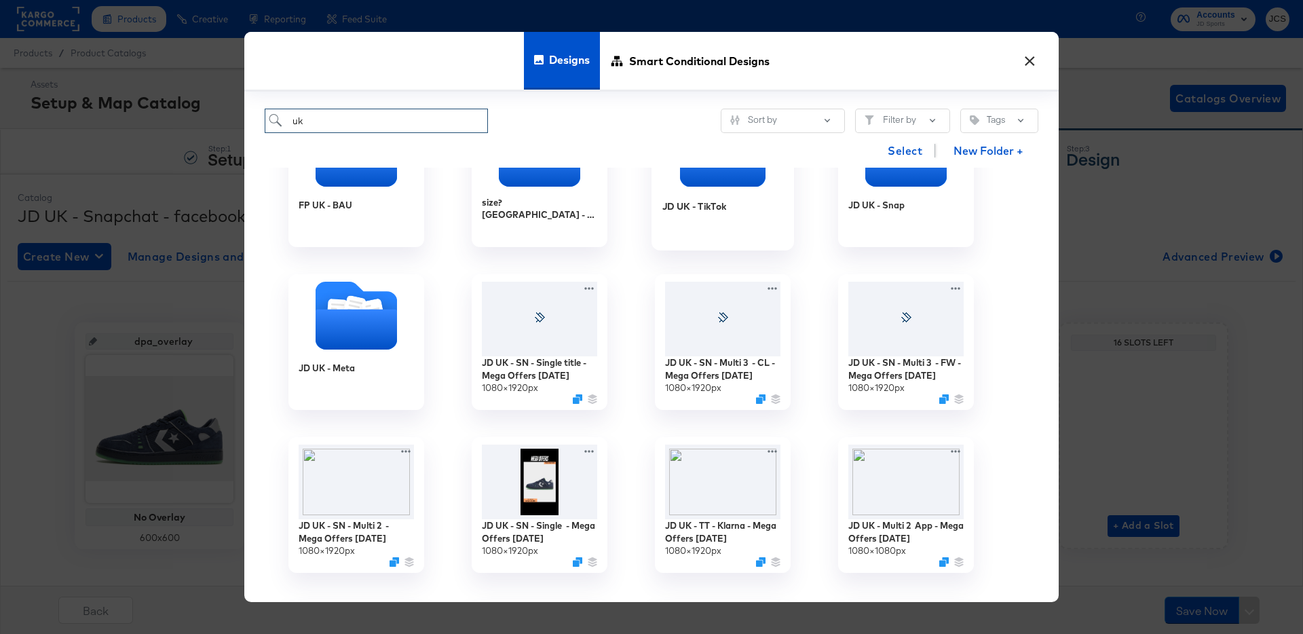
scroll to position [73, 0]
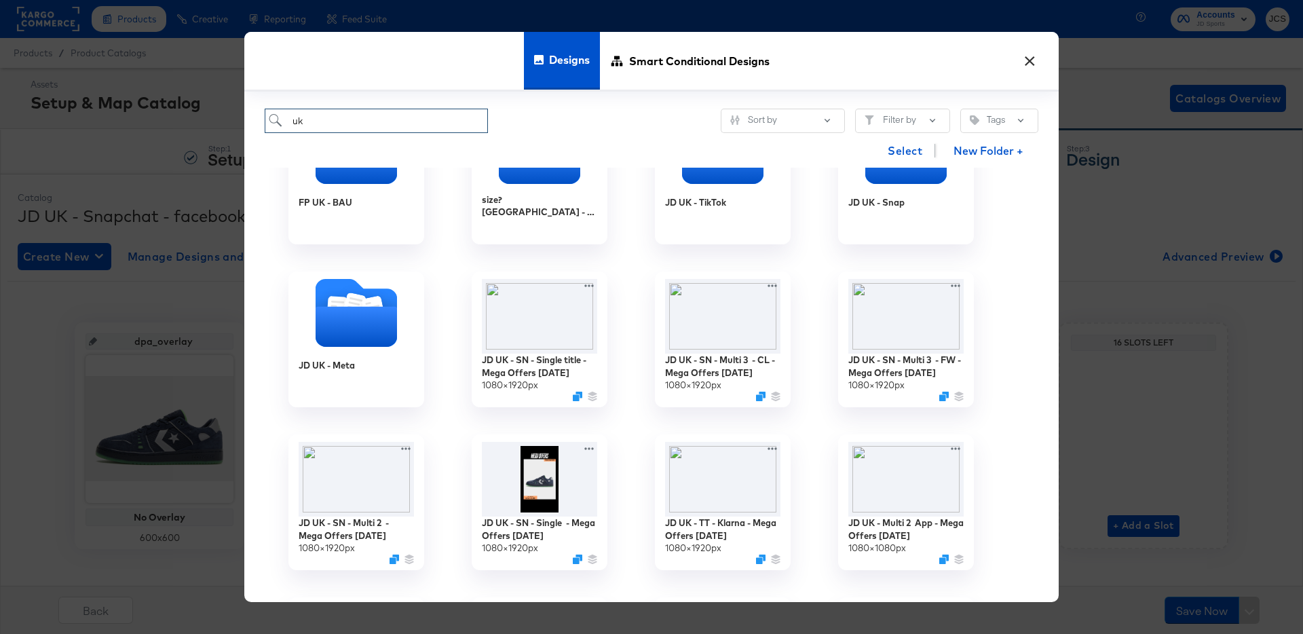
type input "uk"
click at [1031, 64] on button "×" at bounding box center [1029, 57] width 24 height 24
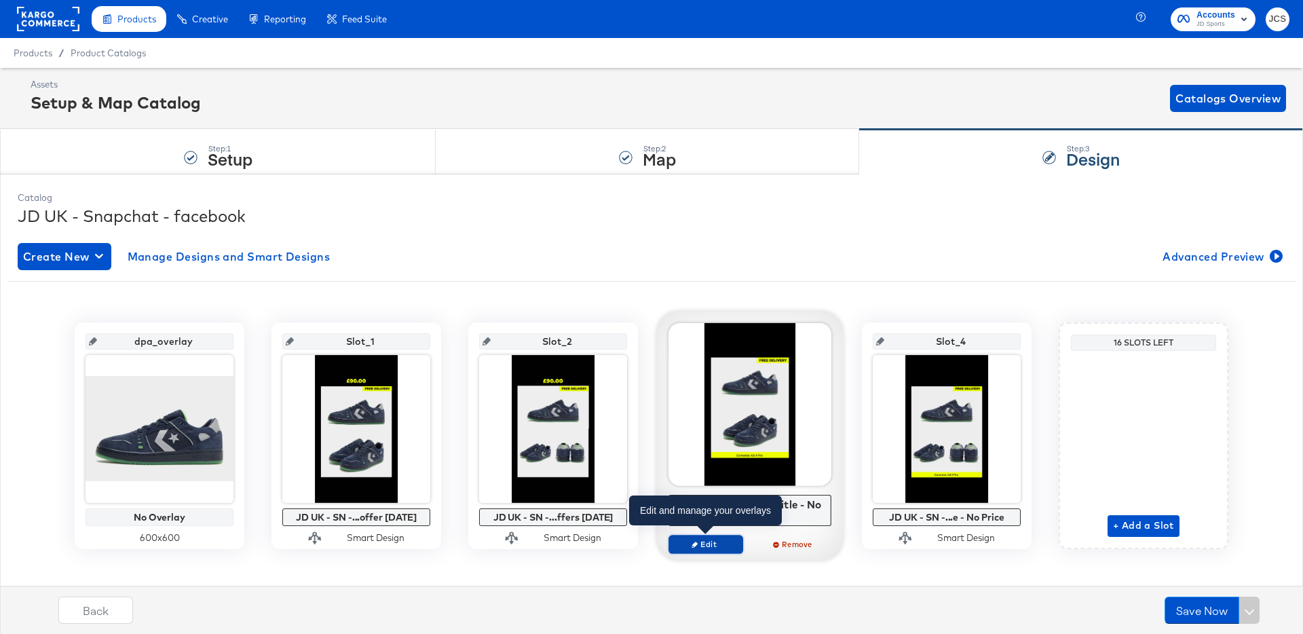
click at [723, 548] on span "Edit" at bounding box center [706, 544] width 62 height 10
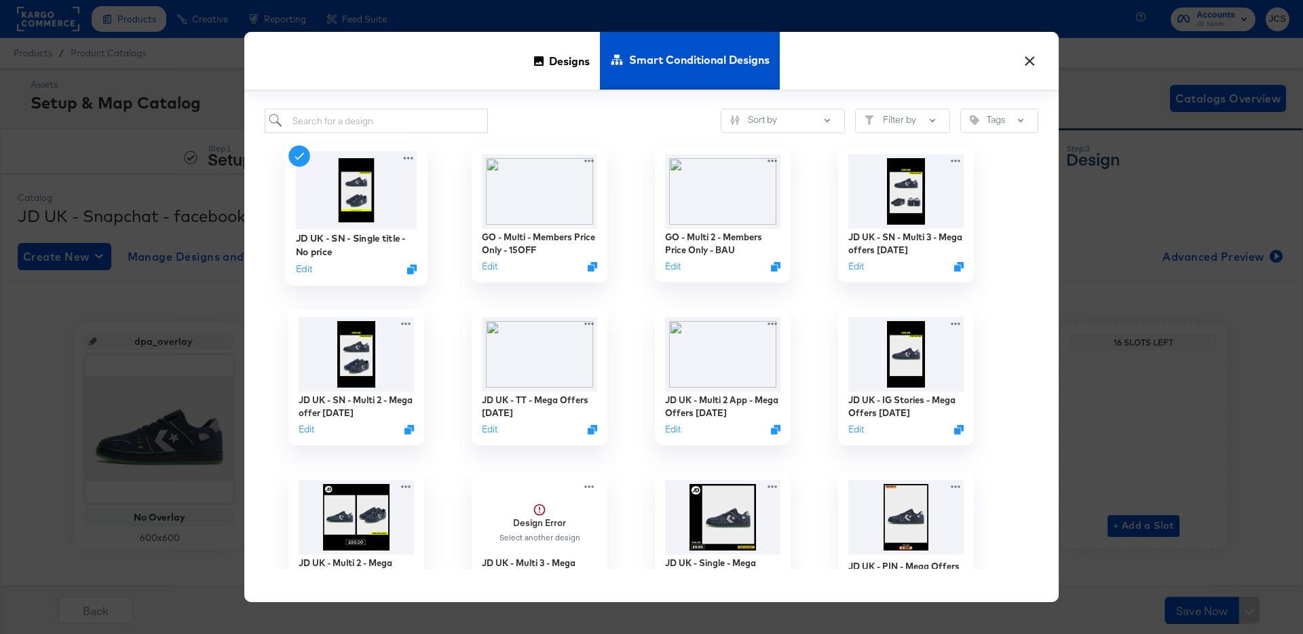
click at [295, 269] on div "JD UK - SN - Single title - No price Edit" at bounding box center [356, 214] width 143 height 143
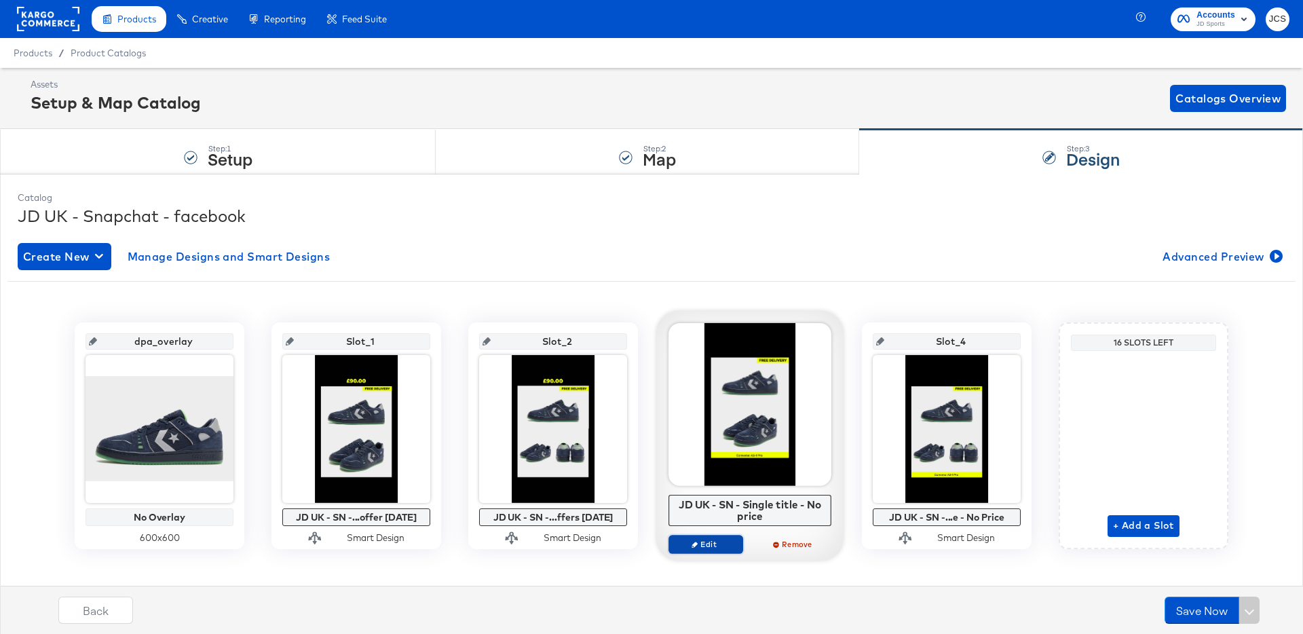
click at [713, 549] on span "Edit" at bounding box center [706, 544] width 62 height 10
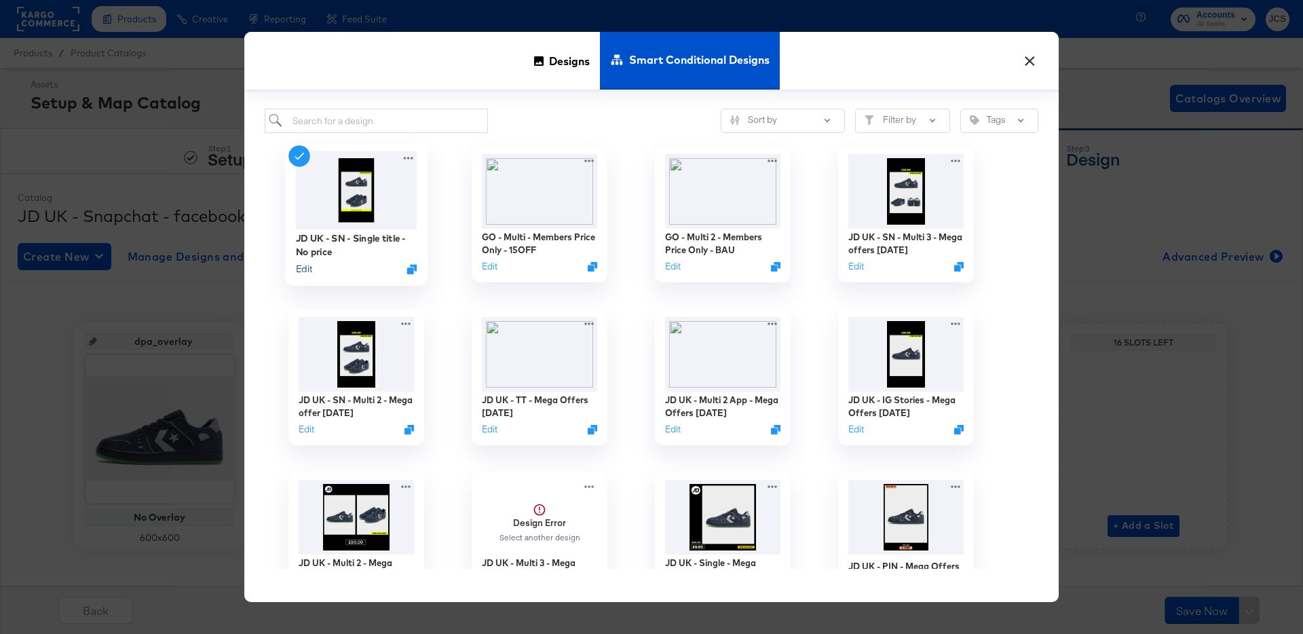
click at [308, 265] on button "Edit" at bounding box center [304, 269] width 16 height 13
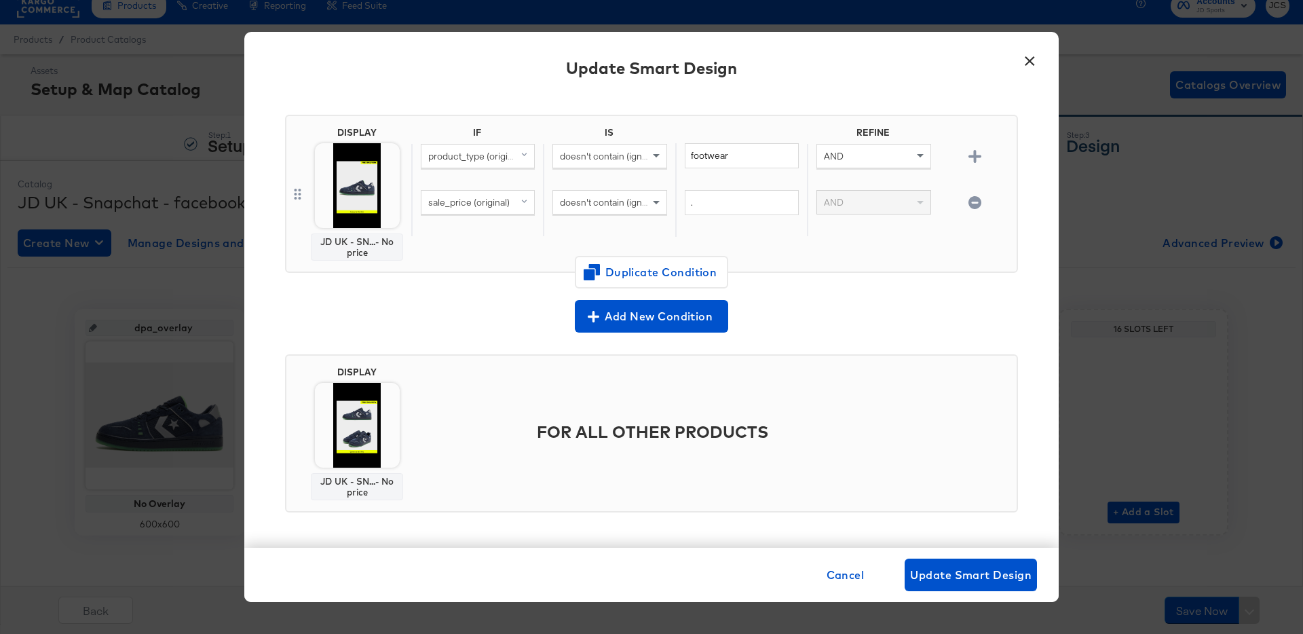
scroll to position [0, 0]
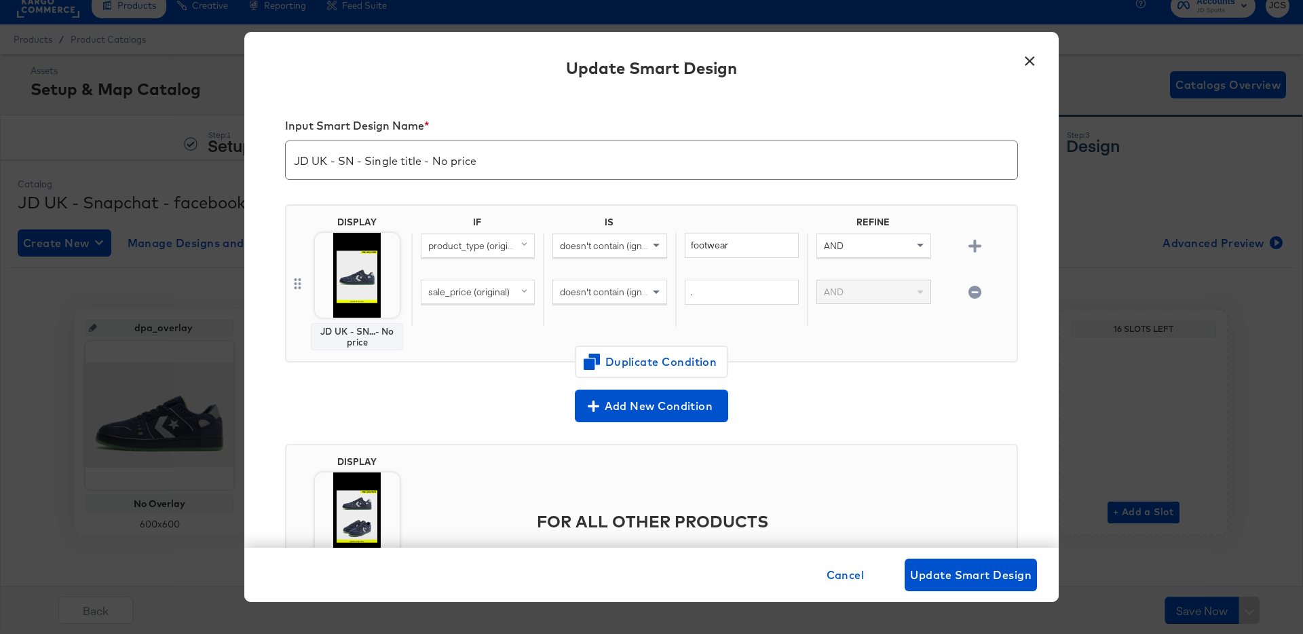
click at [1024, 60] on button "×" at bounding box center [1029, 57] width 24 height 24
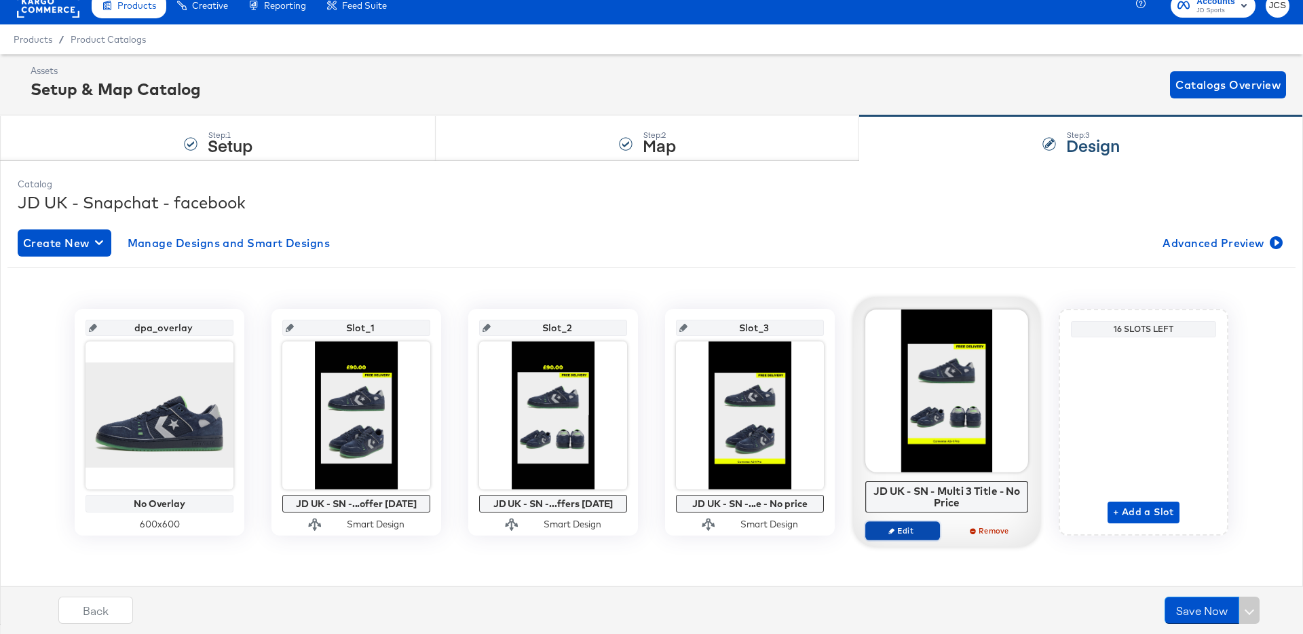
click at [923, 529] on span "Edit" at bounding box center [902, 530] width 62 height 10
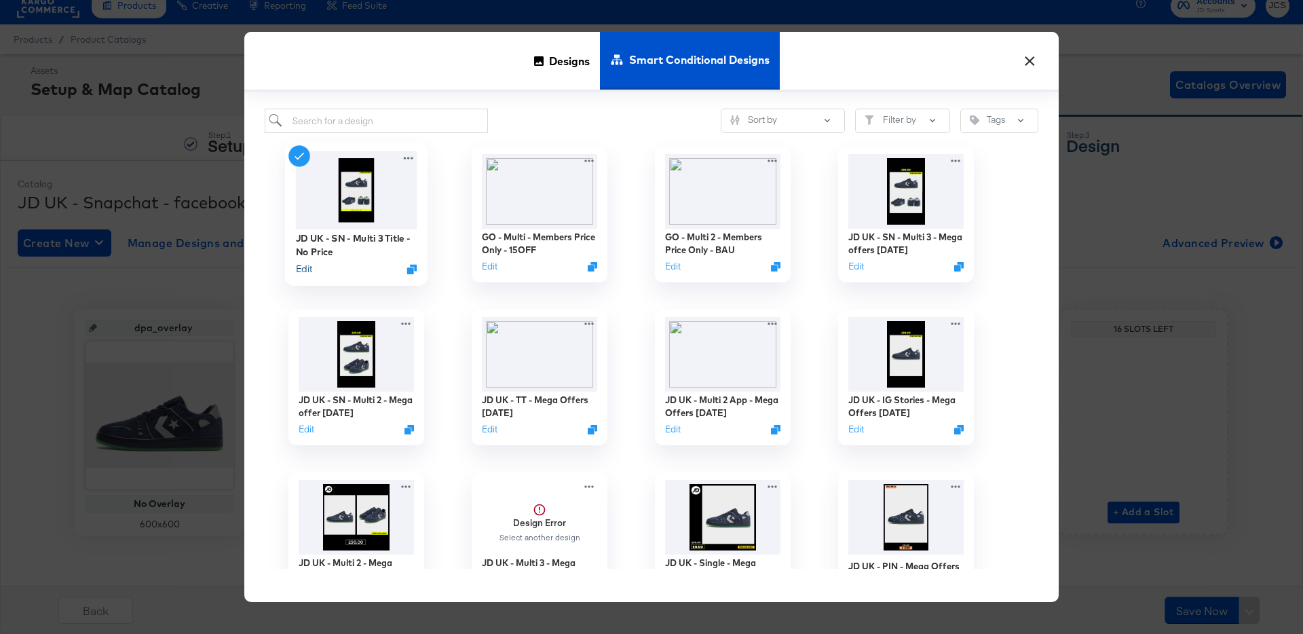
click at [304, 267] on button "Edit" at bounding box center [304, 269] width 16 height 13
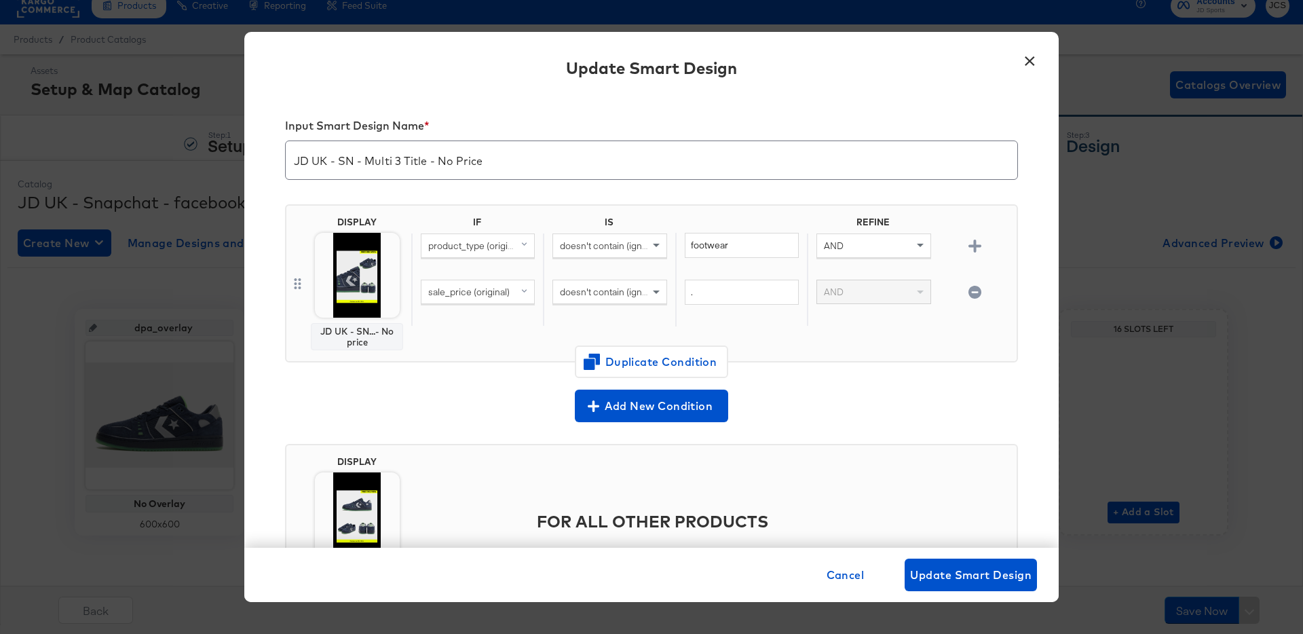
scroll to position [90, 0]
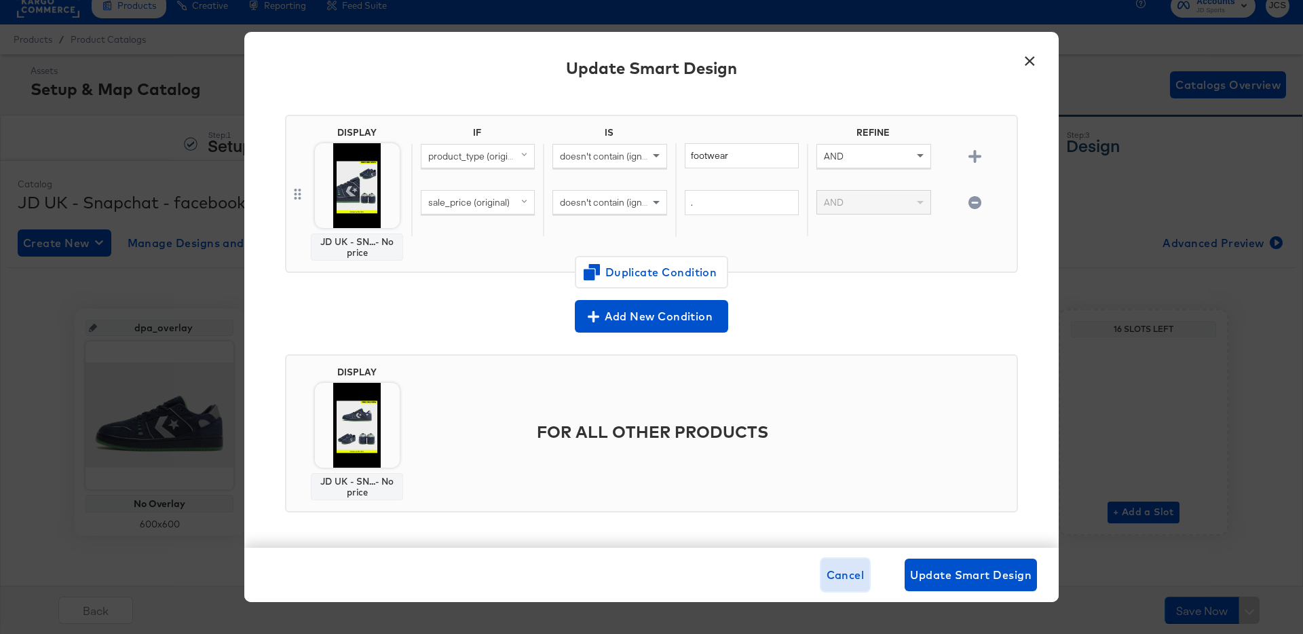
click at [846, 576] on span "Cancel" at bounding box center [846, 574] width 38 height 19
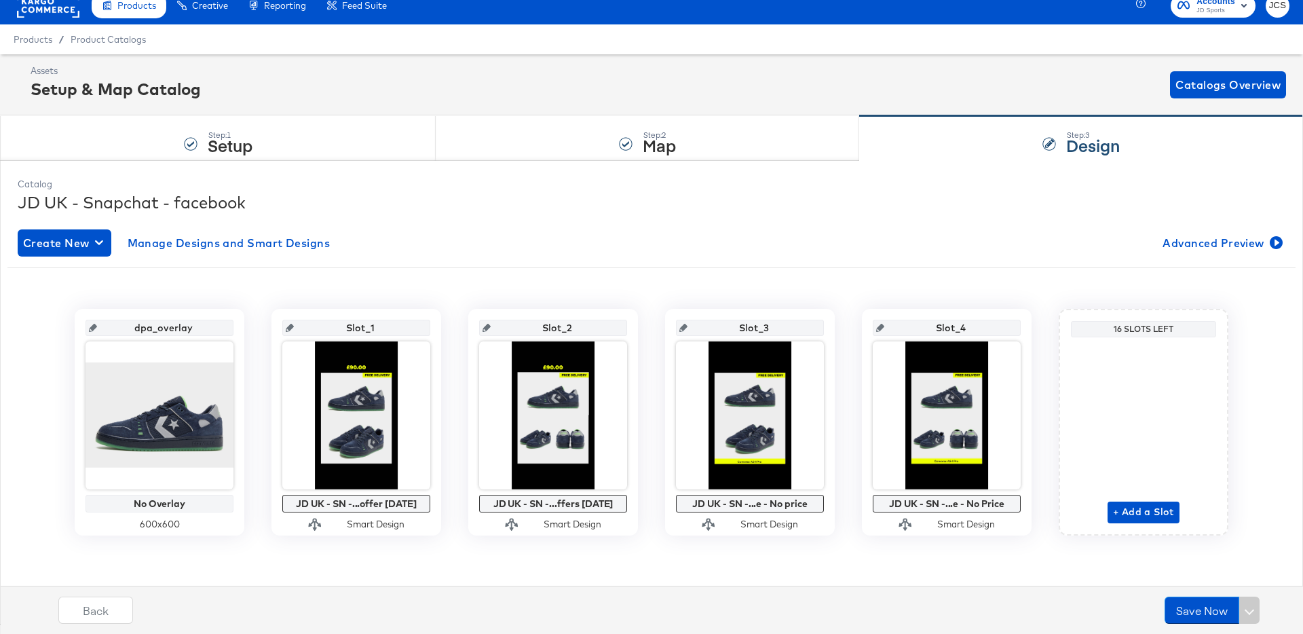
scroll to position [0, 0]
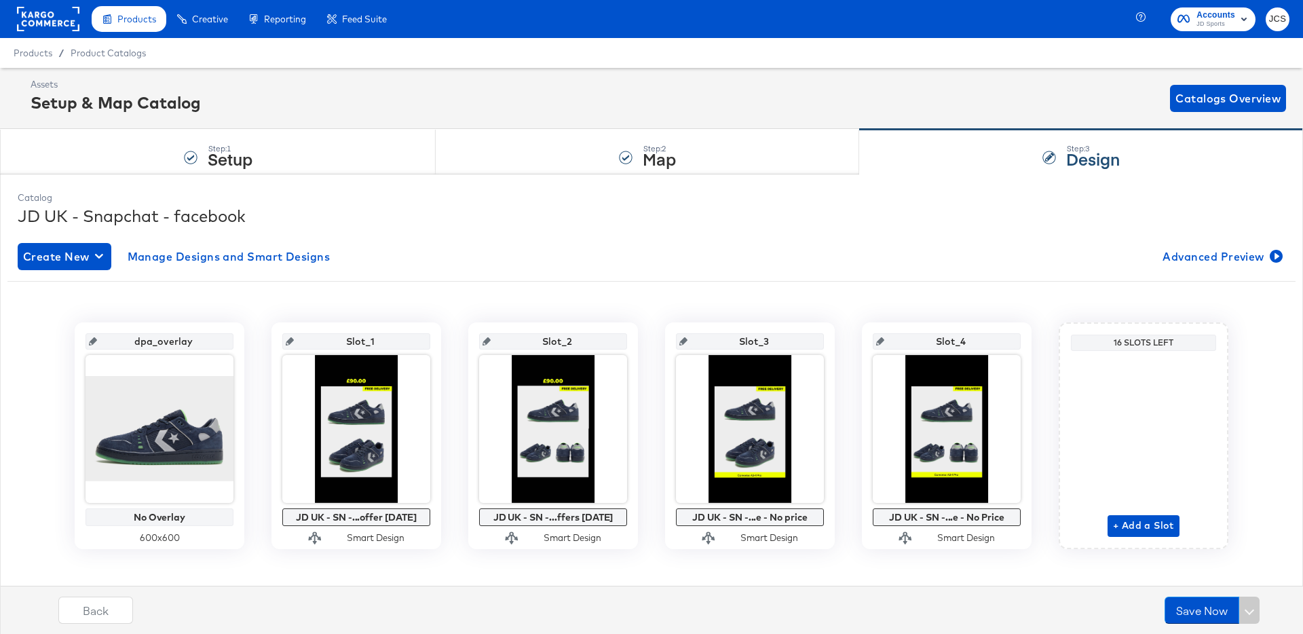
click at [69, 20] on rect at bounding box center [48, 19] width 62 height 24
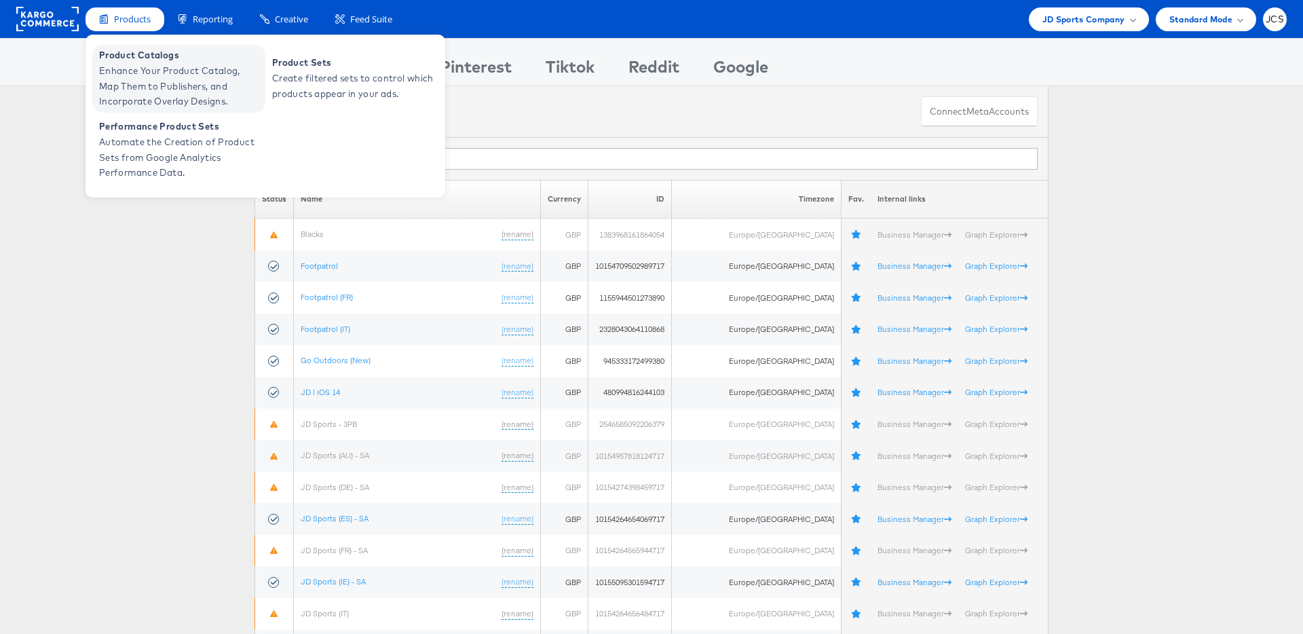
click at [130, 62] on span "Product Catalogs" at bounding box center [180, 56] width 163 height 16
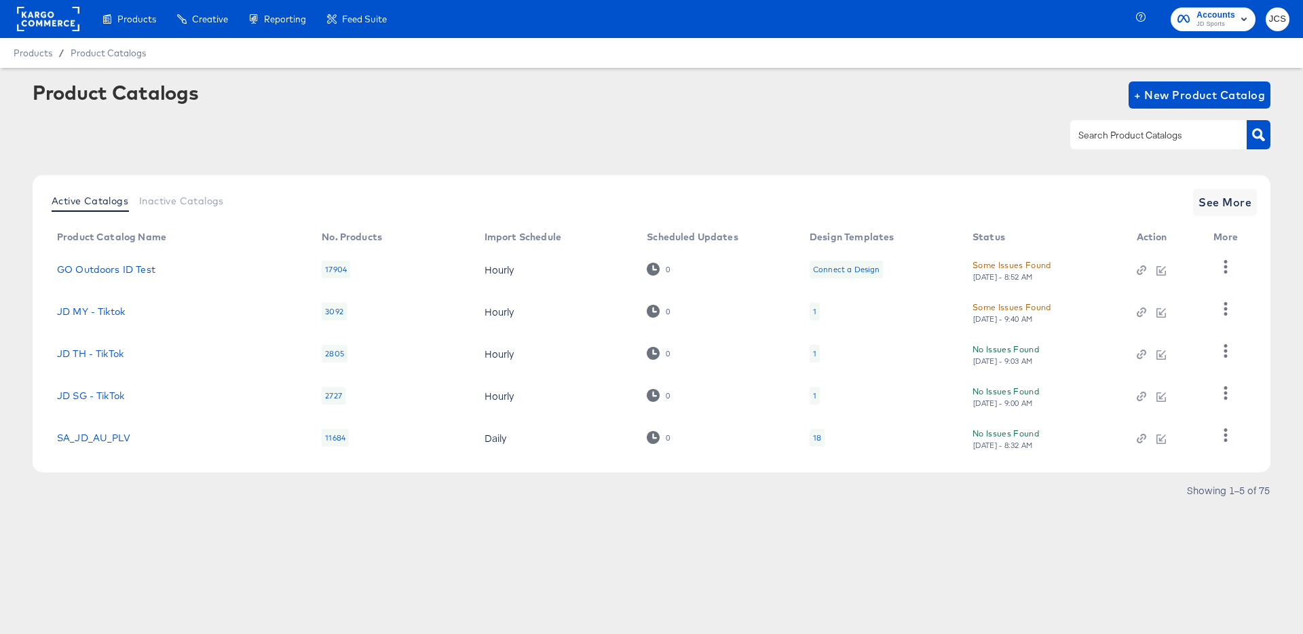
click at [1137, 134] on input "text" at bounding box center [1148, 136] width 145 height 16
type input "main"
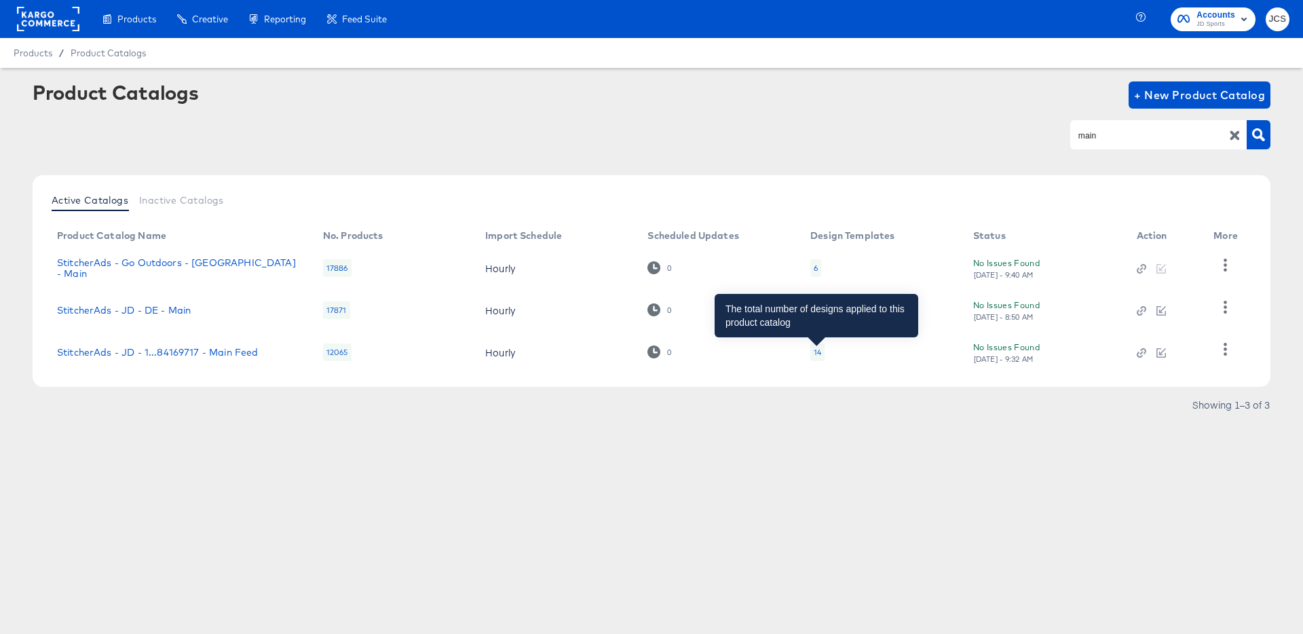
click at [816, 352] on div "14" at bounding box center [817, 352] width 7 height 11
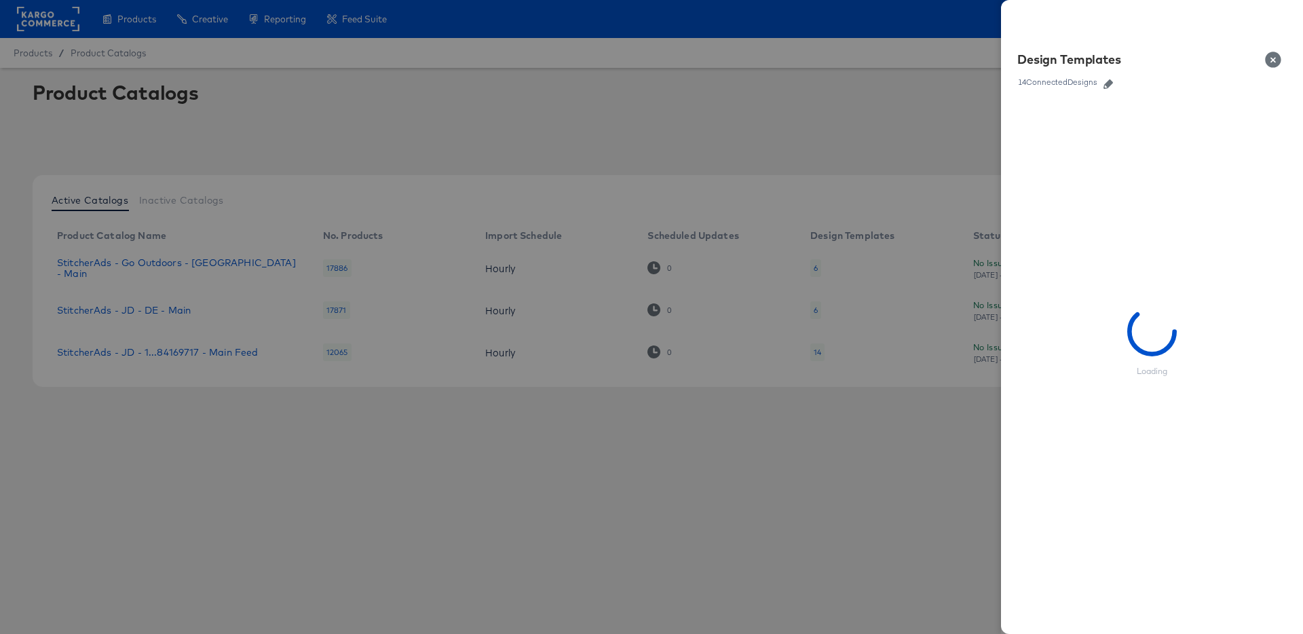
click at [1105, 81] on icon "button" at bounding box center [1108, 84] width 10 height 10
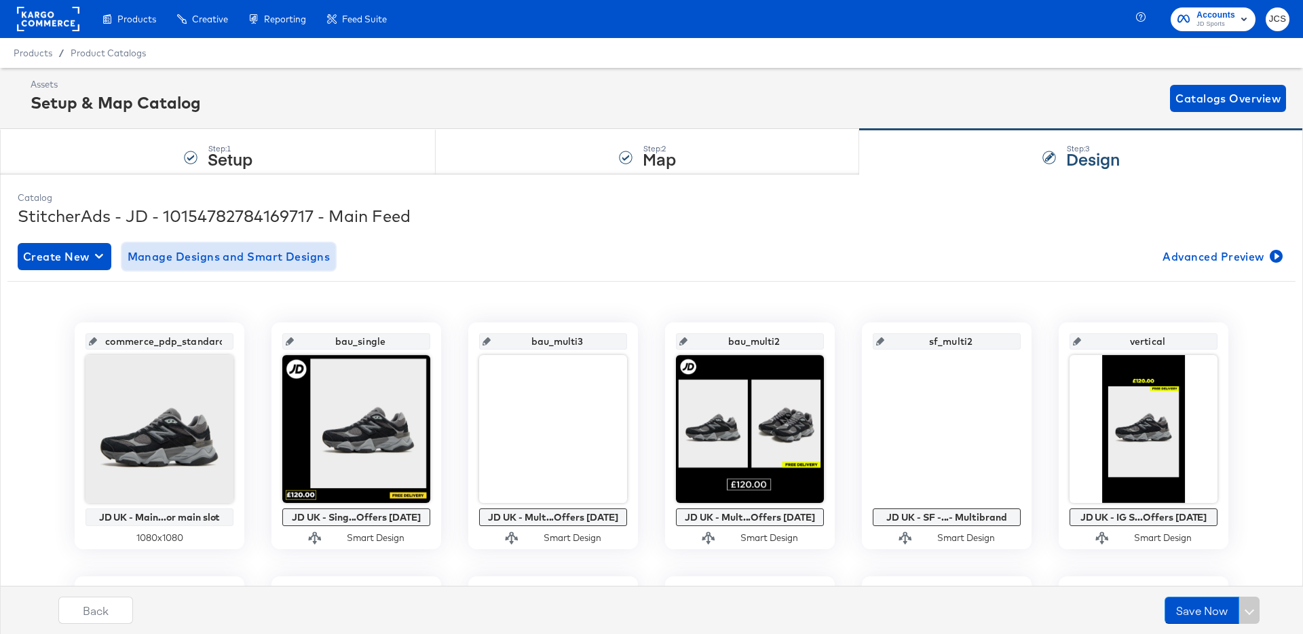
click at [168, 248] on span "Manage Designs and Smart Designs" at bounding box center [229, 256] width 203 height 19
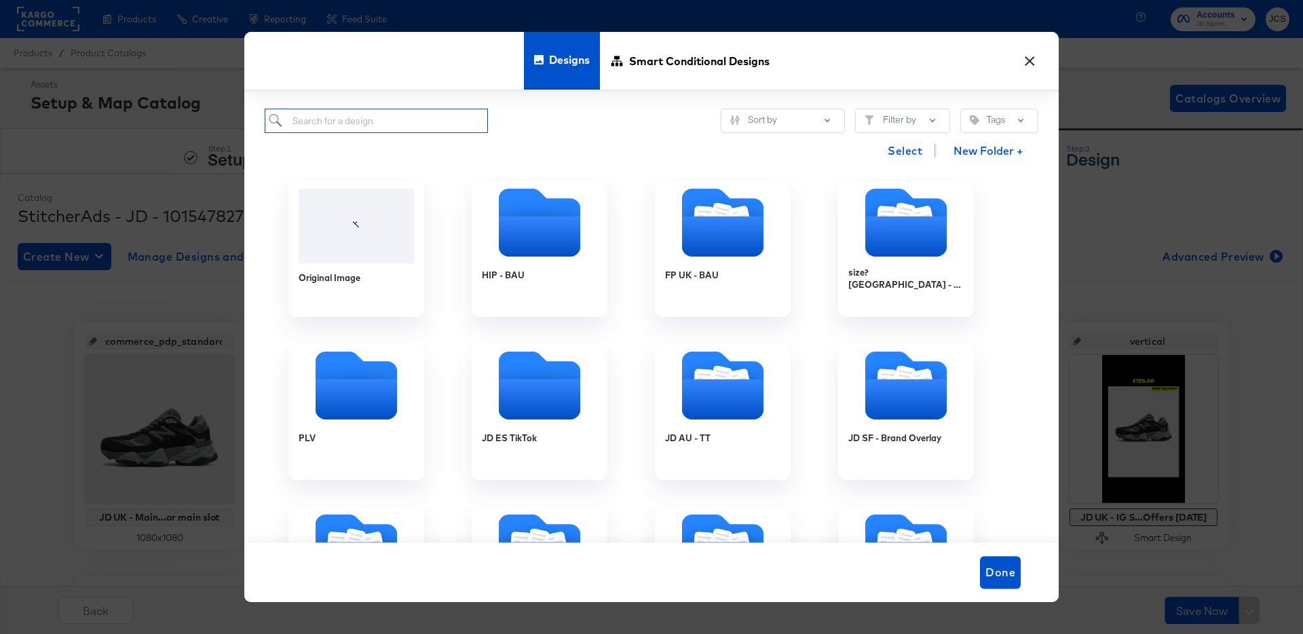
click at [363, 121] on input "search" at bounding box center [376, 121] width 223 height 25
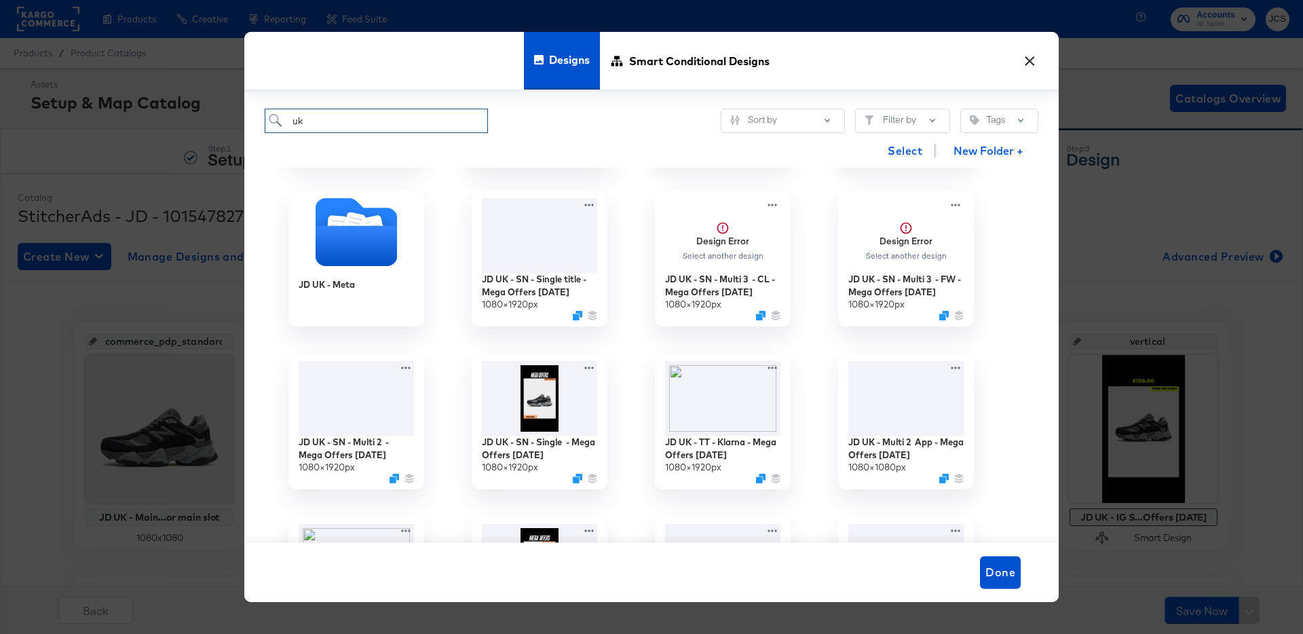
scroll to position [154, 0]
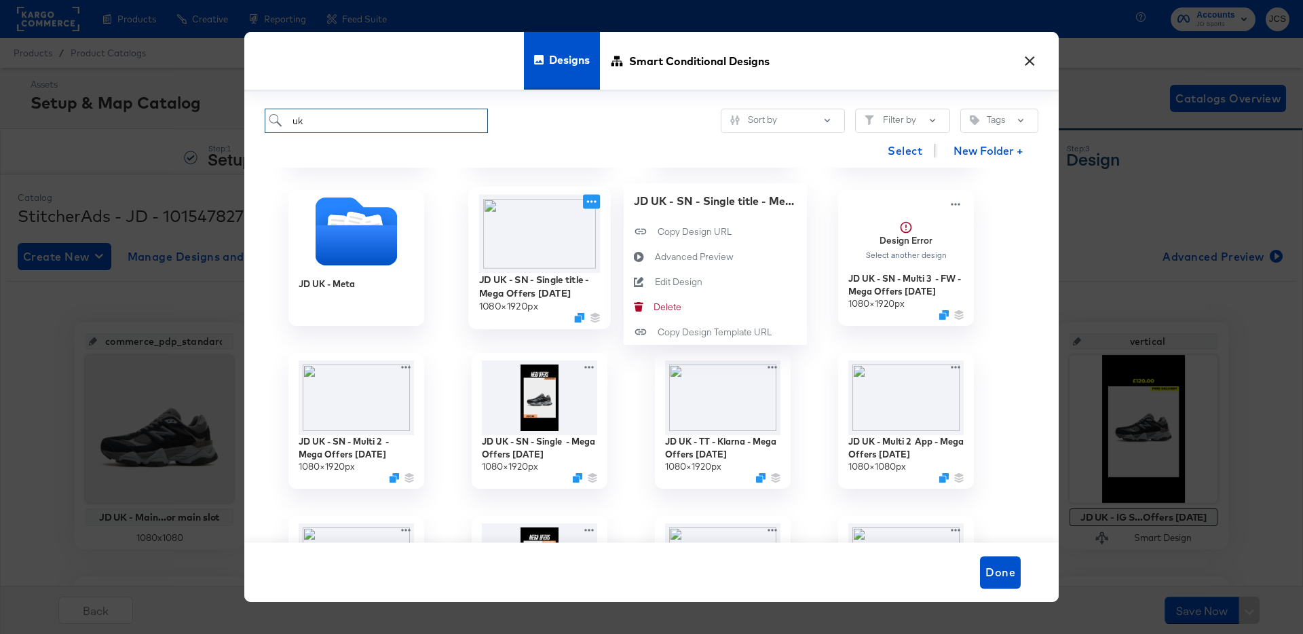
click at [591, 202] on icon at bounding box center [592, 201] width 10 height 3
type input "uk"
click at [653, 307] on div "[PERSON_NAME]" at bounding box center [653, 307] width 0 height 0
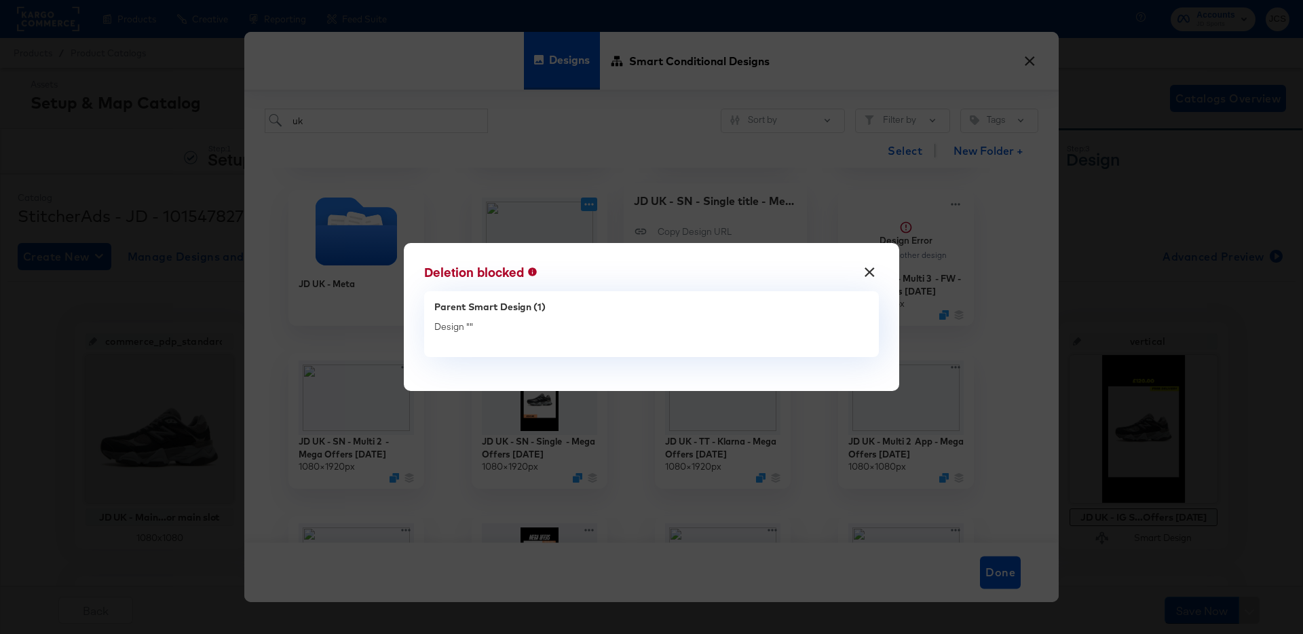
click at [872, 269] on button "×" at bounding box center [870, 269] width 24 height 24
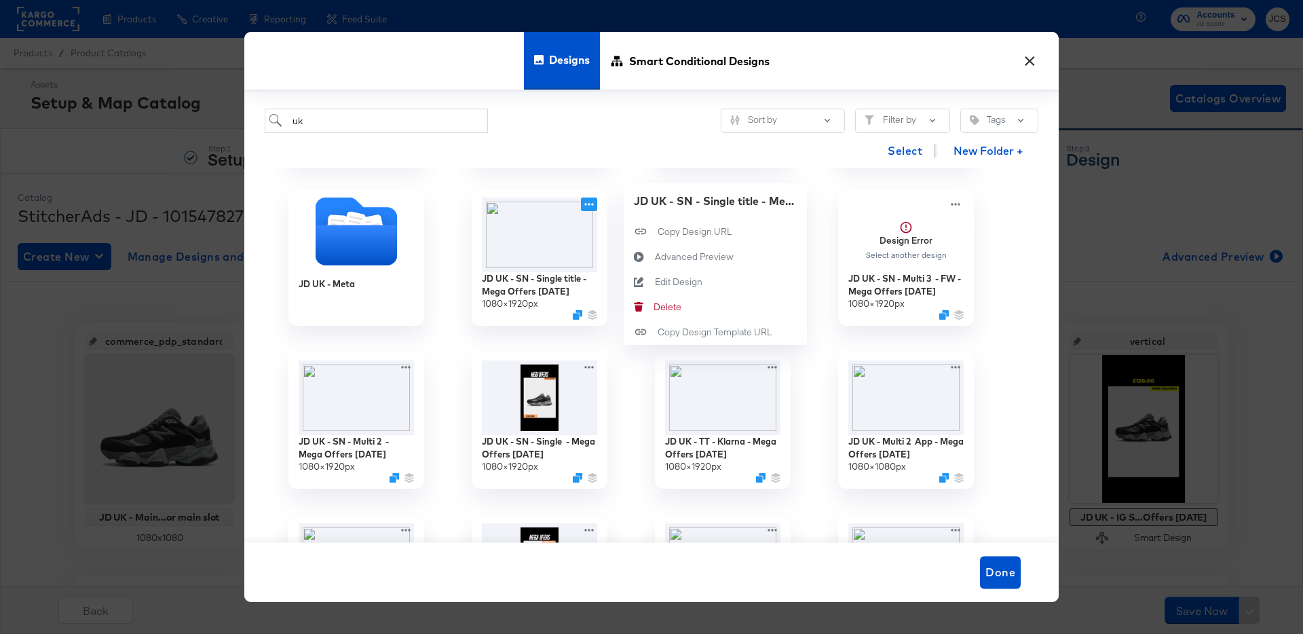
click at [611, 154] on div "Select New Folder +" at bounding box center [652, 150] width 774 height 35
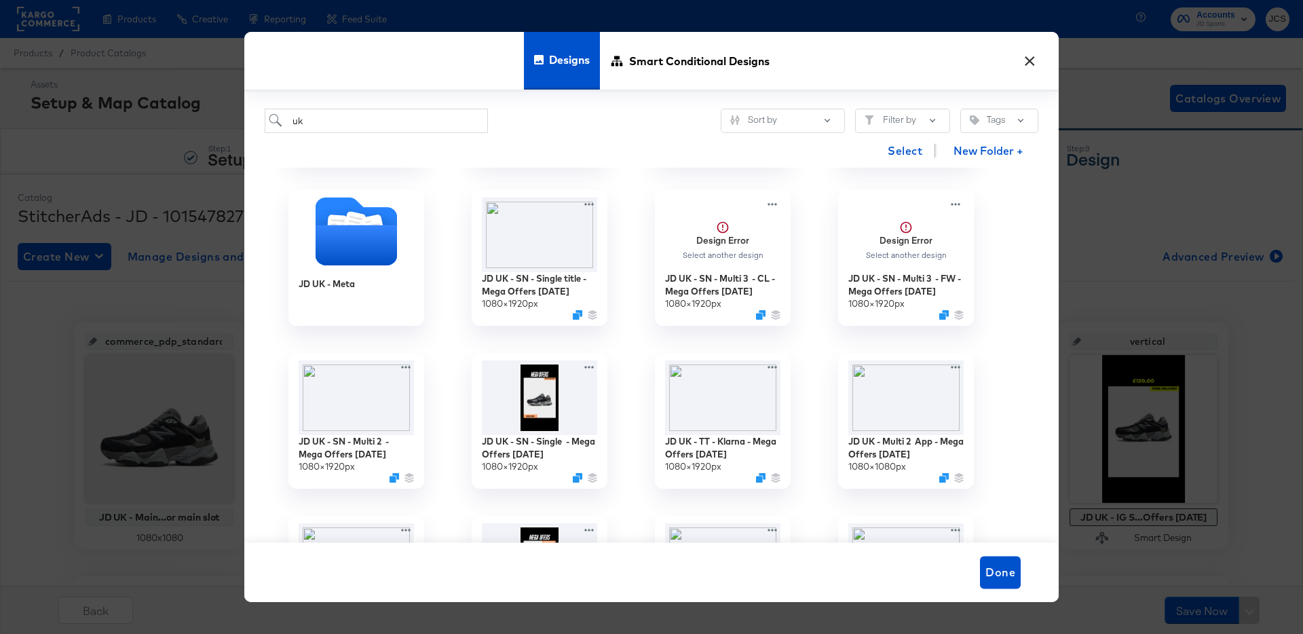
click at [1027, 57] on button "×" at bounding box center [1029, 57] width 24 height 24
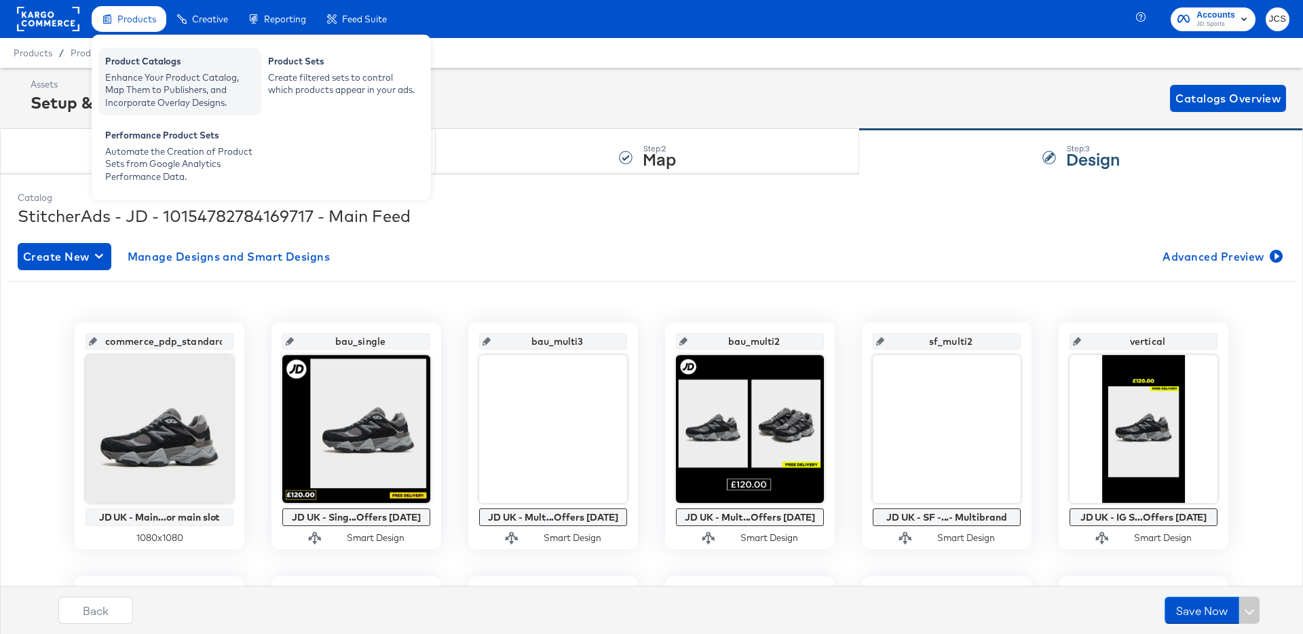
click at [104, 66] on div "Product Catalogs Enhance Your Product Catalog, Map Them to Publishers, and Inco…" at bounding box center [179, 81] width 163 height 67
click at [126, 65] on div "Product Catalogs" at bounding box center [179, 63] width 149 height 16
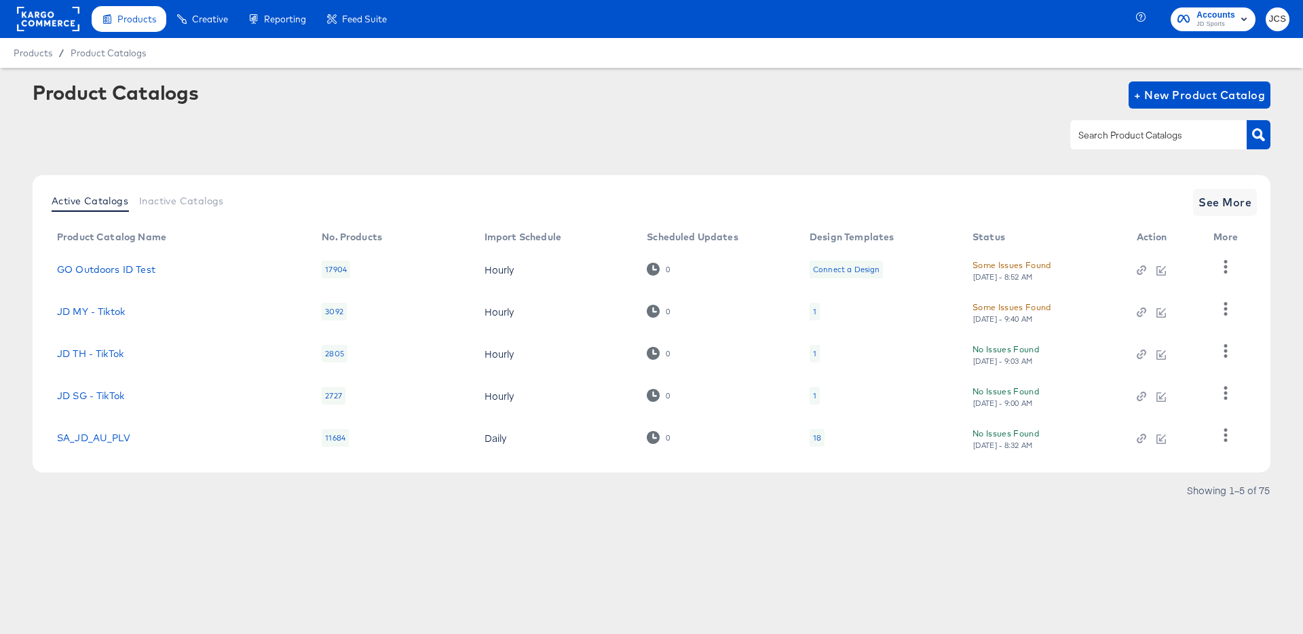
click at [1113, 136] on input "text" at bounding box center [1148, 136] width 145 height 16
type input "sn"
click at [1207, 197] on span "See More" at bounding box center [1224, 202] width 53 height 19
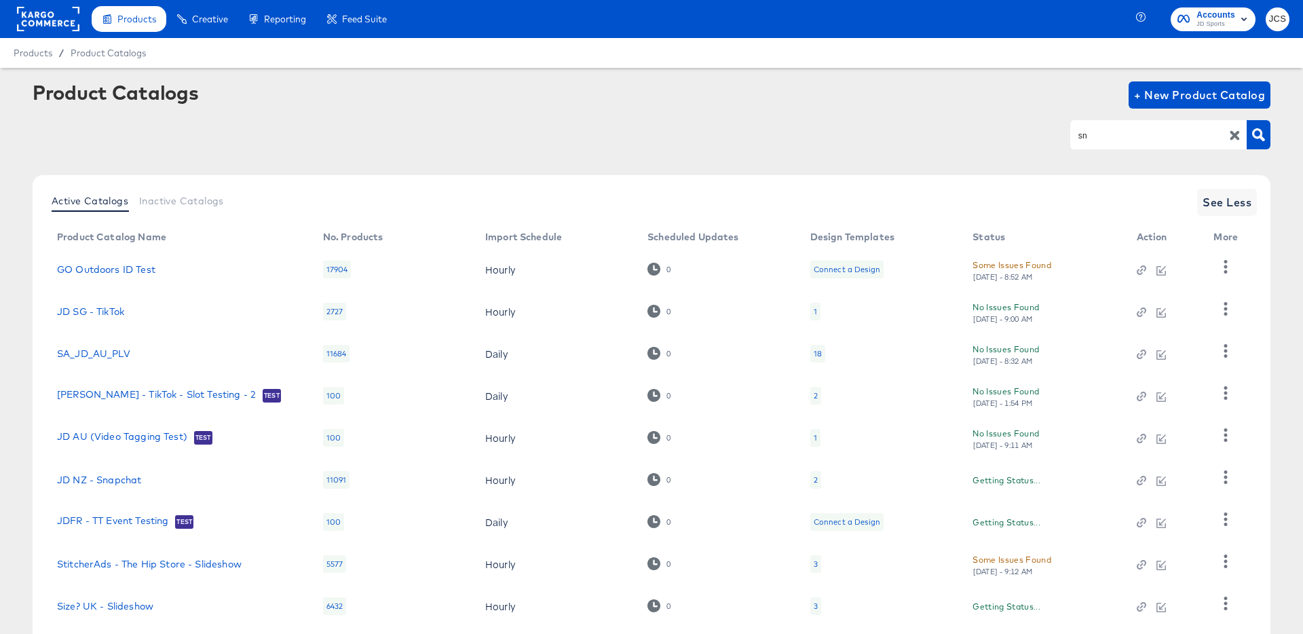
scroll to position [125, 0]
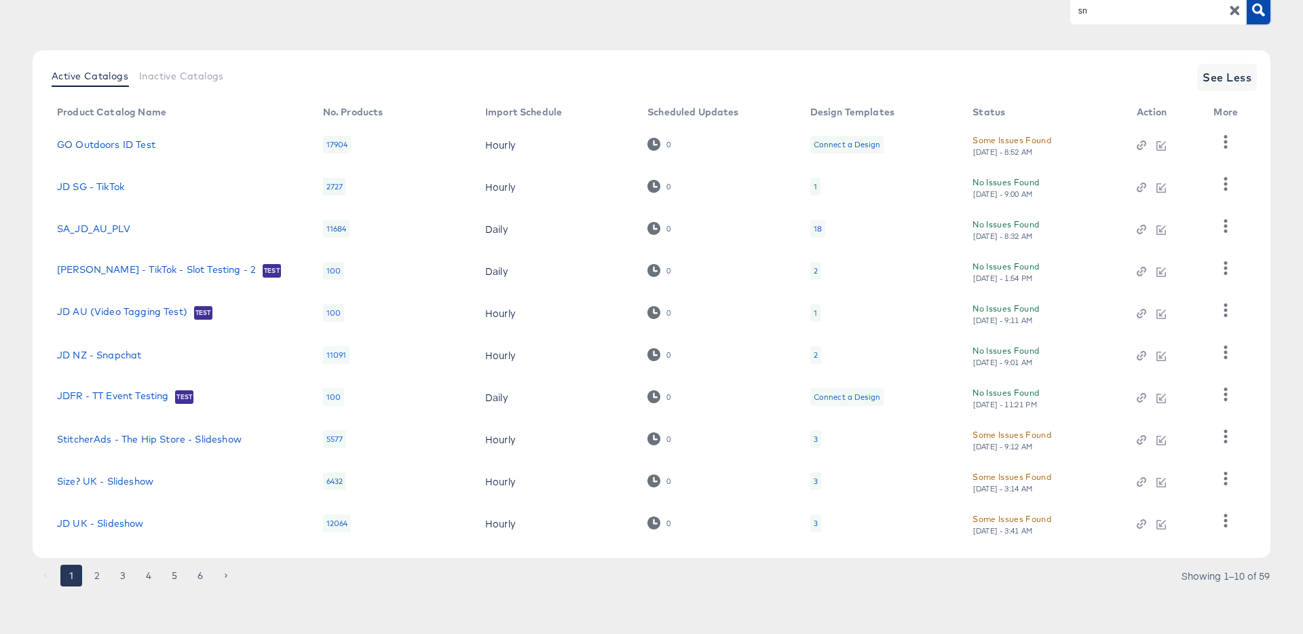
click at [1255, 7] on icon "button" at bounding box center [1258, 9] width 13 height 13
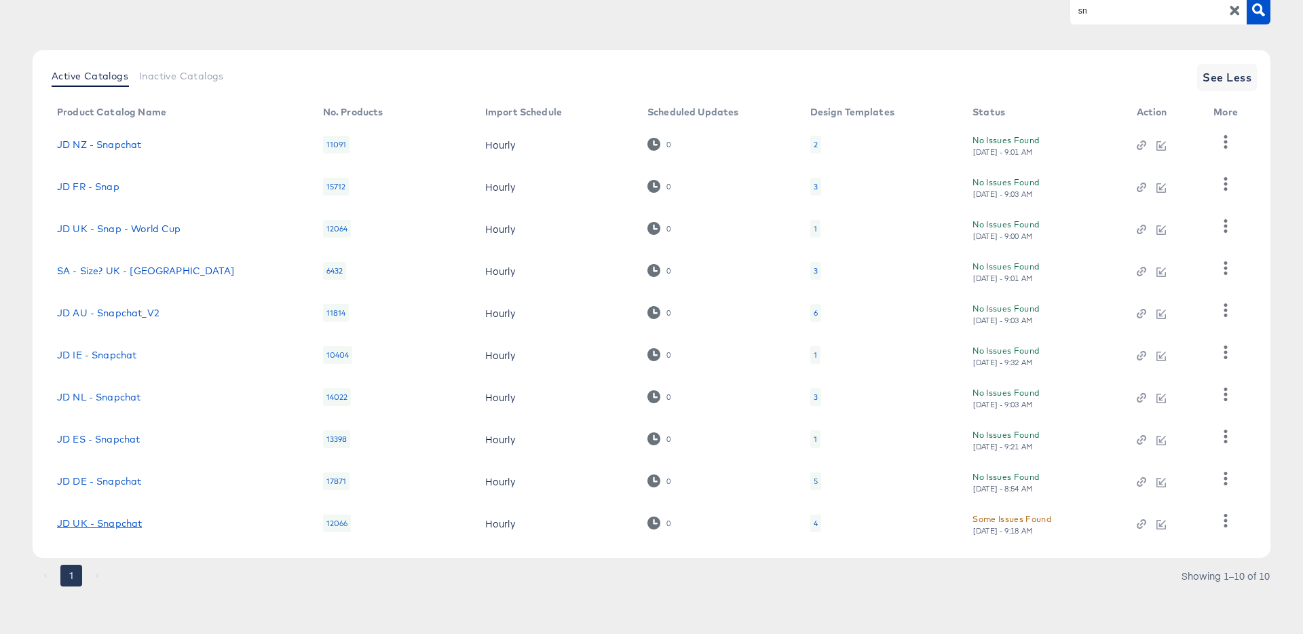
click at [96, 526] on link "JD UK - Snapchat" at bounding box center [99, 523] width 85 height 11
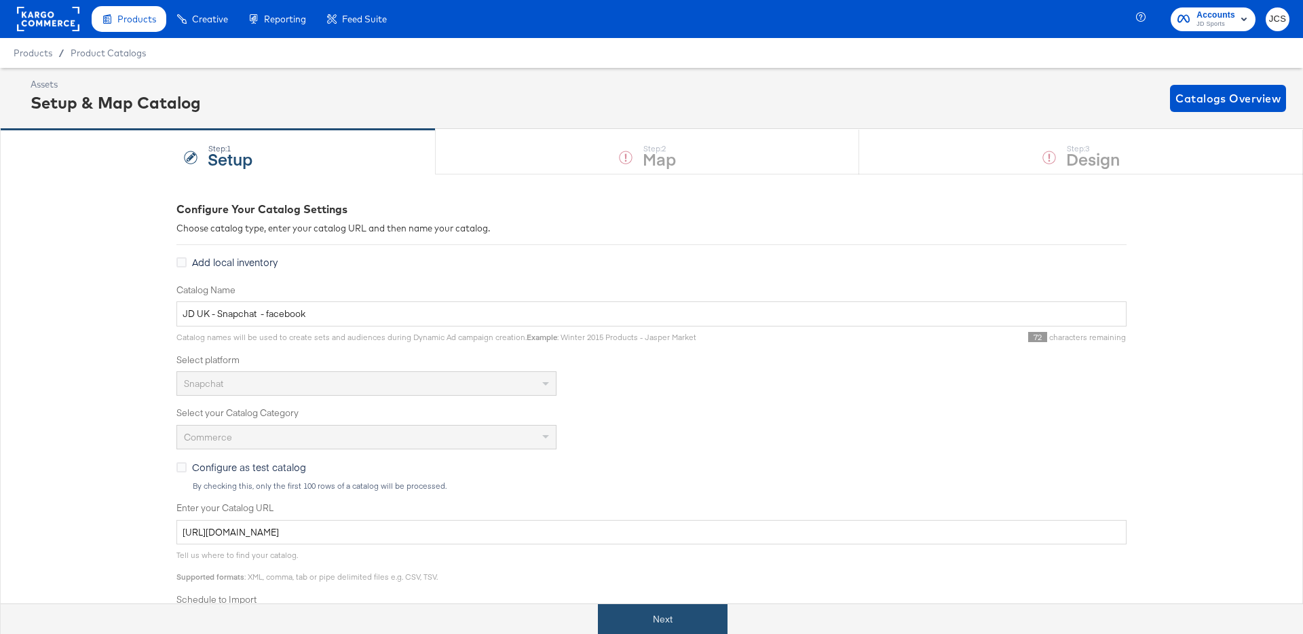
click at [685, 614] on button "Next" at bounding box center [663, 619] width 130 height 31
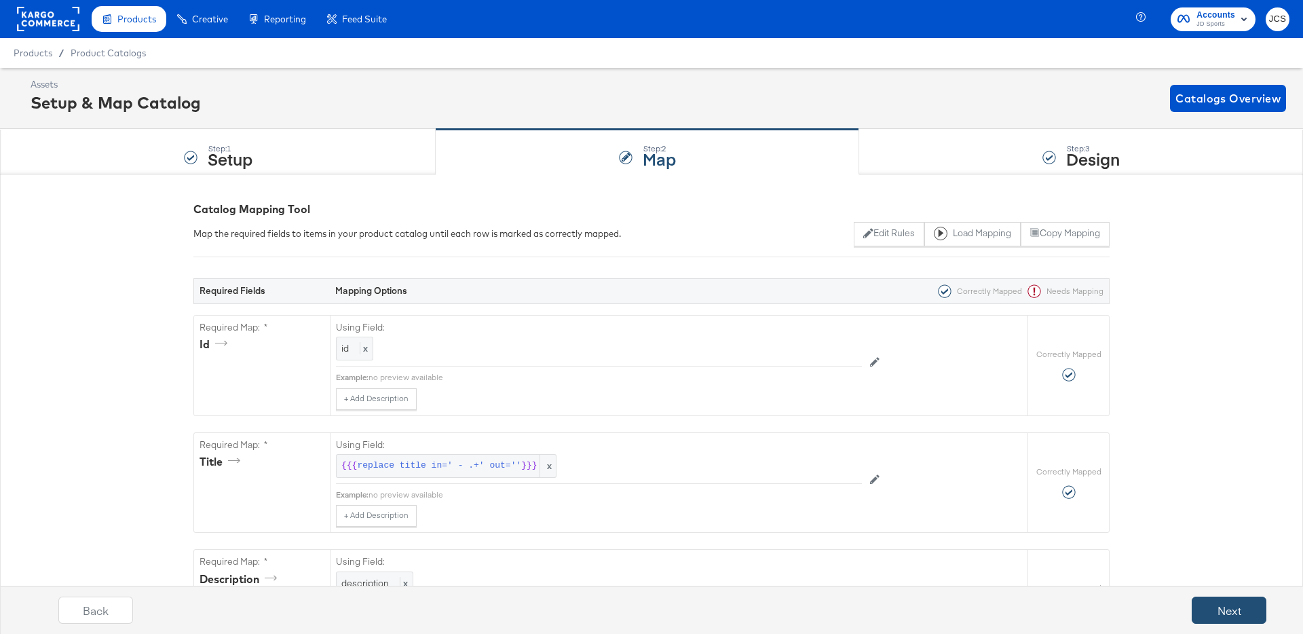
drag, startPoint x: 1179, startPoint y: 607, endPoint x: 1213, endPoint y: 611, distance: 34.2
click at [1195, 611] on div "Back Next" at bounding box center [662, 615] width 1316 height 51
click at [1213, 611] on button "Next" at bounding box center [1229, 609] width 75 height 27
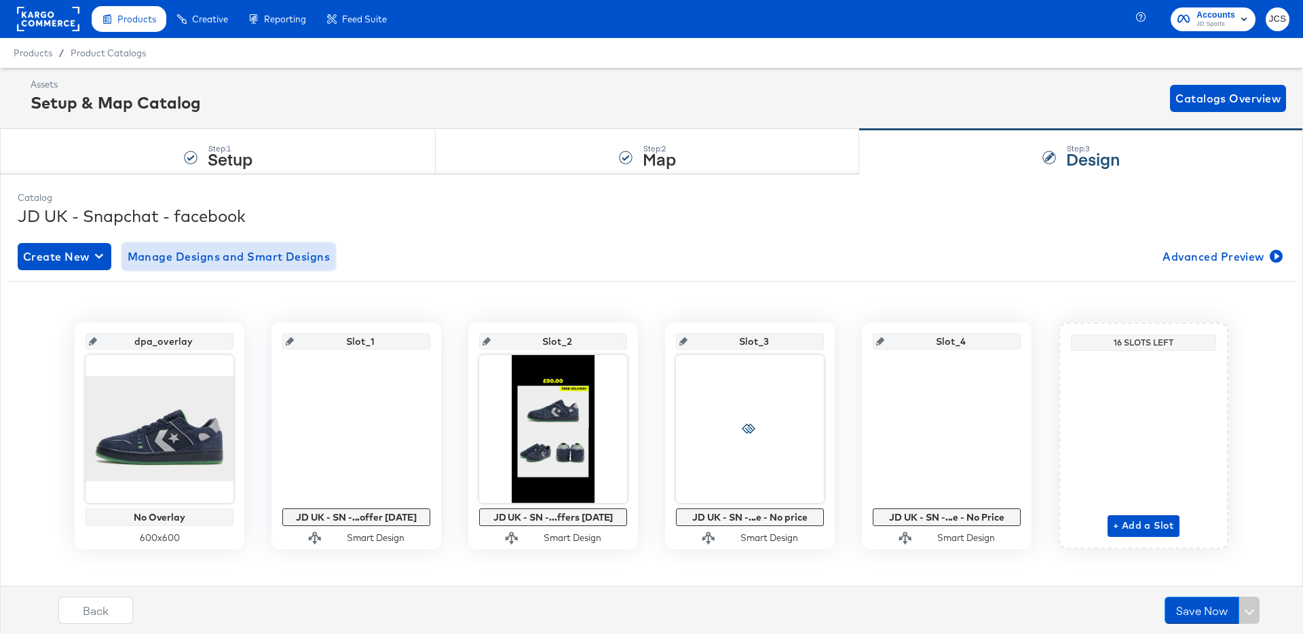
click at [216, 268] on button "Manage Designs and Smart Designs" at bounding box center [229, 256] width 214 height 27
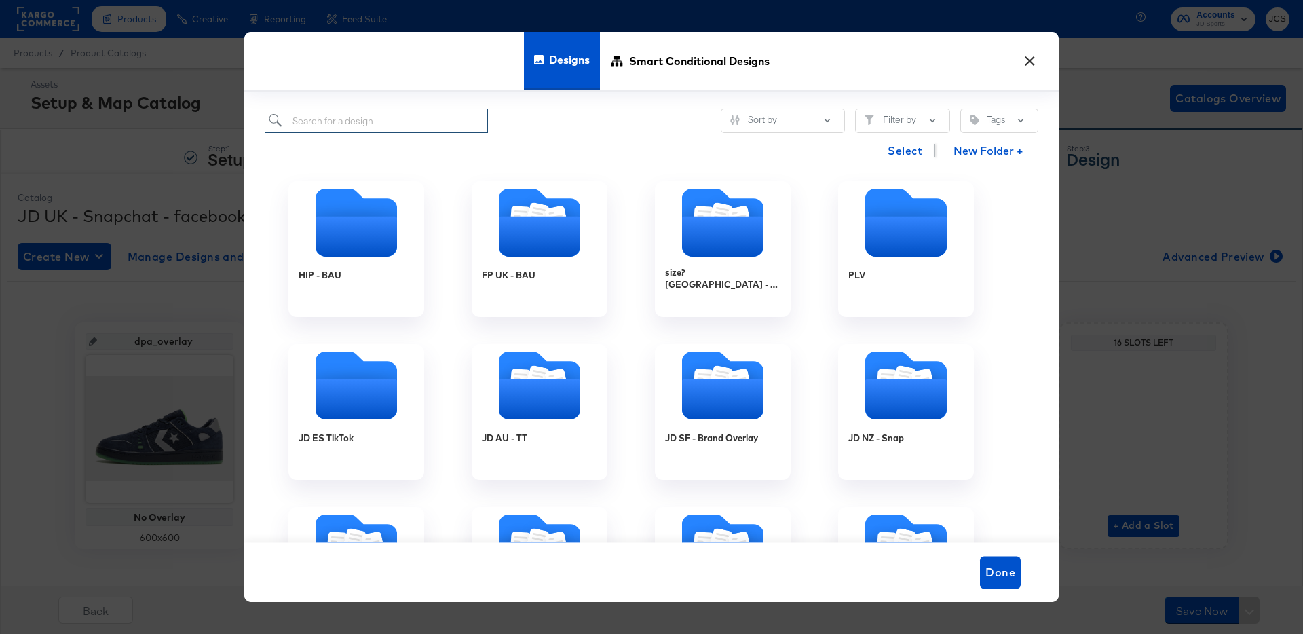
click at [387, 110] on input "search" at bounding box center [376, 121] width 223 height 25
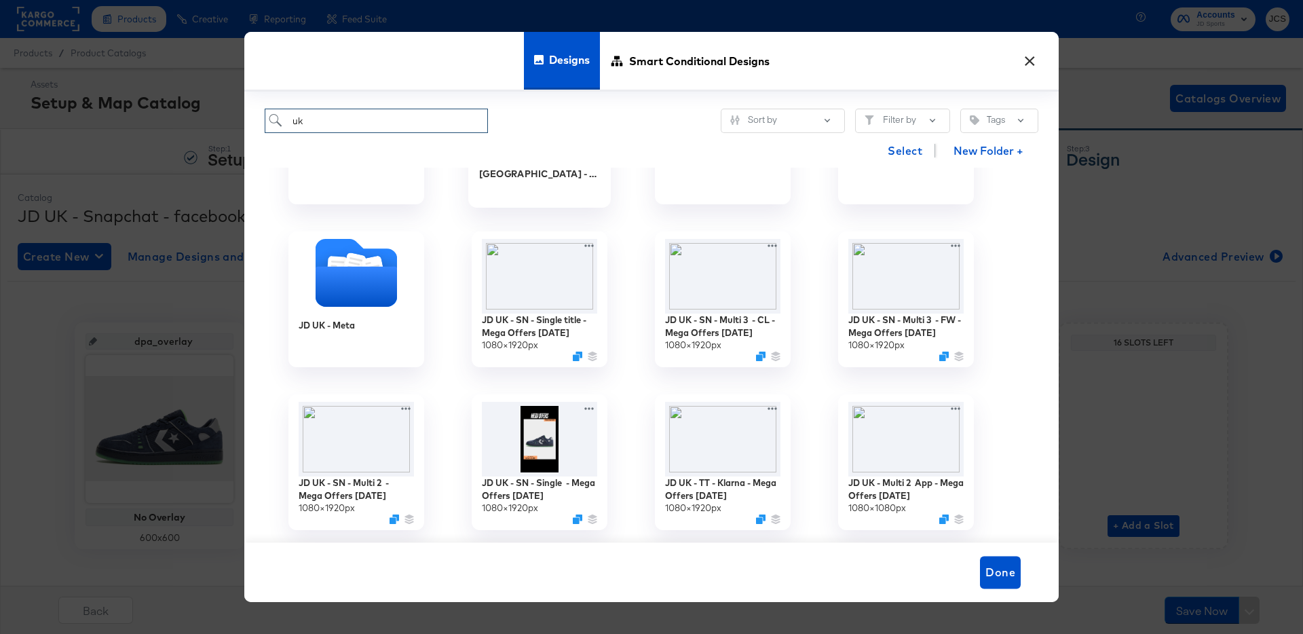
scroll to position [113, 0]
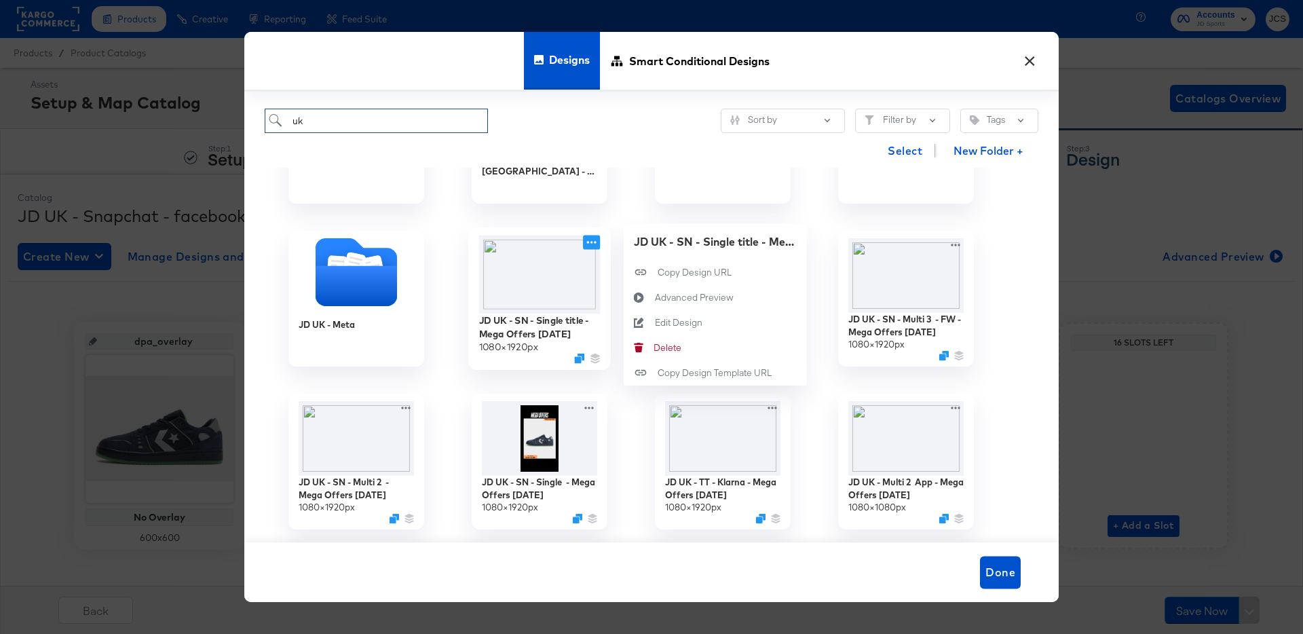
click at [592, 243] on icon at bounding box center [591, 242] width 17 height 14
type input "uk"
click at [653, 347] on div "[PERSON_NAME]" at bounding box center [653, 347] width 0 height 0
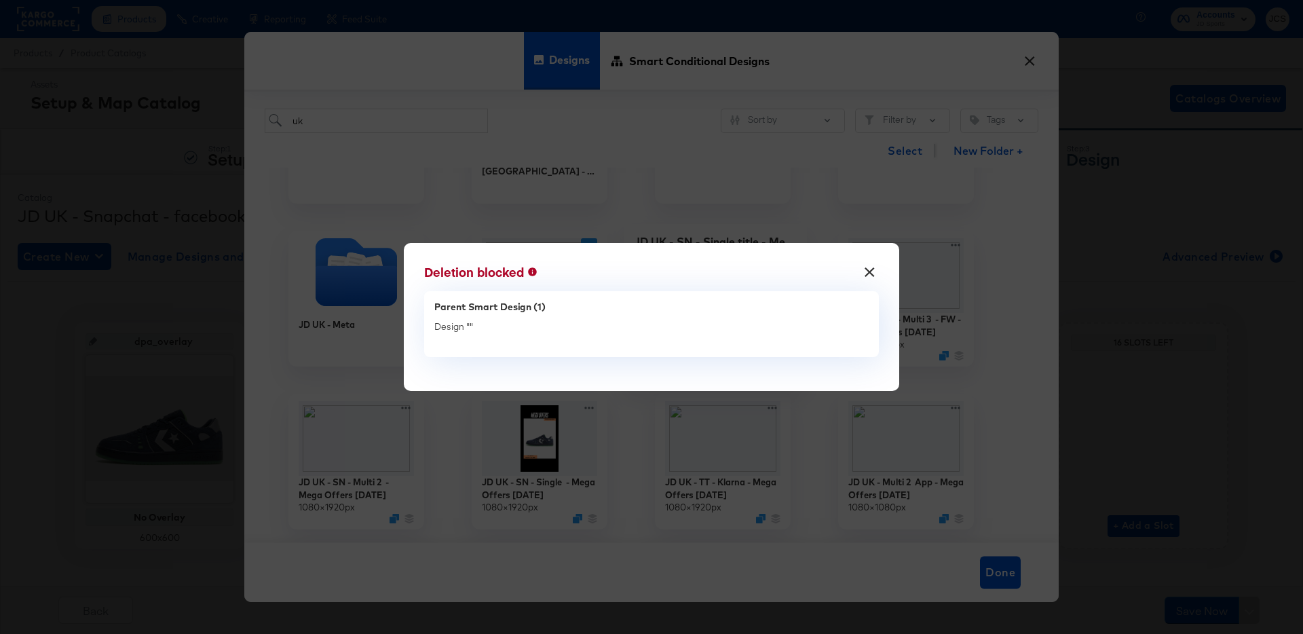
click at [522, 311] on div "Parent Smart Design (1)" at bounding box center [651, 306] width 434 height 11
click at [871, 273] on button "×" at bounding box center [870, 269] width 24 height 24
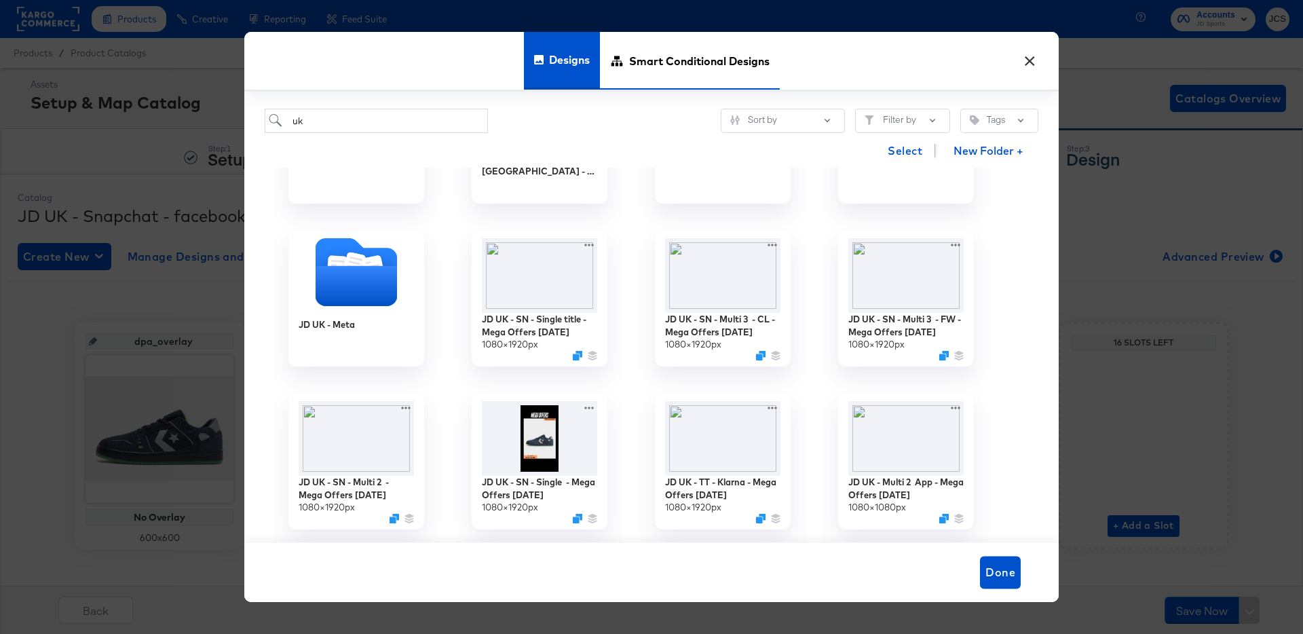
drag, startPoint x: 1031, startPoint y: 60, endPoint x: 680, endPoint y: 89, distance: 352.7
click at [684, 113] on div "× Designs Smart Conditional Designs uk Sort by Filter by Tags Select New Folder…" at bounding box center [651, 317] width 814 height 571
click at [679, 72] on span "Smart Conditional Designs" at bounding box center [699, 61] width 140 height 60
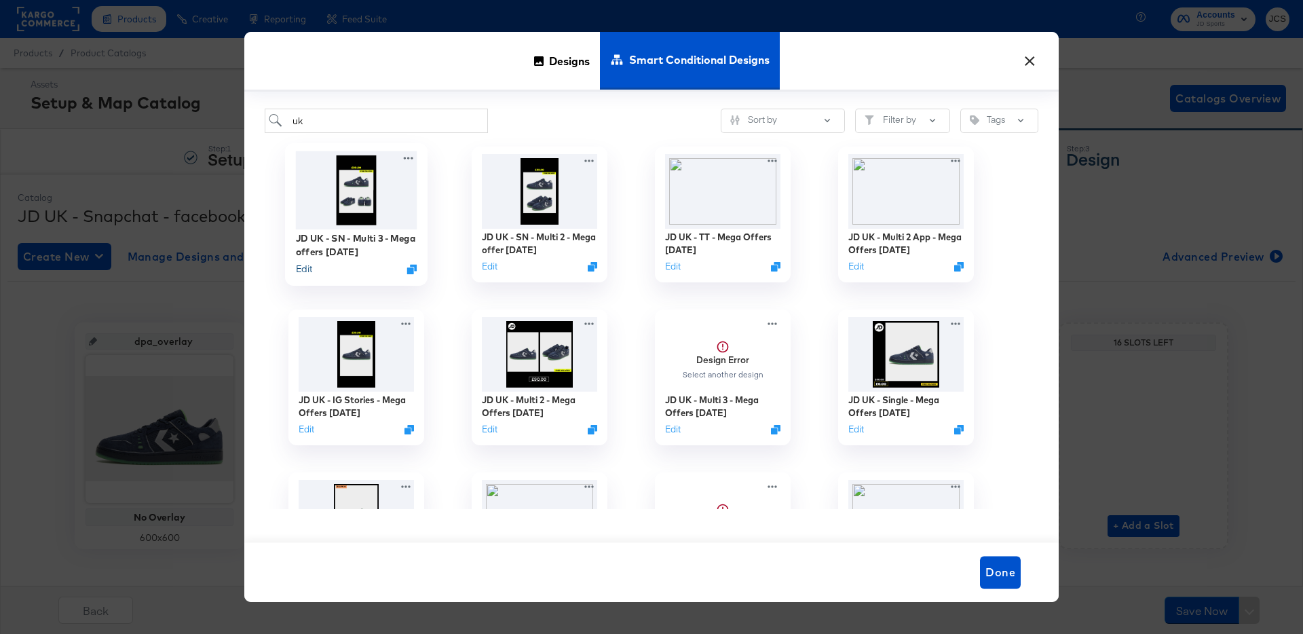
click at [305, 269] on button "Edit" at bounding box center [304, 269] width 16 height 13
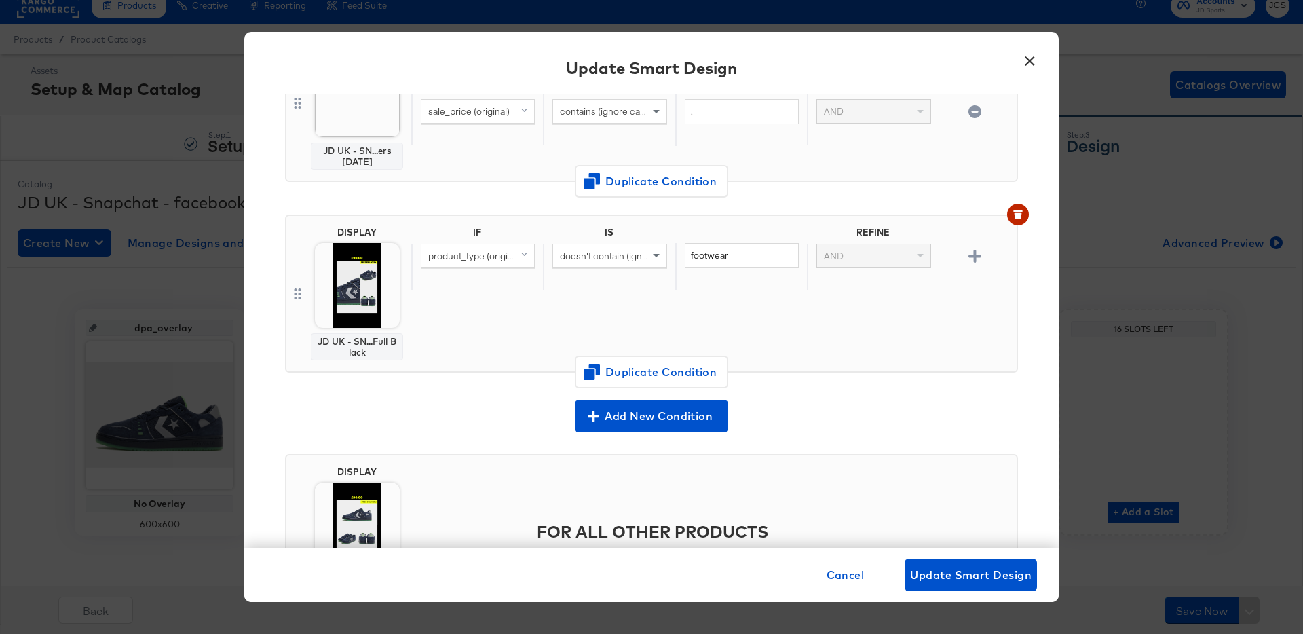
scroll to position [471, 0]
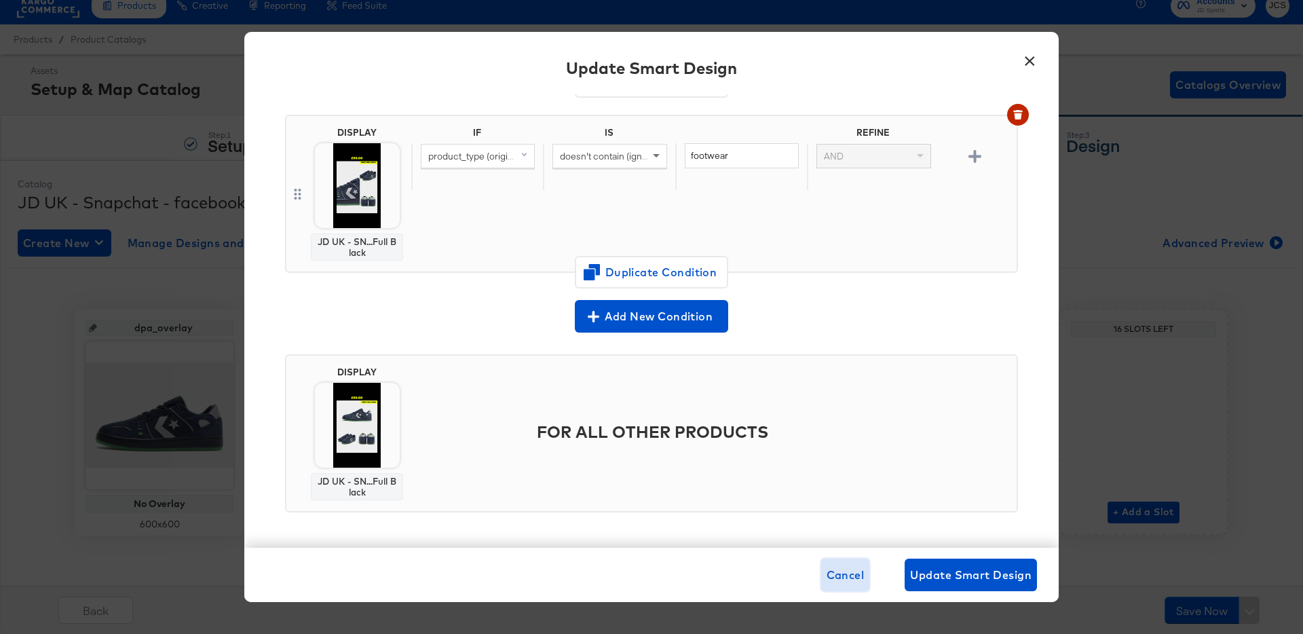
drag, startPoint x: 846, startPoint y: 572, endPoint x: 679, endPoint y: 426, distance: 221.2
click at [846, 572] on span "Cancel" at bounding box center [846, 574] width 38 height 19
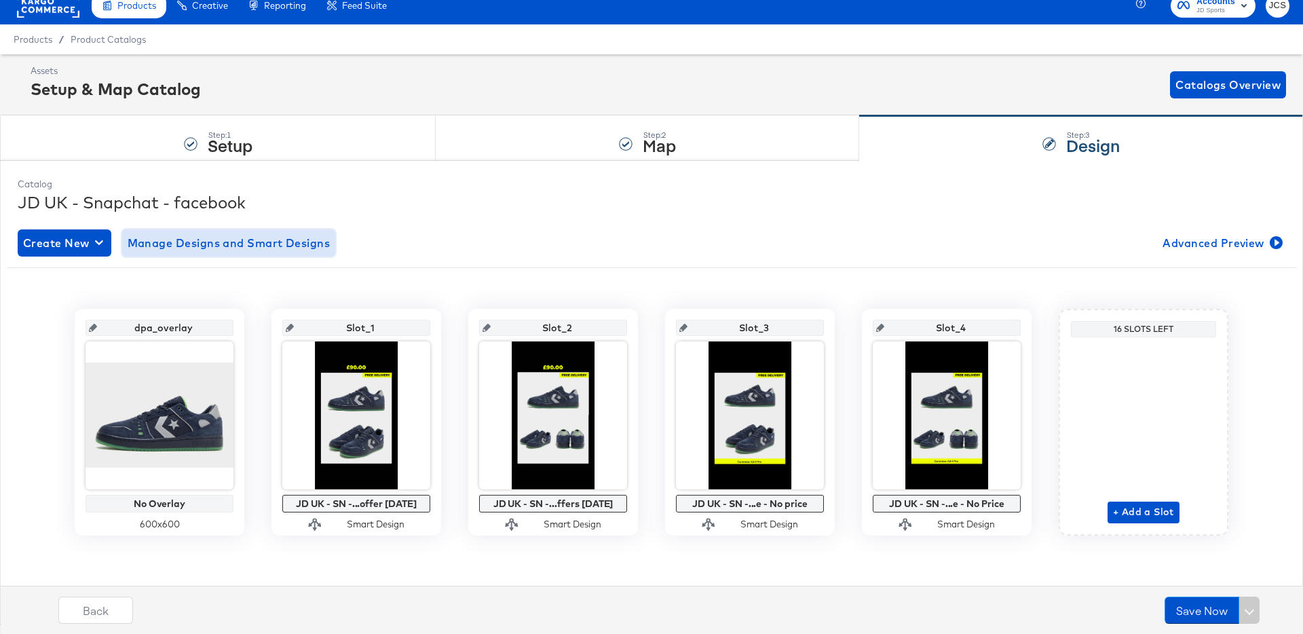
click at [225, 245] on span "Manage Designs and Smart Designs" at bounding box center [229, 242] width 203 height 19
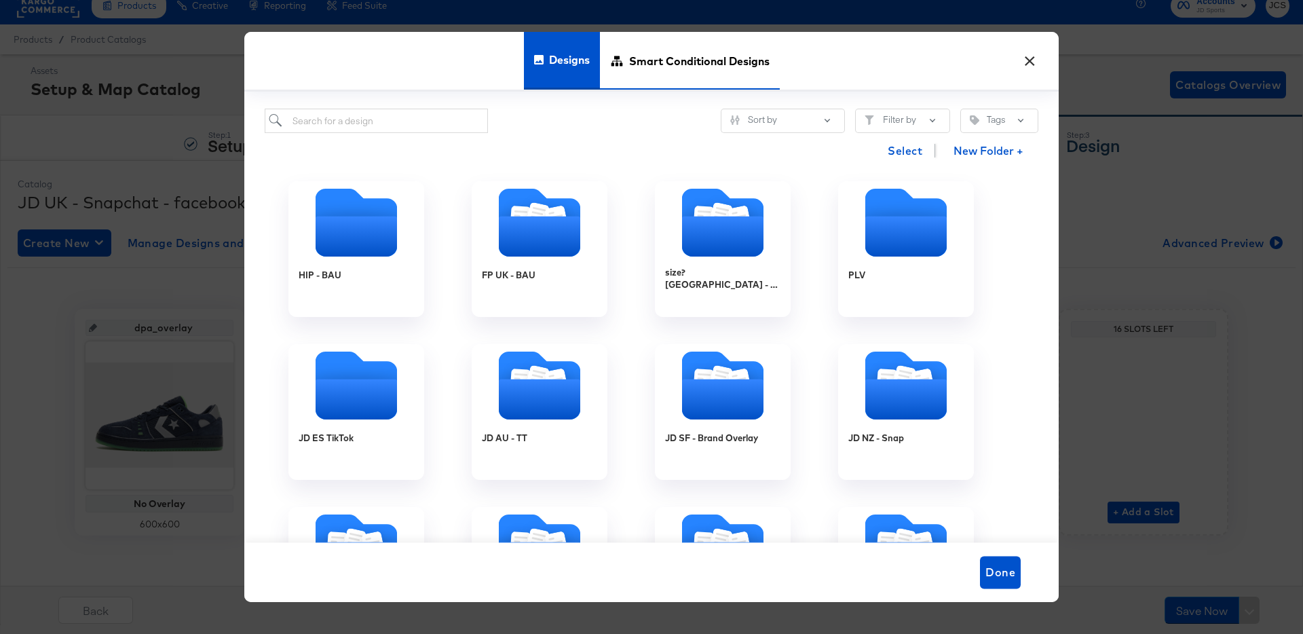
click at [645, 69] on span "Smart Conditional Designs" at bounding box center [699, 61] width 140 height 60
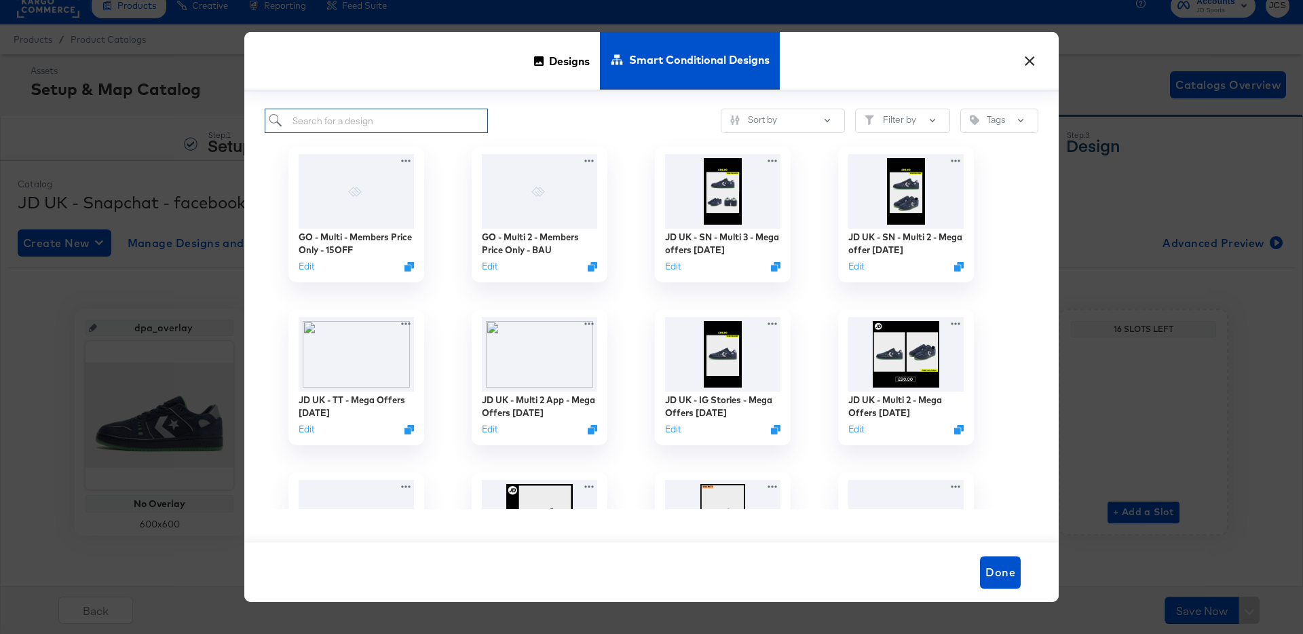
click at [368, 126] on input "search" at bounding box center [376, 121] width 223 height 25
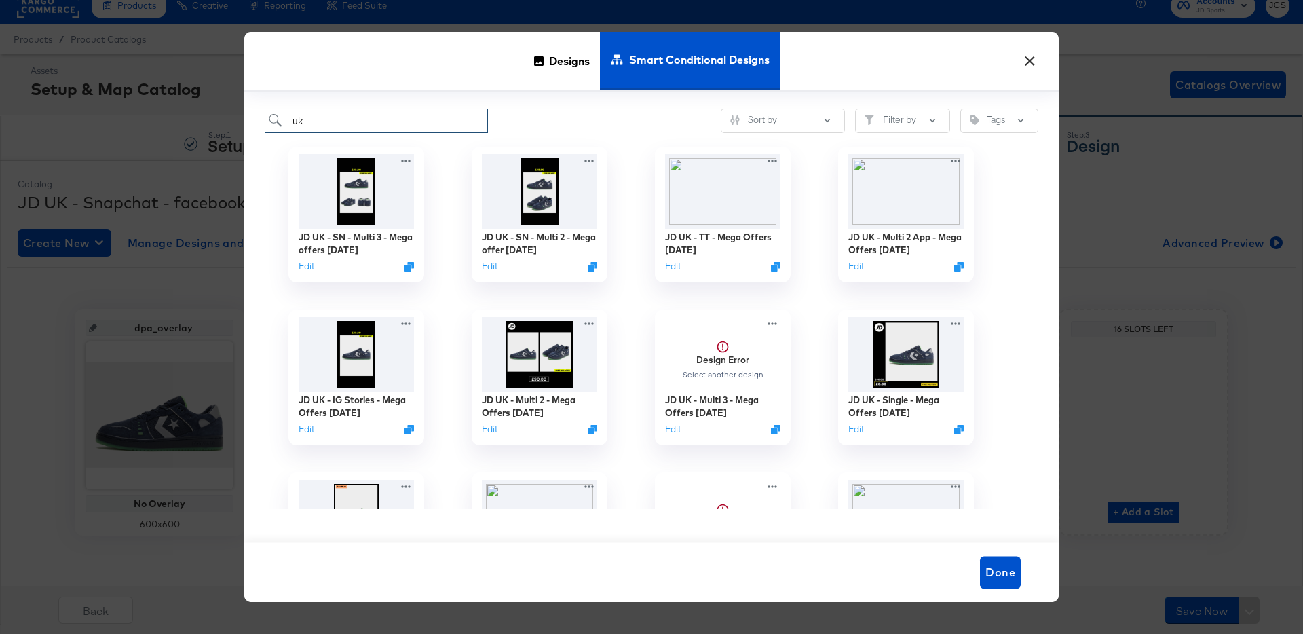
type input "uk"
click at [489, 267] on button "Edit" at bounding box center [487, 269] width 16 height 13
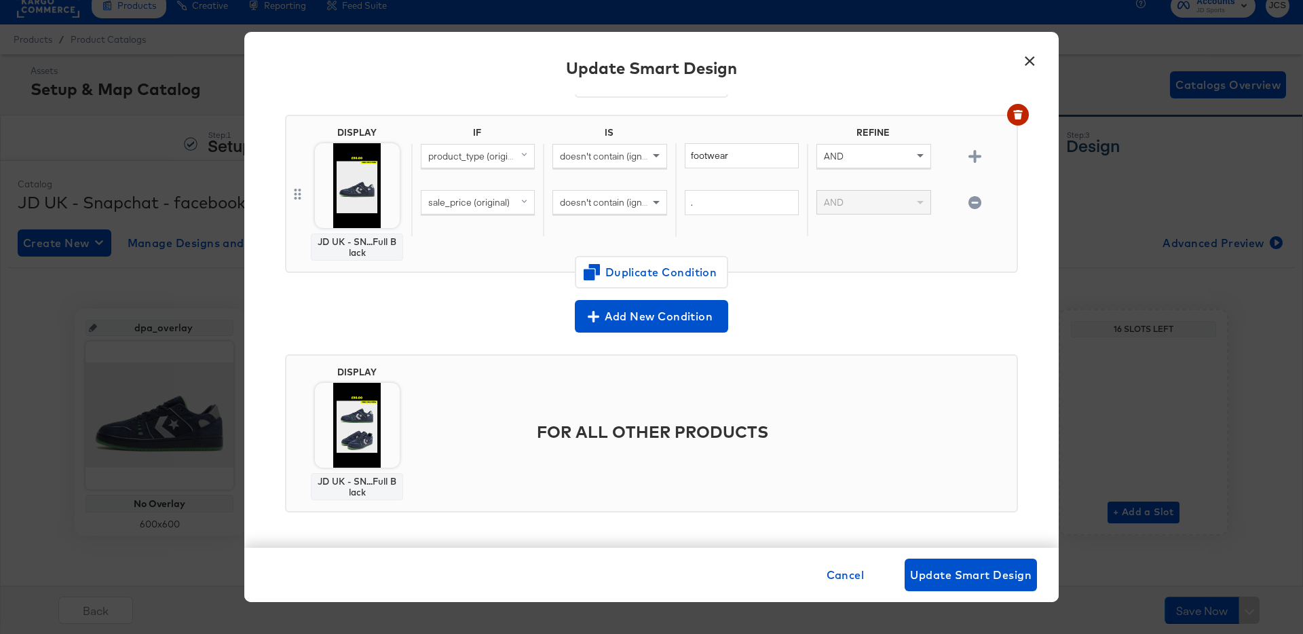
click at [1028, 63] on button "×" at bounding box center [1029, 57] width 24 height 24
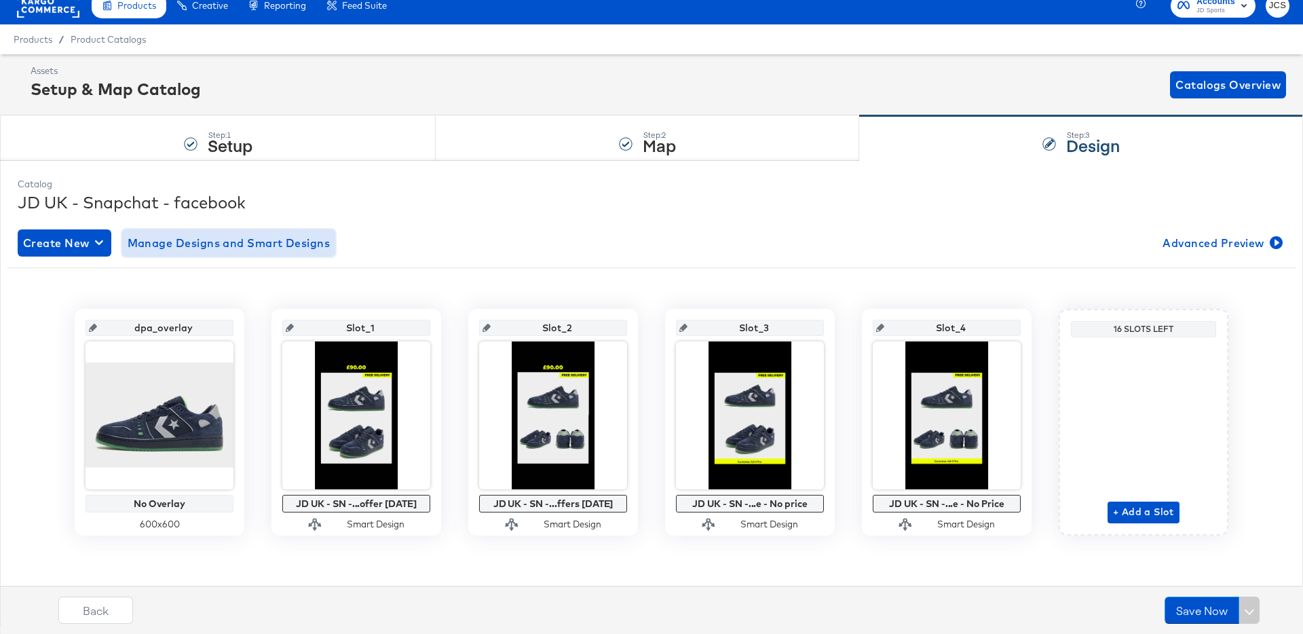
click at [262, 242] on span "Manage Designs and Smart Designs" at bounding box center [229, 242] width 203 height 19
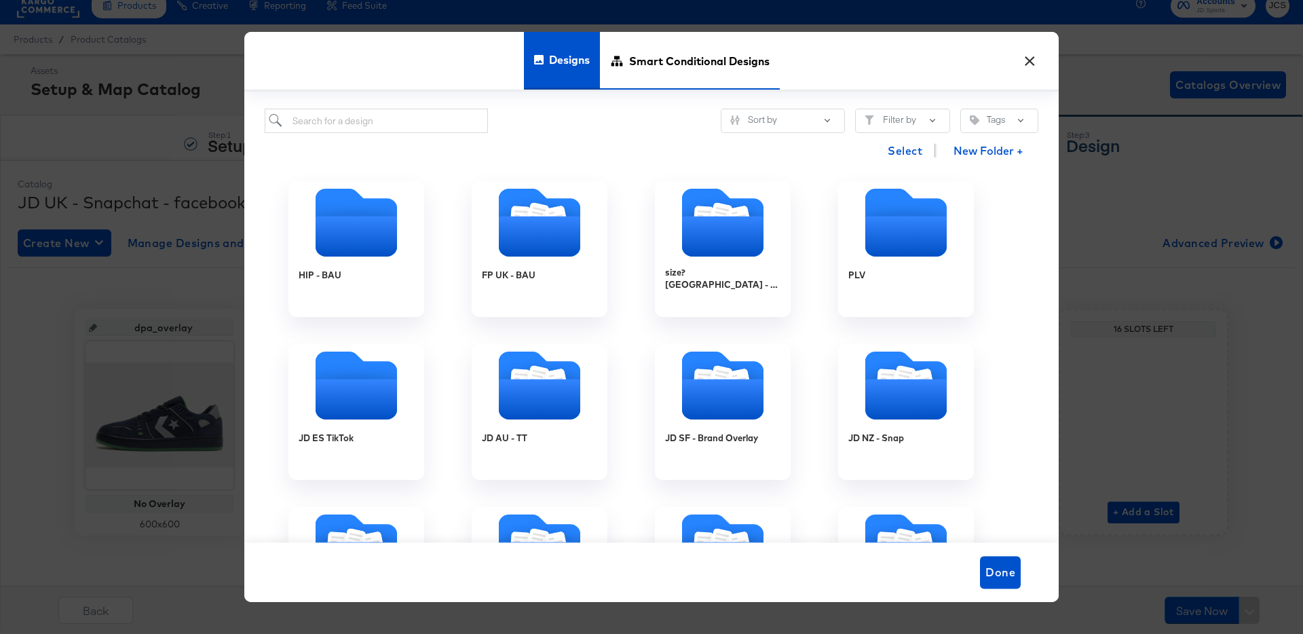
click at [632, 69] on span "Smart Conditional Designs" at bounding box center [699, 61] width 140 height 60
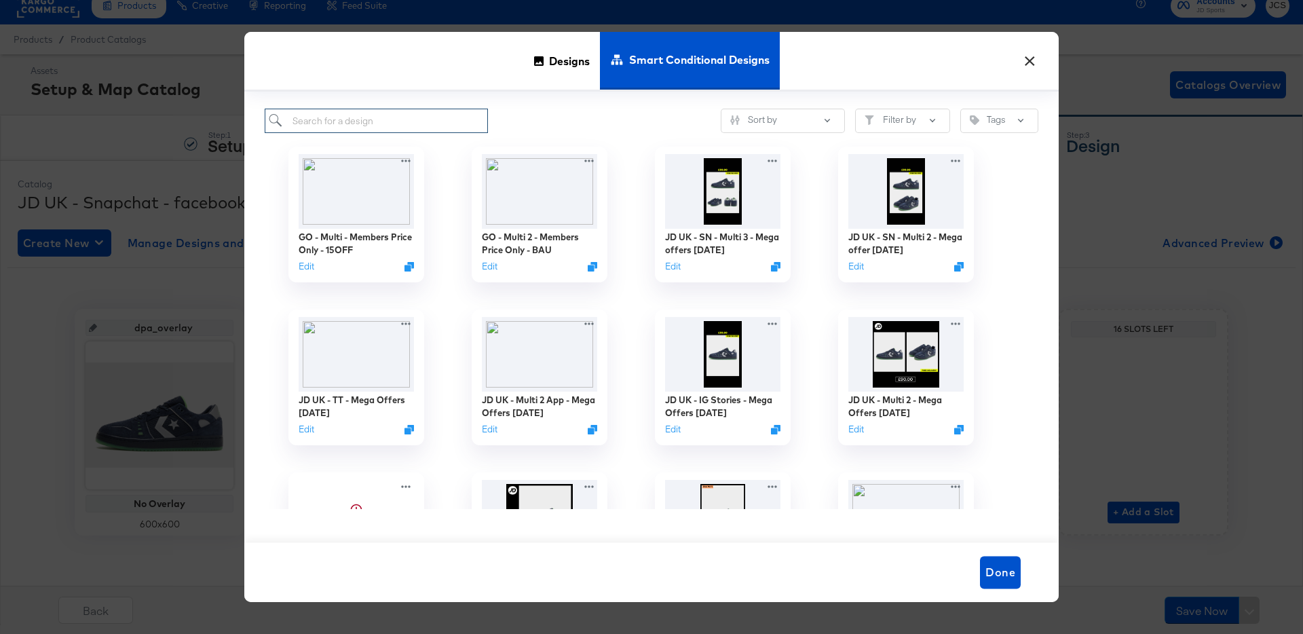
click at [405, 115] on input "search" at bounding box center [376, 121] width 223 height 25
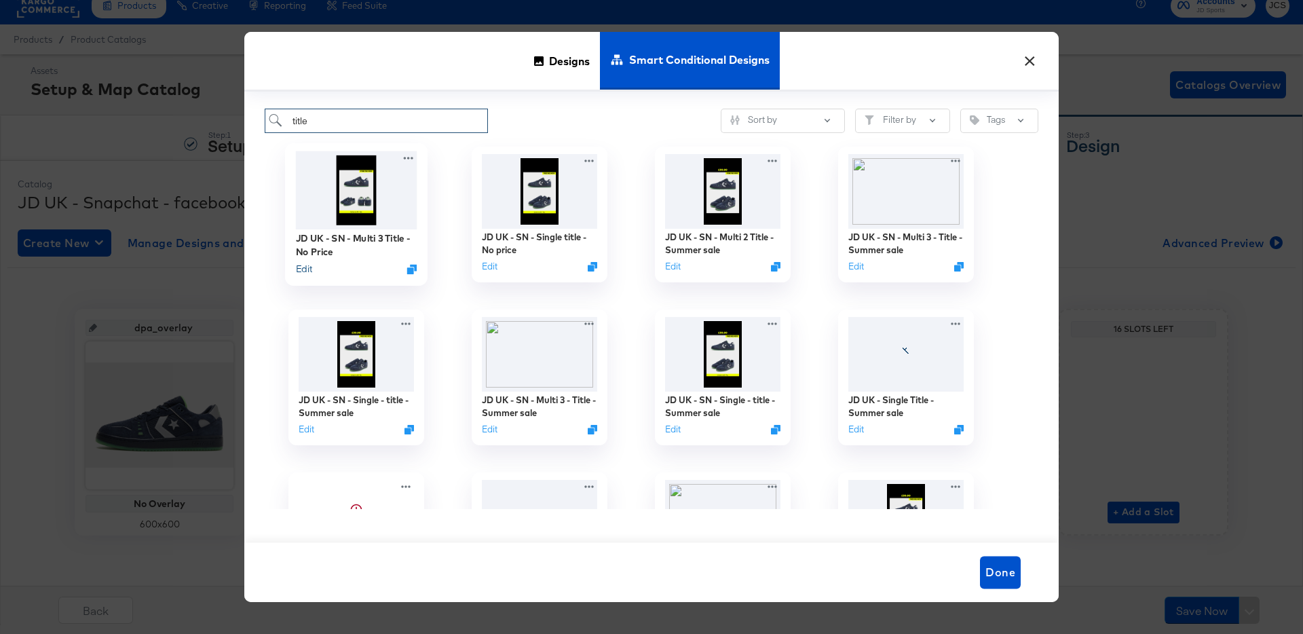
type input "title"
click at [309, 271] on button "Edit" at bounding box center [304, 269] width 16 height 13
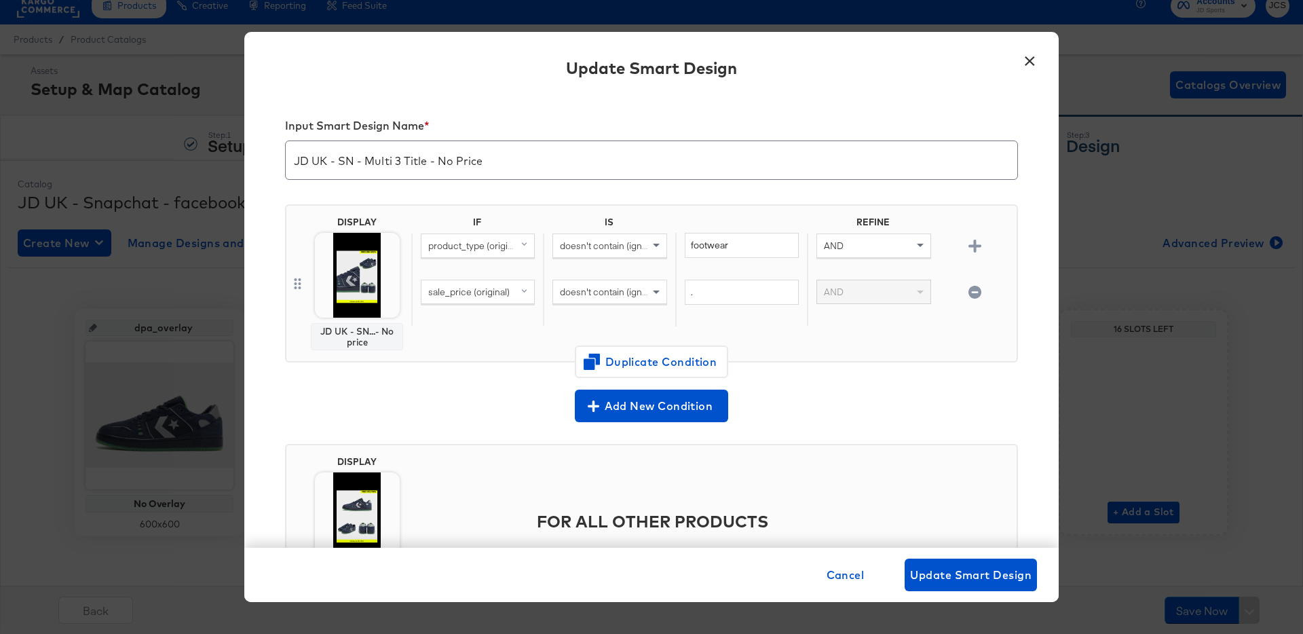
scroll to position [90, 0]
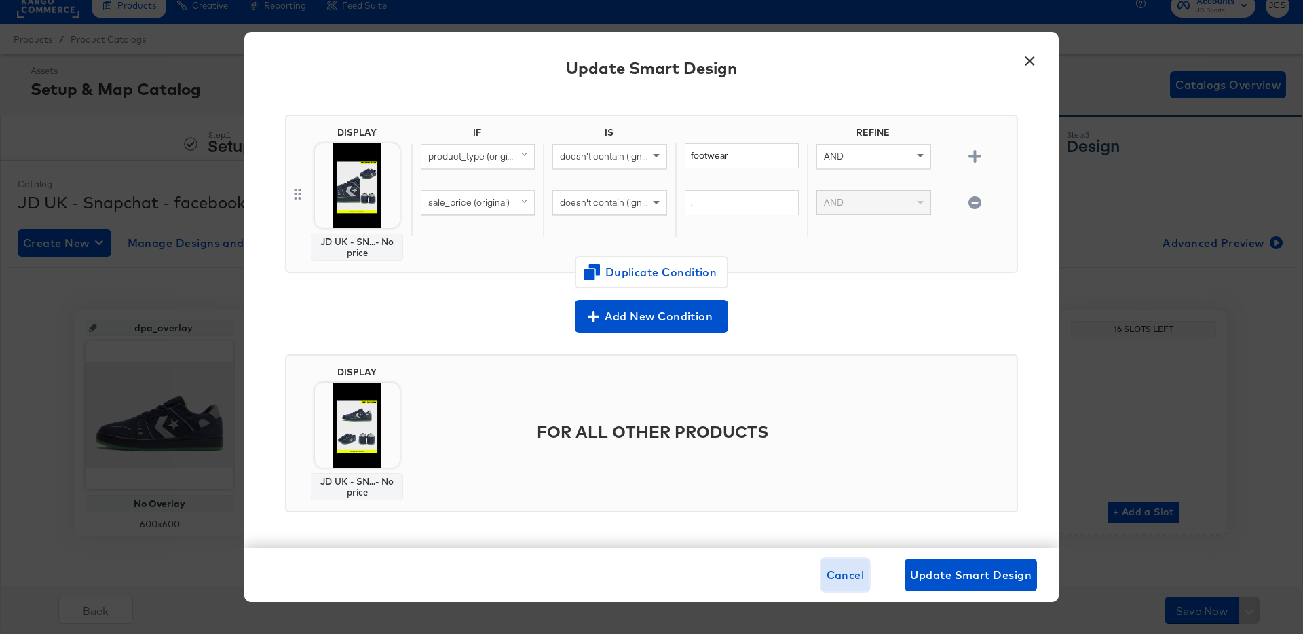
click at [848, 569] on span "Cancel" at bounding box center [846, 574] width 38 height 19
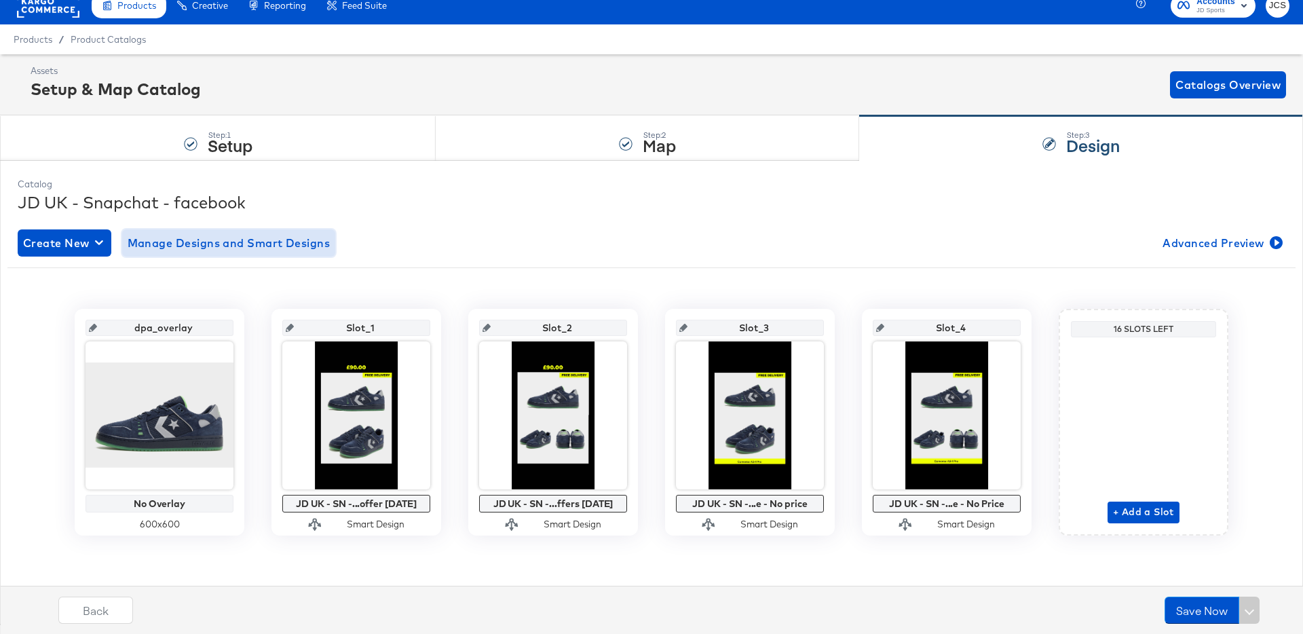
click at [181, 239] on span "Manage Designs and Smart Designs" at bounding box center [229, 242] width 203 height 19
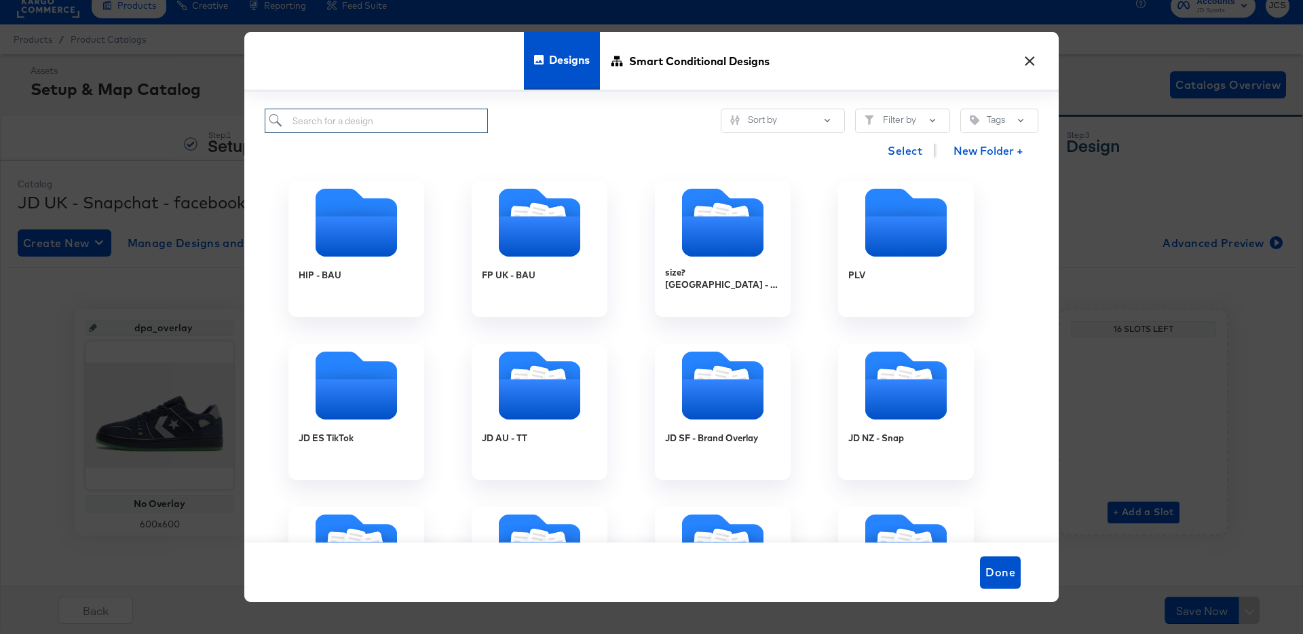
click at [417, 115] on input "search" at bounding box center [376, 121] width 223 height 25
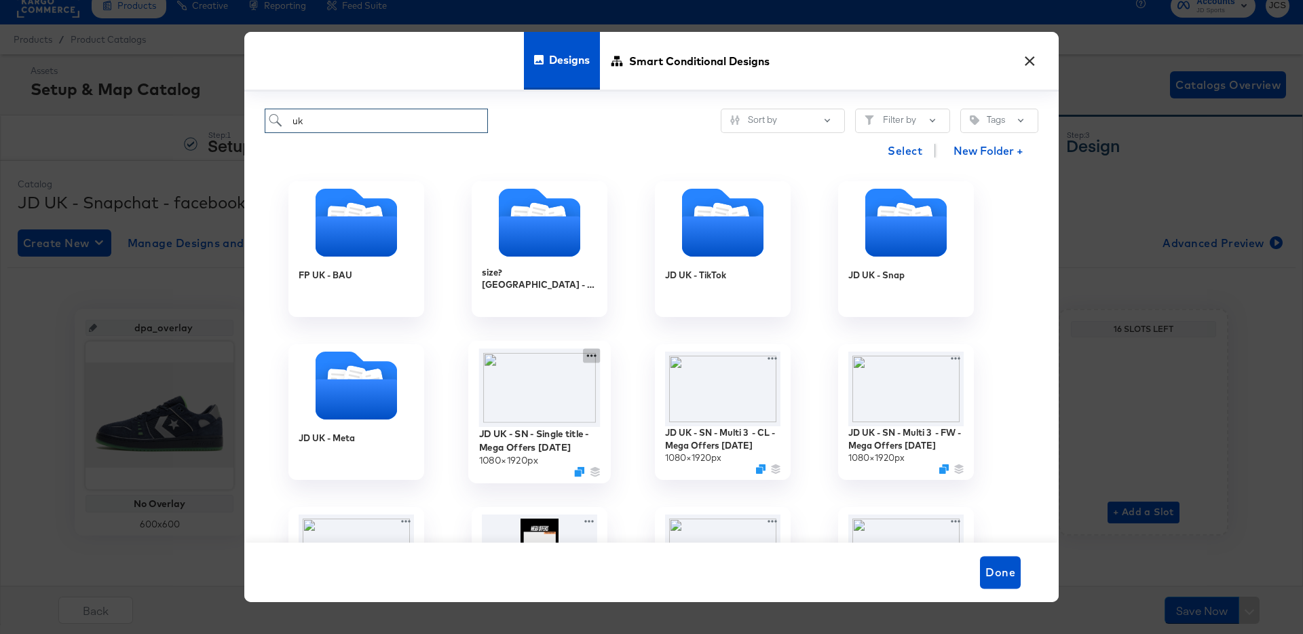
click at [590, 354] on icon at bounding box center [591, 356] width 17 height 14
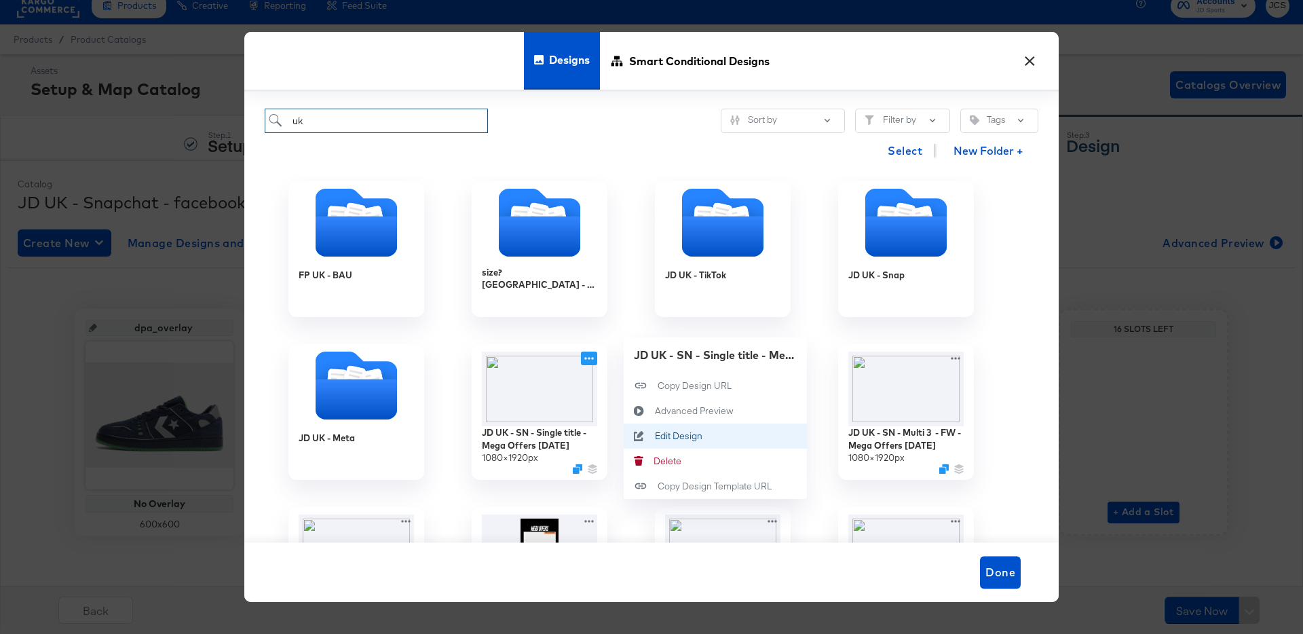
type input "uk"
click at [655, 436] on div "Edit Design Edit Design" at bounding box center [655, 436] width 0 height 0
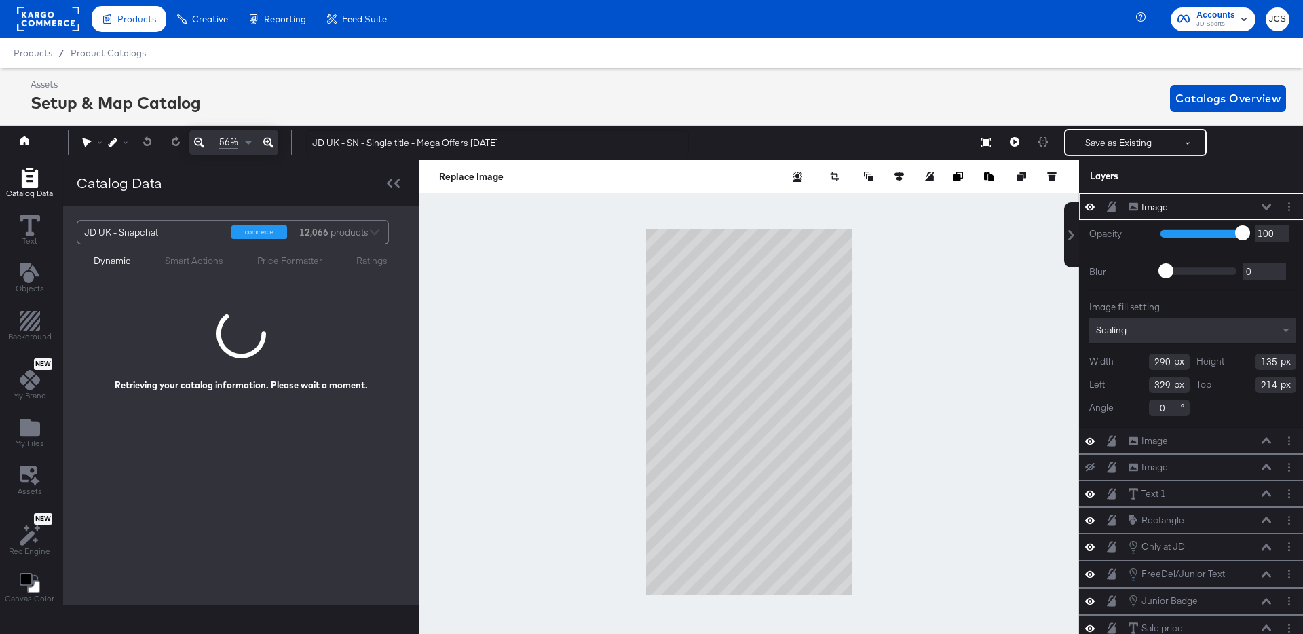
scroll to position [0, 3]
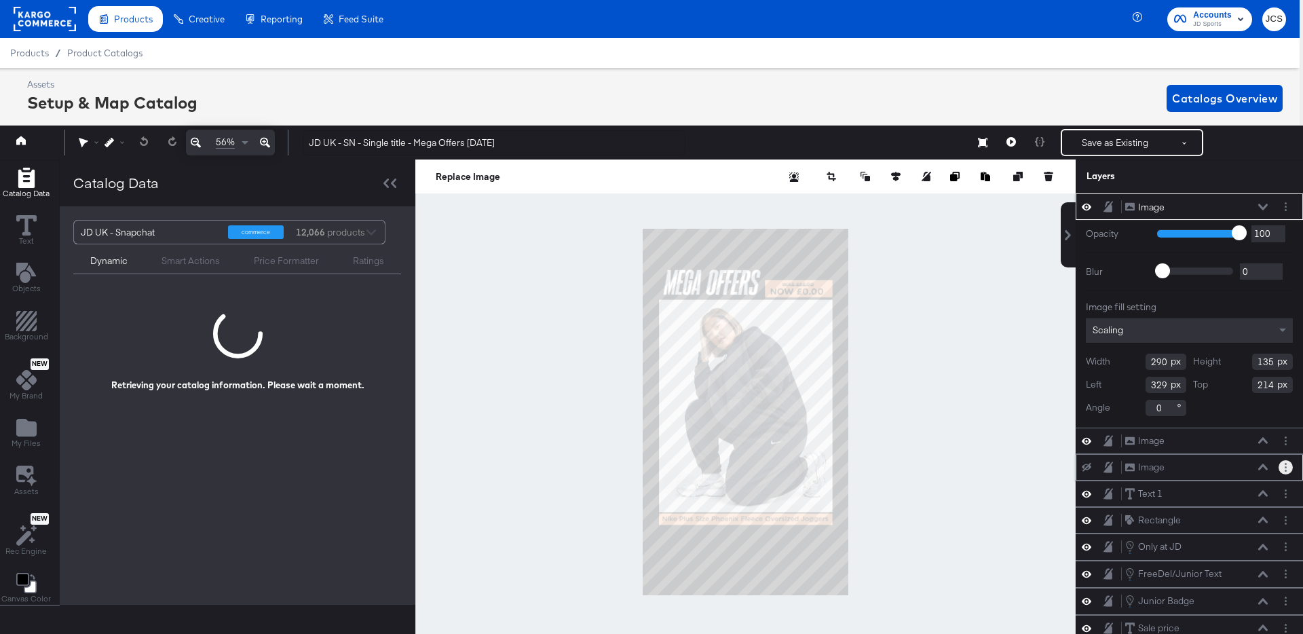
click at [1288, 468] on button "Layer Options" at bounding box center [1285, 467] width 14 height 14
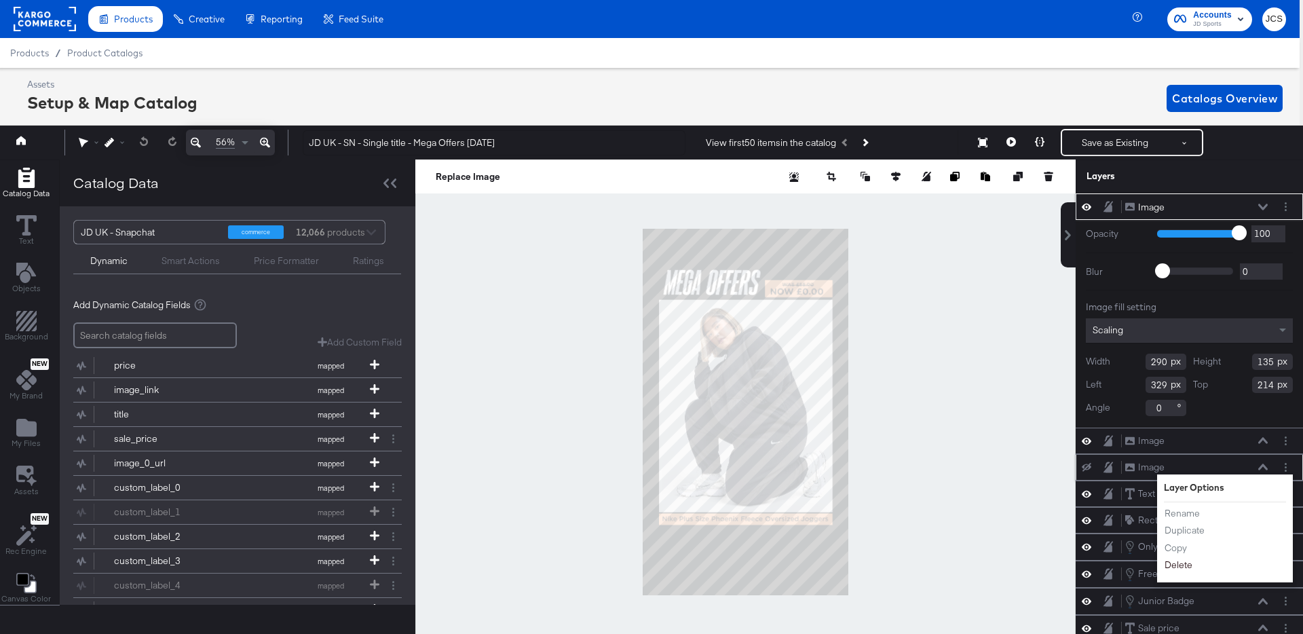
click at [1177, 561] on button "Delete" at bounding box center [1178, 565] width 29 height 14
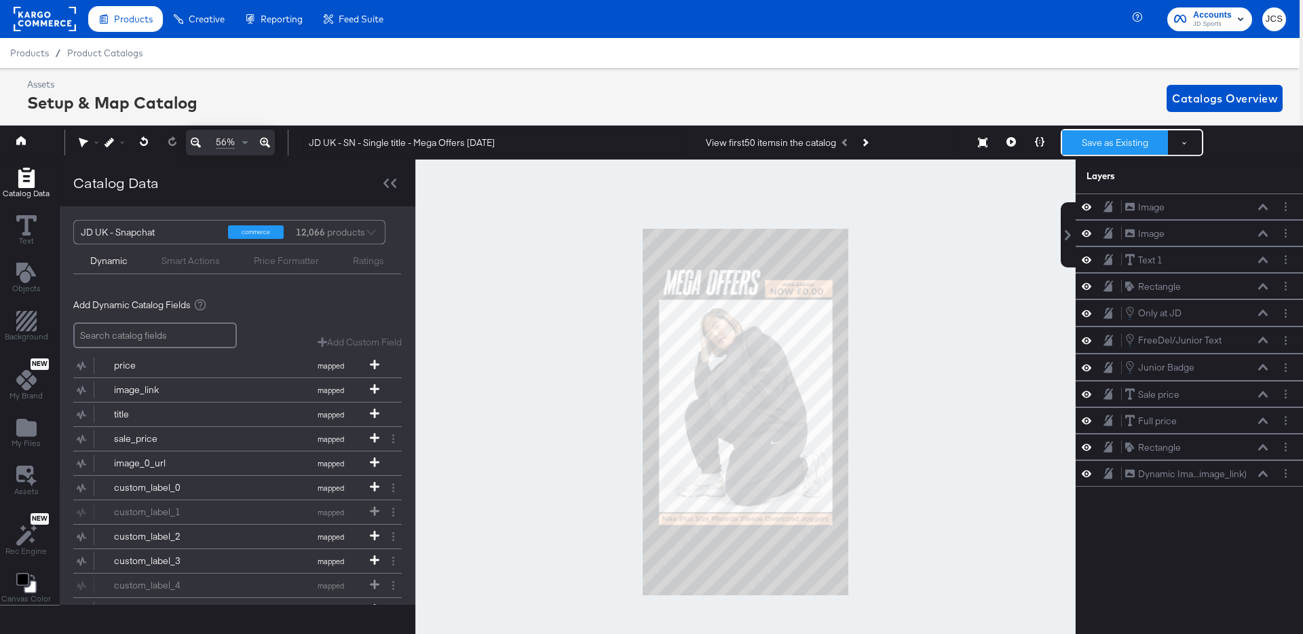
click at [1105, 145] on button "Save as Existing" at bounding box center [1115, 142] width 106 height 24
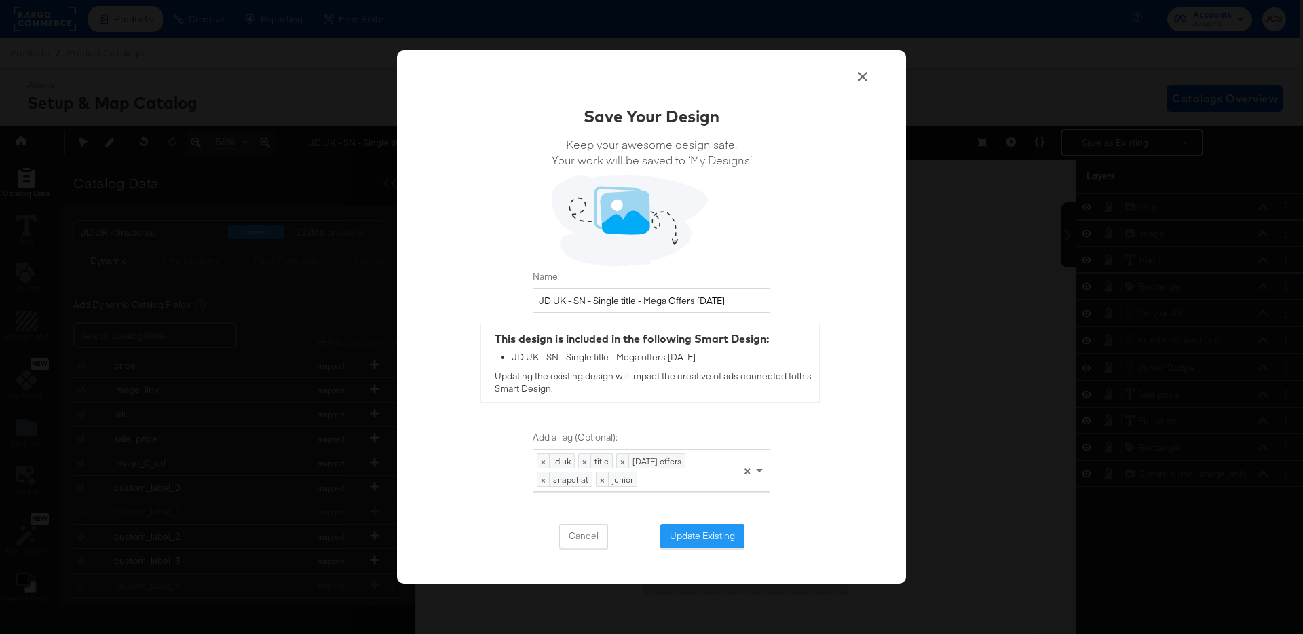
click at [668, 361] on div "JD UK - SN - Single title - Mega offers Oct 25" at bounding box center [662, 357] width 301 height 13
copy div "JD UK - SN - Single title - Mega offers Oct 25"
click at [674, 533] on button "Update Existing" at bounding box center [702, 536] width 84 height 24
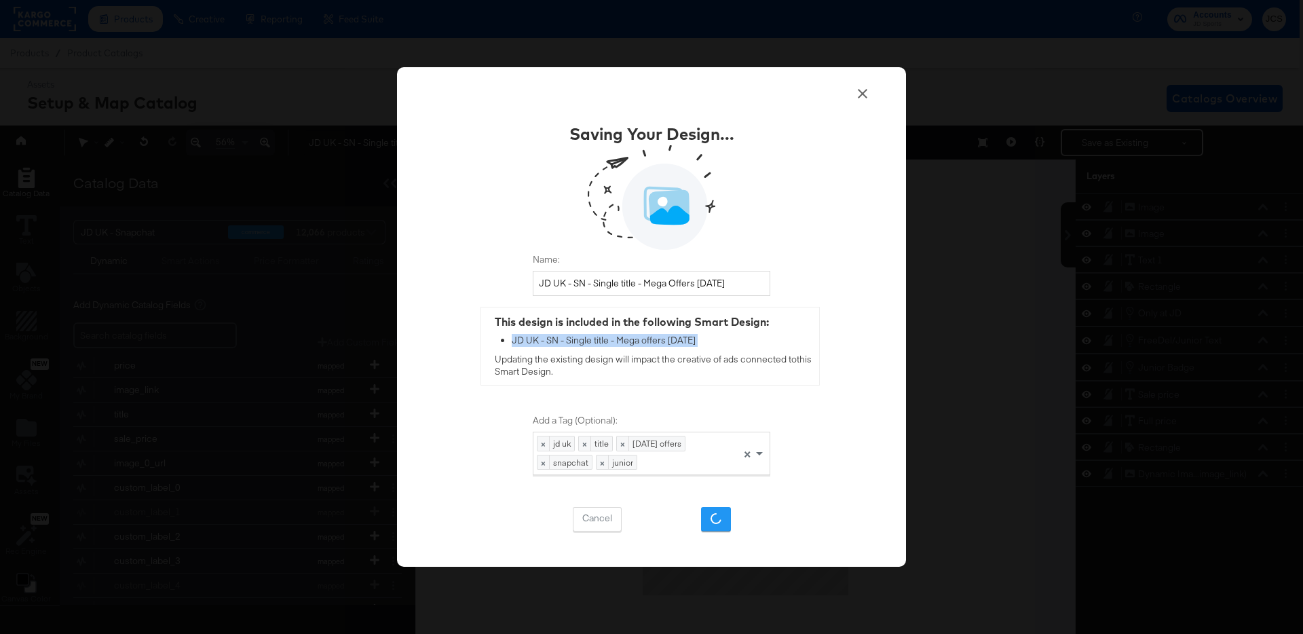
scroll to position [0, 0]
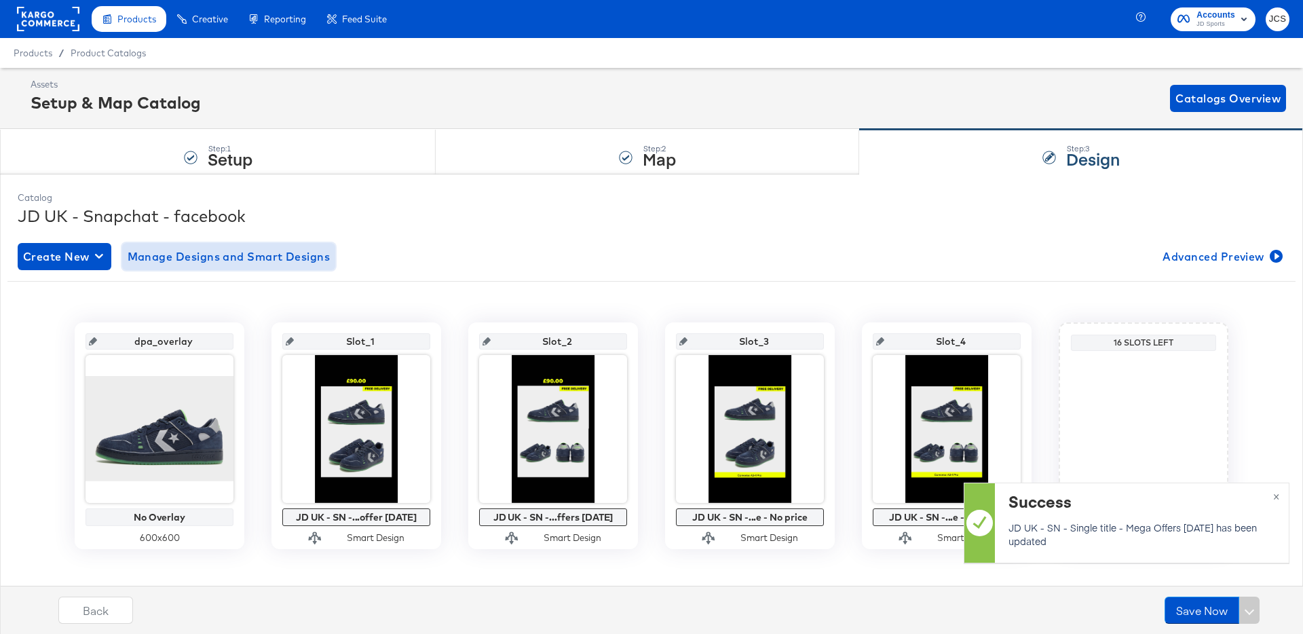
click at [225, 255] on span "Manage Designs and Smart Designs" at bounding box center [229, 256] width 203 height 19
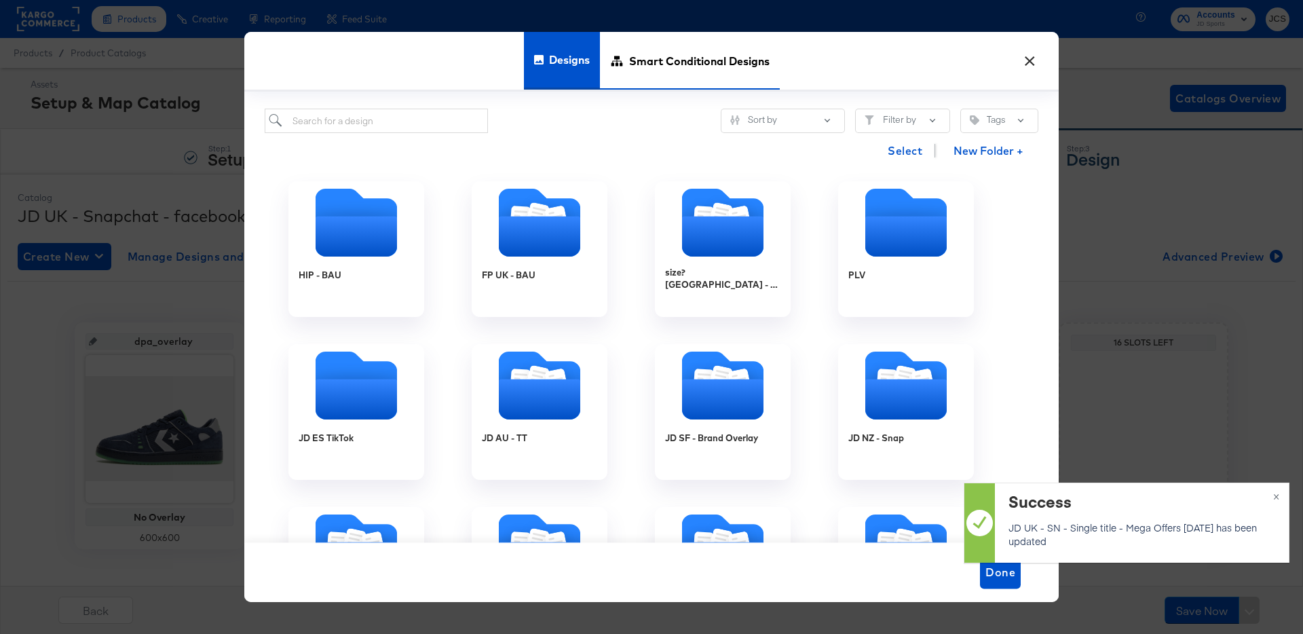
click at [627, 64] on div "Smart Conditional Designs" at bounding box center [690, 61] width 180 height 58
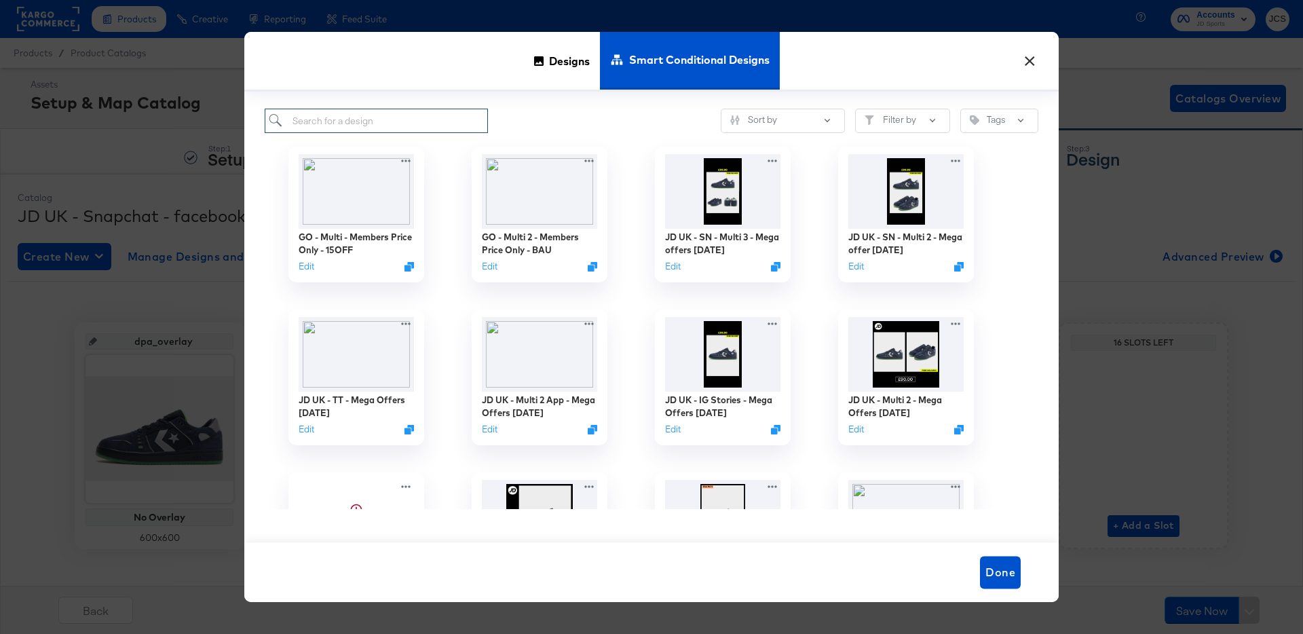
click at [432, 115] on input "search" at bounding box center [376, 121] width 223 height 25
paste input "JD UK - SN - Single title - Mega offers Oct 25"
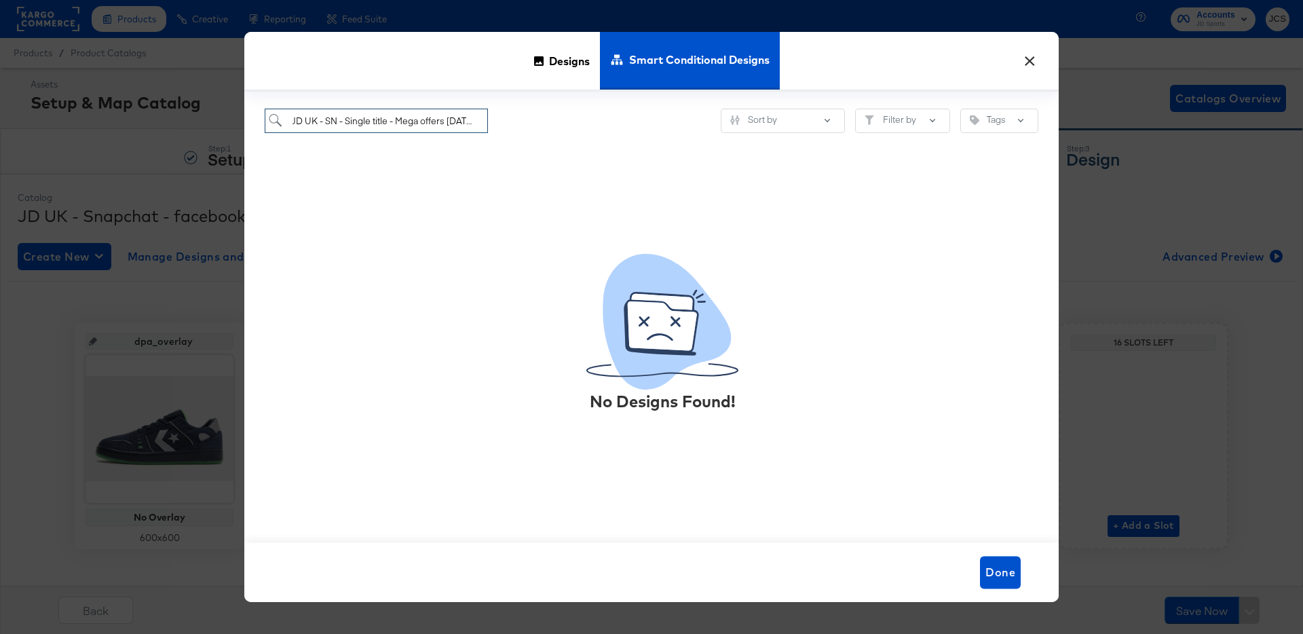
drag, startPoint x: 394, startPoint y: 121, endPoint x: 501, endPoint y: 121, distance: 107.2
click at [501, 121] on div "JD UK - SN - Single title - Mega offers Oct 25 Sort by Filter by Tags" at bounding box center [652, 121] width 774 height 25
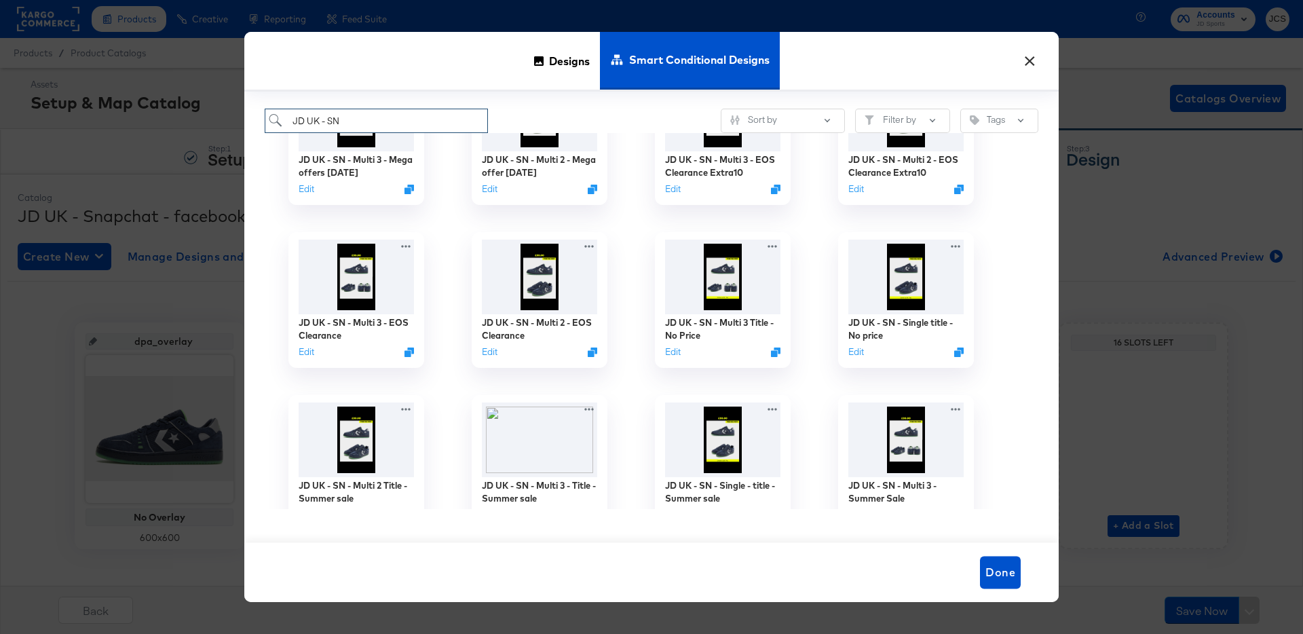
scroll to position [0, 0]
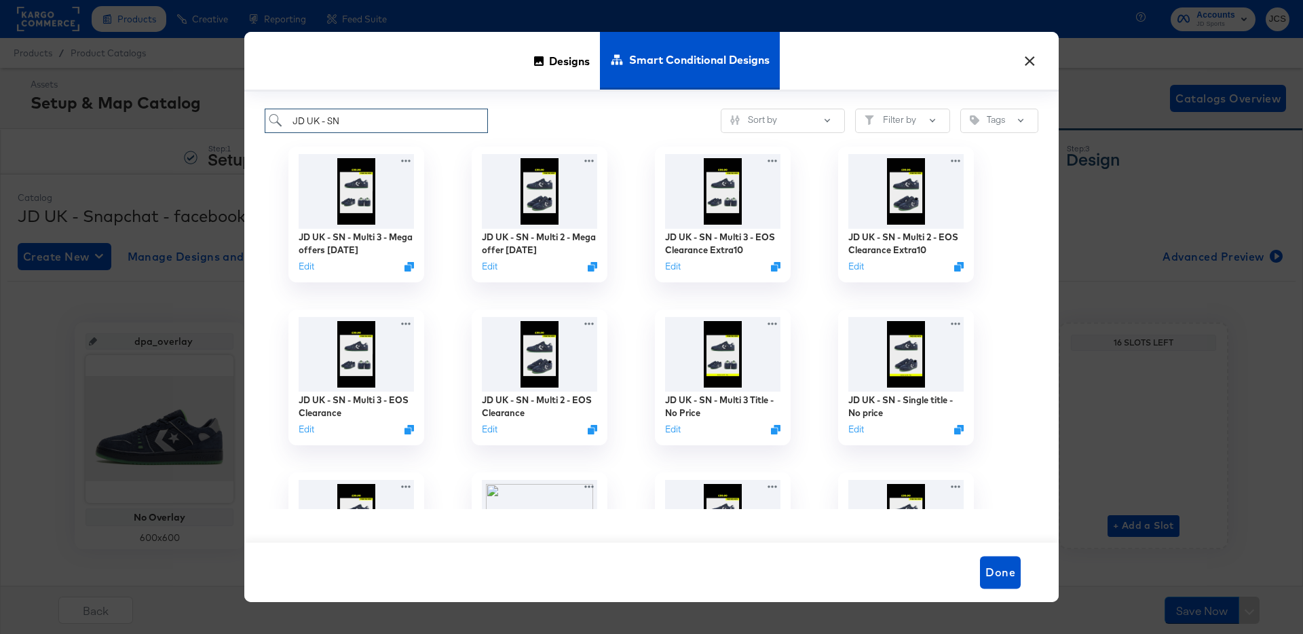
click at [355, 125] on input "JD UK - SN" at bounding box center [376, 121] width 223 height 25
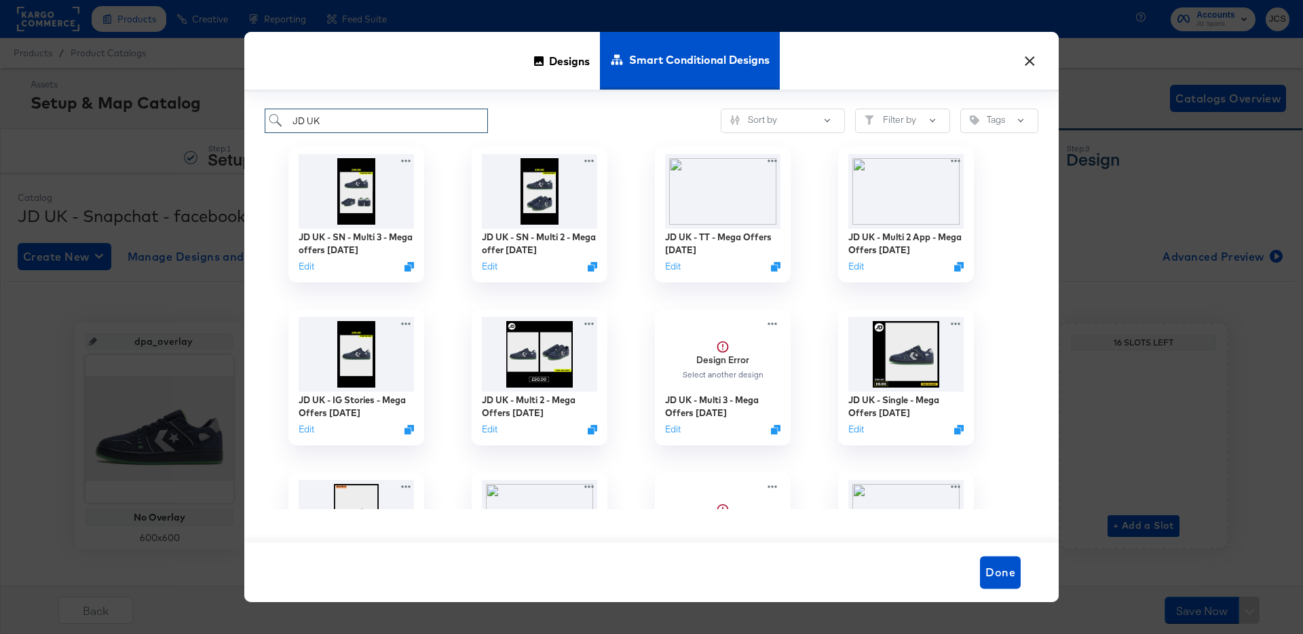
click at [393, 119] on input "JD UK" at bounding box center [376, 121] width 223 height 25
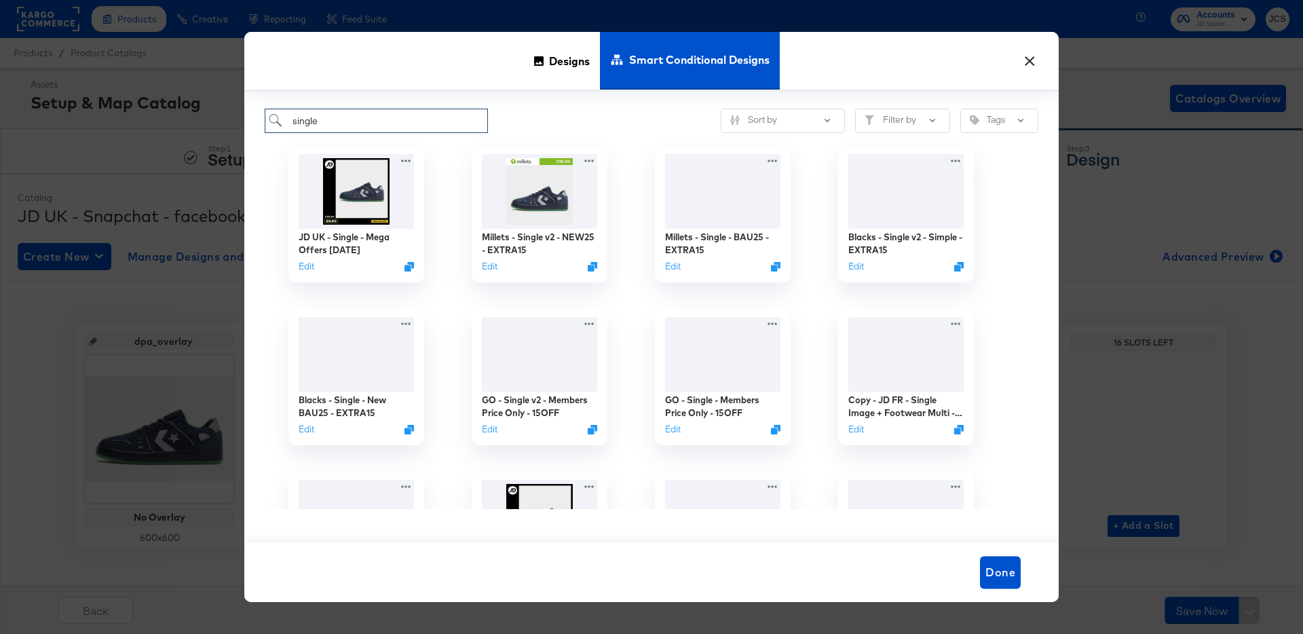
click at [333, 127] on input "single" at bounding box center [376, 121] width 223 height 25
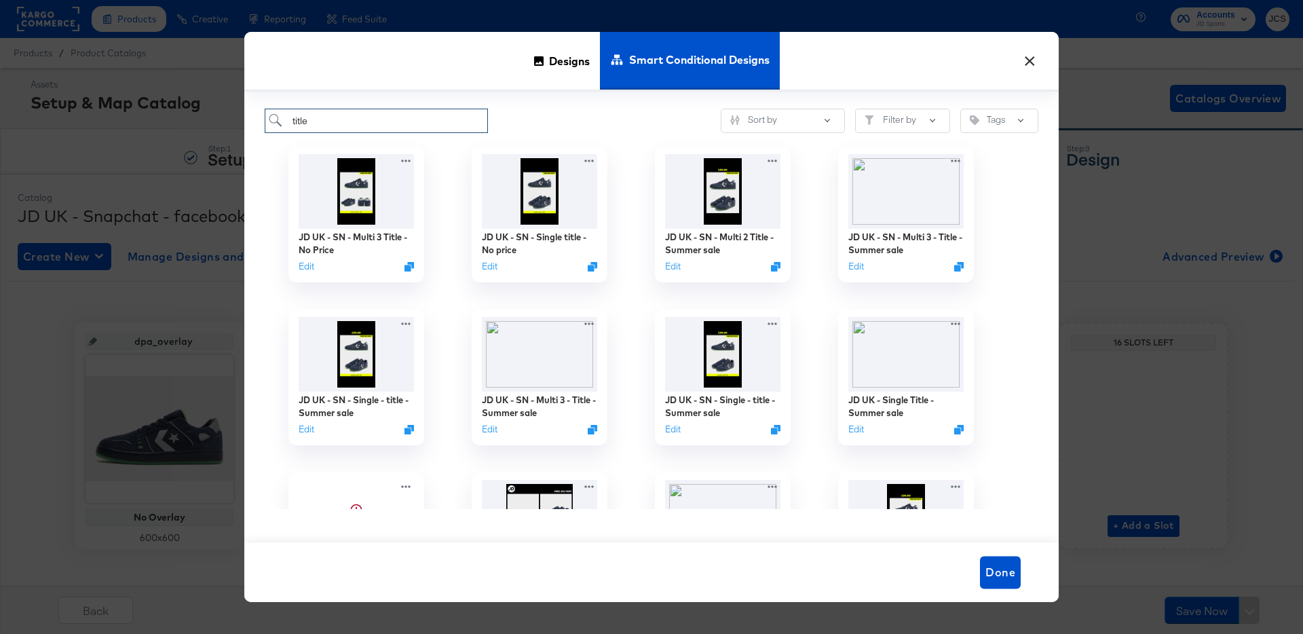
type input "title"
click at [1033, 63] on button "×" at bounding box center [1029, 57] width 24 height 24
click at [1033, 63] on div "Products / Product Catalogs" at bounding box center [651, 53] width 1303 height 30
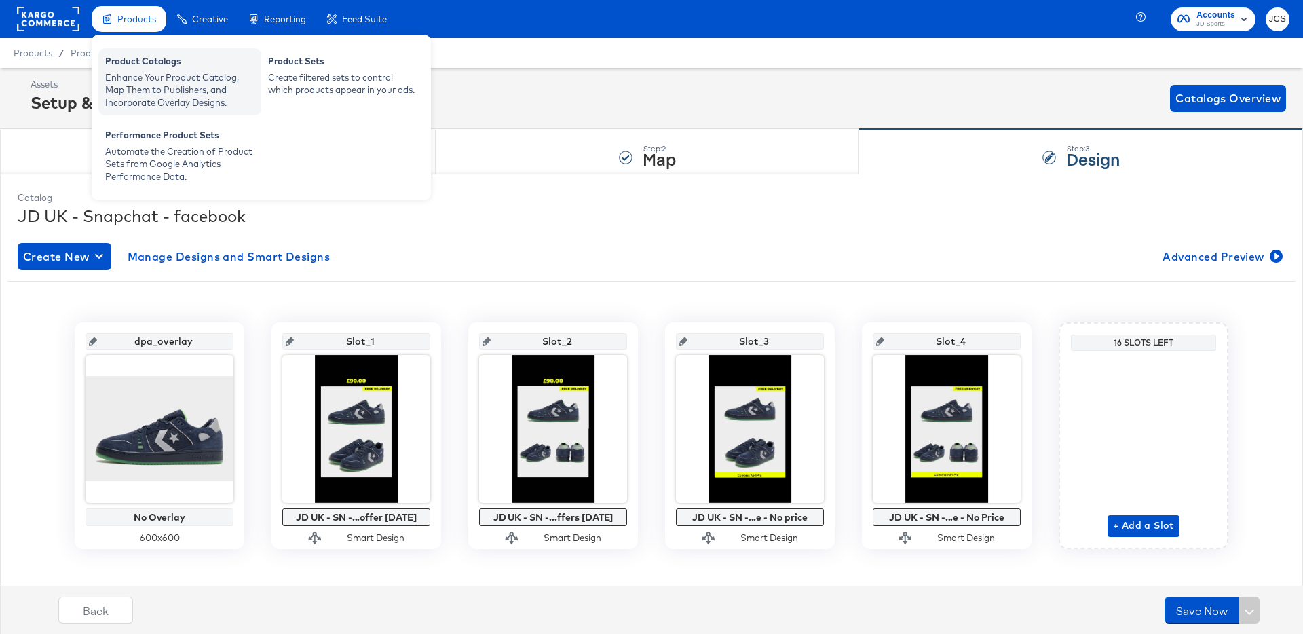
click at [127, 75] on div "Enhance Your Product Catalog, Map Them to Publishers, and Incorporate Overlay D…" at bounding box center [179, 90] width 149 height 38
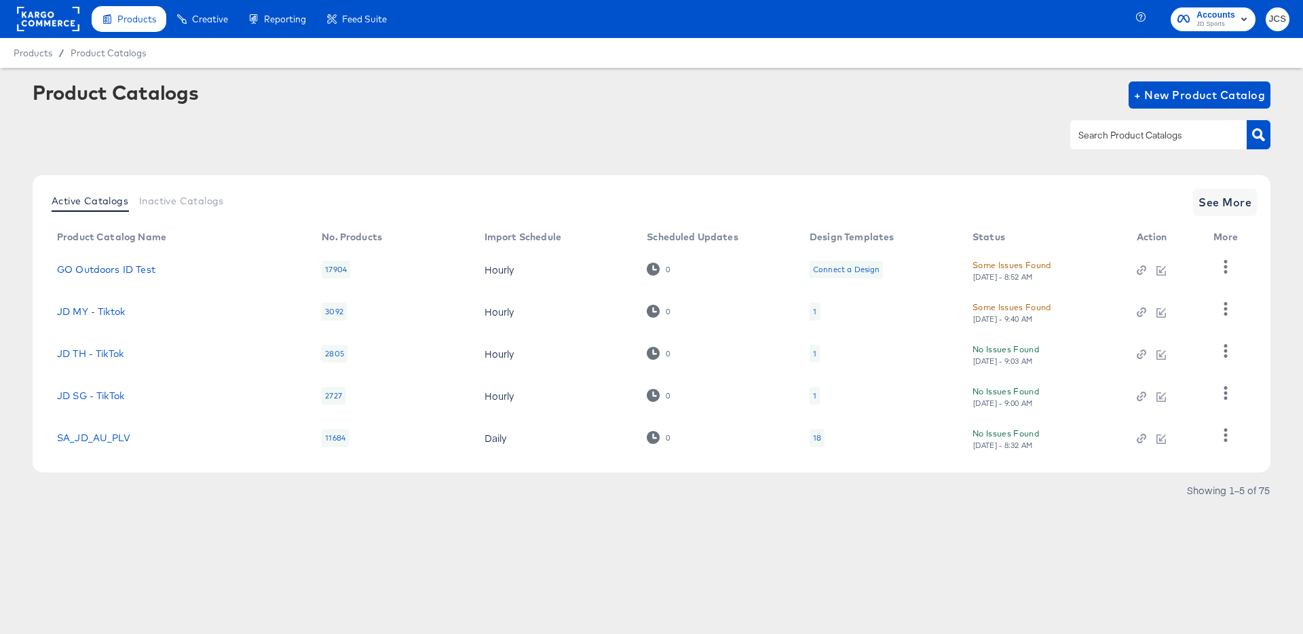
click at [1130, 134] on input "text" at bounding box center [1148, 136] width 145 height 16
type input "ie"
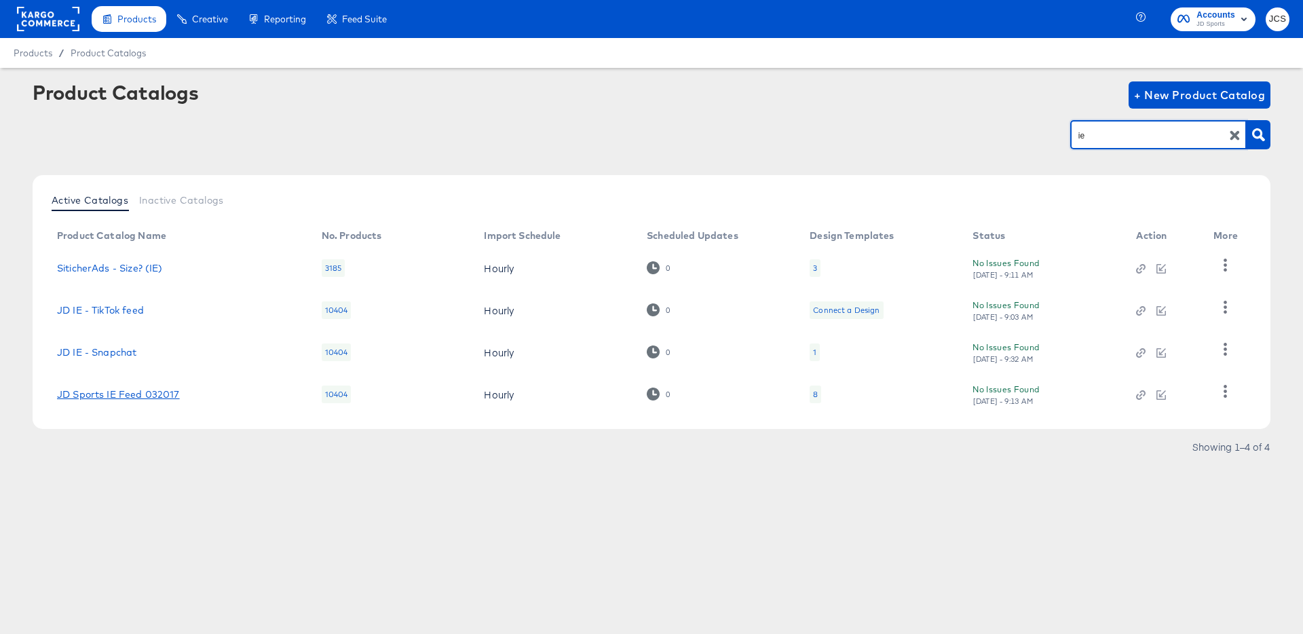
click at [103, 397] on link "JD Sports IE Feed 032017" at bounding box center [118, 394] width 123 height 11
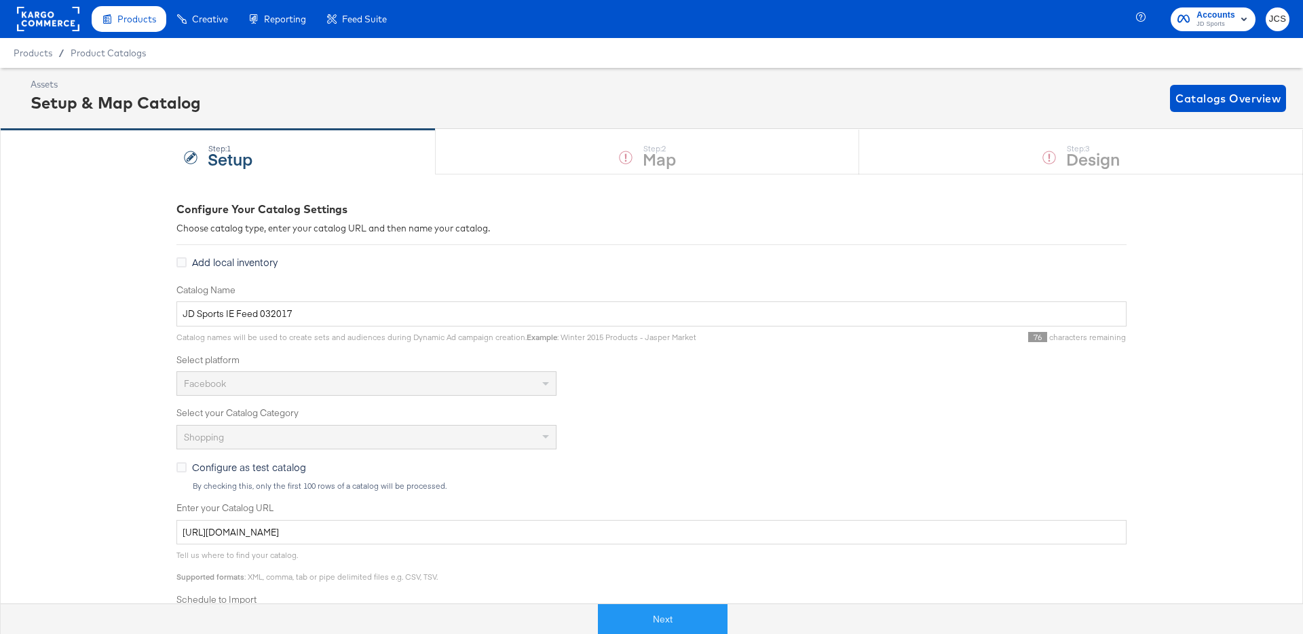
click at [657, 616] on button "Next" at bounding box center [663, 619] width 130 height 31
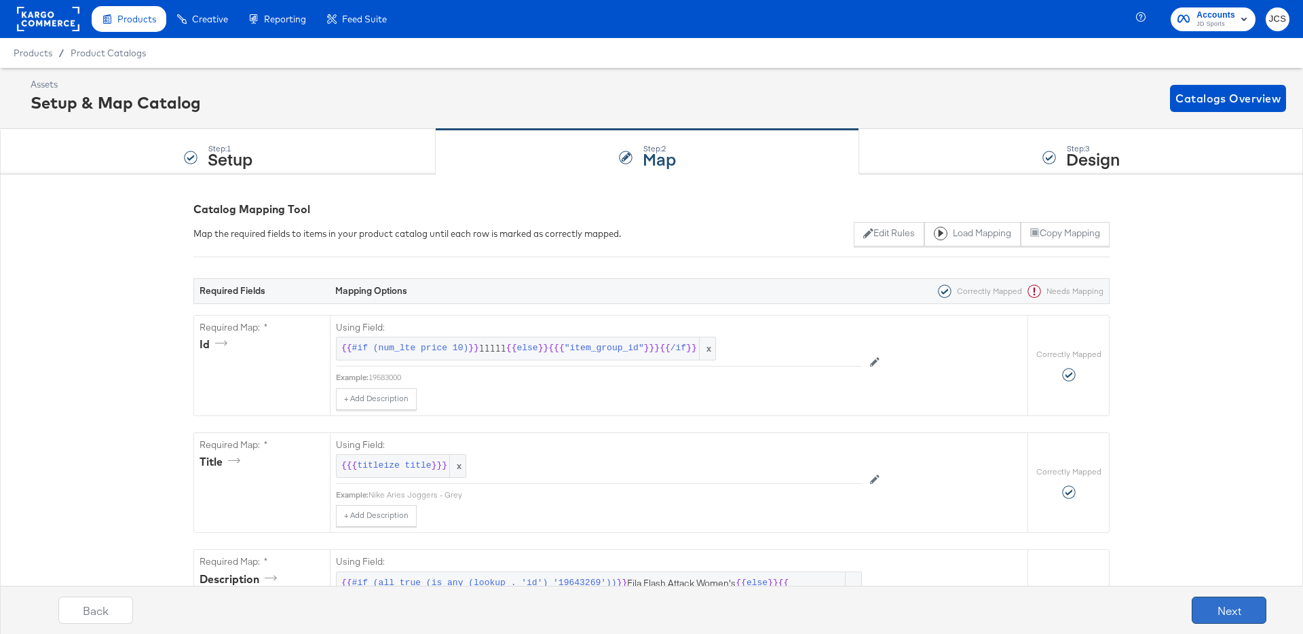
click at [1215, 607] on button "Next" at bounding box center [1229, 609] width 75 height 27
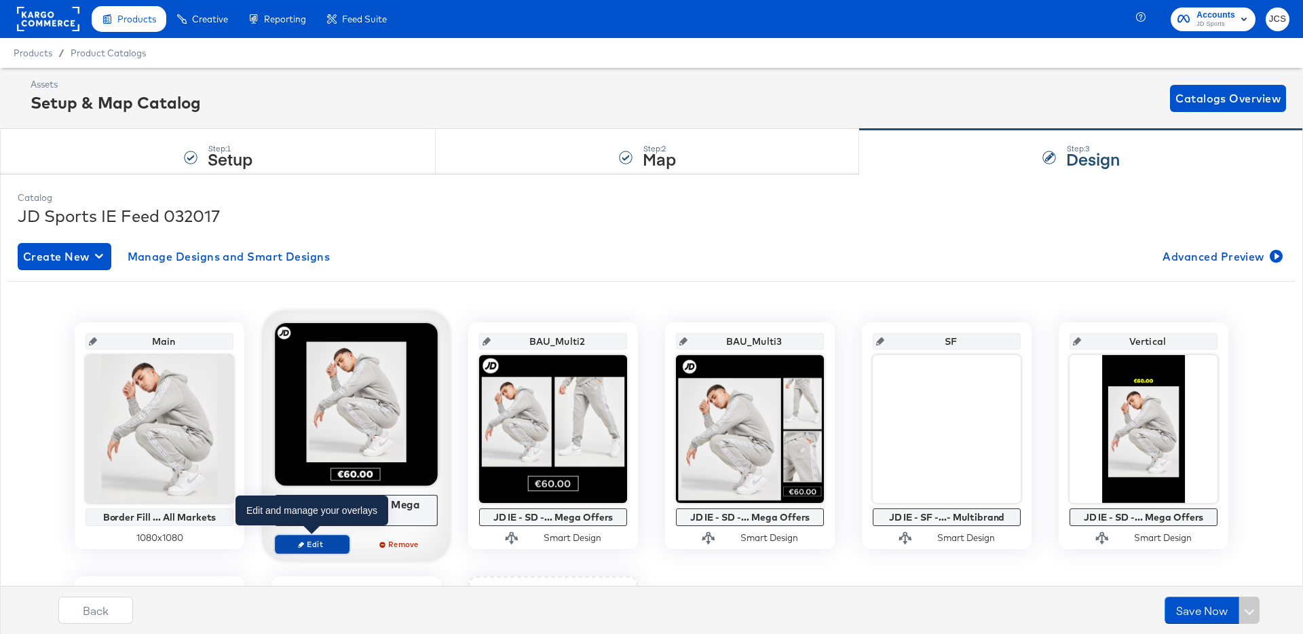
click at [321, 545] on span "Edit" at bounding box center [312, 544] width 62 height 10
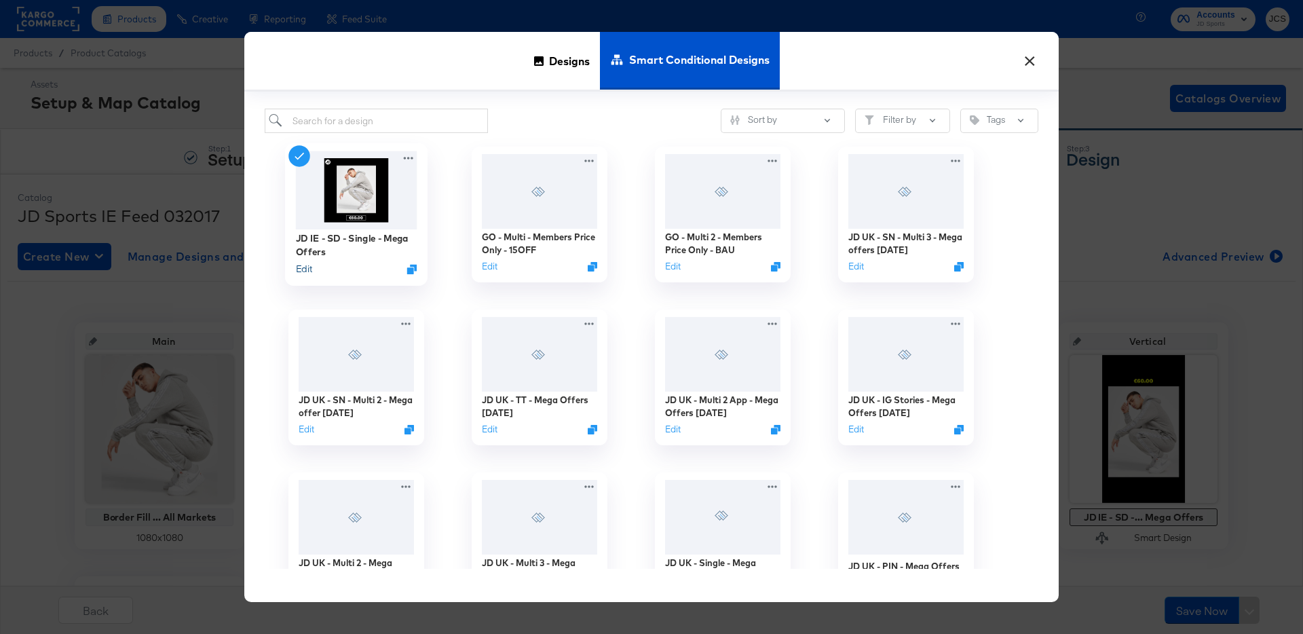
click at [308, 267] on button "Edit" at bounding box center [304, 269] width 16 height 13
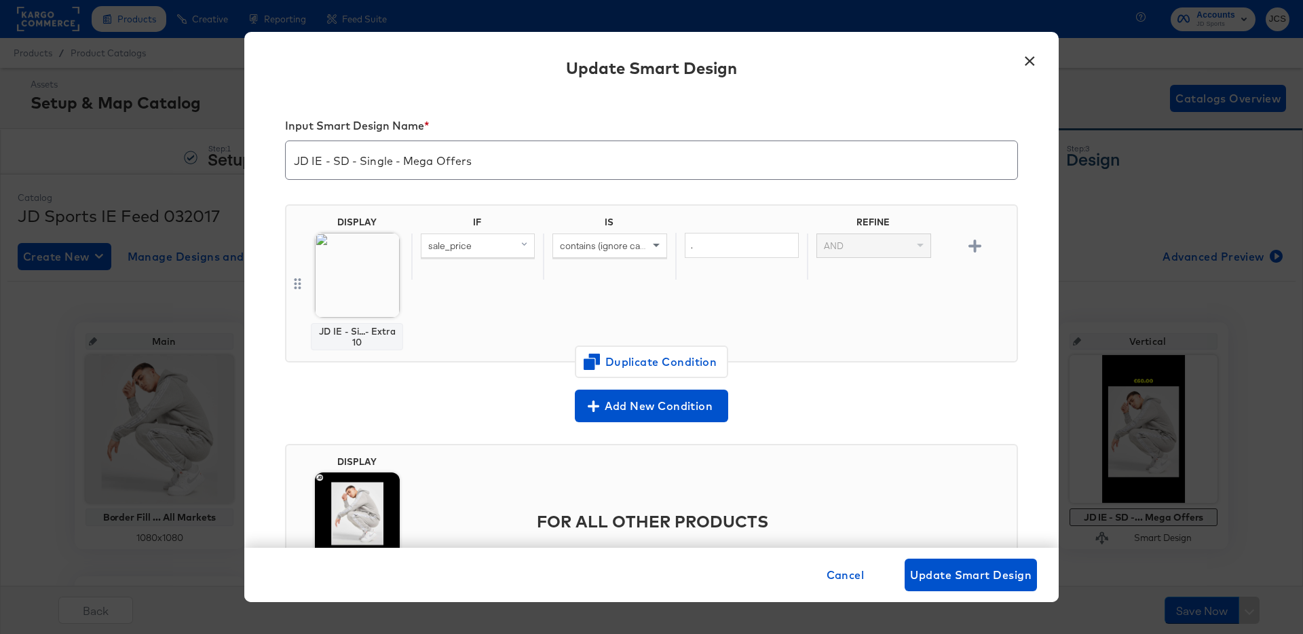
click at [1034, 62] on button "×" at bounding box center [1029, 57] width 24 height 24
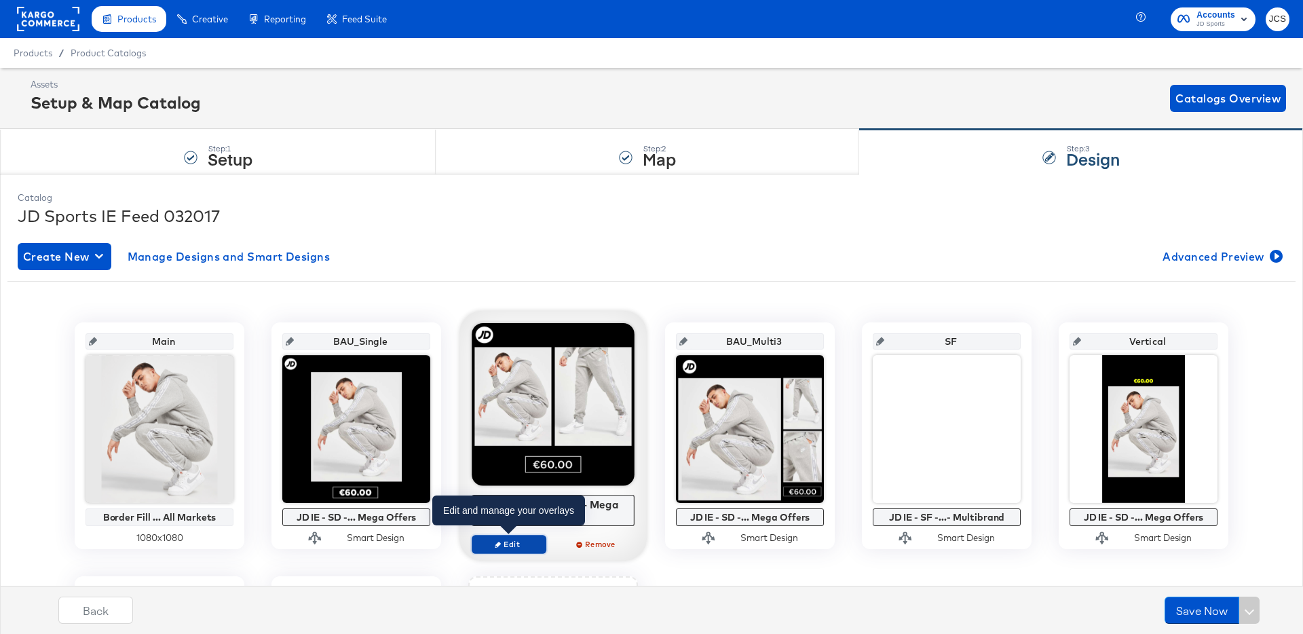
click at [529, 542] on span "Edit" at bounding box center [509, 544] width 62 height 10
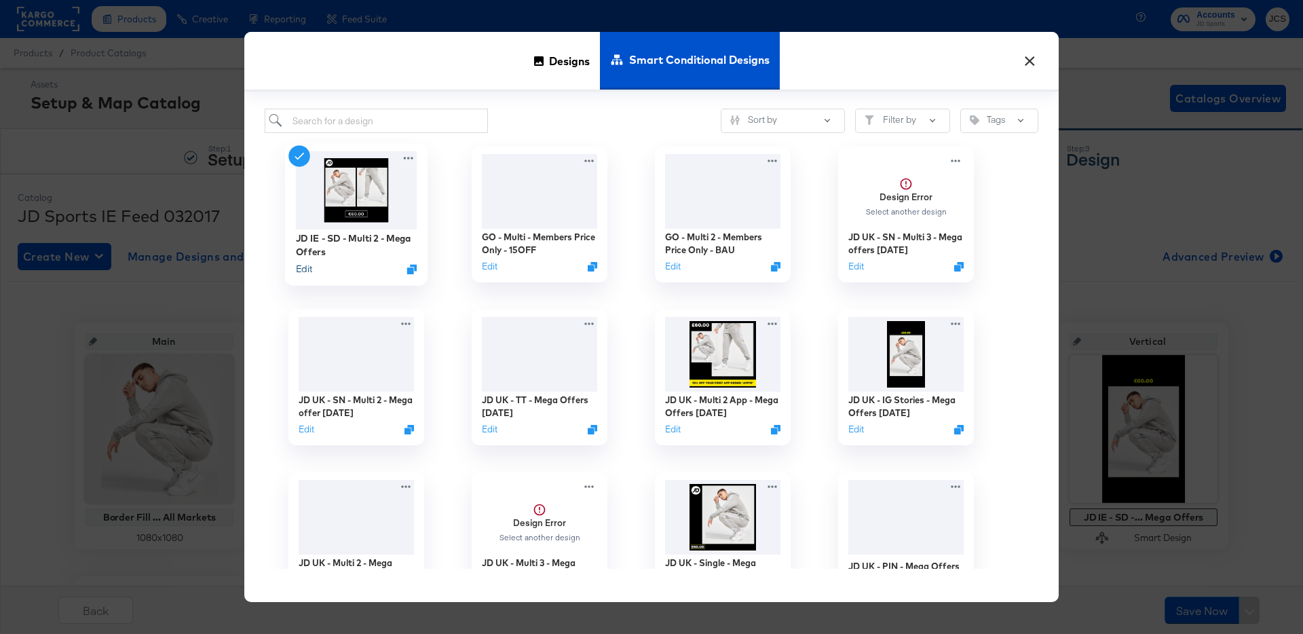
click at [303, 269] on button "Edit" at bounding box center [304, 269] width 16 height 13
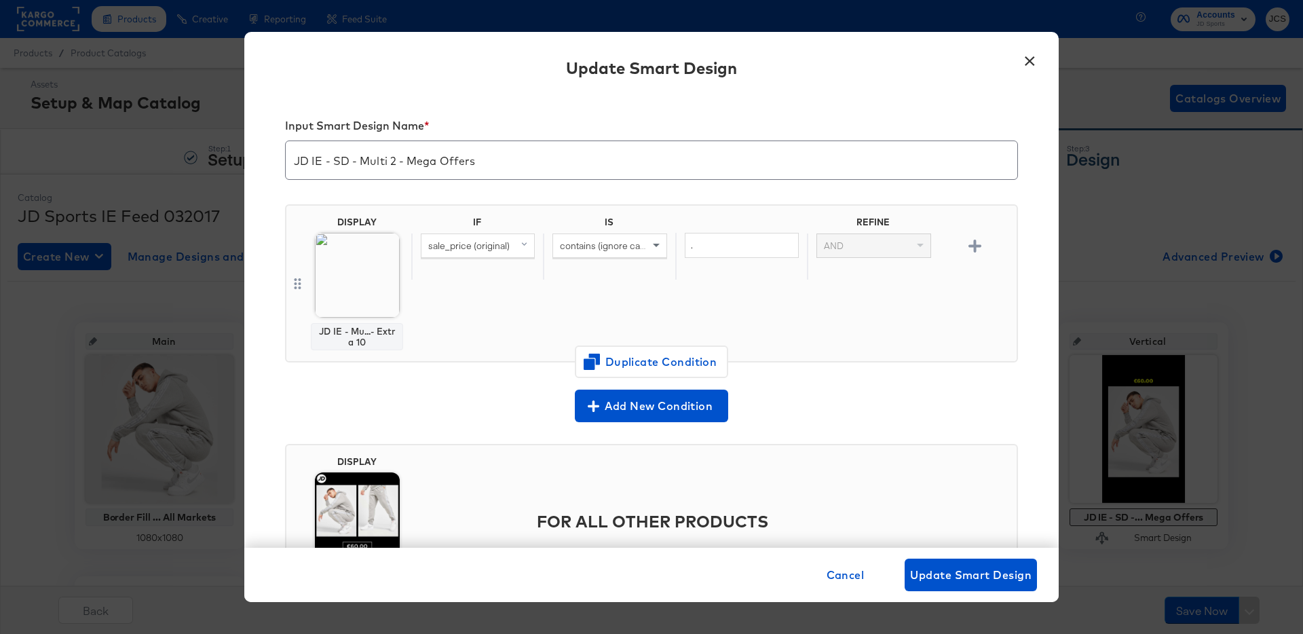
click at [1036, 63] on button "×" at bounding box center [1029, 57] width 24 height 24
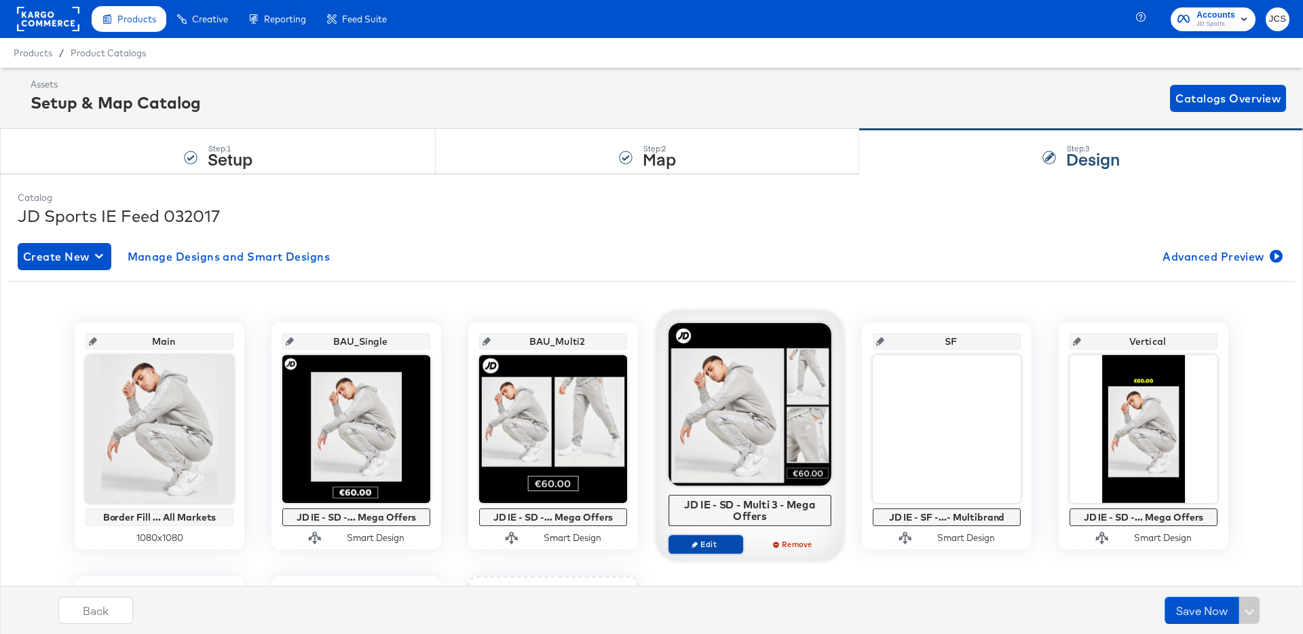
click at [718, 544] on span "Edit" at bounding box center [706, 544] width 62 height 10
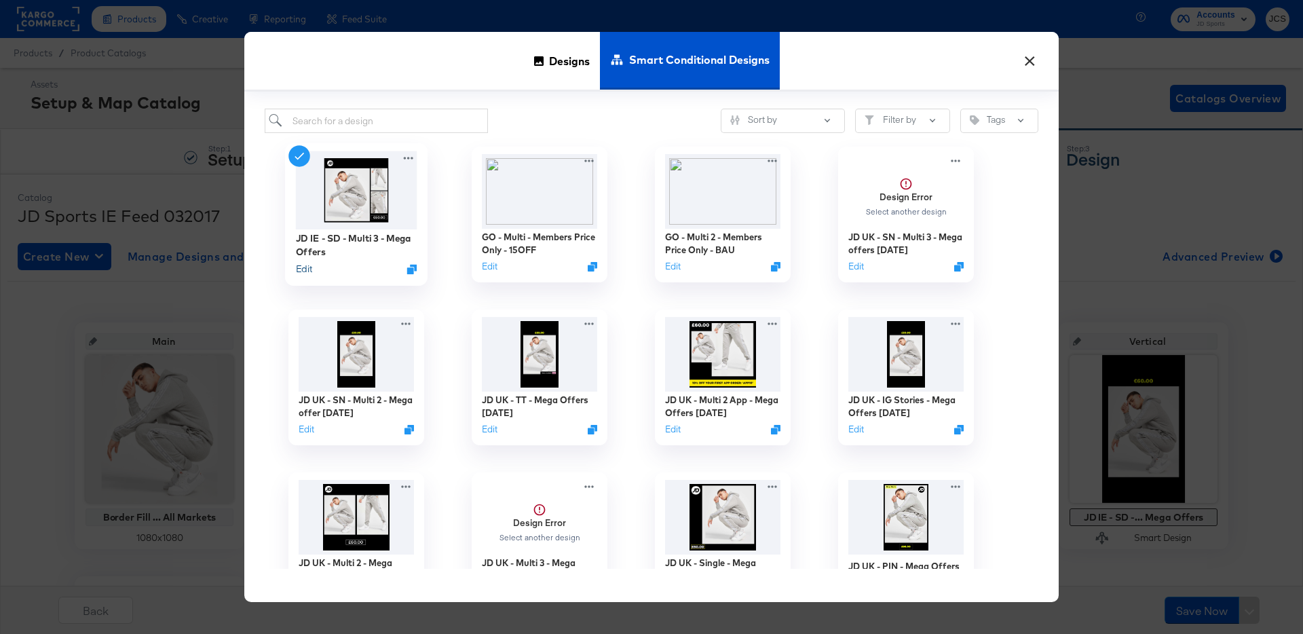
click at [307, 266] on button "Edit" at bounding box center [304, 269] width 16 height 13
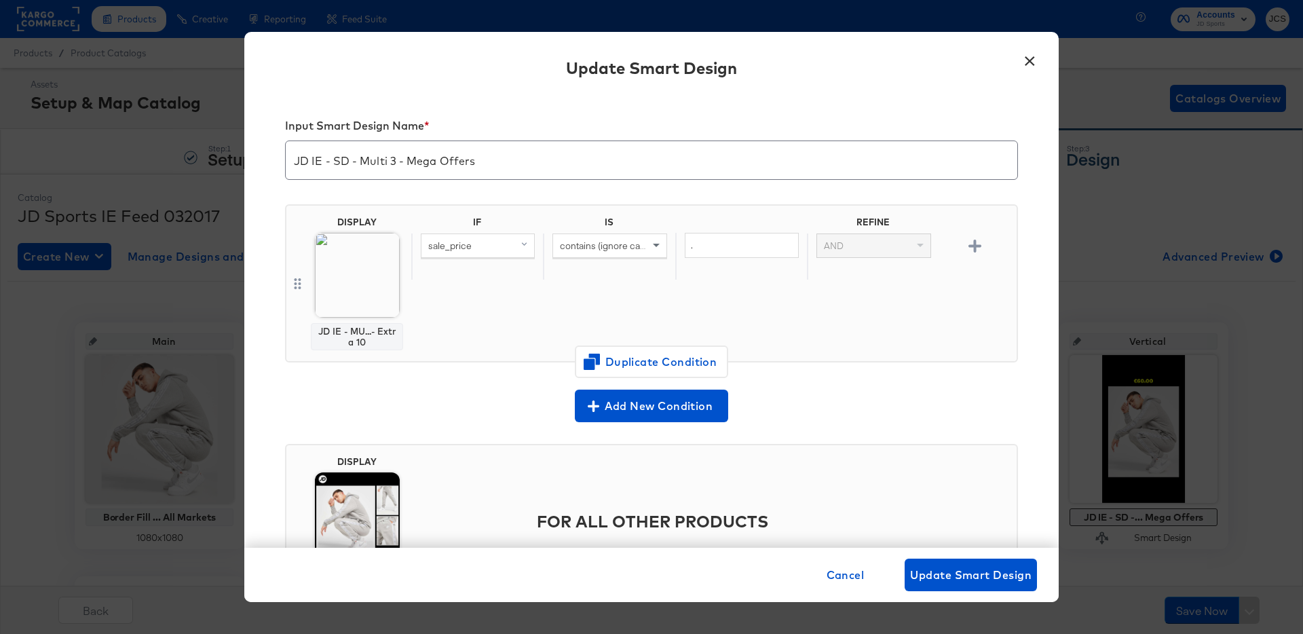
click at [1033, 64] on button "×" at bounding box center [1029, 57] width 24 height 24
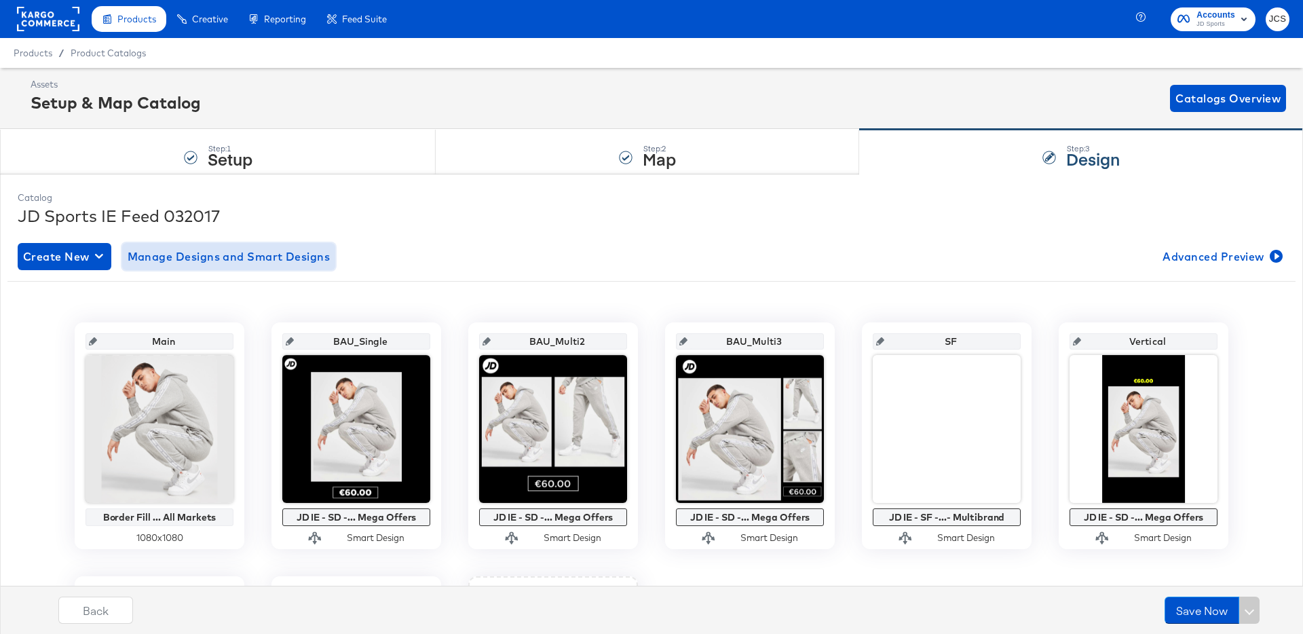
click at [193, 253] on span "Manage Designs and Smart Designs" at bounding box center [229, 256] width 203 height 19
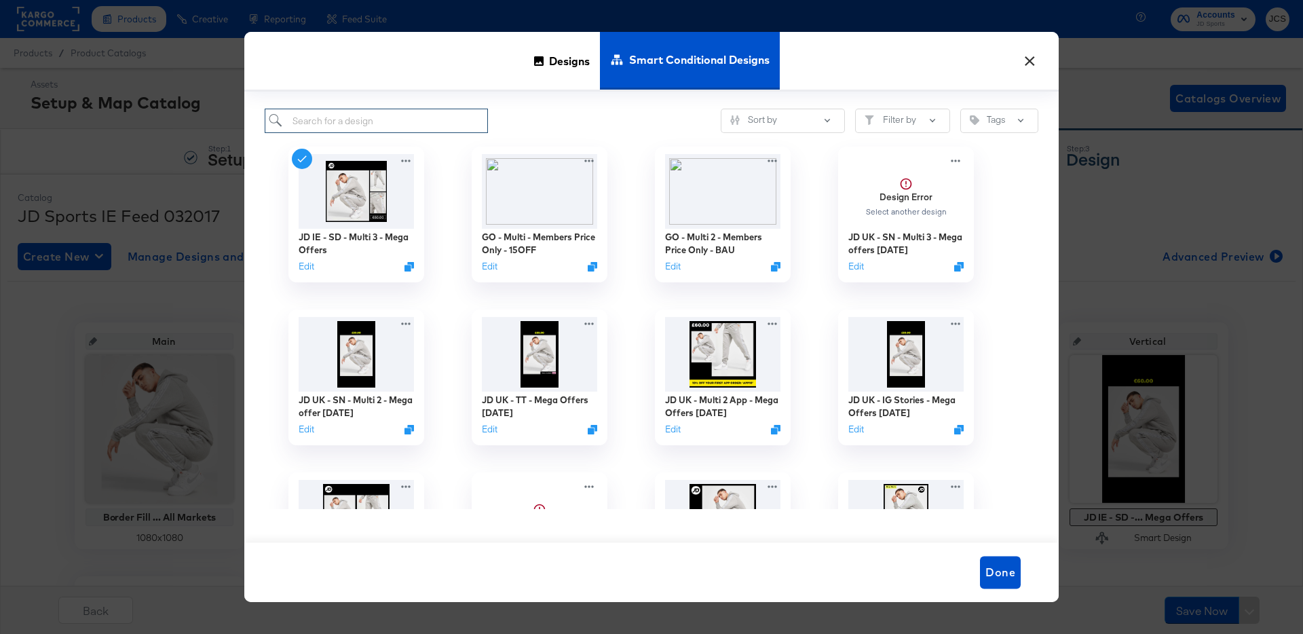
click at [436, 121] on input "search" at bounding box center [376, 121] width 223 height 25
click at [550, 64] on span "Designs" at bounding box center [569, 61] width 41 height 60
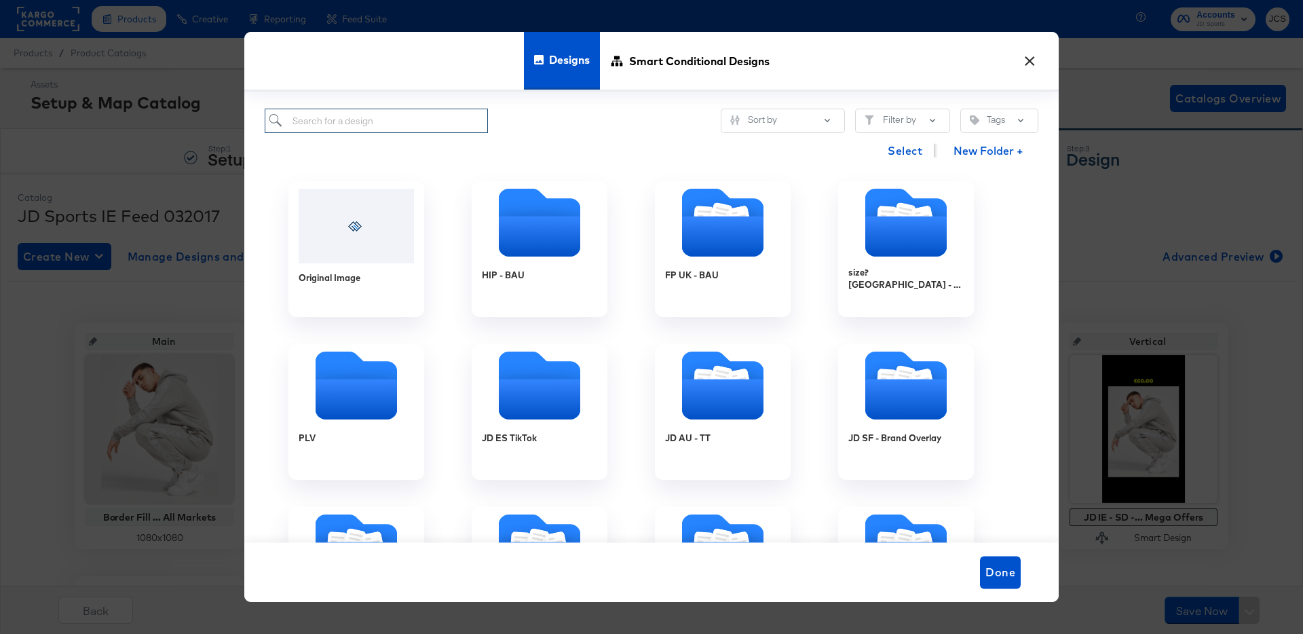
click at [452, 116] on input "search" at bounding box center [376, 121] width 223 height 25
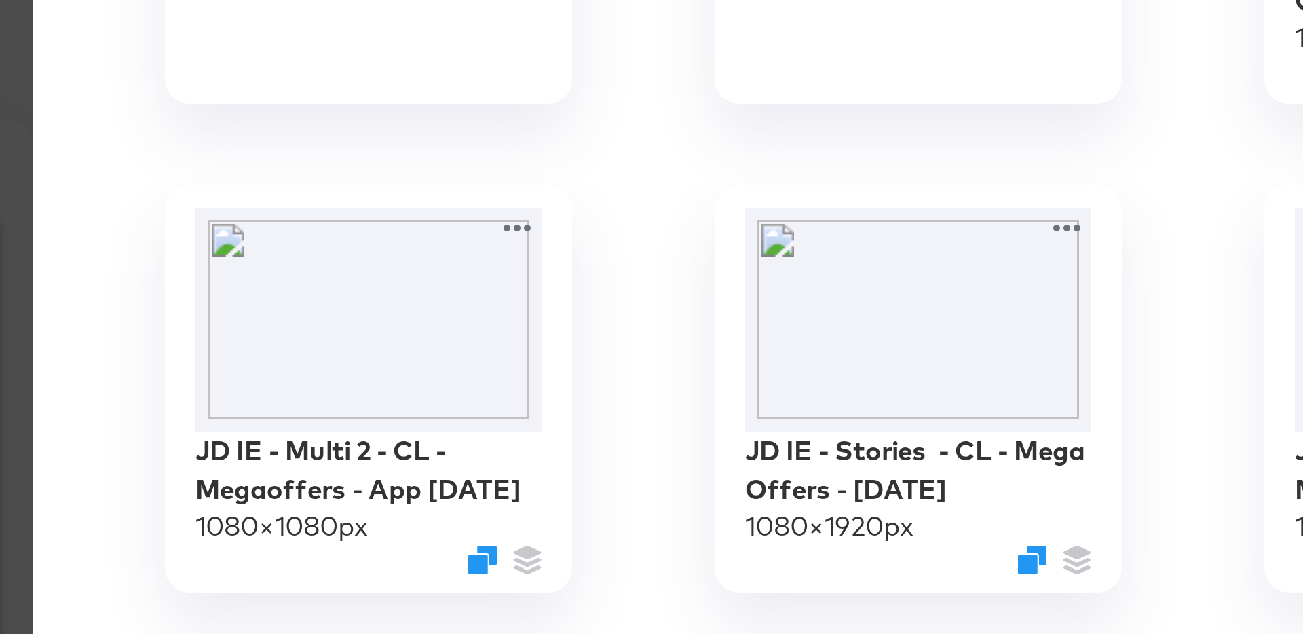
type input "ie"
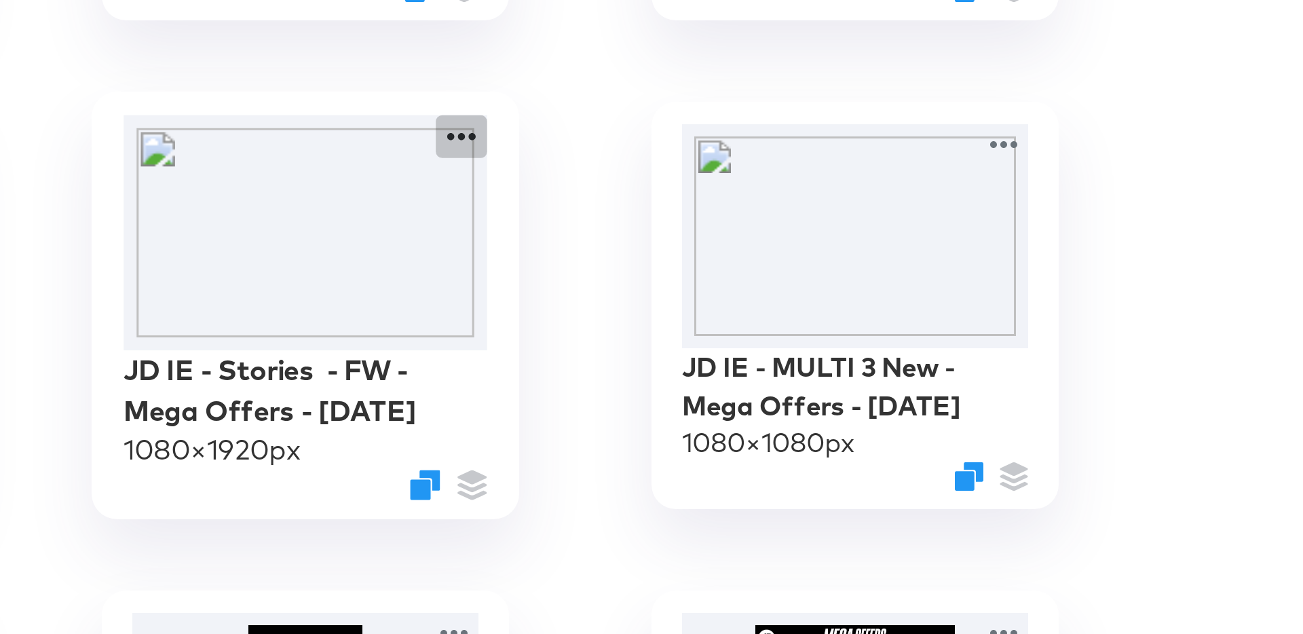
click at [774, 358] on icon at bounding box center [774, 356] width 17 height 14
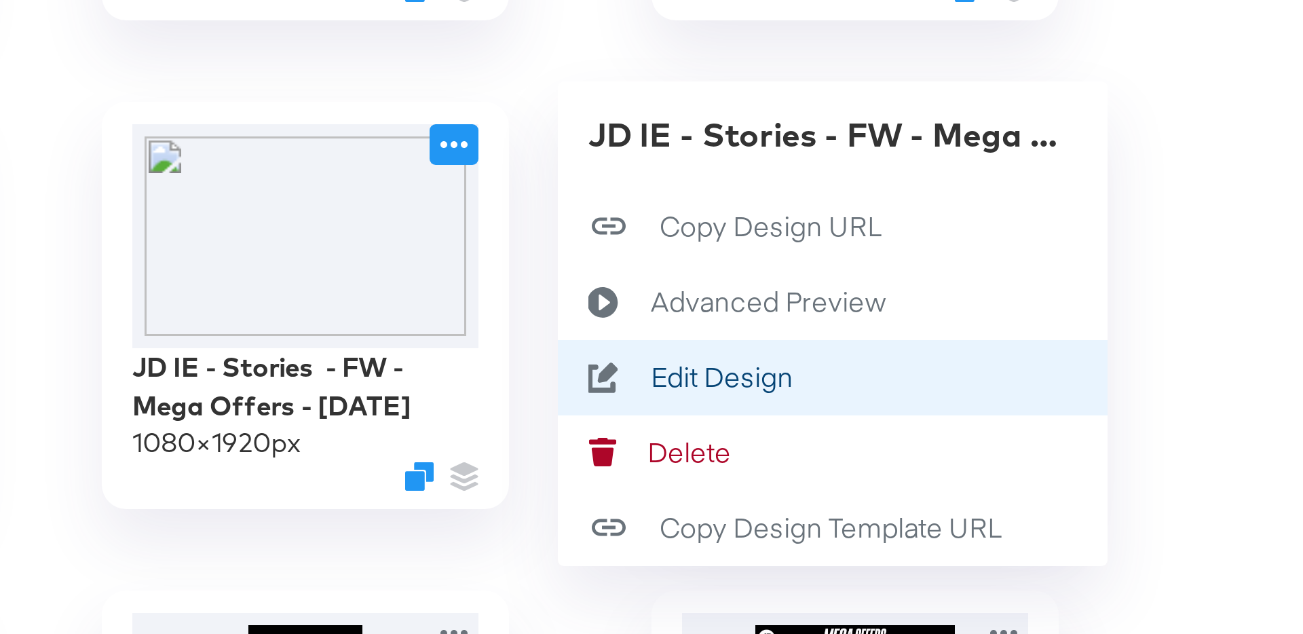
click at [887, 436] on button "Edit Design Edit Design" at bounding box center [898, 435] width 183 height 25
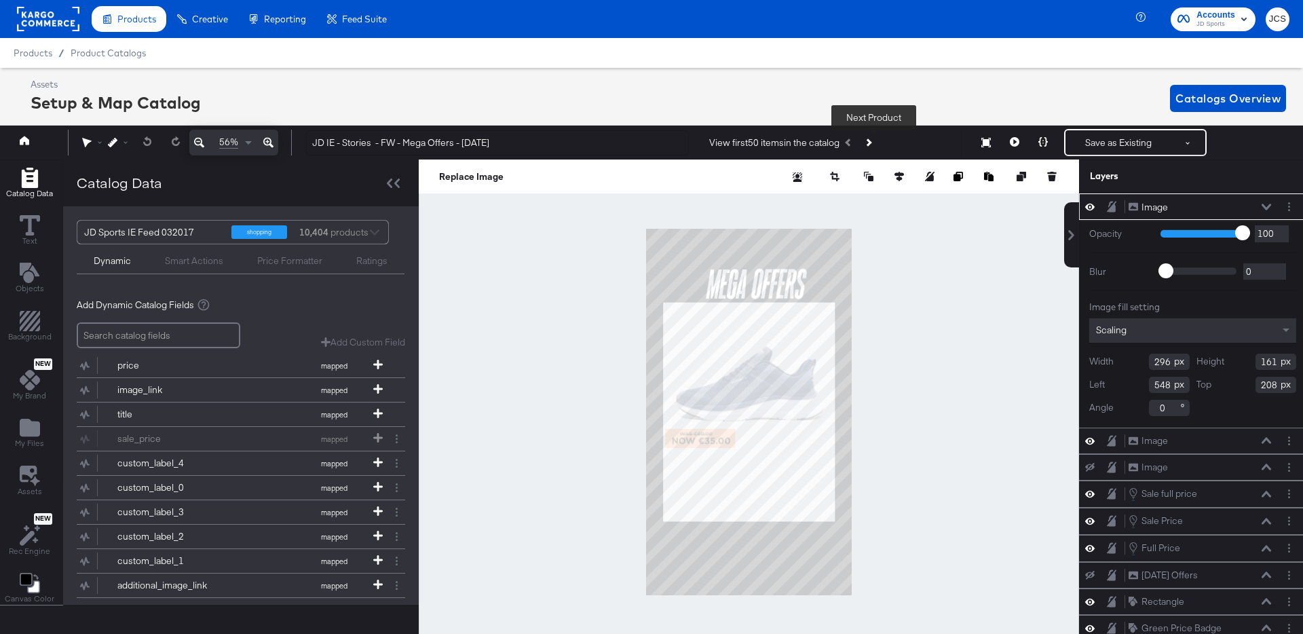
click at [877, 142] on button "Next Product" at bounding box center [867, 142] width 19 height 24
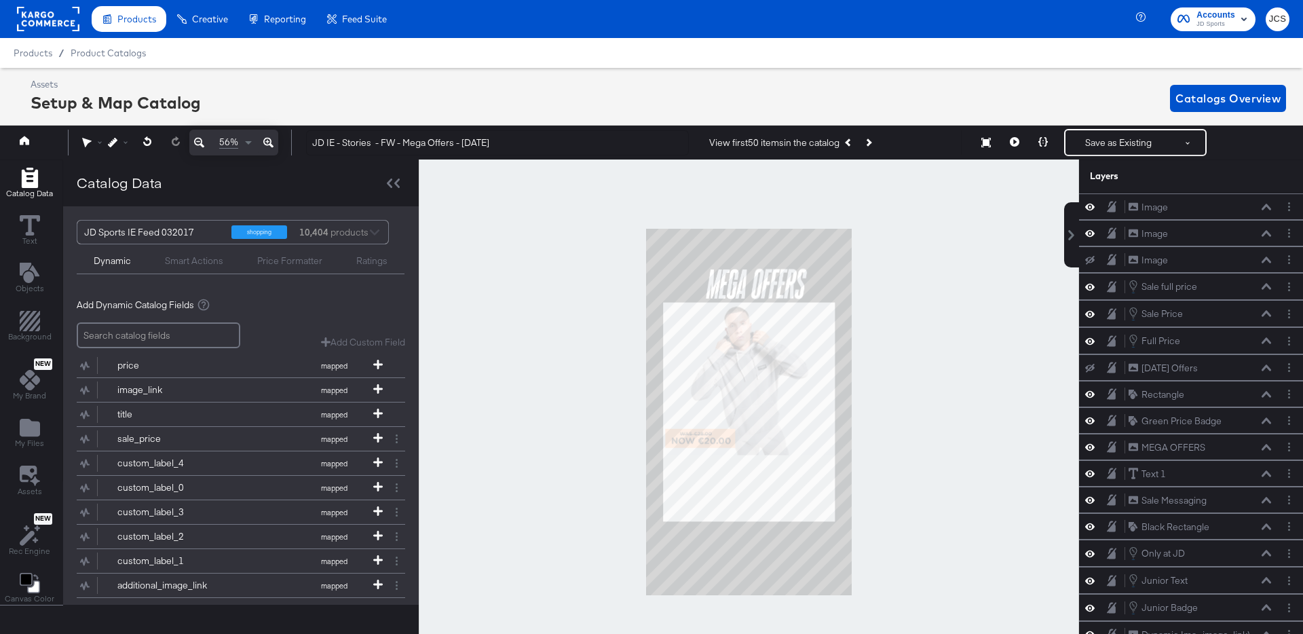
click at [62, 22] on rect at bounding box center [48, 19] width 62 height 24
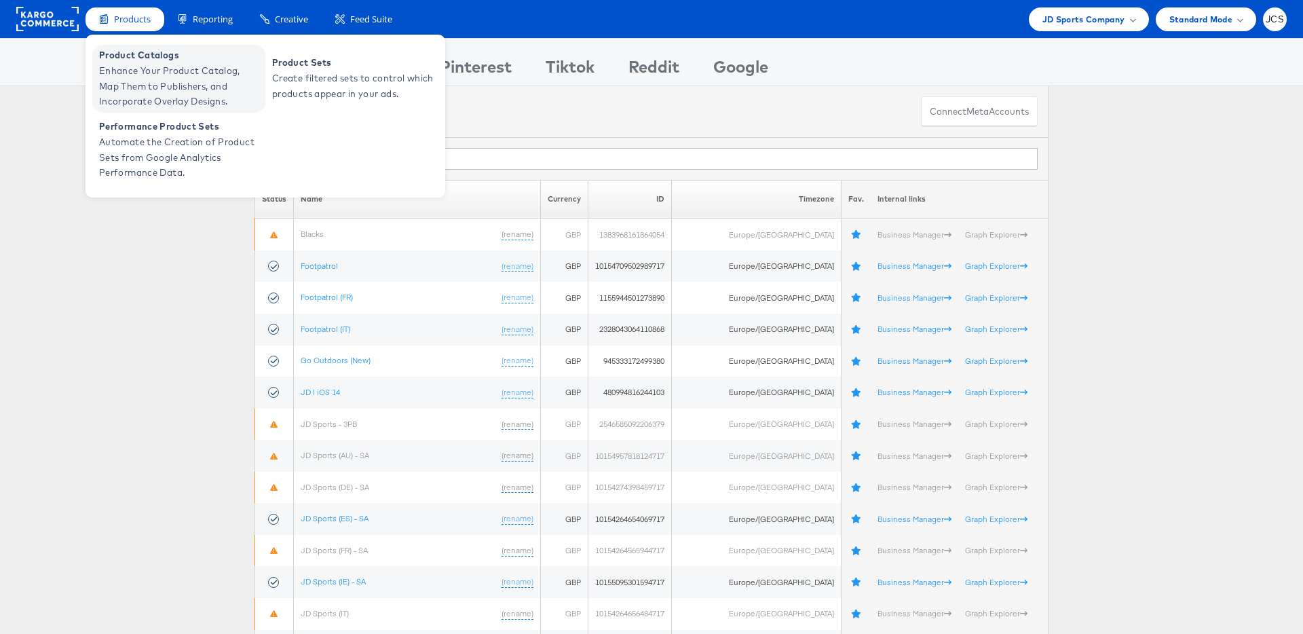
click at [133, 79] on span "Enhance Your Product Catalog, Map Them to Publishers, and Incorporate Overlay D…" at bounding box center [180, 86] width 163 height 46
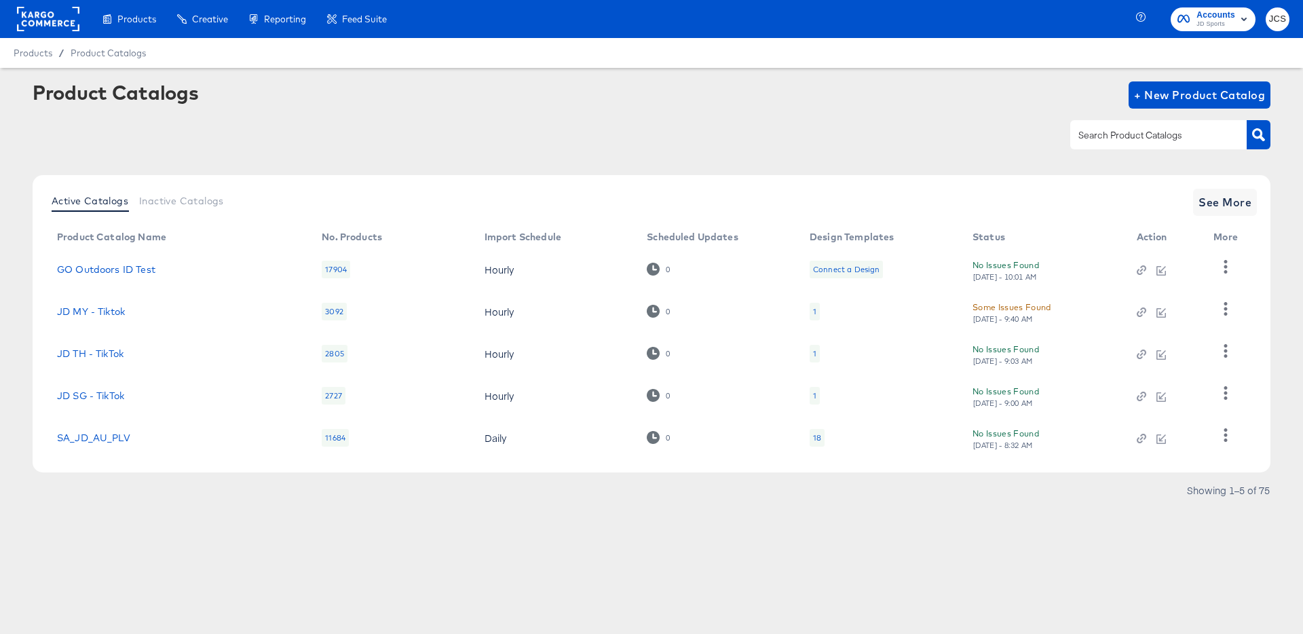
click at [1100, 137] on input "text" at bounding box center [1148, 136] width 145 height 16
type input "ie"
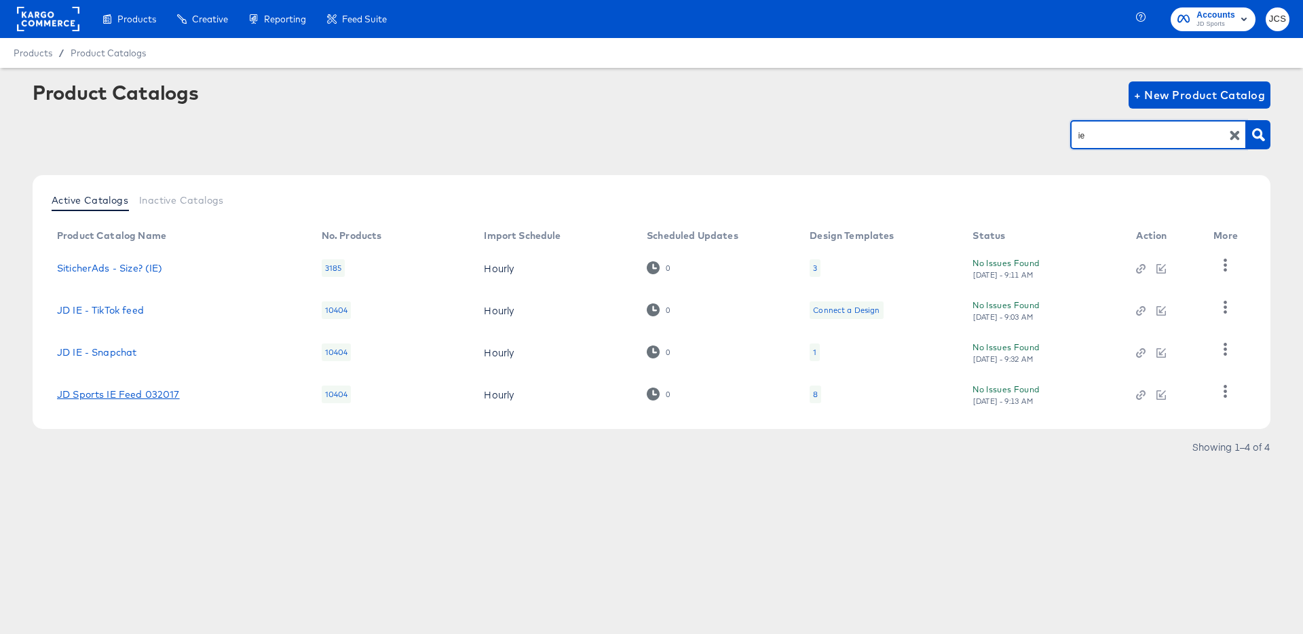
click at [162, 389] on link "JD Sports IE Feed 032017" at bounding box center [118, 394] width 123 height 11
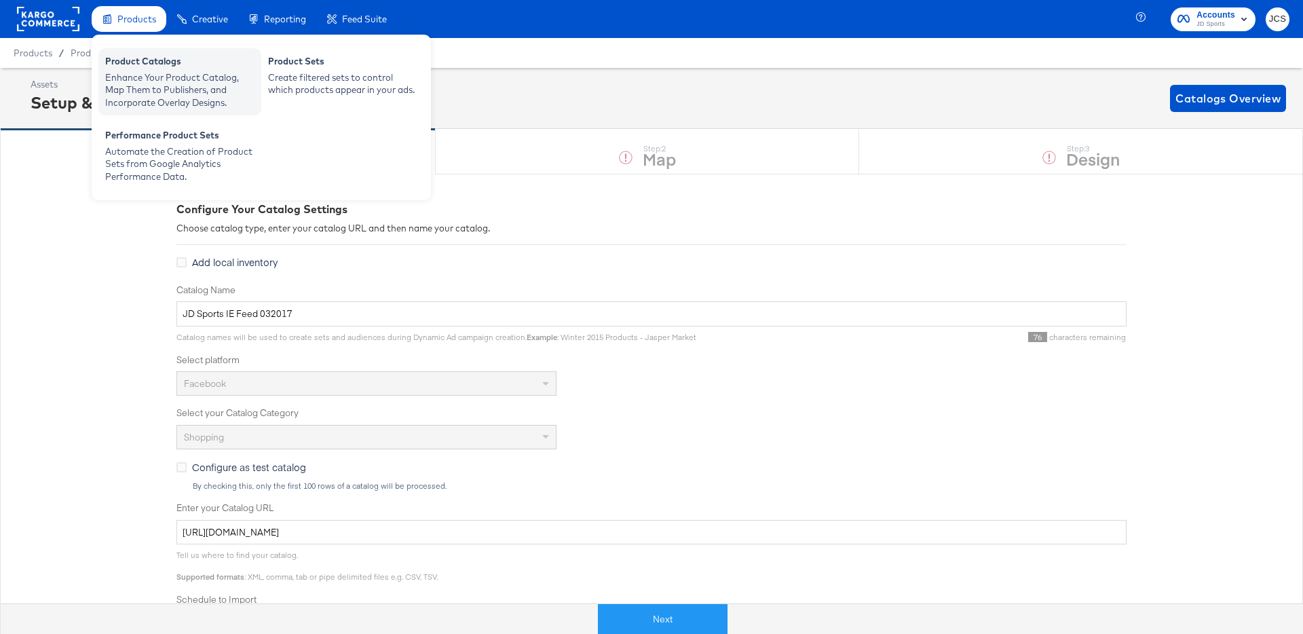
click at [128, 55] on div "Product Catalogs" at bounding box center [179, 63] width 149 height 16
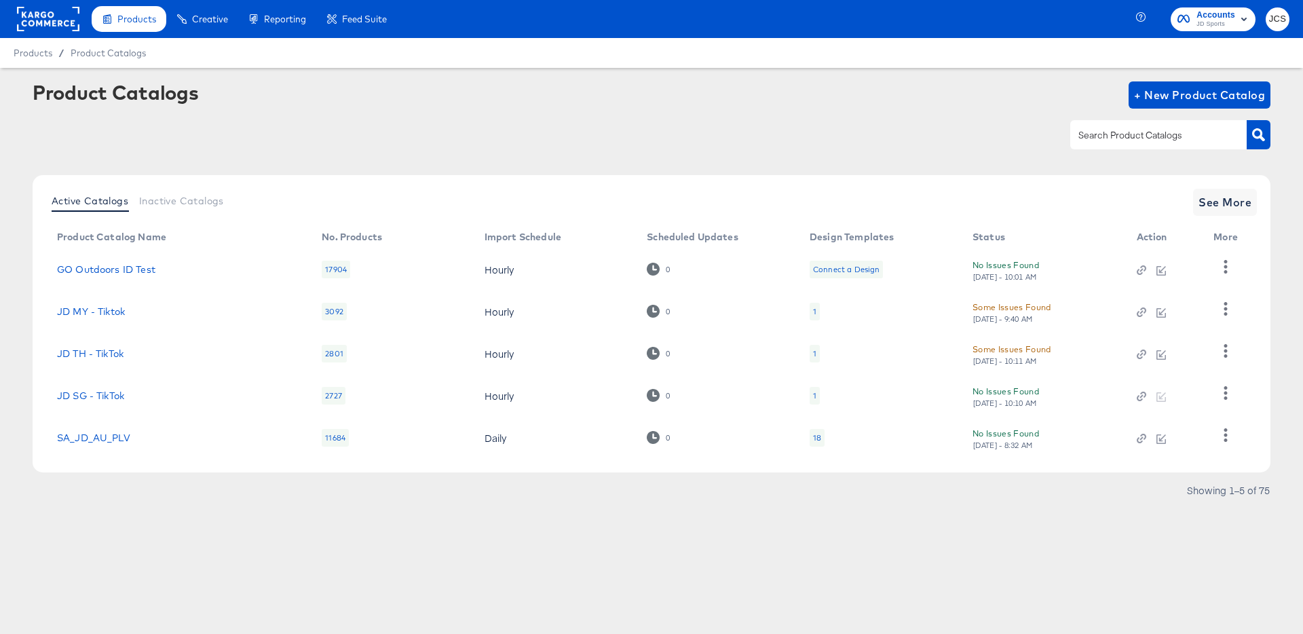
click at [61, 17] on rect at bounding box center [48, 19] width 62 height 24
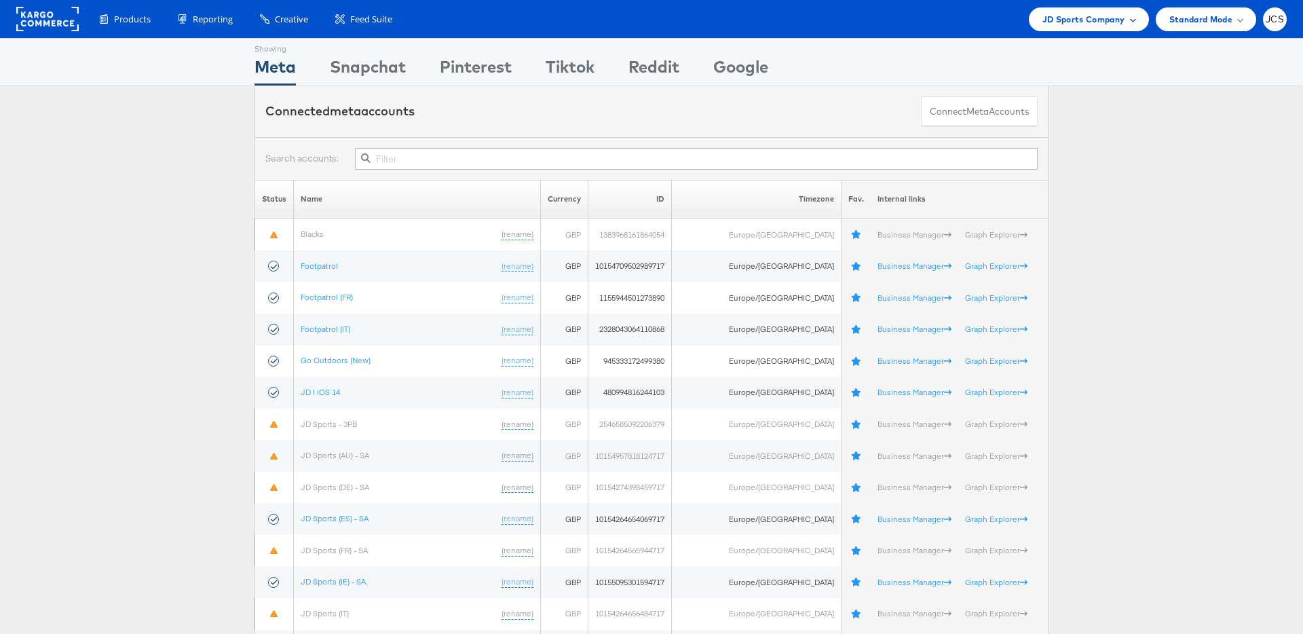
click at [1107, 18] on span "JD Sports Company" at bounding box center [1083, 19] width 83 height 14
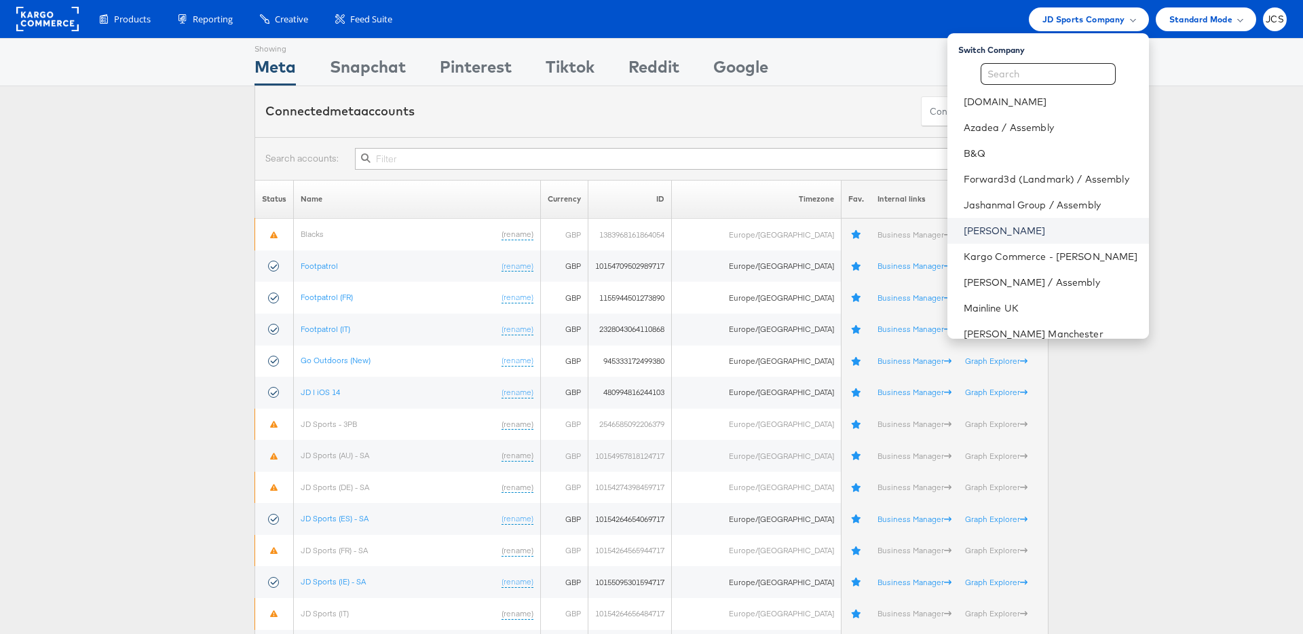
click at [966, 231] on link "[PERSON_NAME]" at bounding box center [1051, 231] width 174 height 14
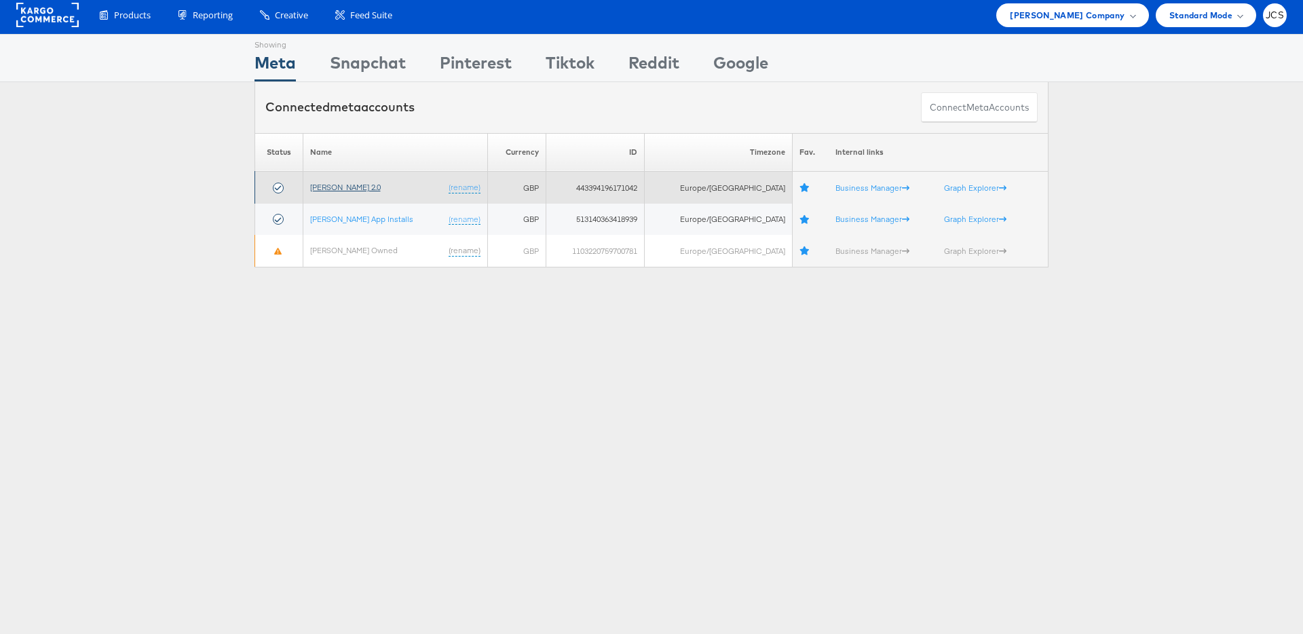
click at [335, 189] on link "[PERSON_NAME] 2.0" at bounding box center [345, 187] width 71 height 10
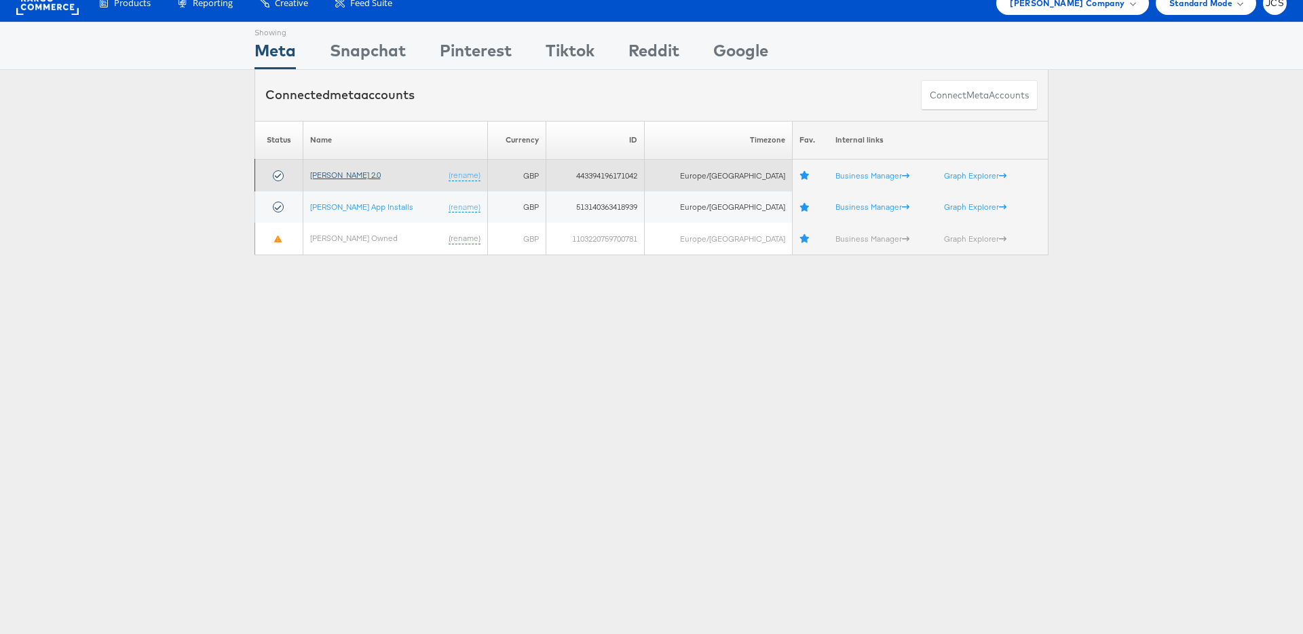
scroll to position [23, 0]
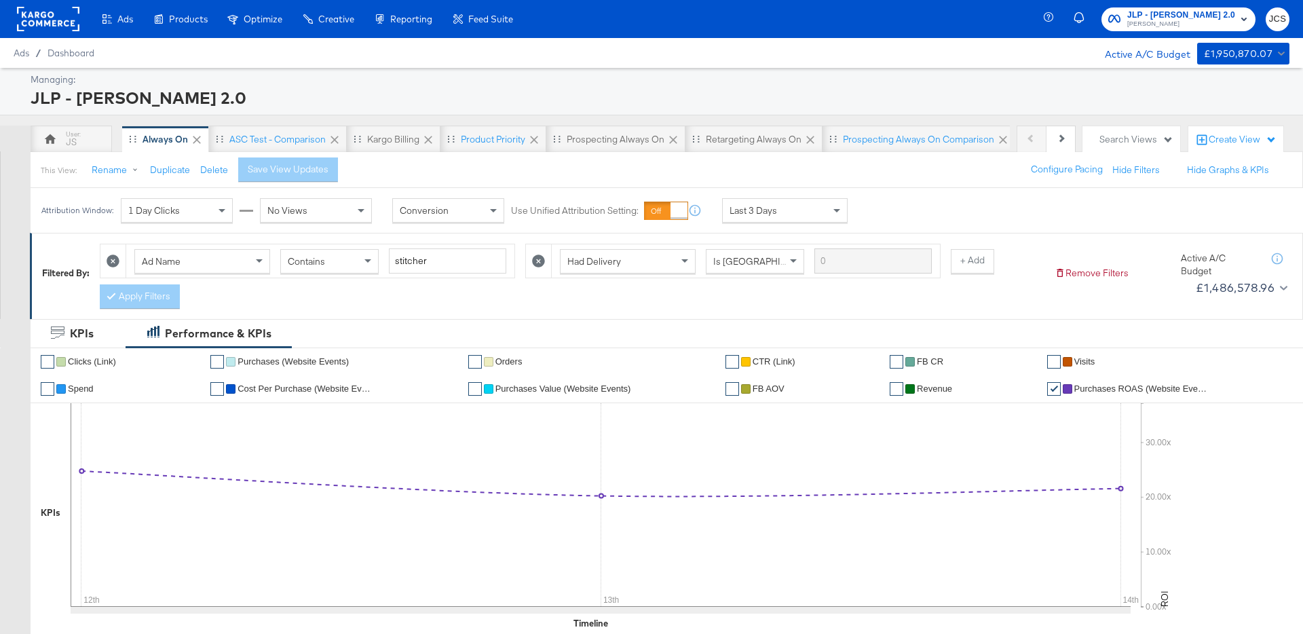
click at [634, 168] on div "This View: Rename Duplicate Delete Save View Updates Configure Pacing Hide Filt…" at bounding box center [666, 169] width 1273 height 37
click at [782, 210] on div "Last 3 Days" at bounding box center [785, 210] width 124 height 23
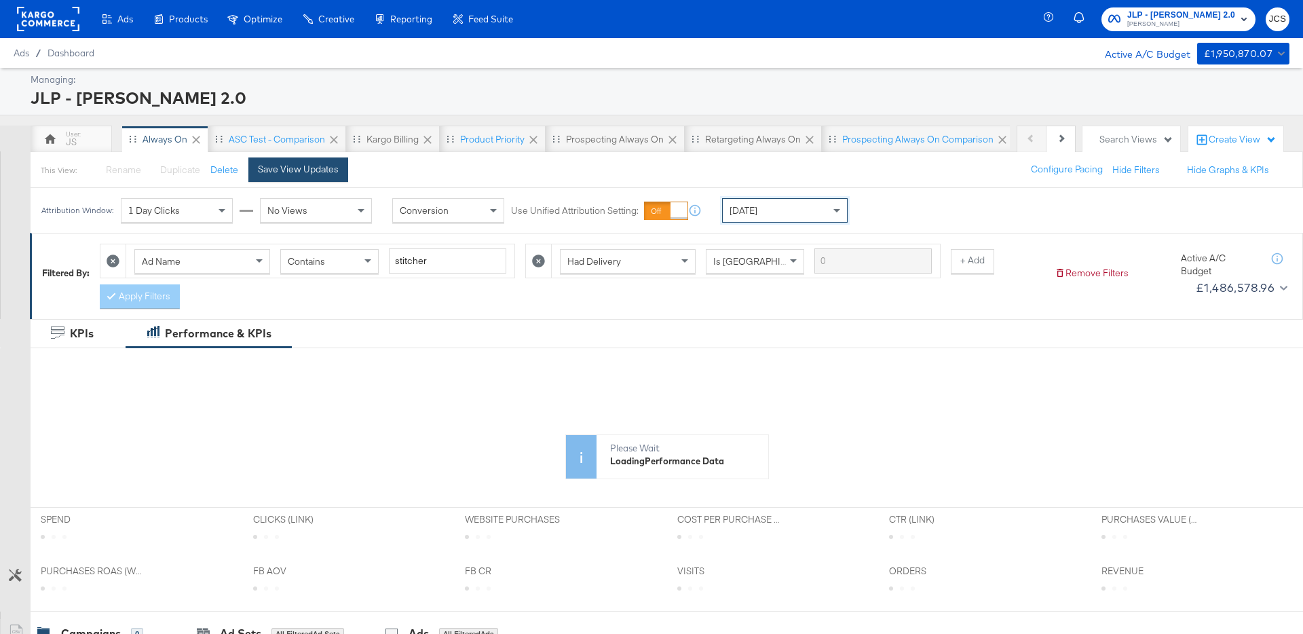
click at [272, 169] on div "Save View Updates" at bounding box center [298, 169] width 81 height 13
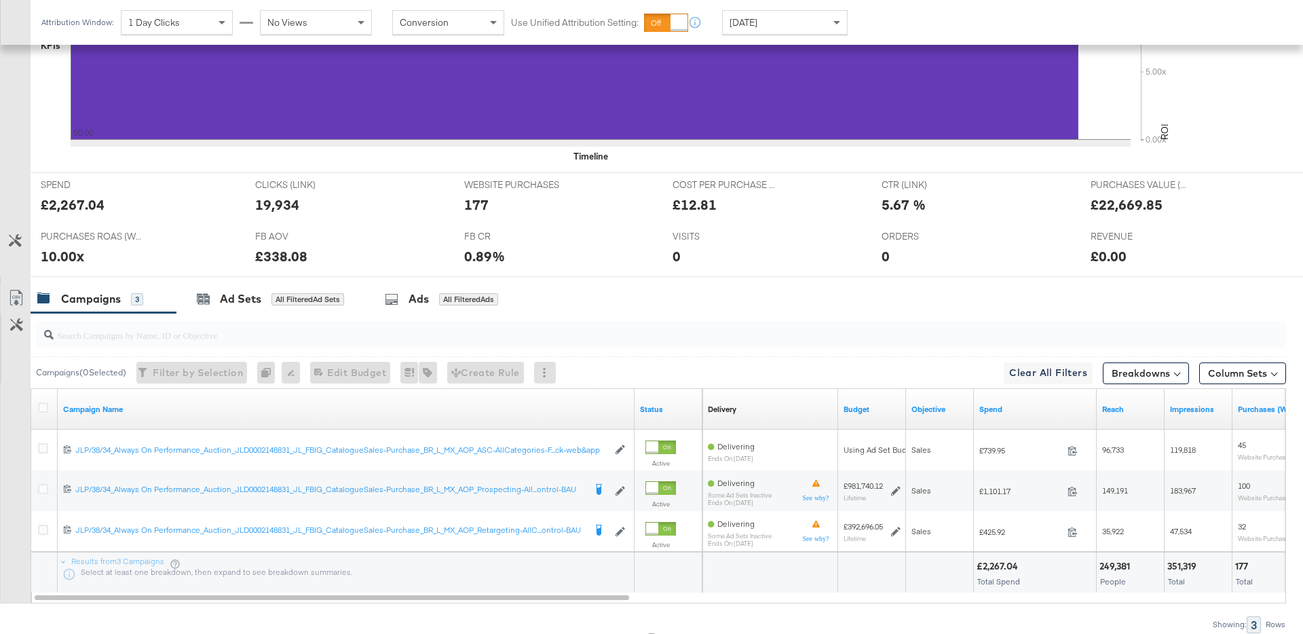
scroll to position [525, 0]
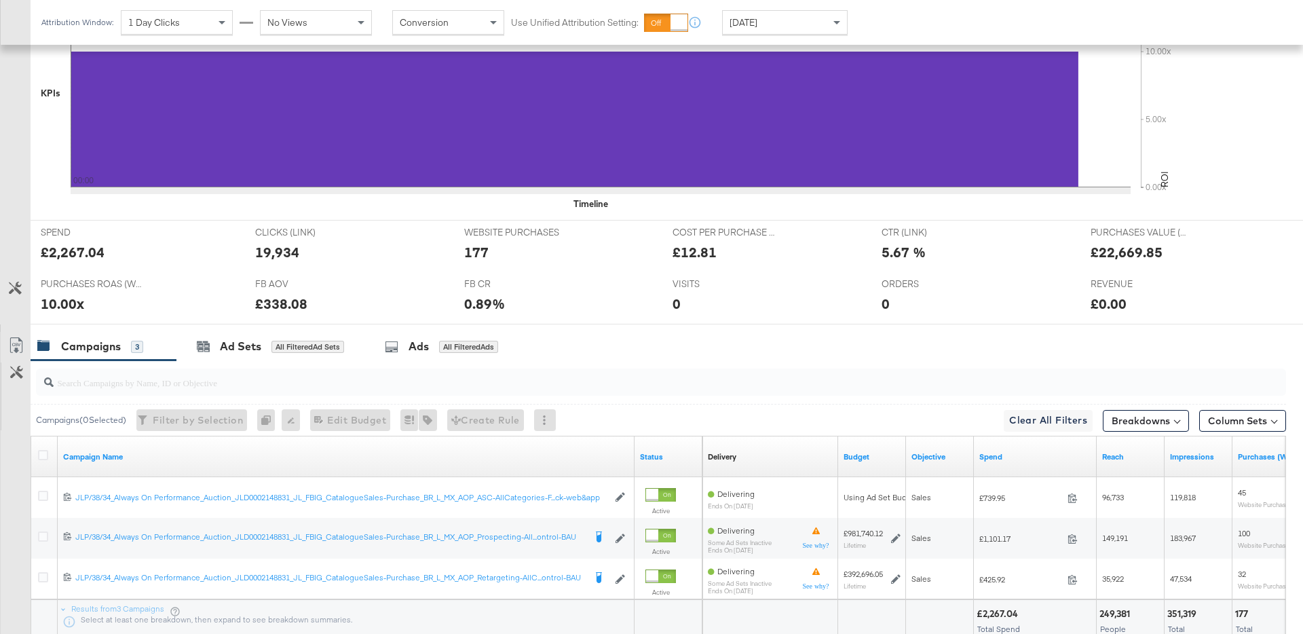
click at [628, 206] on div "00:00" at bounding box center [601, 96] width 1060 height 224
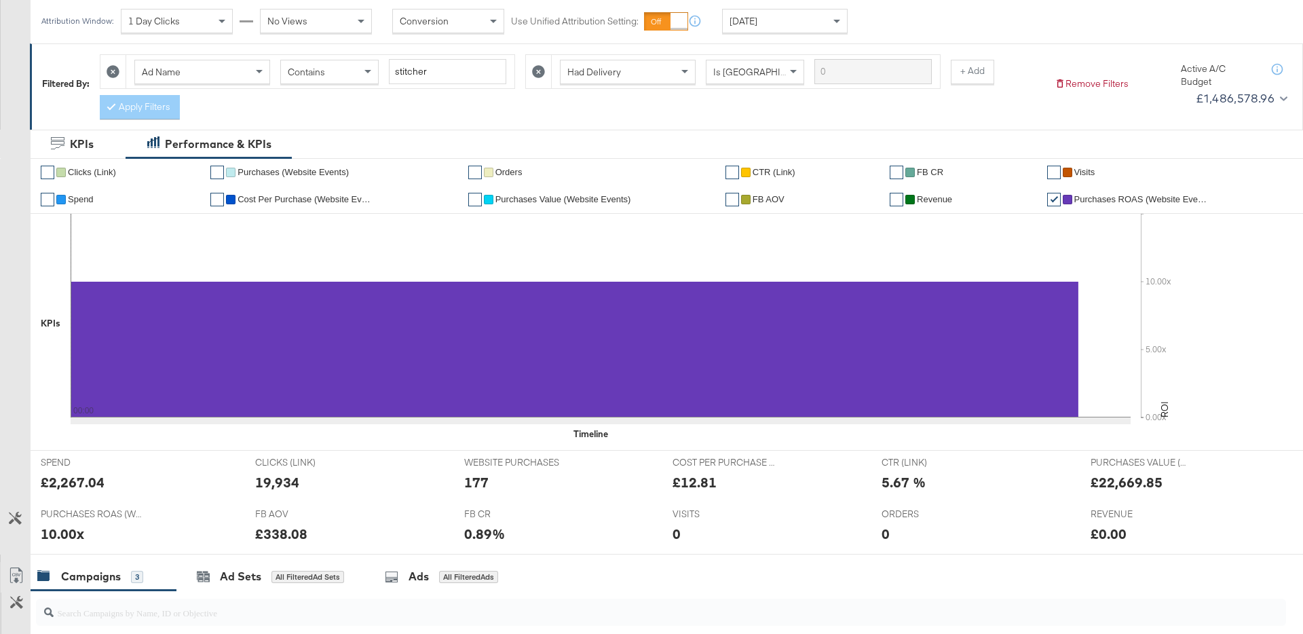
scroll to position [0, 0]
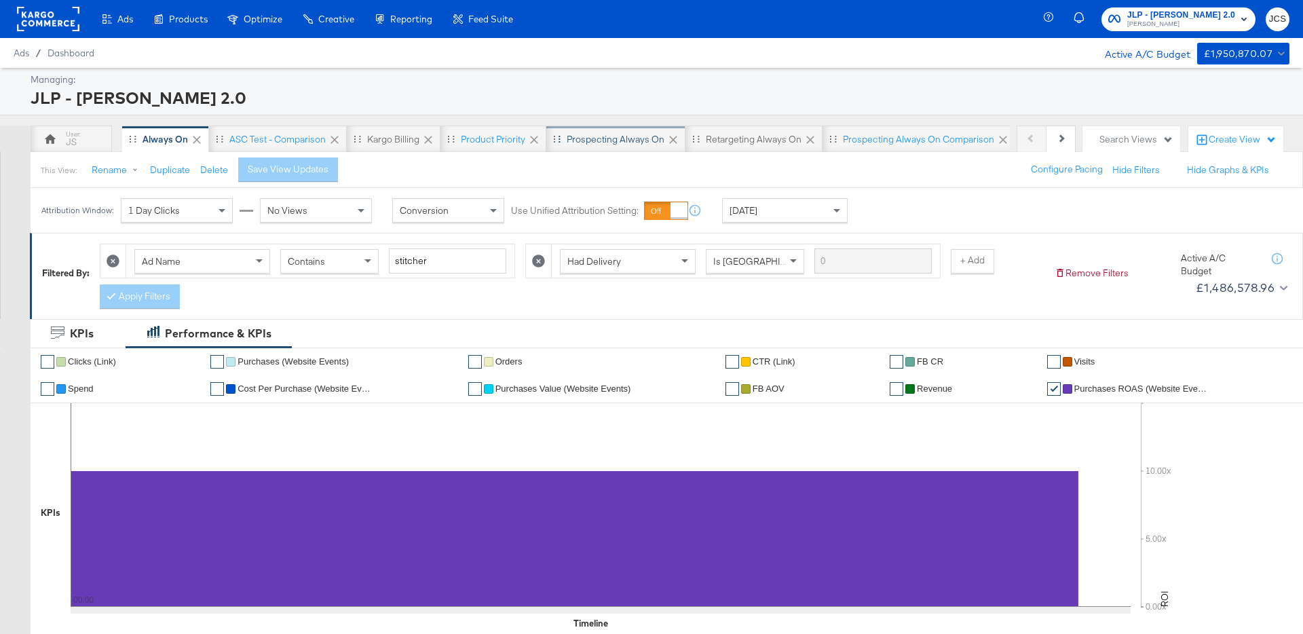
click at [591, 139] on div "Prospecting Always On" at bounding box center [616, 139] width 98 height 13
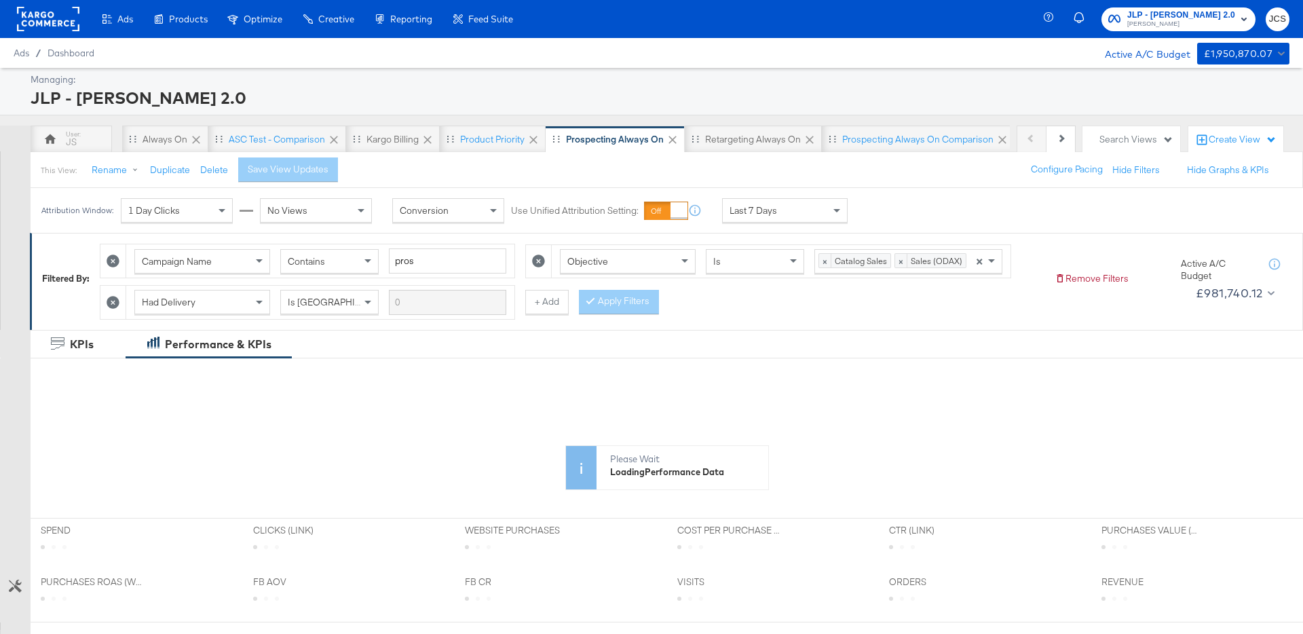
click at [754, 214] on span "Last 7 Days" at bounding box center [753, 210] width 48 height 12
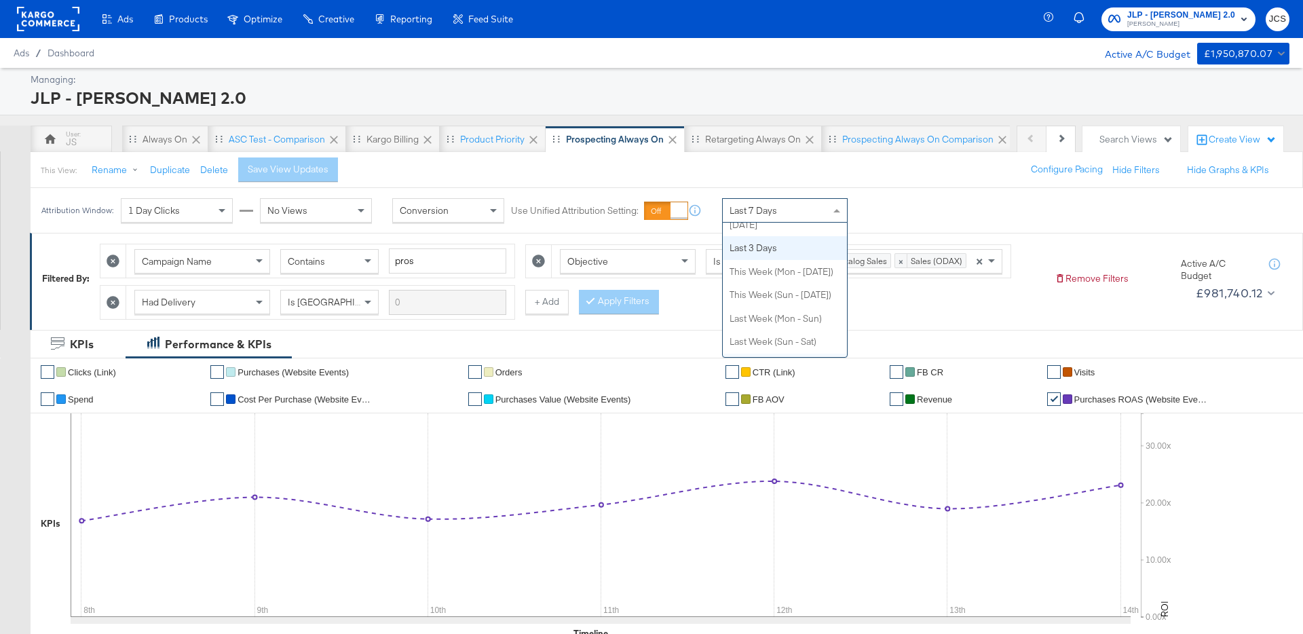
scroll to position [41, 0]
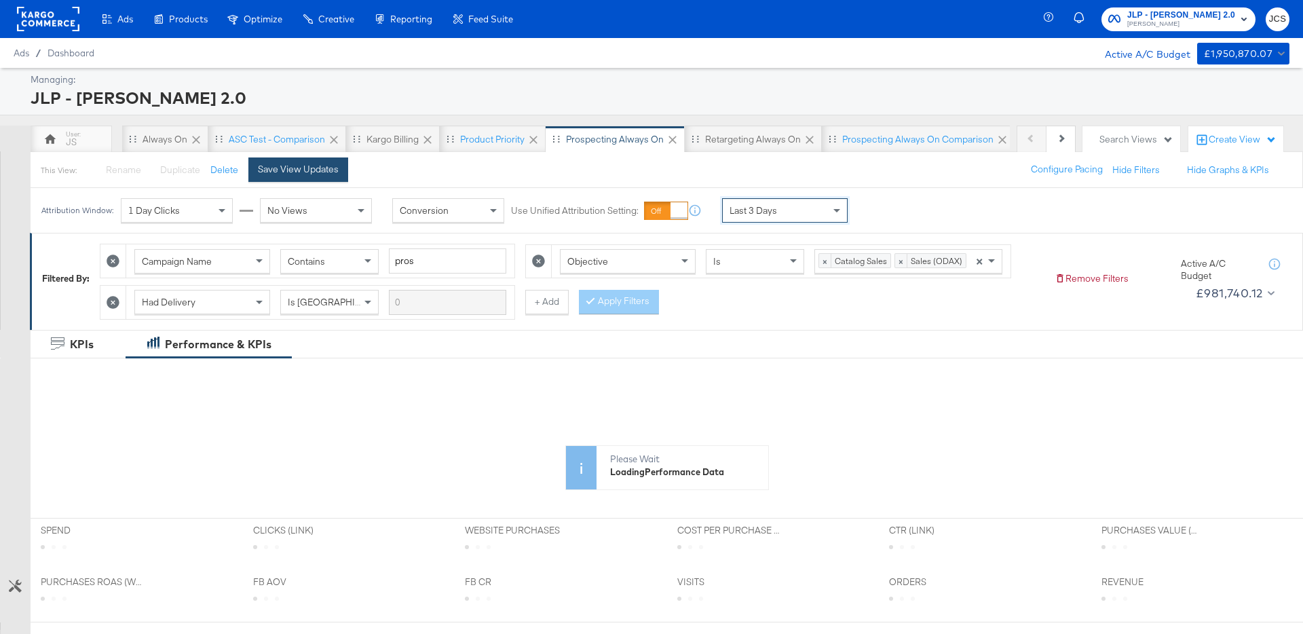
click at [330, 174] on div "Save View Updates" at bounding box center [298, 169] width 81 height 13
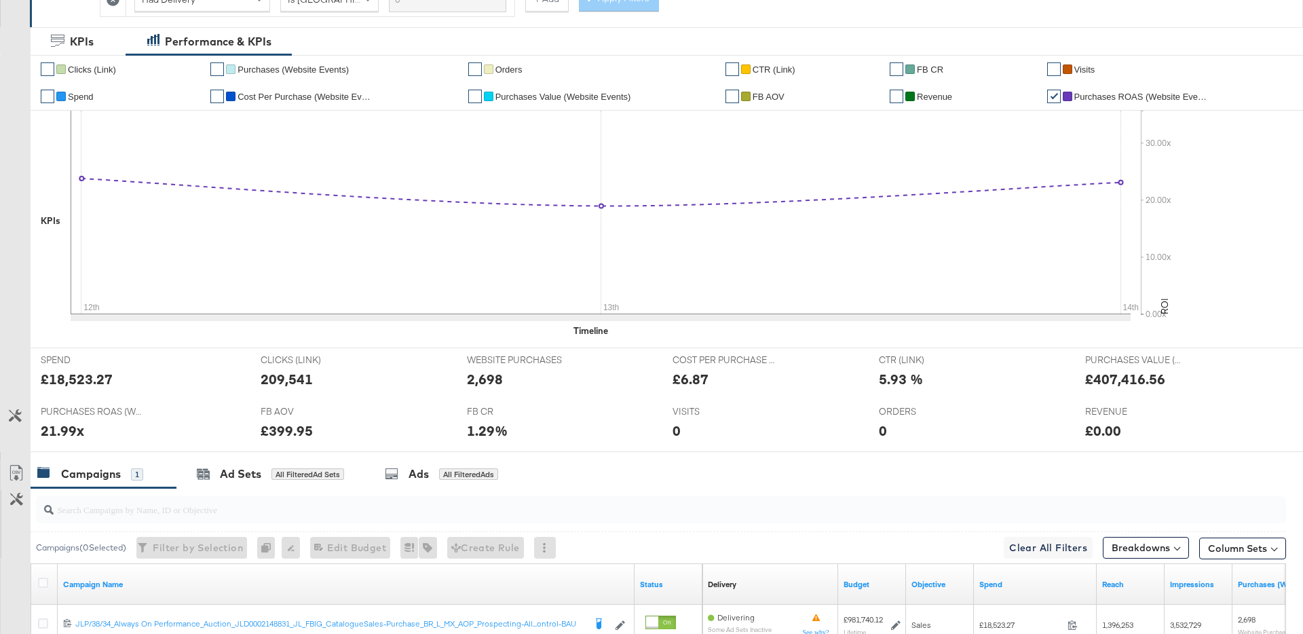
scroll to position [0, 0]
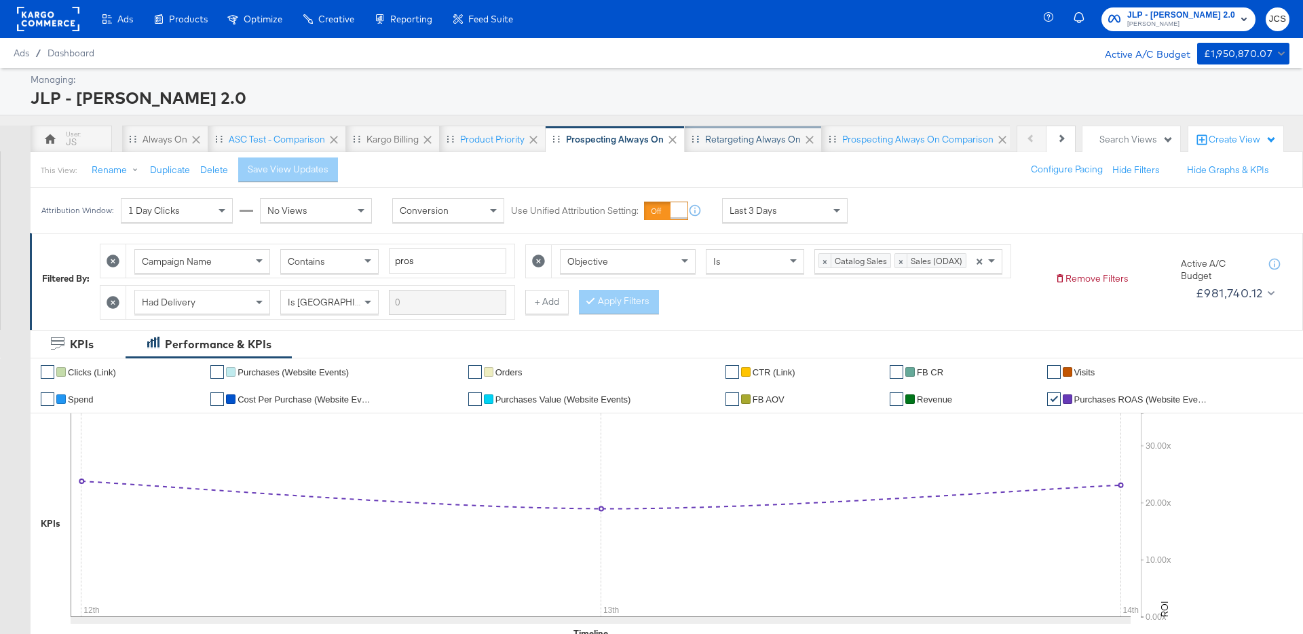
click at [743, 142] on div "Retargeting Always On" at bounding box center [753, 139] width 96 height 13
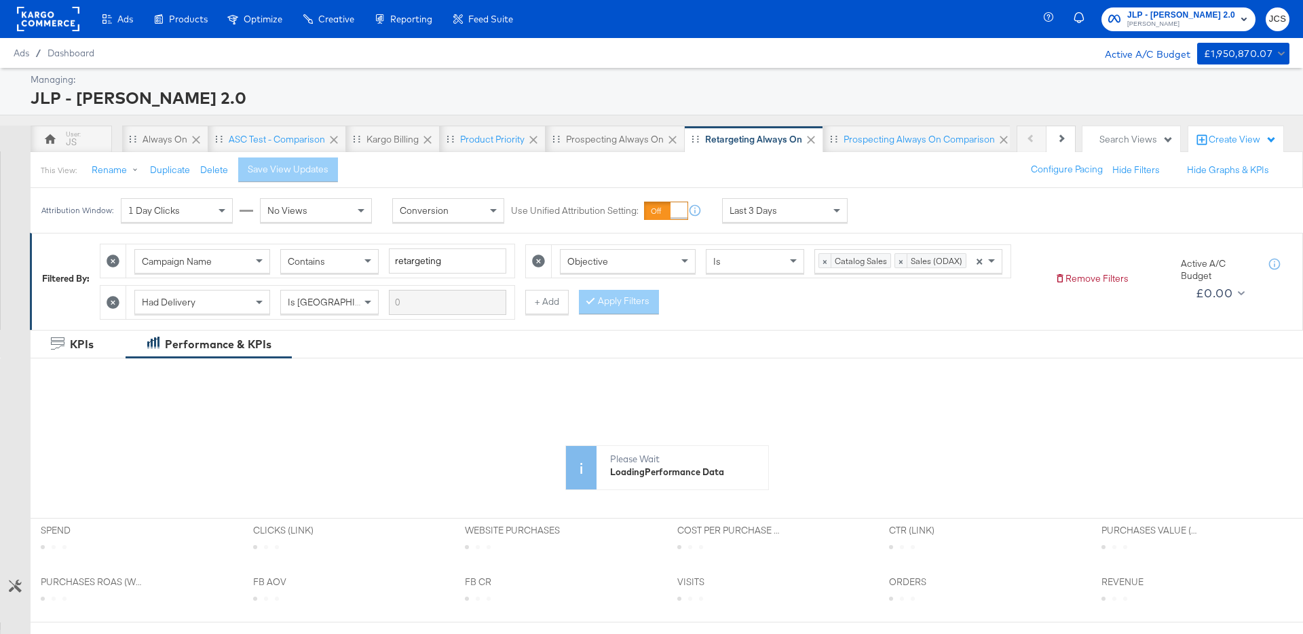
click at [763, 213] on span "Last 3 Days" at bounding box center [753, 210] width 48 height 12
click at [331, 173] on div "Save View Updates" at bounding box center [298, 169] width 81 height 13
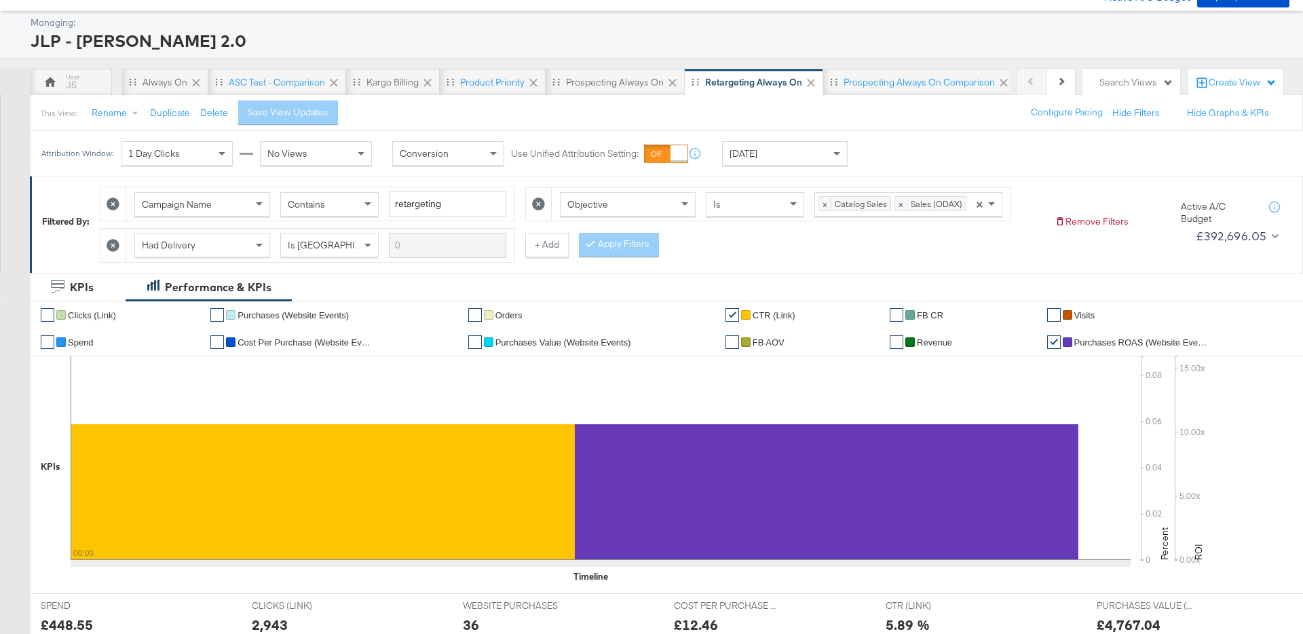
scroll to position [27, 0]
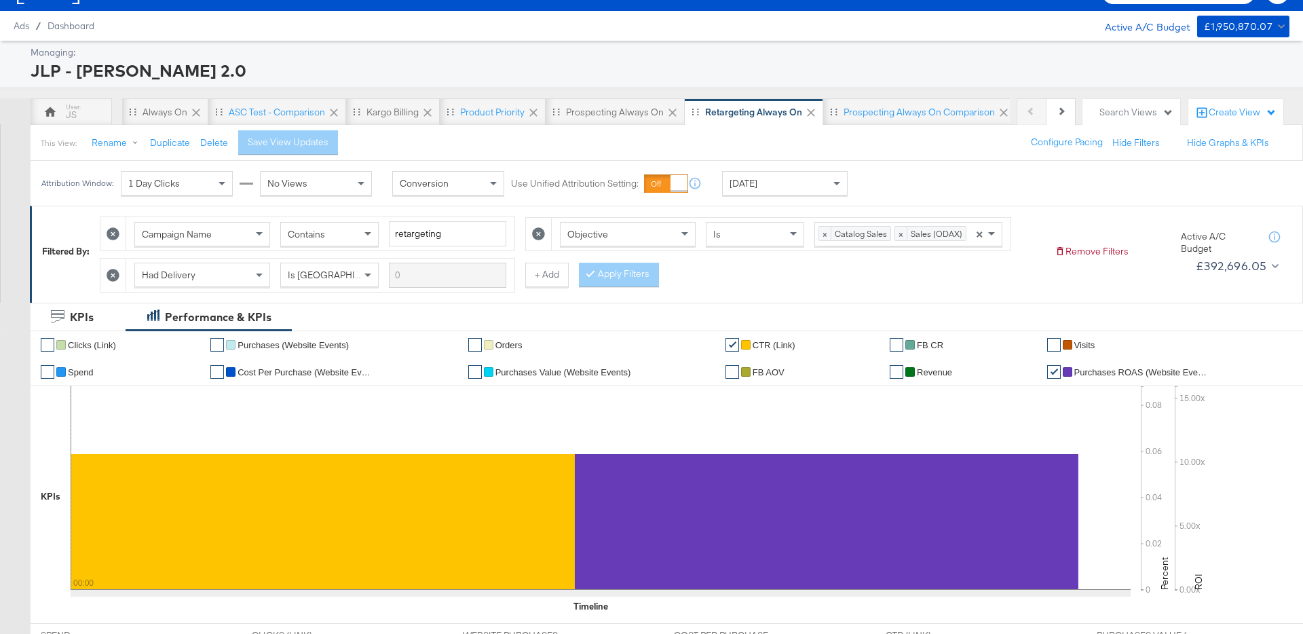
click at [763, 184] on div "Today" at bounding box center [785, 183] width 124 height 23
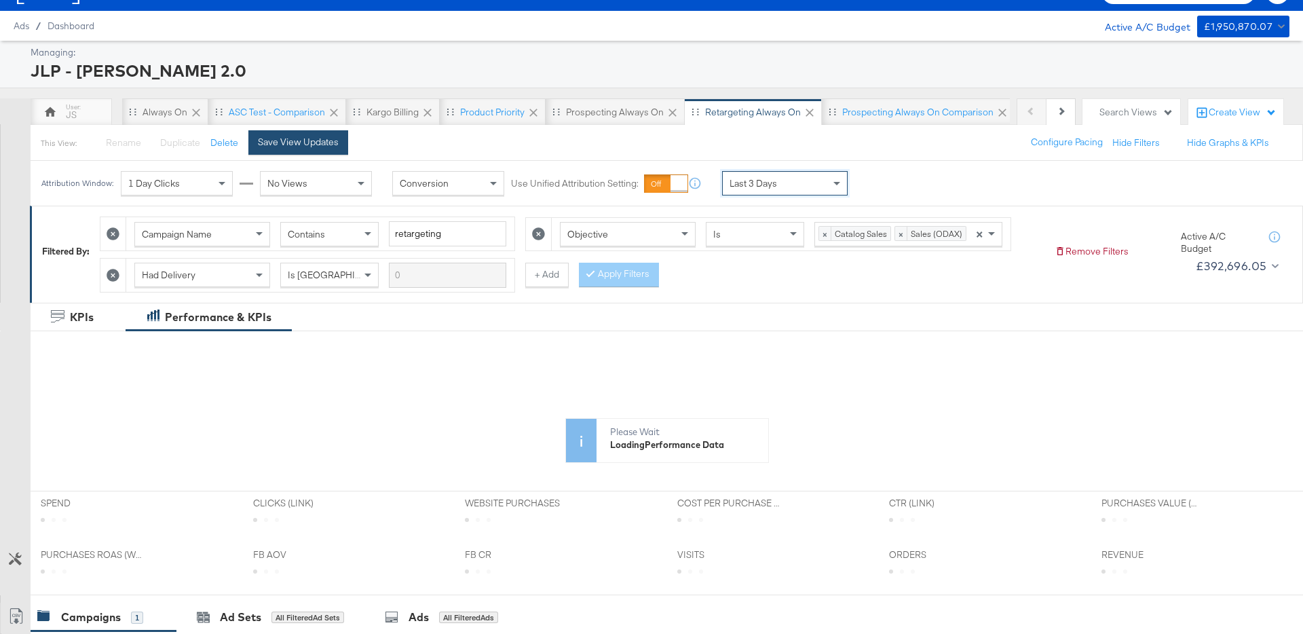
click at [286, 153] on button "Save View Updates" at bounding box center [298, 142] width 100 height 24
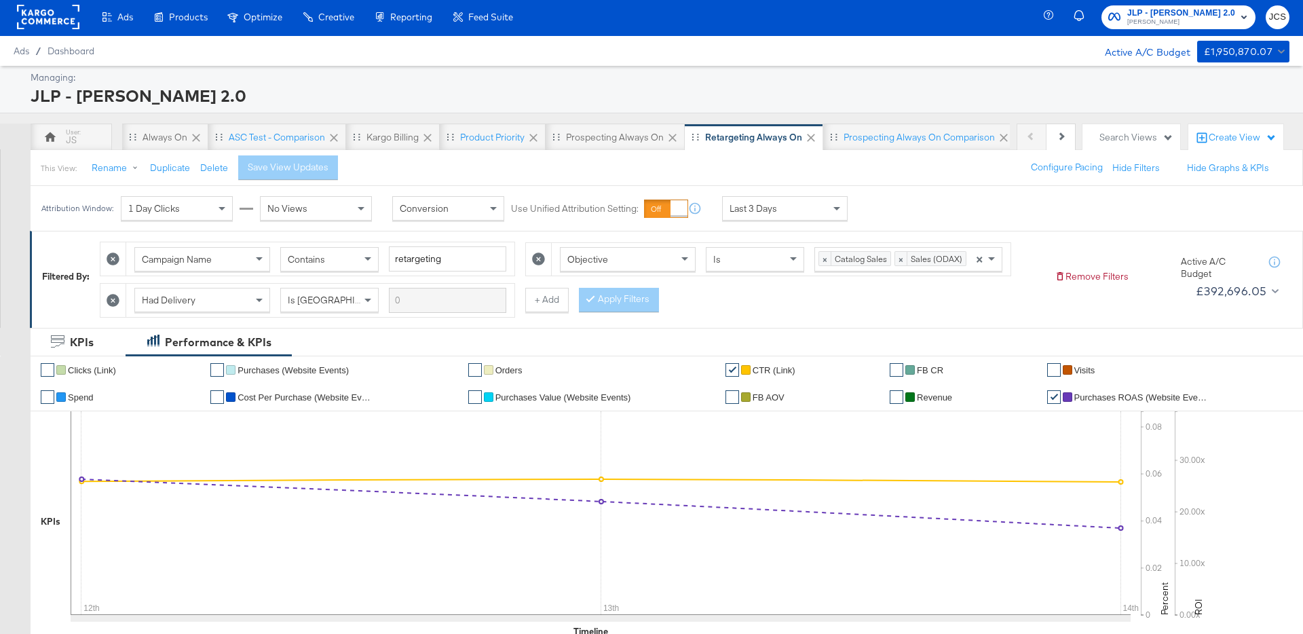
scroll to position [0, 0]
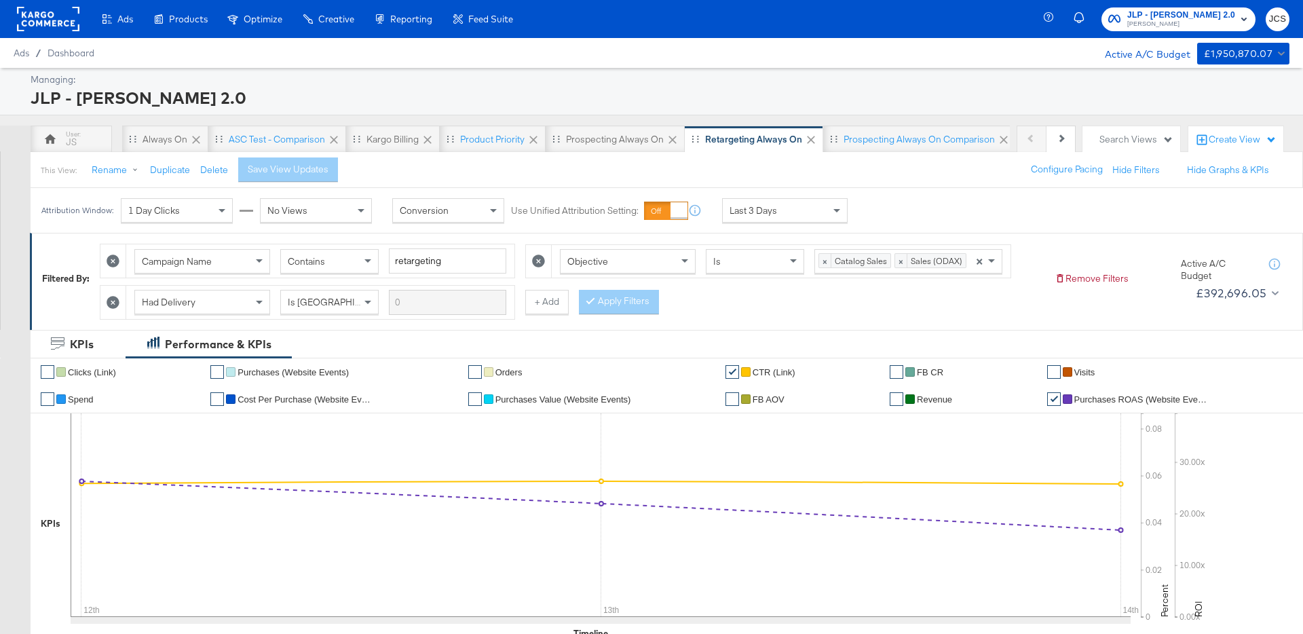
click at [772, 216] on span "Last 3 Days" at bounding box center [753, 210] width 48 height 12
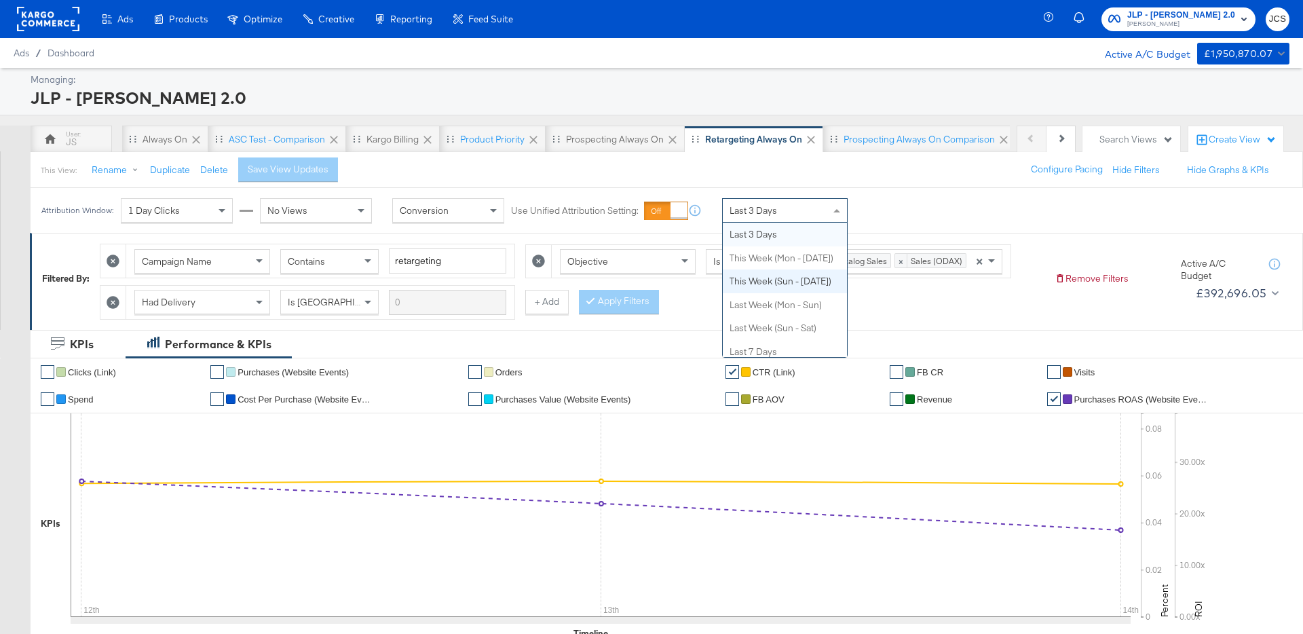
scroll to position [83, 0]
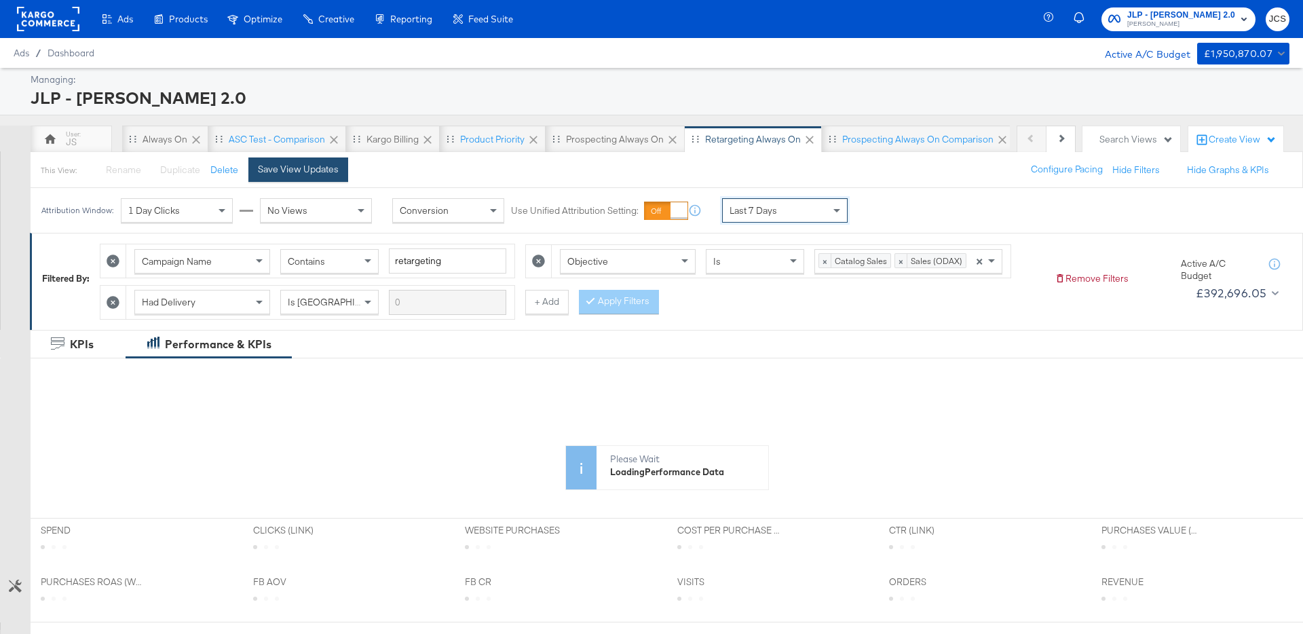
click at [340, 178] on button "Save View Updates" at bounding box center [298, 169] width 100 height 24
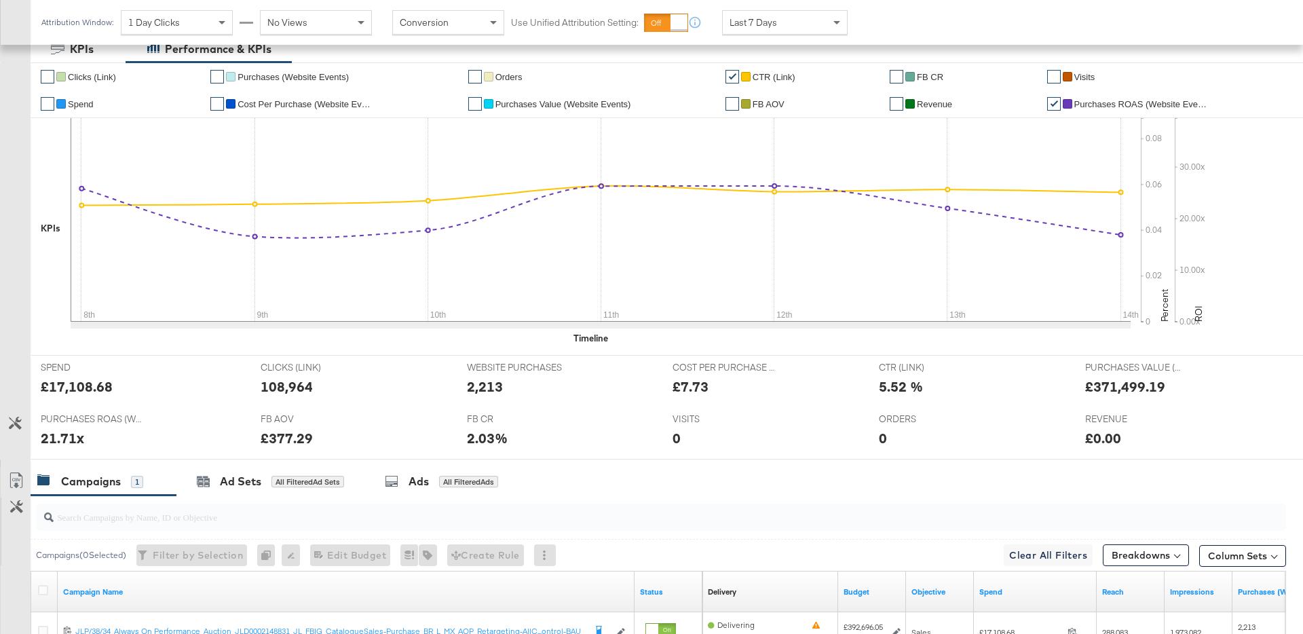
scroll to position [0, 0]
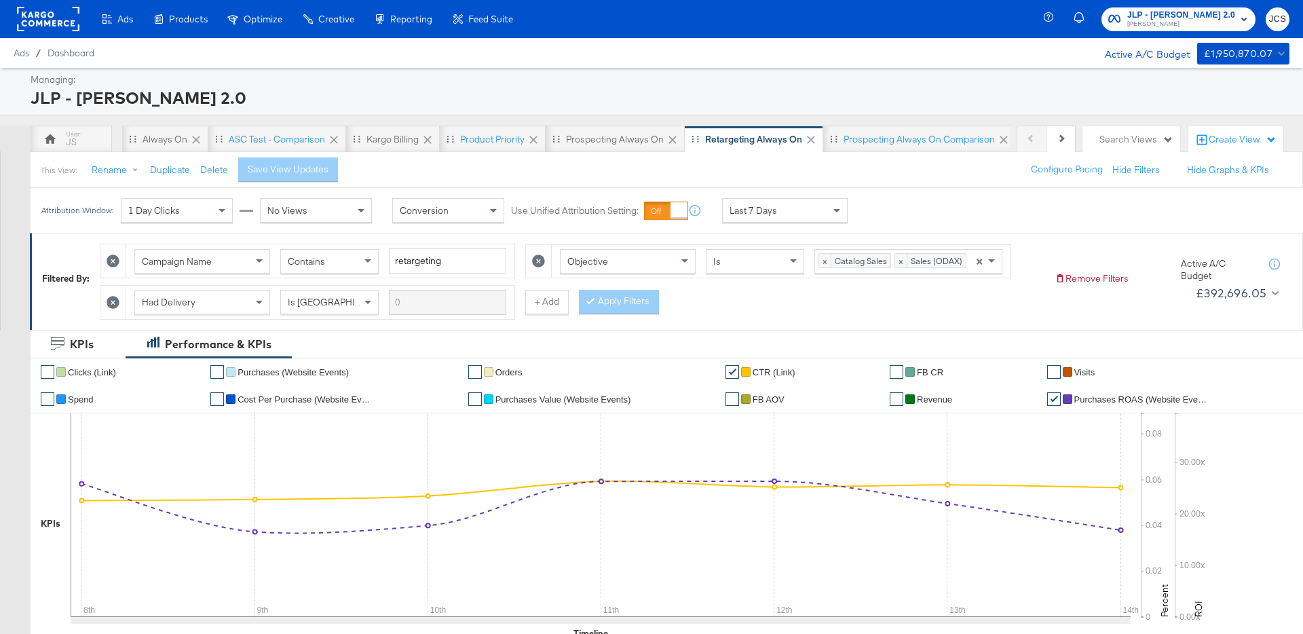
click at [70, 24] on rect at bounding box center [48, 19] width 62 height 24
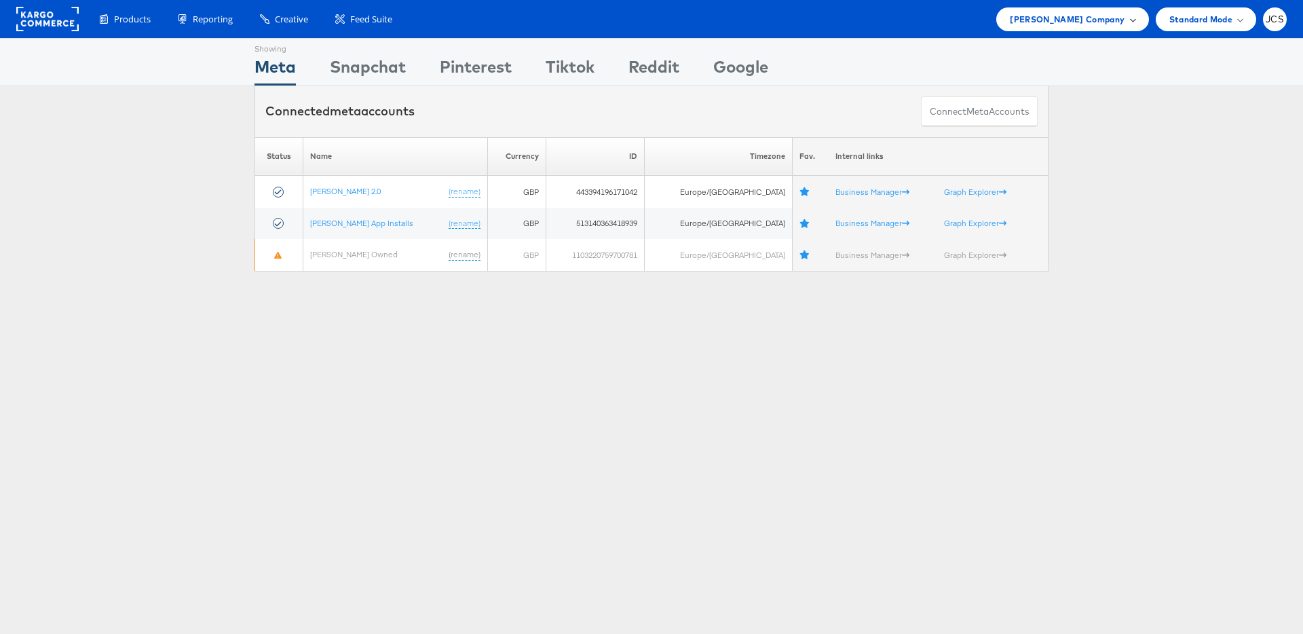
click at [1086, 21] on span "[PERSON_NAME] Company" at bounding box center [1067, 19] width 115 height 14
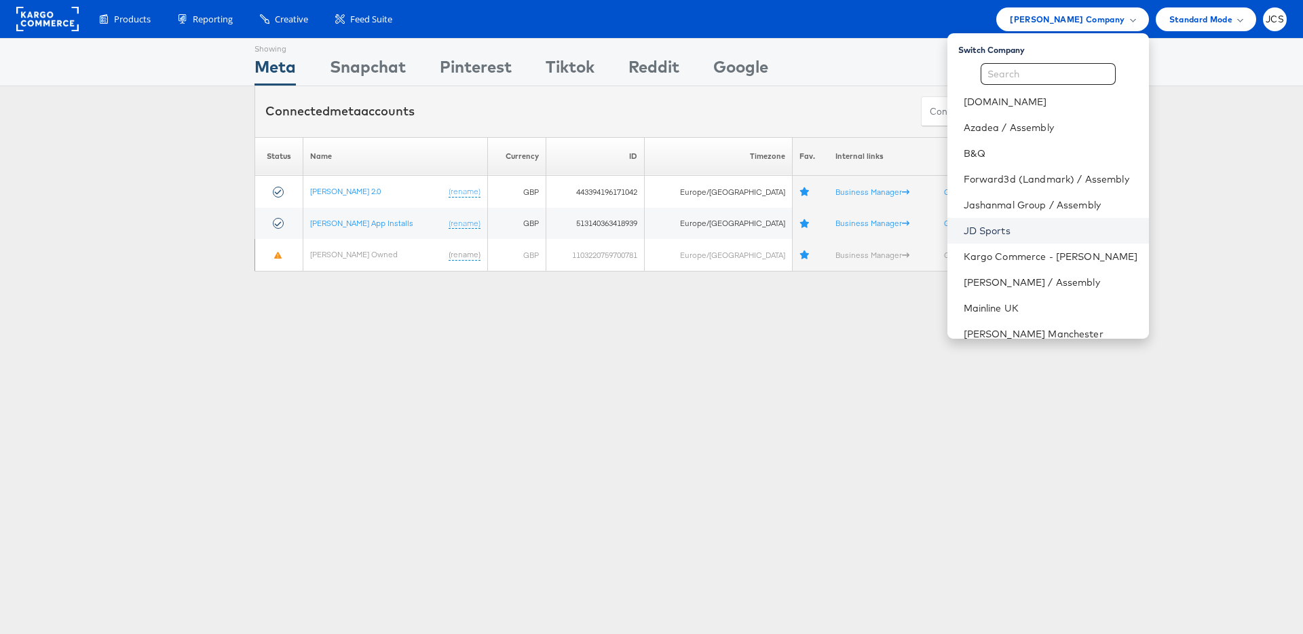
click at [964, 232] on link "JD Sports" at bounding box center [1051, 231] width 174 height 14
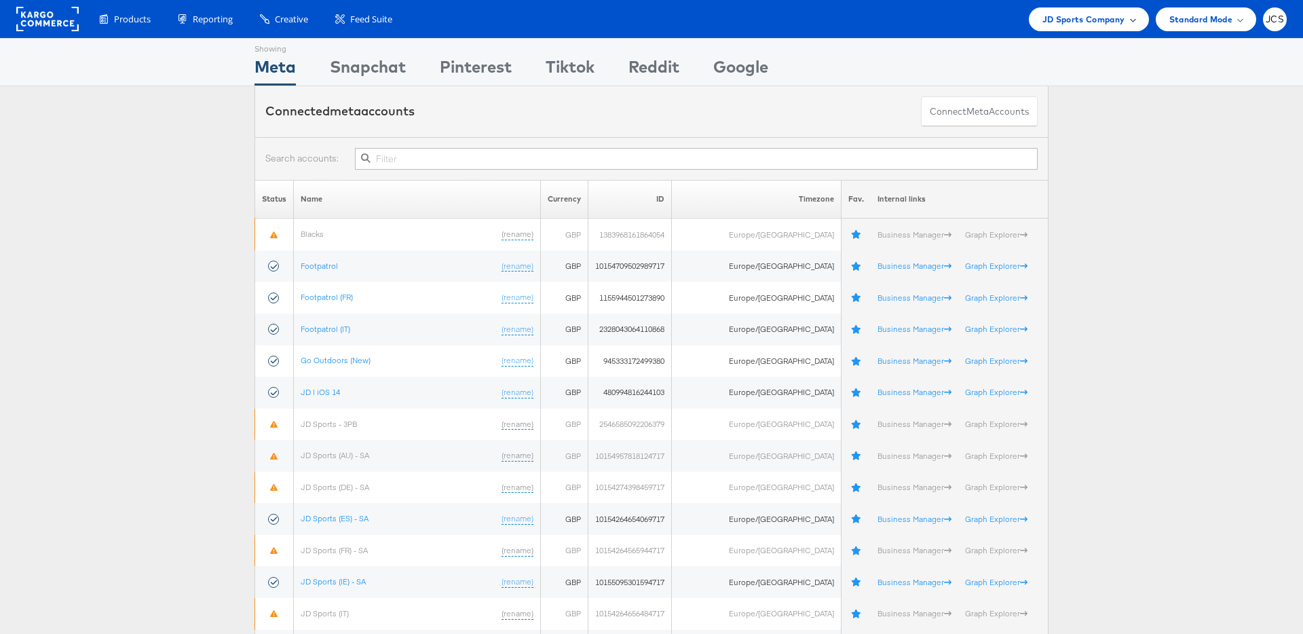
click at [1096, 23] on span "JD Sports Company" at bounding box center [1083, 19] width 83 height 14
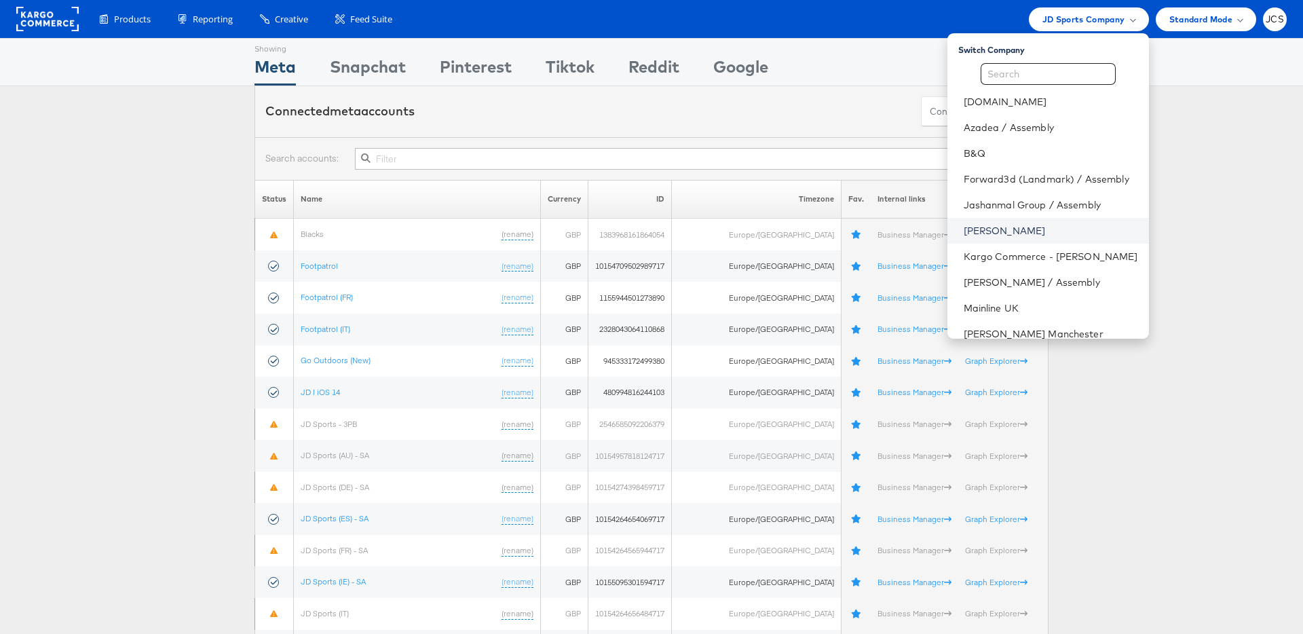
click at [977, 231] on link "[PERSON_NAME]" at bounding box center [1051, 231] width 174 height 14
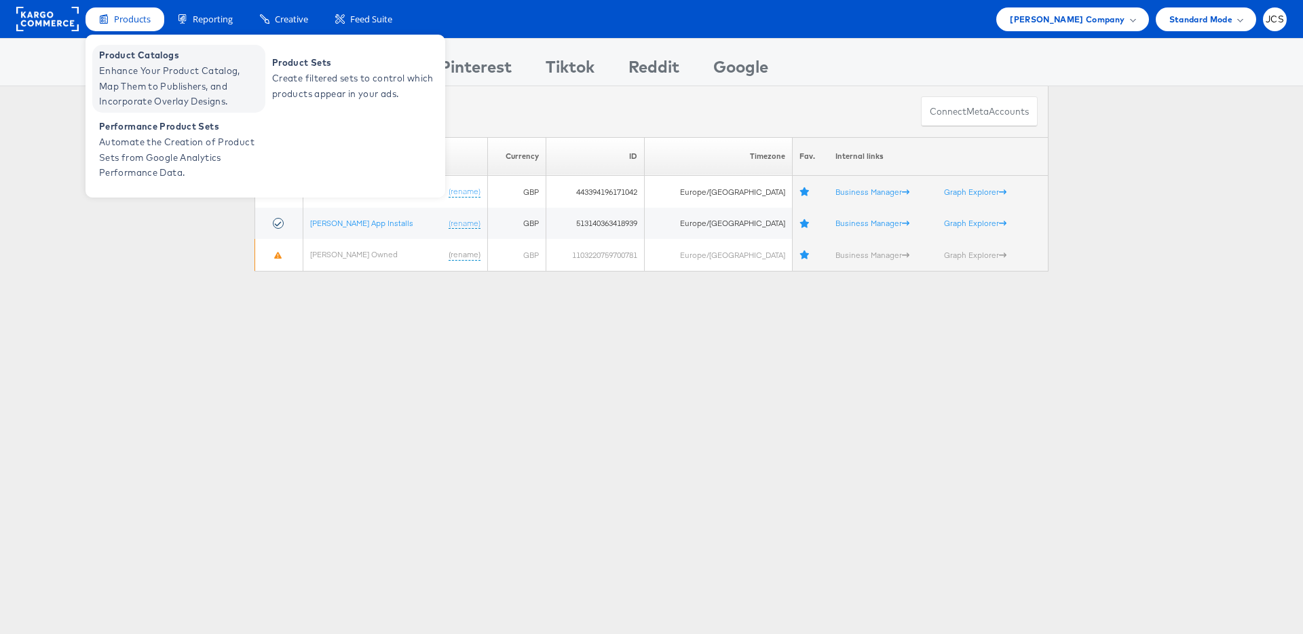
click at [143, 75] on span "Enhance Your Product Catalog, Map Them to Publishers, and Incorporate Overlay D…" at bounding box center [180, 86] width 163 height 46
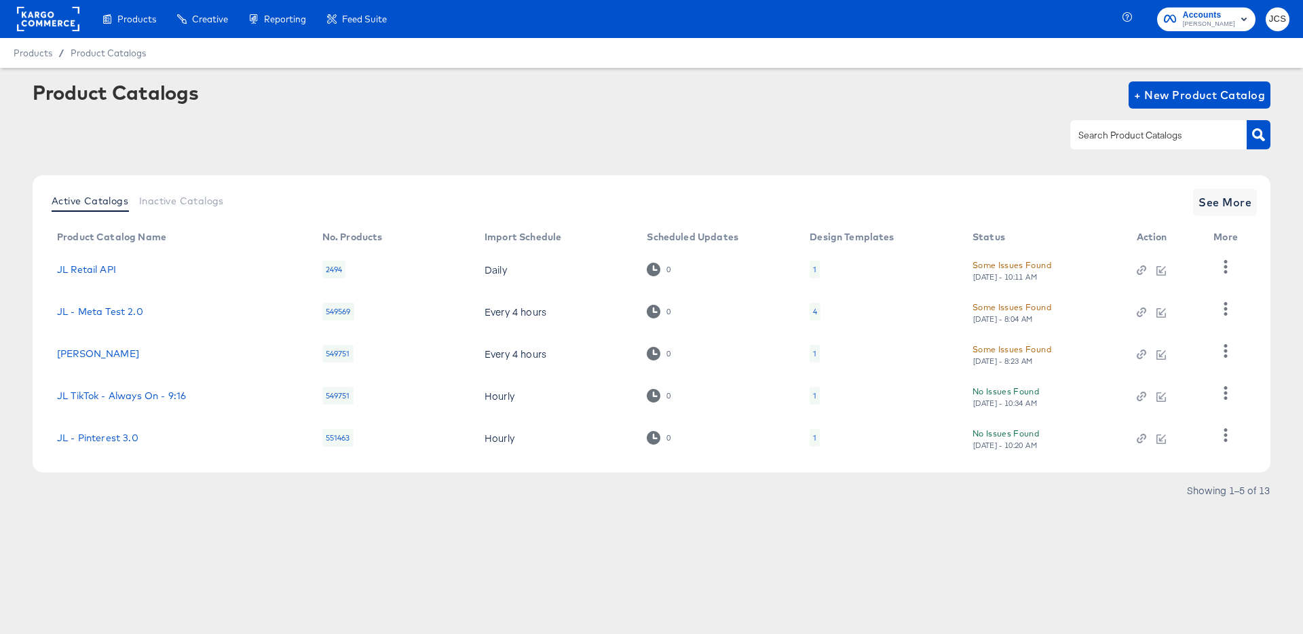
click at [1116, 141] on input "text" at bounding box center [1148, 136] width 145 height 16
type input "main"
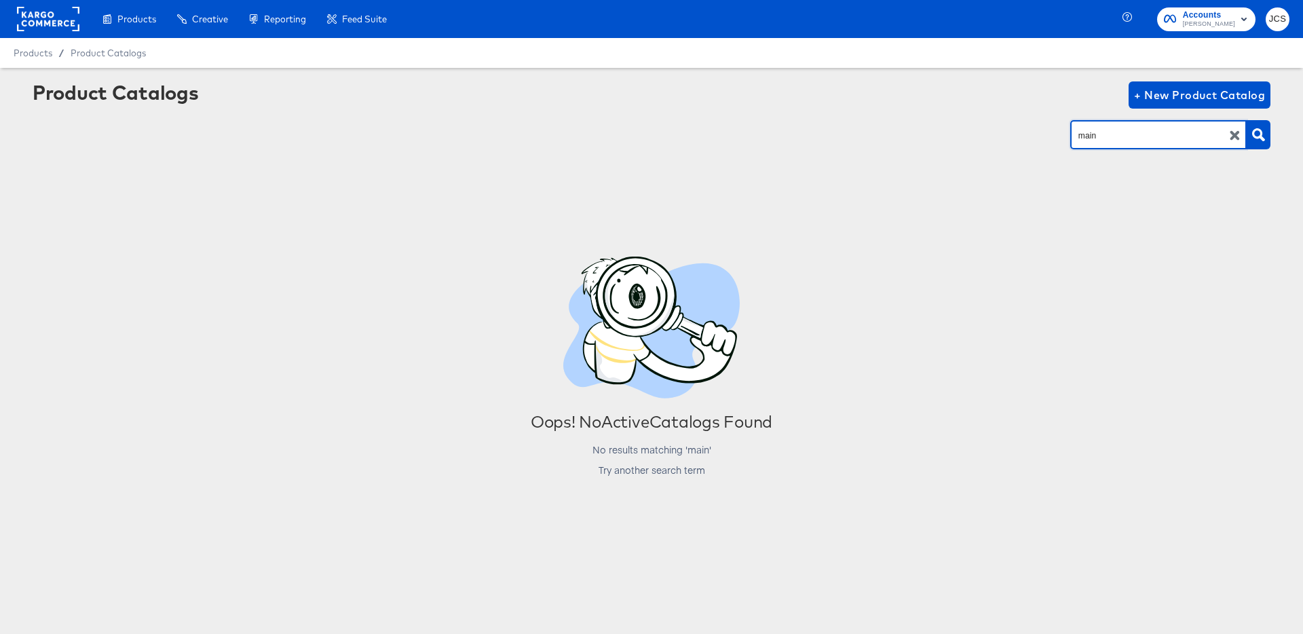
click at [1239, 132] on icon "button" at bounding box center [1234, 135] width 13 height 13
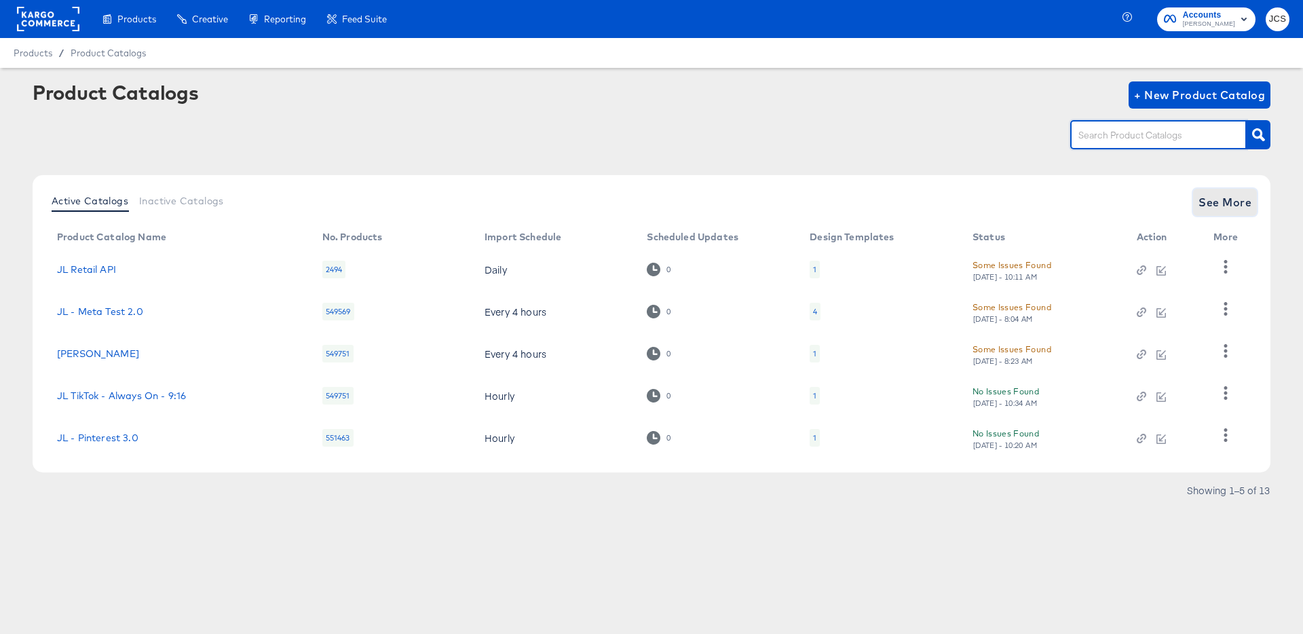
click at [1214, 204] on span "See More" at bounding box center [1224, 202] width 53 height 19
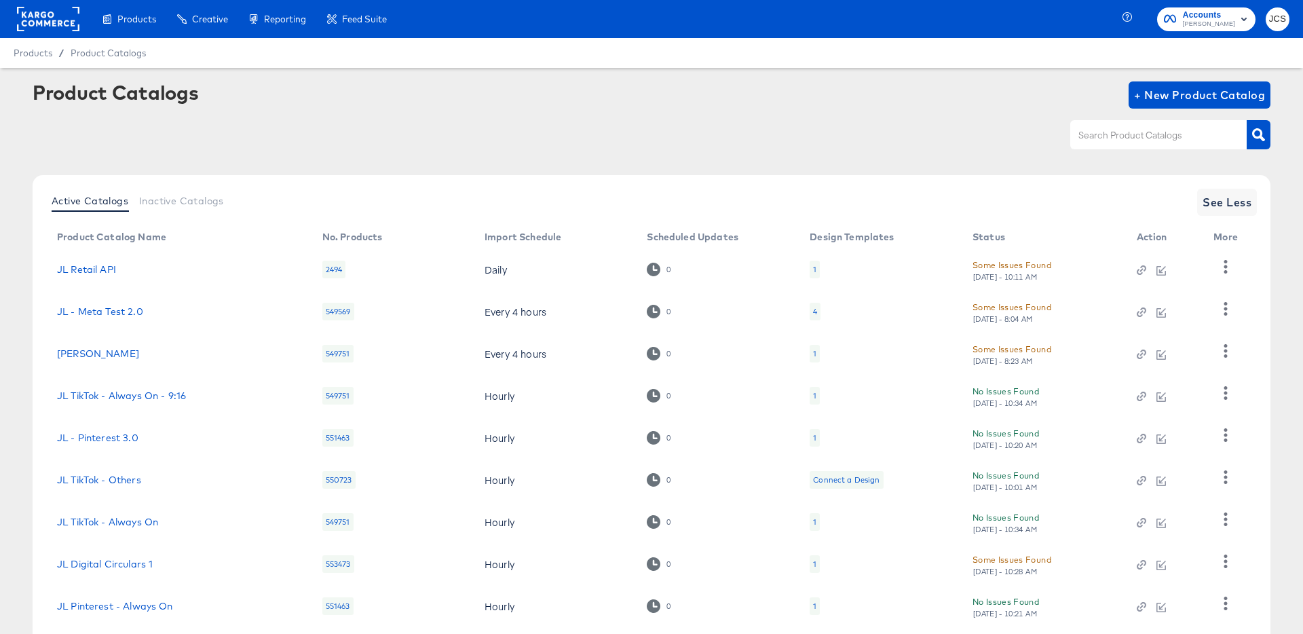
scroll to position [125, 0]
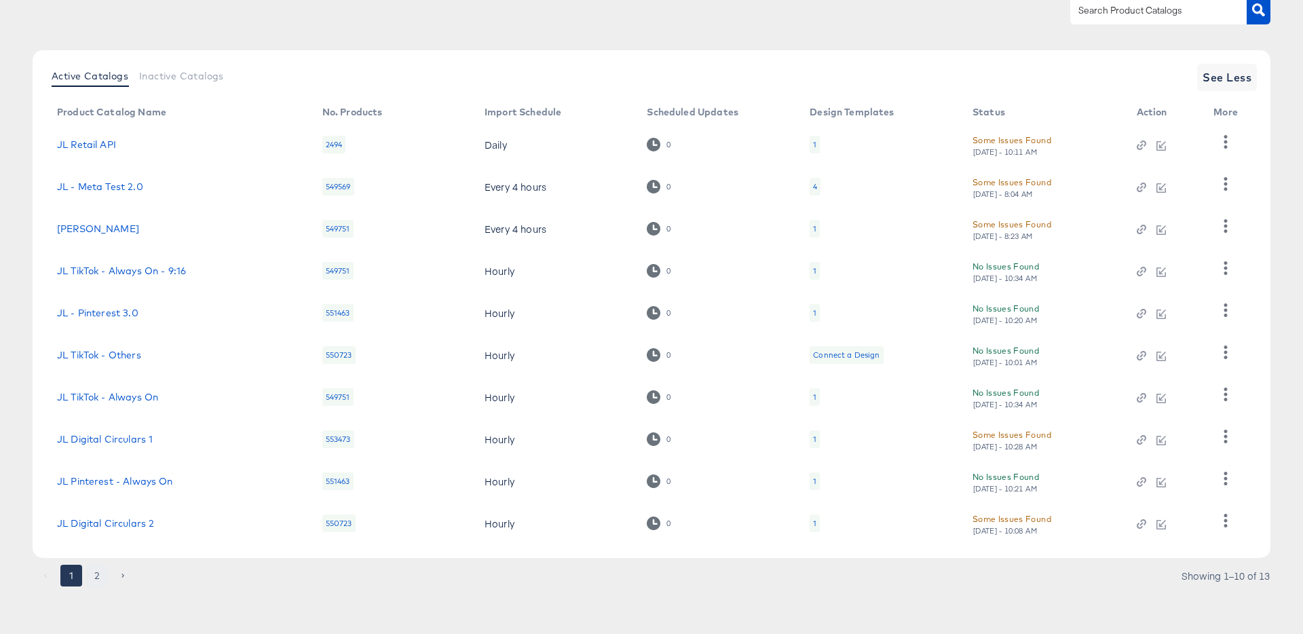
click at [96, 571] on button "2" at bounding box center [97, 576] width 22 height 22
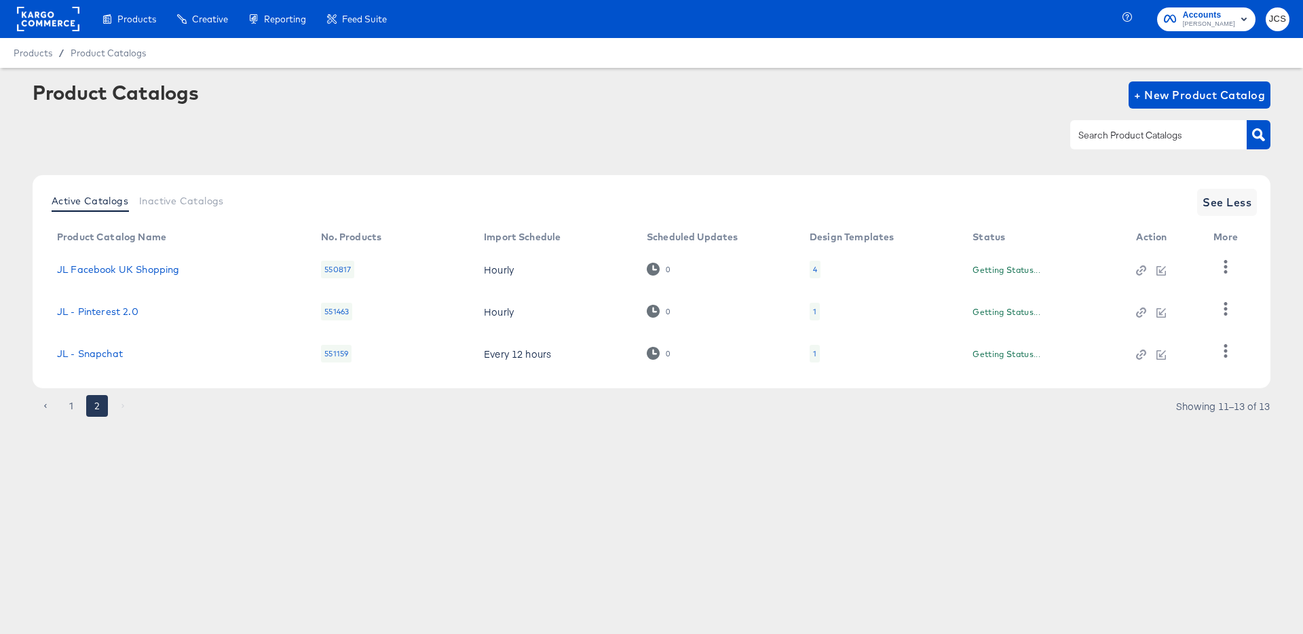
scroll to position [0, 0]
click at [107, 354] on link "JL - Snapchat" at bounding box center [90, 353] width 66 height 11
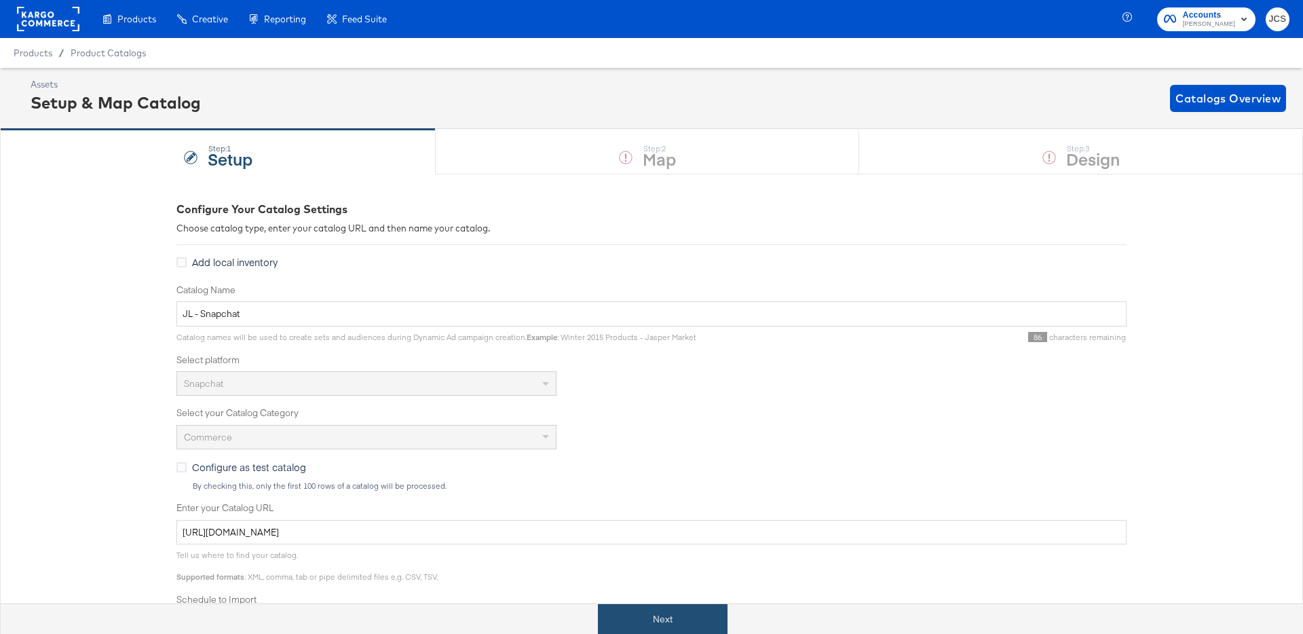
click at [687, 614] on button "Next" at bounding box center [663, 619] width 130 height 31
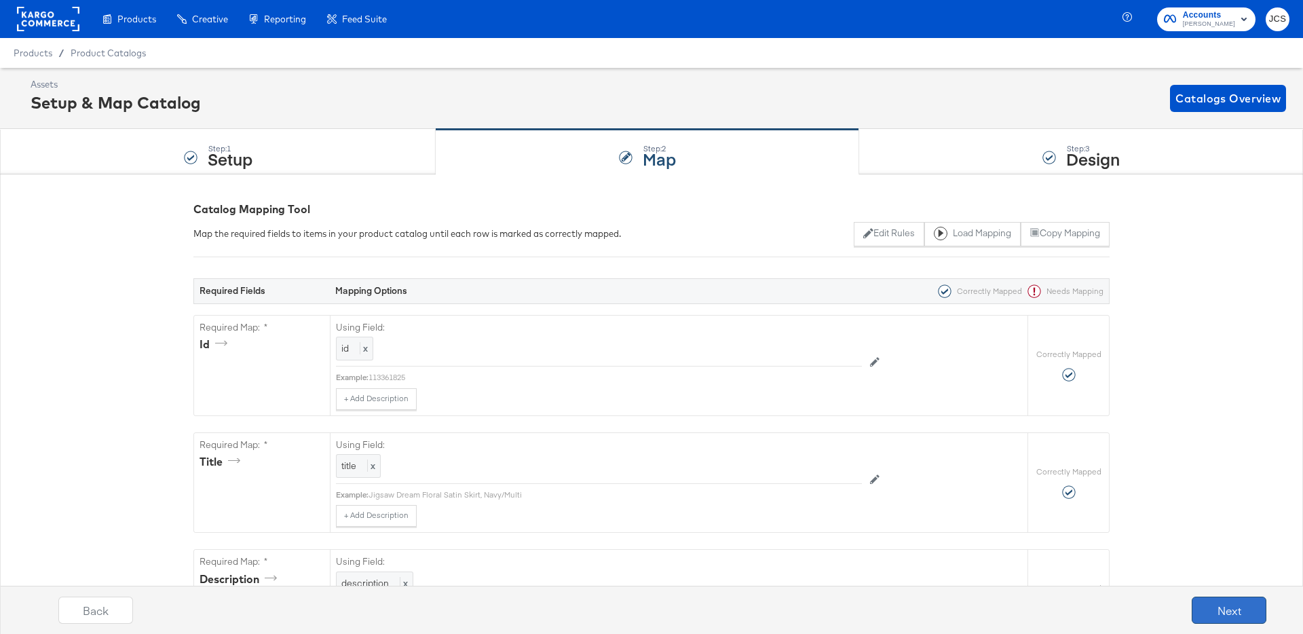
click at [1225, 613] on button "Next" at bounding box center [1229, 609] width 75 height 27
